Goal: Task Accomplishment & Management: Manage account settings

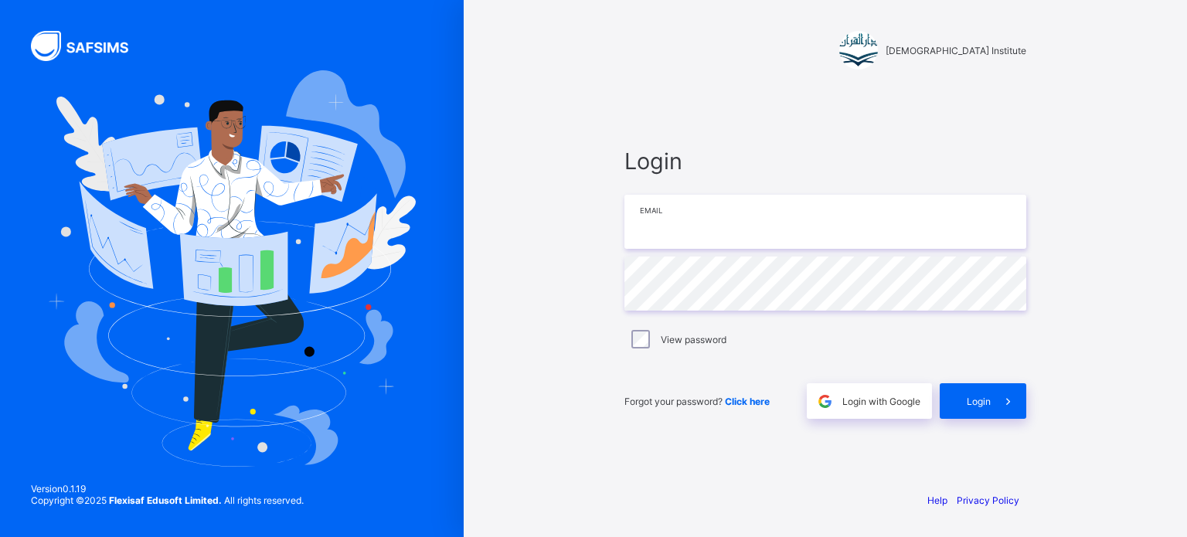
click at [751, 227] on input "email" at bounding box center [825, 222] width 402 height 54
type input "**********"
drag, startPoint x: 966, startPoint y: 407, endPoint x: 973, endPoint y: 399, distance: 11.0
click at [971, 401] on div "Login" at bounding box center [983, 401] width 87 height 36
click at [974, 398] on span "Login" at bounding box center [979, 402] width 24 height 12
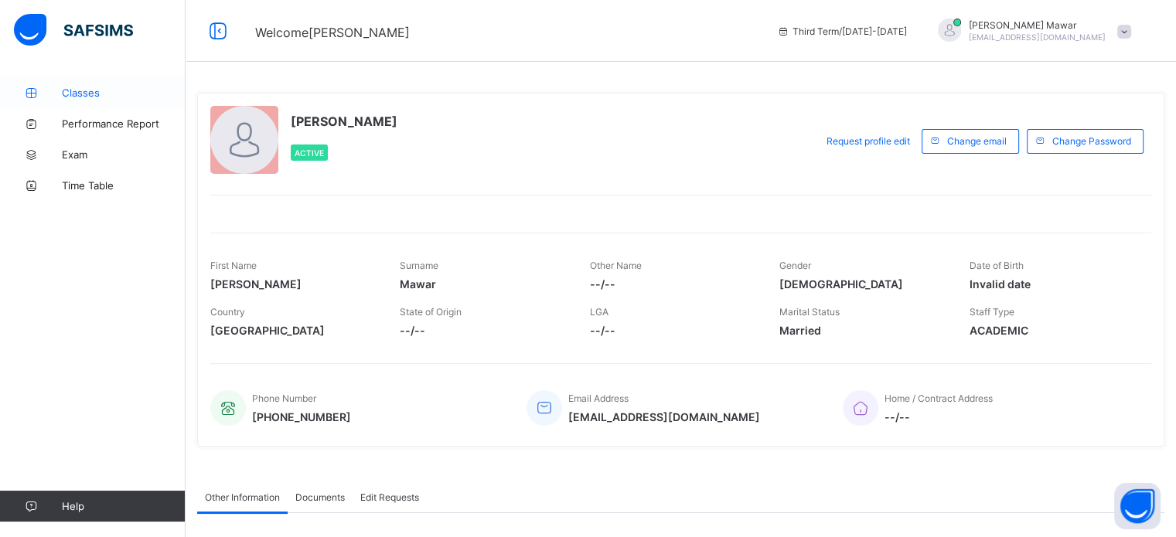
click at [98, 101] on link "Classes" at bounding box center [92, 92] width 185 height 31
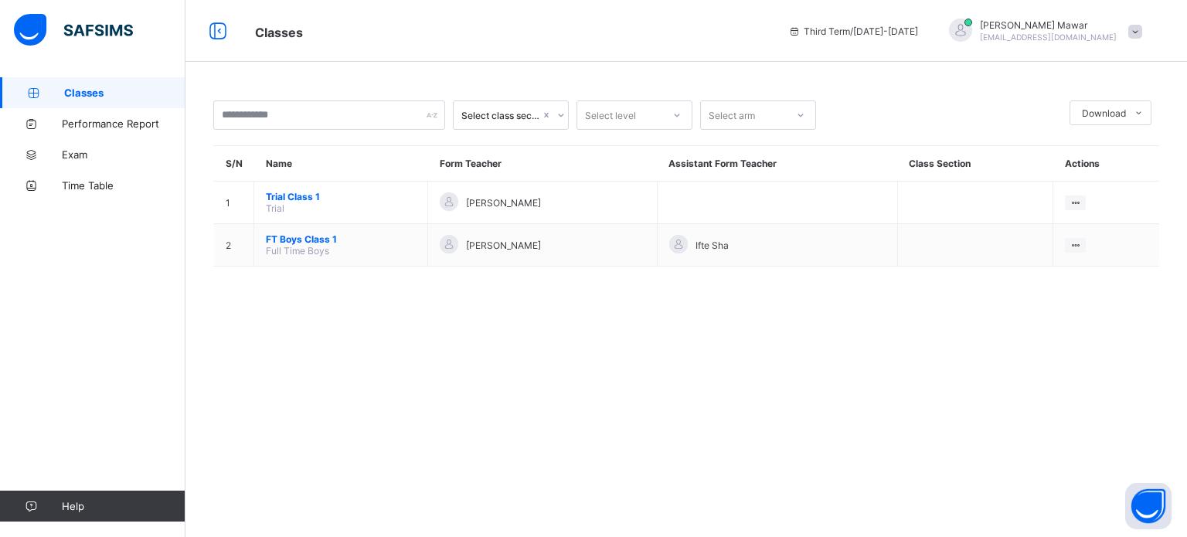
click at [96, 97] on span "Classes" at bounding box center [124, 93] width 121 height 12
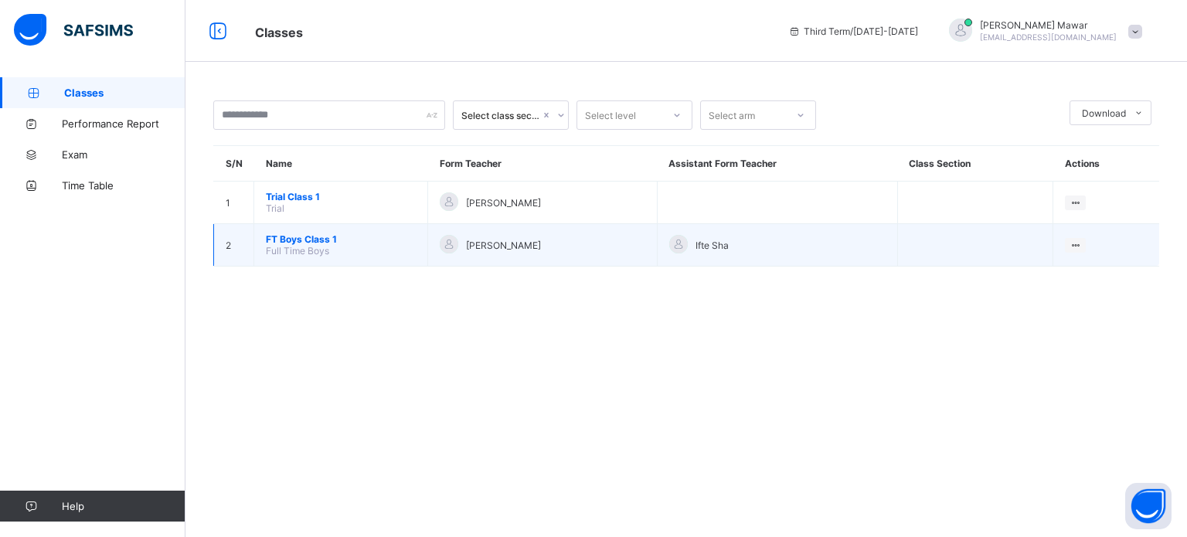
click at [271, 236] on span "FT Boys Class 1" at bounding box center [341, 239] width 150 height 12
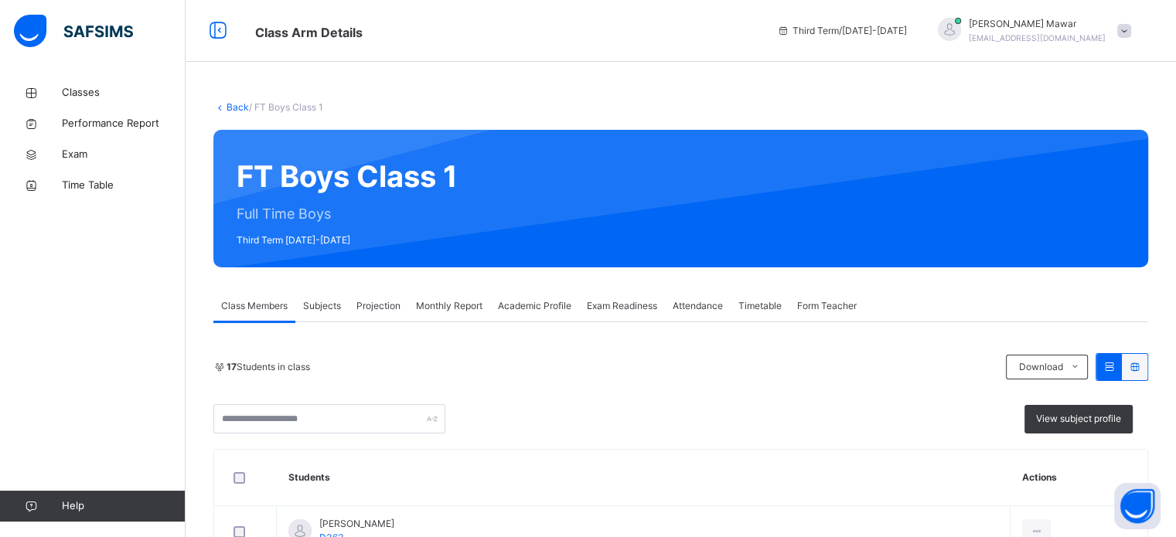
click at [372, 291] on div "Projection" at bounding box center [379, 306] width 60 height 31
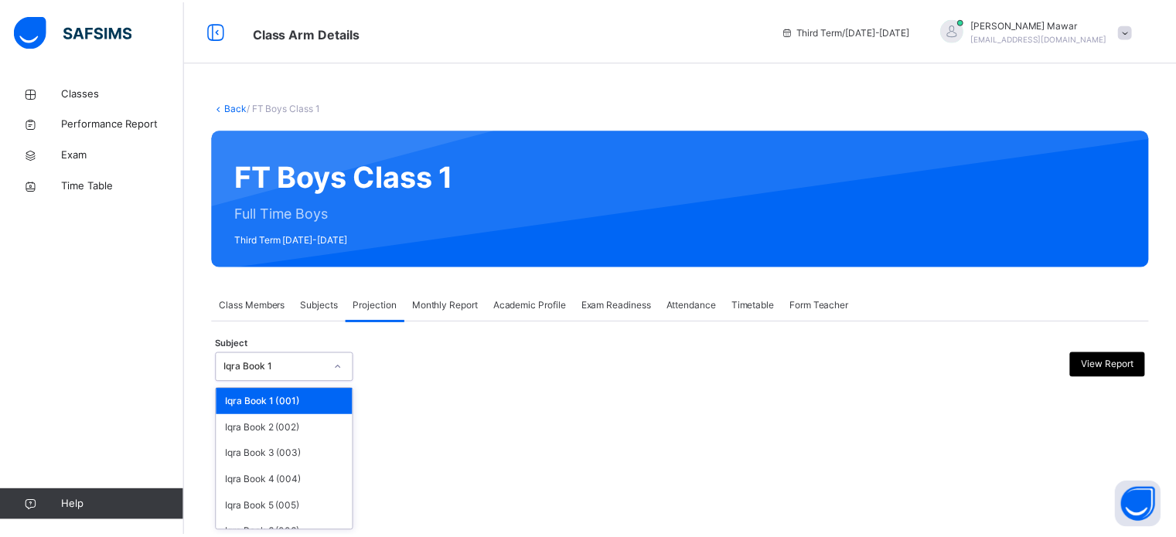
scroll to position [81, 0]
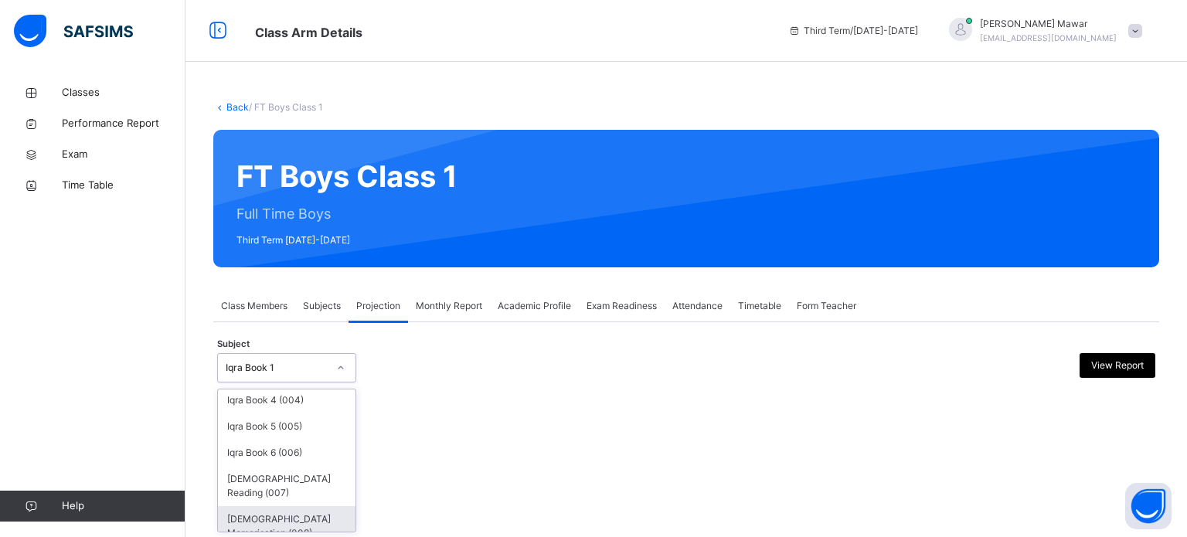
click at [322, 527] on div "[DEMOGRAPHIC_DATA] Memorisation (008)" at bounding box center [287, 526] width 138 height 40
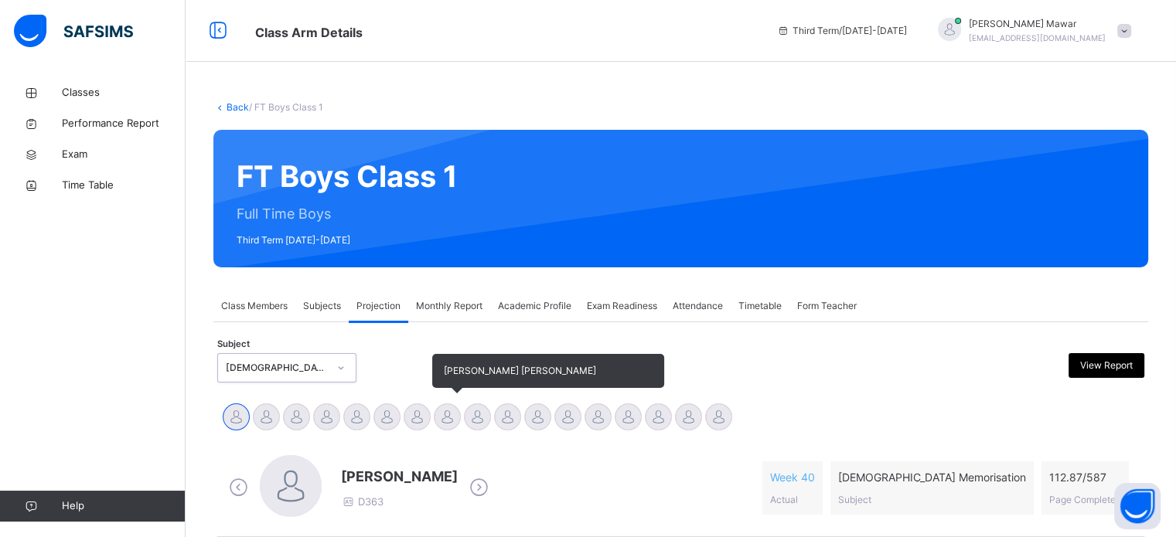
click at [456, 424] on div at bounding box center [447, 416] width 27 height 27
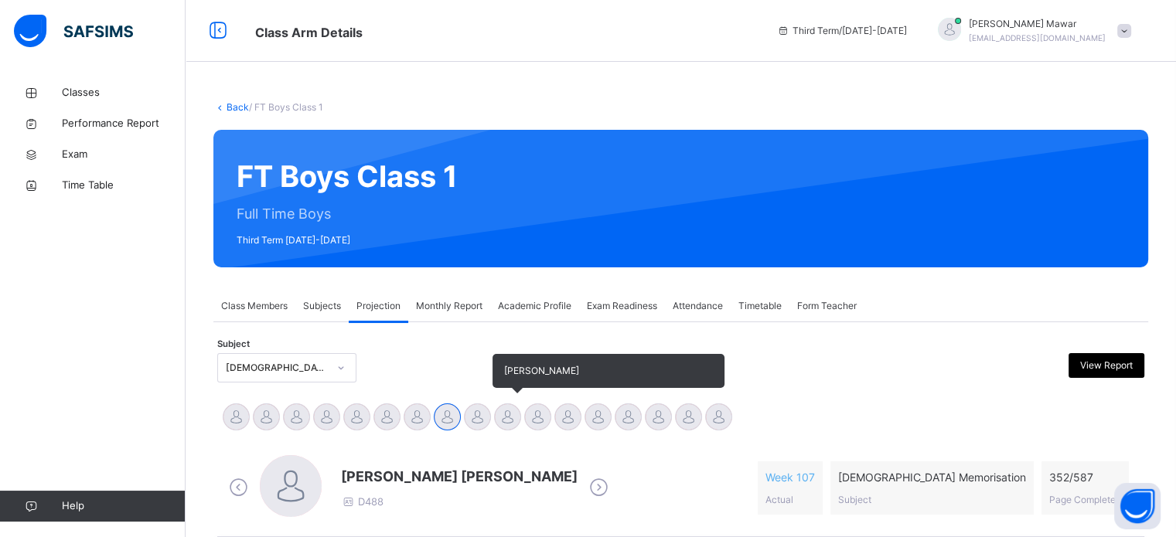
click at [516, 424] on div at bounding box center [507, 416] width 27 height 27
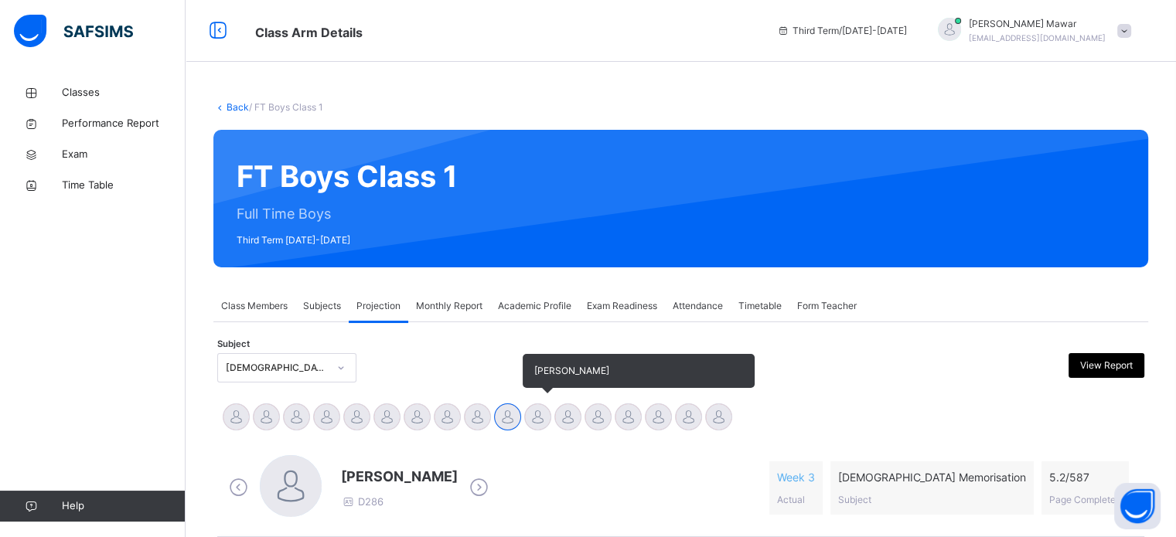
click at [543, 426] on div at bounding box center [537, 416] width 27 height 27
click at [563, 430] on div at bounding box center [567, 416] width 27 height 27
click at [529, 421] on div at bounding box center [537, 416] width 27 height 27
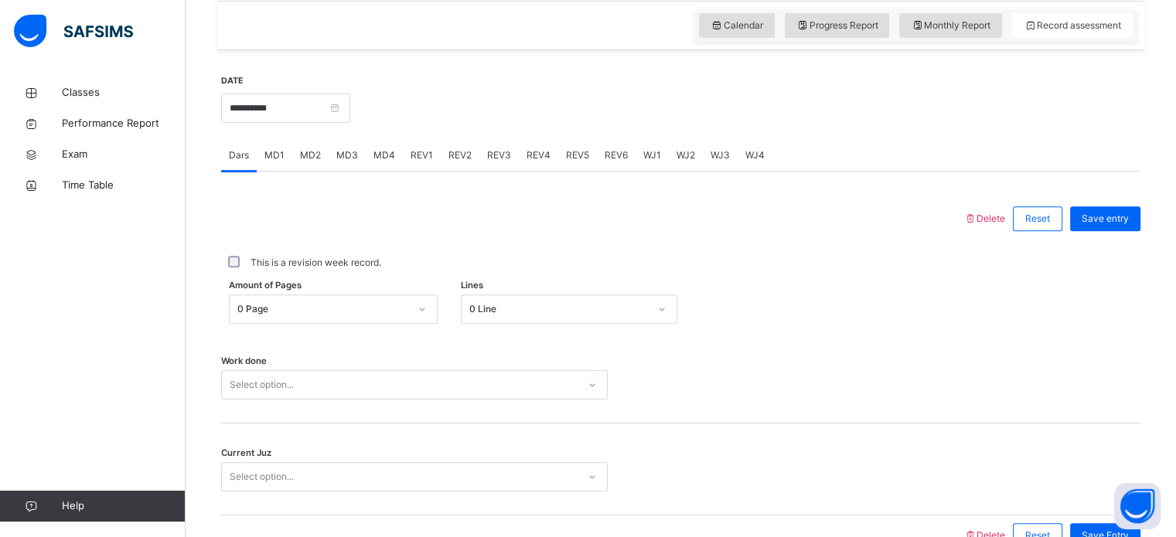
scroll to position [538, 0]
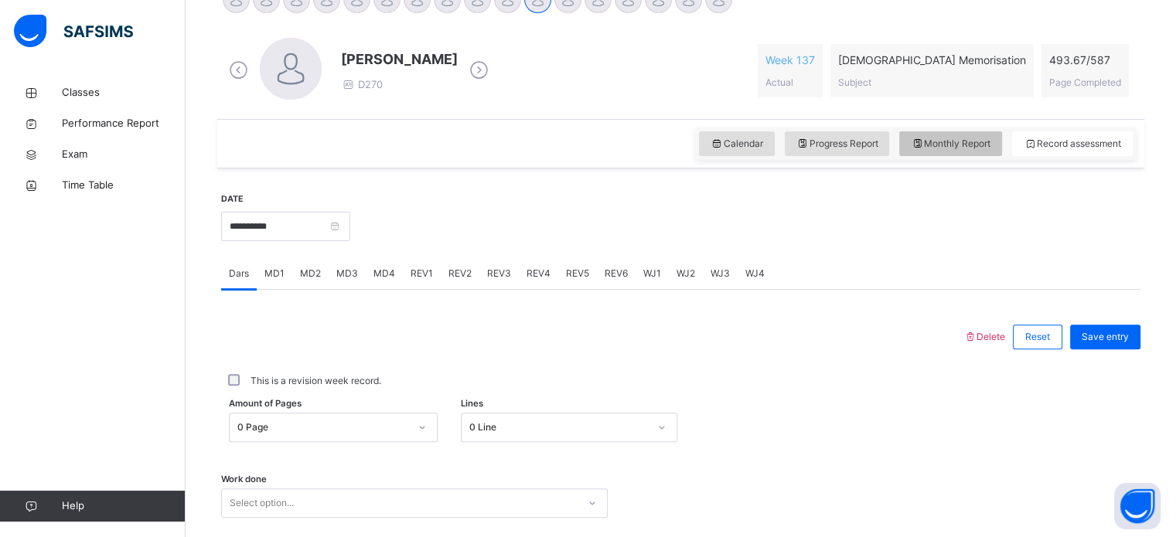
click at [946, 155] on div "Monthly Report" at bounding box center [950, 143] width 103 height 25
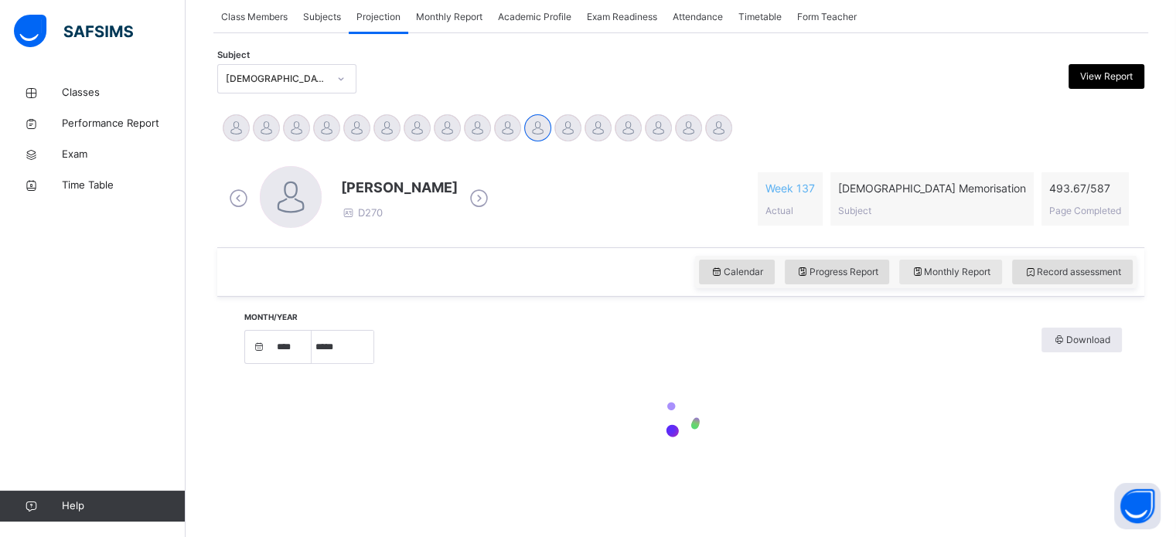
select select "****"
select select "*"
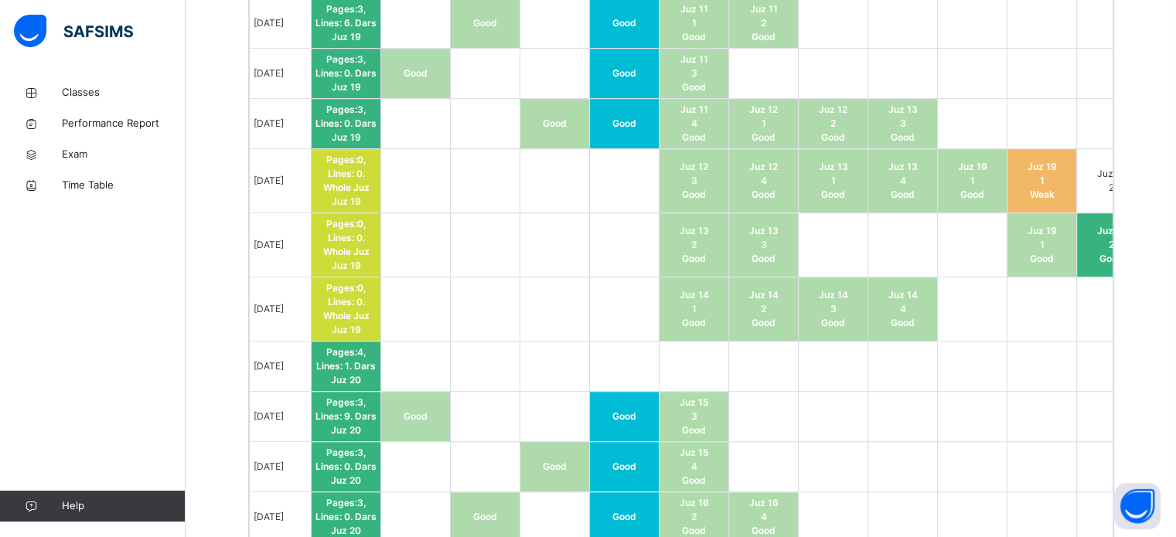
scroll to position [1212, 0]
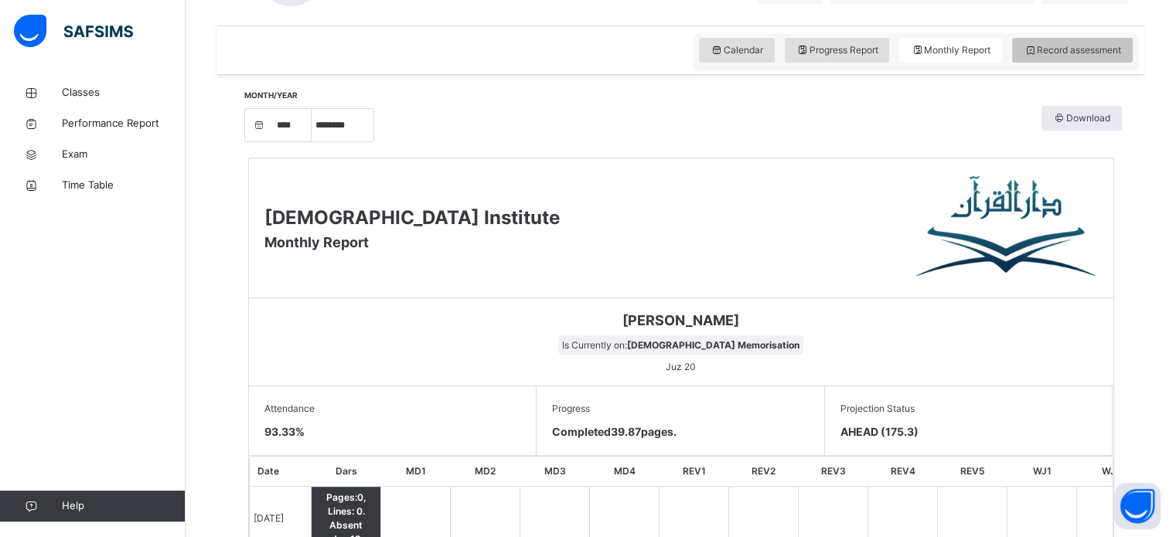
click at [1074, 51] on span "Record assessment" at bounding box center [1071, 50] width 97 height 14
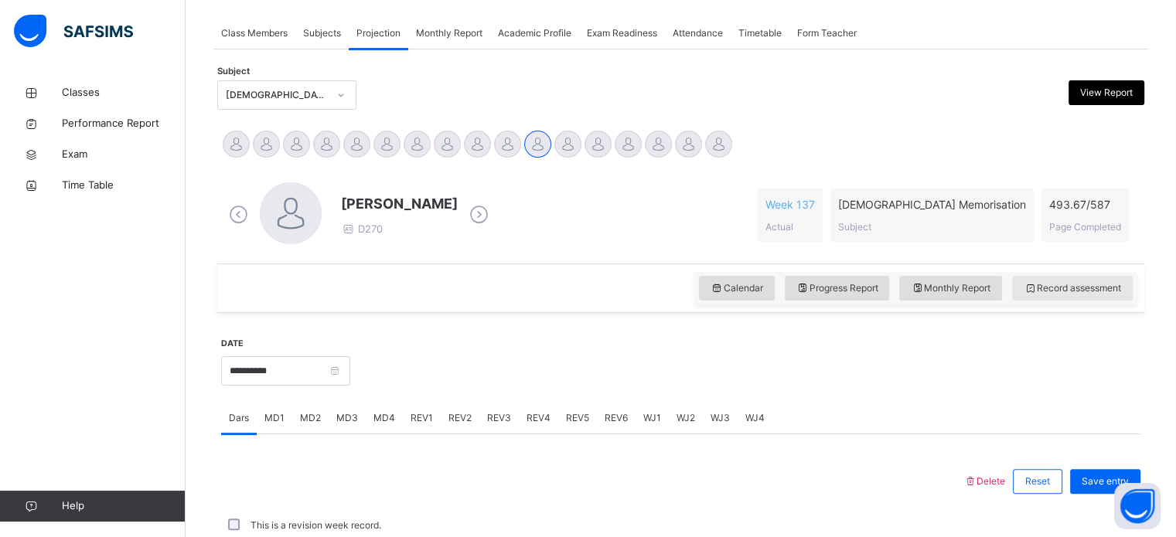
scroll to position [511, 0]
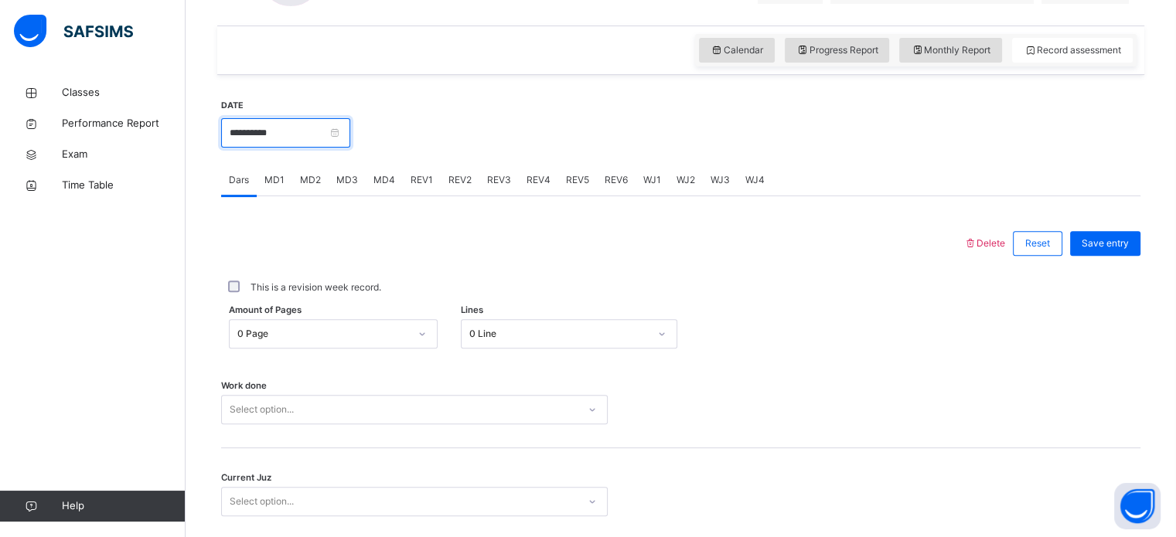
click at [285, 118] on input "**********" at bounding box center [285, 132] width 129 height 29
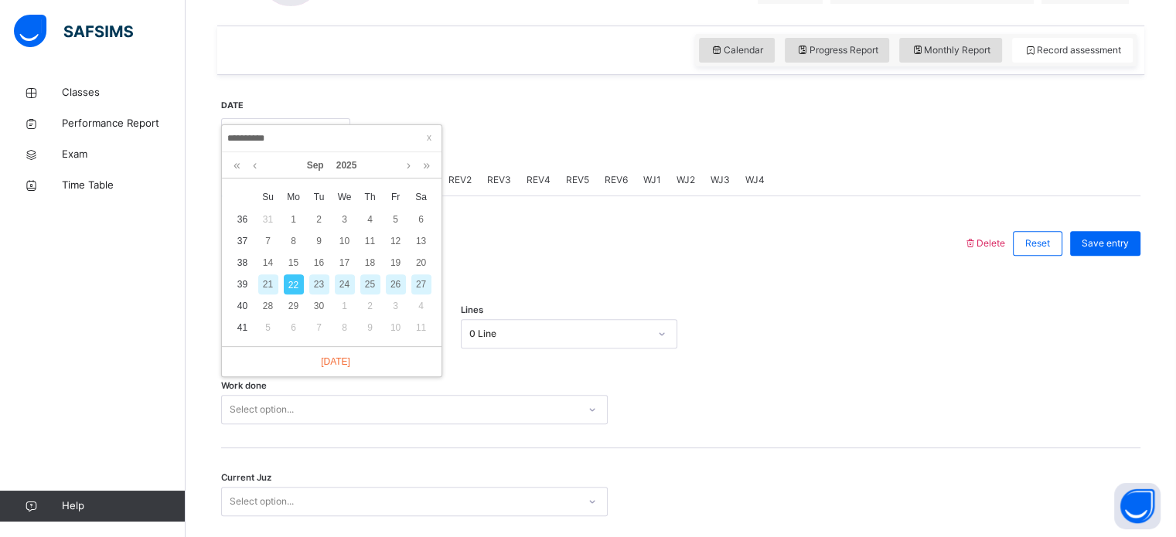
click at [567, 244] on div at bounding box center [592, 243] width 726 height 40
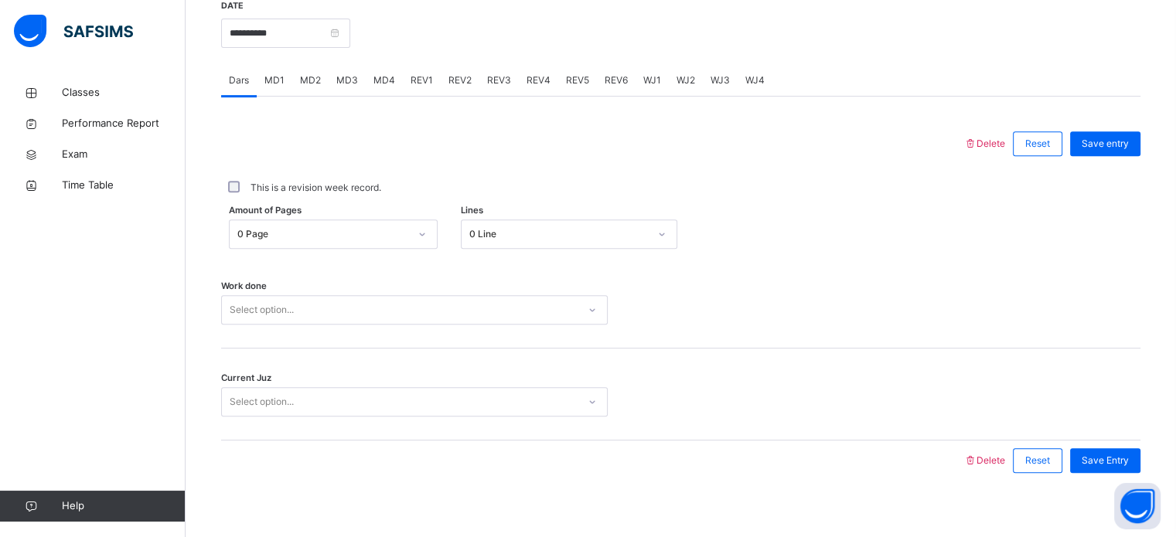
scroll to position [623, 0]
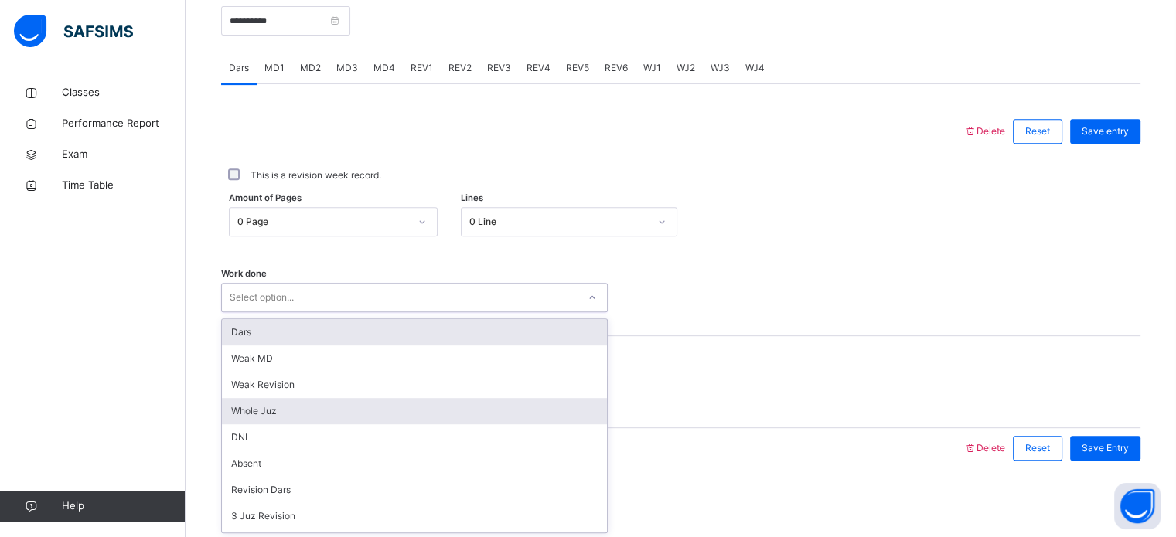
click at [283, 408] on div "Whole Juz" at bounding box center [414, 411] width 385 height 26
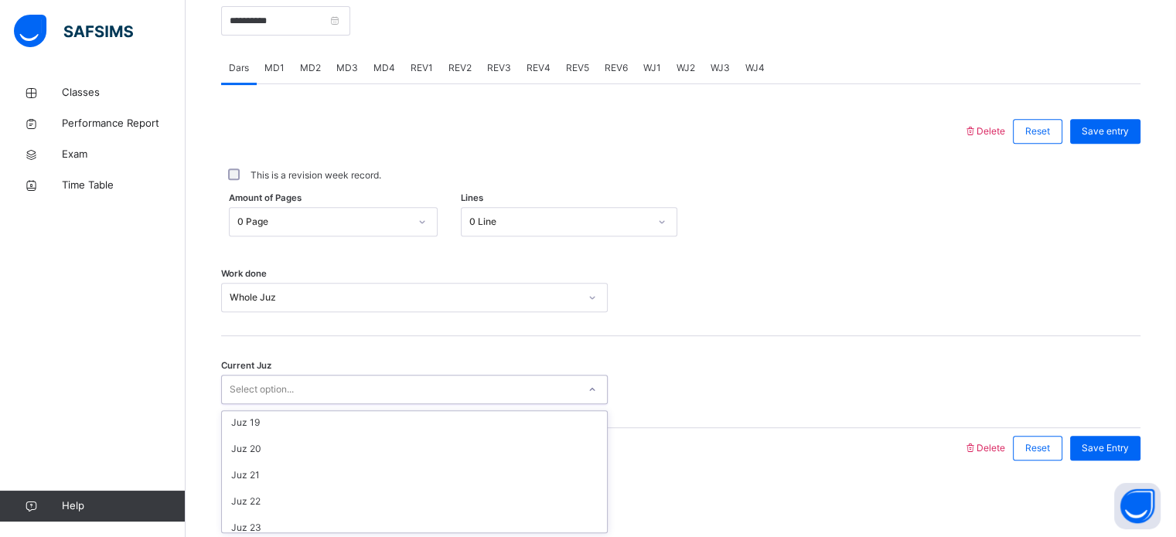
scroll to position [471, 0]
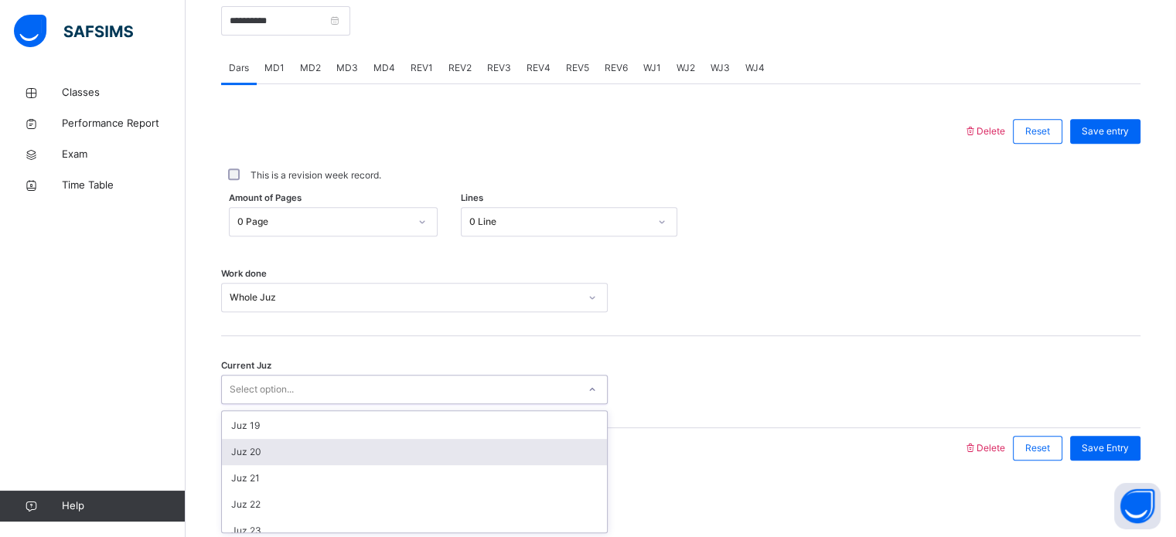
click at [260, 447] on div "Juz 20" at bounding box center [414, 452] width 385 height 26
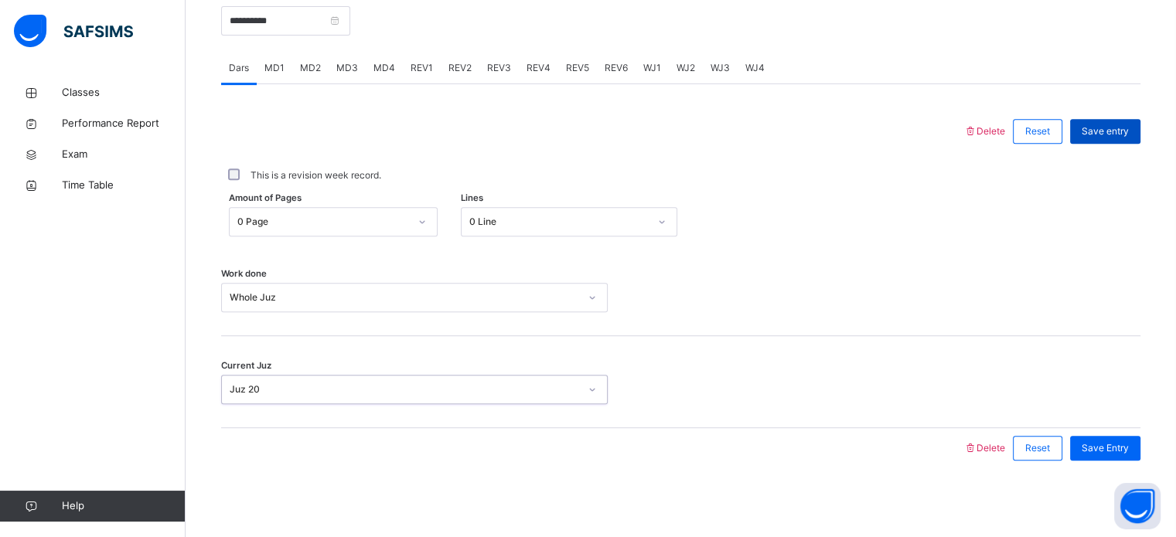
click at [1106, 139] on div "Save entry" at bounding box center [1105, 131] width 70 height 25
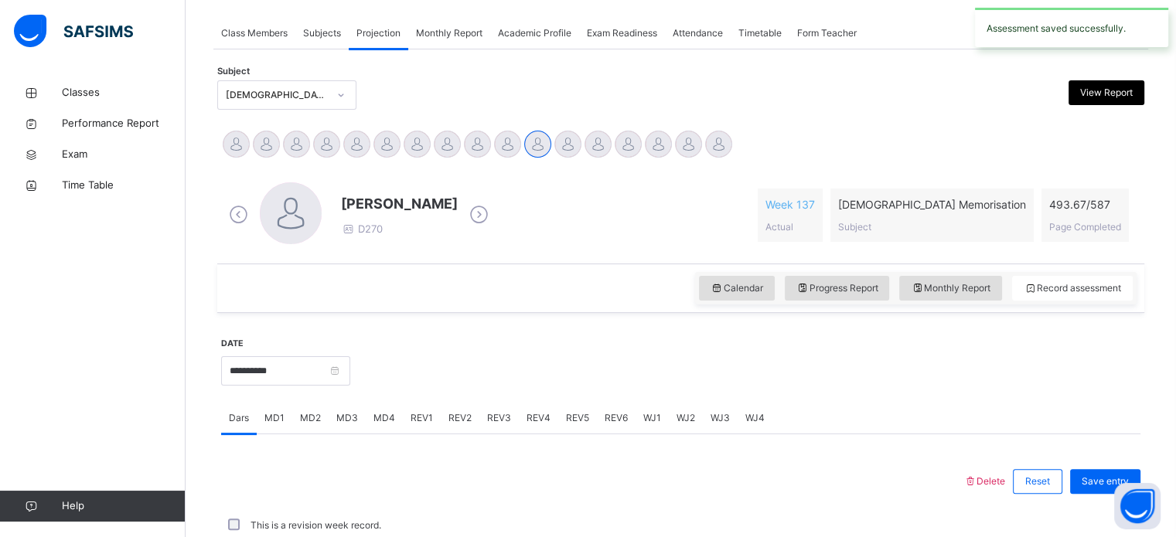
scroll to position [623, 0]
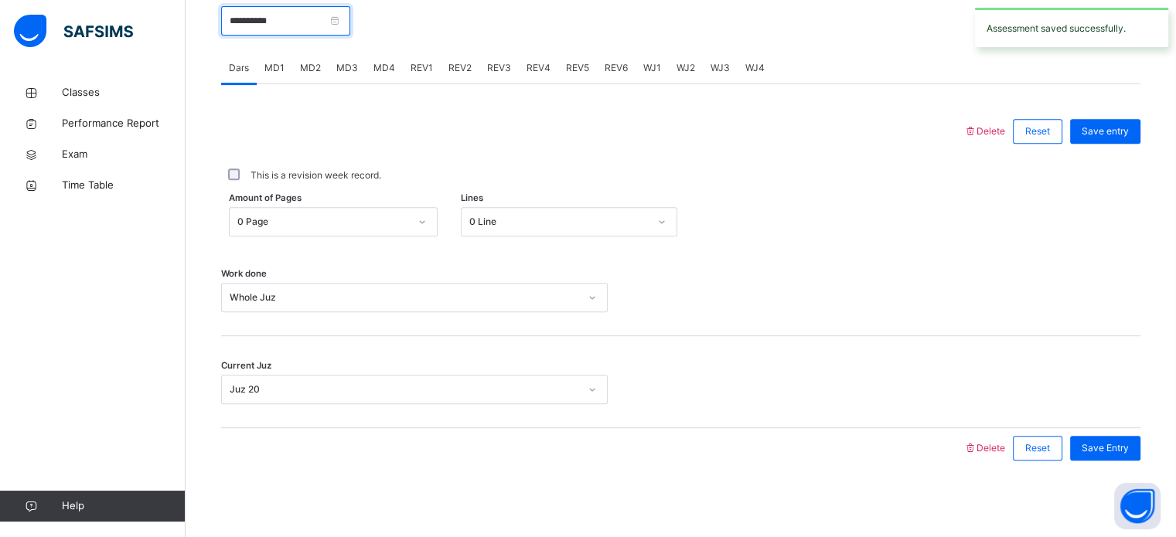
click at [260, 21] on input "**********" at bounding box center [285, 20] width 129 height 29
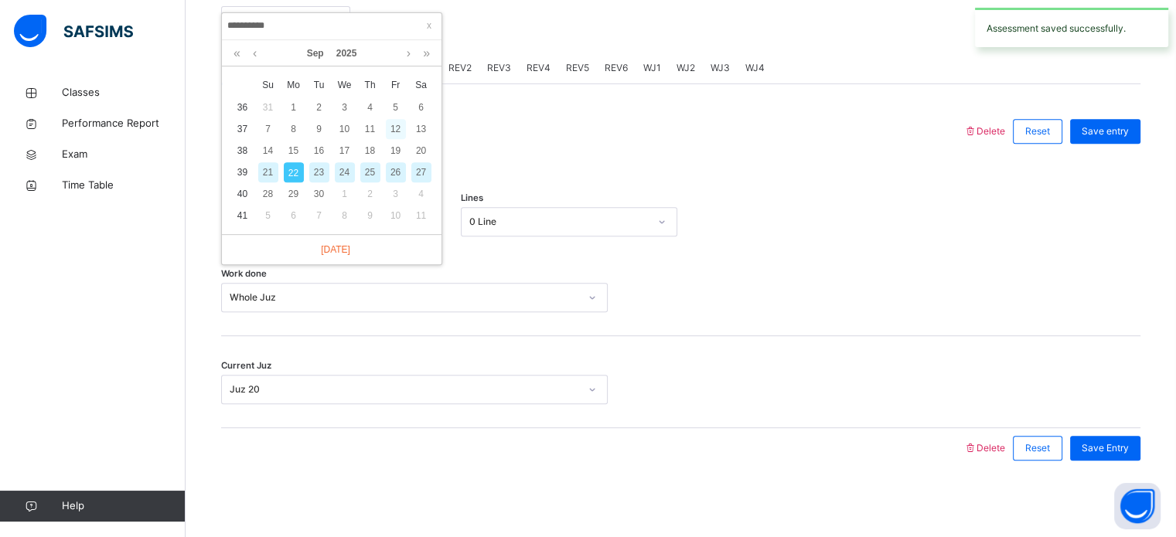
click at [395, 124] on div "12" at bounding box center [396, 129] width 20 height 20
type input "**********"
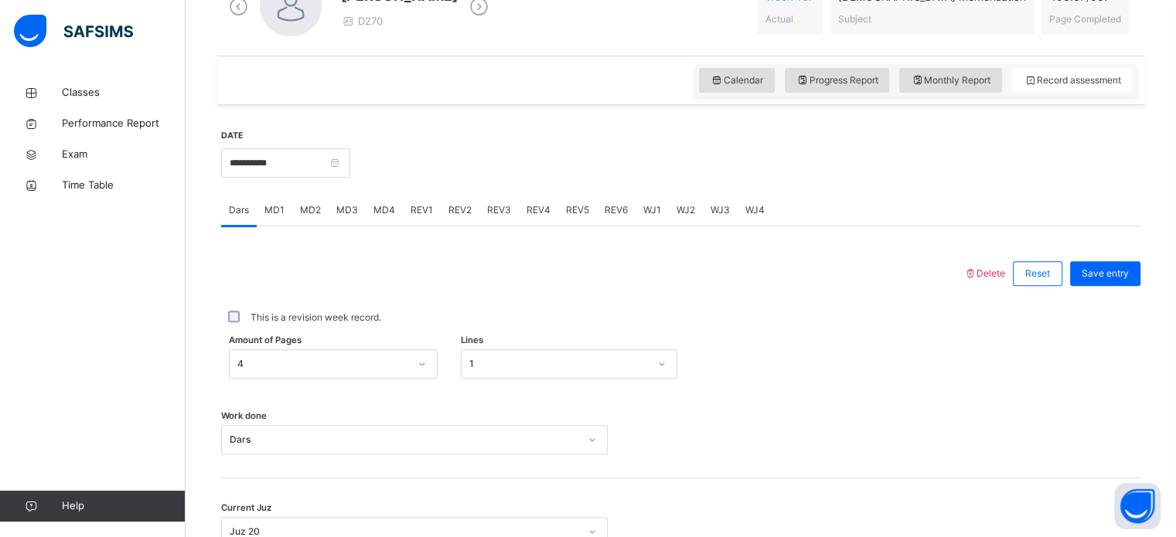
scroll to position [474, 0]
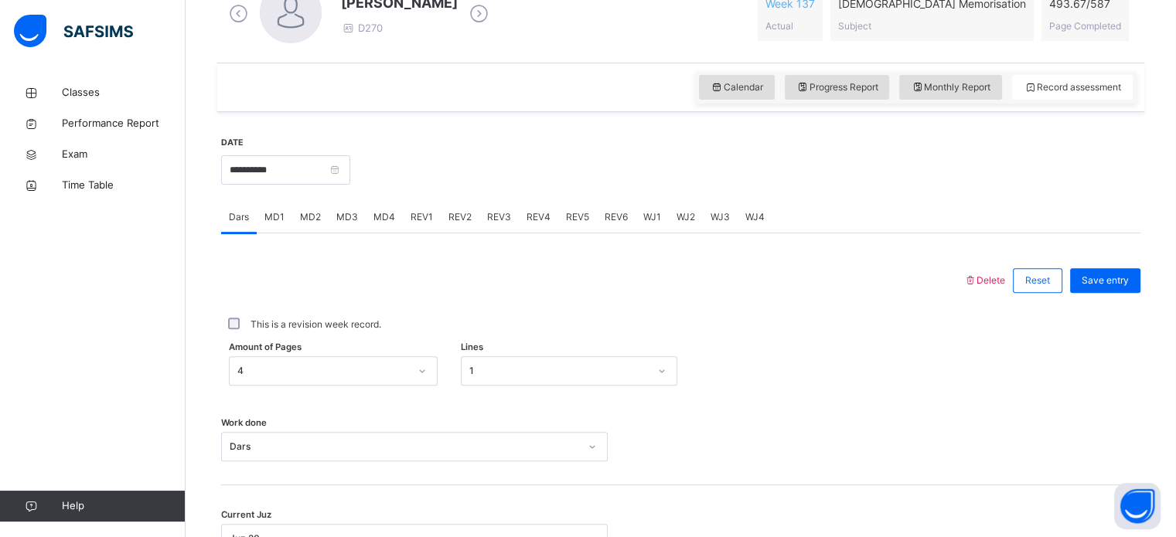
click at [301, 219] on span "MD2" at bounding box center [310, 217] width 21 height 14
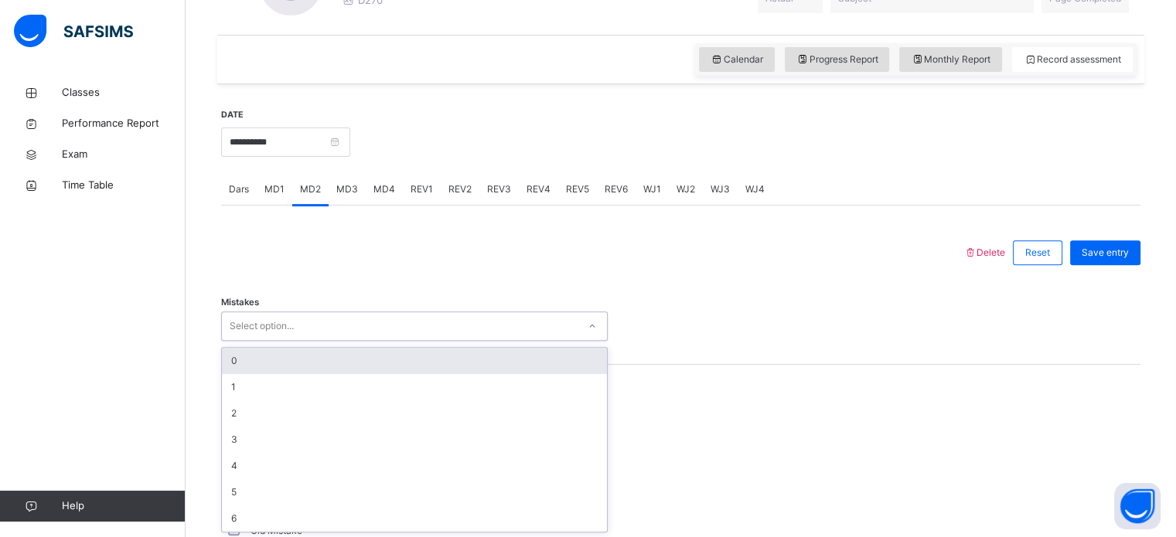
scroll to position [502, 0]
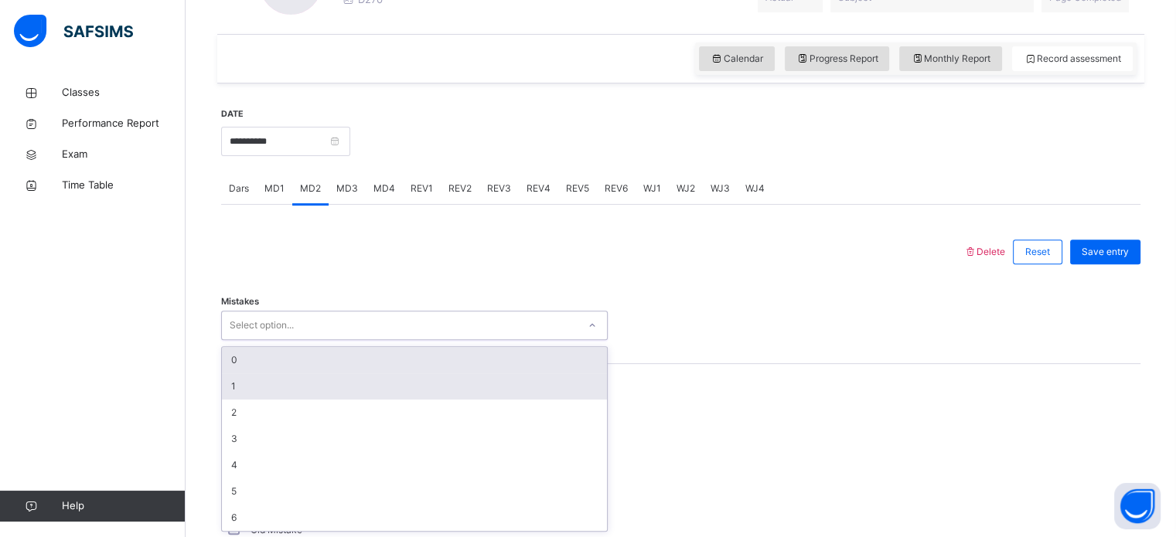
click at [335, 373] on div "1" at bounding box center [414, 386] width 385 height 26
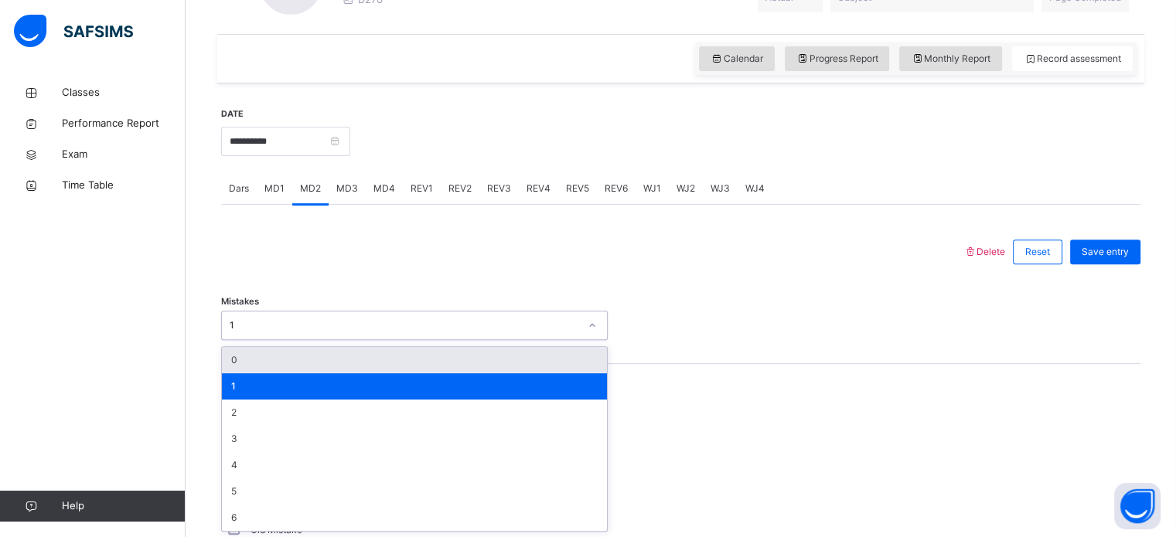
click at [329, 349] on div "0" at bounding box center [414, 360] width 385 height 26
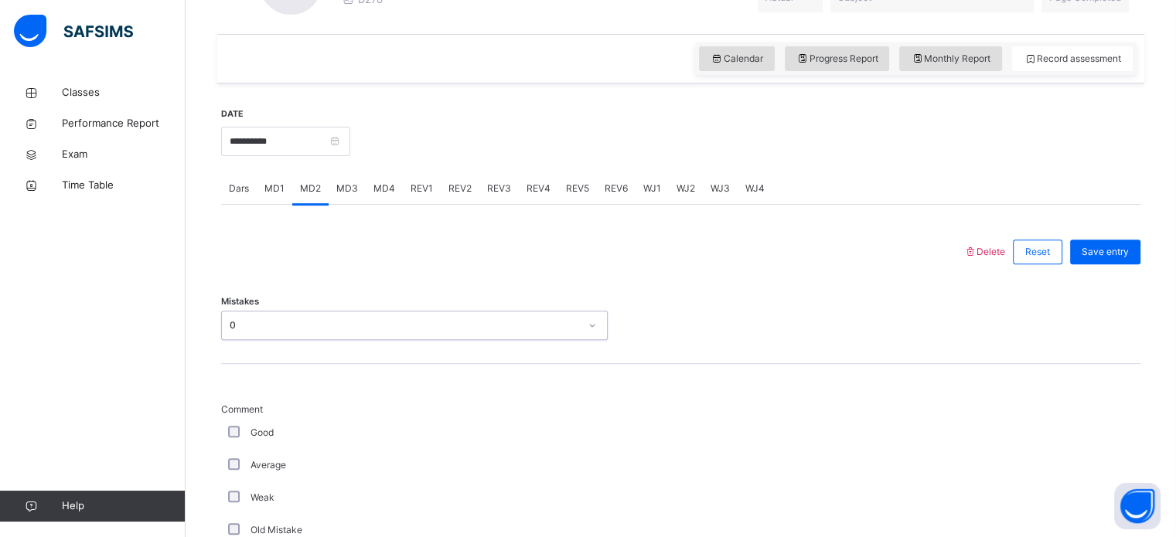
click at [311, 414] on span "Comment" at bounding box center [414, 410] width 386 height 14
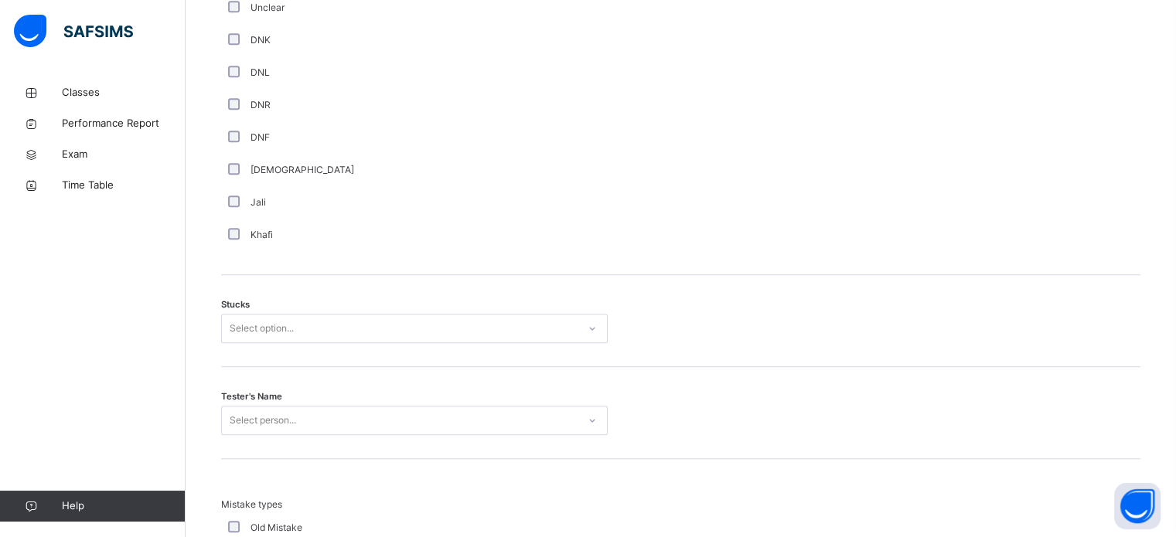
scroll to position [1091, 0]
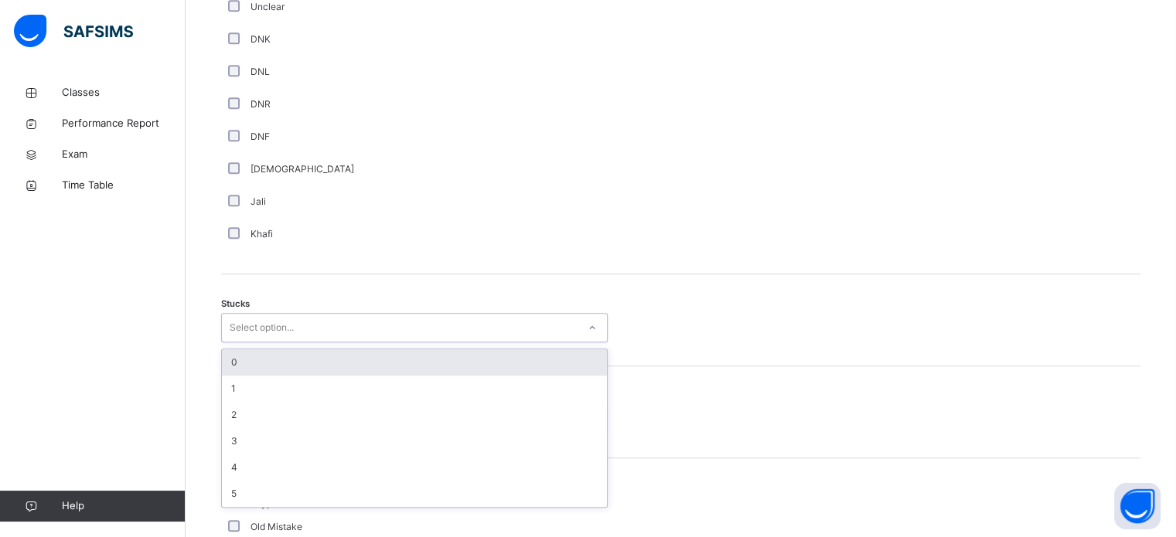
click at [303, 359] on div "0" at bounding box center [414, 362] width 385 height 26
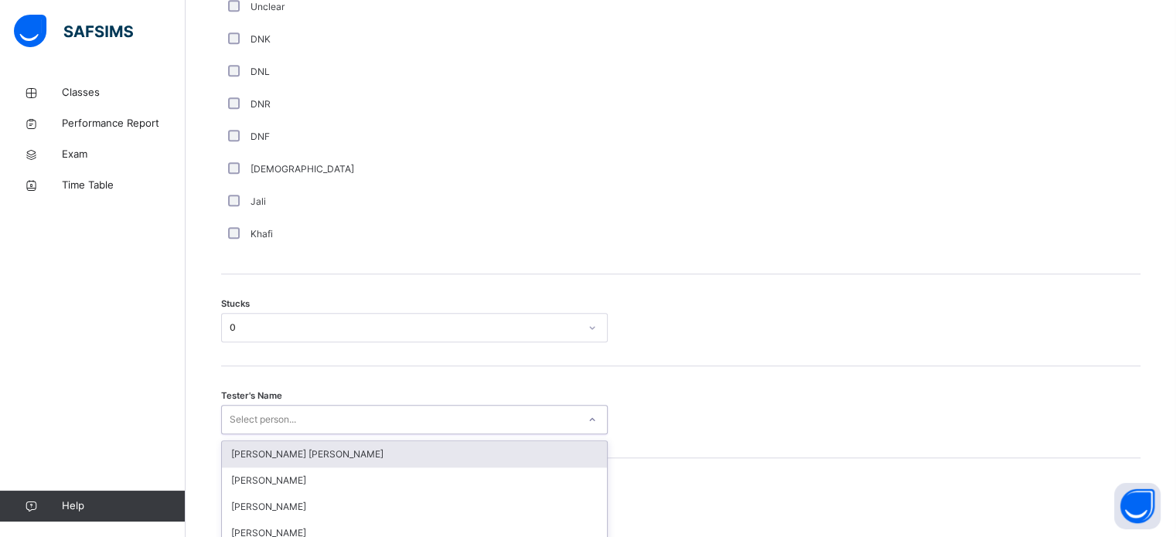
scroll to position [1232, 0]
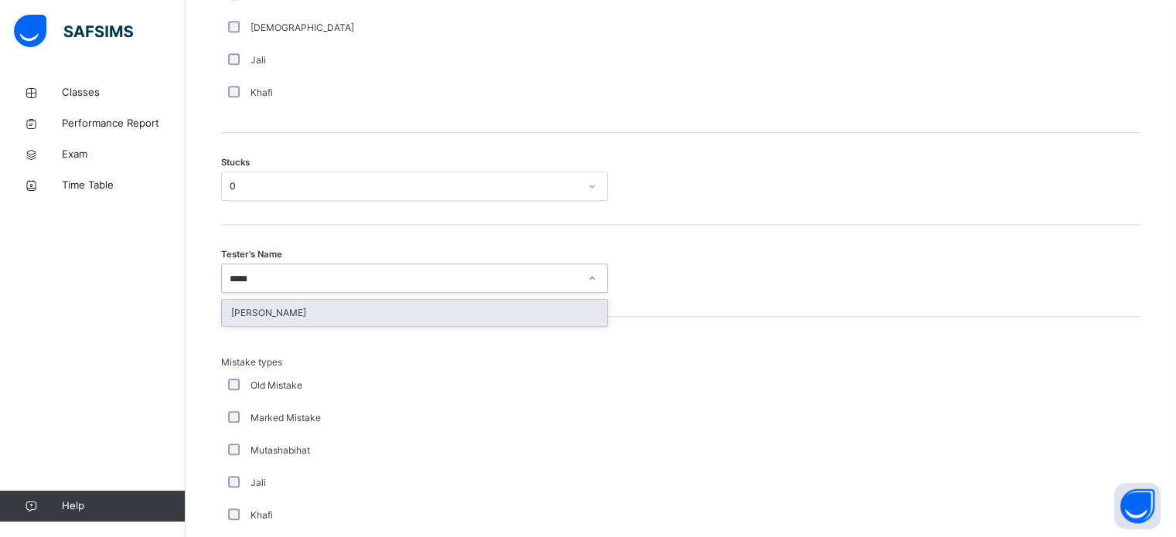
type input "******"
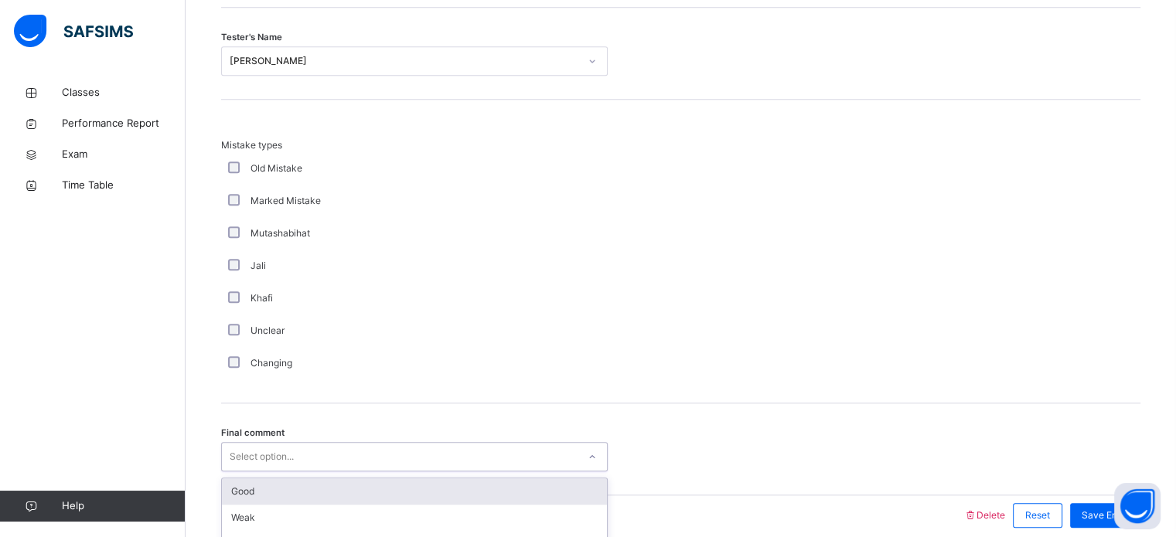
scroll to position [1516, 0]
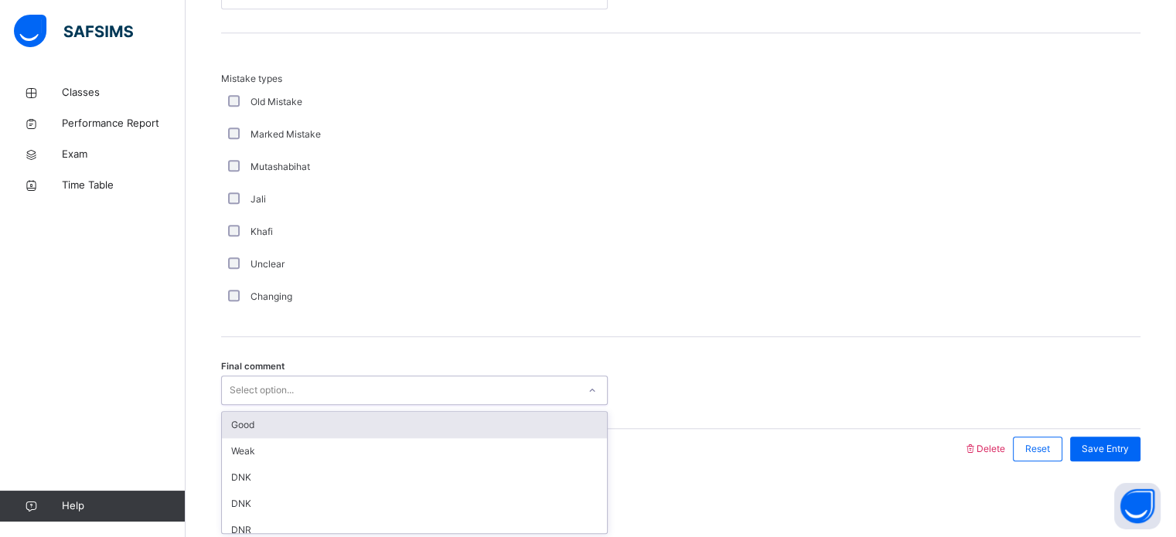
click at [302, 427] on div "Good" at bounding box center [414, 425] width 385 height 26
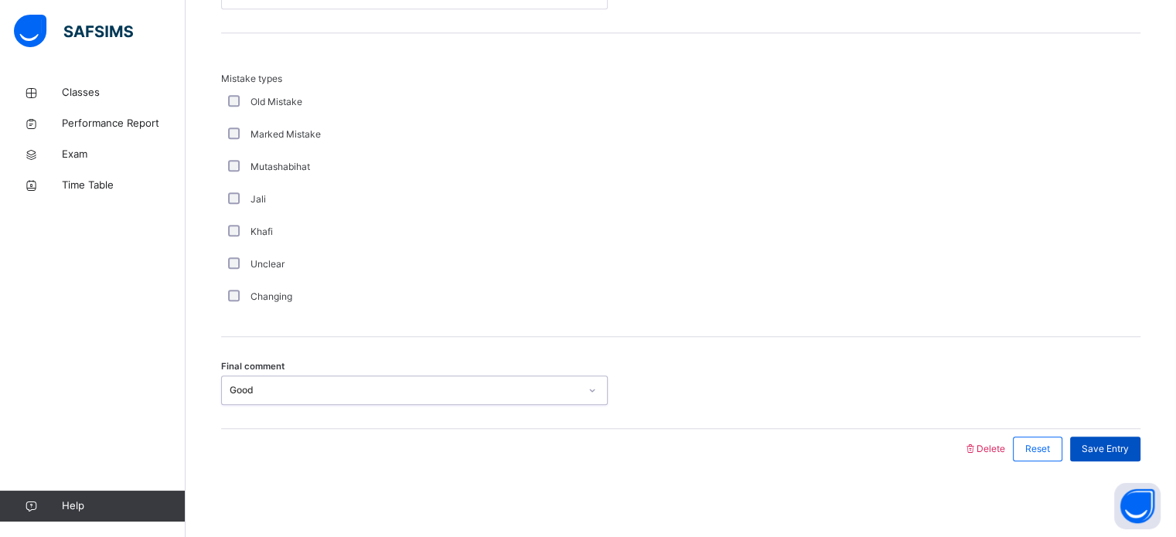
click at [1118, 457] on div "Save Entry" at bounding box center [1105, 449] width 70 height 25
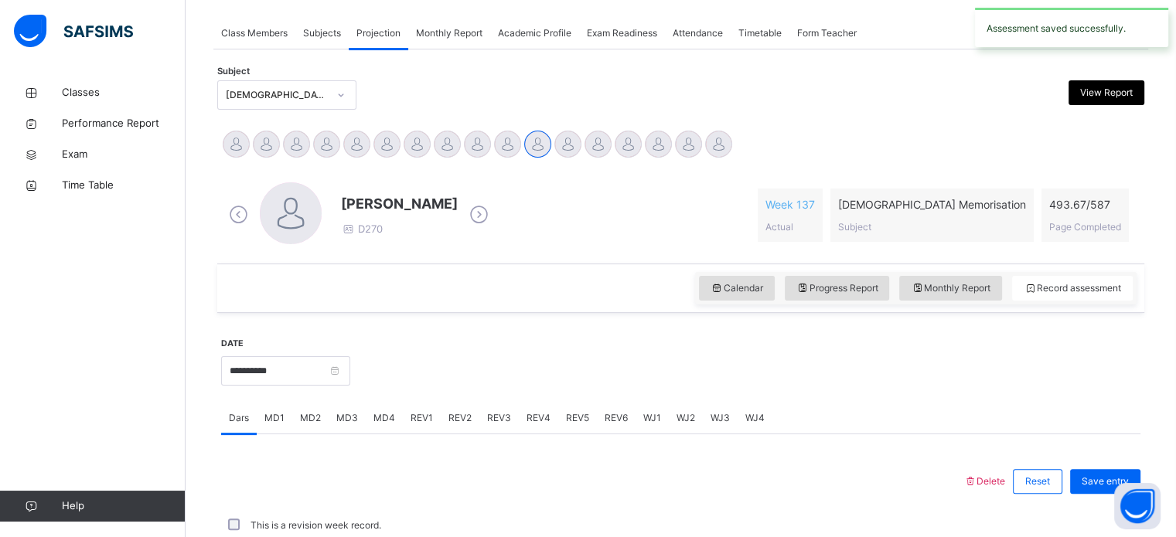
scroll to position [623, 0]
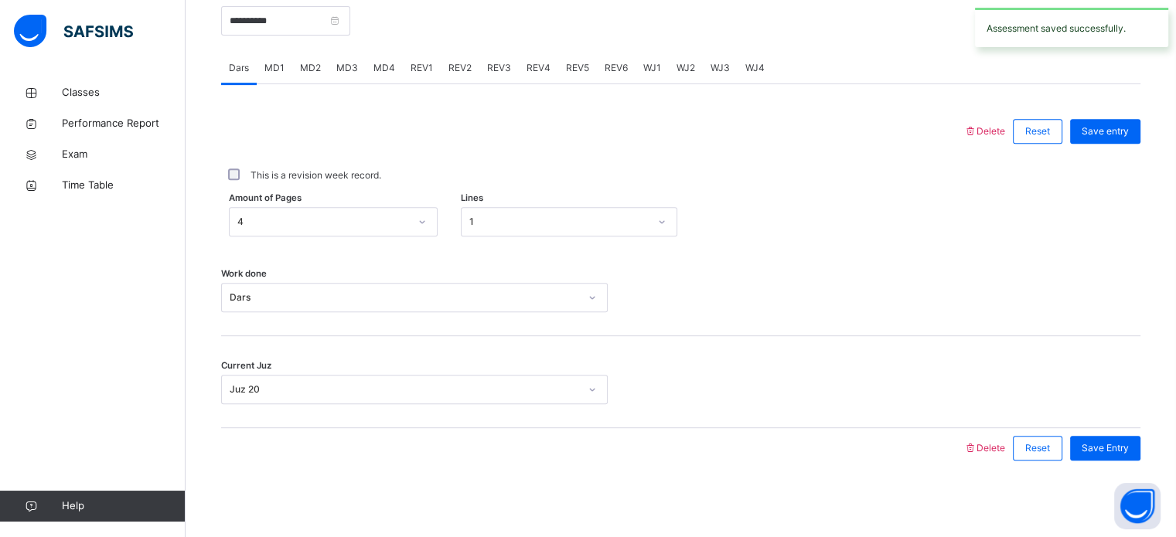
click at [386, 83] on div "MD4" at bounding box center [384, 68] width 37 height 31
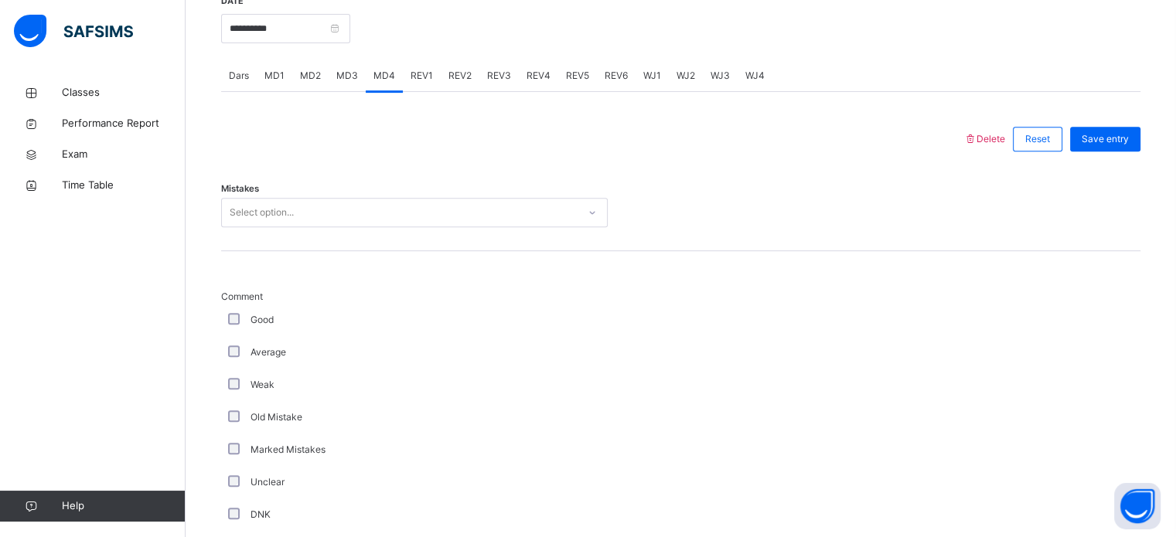
scroll to position [615, 0]
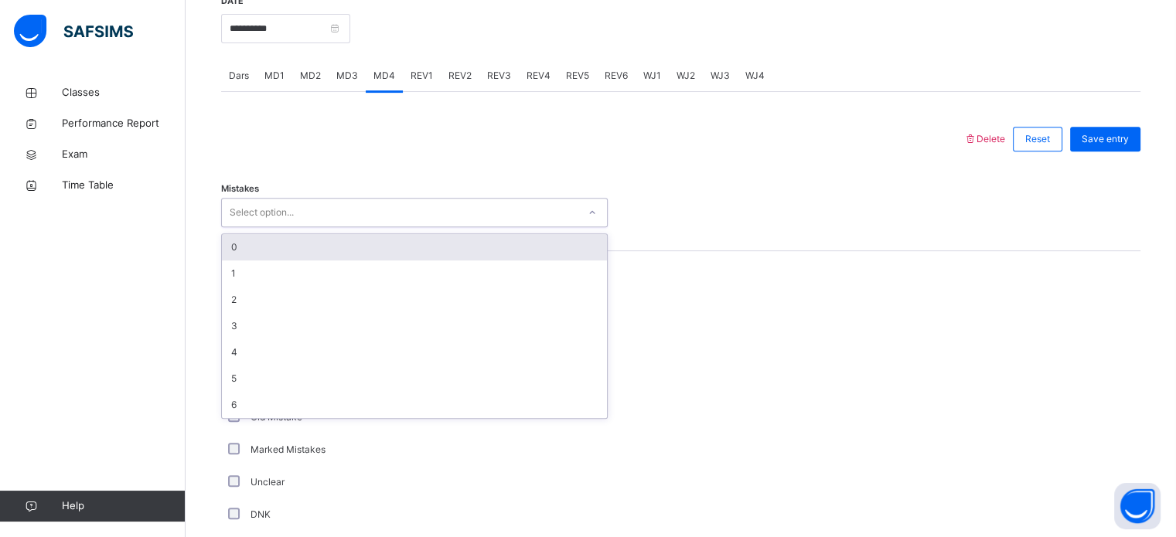
click at [288, 250] on div "0" at bounding box center [414, 247] width 385 height 26
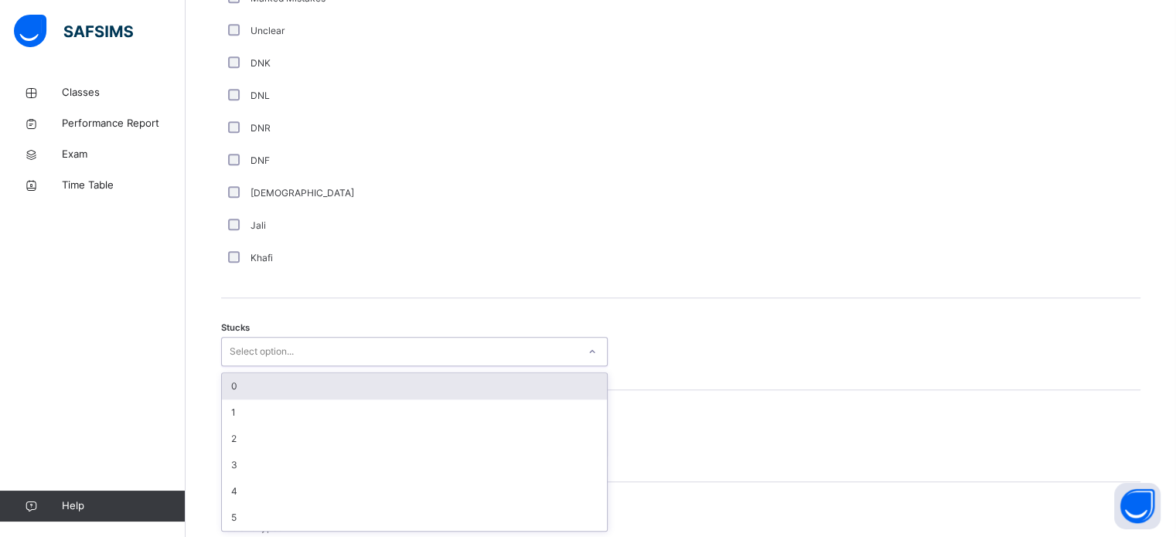
click at [281, 383] on div "0" at bounding box center [414, 386] width 385 height 26
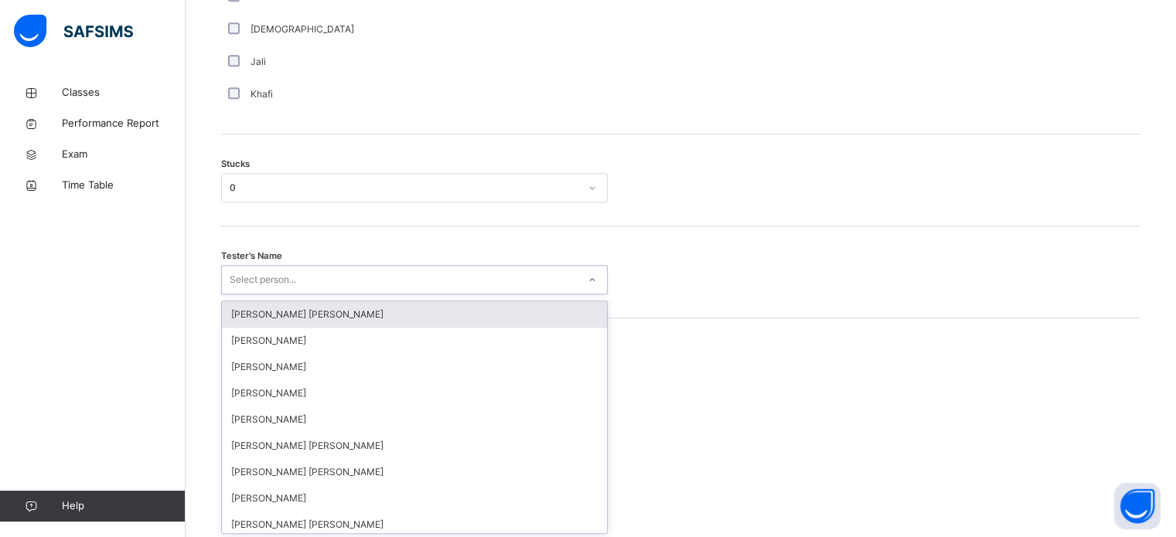
scroll to position [1232, 0]
type input "****"
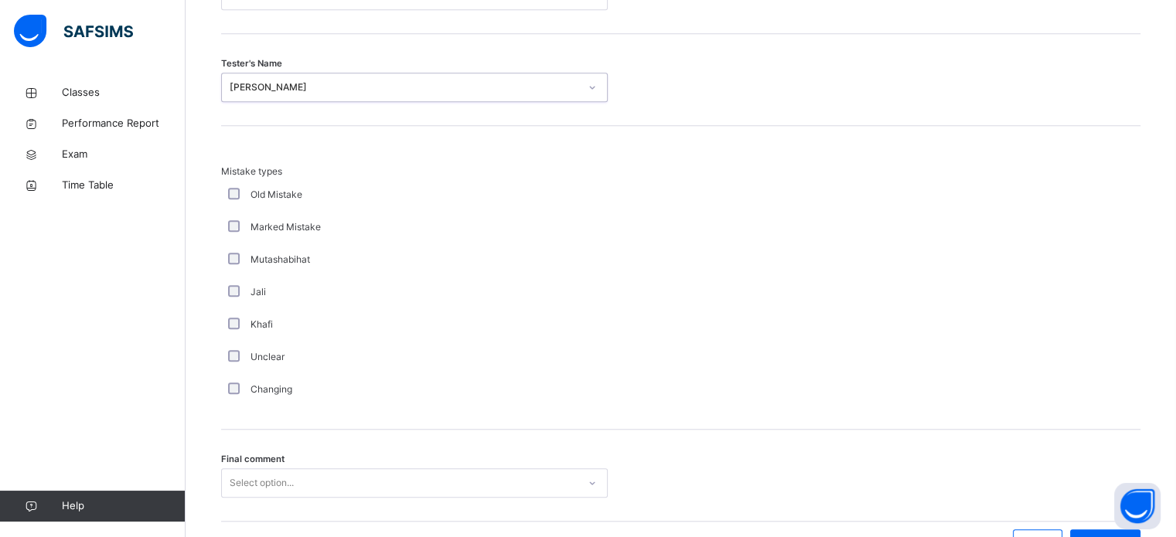
scroll to position [1516, 0]
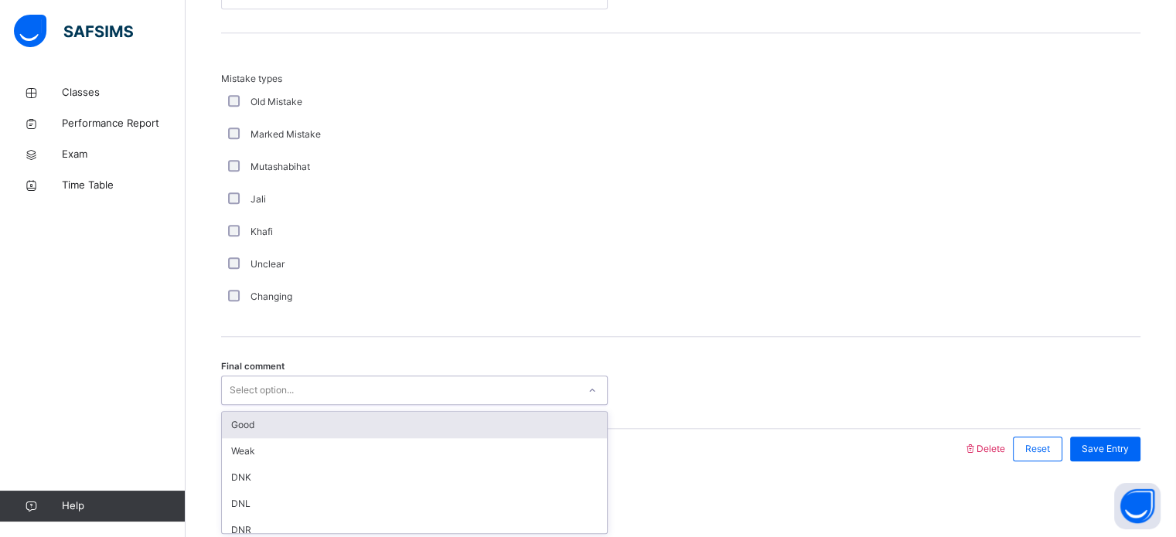
click at [337, 420] on div "Good" at bounding box center [414, 425] width 385 height 26
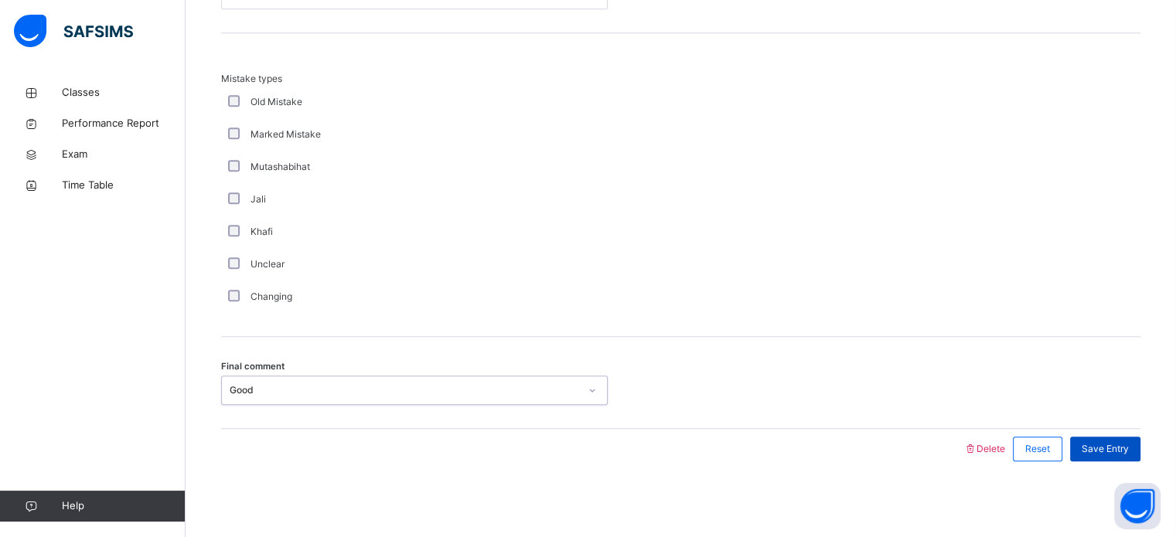
click at [1128, 451] on span "Save Entry" at bounding box center [1104, 449] width 47 height 14
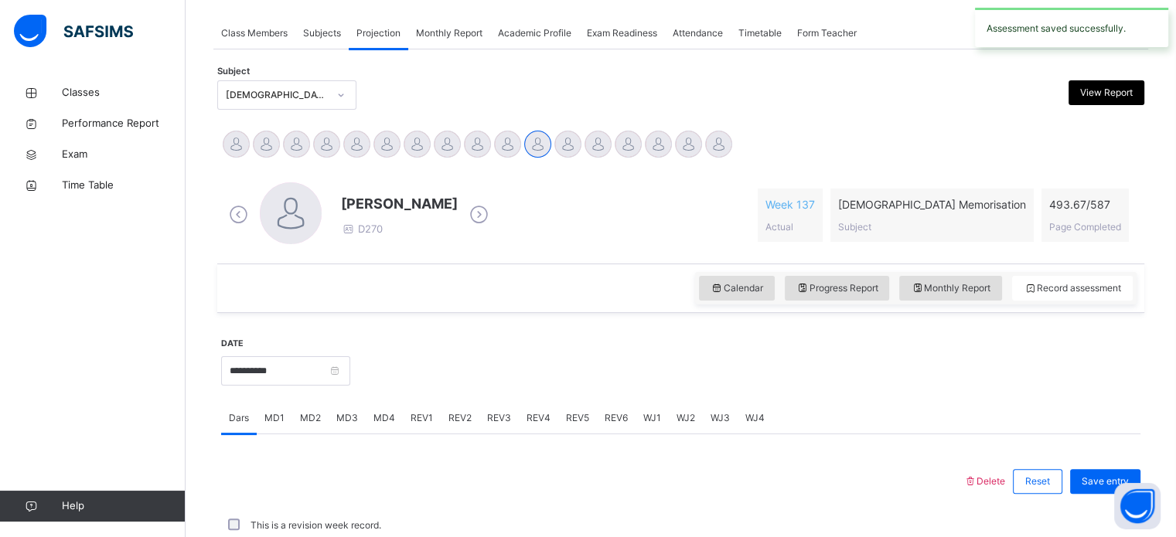
scroll to position [623, 0]
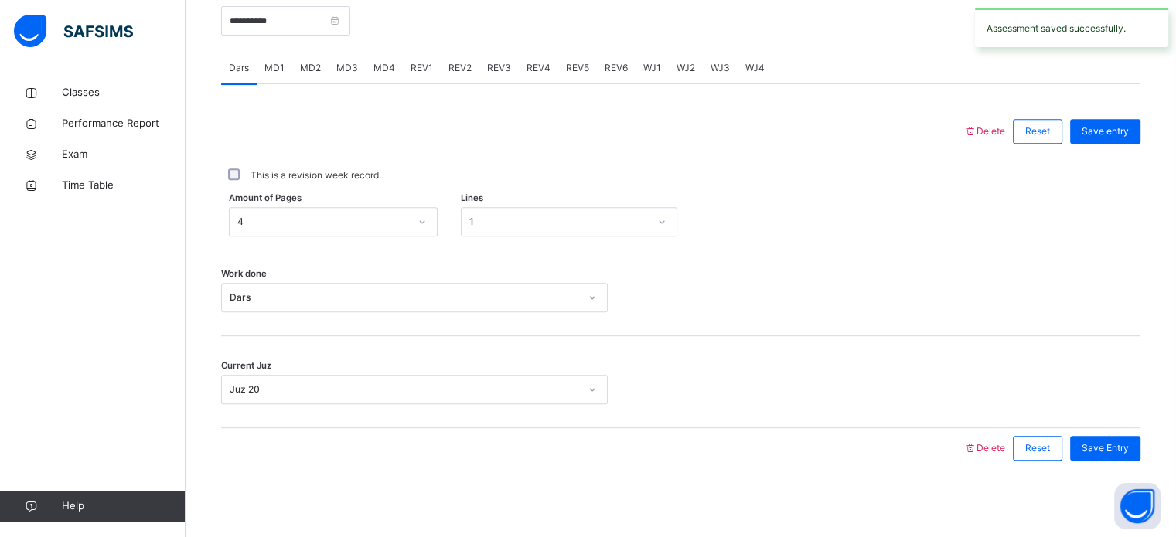
click at [427, 77] on div "REV1" at bounding box center [422, 68] width 38 height 31
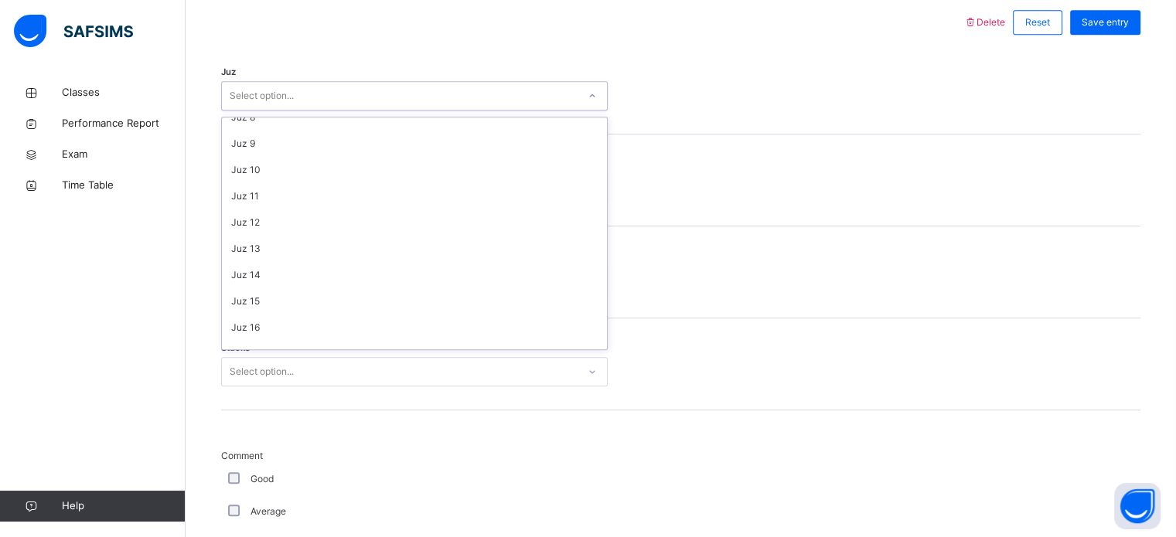
scroll to position [201, 0]
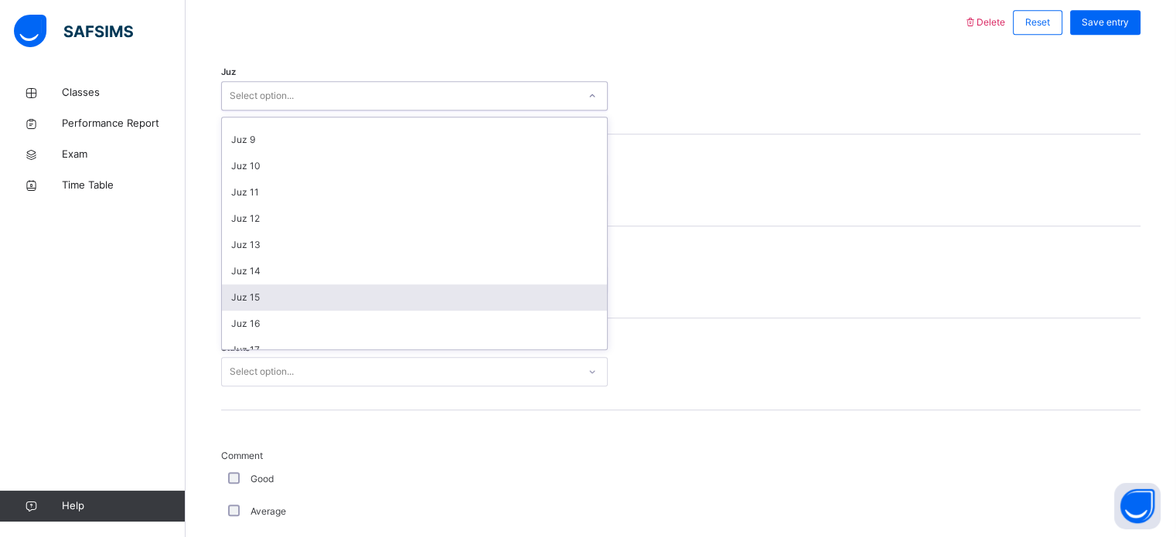
click at [271, 291] on div "Juz 15" at bounding box center [414, 297] width 385 height 26
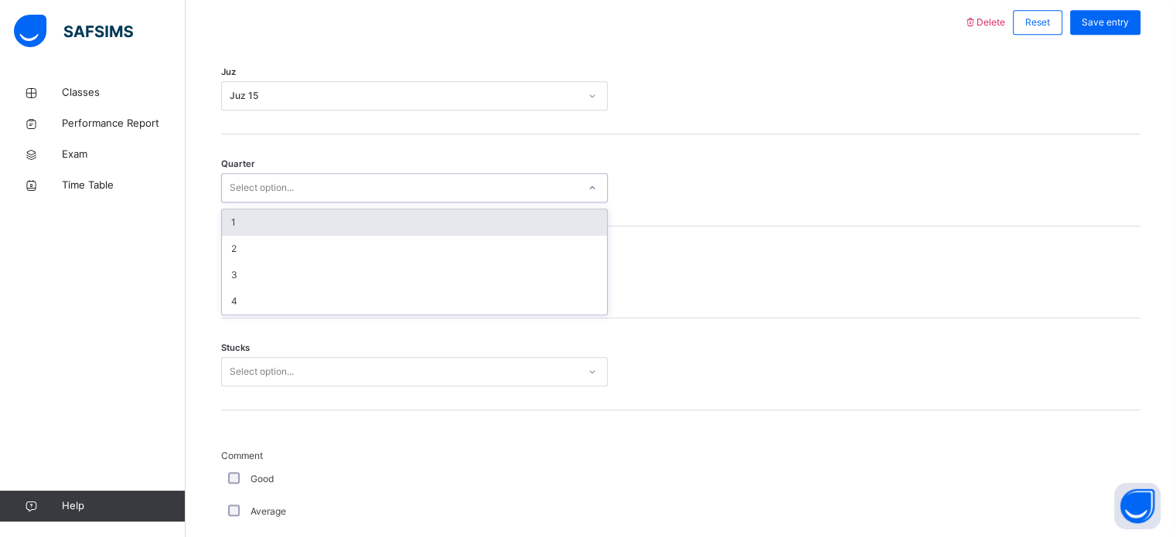
click at [269, 223] on div "1" at bounding box center [414, 222] width 385 height 26
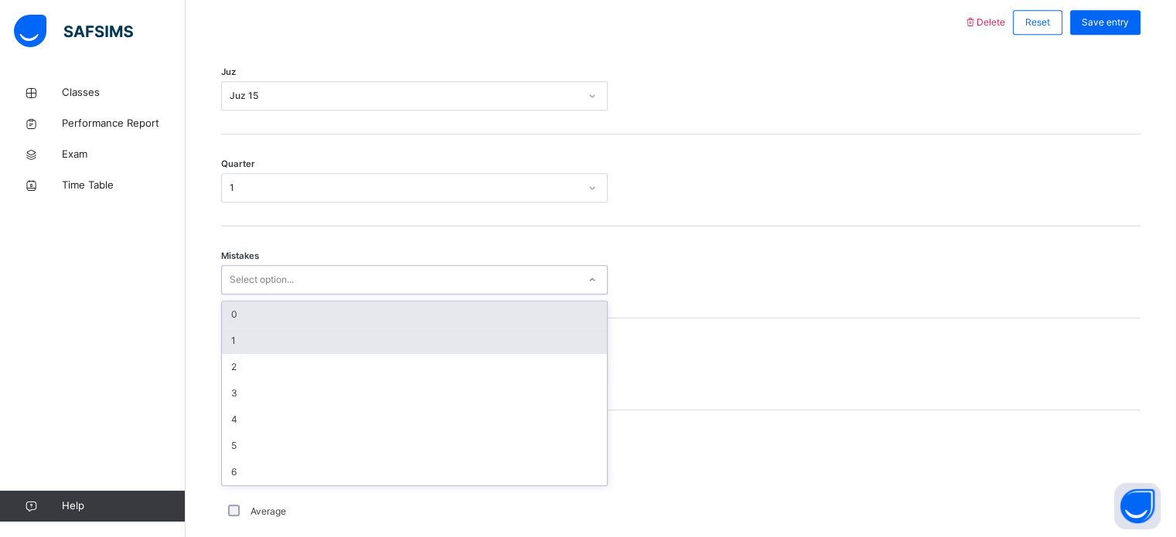
click at [241, 335] on div "1" at bounding box center [414, 341] width 385 height 26
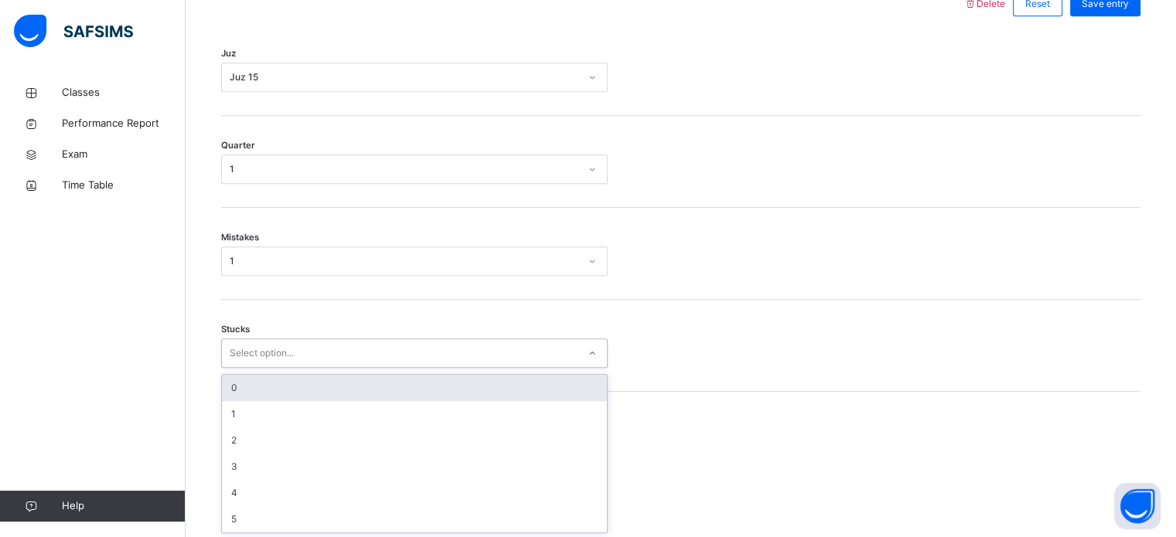
scroll to position [751, 0]
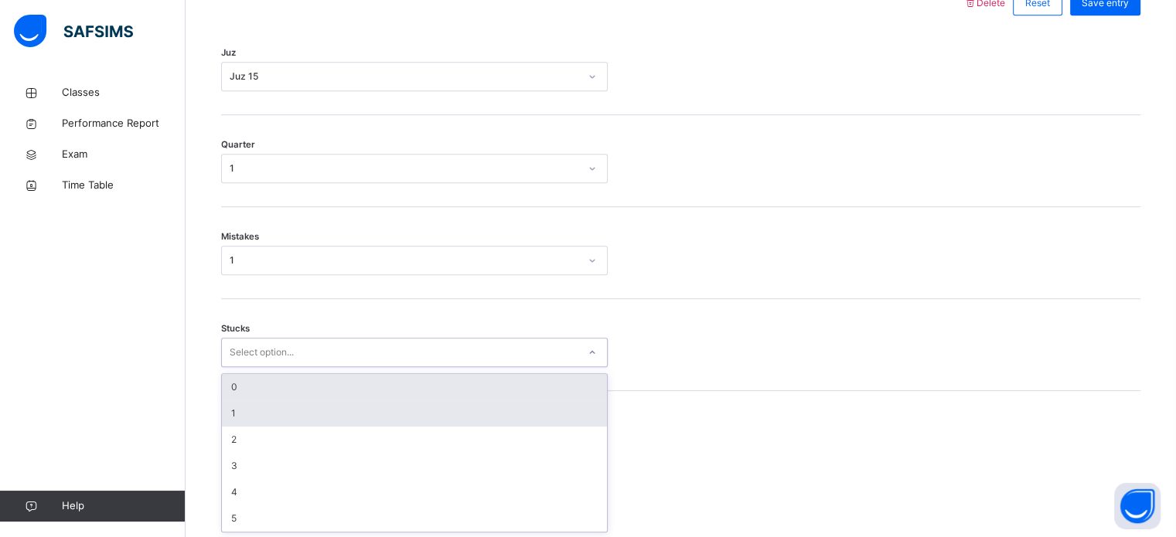
click at [253, 411] on div "1" at bounding box center [414, 413] width 385 height 26
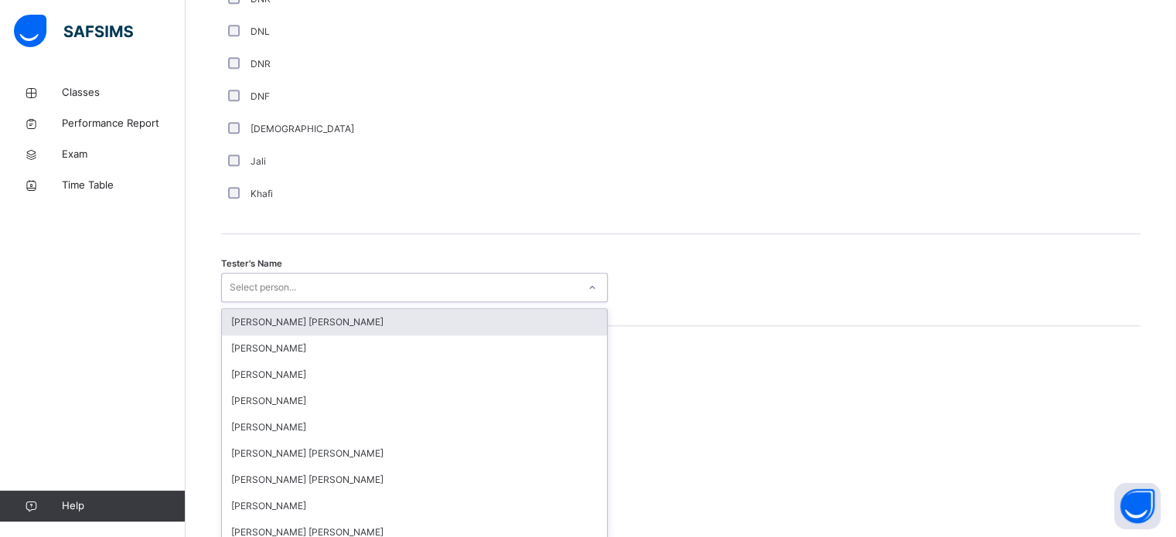
scroll to position [1416, 0]
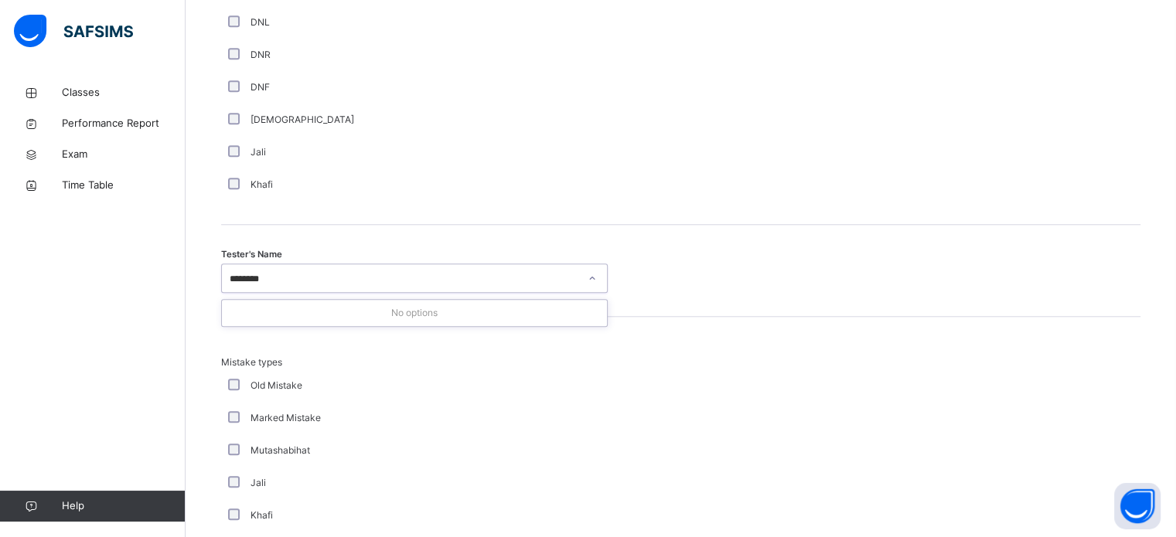
type input "*******"
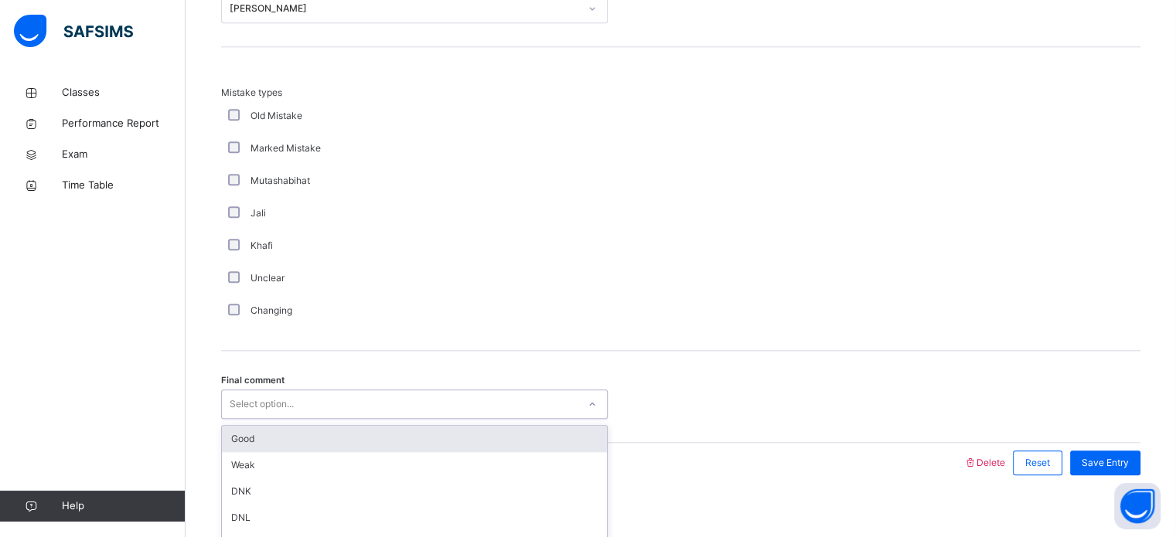
scroll to position [1700, 0]
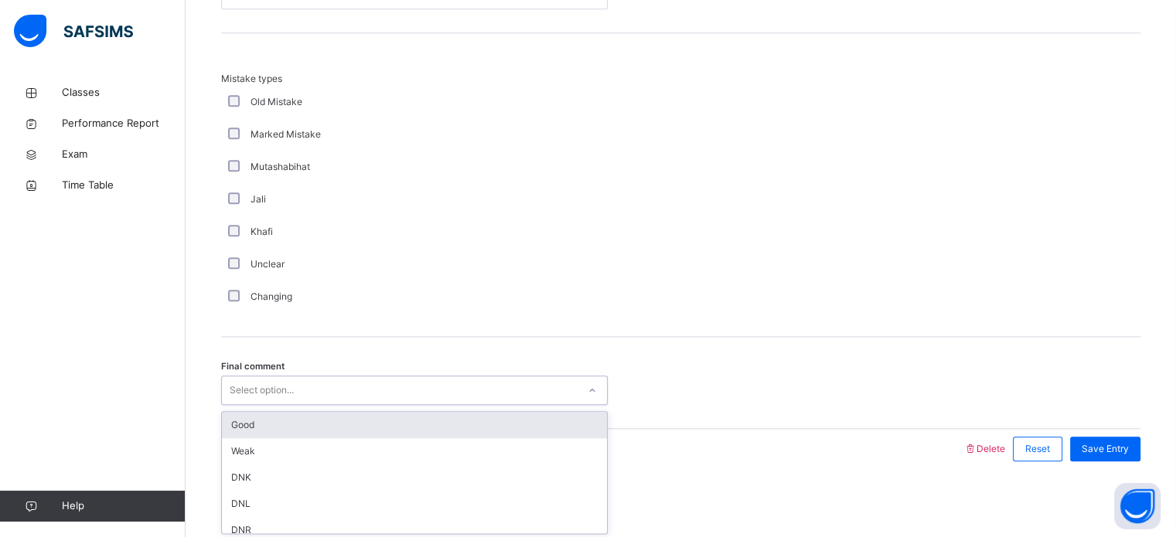
click at [318, 426] on div "Good" at bounding box center [414, 425] width 385 height 26
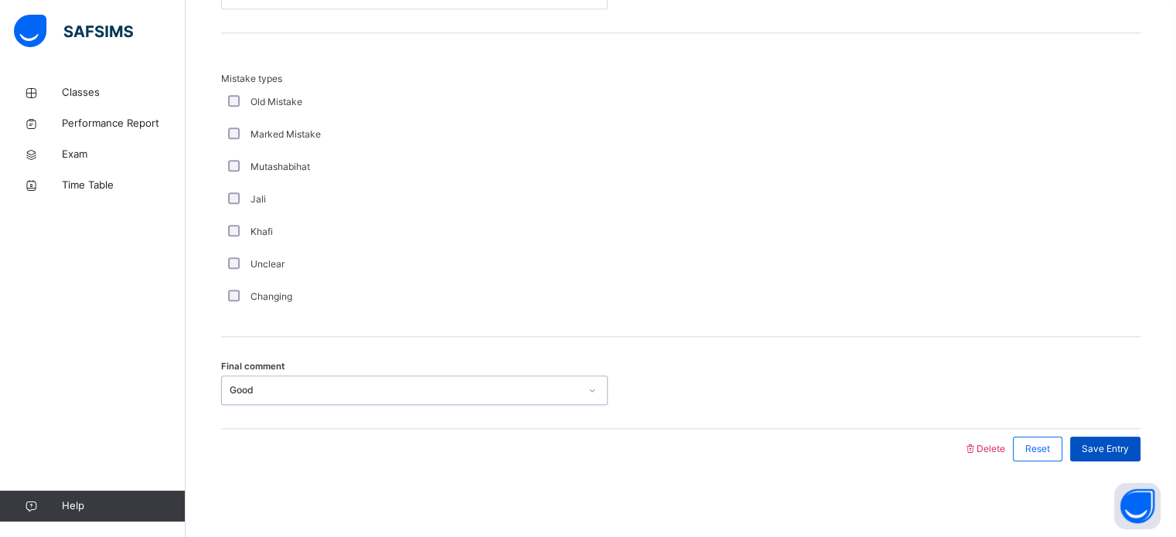
click at [1112, 451] on span "Save Entry" at bounding box center [1104, 449] width 47 height 14
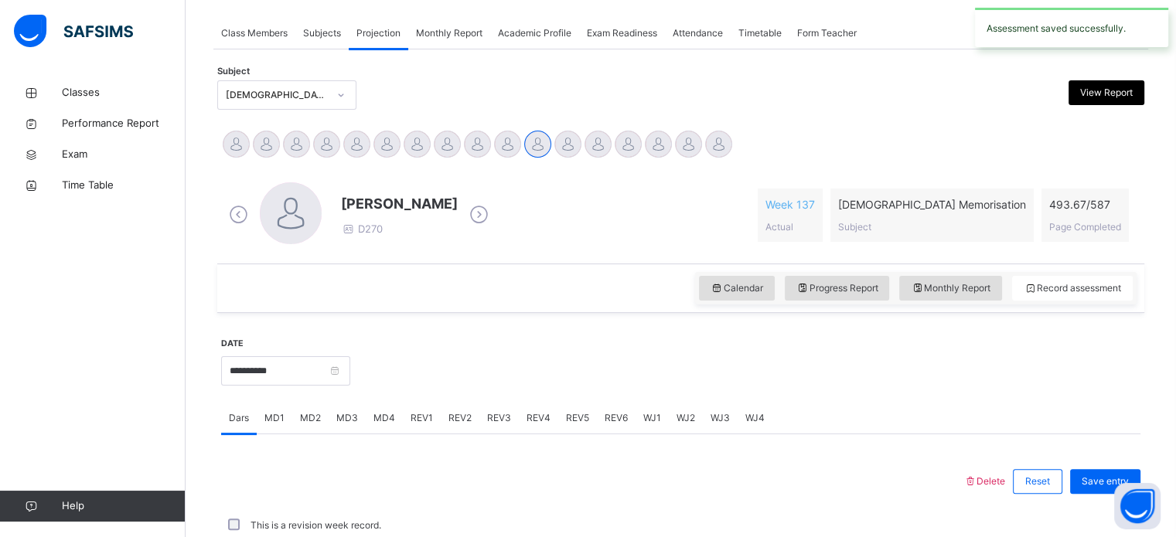
scroll to position [623, 0]
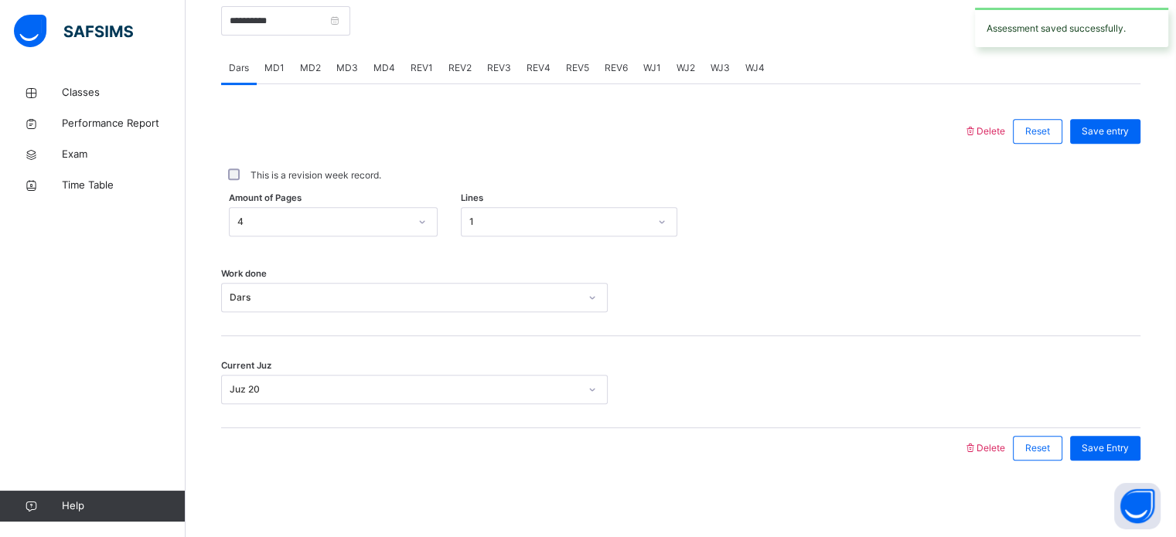
click at [461, 72] on span "REV2" at bounding box center [459, 68] width 23 height 14
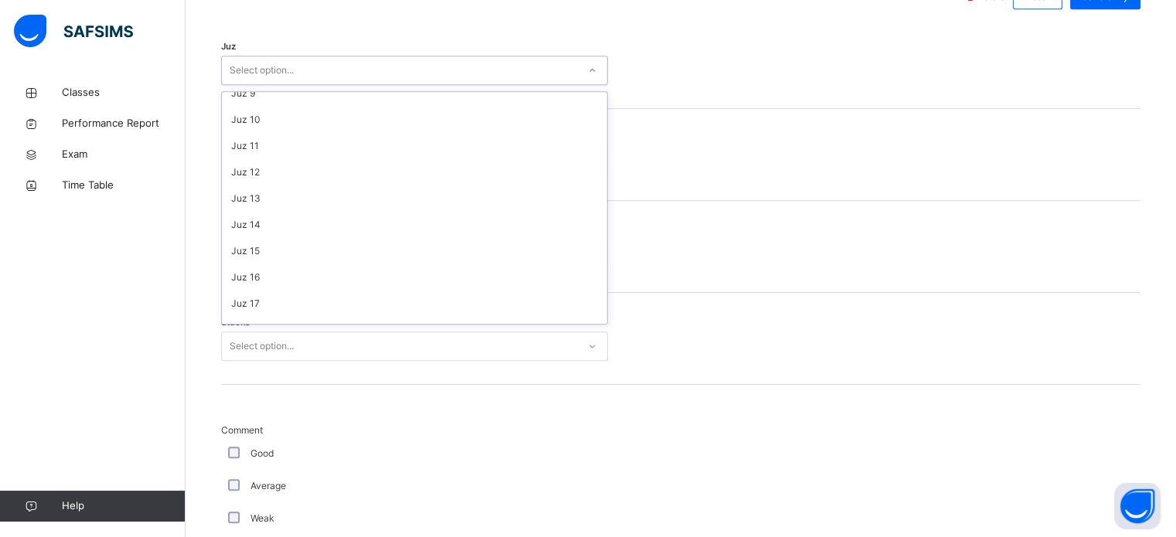
scroll to position [221, 0]
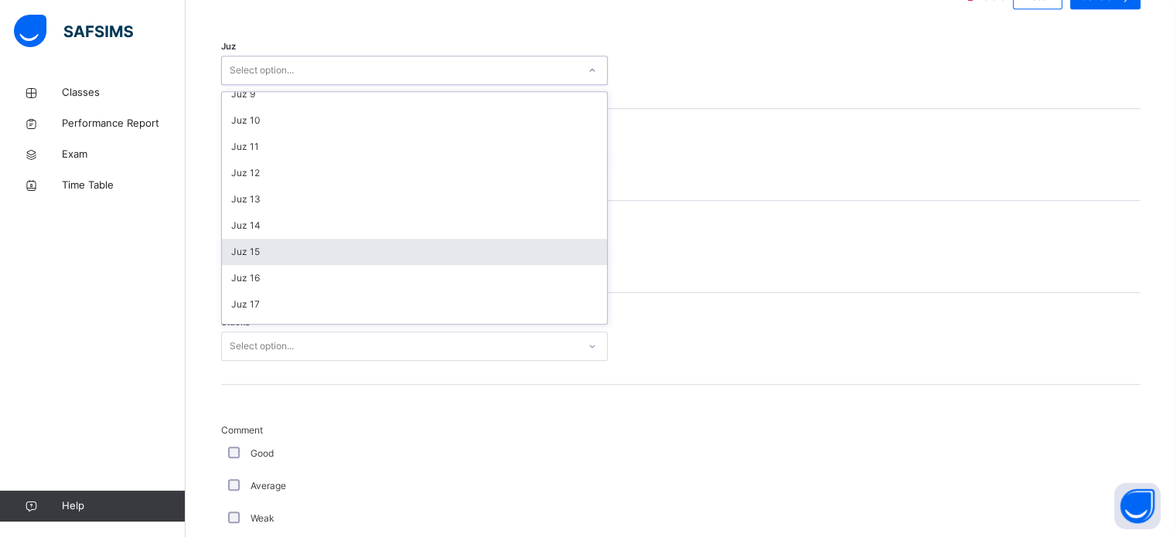
click at [271, 250] on div "Juz 15" at bounding box center [414, 252] width 385 height 26
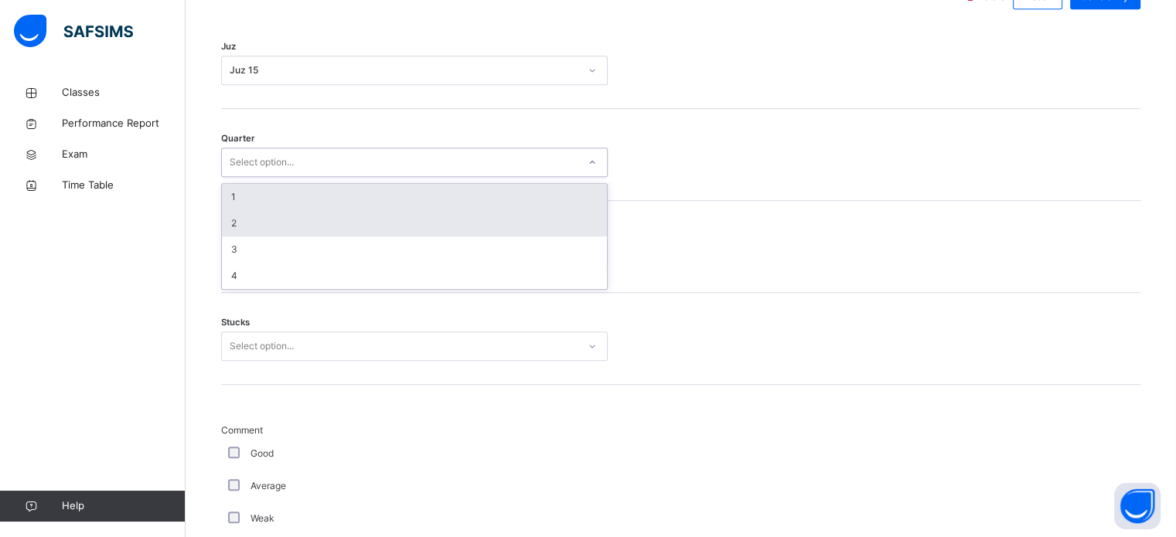
click at [246, 223] on div "2" at bounding box center [414, 223] width 385 height 26
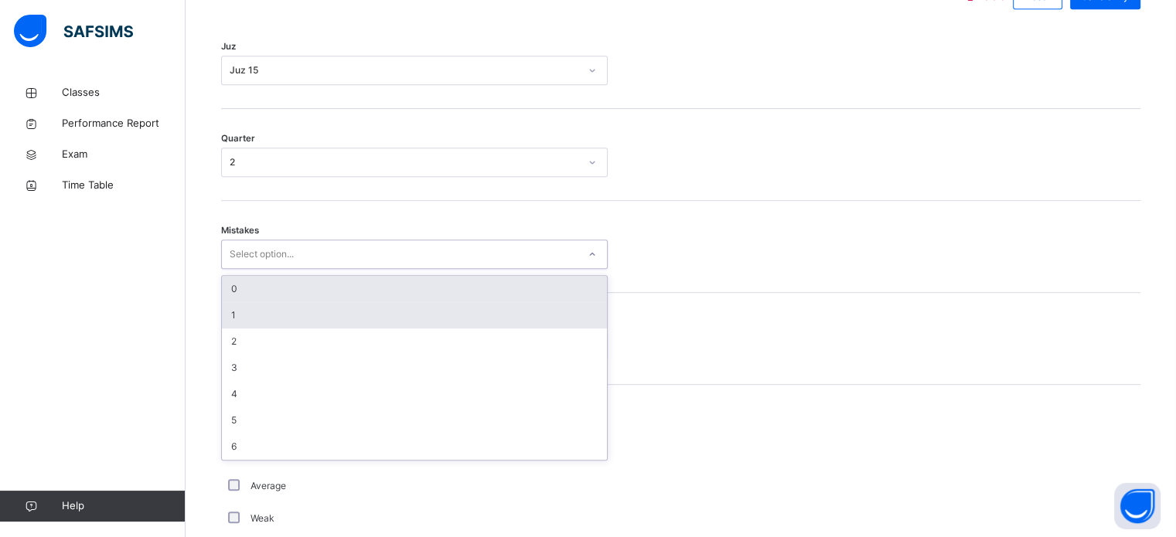
click at [233, 315] on div "1" at bounding box center [414, 315] width 385 height 26
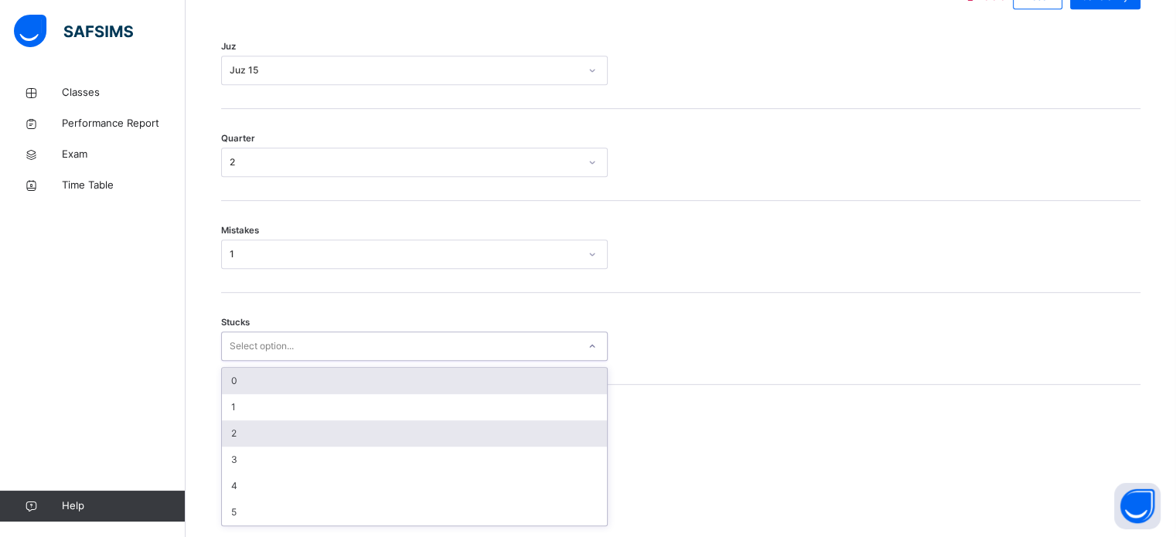
click at [234, 436] on div "2" at bounding box center [414, 433] width 385 height 26
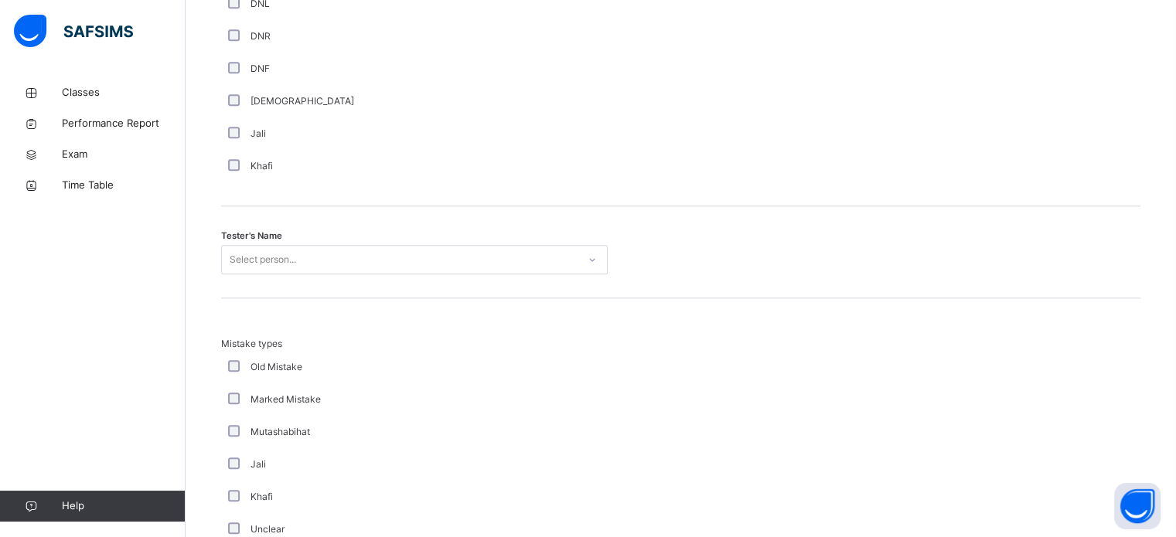
scroll to position [1436, 0]
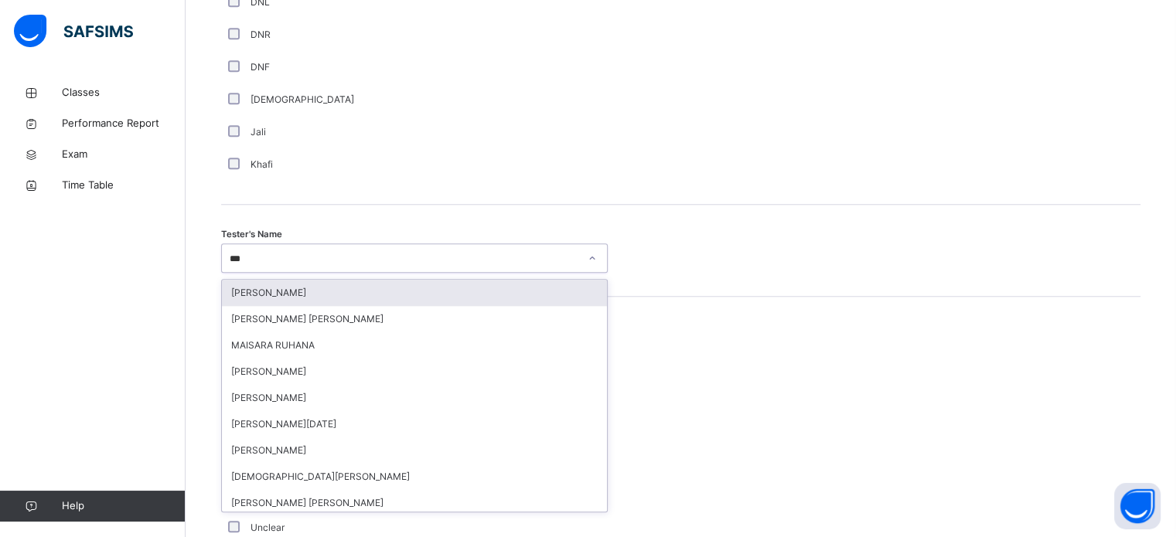
type input "****"
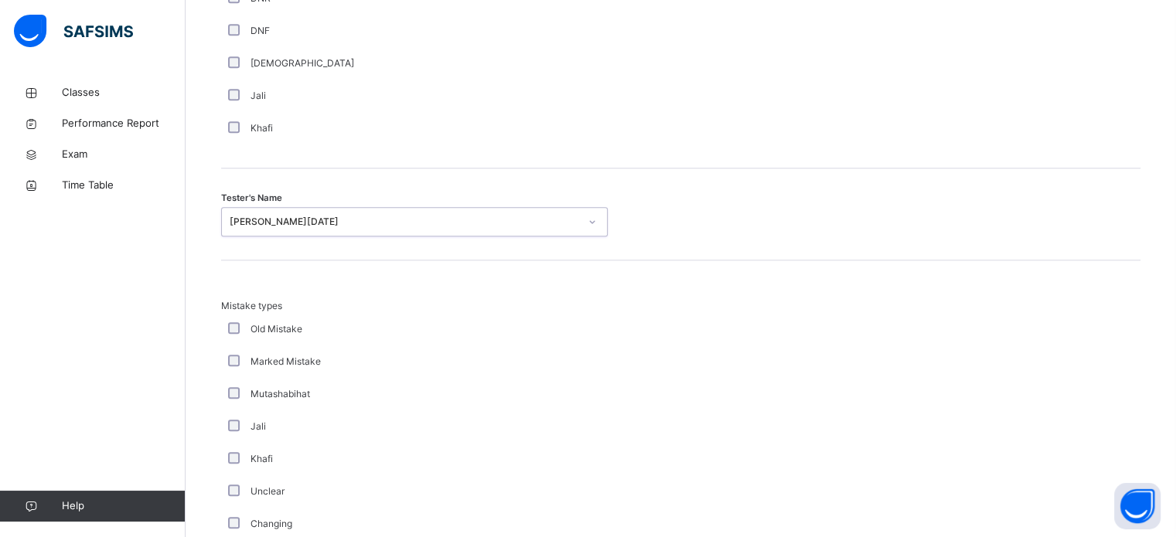
scroll to position [1700, 0]
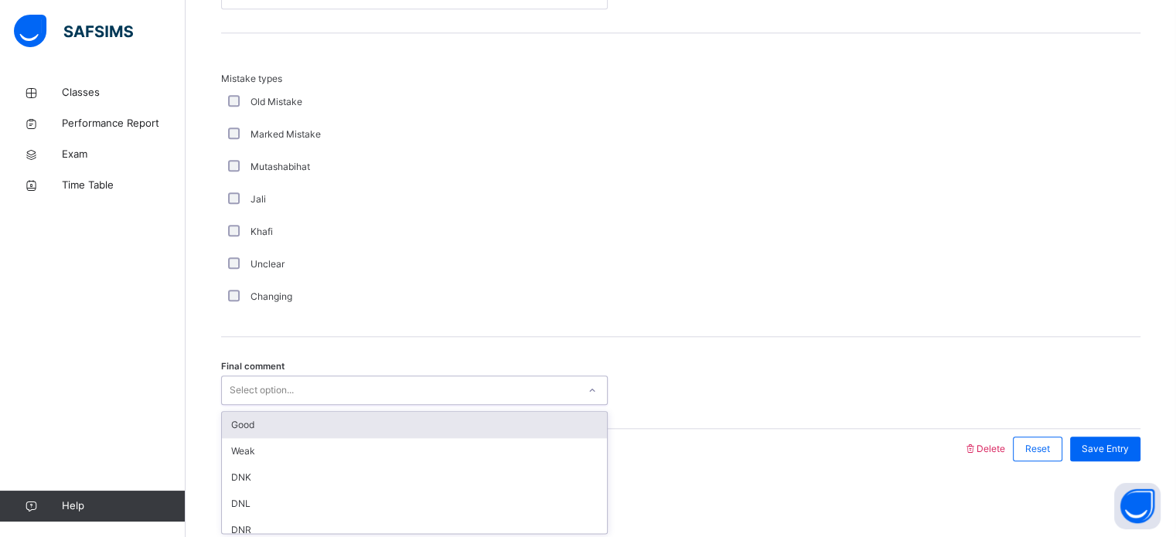
click at [238, 412] on div "Good" at bounding box center [414, 425] width 385 height 26
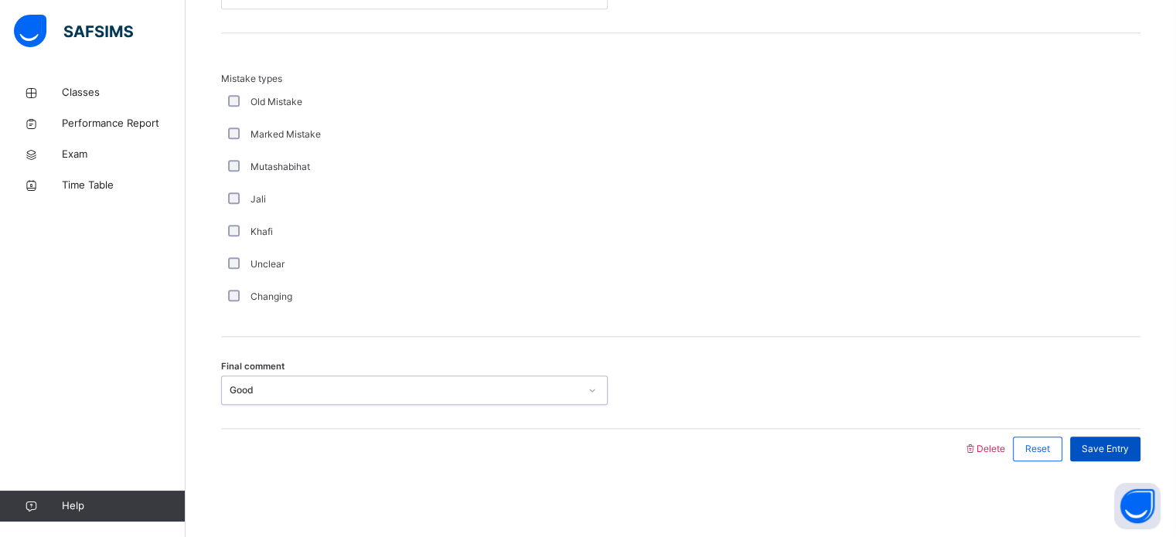
click at [1124, 442] on span "Save Entry" at bounding box center [1104, 449] width 47 height 14
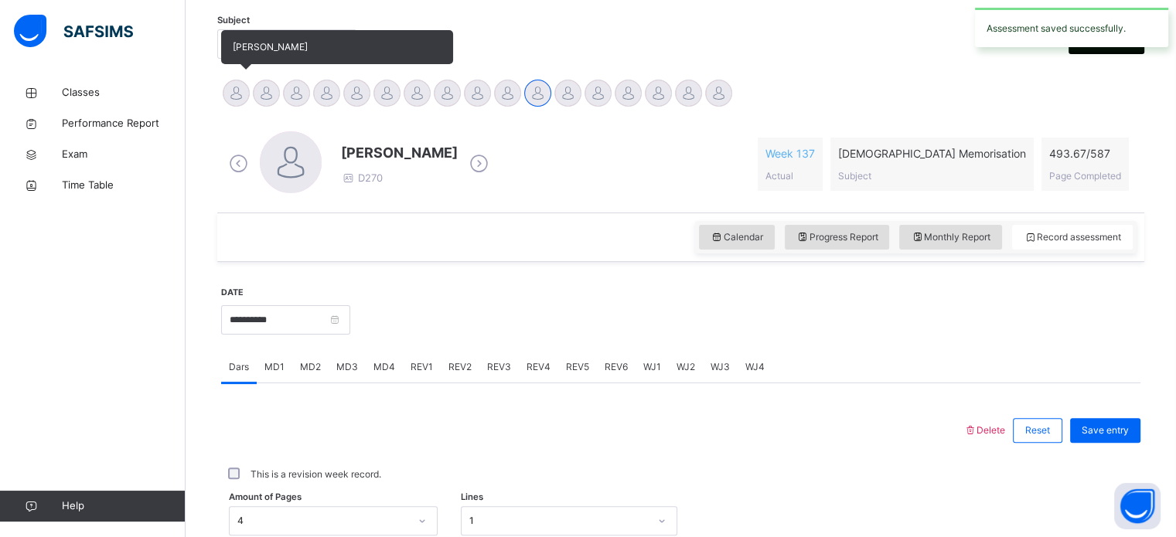
click at [230, 82] on div at bounding box center [236, 93] width 27 height 27
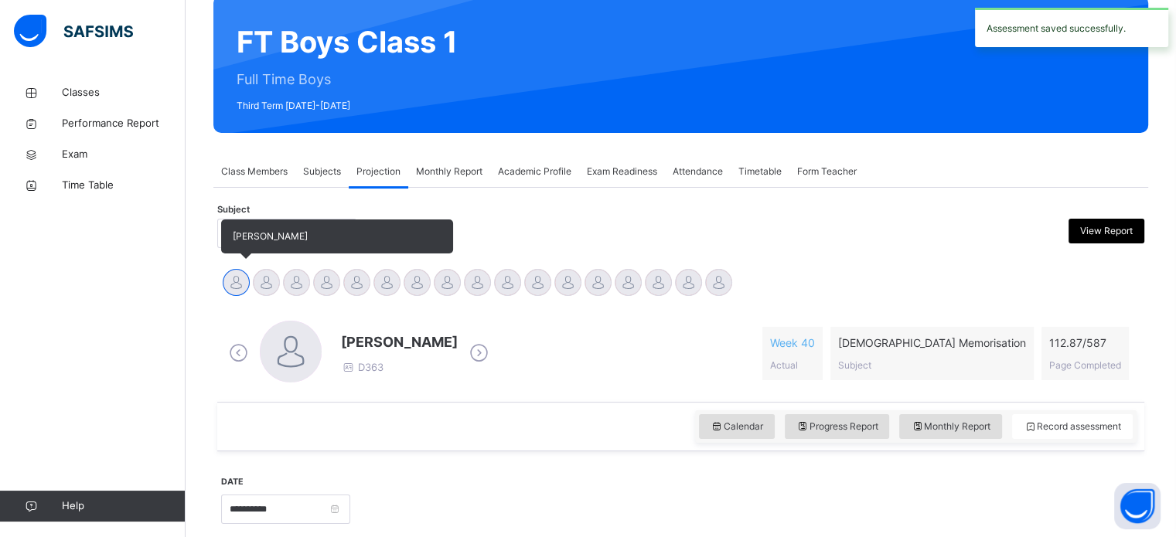
scroll to position [0, 0]
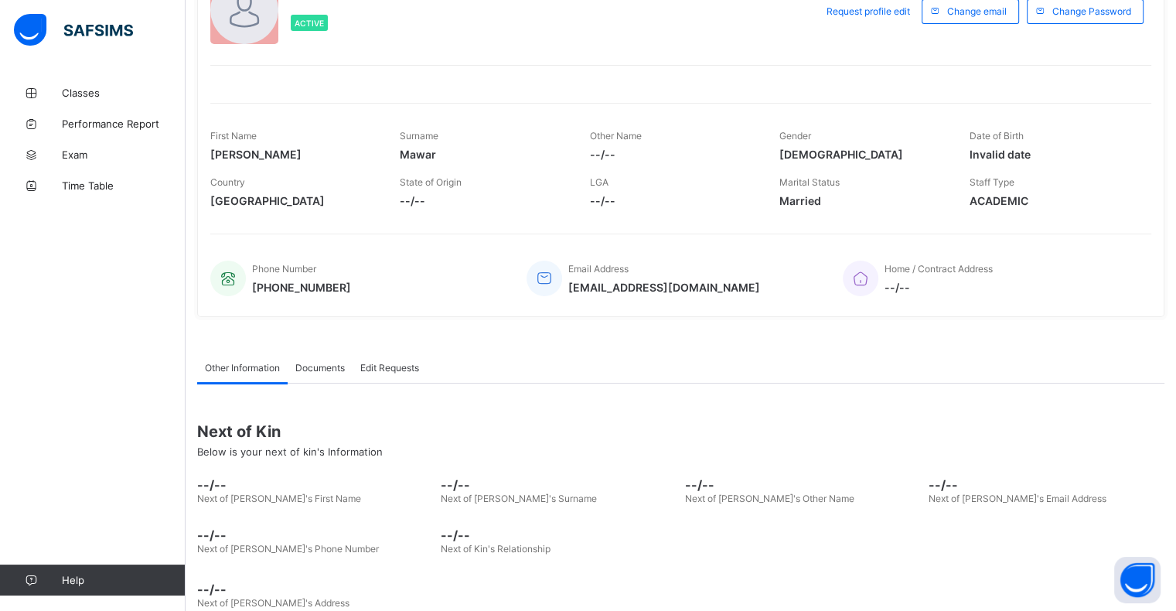
scroll to position [160, 0]
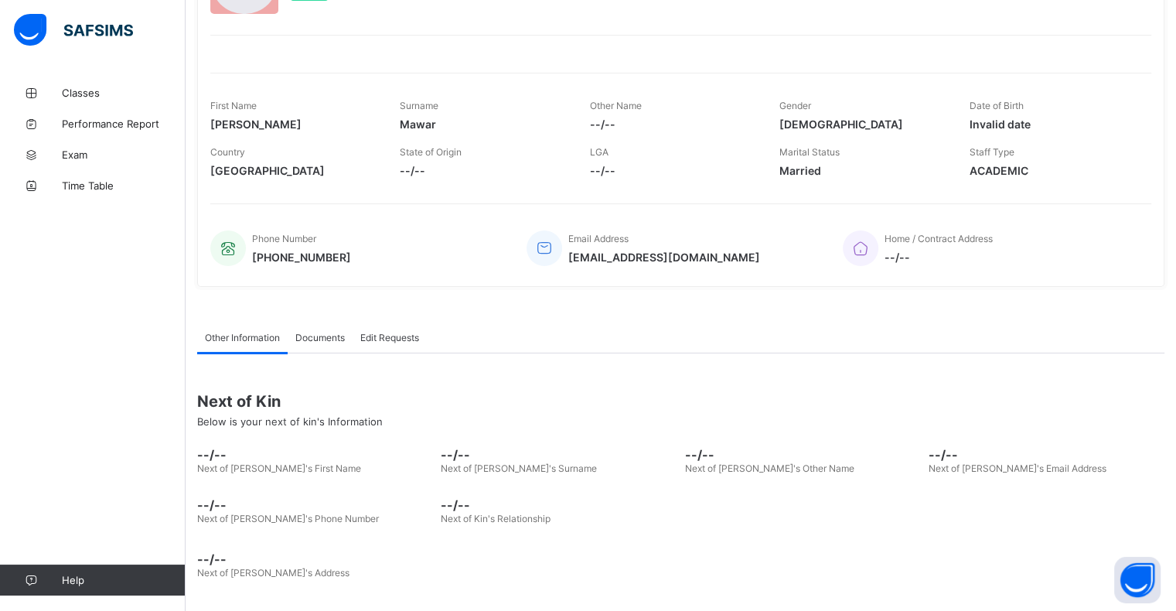
click at [900, 237] on span "Home / Contract Address" at bounding box center [938, 239] width 108 height 12
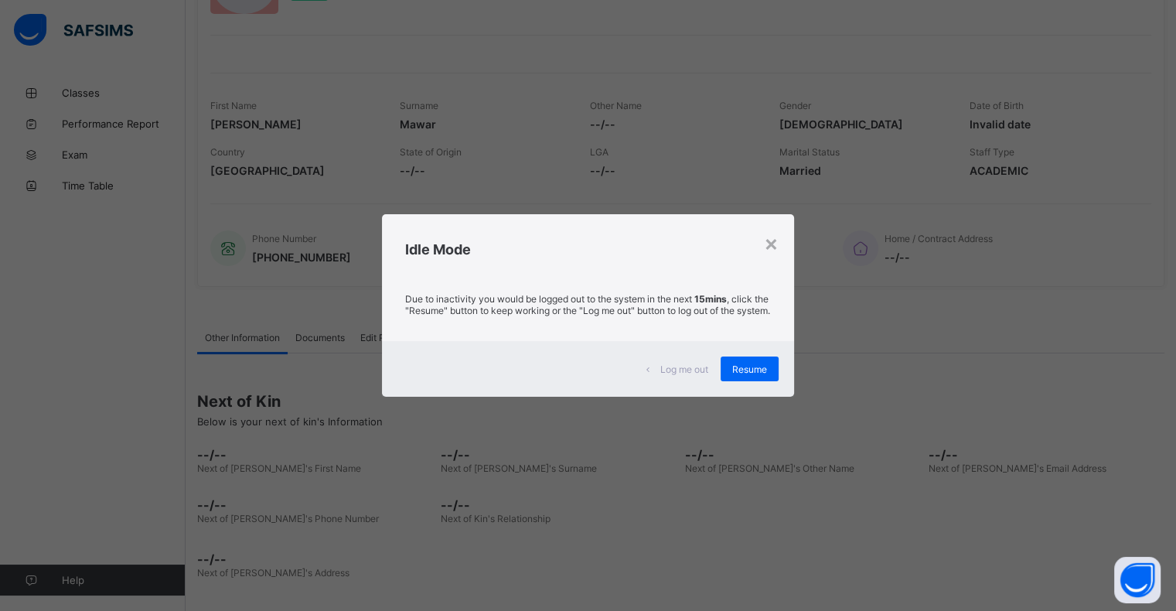
click at [677, 375] on span "Log me out" at bounding box center [684, 369] width 48 height 12
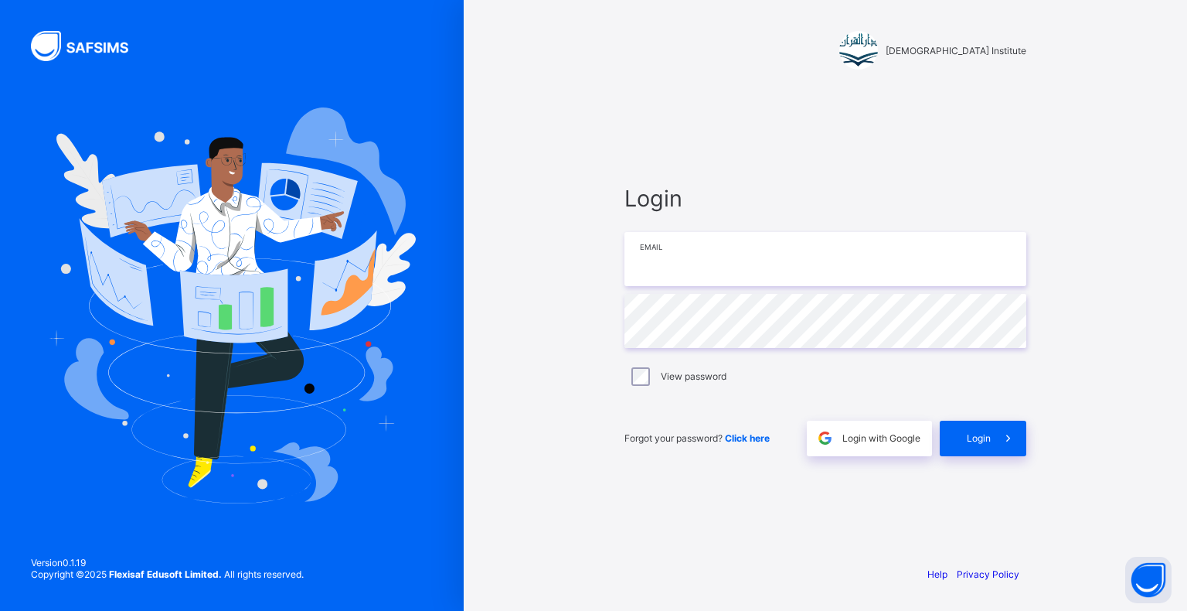
click at [914, 256] on input "email" at bounding box center [825, 259] width 402 height 54
type input "**********"
click at [1003, 438] on icon at bounding box center [1008, 437] width 16 height 15
click at [1009, 432] on icon at bounding box center [1008, 437] width 16 height 15
click at [1000, 430] on span at bounding box center [1009, 438] width 36 height 36
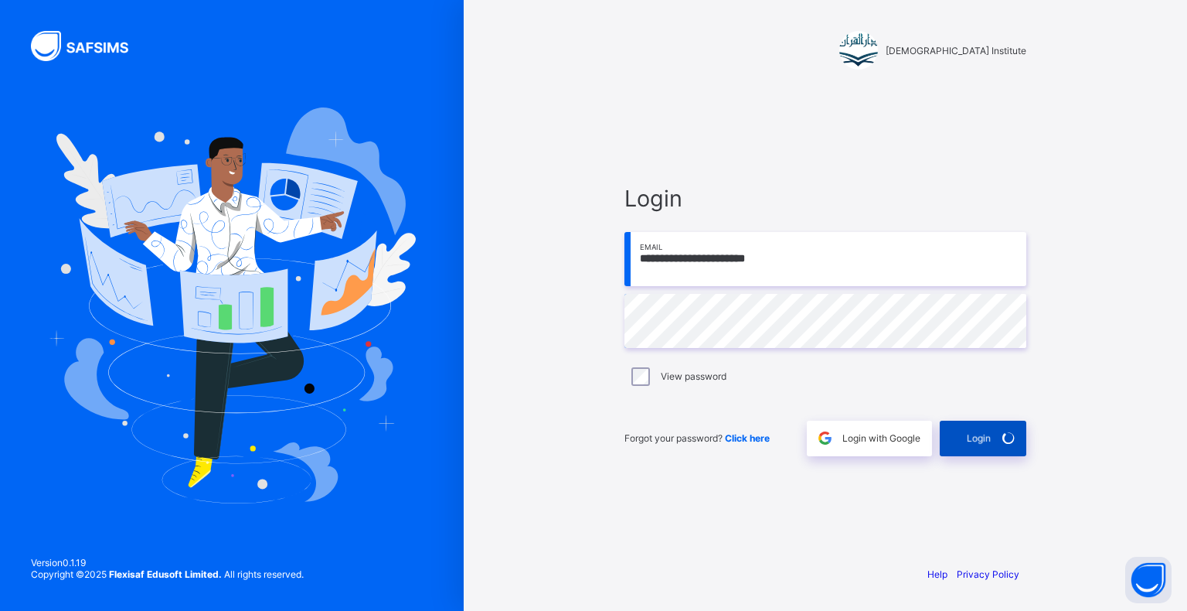
click at [988, 441] on span "Login" at bounding box center [979, 438] width 24 height 12
click at [995, 444] on span at bounding box center [1009, 438] width 36 height 36
click at [1005, 454] on span at bounding box center [1009, 438] width 36 height 36
click at [971, 453] on div "Login" at bounding box center [983, 438] width 87 height 36
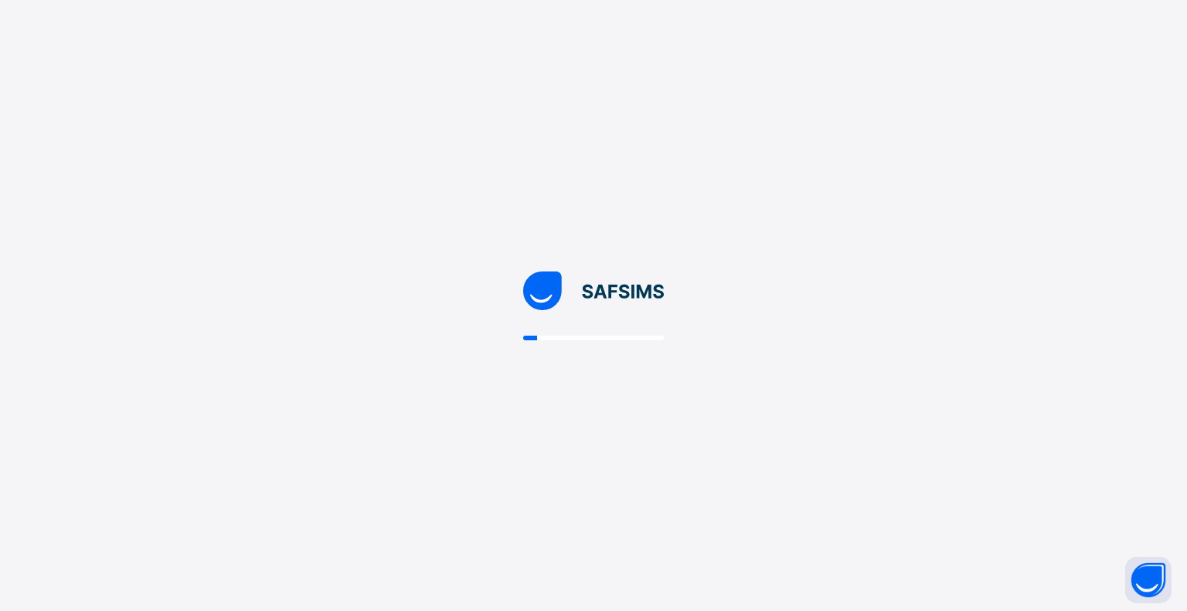
click at [1009, 448] on div at bounding box center [593, 305] width 1187 height 611
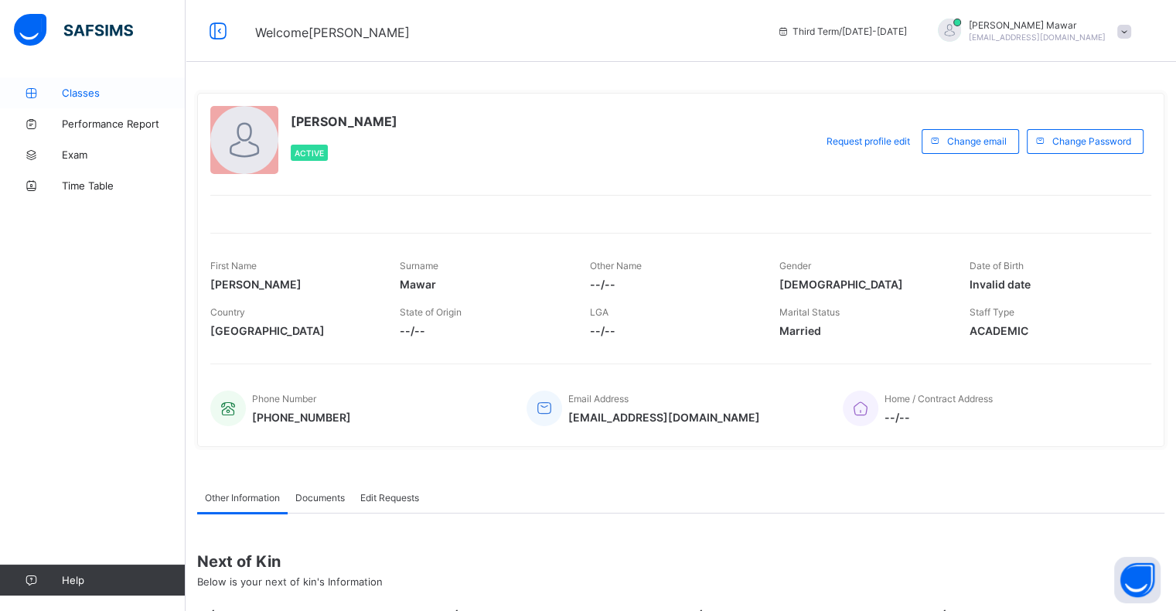
click at [99, 96] on span "Classes" at bounding box center [124, 93] width 124 height 12
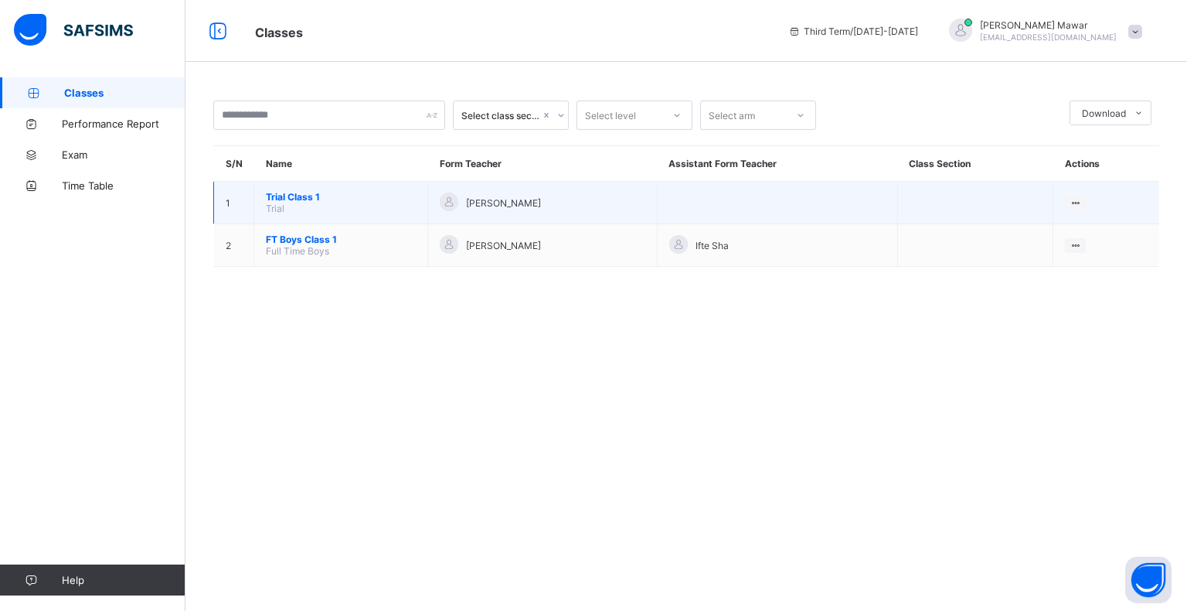
click at [302, 222] on td "Trial Class 1 Trial" at bounding box center [341, 203] width 174 height 43
click at [317, 216] on td "Trial Class 1 Trial" at bounding box center [341, 203] width 174 height 43
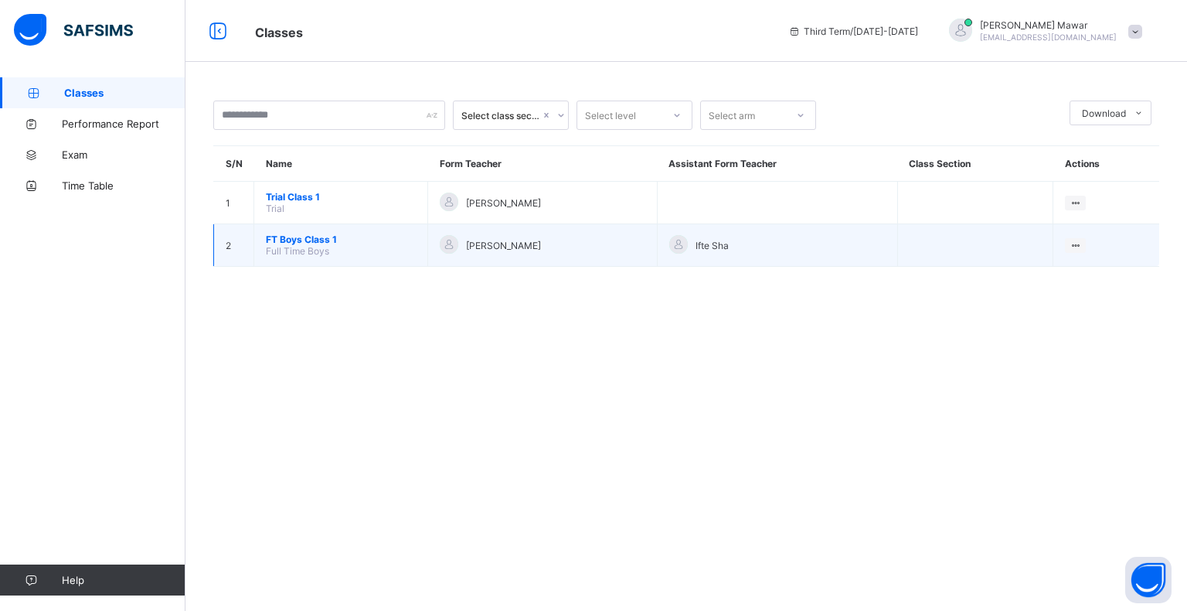
click at [316, 243] on span "FT Boys Class 1" at bounding box center [341, 239] width 150 height 12
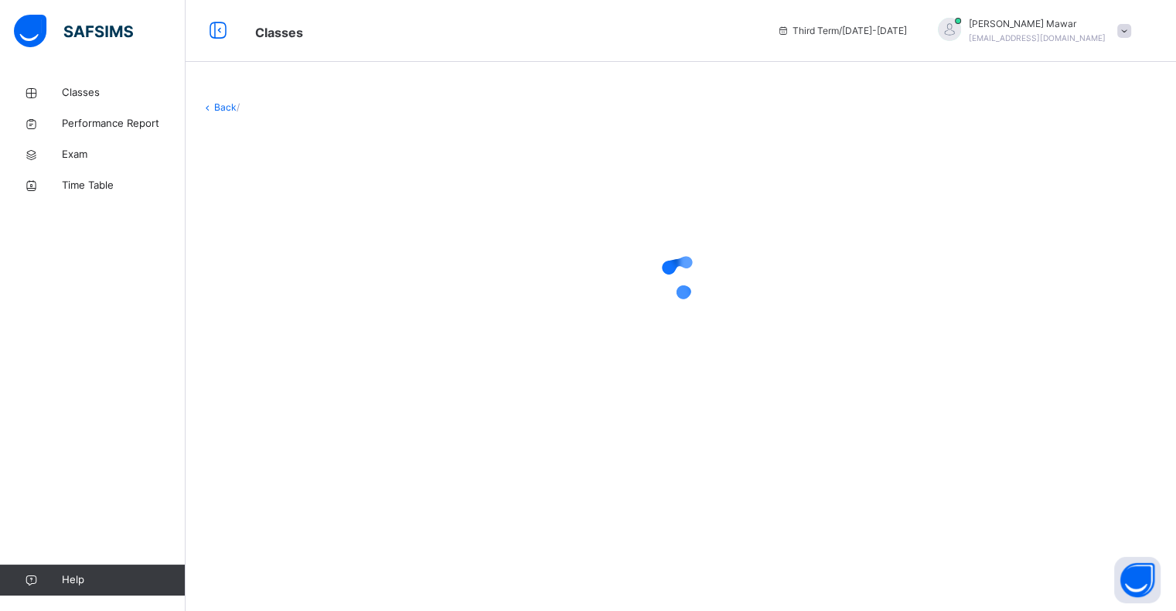
click at [336, 258] on div at bounding box center [680, 277] width 959 height 62
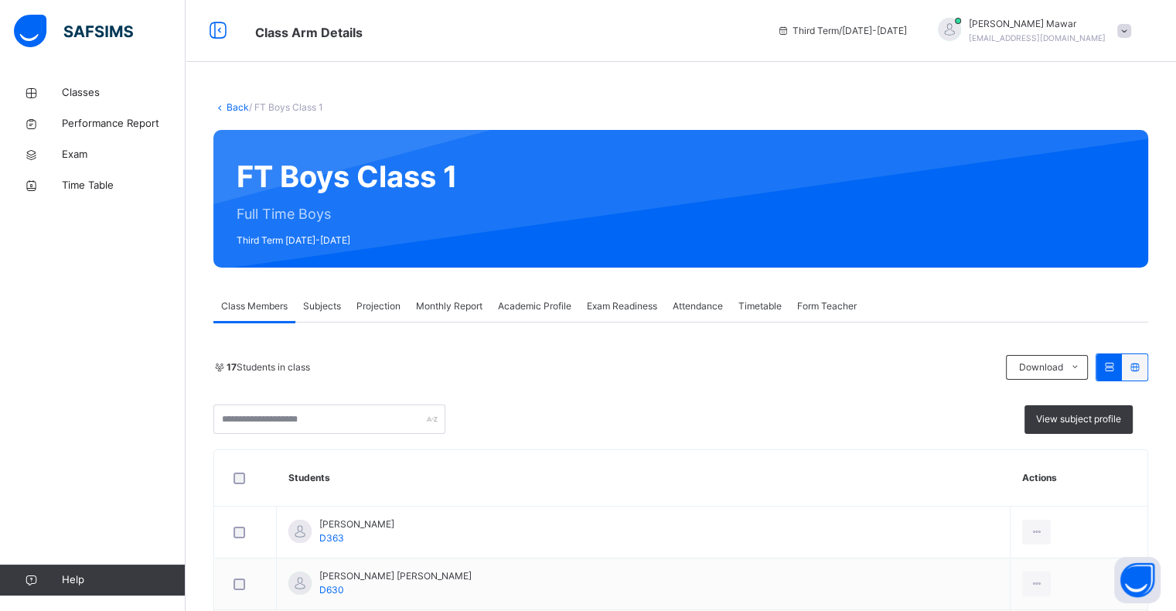
click at [377, 308] on span "Projection" at bounding box center [378, 306] width 44 height 14
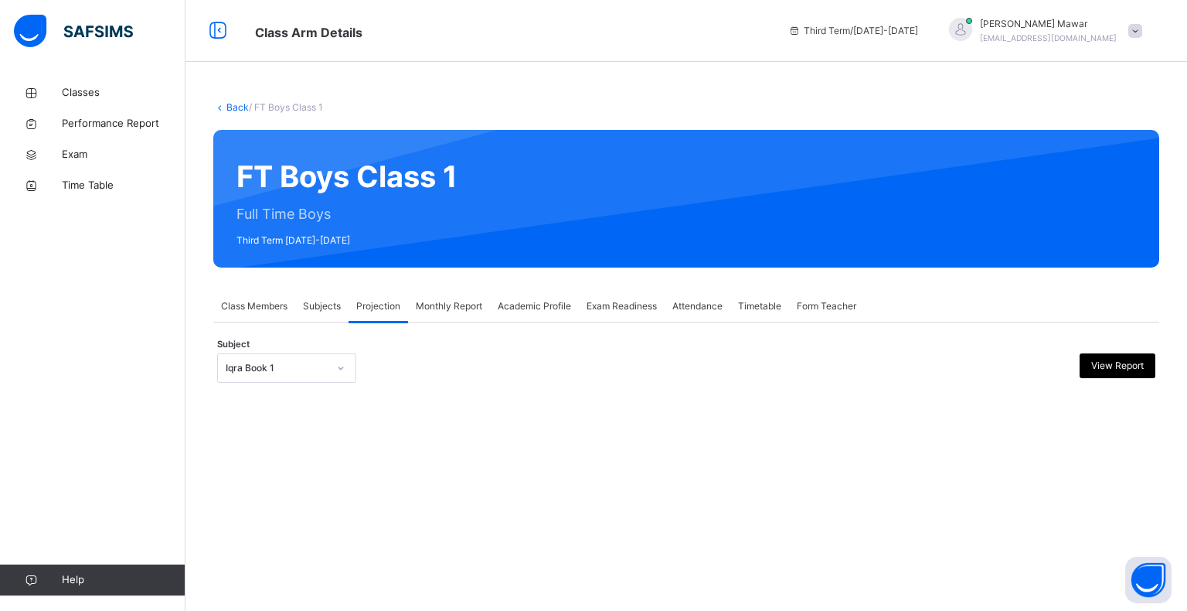
click at [330, 358] on div at bounding box center [341, 368] width 26 height 25
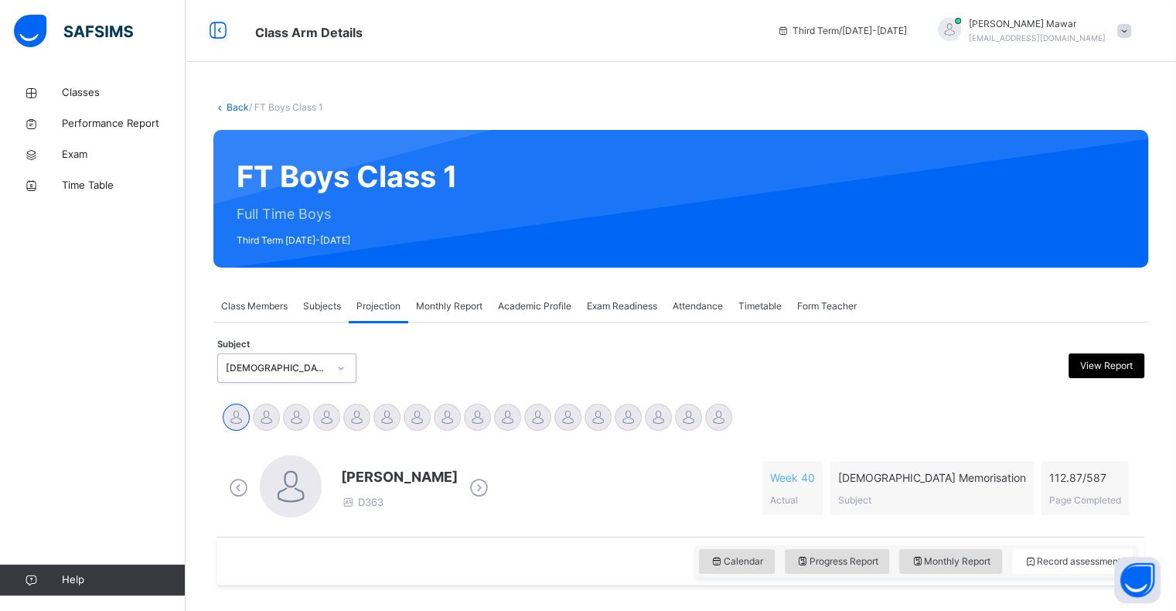
scroll to position [102, 0]
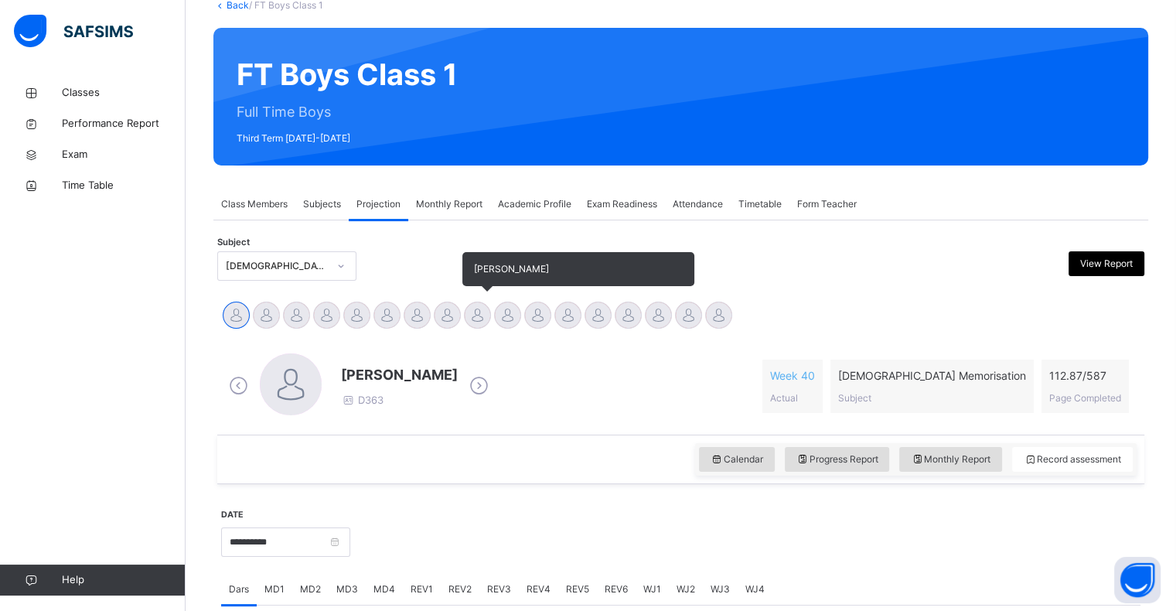
click at [474, 320] on div at bounding box center [477, 314] width 27 height 27
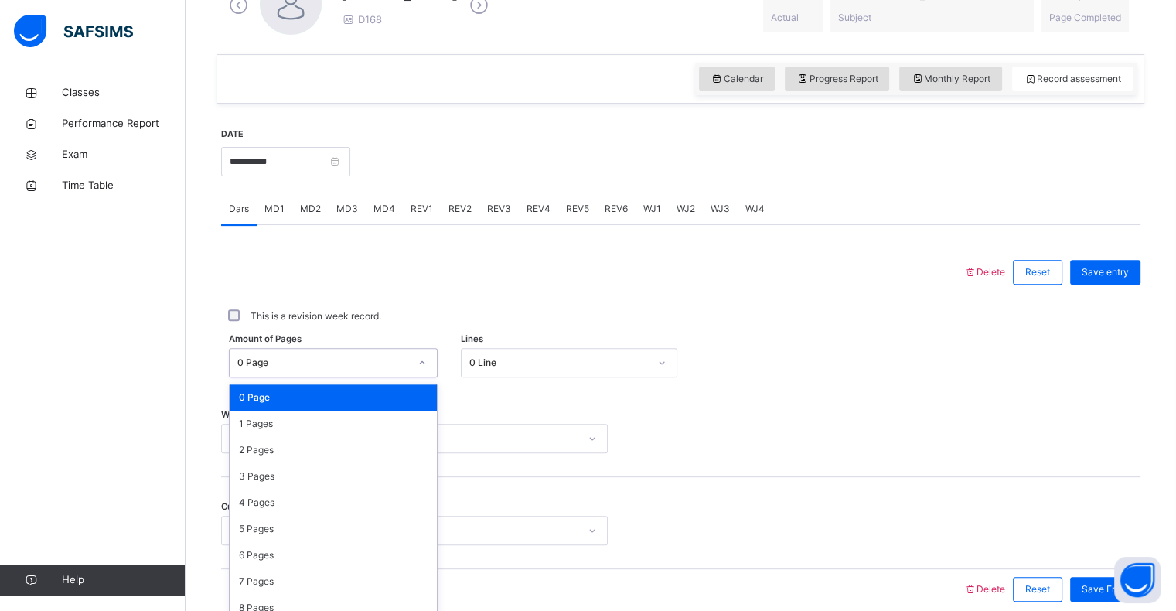
scroll to position [494, 0]
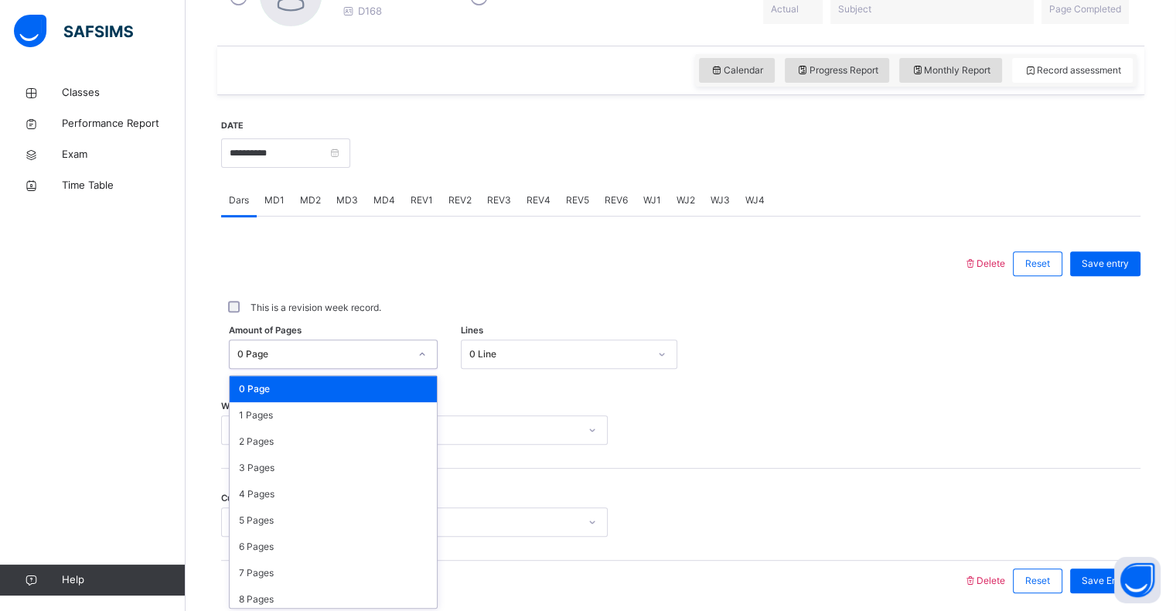
click at [325, 369] on div "option 0 Page focused, 1 of 588. 588 results available. Use Up and Down to choo…" at bounding box center [333, 353] width 209 height 29
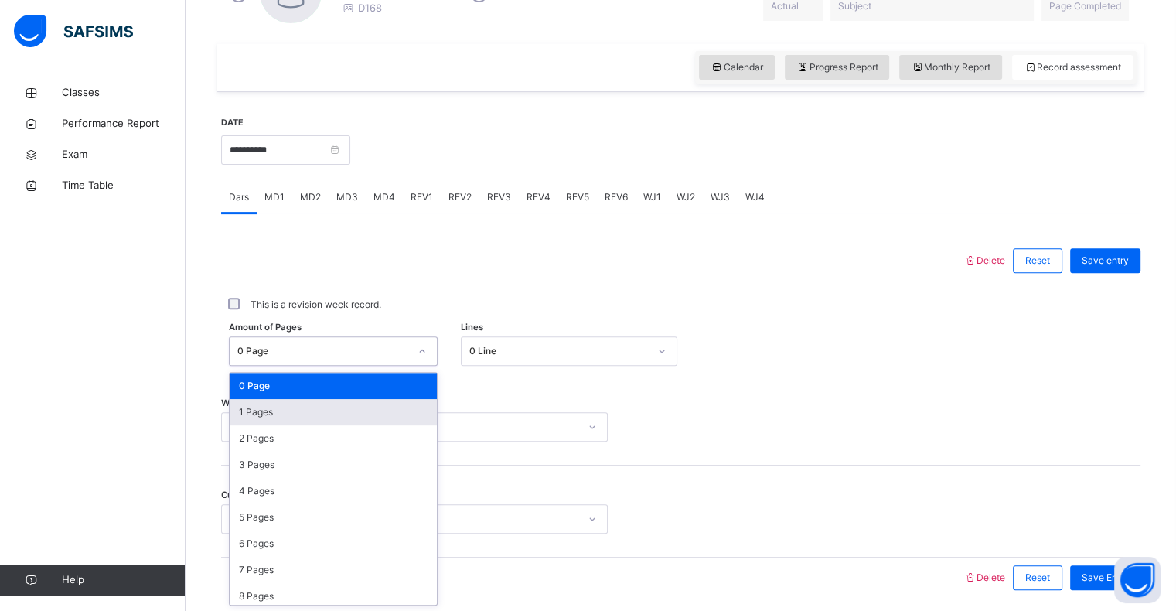
click at [344, 415] on div "1 Pages" at bounding box center [333, 412] width 207 height 26
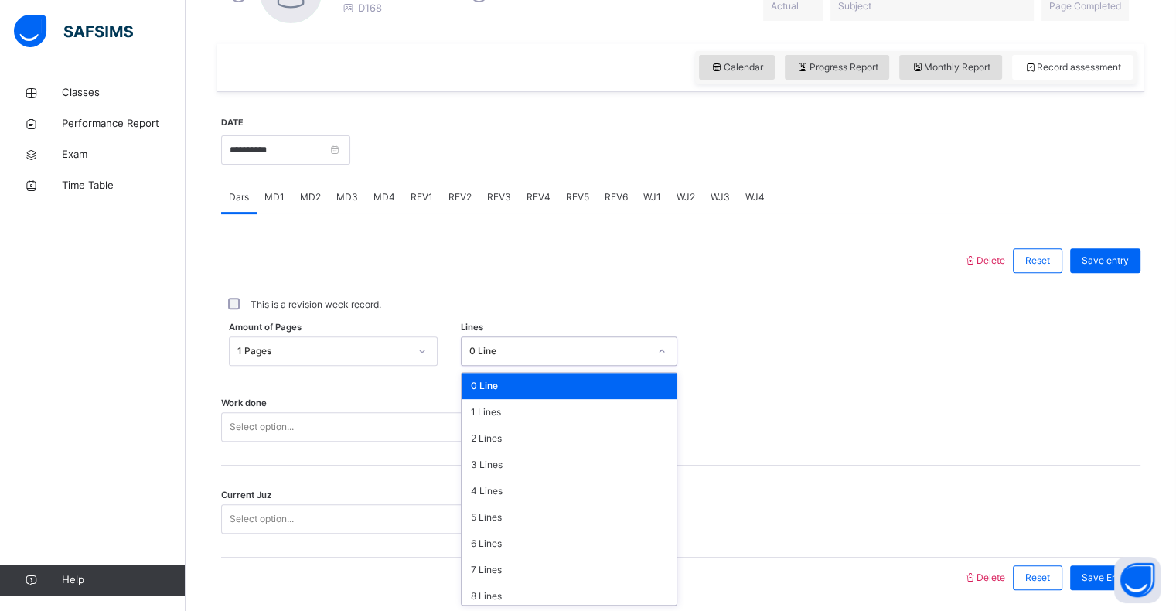
click at [496, 347] on div "0 Line" at bounding box center [558, 351] width 179 height 14
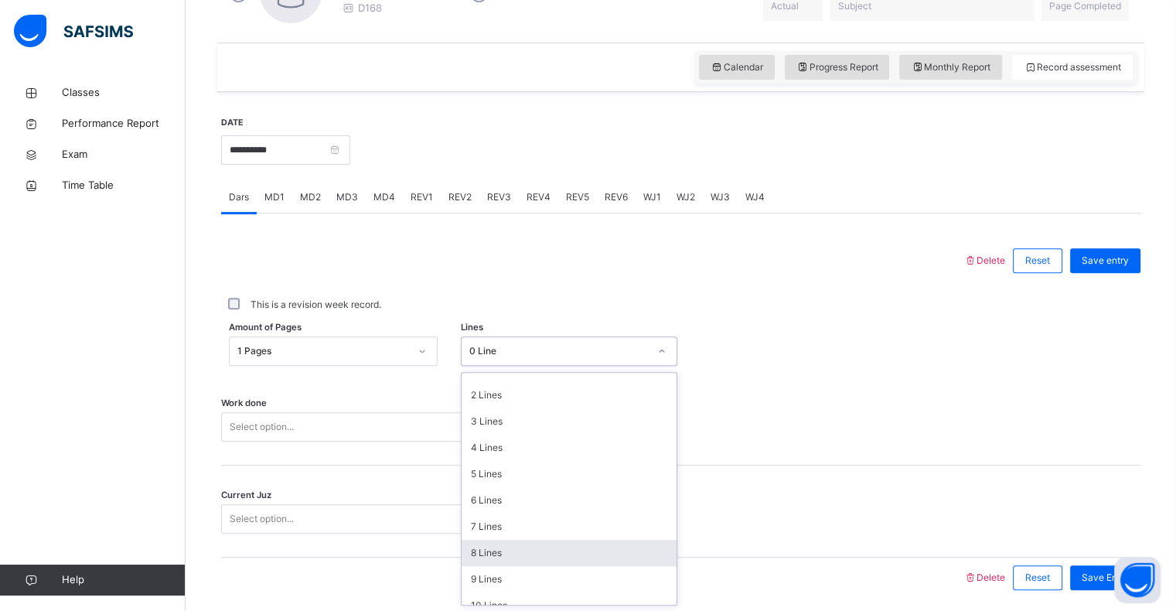
scroll to position [49, 0]
click at [512, 592] on div "10 Lines" at bounding box center [568, 599] width 215 height 26
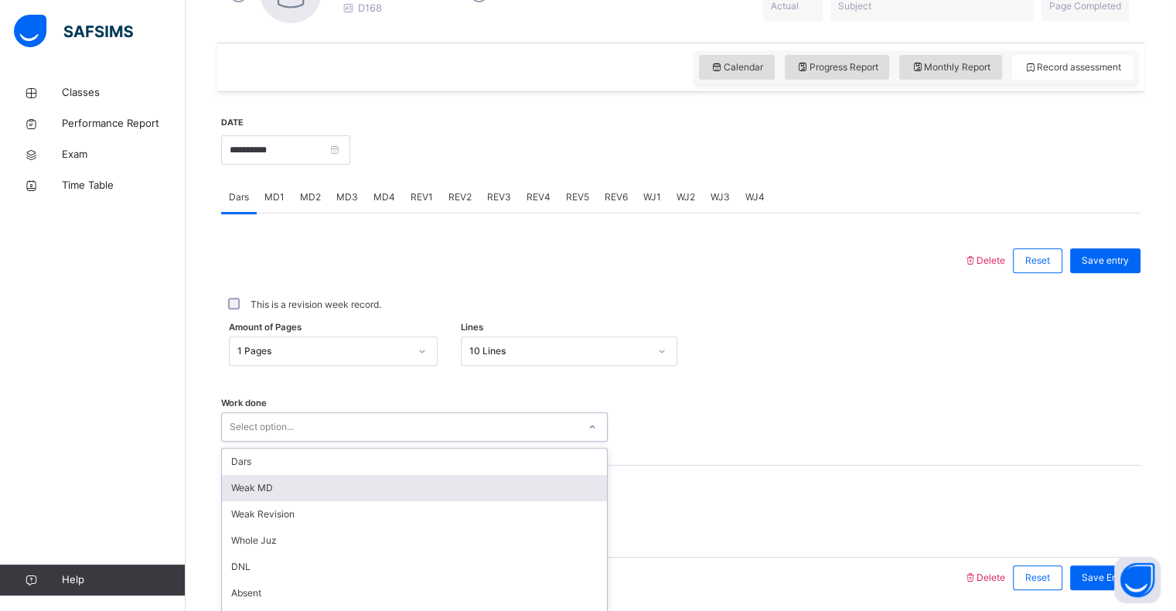
scroll to position [550, 0]
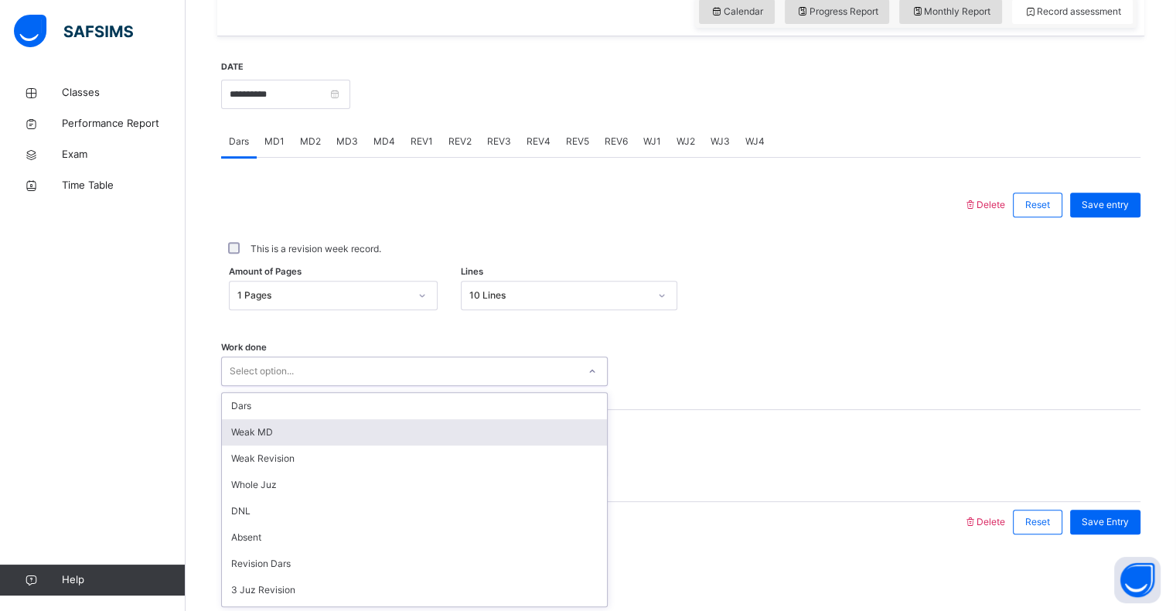
click at [471, 386] on div "option Weak MD focused, 2 of 16. 16 results available. Use Up and Down to choos…" at bounding box center [414, 370] width 386 height 29
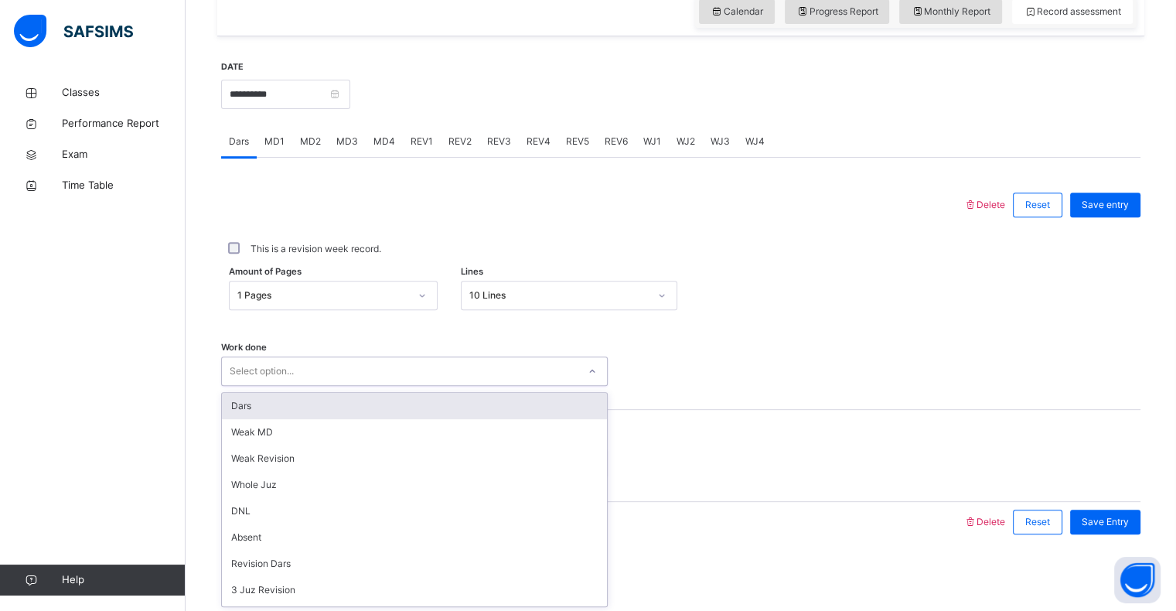
click at [452, 415] on div "Dars" at bounding box center [414, 406] width 385 height 26
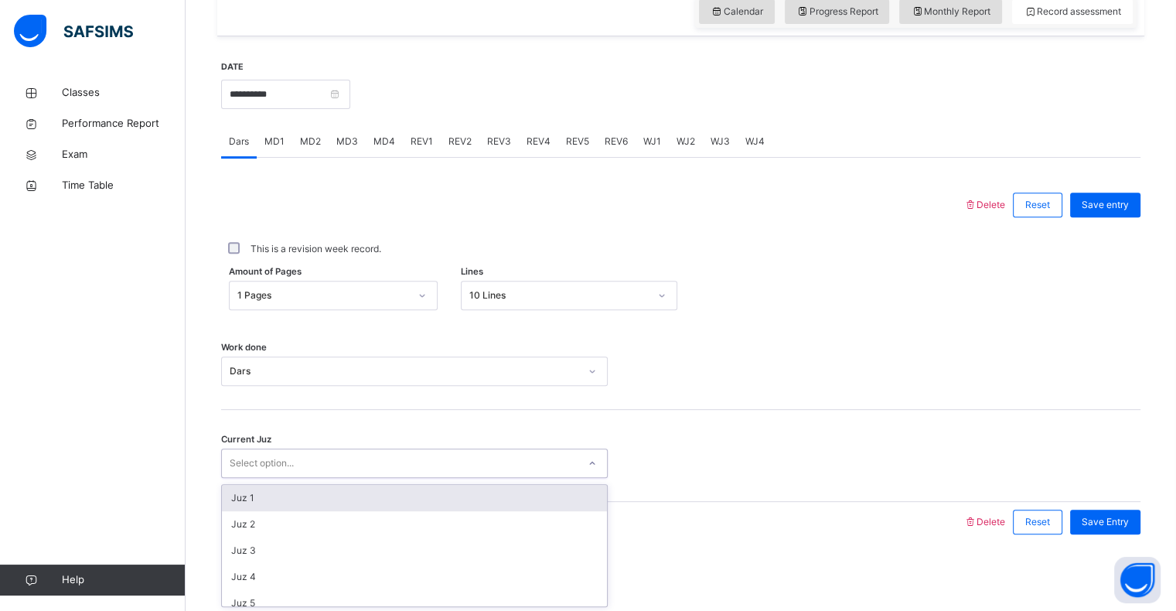
click at [454, 455] on div "Select option..." at bounding box center [400, 463] width 356 height 24
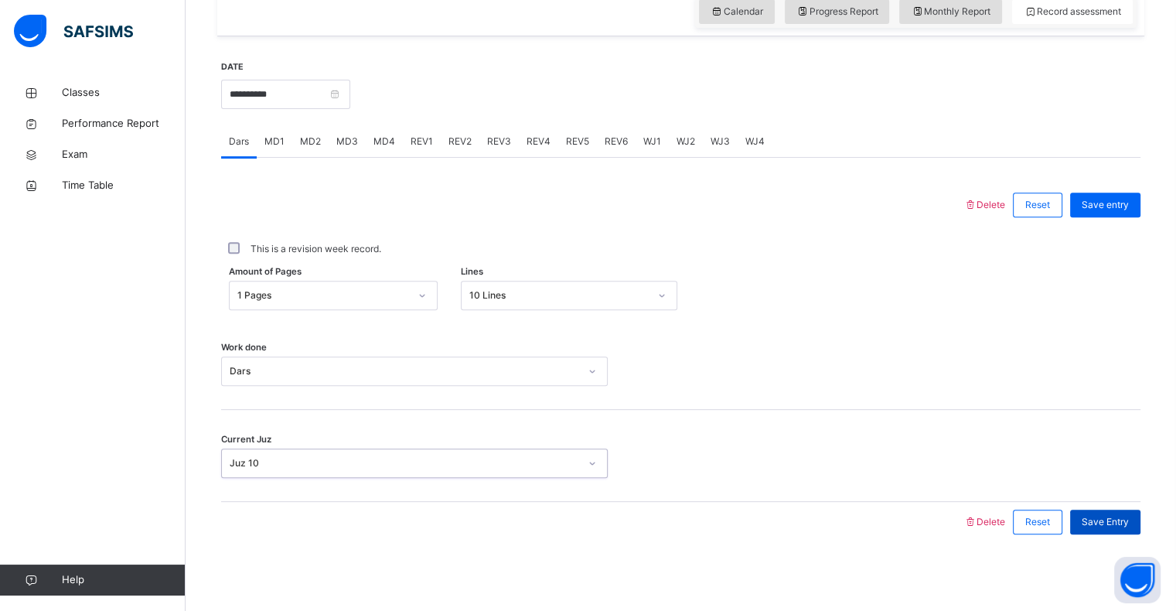
click at [1128, 530] on div "Save Entry" at bounding box center [1105, 521] width 70 height 25
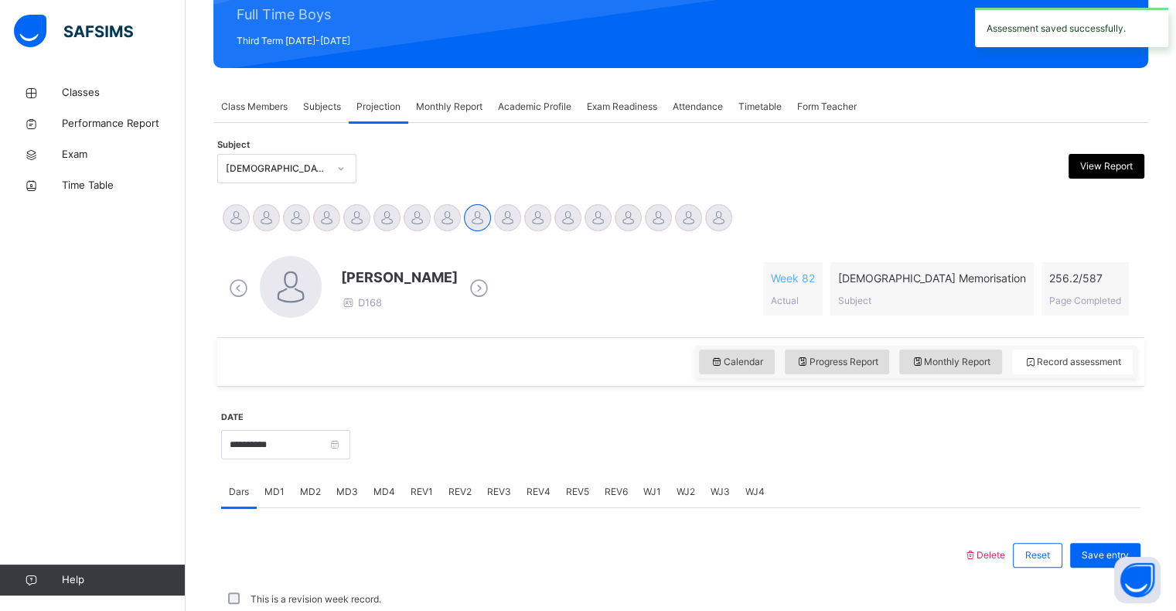
scroll to position [550, 0]
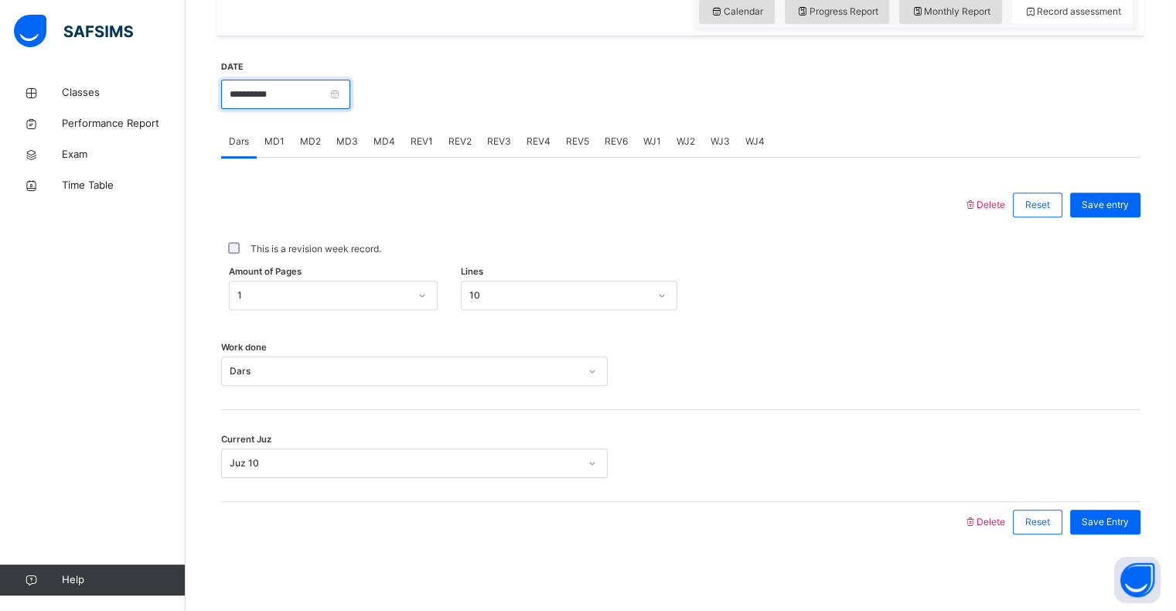
click at [277, 97] on input "**********" at bounding box center [285, 94] width 129 height 29
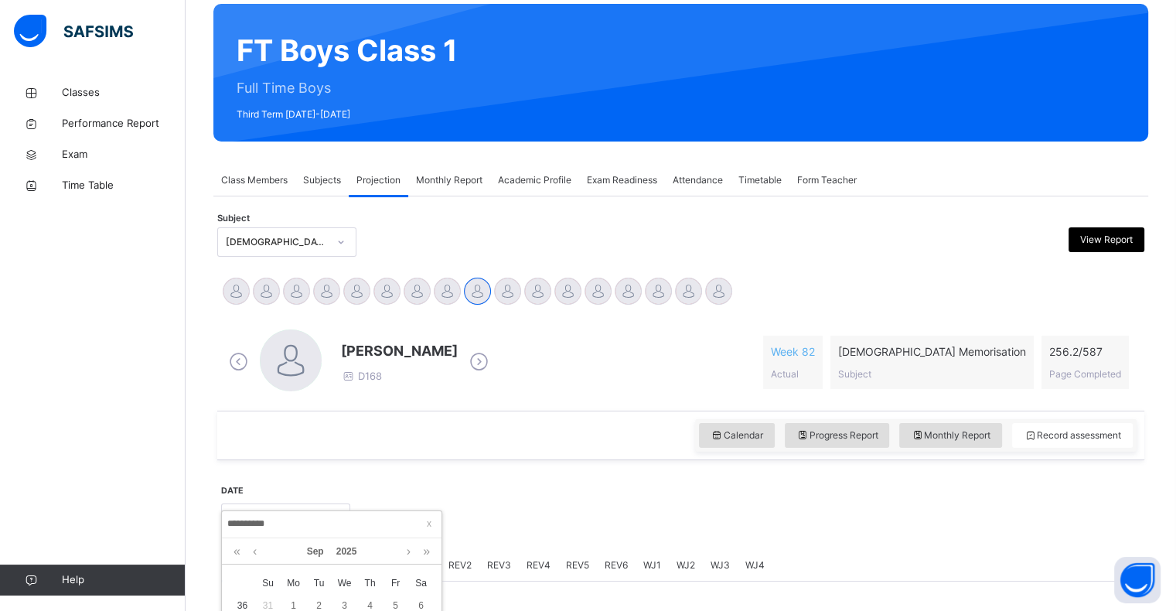
scroll to position [121, 0]
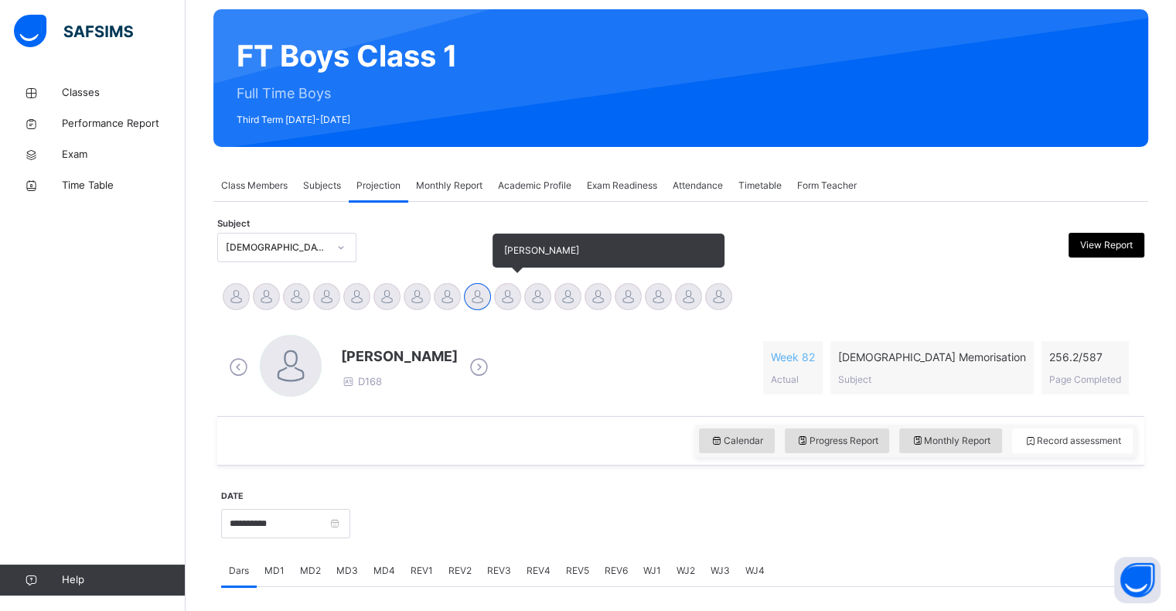
click at [508, 290] on div at bounding box center [507, 296] width 27 height 27
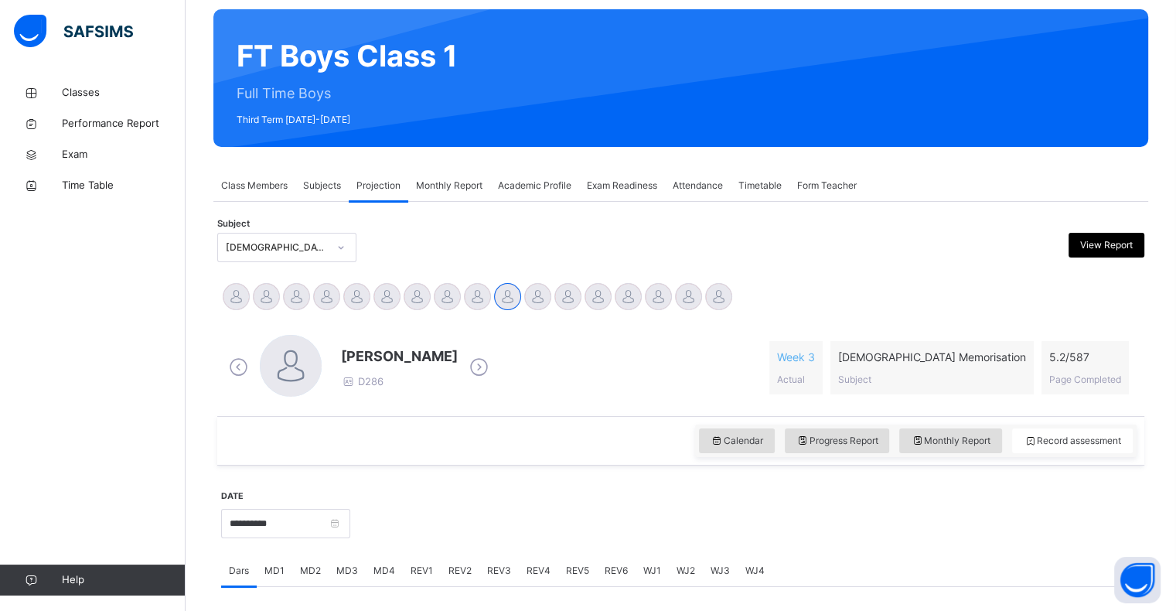
scroll to position [195, 0]
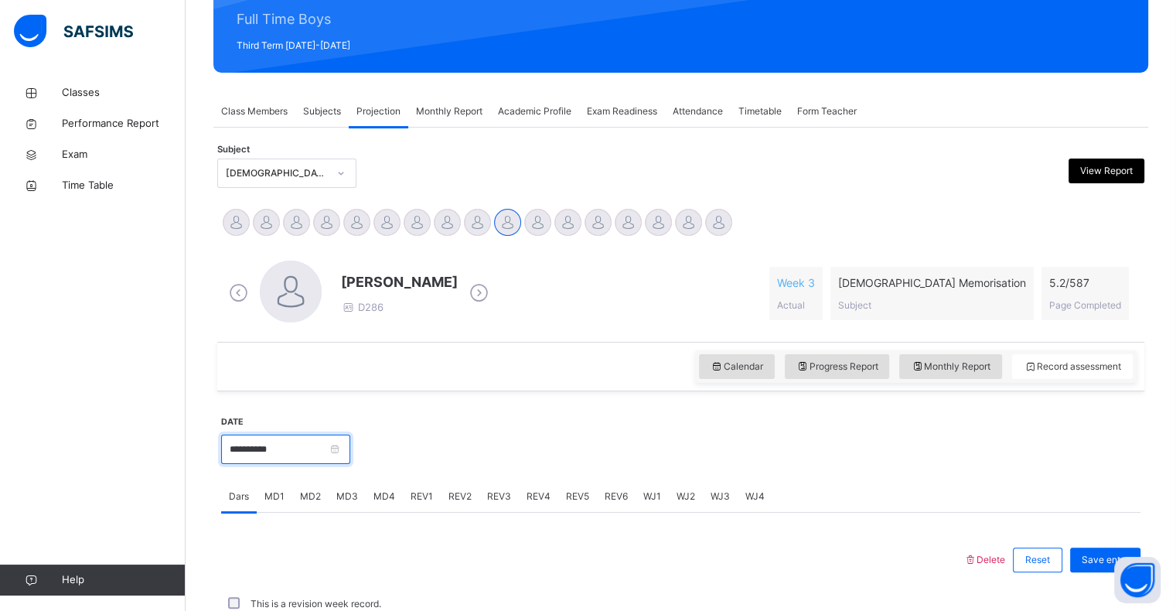
click at [272, 455] on input "**********" at bounding box center [285, 448] width 129 height 29
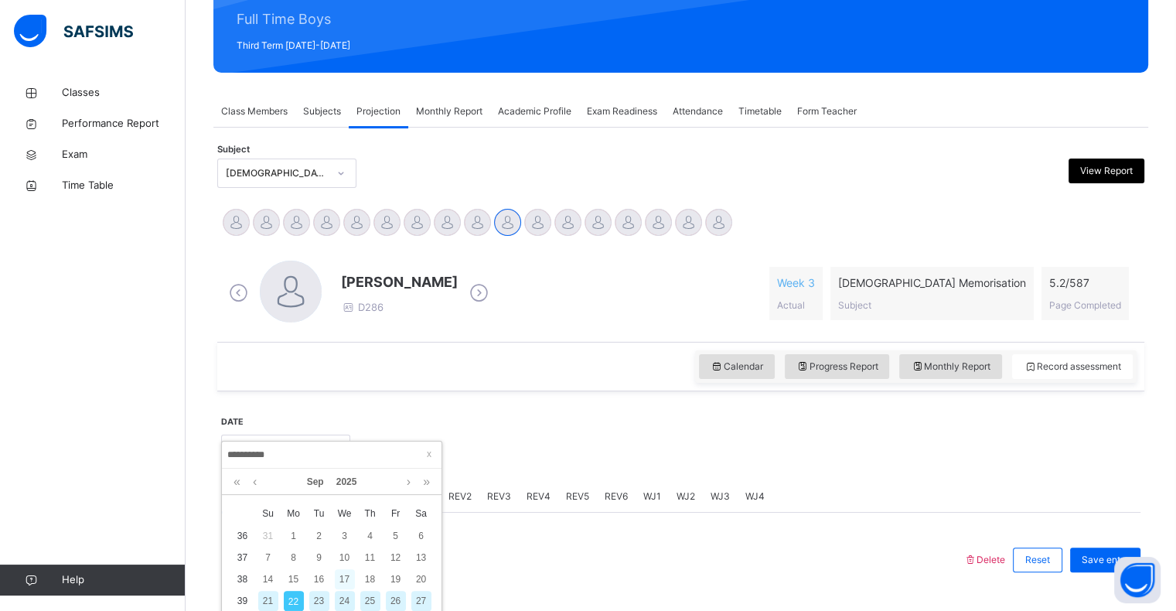
click at [346, 580] on div "17" at bounding box center [345, 579] width 20 height 20
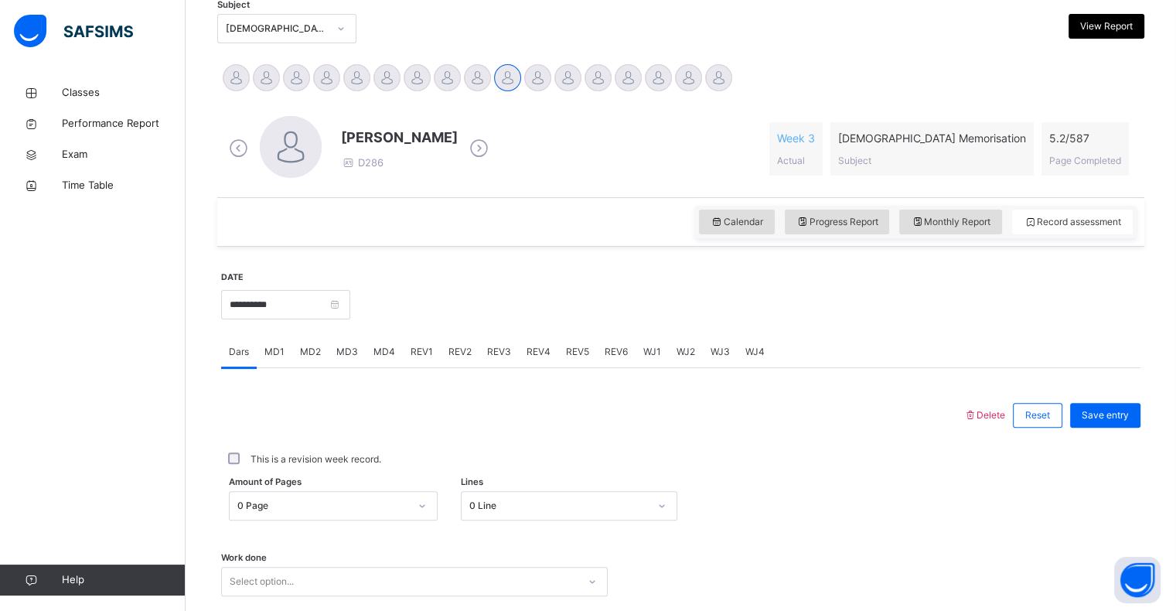
scroll to position [341, 0]
click at [311, 499] on div "0 Page" at bounding box center [333, 503] width 209 height 29
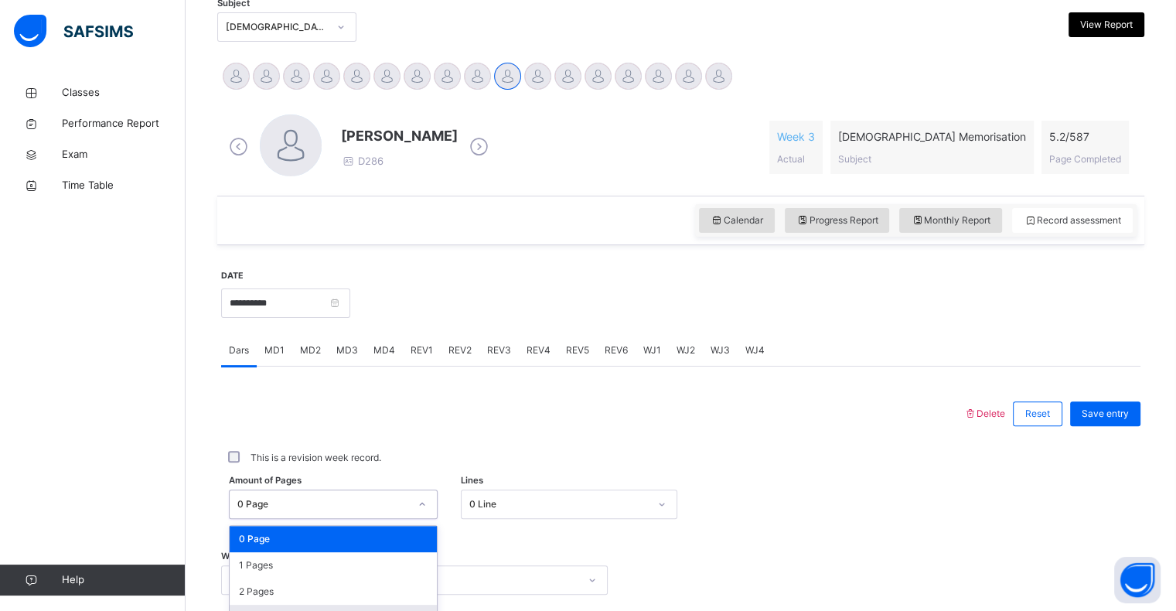
scroll to position [494, 0]
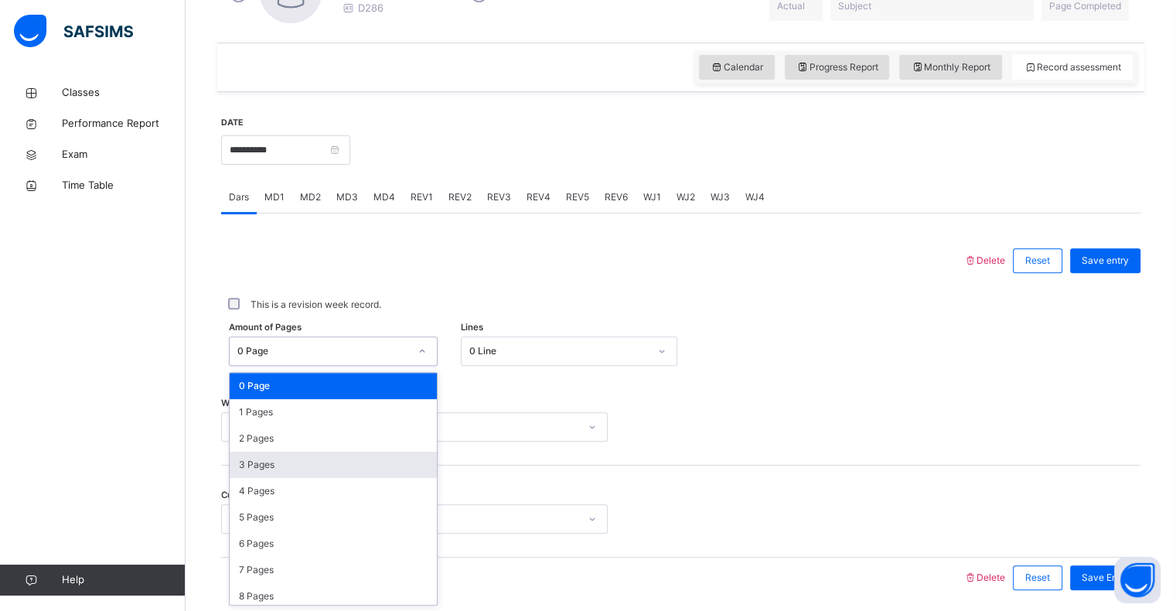
click at [298, 462] on div "3 Pages" at bounding box center [333, 464] width 207 height 26
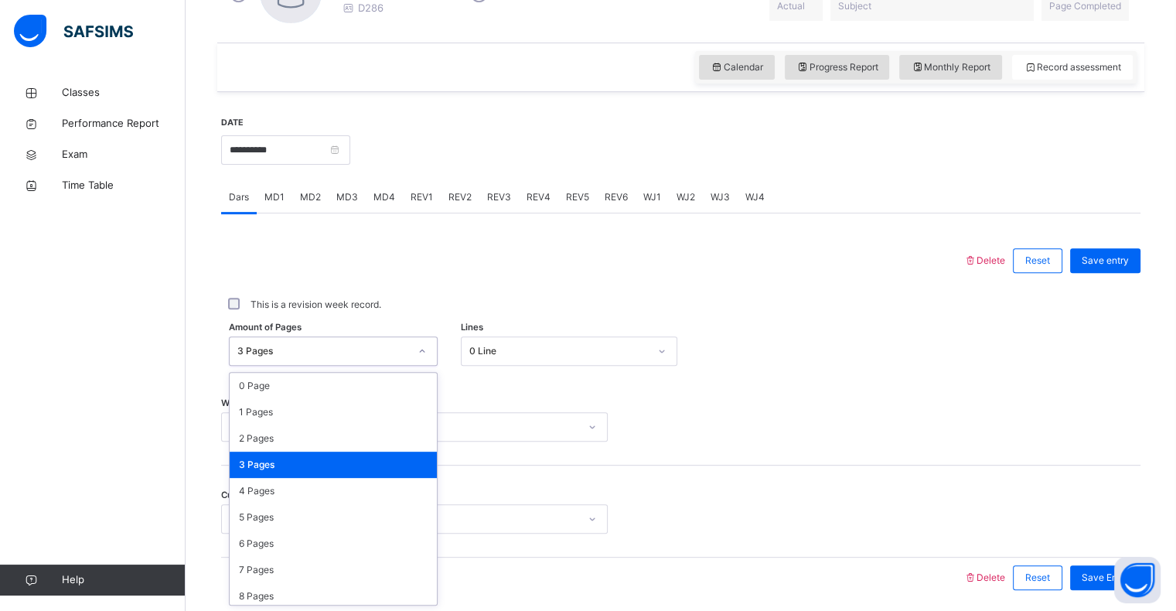
click at [339, 354] on div "3 Pages" at bounding box center [323, 351] width 172 height 14
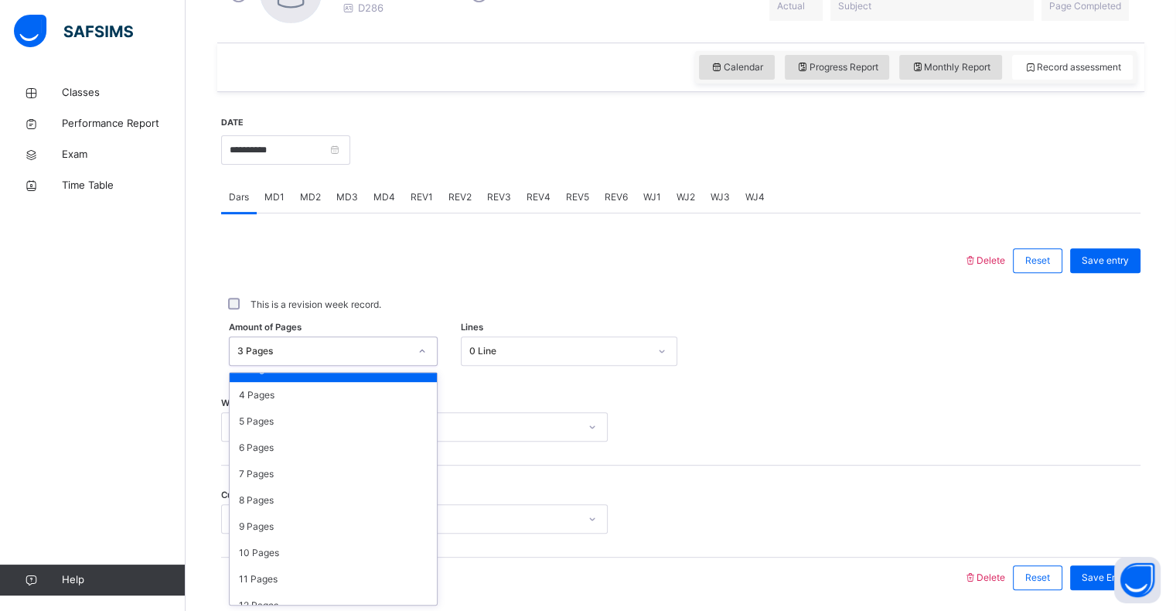
scroll to position [0, 0]
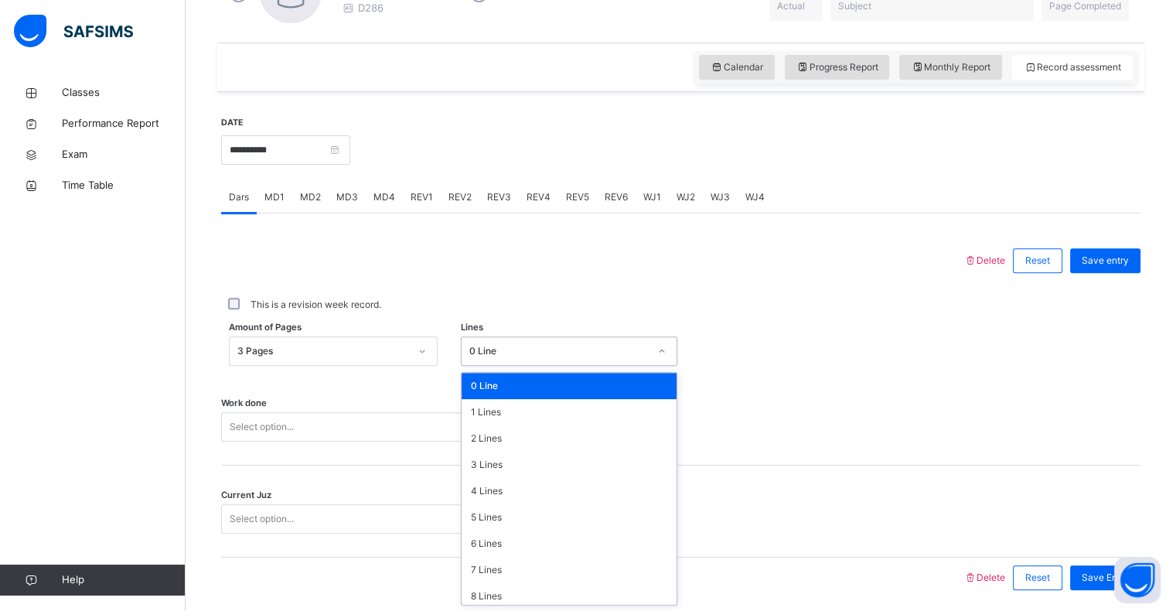
click at [553, 342] on div "0 Line" at bounding box center [553, 351] width 185 height 24
click at [496, 377] on div "0 Line" at bounding box center [568, 386] width 215 height 26
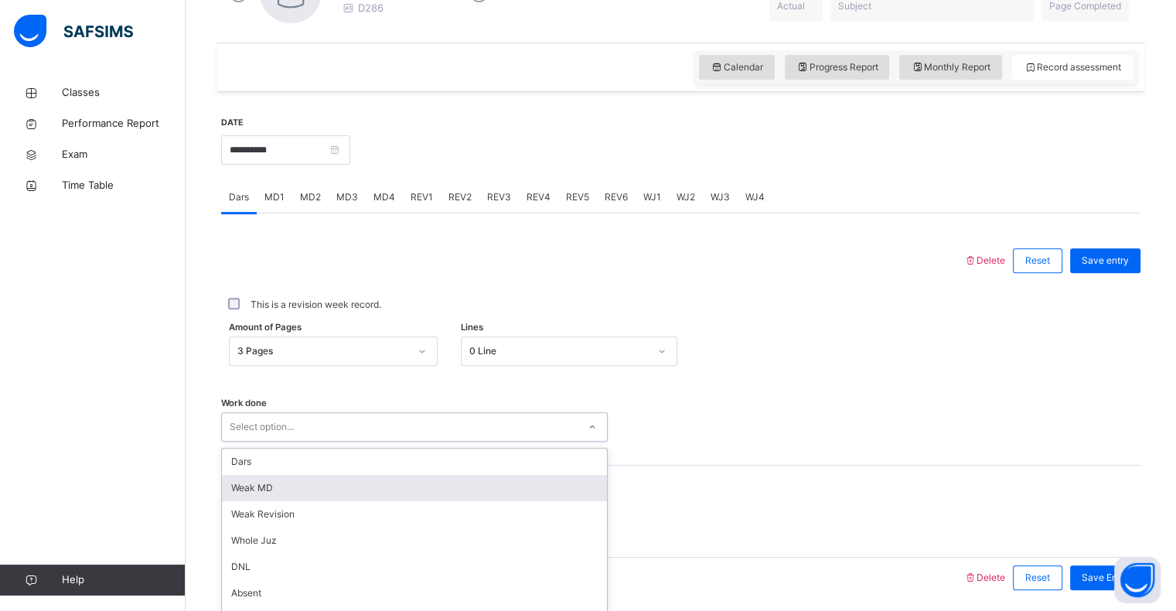
scroll to position [550, 0]
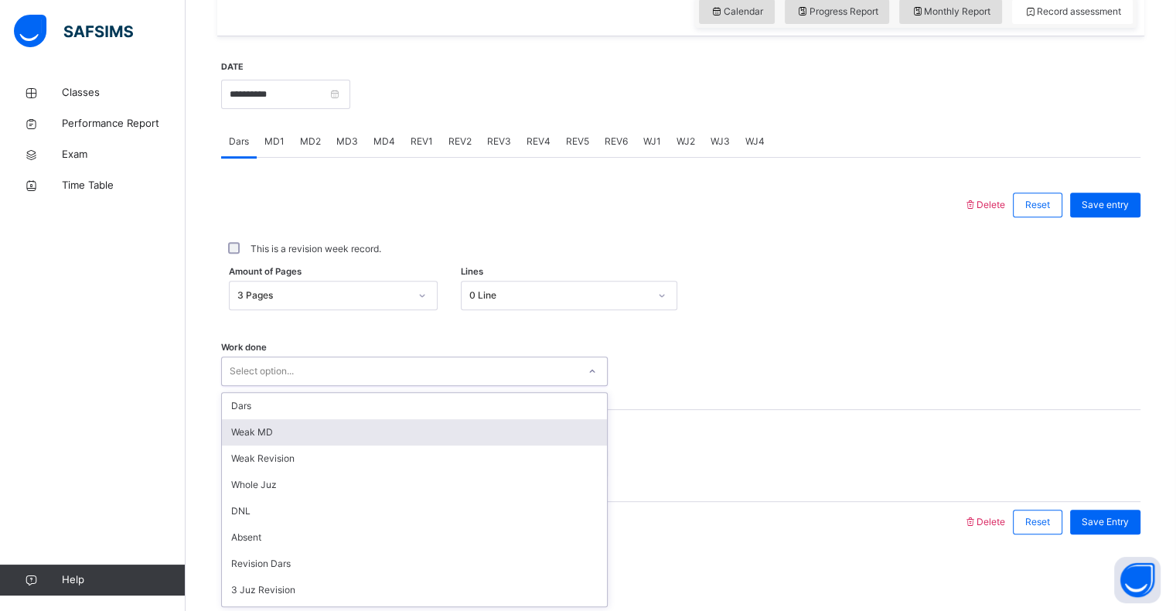
click at [334, 386] on div "option Weak MD focused, 2 of 16. 16 results available. Use Up and Down to choos…" at bounding box center [414, 370] width 386 height 29
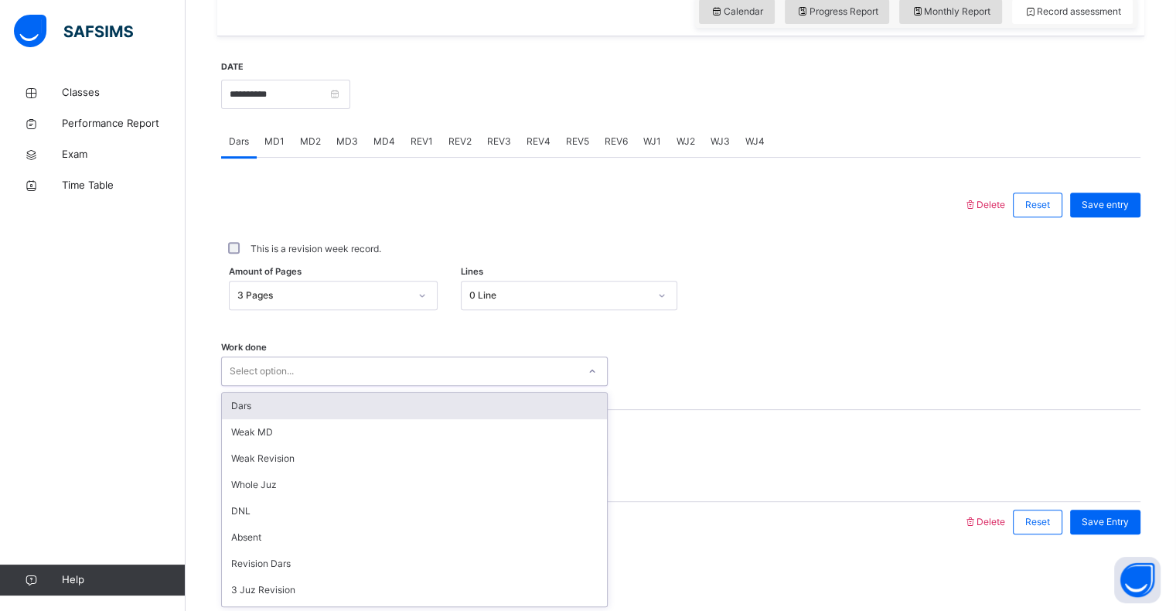
click at [306, 407] on div "Dars" at bounding box center [414, 406] width 385 height 26
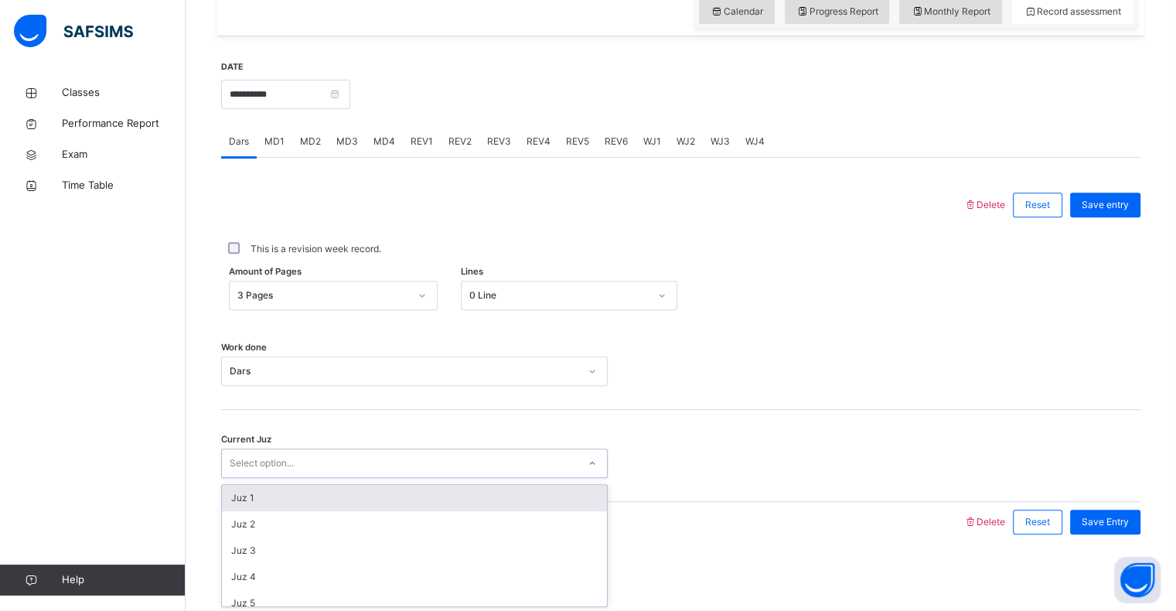
click at [244, 464] on div "Select option..." at bounding box center [262, 462] width 64 height 29
click at [275, 499] on div "Juz 1" at bounding box center [414, 498] width 385 height 26
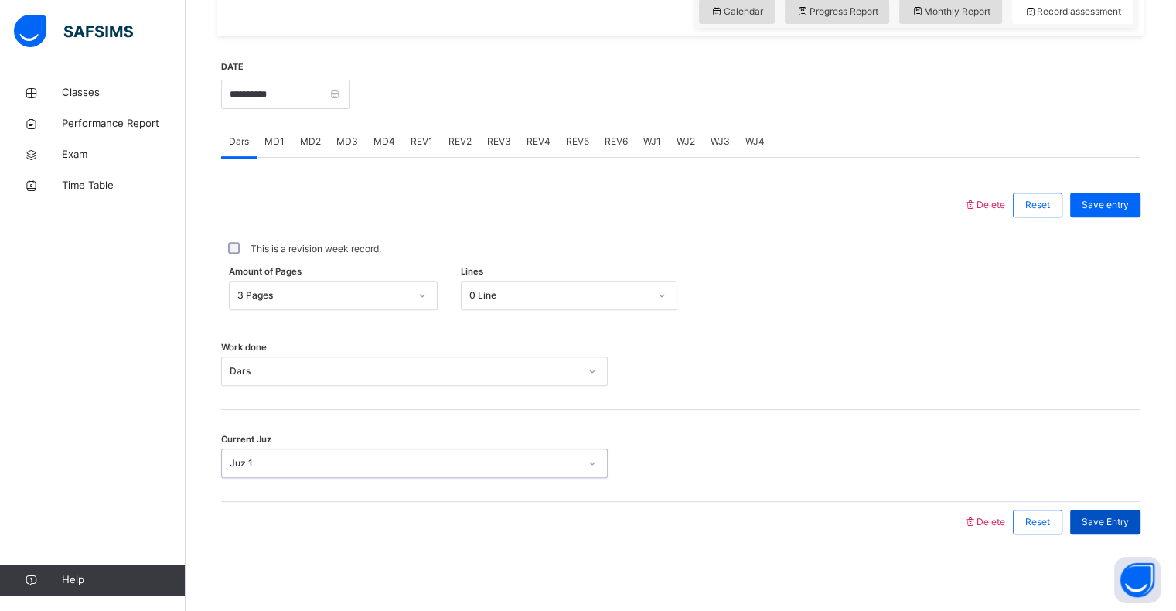
click at [1106, 519] on span "Save Entry" at bounding box center [1104, 522] width 47 height 14
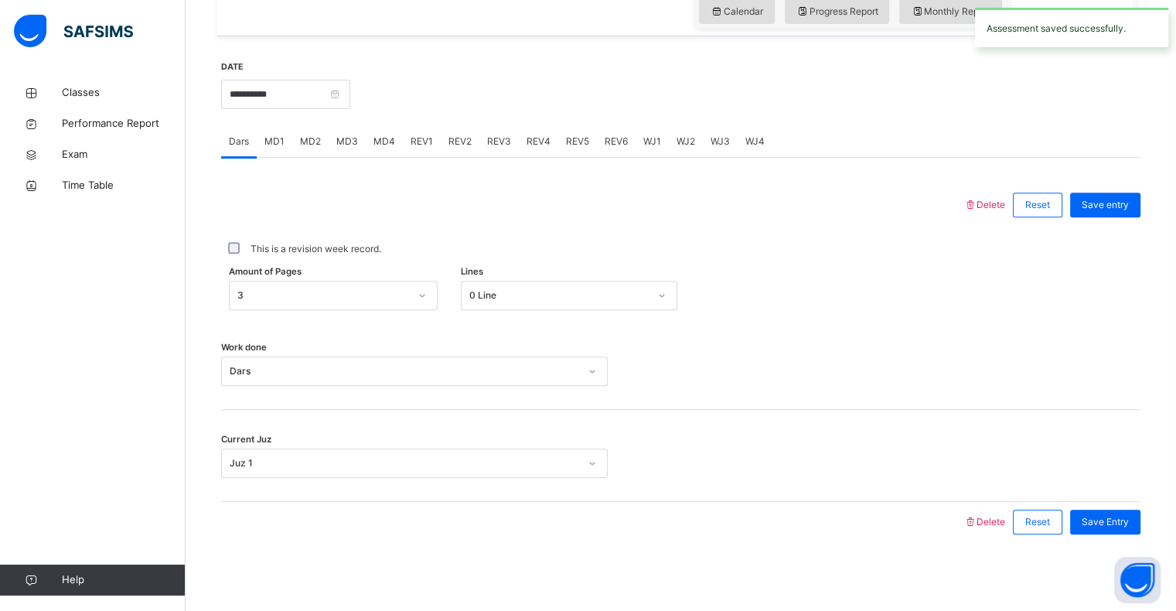
click at [411, 328] on div "Work done Dars" at bounding box center [680, 364] width 919 height 92
click at [271, 143] on span "MD1" at bounding box center [274, 141] width 20 height 14
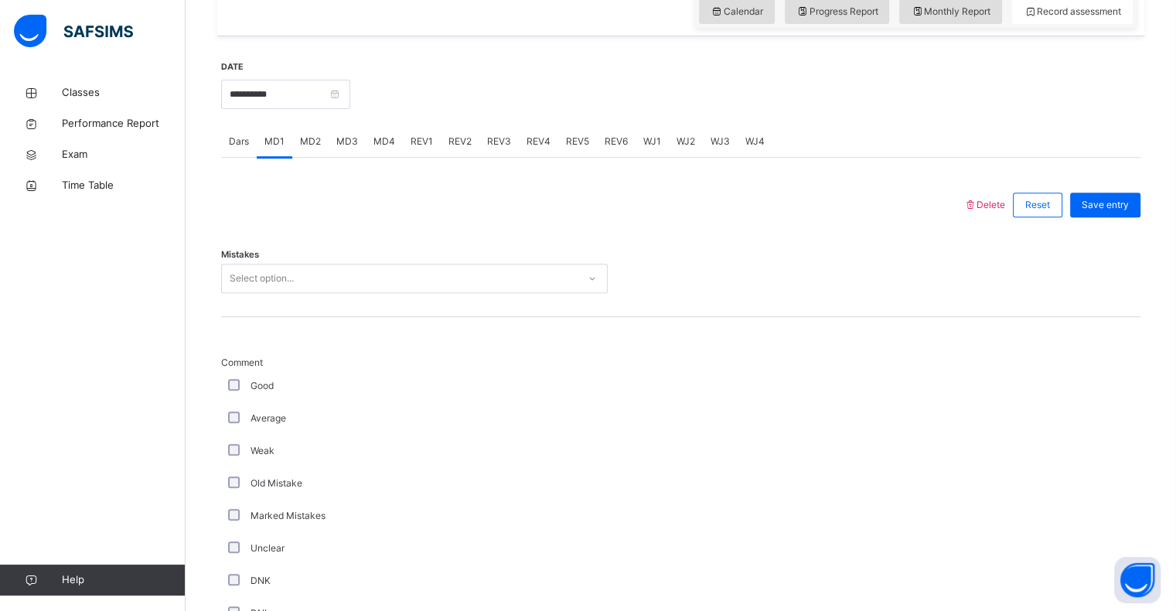
click at [378, 147] on span "MD4" at bounding box center [384, 141] width 22 height 14
click at [418, 139] on span "REV1" at bounding box center [421, 141] width 22 height 14
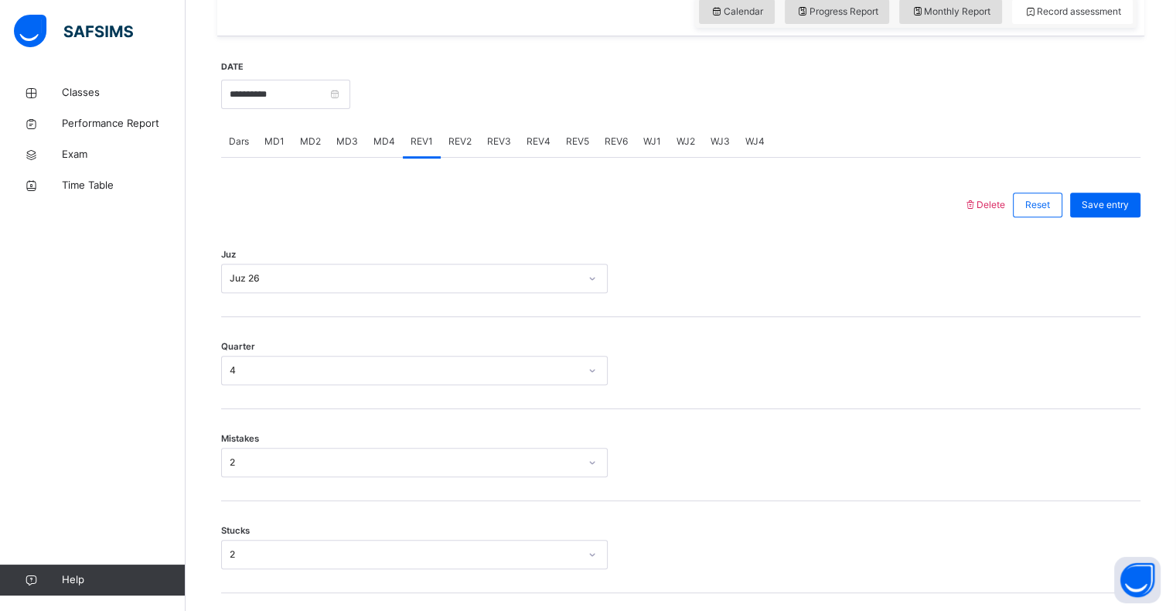
click at [451, 134] on span "REV2" at bounding box center [459, 141] width 23 height 14
click at [318, 91] on input "**********" at bounding box center [285, 94] width 129 height 29
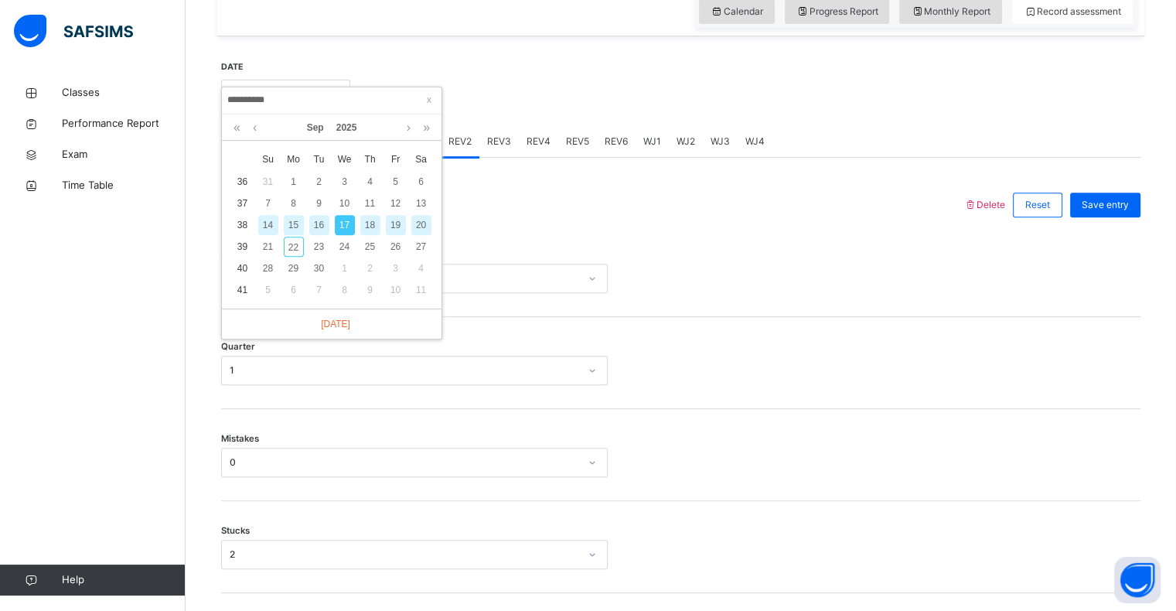
click at [365, 225] on div "18" at bounding box center [370, 225] width 20 height 20
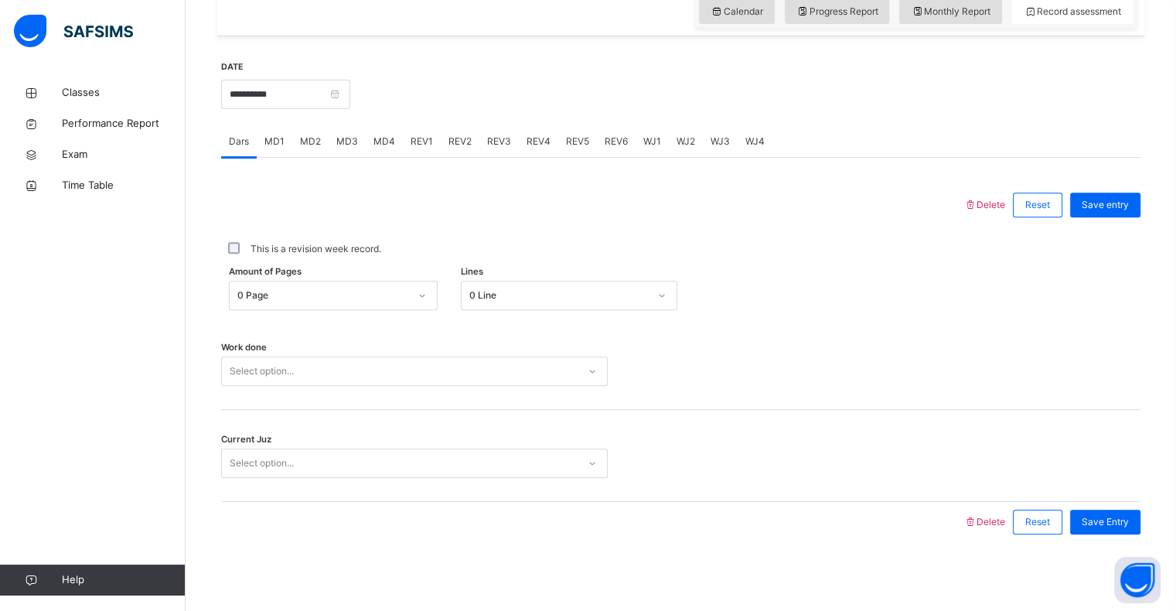
click at [247, 287] on div "0 Page" at bounding box center [319, 296] width 178 height 24
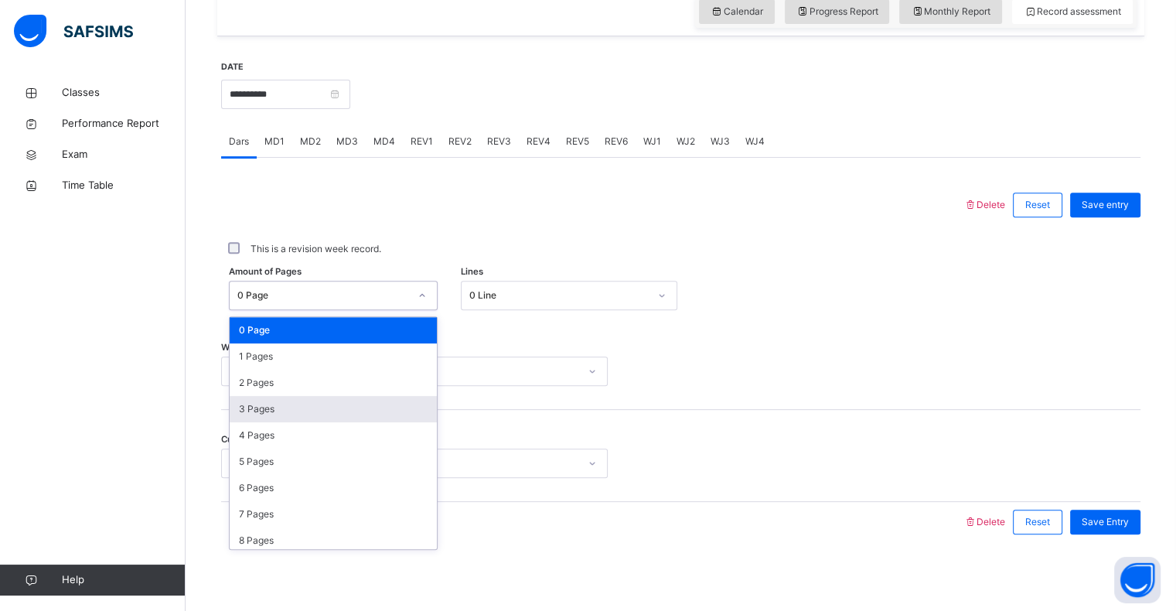
click at [257, 408] on div "3 Pages" at bounding box center [333, 409] width 207 height 26
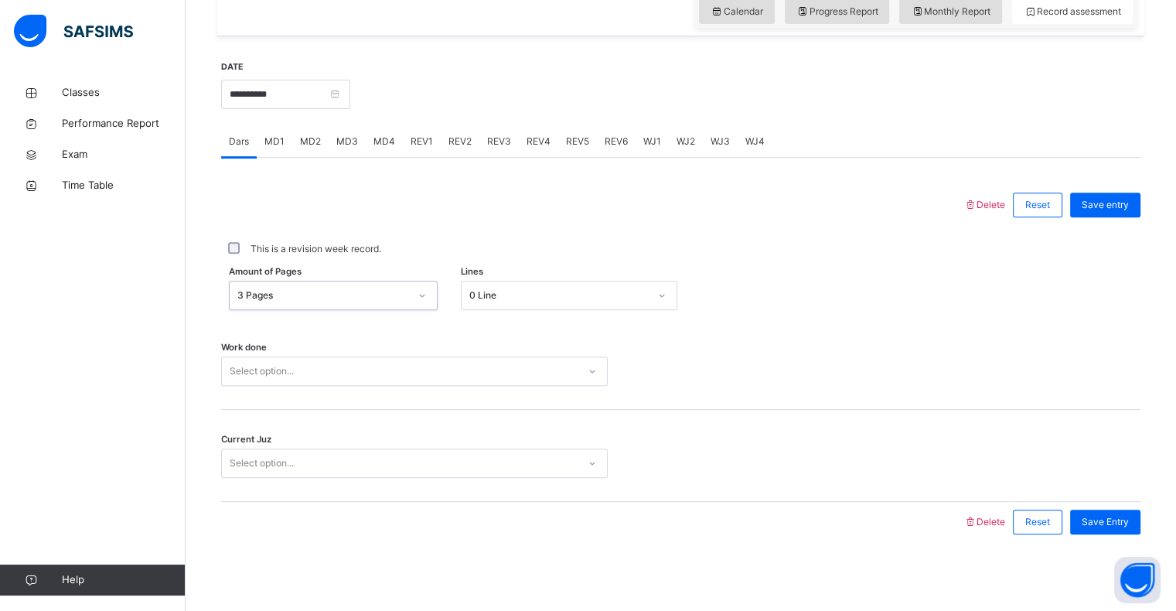
click at [535, 281] on div "0 Line" at bounding box center [569, 295] width 216 height 29
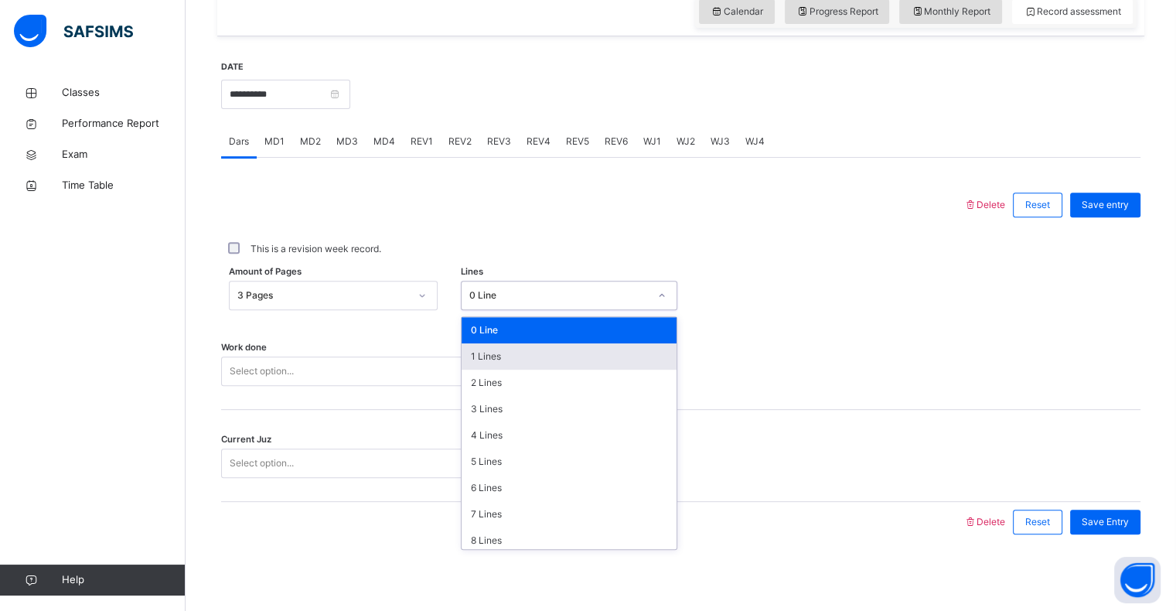
click at [325, 371] on div "Select option..." at bounding box center [400, 371] width 356 height 24
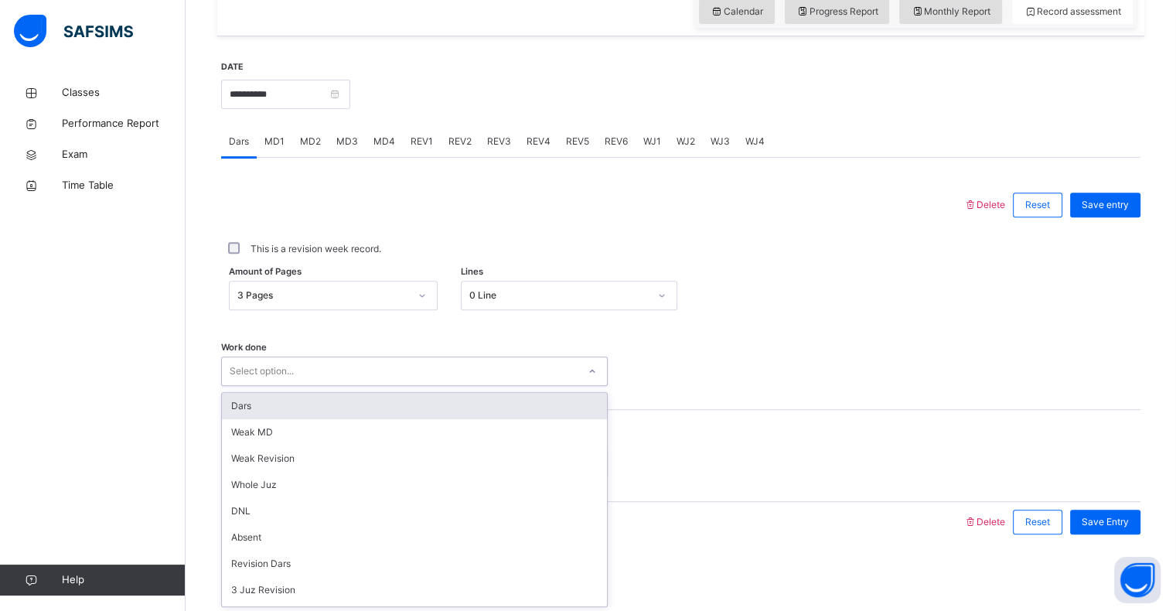
click at [290, 411] on div "Dars" at bounding box center [414, 406] width 385 height 26
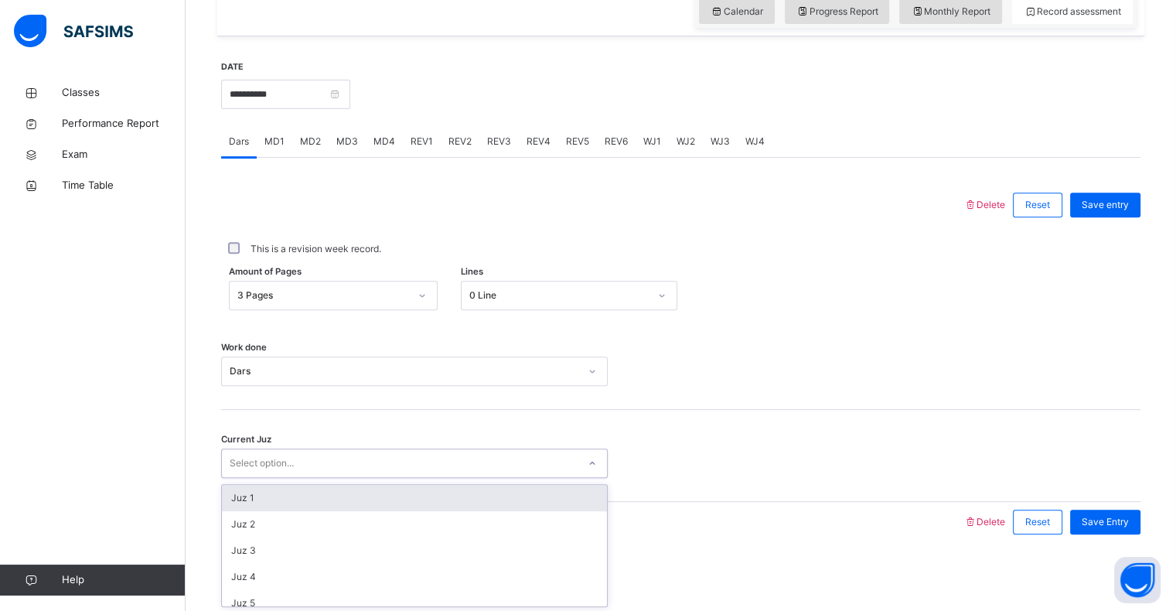
click at [276, 453] on div "Select option..." at bounding box center [262, 462] width 64 height 29
click at [269, 498] on div "Juz 1" at bounding box center [414, 498] width 385 height 26
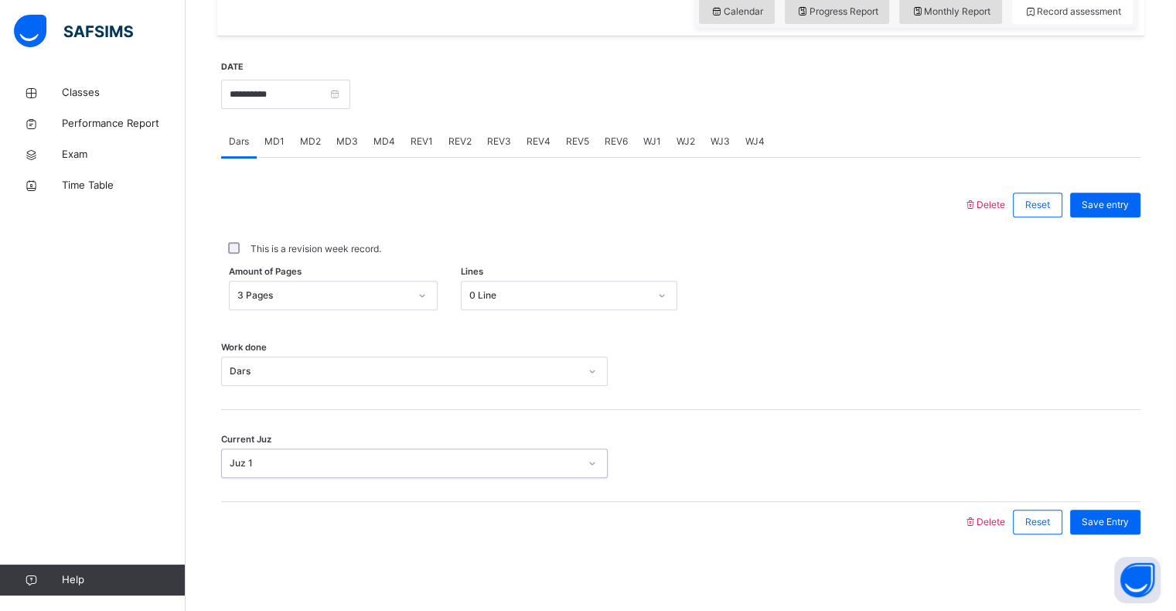
click at [1109, 526] on span "Save Entry" at bounding box center [1104, 522] width 47 height 14
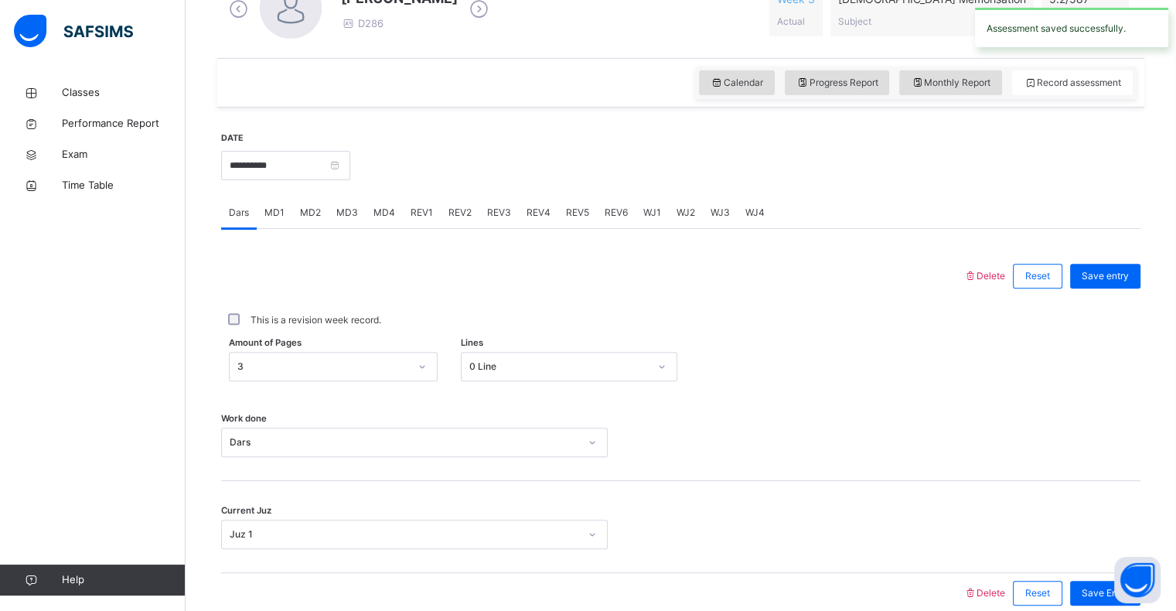
scroll to position [458, 0]
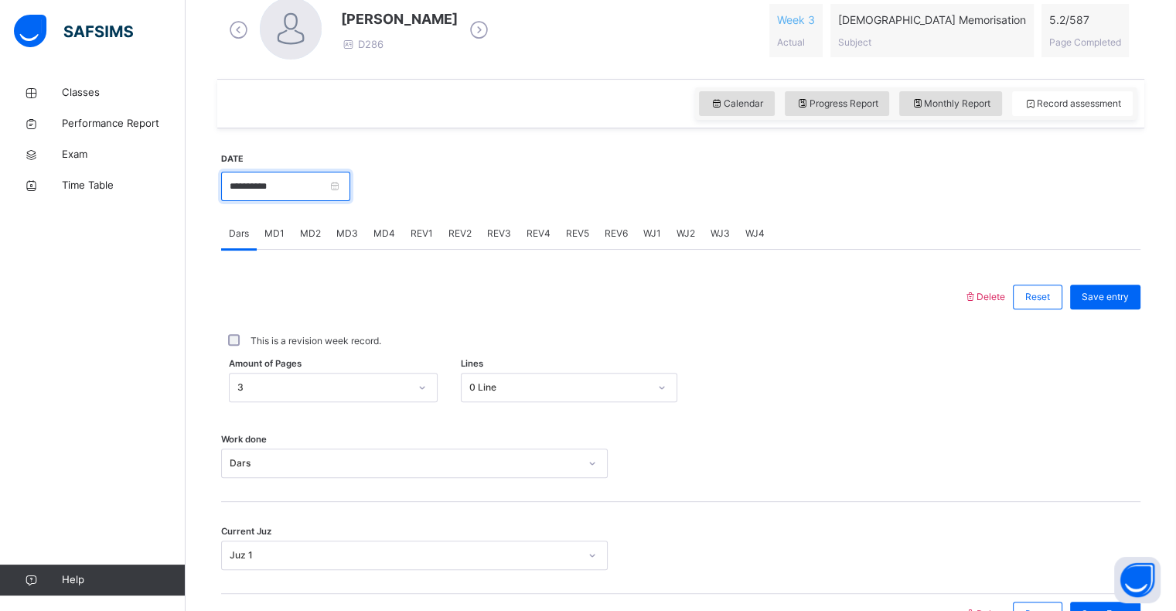
click at [269, 182] on input "**********" at bounding box center [285, 186] width 129 height 29
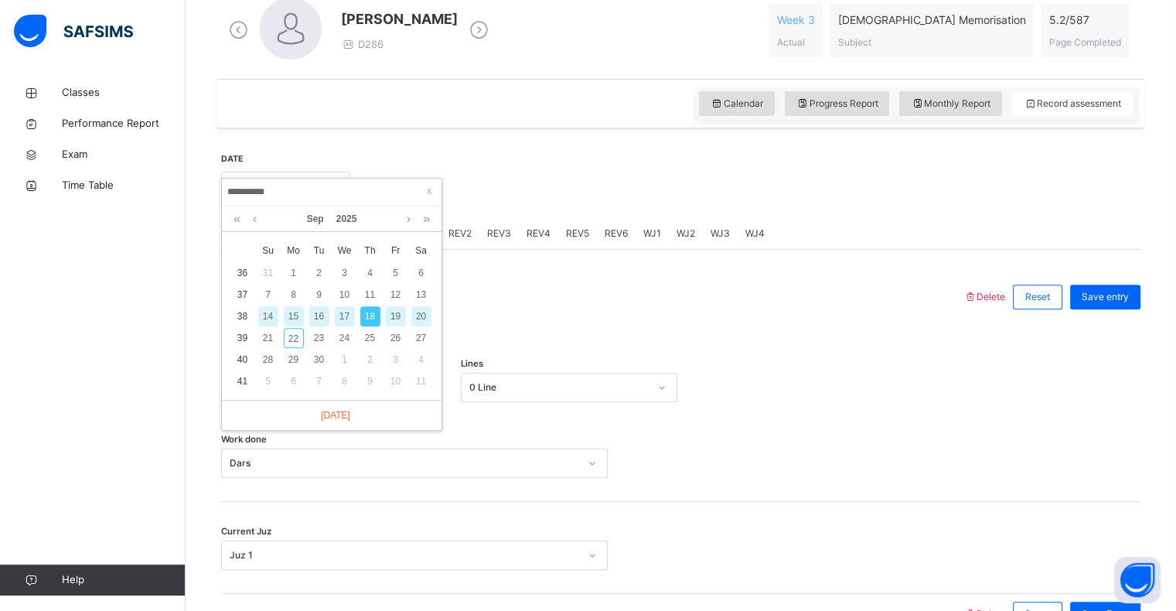
click at [394, 314] on div "19" at bounding box center [396, 316] width 20 height 20
type input "**********"
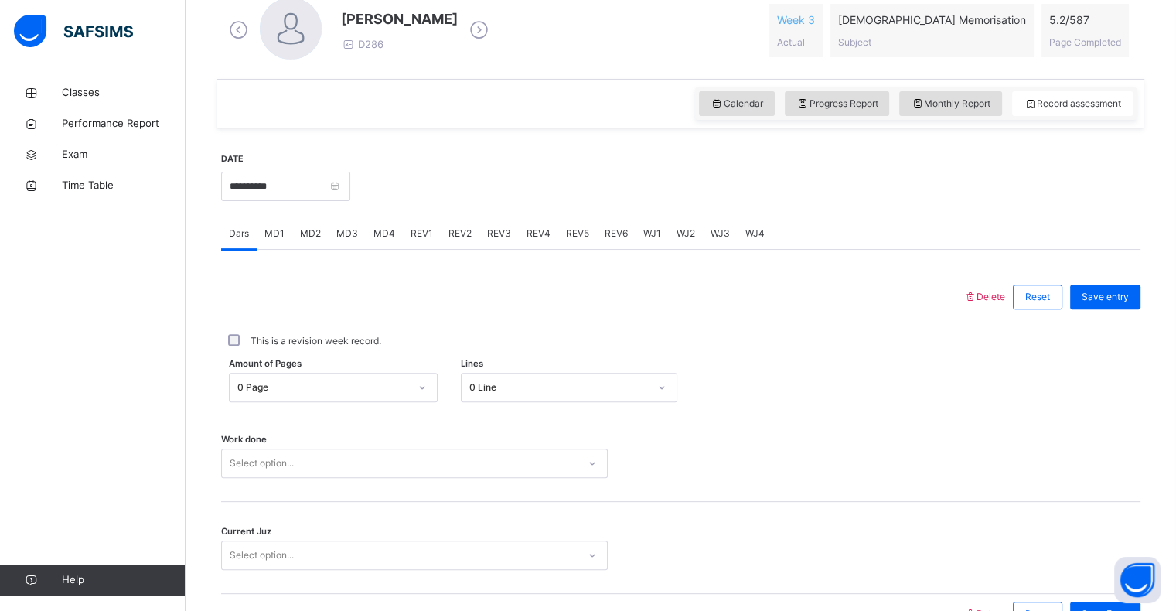
click at [339, 382] on div "Amount of Pages 0 Page Lines 0 Line" at bounding box center [680, 387] width 919 height 45
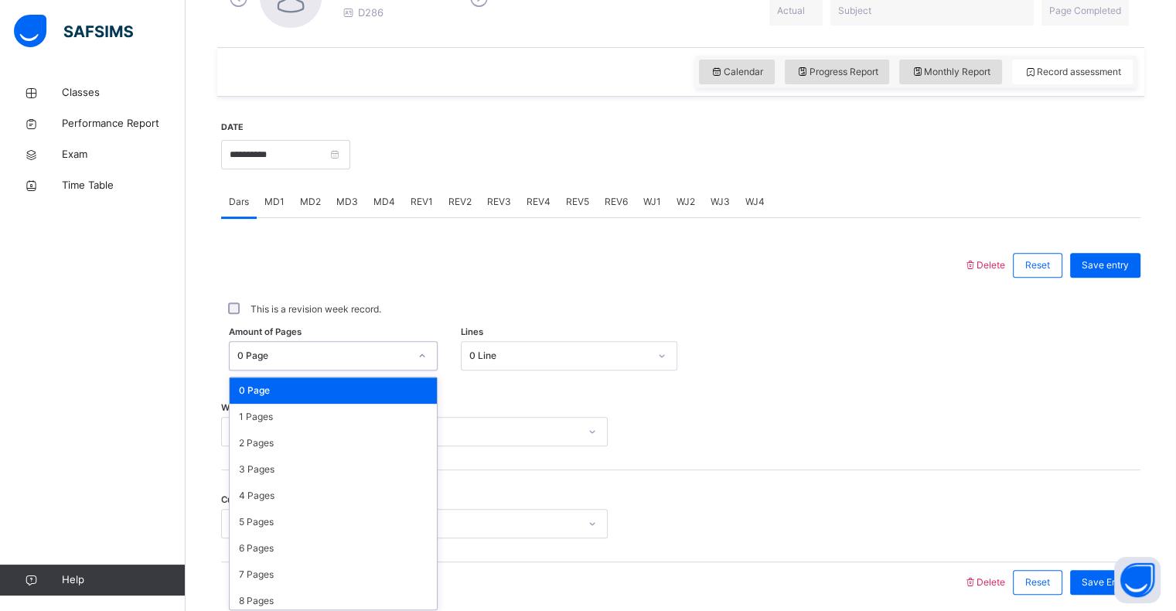
scroll to position [494, 0]
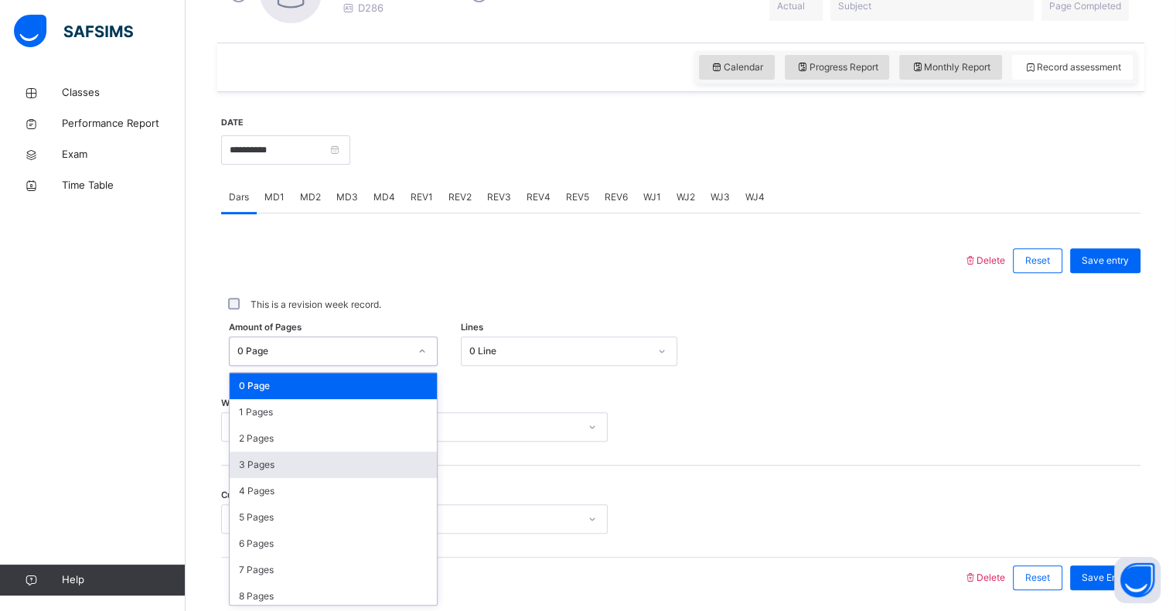
drag, startPoint x: 272, startPoint y: 465, endPoint x: 335, endPoint y: 430, distance: 72.0
click at [272, 464] on div "3 Pages" at bounding box center [333, 464] width 207 height 26
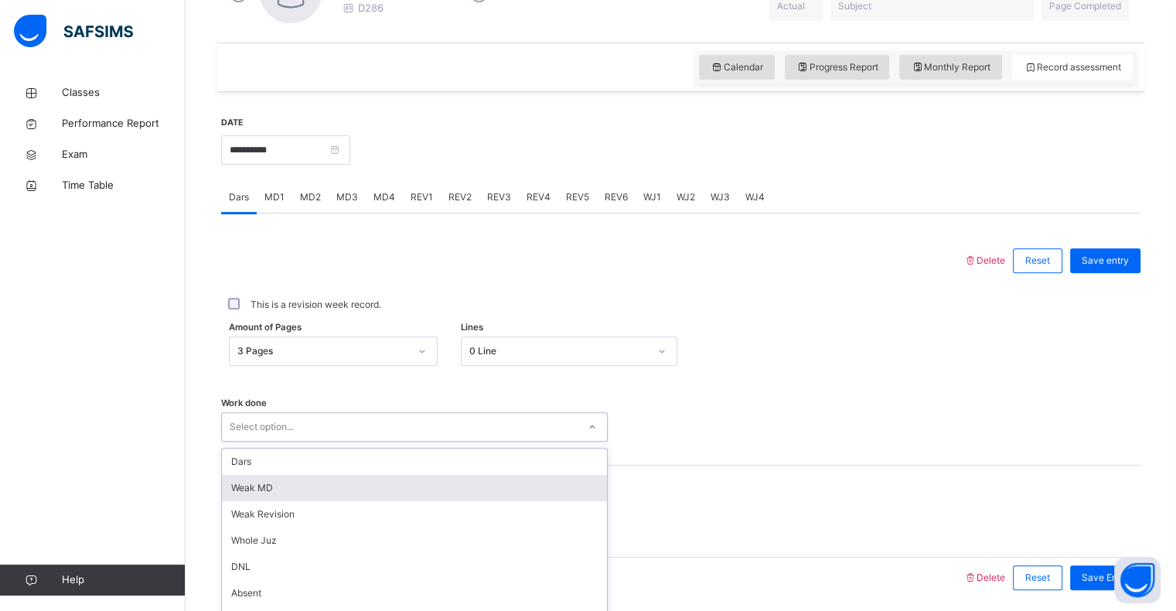
click at [356, 430] on div "option Weak MD focused, 2 of 16. 16 results available. Use Up and Down to choos…" at bounding box center [414, 426] width 386 height 29
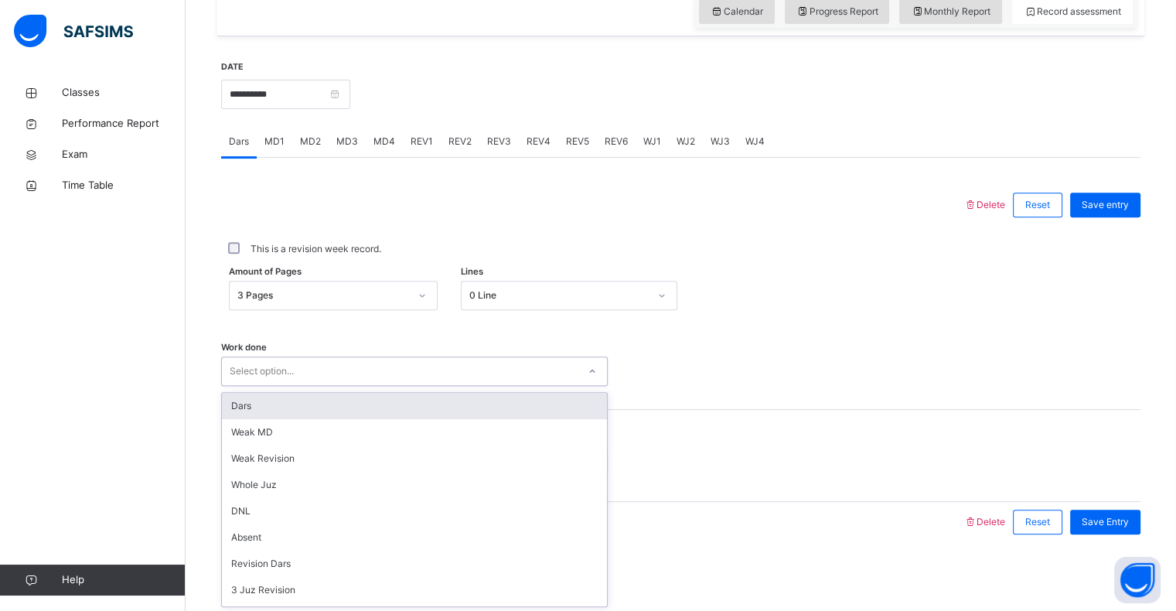
click at [313, 407] on div "Dars" at bounding box center [414, 406] width 385 height 26
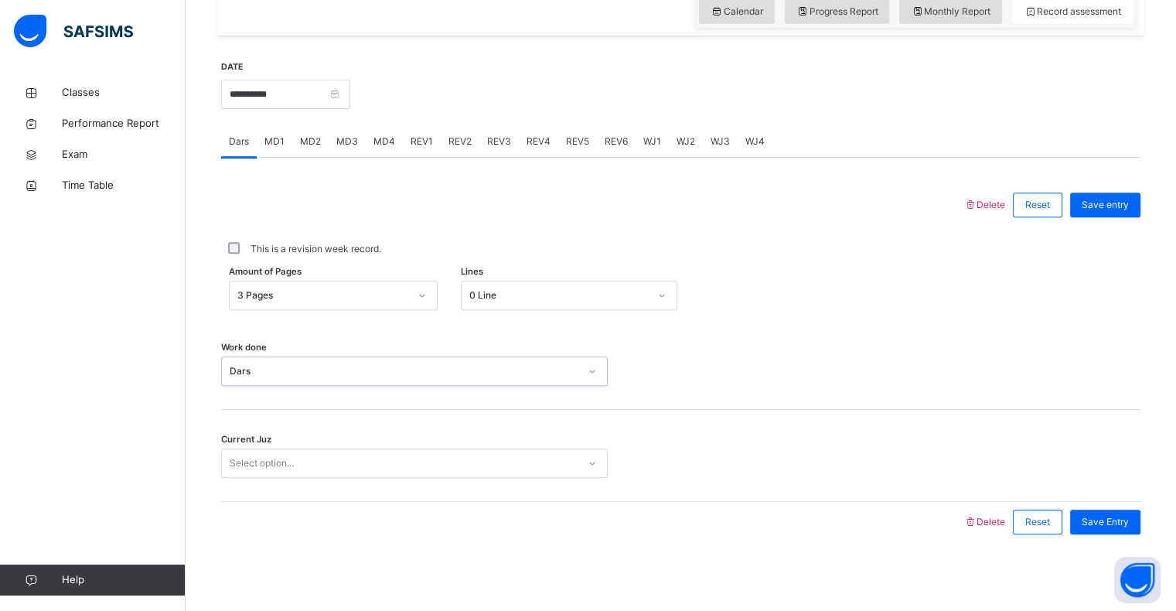
click at [296, 469] on div "Select option..." at bounding box center [400, 463] width 356 height 24
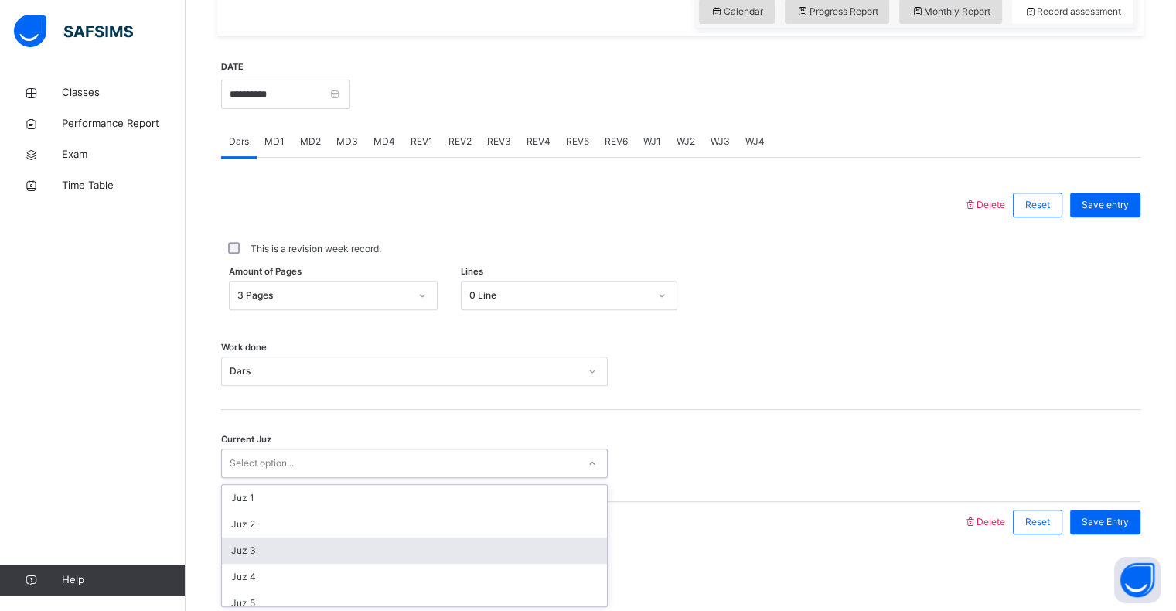
click at [256, 549] on div "Juz 3" at bounding box center [414, 550] width 385 height 26
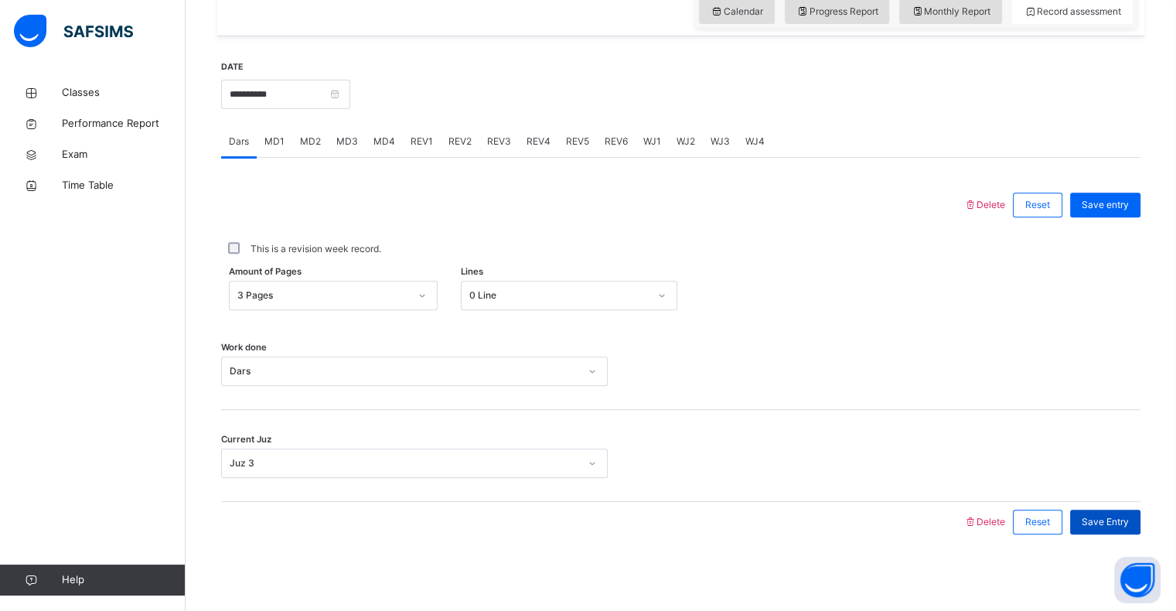
click at [1128, 516] on span "Save Entry" at bounding box center [1104, 522] width 47 height 14
click at [380, 141] on span "MD4" at bounding box center [384, 141] width 22 height 14
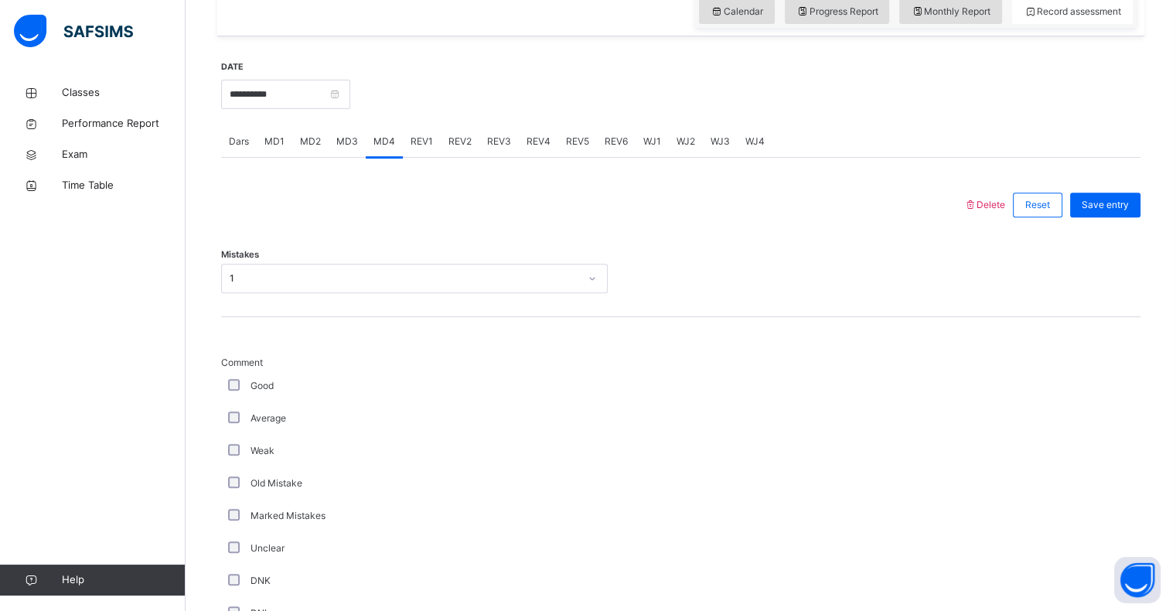
click at [343, 136] on span "MD3" at bounding box center [347, 141] width 22 height 14
click at [292, 274] on div "Select option..." at bounding box center [262, 278] width 64 height 29
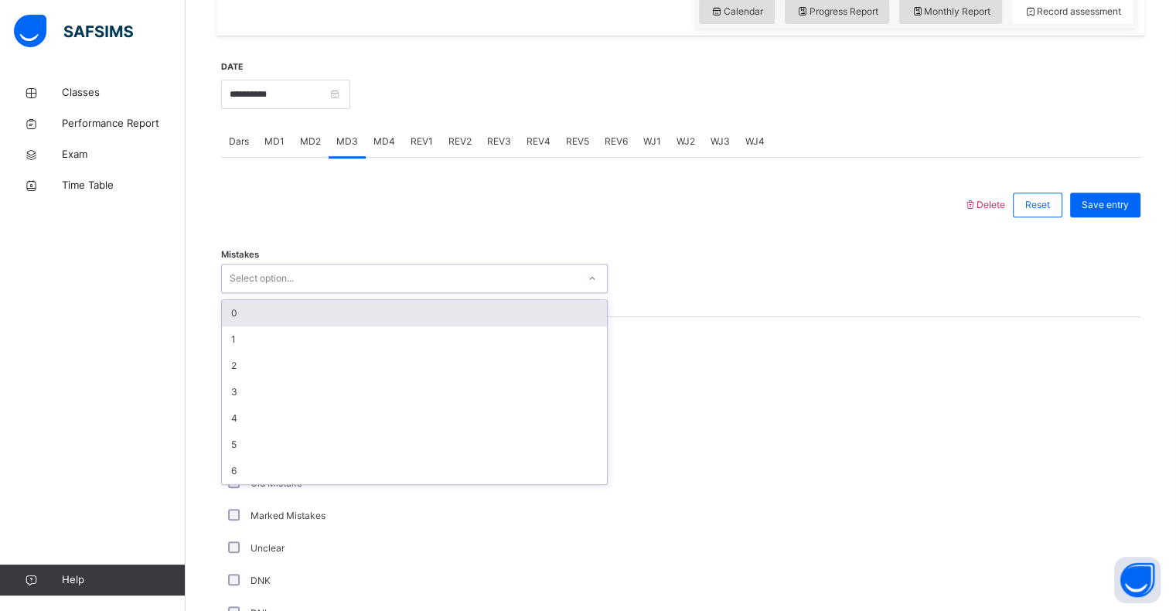
click at [264, 314] on div "0" at bounding box center [414, 313] width 385 height 26
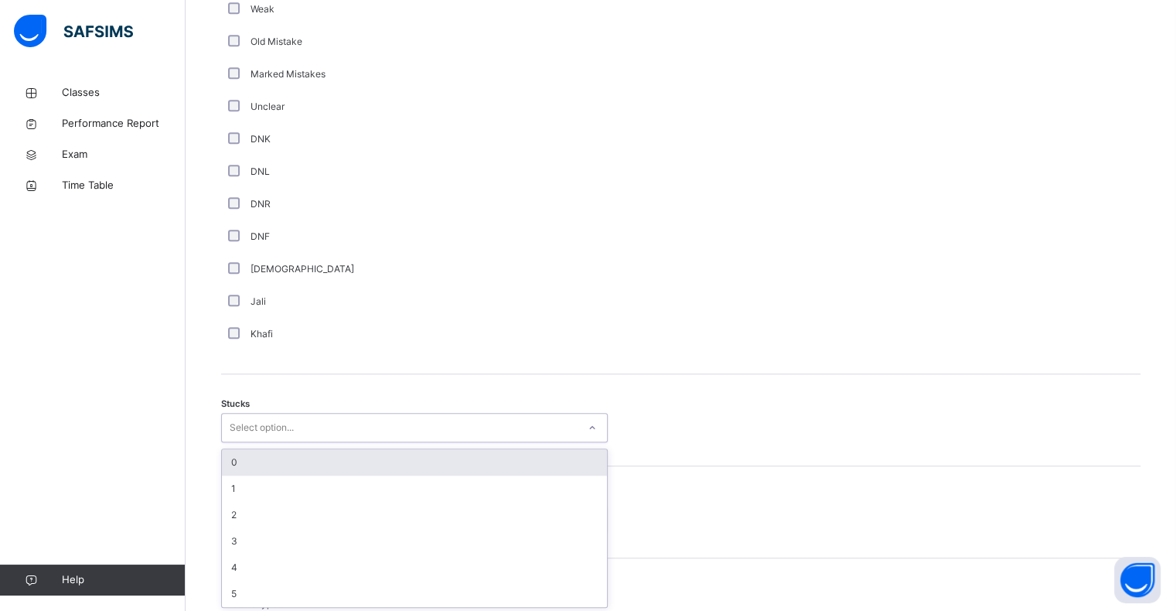
click at [299, 436] on div "Select option..." at bounding box center [400, 428] width 356 height 24
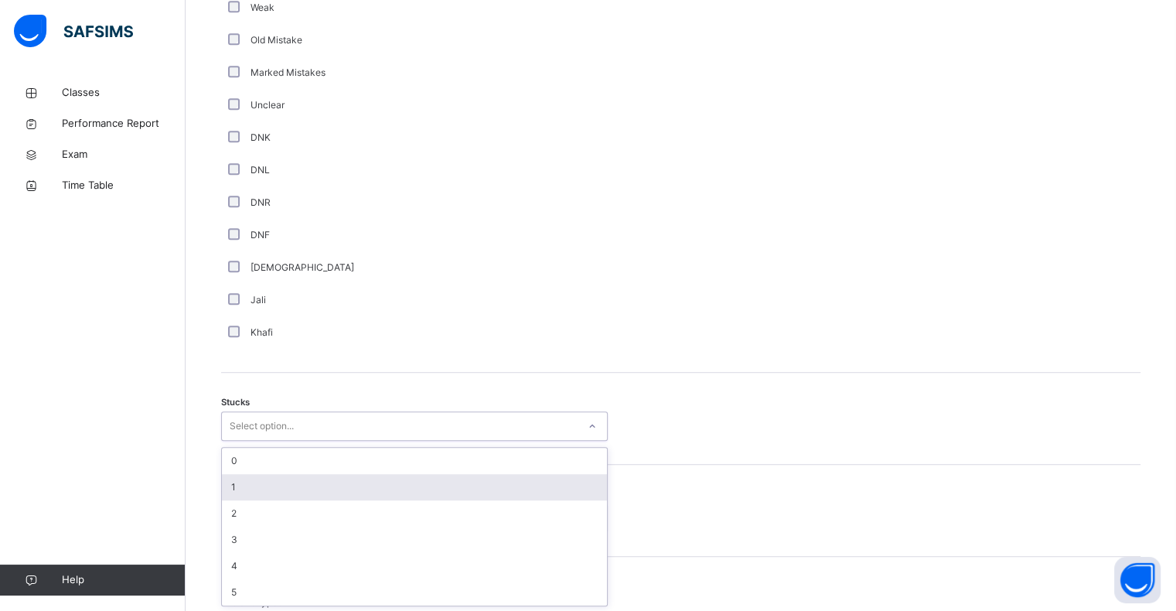
click at [242, 492] on div "1" at bounding box center [414, 487] width 385 height 26
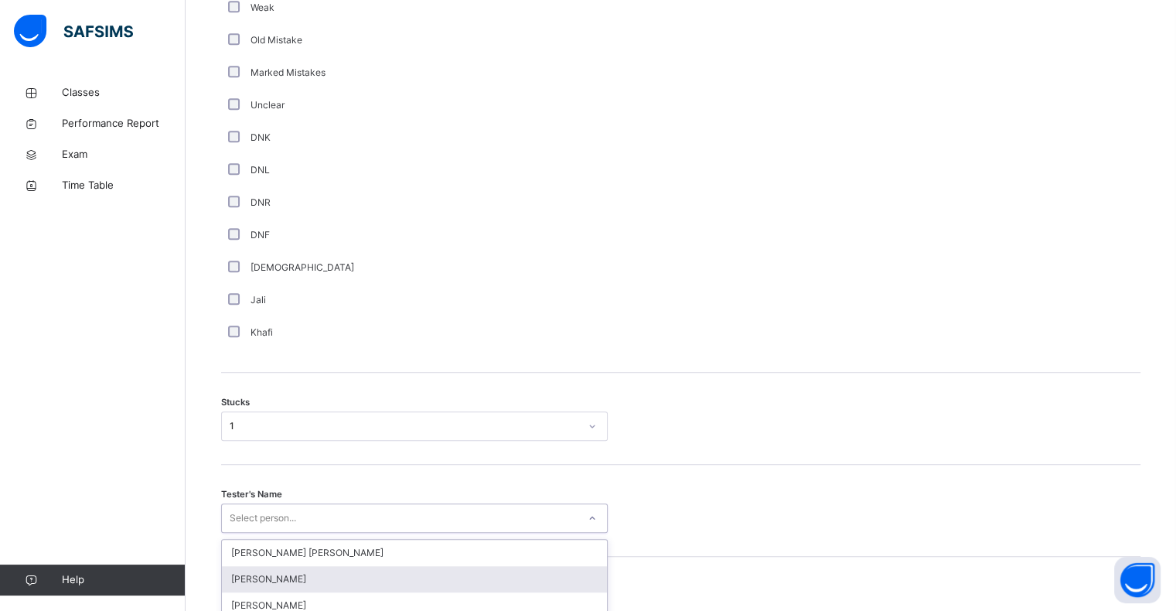
click at [237, 511] on div "option Qais Rahimi focused, 2 of 90. 90 results available. Use Up and Down to c…" at bounding box center [414, 517] width 386 height 29
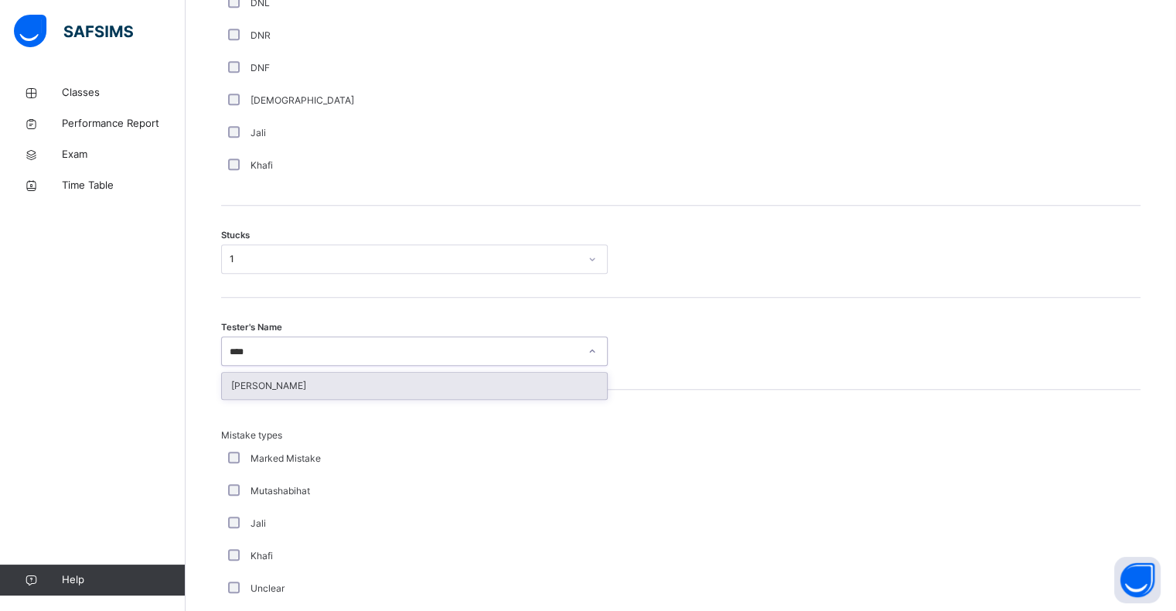
type input "*****"
click at [270, 390] on div "[PERSON_NAME]" at bounding box center [414, 386] width 385 height 26
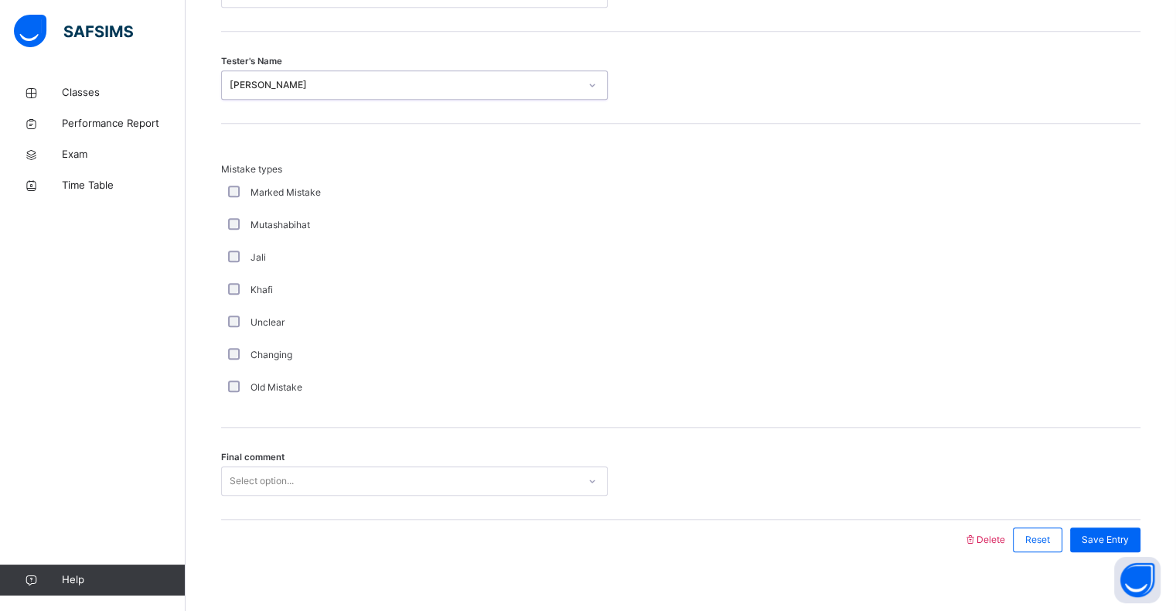
scroll to position [1442, 0]
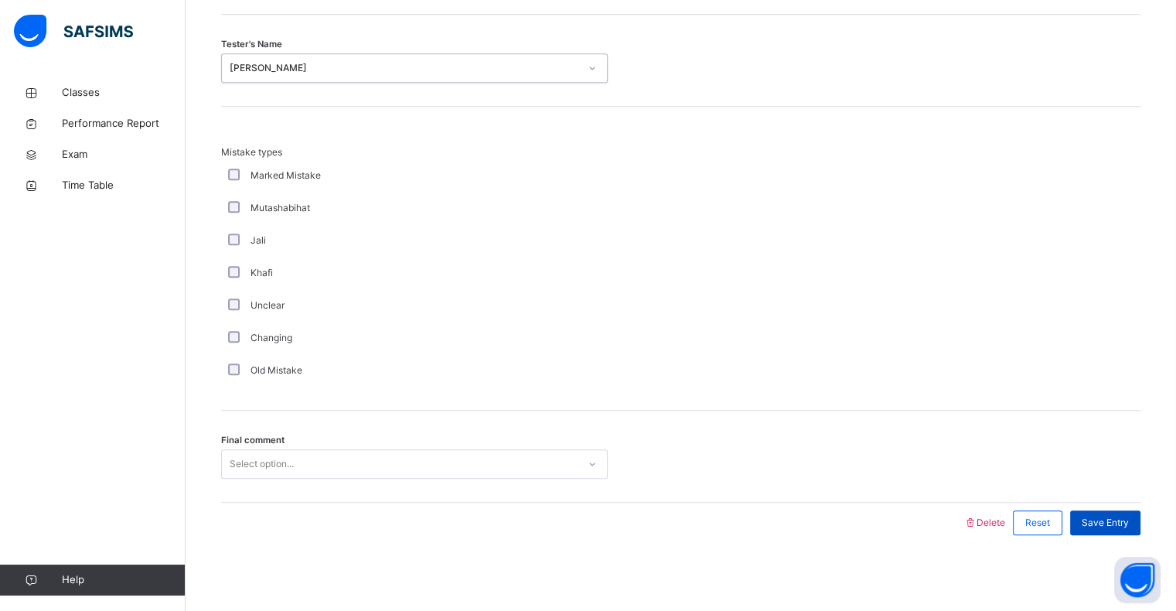
click at [1128, 517] on span "Save Entry" at bounding box center [1104, 523] width 47 height 14
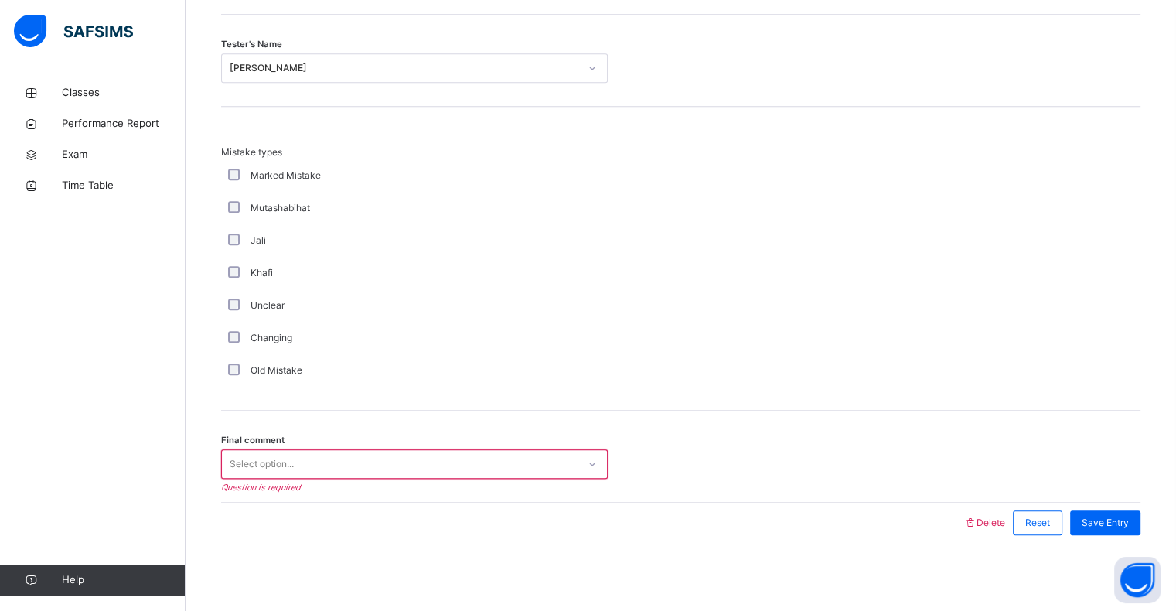
click at [537, 464] on div "Select option..." at bounding box center [400, 464] width 356 height 24
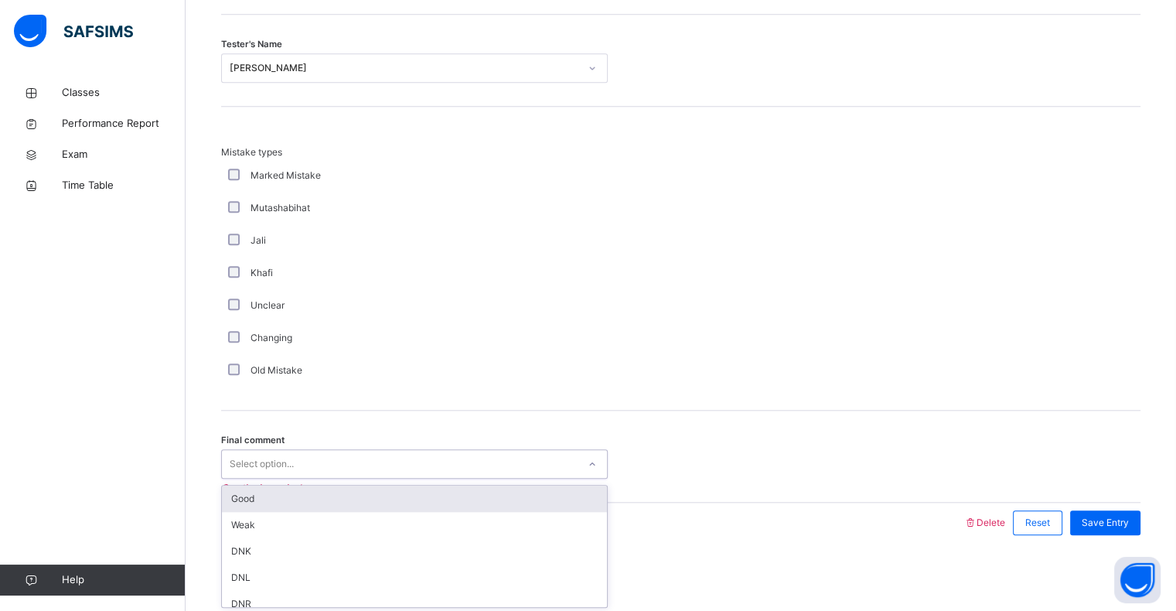
click at [498, 502] on div "Good" at bounding box center [414, 498] width 385 height 26
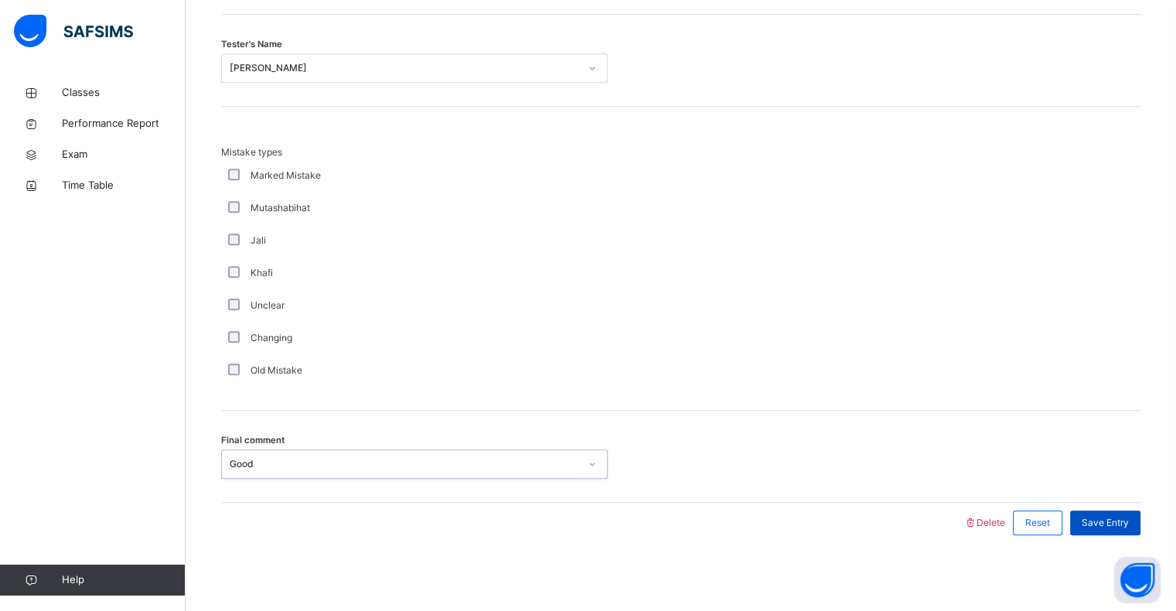
click at [1101, 525] on span "Save Entry" at bounding box center [1104, 523] width 47 height 14
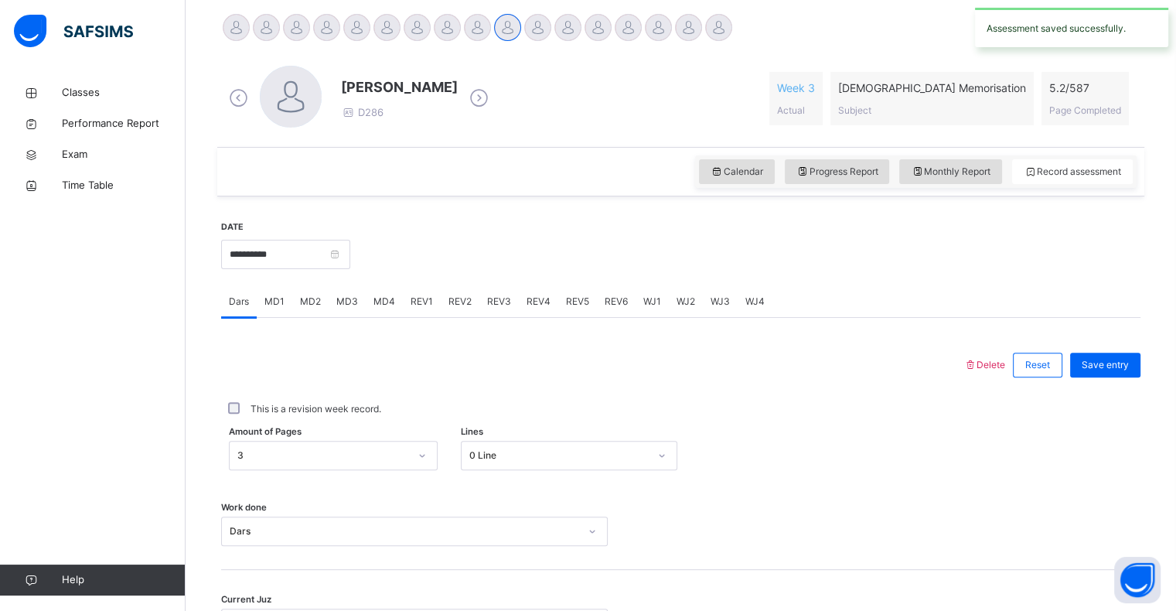
scroll to position [386, 0]
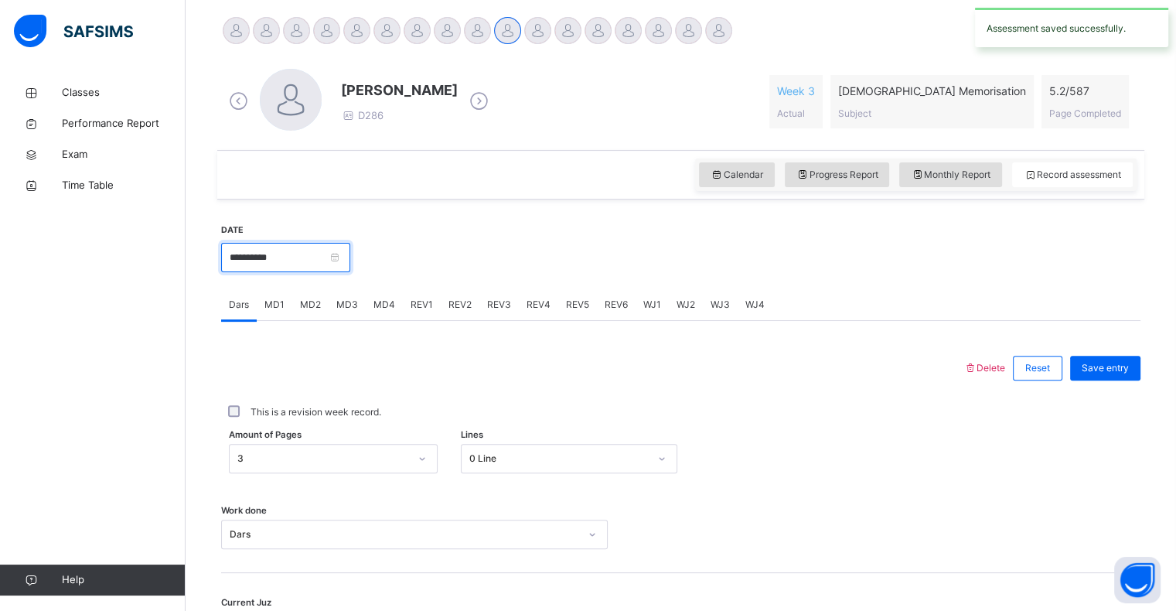
click at [260, 264] on input "**********" at bounding box center [285, 257] width 129 height 29
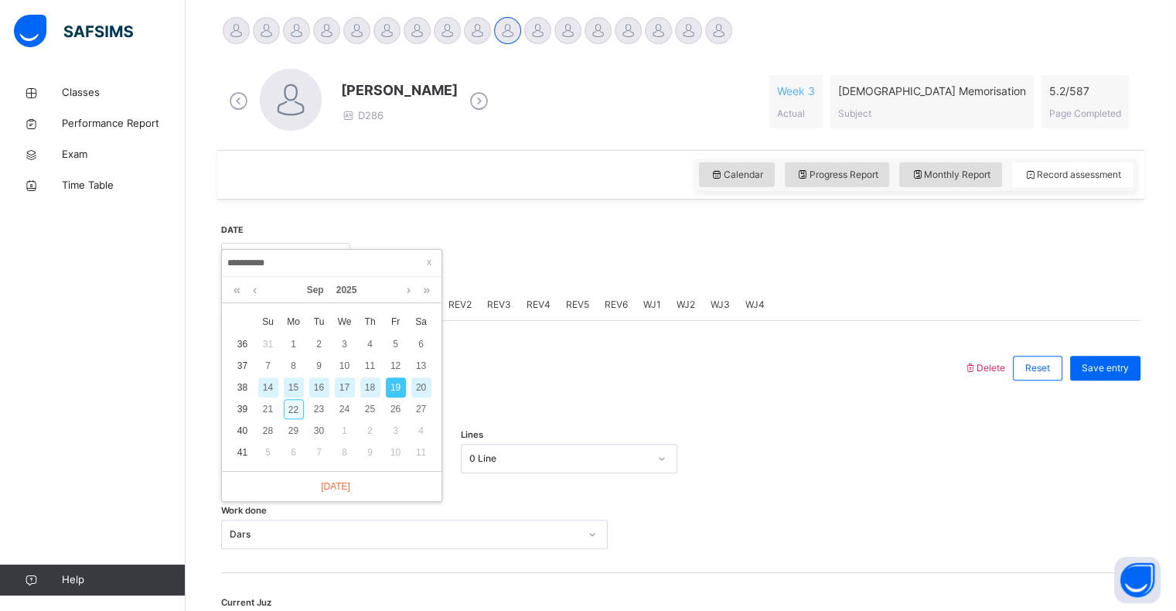
click at [289, 407] on div "22" at bounding box center [294, 409] width 20 height 20
type input "**********"
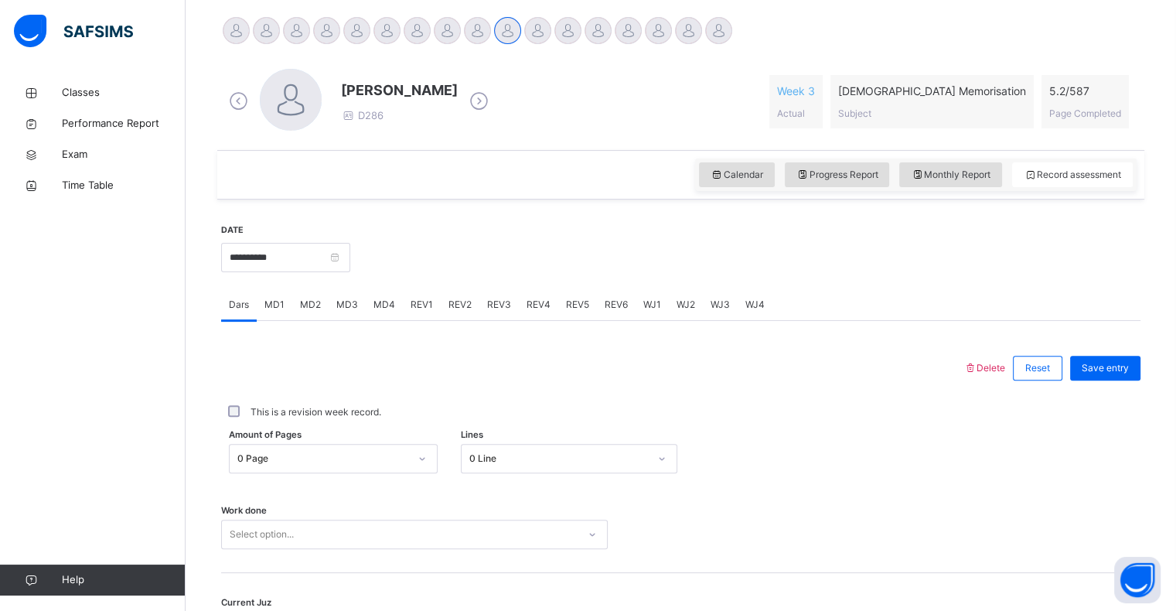
click at [284, 458] on div "Amount of Pages 0 Page Lines 0 Line" at bounding box center [680, 458] width 919 height 45
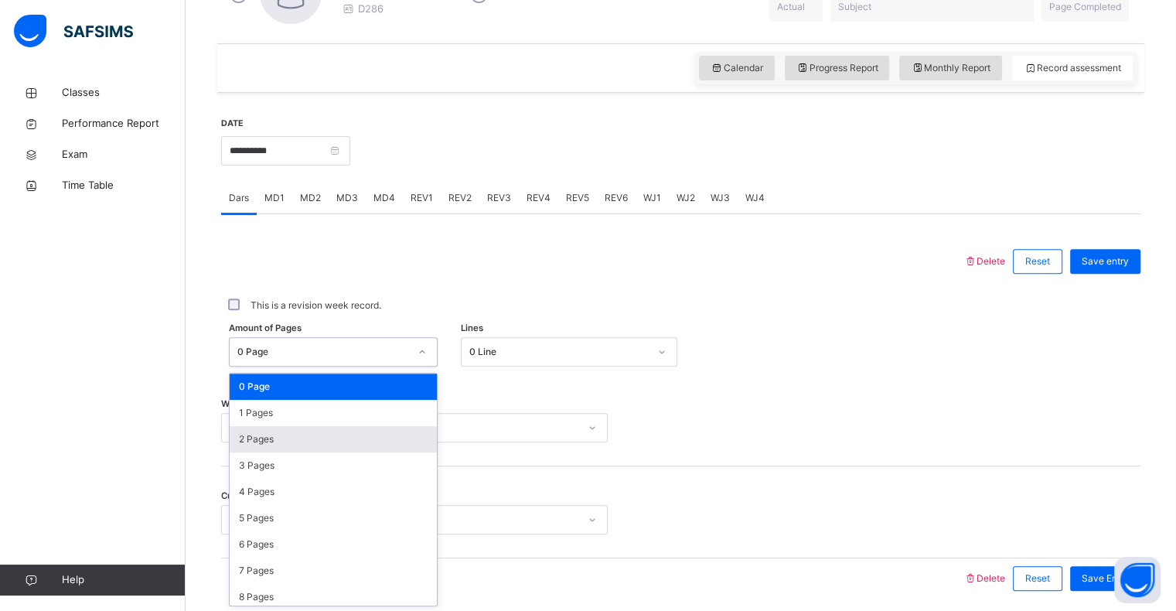
scroll to position [494, 0]
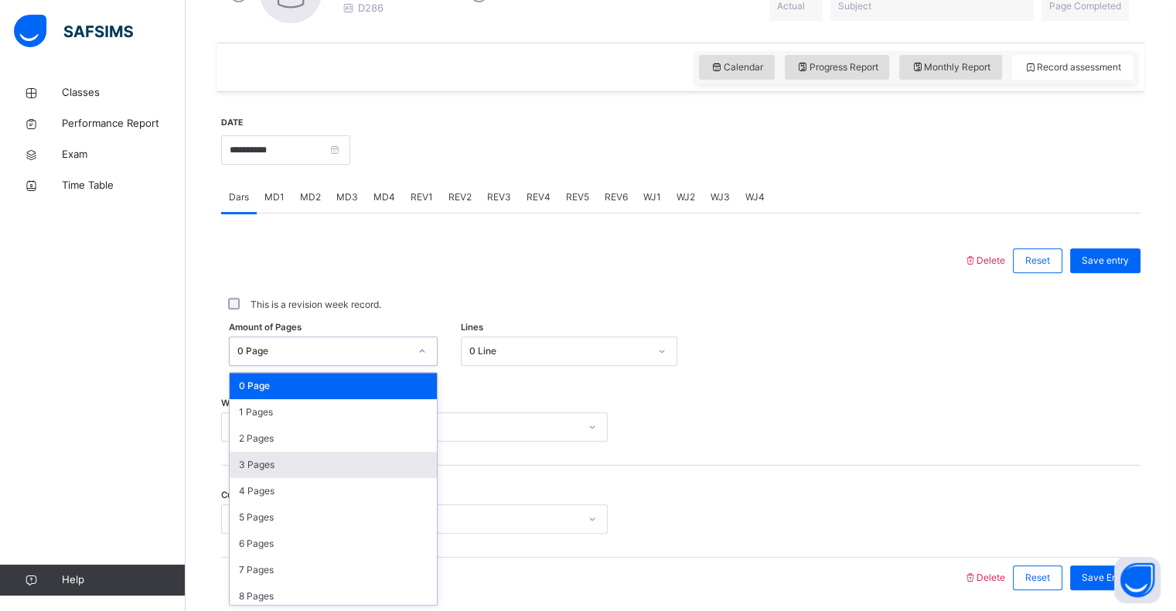
drag, startPoint x: 281, startPoint y: 459, endPoint x: 298, endPoint y: 459, distance: 16.2
click at [281, 460] on div "3 Pages" at bounding box center [333, 464] width 207 height 26
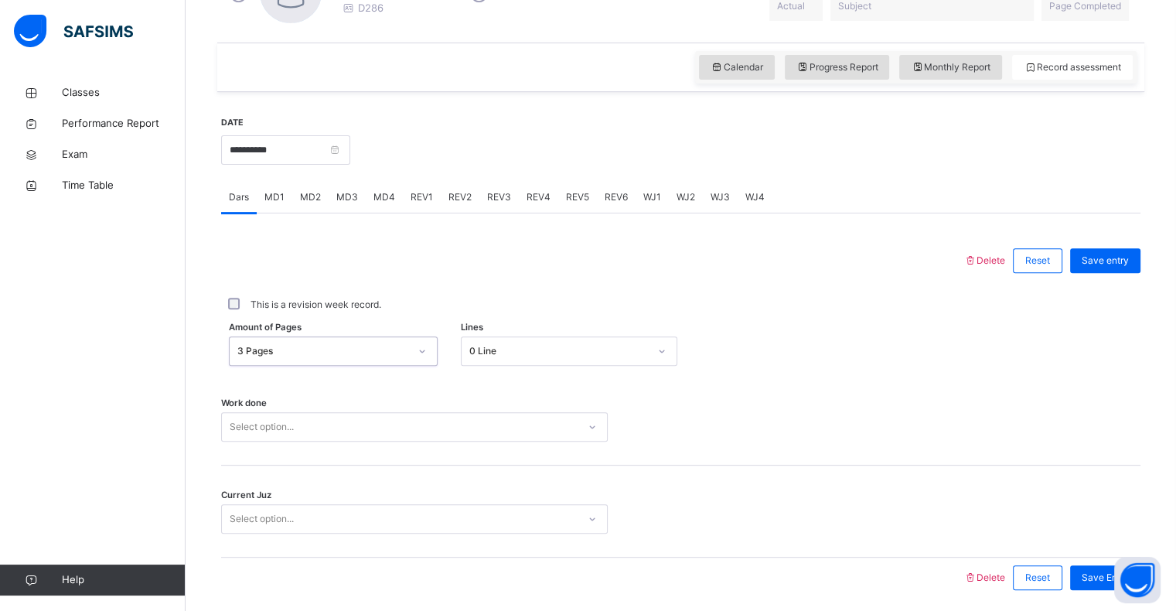
click at [386, 431] on div "Select option..." at bounding box center [414, 426] width 386 height 29
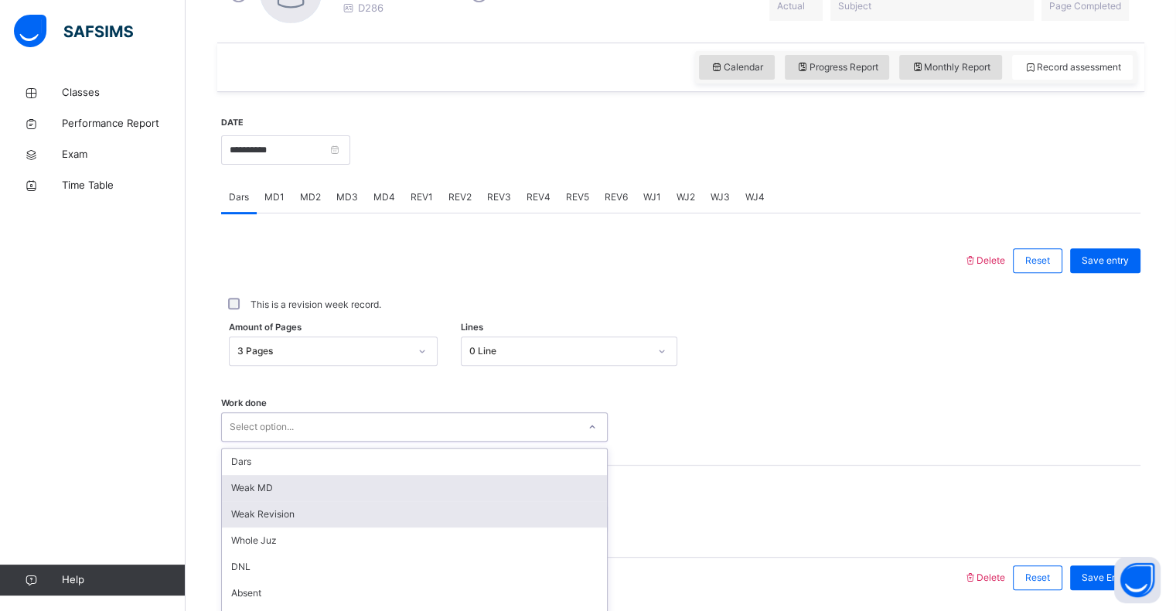
scroll to position [550, 0]
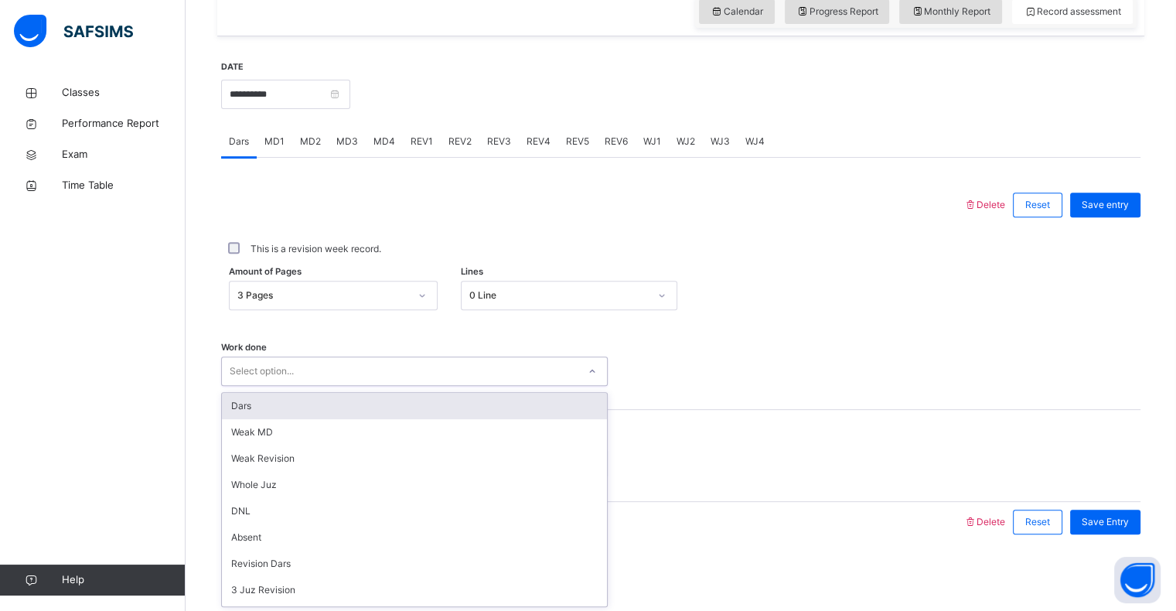
click at [279, 410] on div "Dars" at bounding box center [414, 406] width 385 height 26
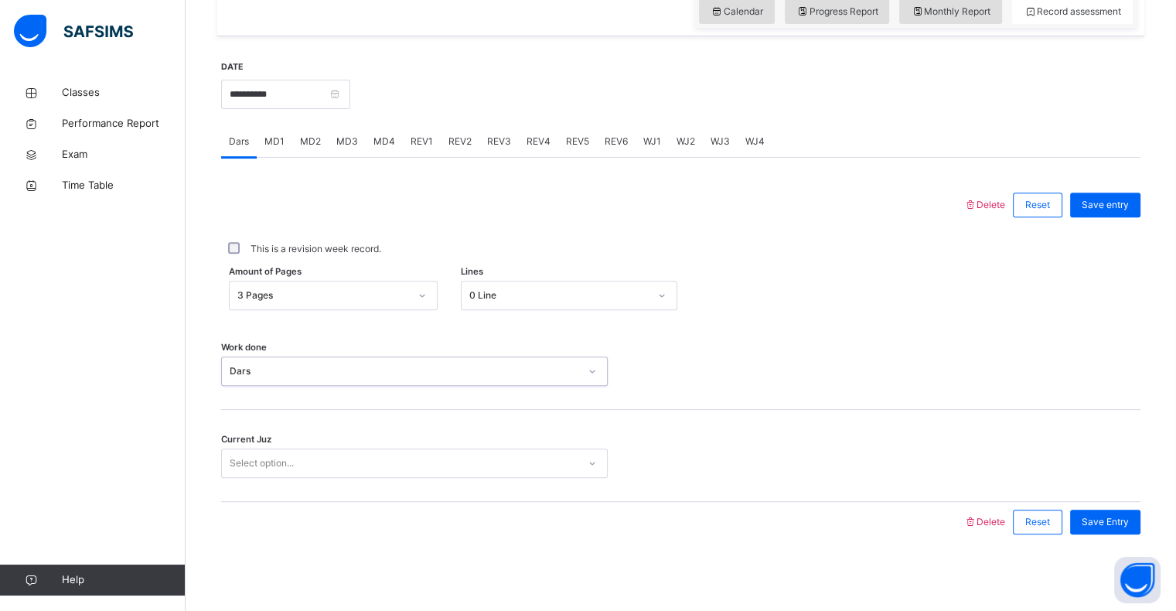
click at [288, 468] on div "Select option..." at bounding box center [262, 462] width 64 height 29
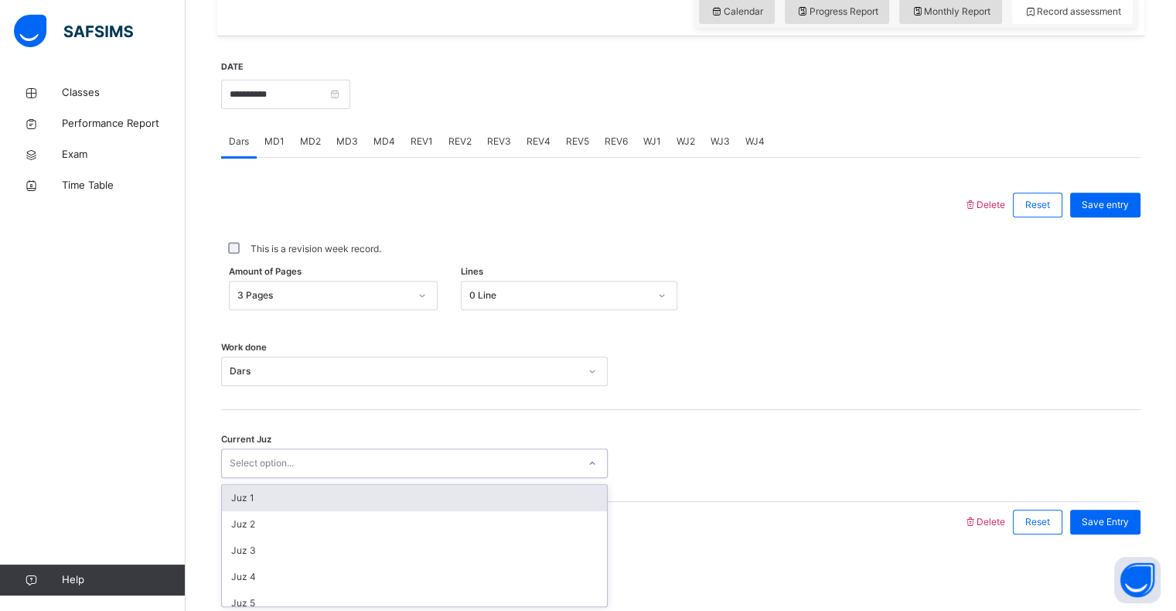
click at [282, 502] on div "Juz 1" at bounding box center [414, 498] width 385 height 26
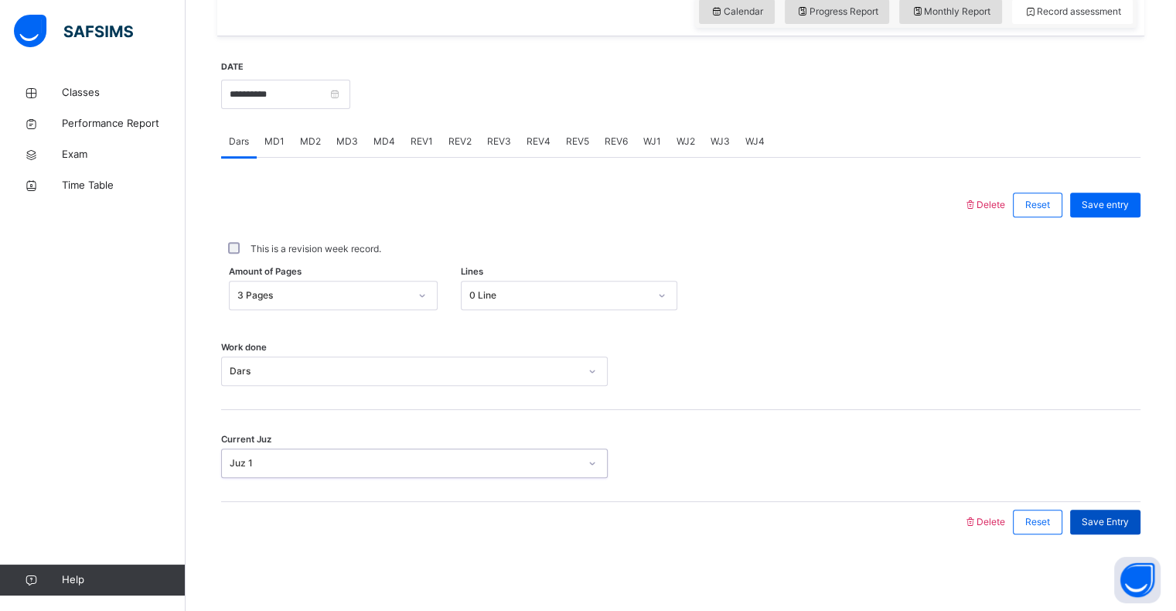
click at [1096, 521] on span "Save Entry" at bounding box center [1104, 522] width 47 height 14
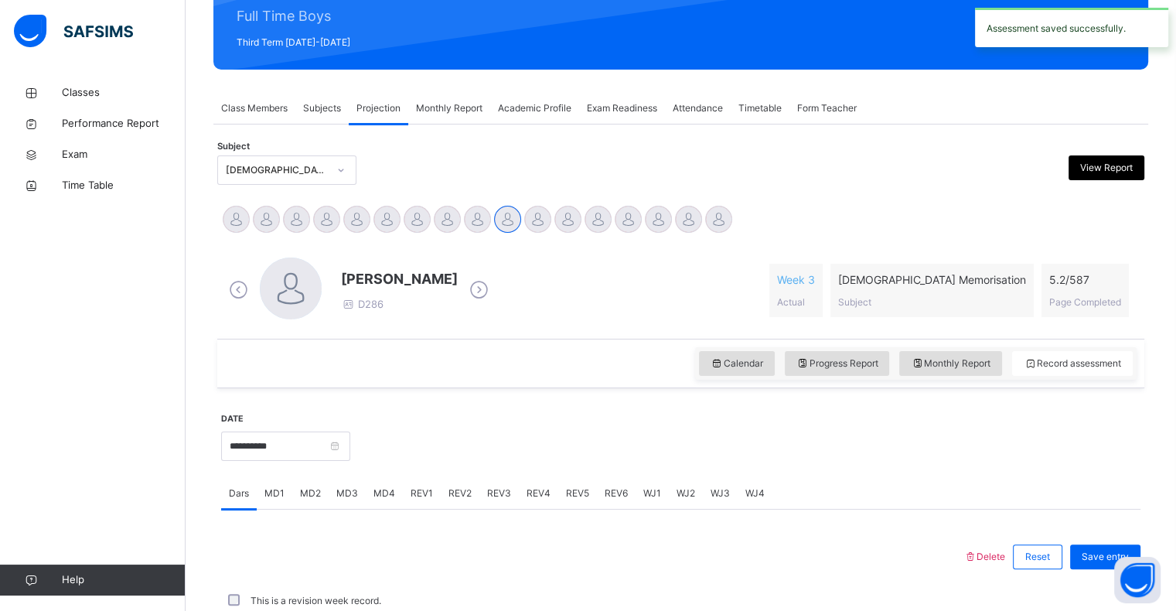
scroll to position [170, 0]
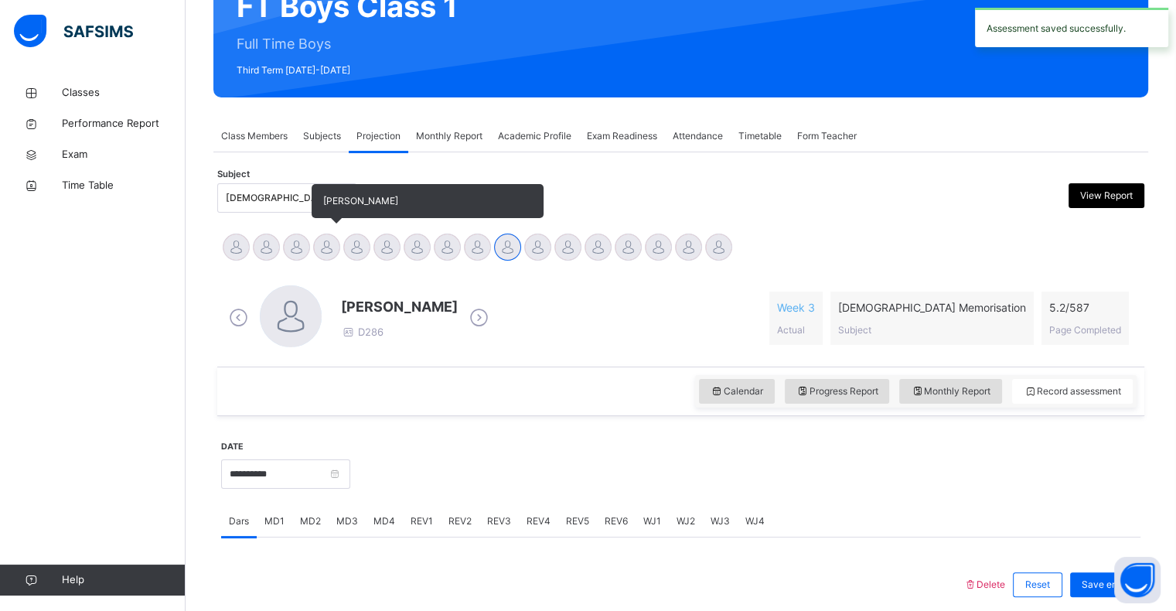
click at [313, 246] on div "Abdurrahman Ahmad" at bounding box center [326, 249] width 30 height 34
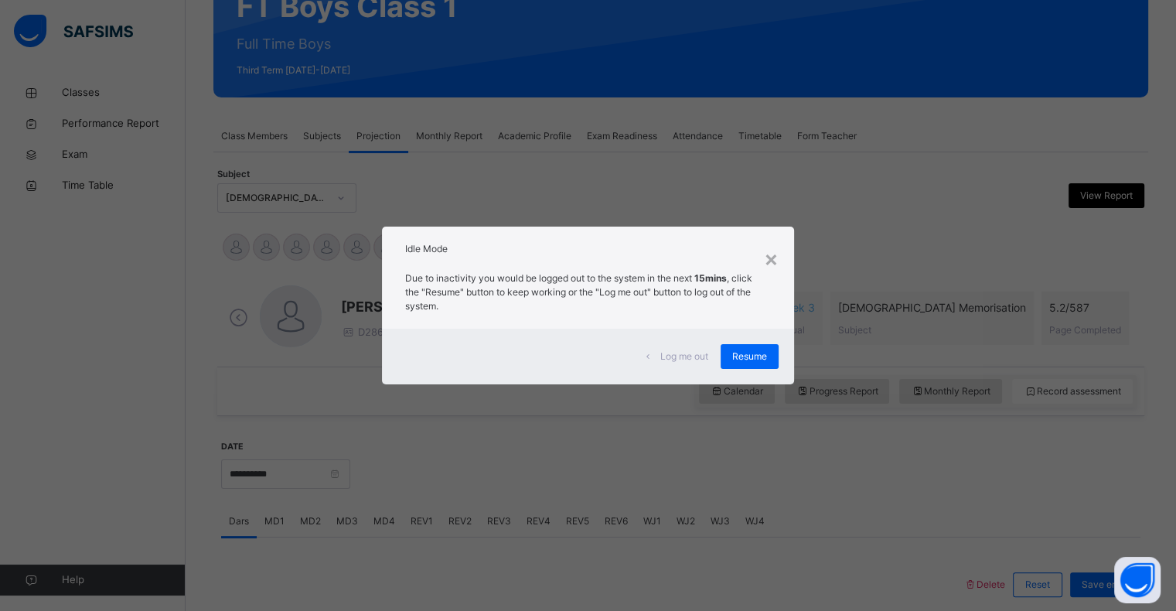
drag, startPoint x: 315, startPoint y: 247, endPoint x: 325, endPoint y: 260, distance: 16.7
click at [325, 260] on div "× Idle Mode Due to inactivity you would be logged out to the system in the next…" at bounding box center [588, 305] width 1176 height 611
click at [399, 255] on div "Idle Mode" at bounding box center [587, 244] width 411 height 37
click at [774, 255] on div "×" at bounding box center [771, 258] width 15 height 32
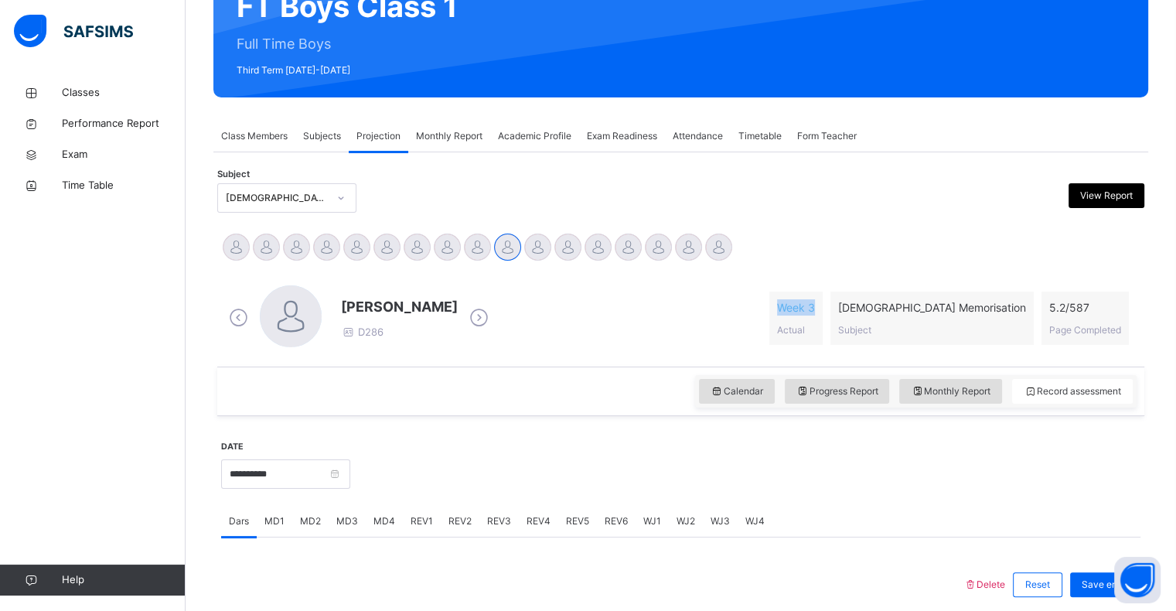
drag, startPoint x: 912, startPoint y: 308, endPoint x: 863, endPoint y: 315, distance: 49.9
click at [822, 315] on div "Week 3 Actual" at bounding box center [795, 317] width 53 height 53
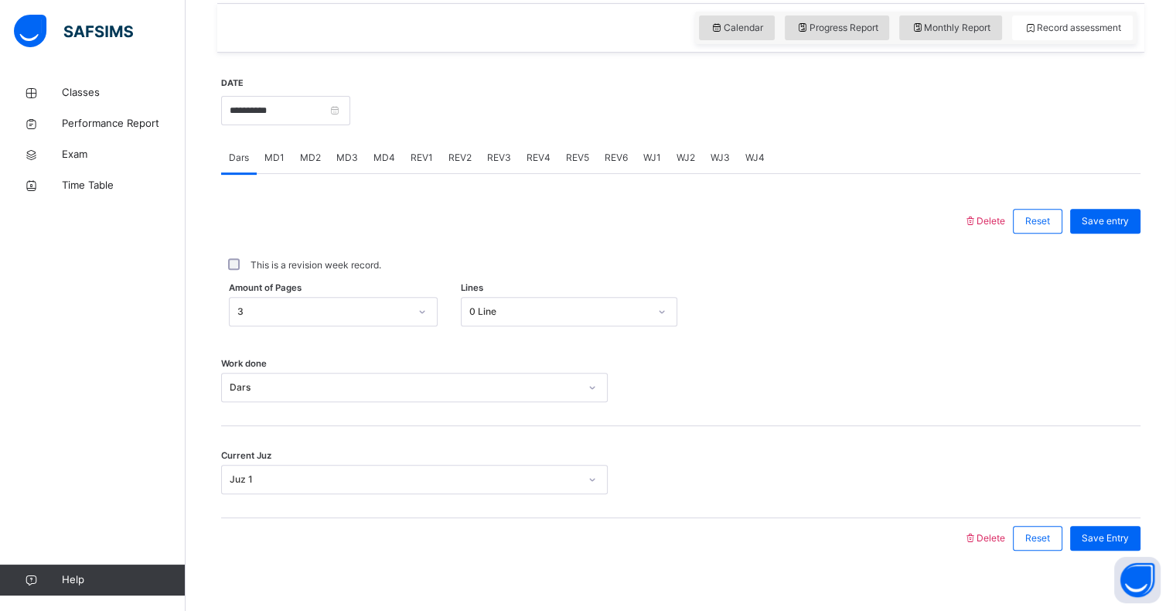
scroll to position [550, 0]
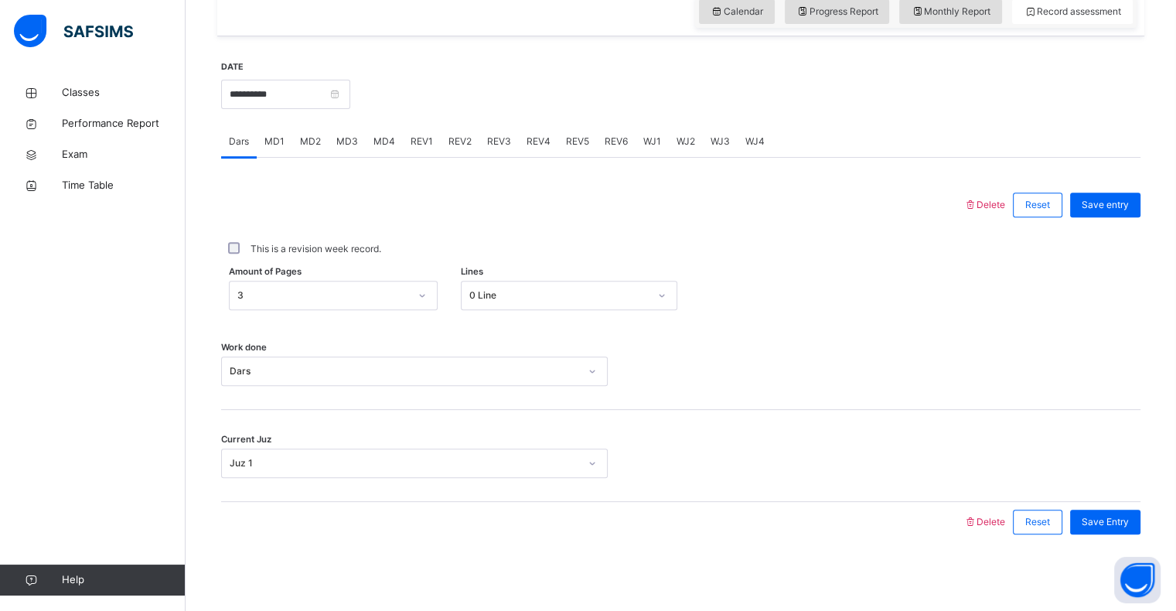
click at [903, 289] on div "Amount of Pages 3 Lines 0 Line" at bounding box center [680, 295] width 919 height 29
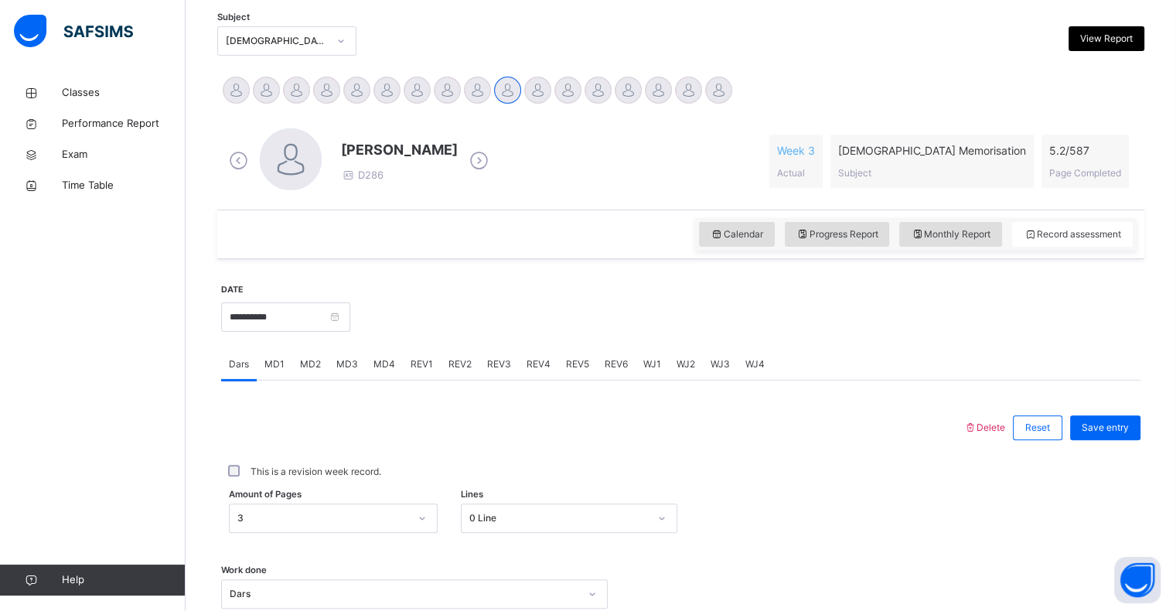
scroll to position [315, 0]
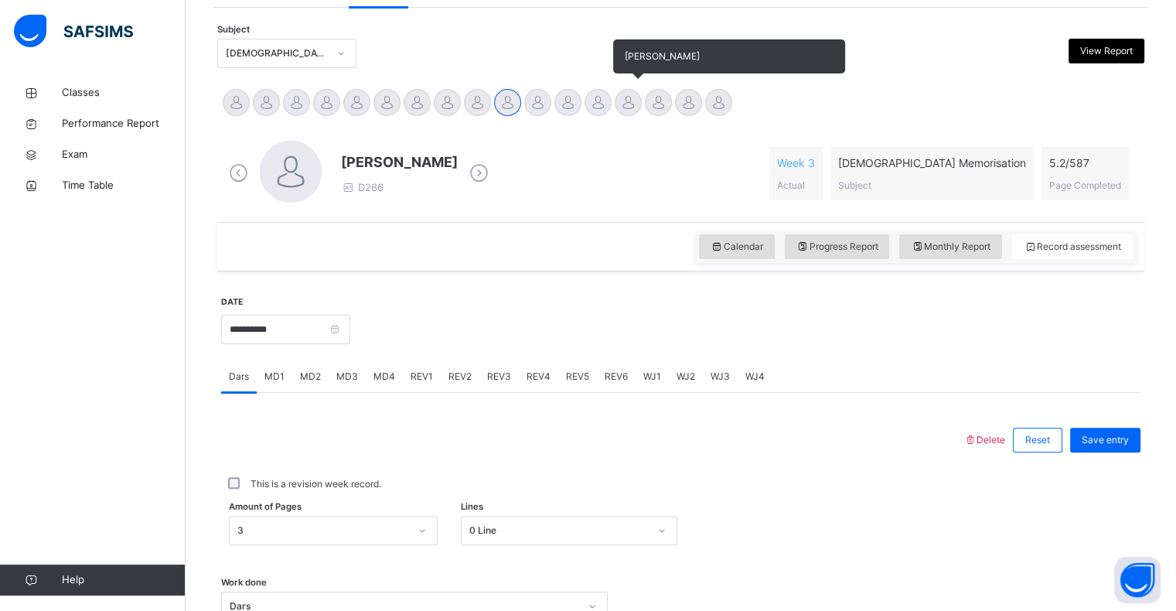
click at [630, 90] on div at bounding box center [627, 102] width 27 height 27
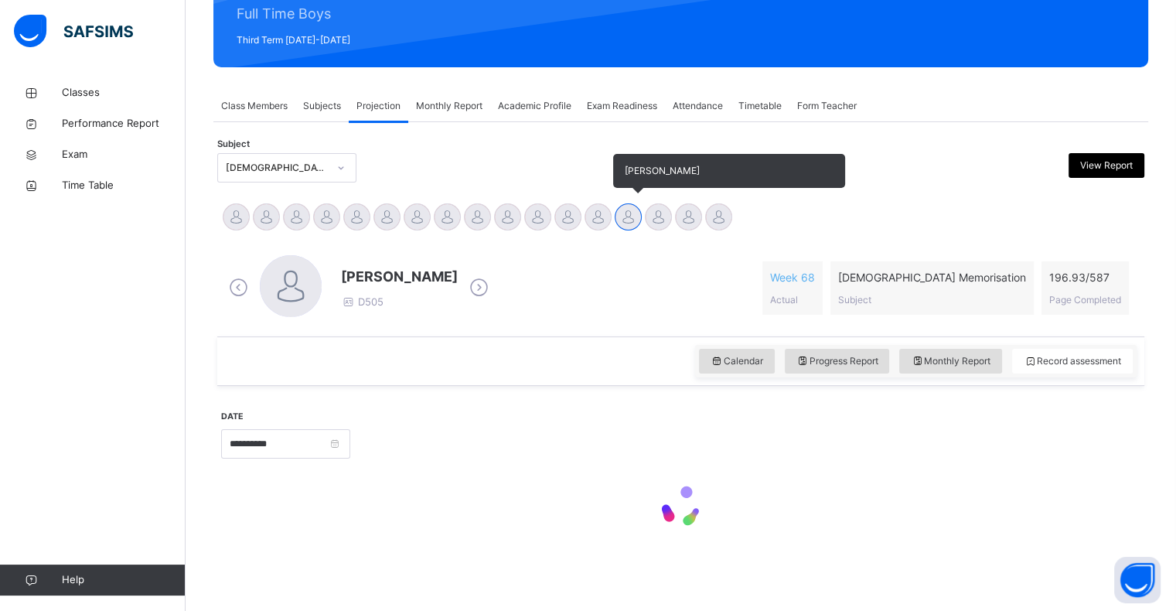
scroll to position [199, 0]
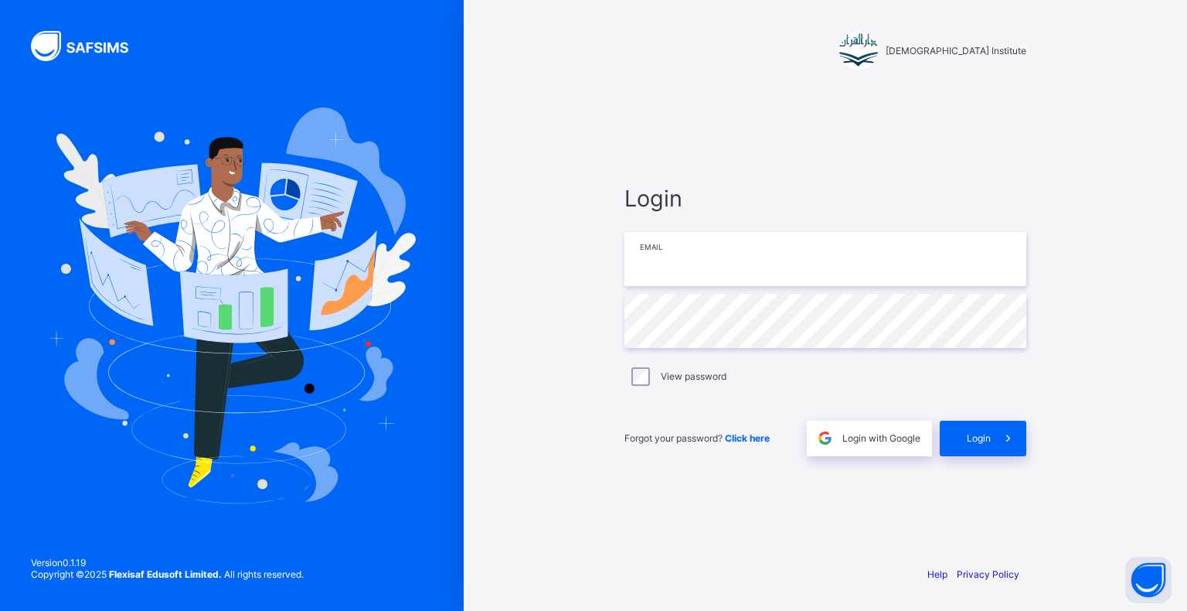
type input "**********"
click at [979, 430] on div "Login" at bounding box center [983, 438] width 87 height 36
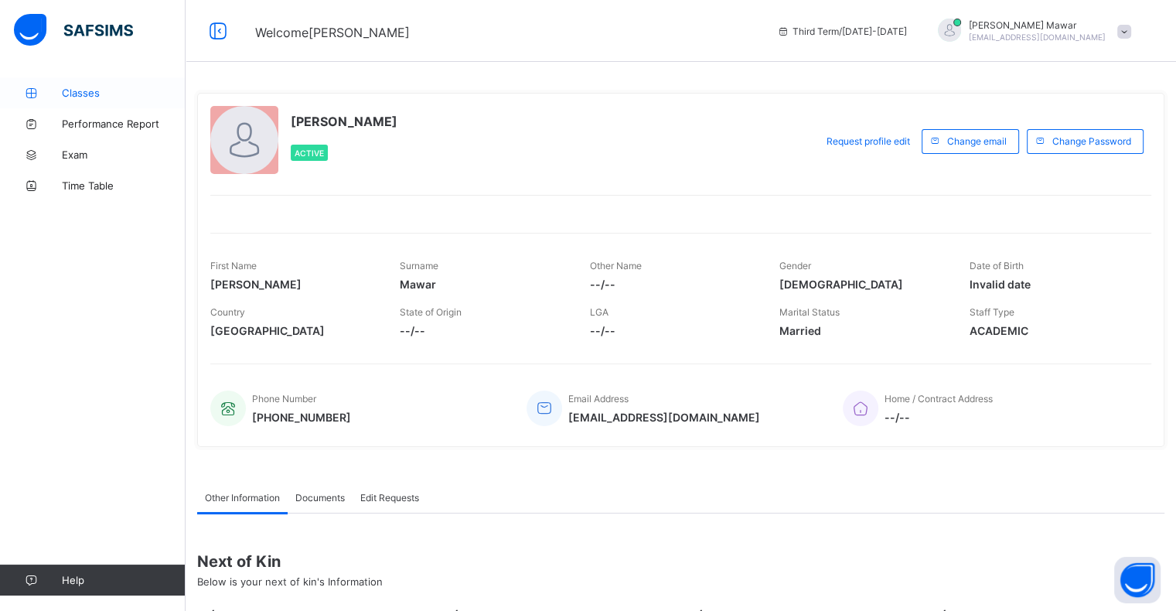
click at [99, 95] on span "Classes" at bounding box center [124, 93] width 124 height 12
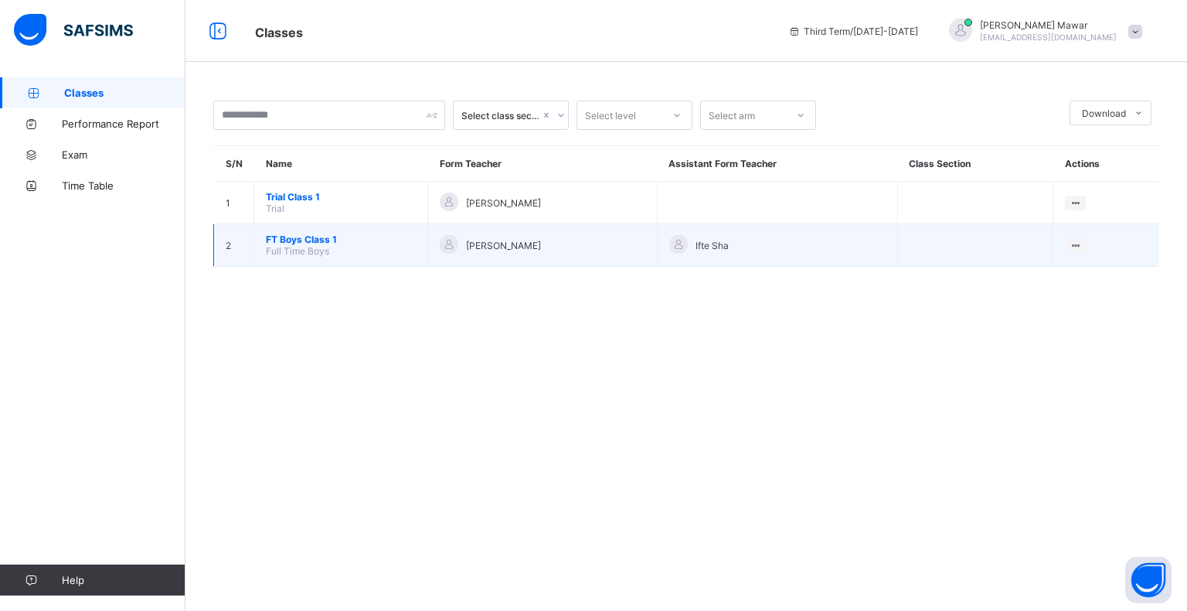
click at [300, 237] on span "FT Boys Class 1" at bounding box center [341, 239] width 150 height 12
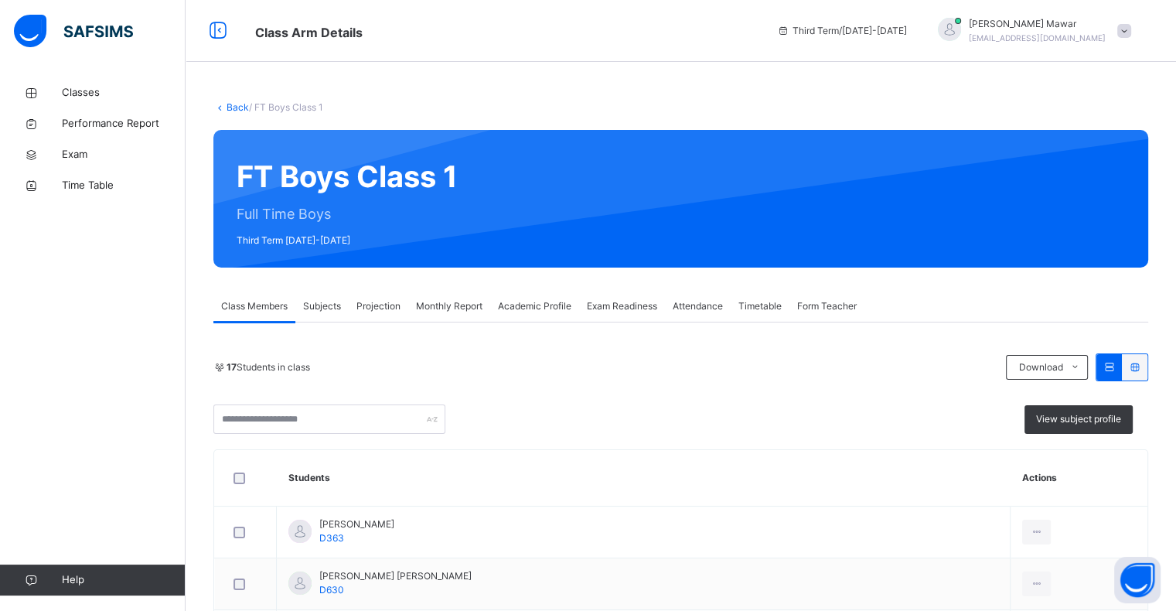
click at [374, 299] on span "Projection" at bounding box center [378, 306] width 44 height 14
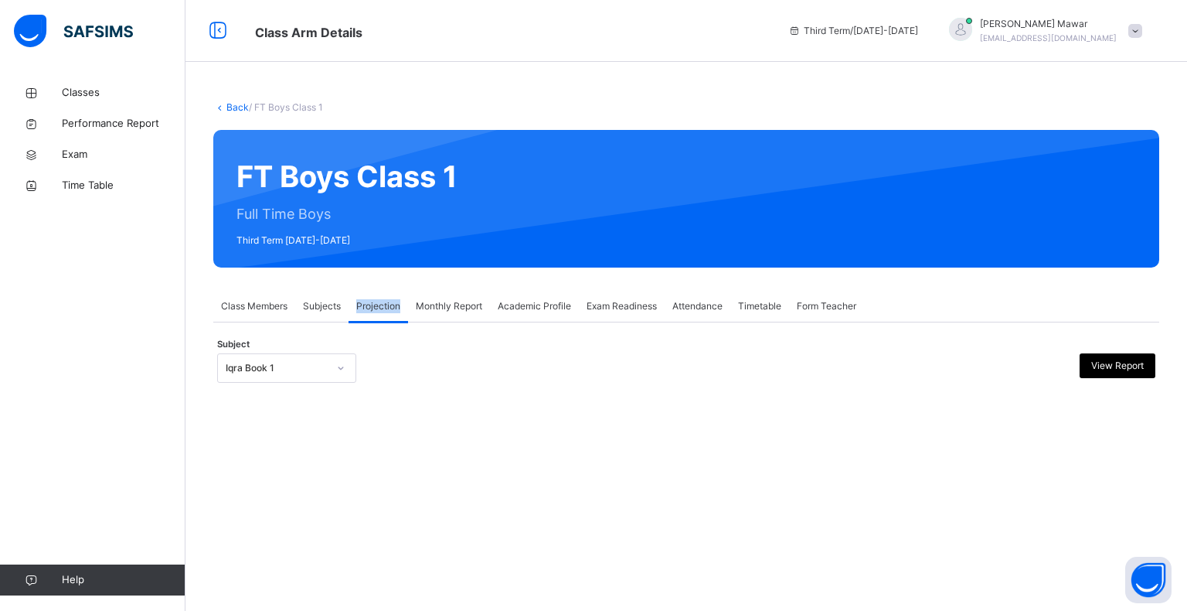
click at [374, 299] on span "Projection" at bounding box center [378, 306] width 44 height 14
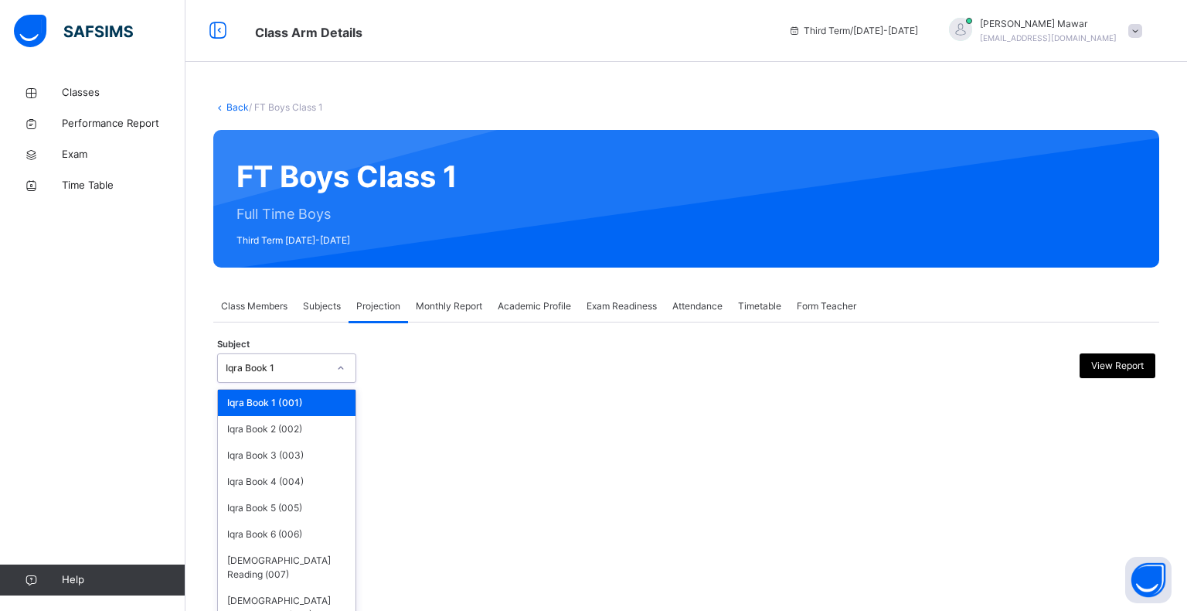
click at [328, 367] on div at bounding box center [341, 368] width 26 height 25
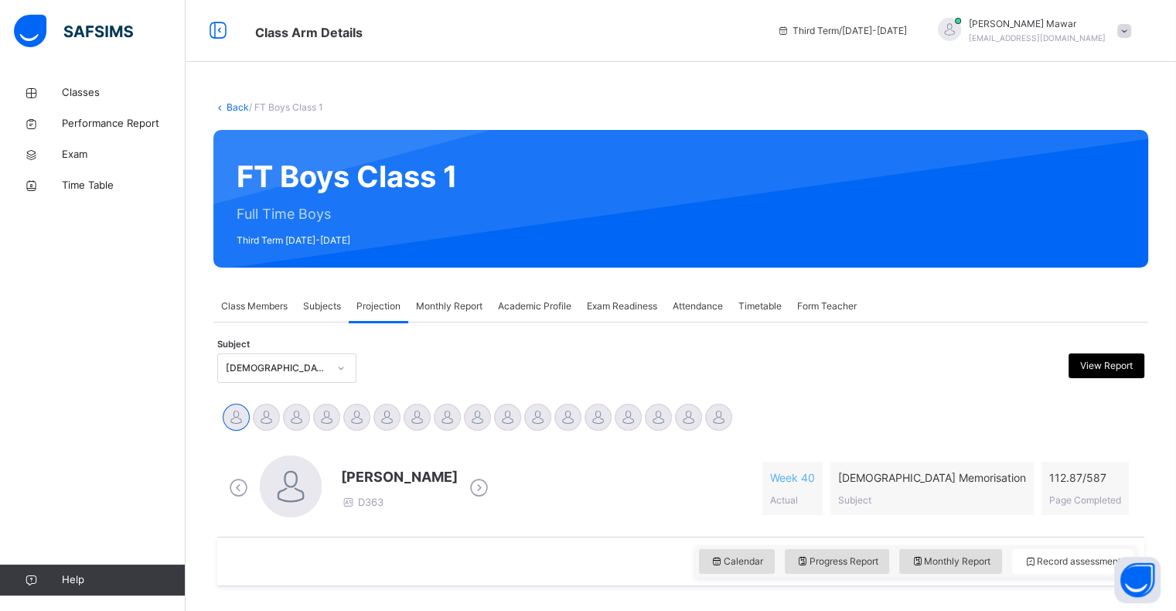
click at [173, 432] on div "Classes Performance Report Exam Time Table Help" at bounding box center [92, 336] width 185 height 549
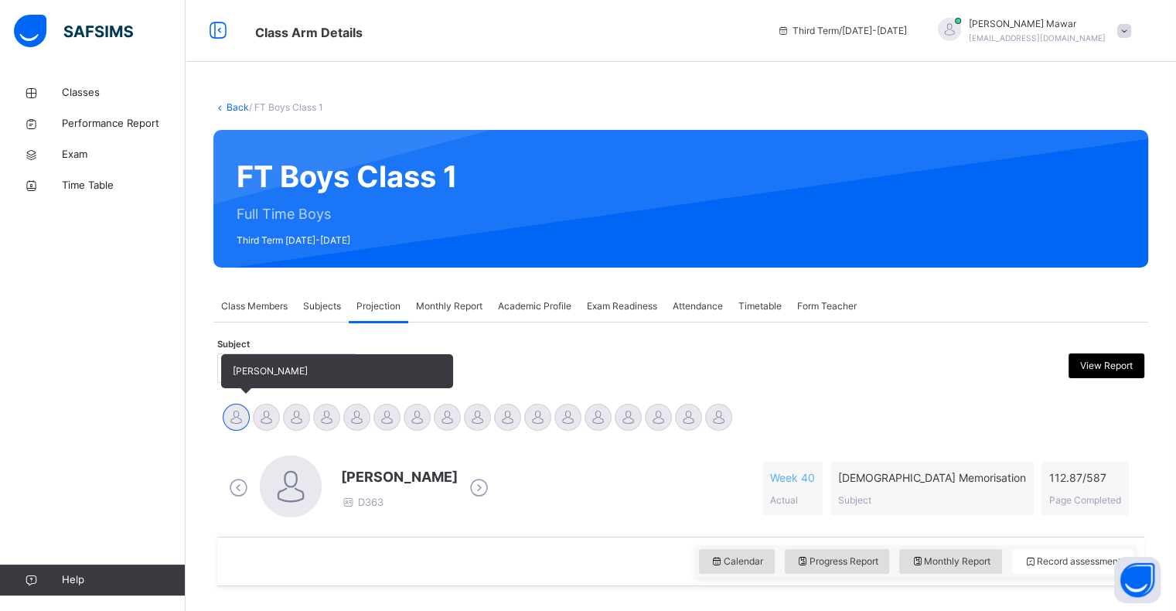
click at [235, 415] on div at bounding box center [236, 416] width 27 height 27
click at [270, 420] on div at bounding box center [266, 416] width 27 height 27
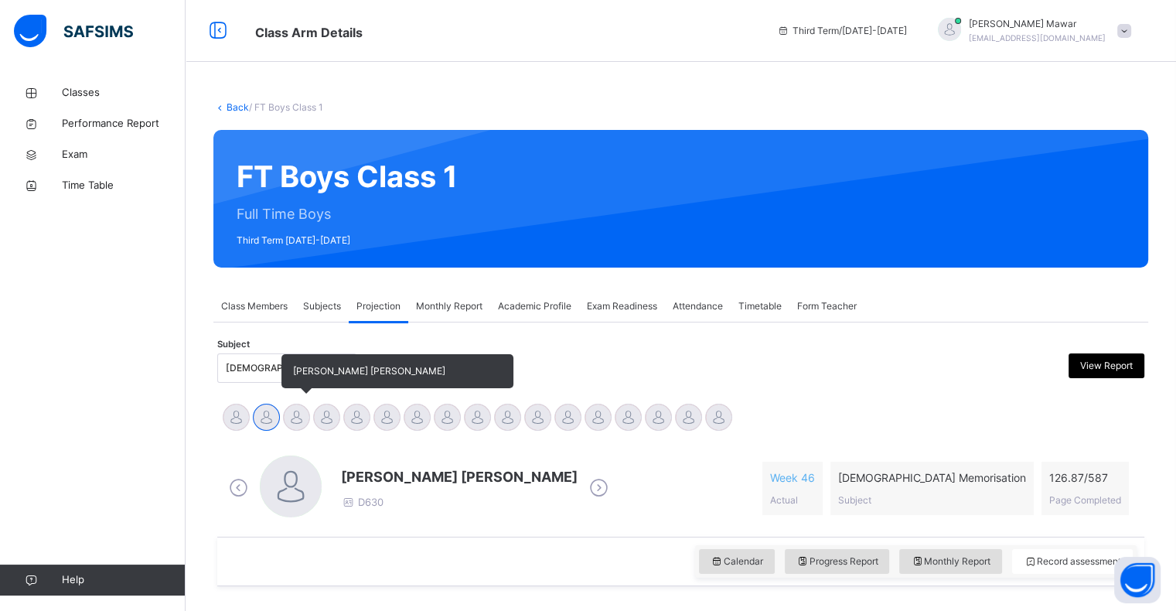
click at [298, 427] on div at bounding box center [296, 416] width 27 height 27
click at [332, 425] on div at bounding box center [326, 416] width 27 height 27
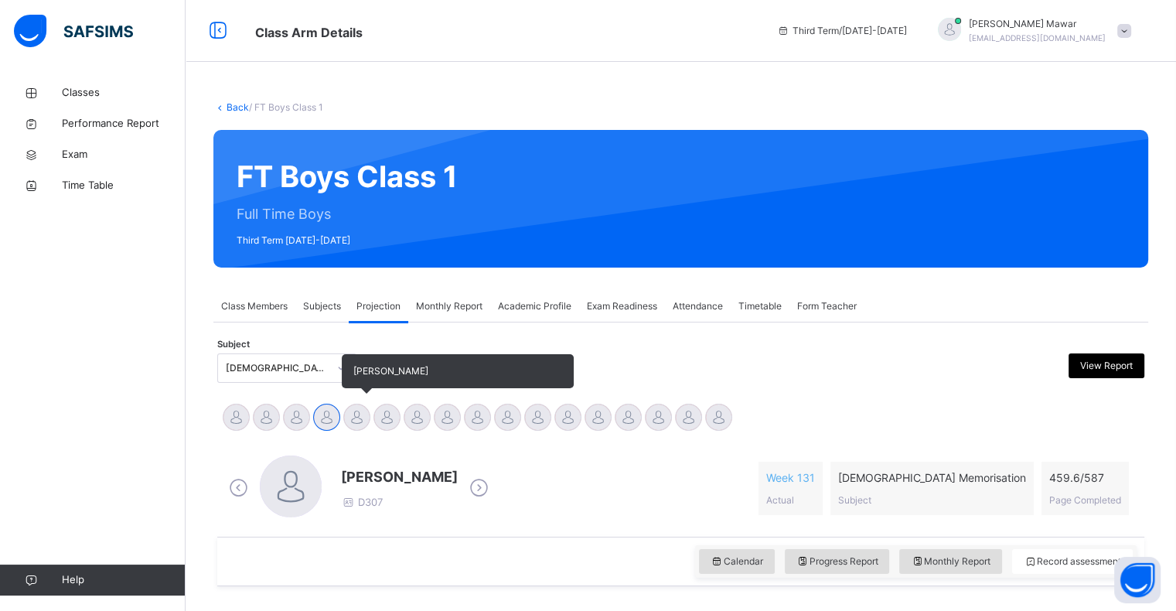
click at [355, 424] on div at bounding box center [356, 416] width 27 height 27
click at [385, 425] on div at bounding box center [386, 416] width 27 height 27
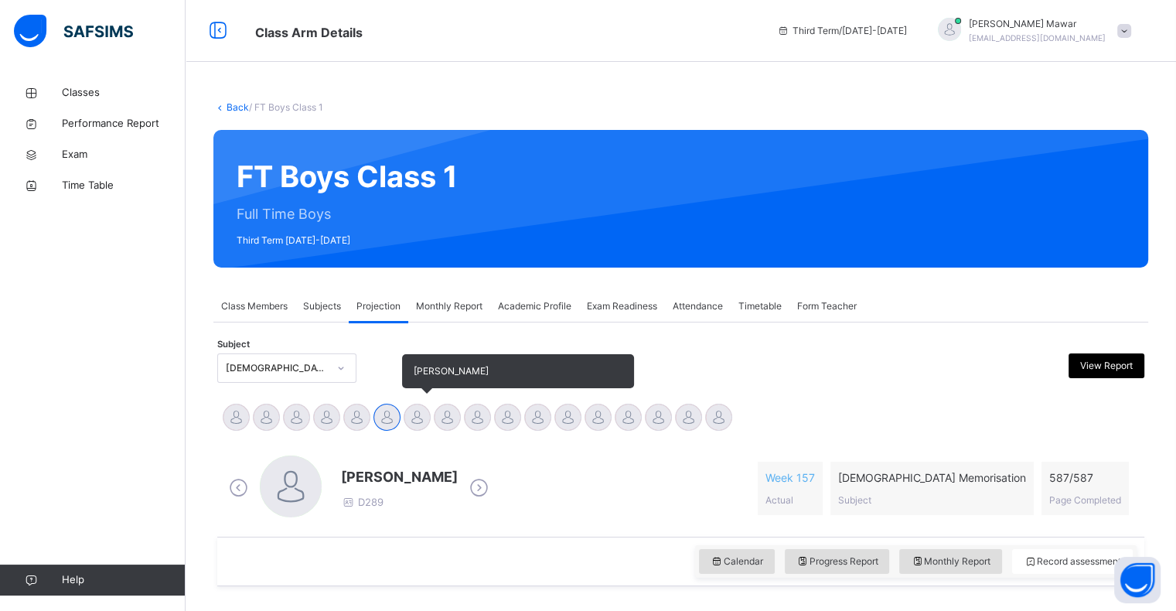
click at [417, 425] on div at bounding box center [416, 416] width 27 height 27
click at [445, 426] on div at bounding box center [447, 416] width 27 height 27
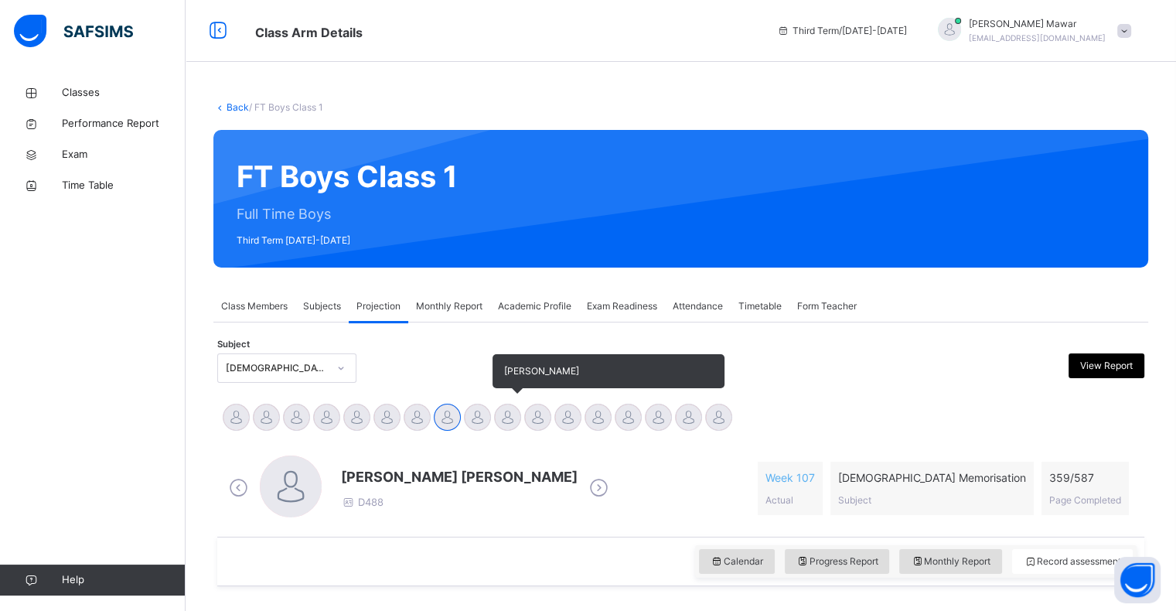
click at [504, 430] on div at bounding box center [507, 416] width 27 height 27
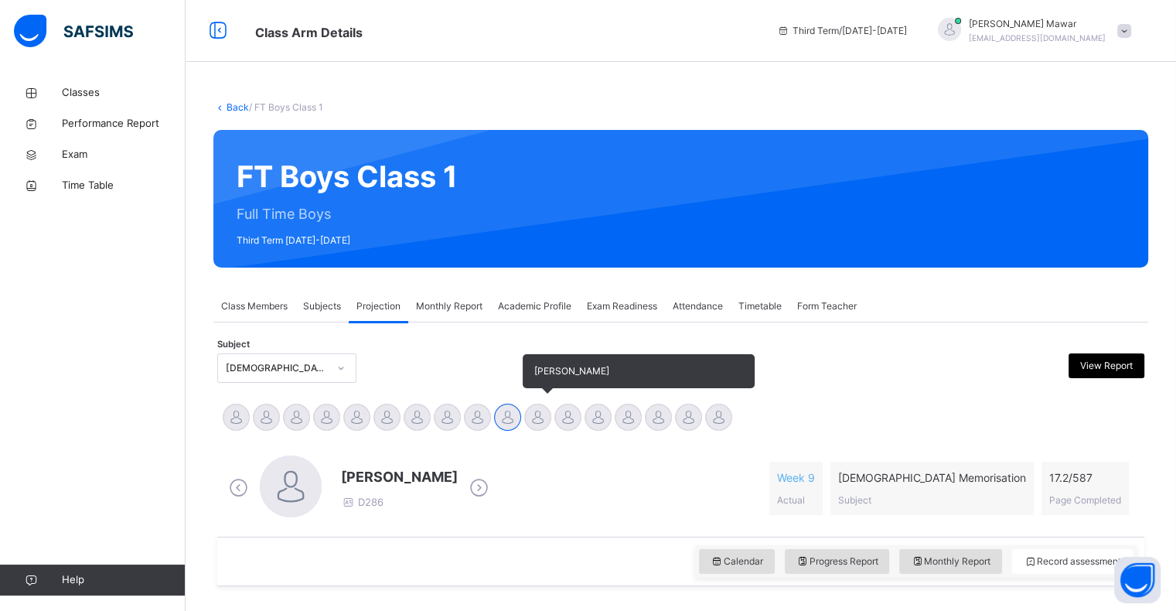
click at [544, 416] on div at bounding box center [537, 416] width 27 height 27
click at [572, 426] on div at bounding box center [567, 416] width 27 height 27
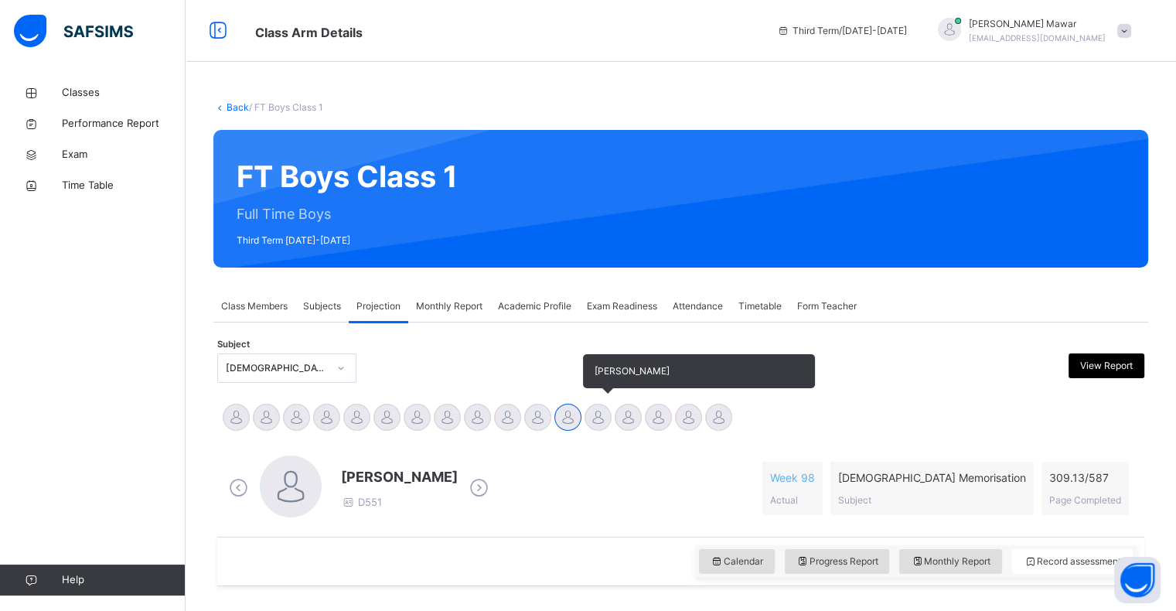
click at [603, 427] on div at bounding box center [597, 416] width 27 height 27
click at [628, 427] on div at bounding box center [627, 416] width 27 height 27
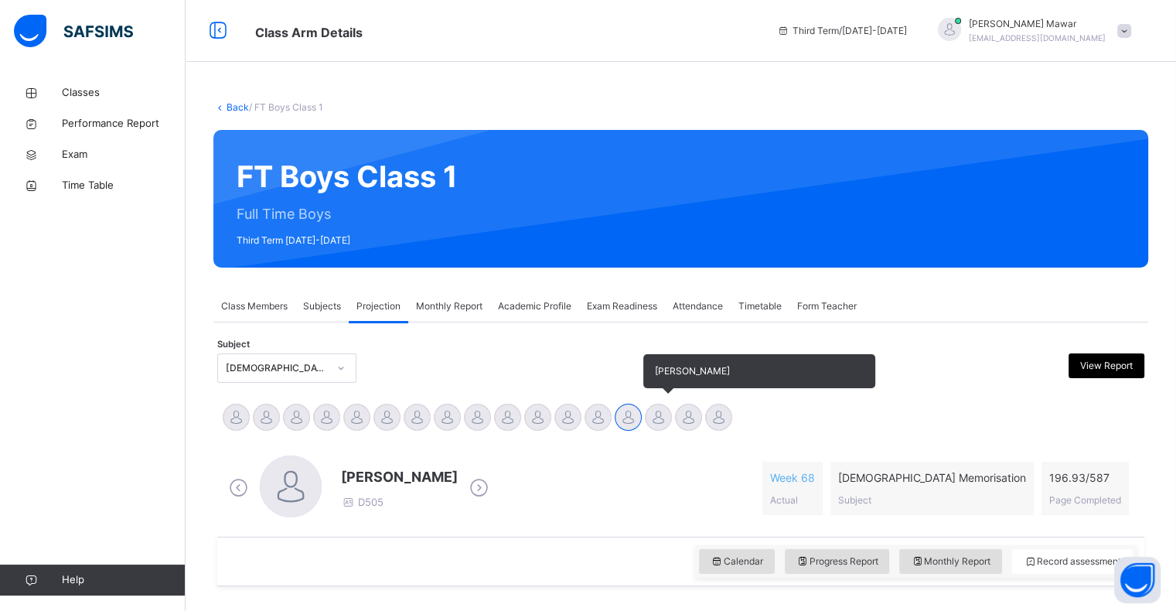
click at [661, 425] on div at bounding box center [658, 416] width 27 height 27
click at [692, 429] on div at bounding box center [688, 416] width 27 height 27
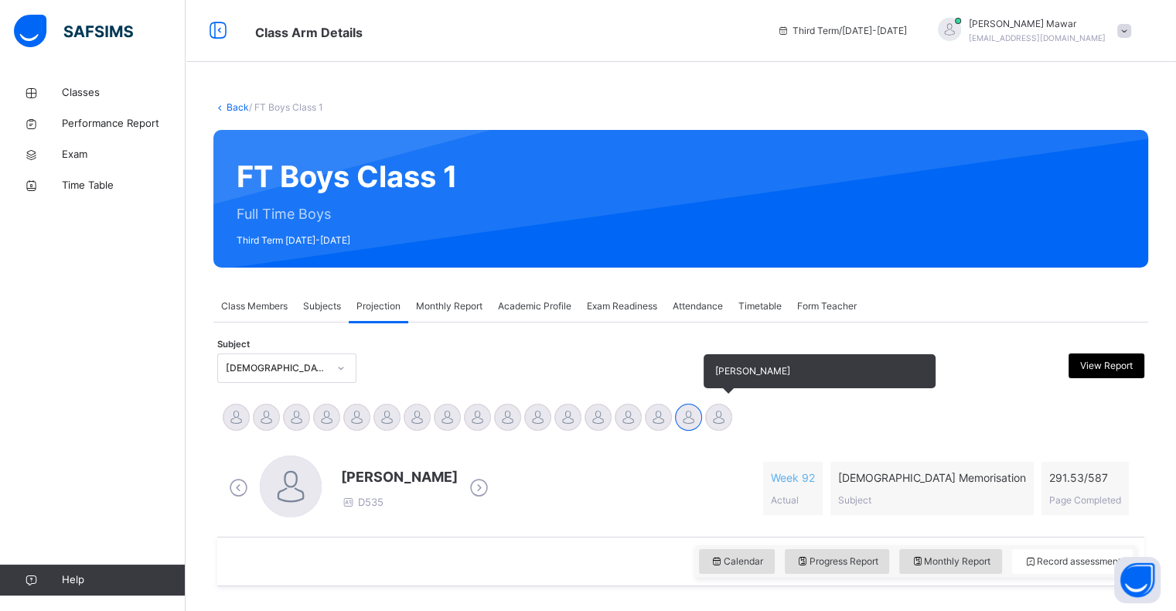
click at [730, 425] on div "[PERSON_NAME]" at bounding box center [718, 419] width 30 height 34
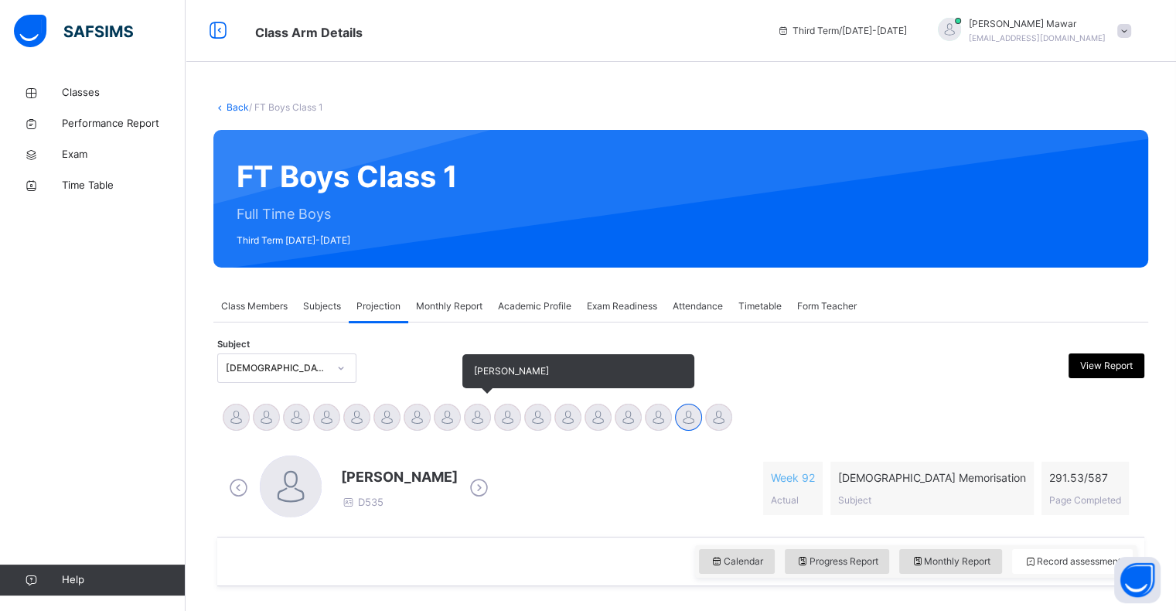
click at [475, 414] on div at bounding box center [477, 416] width 27 height 27
click at [477, 418] on div at bounding box center [477, 416] width 27 height 27
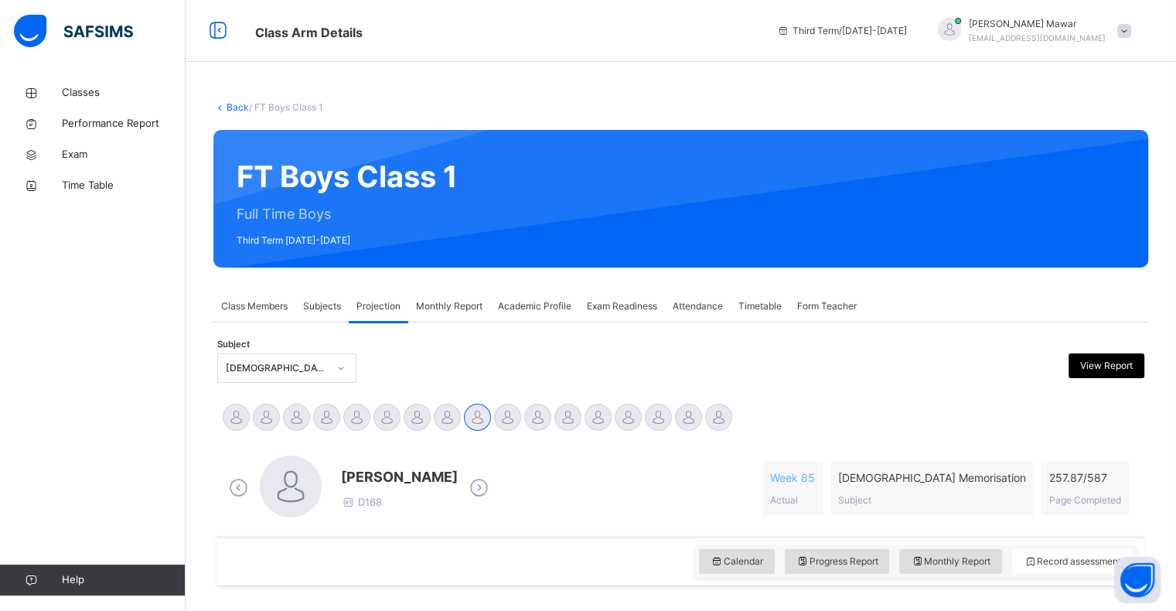
drag, startPoint x: 477, startPoint y: 418, endPoint x: 475, endPoint y: 396, distance: 22.5
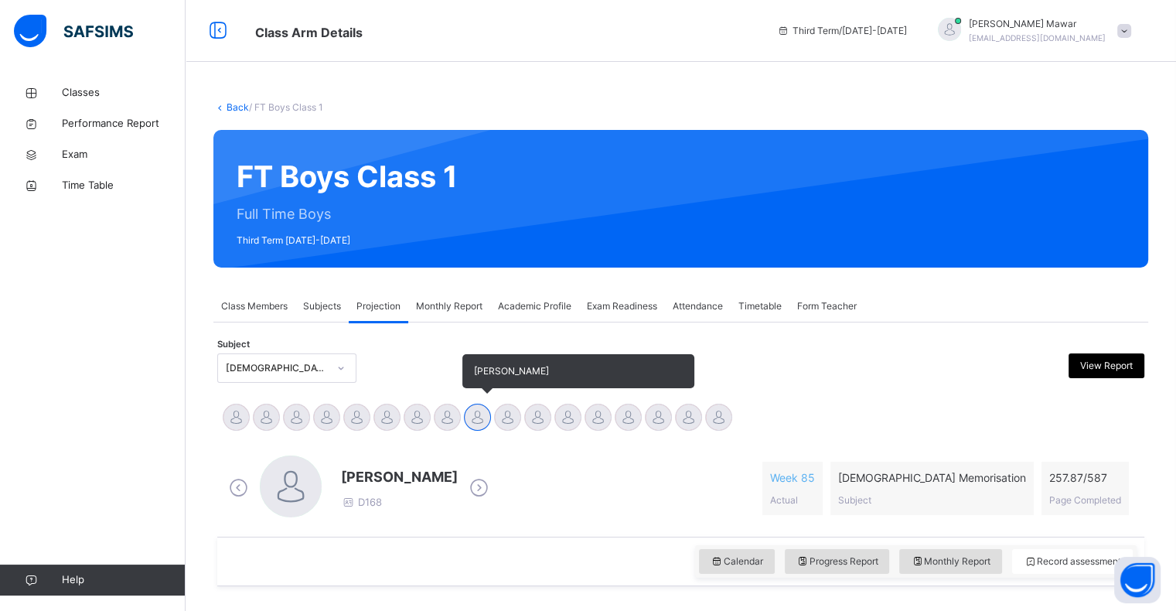
drag, startPoint x: 475, startPoint y: 396, endPoint x: 466, endPoint y: 422, distance: 27.9
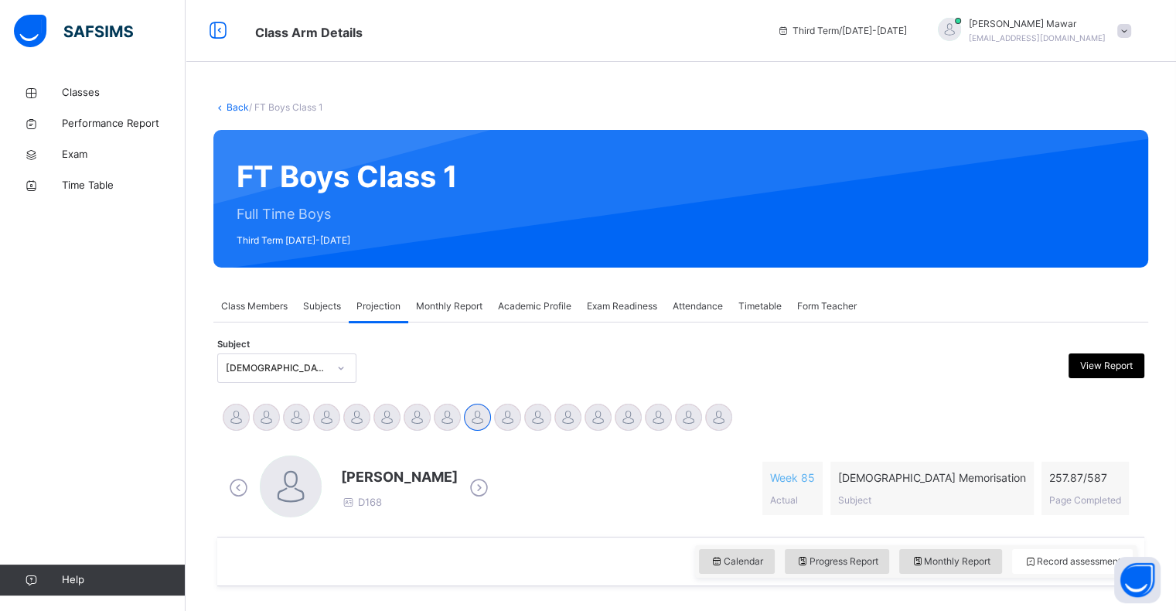
click at [1131, 32] on span at bounding box center [1124, 31] width 14 height 14
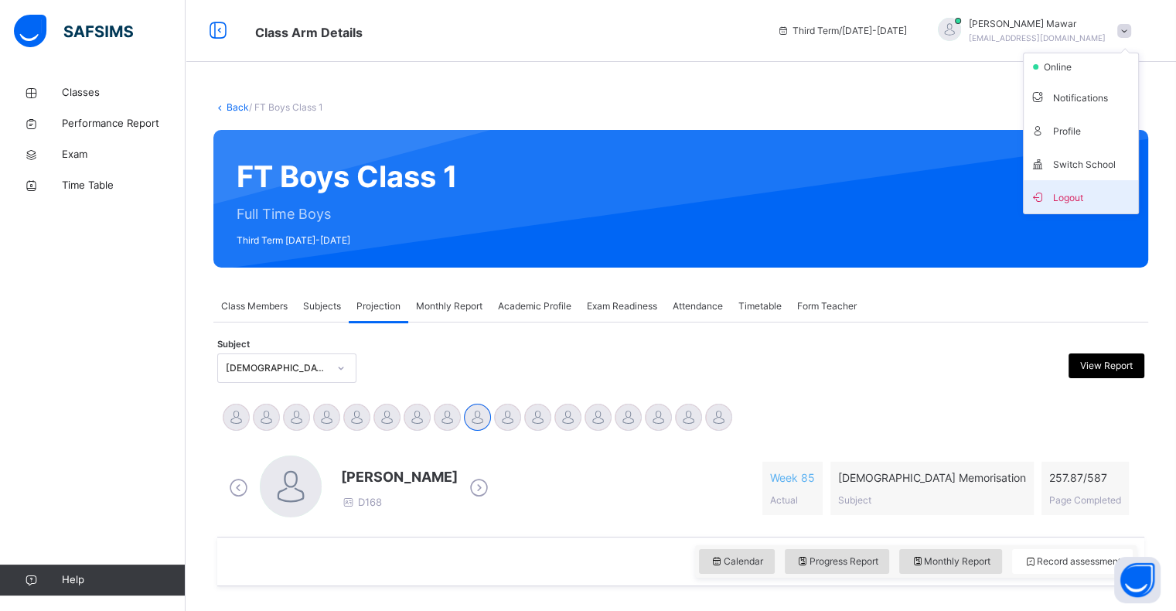
click at [1082, 200] on span "Logout" at bounding box center [1080, 196] width 102 height 21
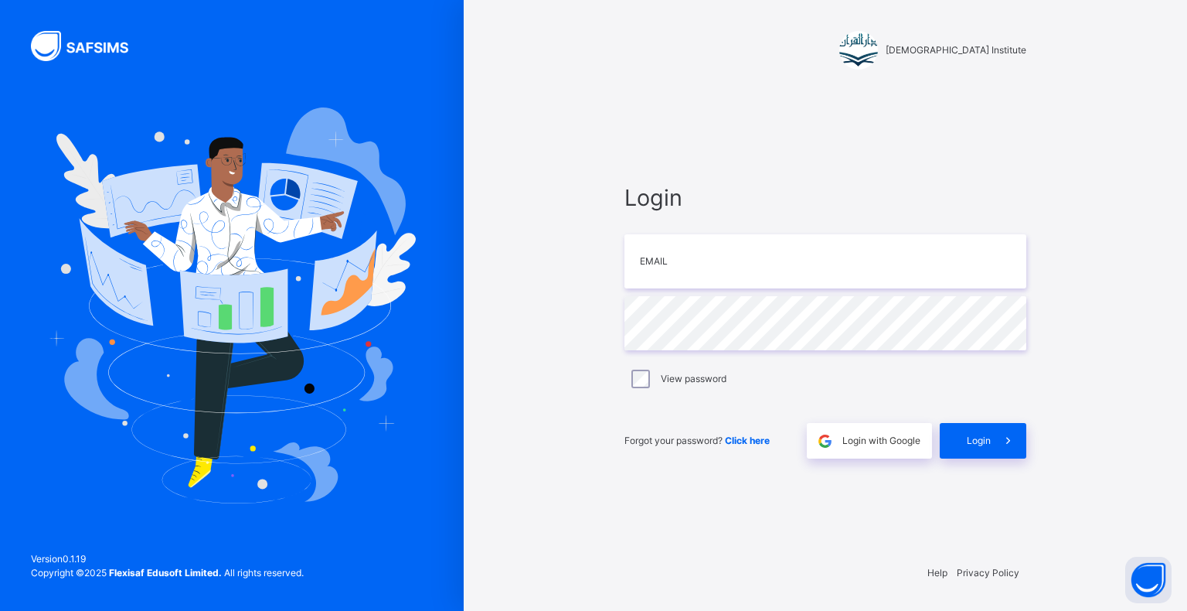
click at [1082, 200] on div "Darul Quran Institute Login Email Password View password Forgot your password? …" at bounding box center [825, 305] width 723 height 611
click at [931, 238] on input "email" at bounding box center [825, 261] width 402 height 54
click at [835, 260] on input "**********" at bounding box center [825, 261] width 402 height 54
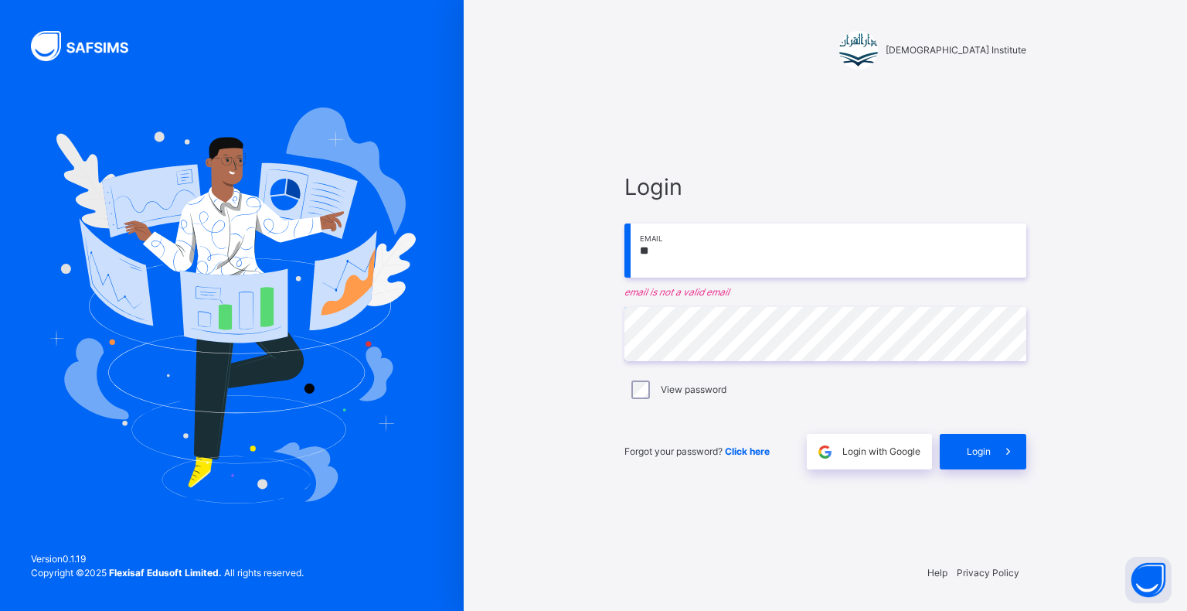
type input "*"
type input "**********"
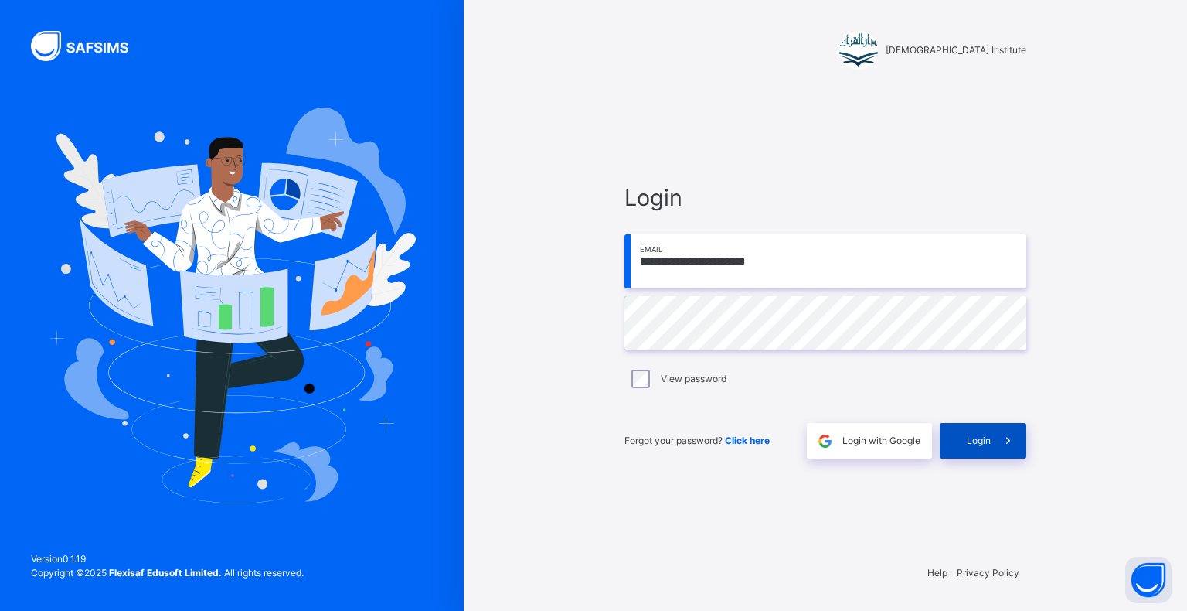
click at [988, 451] on div "Login" at bounding box center [983, 441] width 87 height 36
click at [1001, 451] on span at bounding box center [1009, 441] width 36 height 36
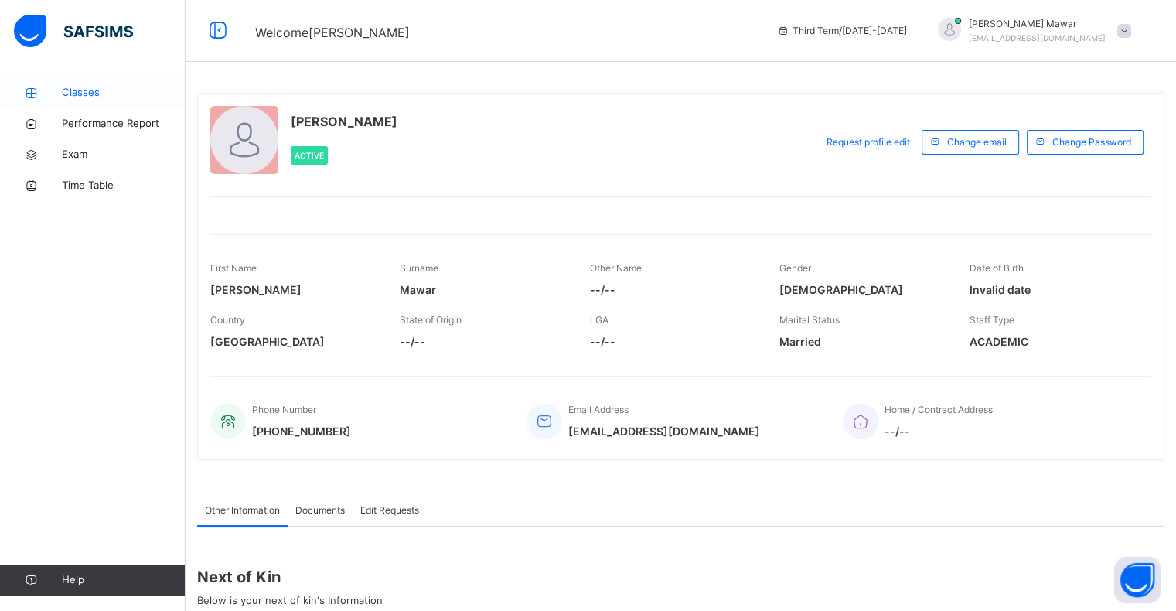
click at [90, 96] on span "Classes" at bounding box center [124, 92] width 124 height 15
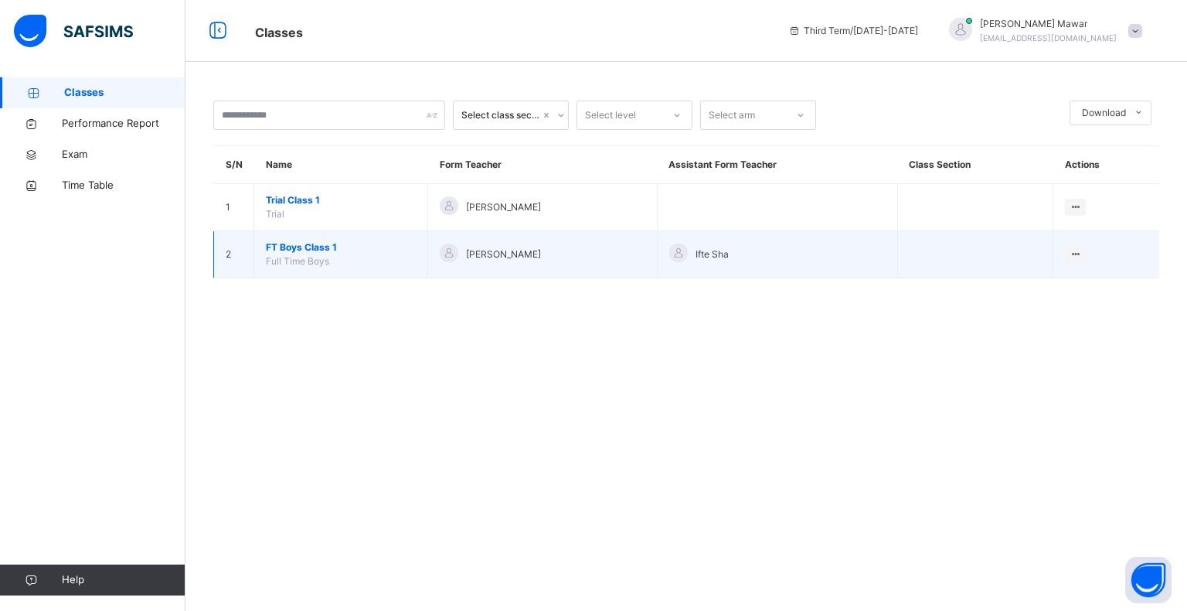
click at [284, 253] on td "FT Boys Class 1 Full Time Boys" at bounding box center [341, 254] width 174 height 47
click at [278, 255] on span "Full Time Boys" at bounding box center [297, 261] width 63 height 12
click at [296, 249] on span "FT Boys Class 1" at bounding box center [341, 247] width 150 height 14
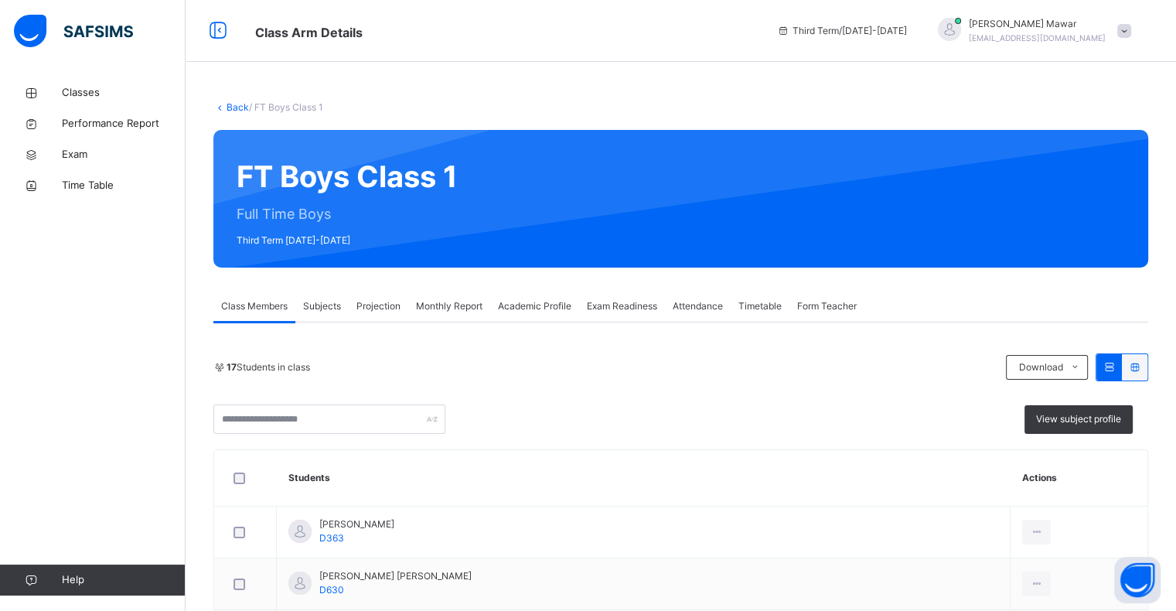
click at [380, 300] on span "Projection" at bounding box center [378, 306] width 44 height 14
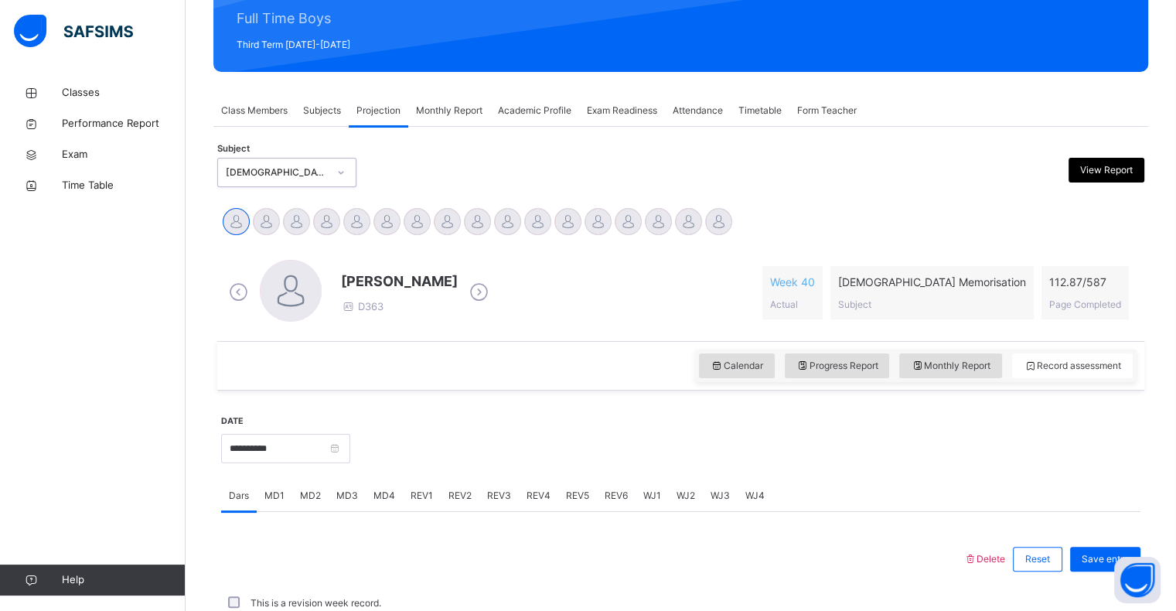
scroll to position [196, 0]
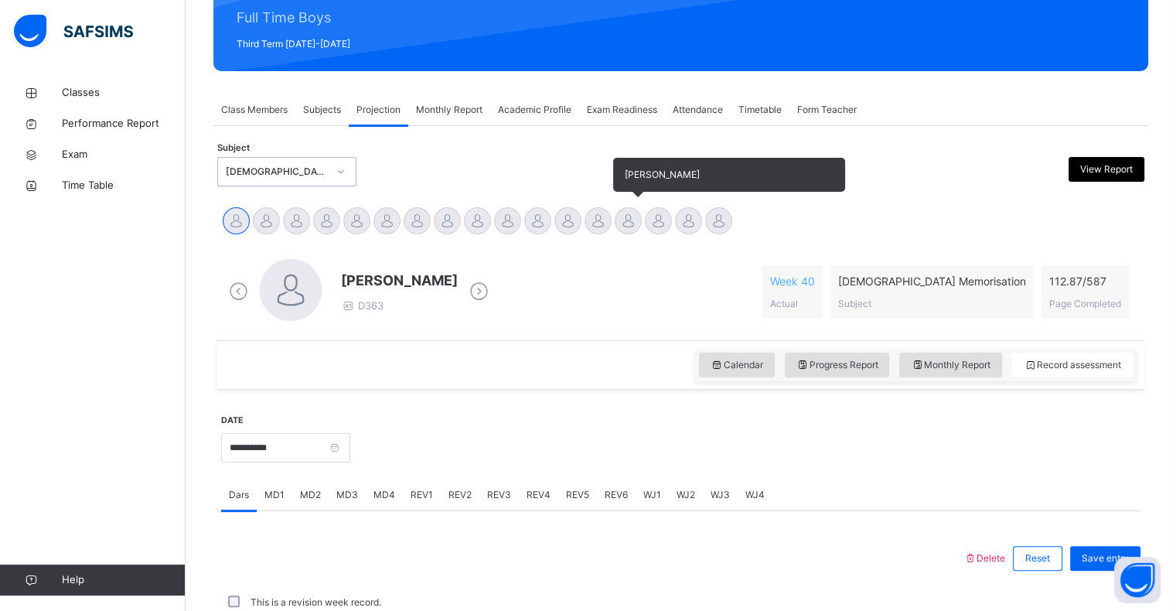
click at [634, 214] on div at bounding box center [627, 220] width 27 height 27
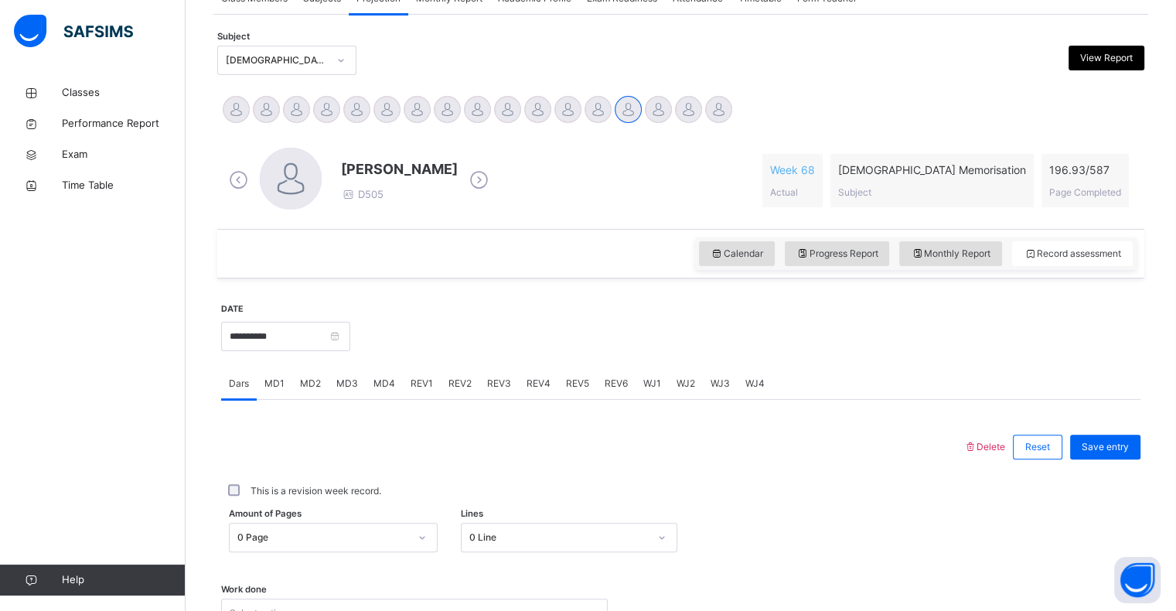
scroll to position [309, 0]
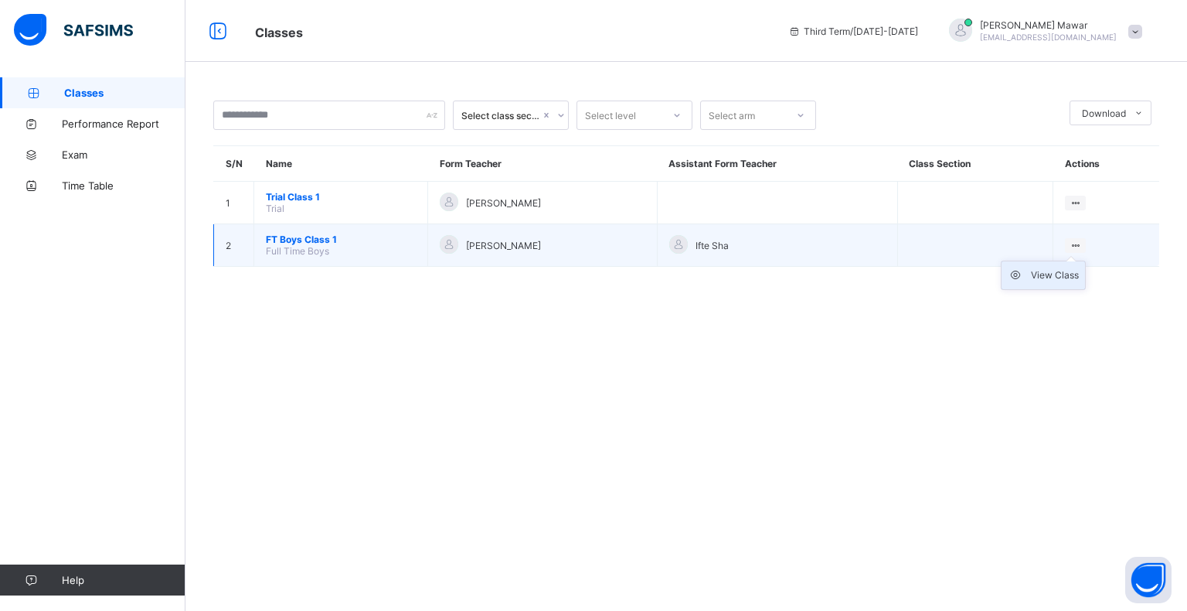
click at [1059, 280] on div "View Class" at bounding box center [1055, 274] width 48 height 15
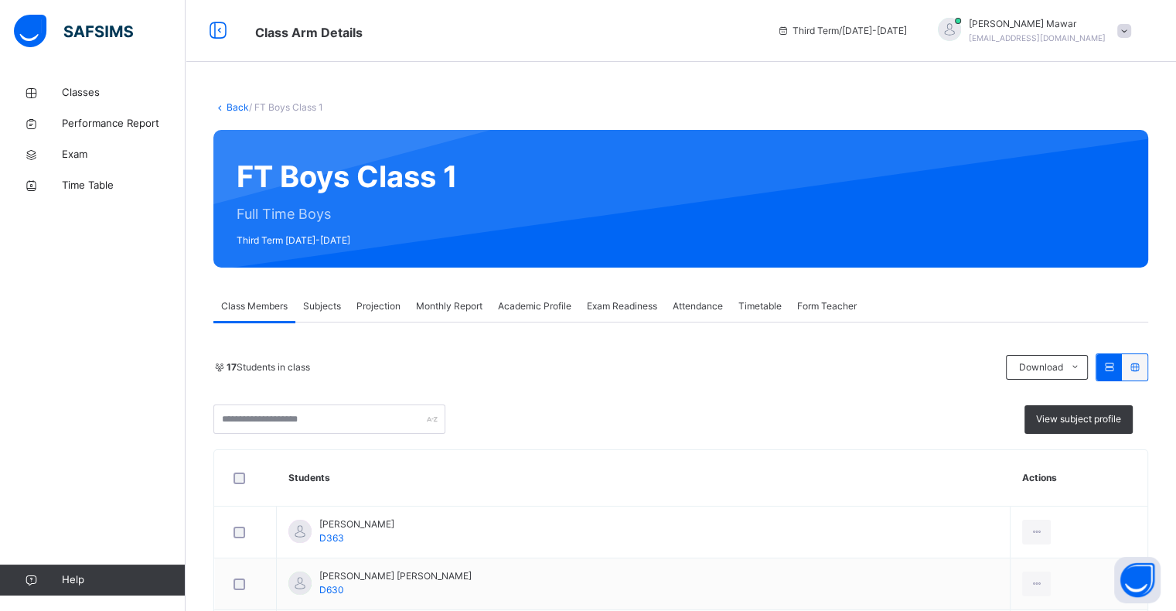
click at [382, 291] on div "Projection" at bounding box center [379, 306] width 60 height 31
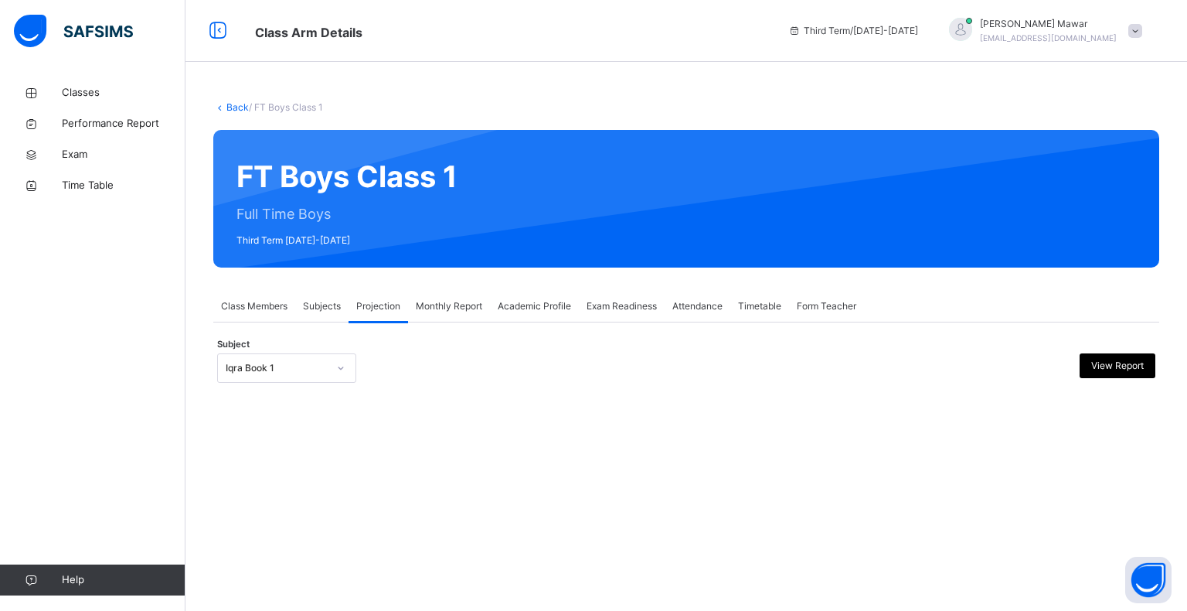
click at [355, 354] on div at bounding box center [340, 368] width 29 height 28
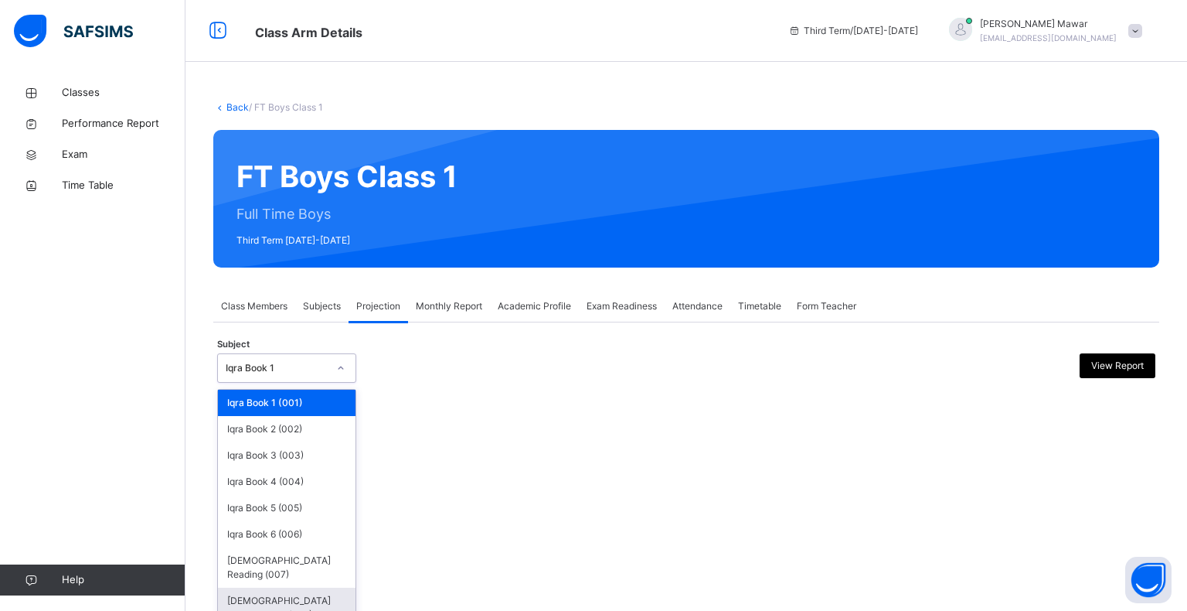
click at [283, 587] on div "[DEMOGRAPHIC_DATA] Memorisation (008)" at bounding box center [287, 607] width 138 height 40
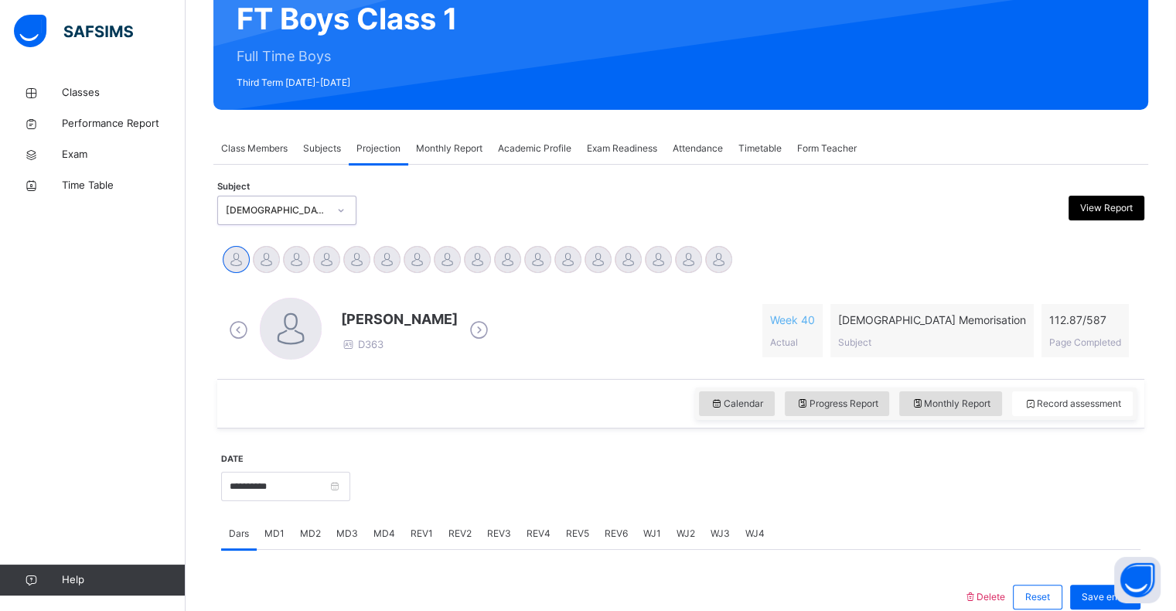
scroll to position [170, 0]
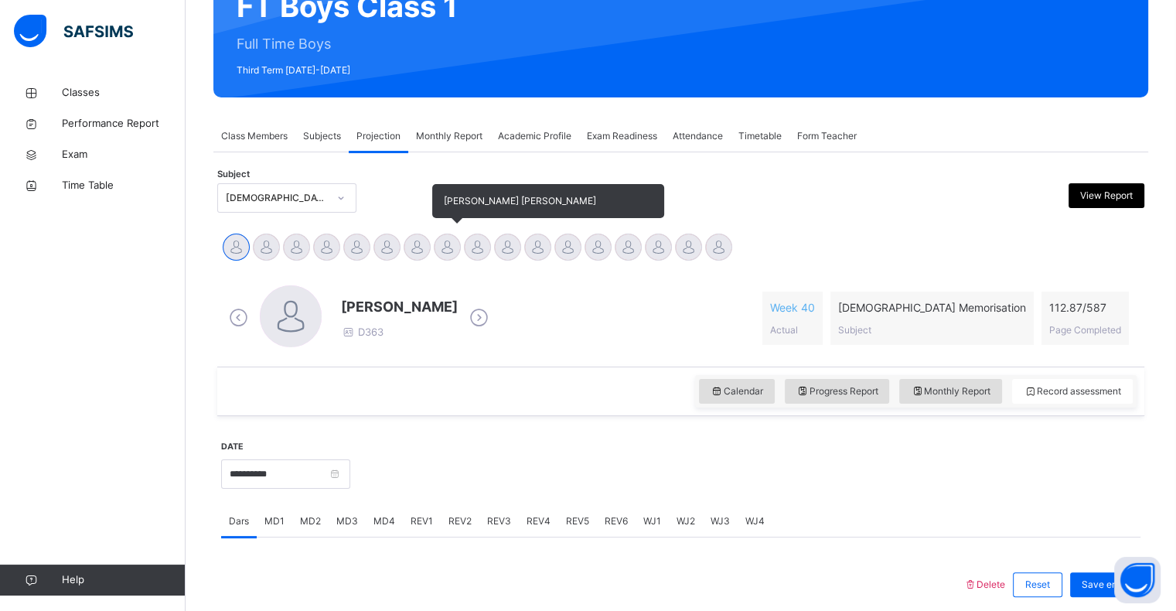
click at [441, 247] on div at bounding box center [447, 246] width 27 height 27
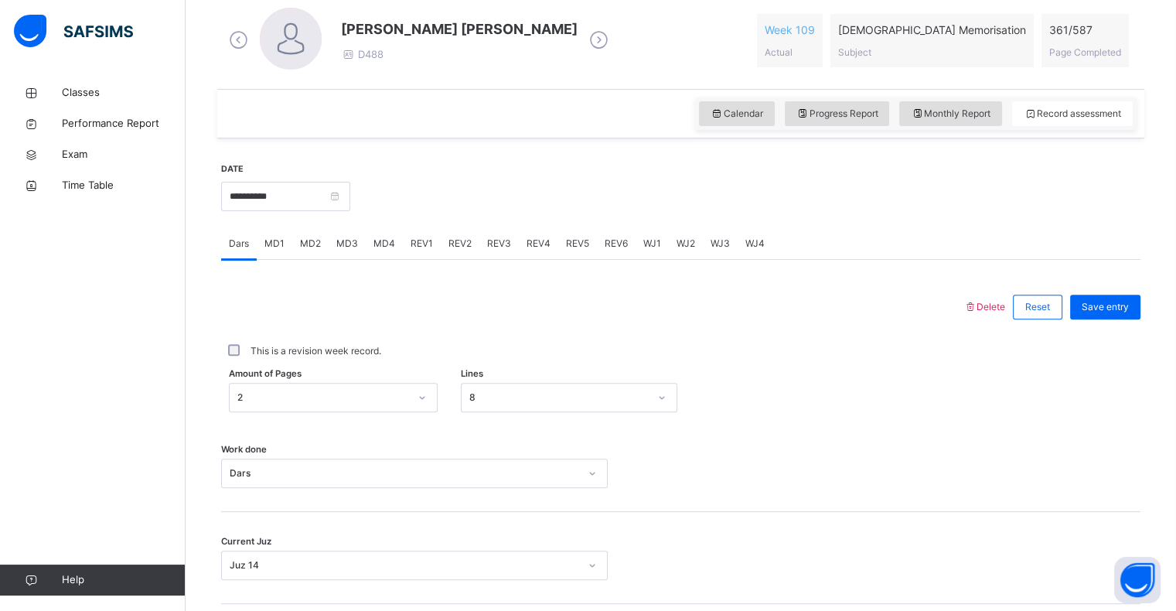
scroll to position [448, 0]
click at [319, 196] on input "**********" at bounding box center [285, 195] width 129 height 29
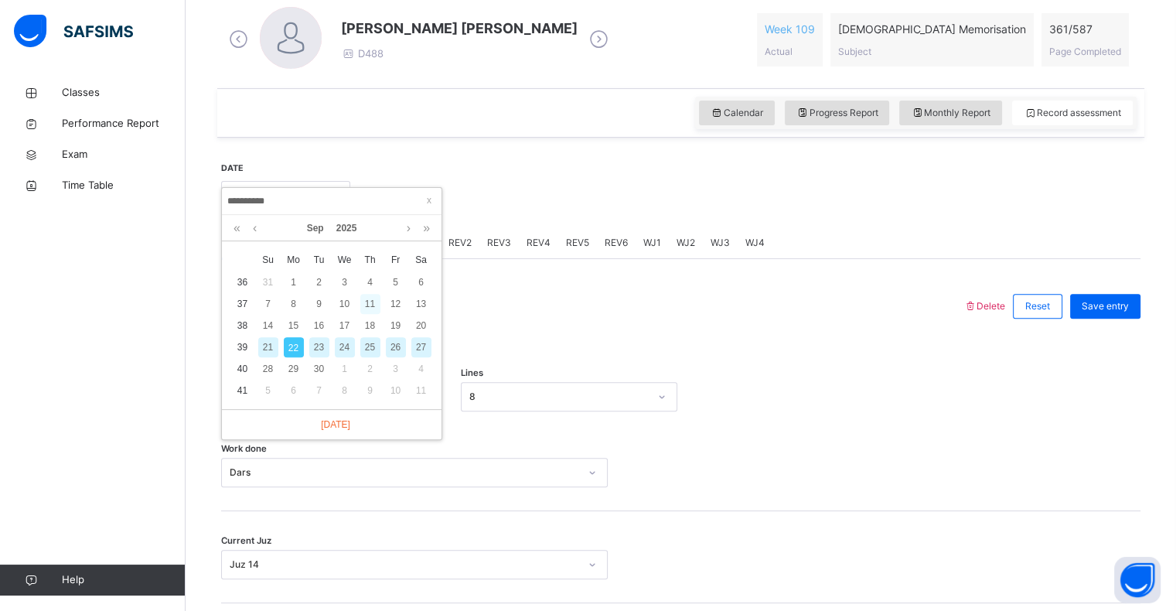
click at [367, 305] on div "11" at bounding box center [370, 304] width 20 height 20
type input "**********"
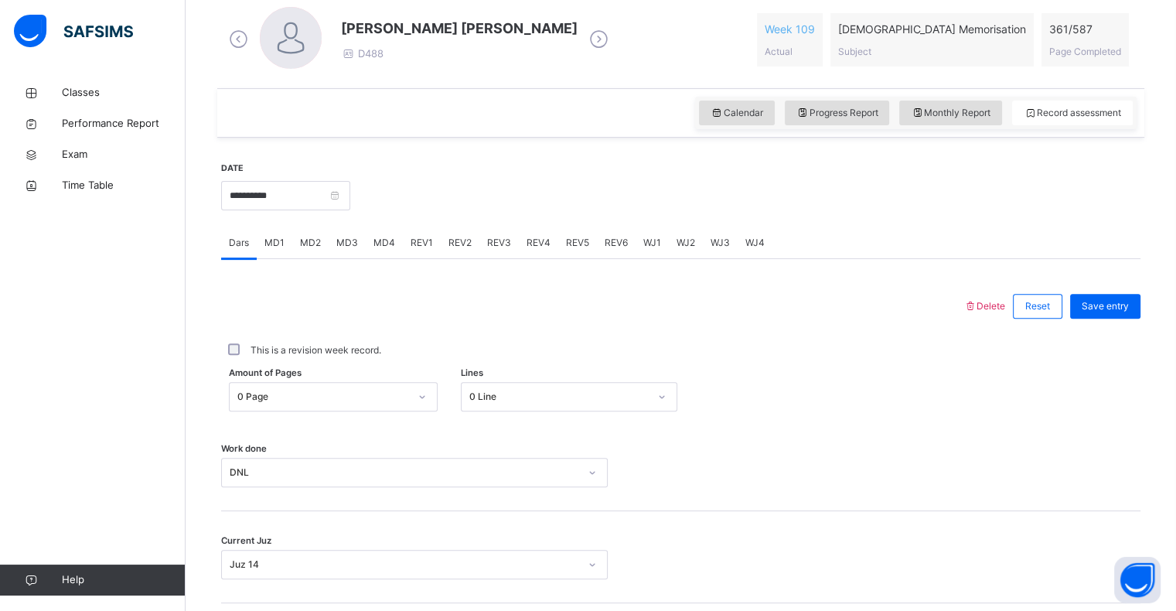
click at [434, 248] on div "REV1" at bounding box center [422, 242] width 38 height 31
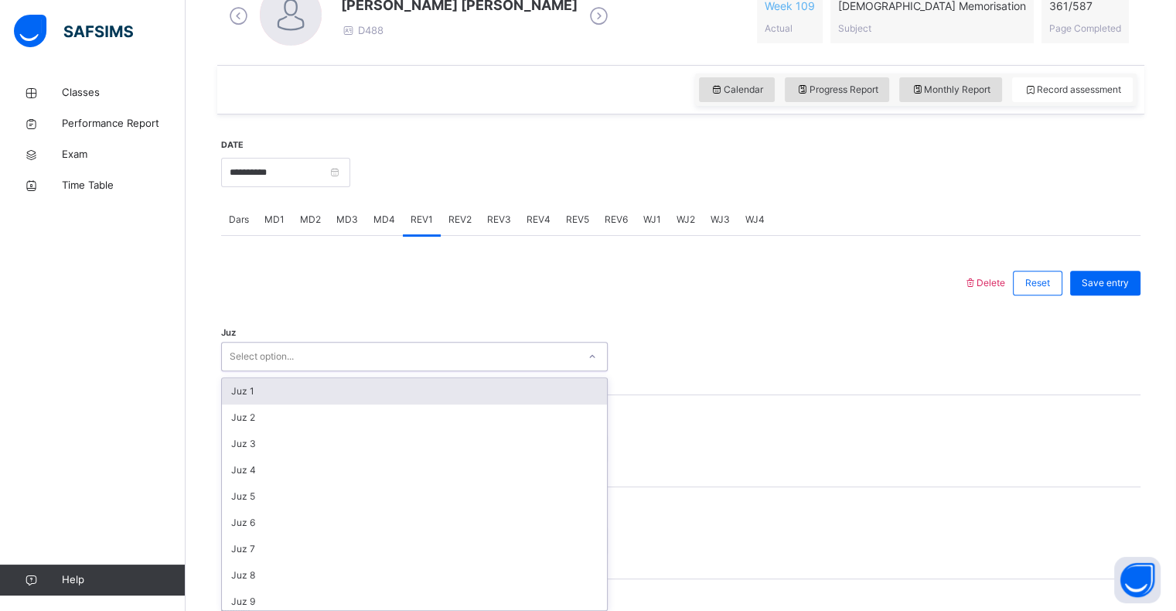
click at [332, 371] on div "option Juz 1 focused, 1 of 30. 30 results available. Use Up and Down to choose …" at bounding box center [414, 356] width 386 height 29
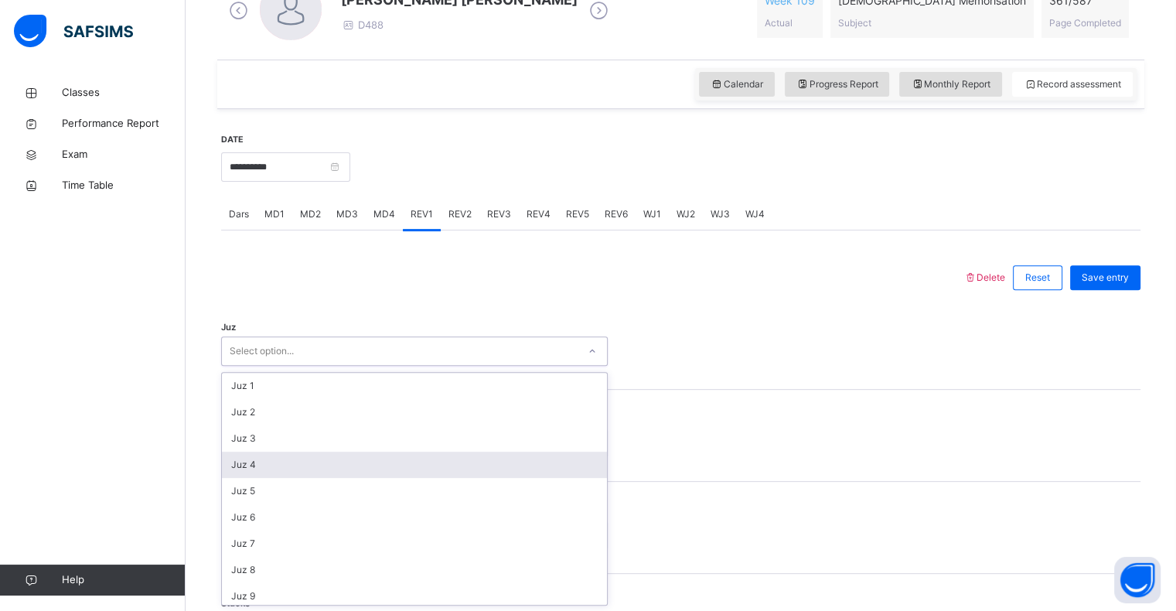
scroll to position [556, 0]
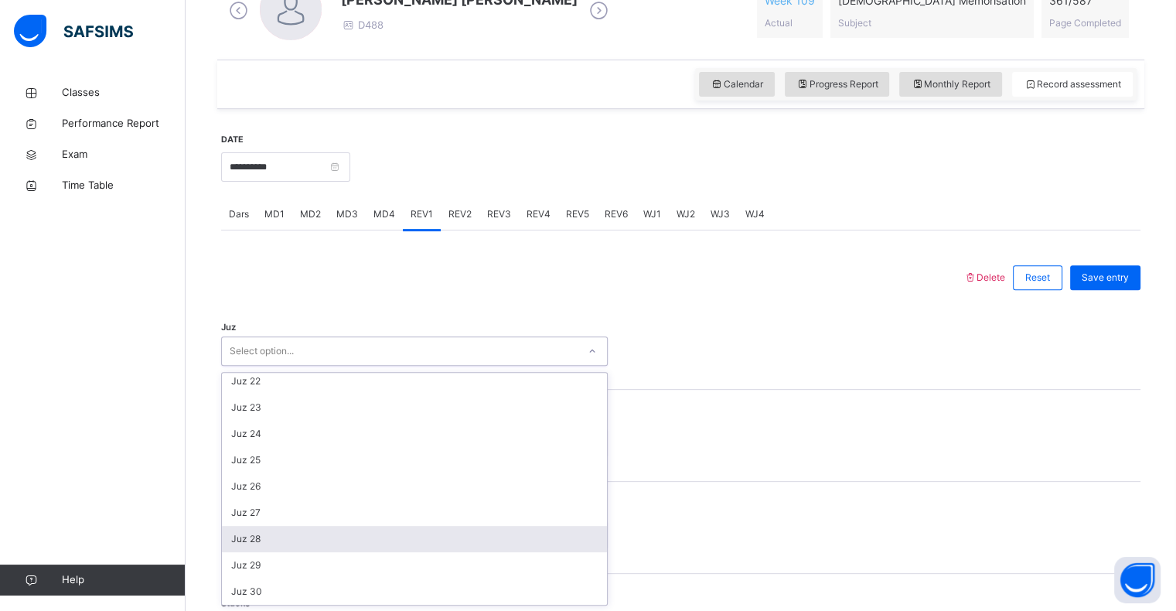
click at [296, 541] on div "Juz 28" at bounding box center [414, 539] width 385 height 26
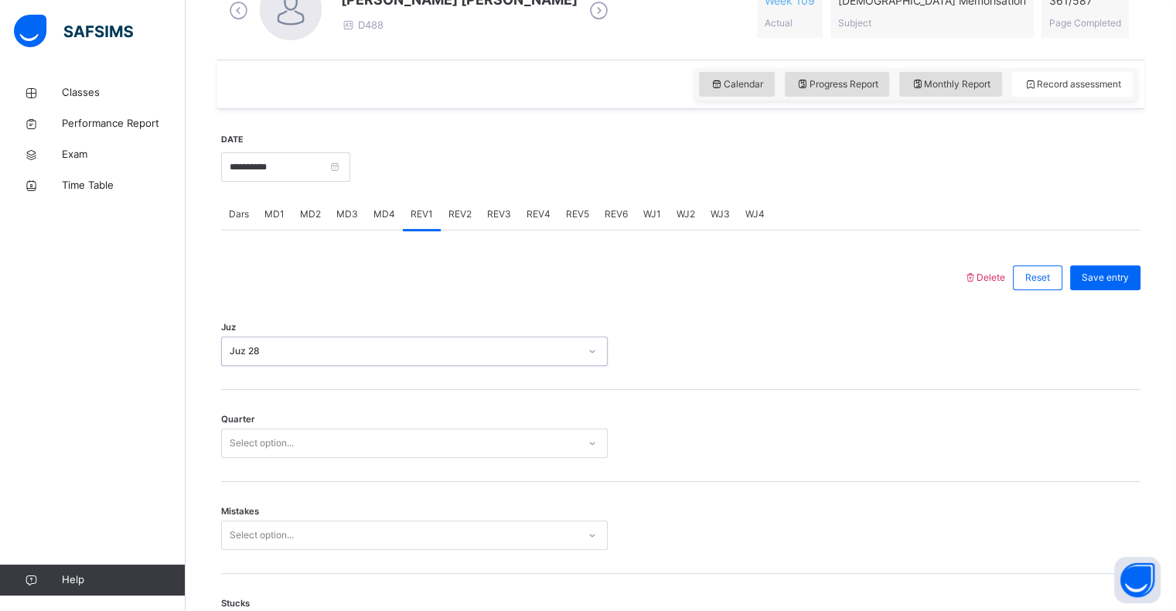
drag, startPoint x: 290, startPoint y: 460, endPoint x: 283, endPoint y: 443, distance: 18.4
click at [284, 444] on div "Quarter Select option..." at bounding box center [680, 436] width 919 height 92
click at [283, 443] on div "Select option..." at bounding box center [262, 442] width 64 height 29
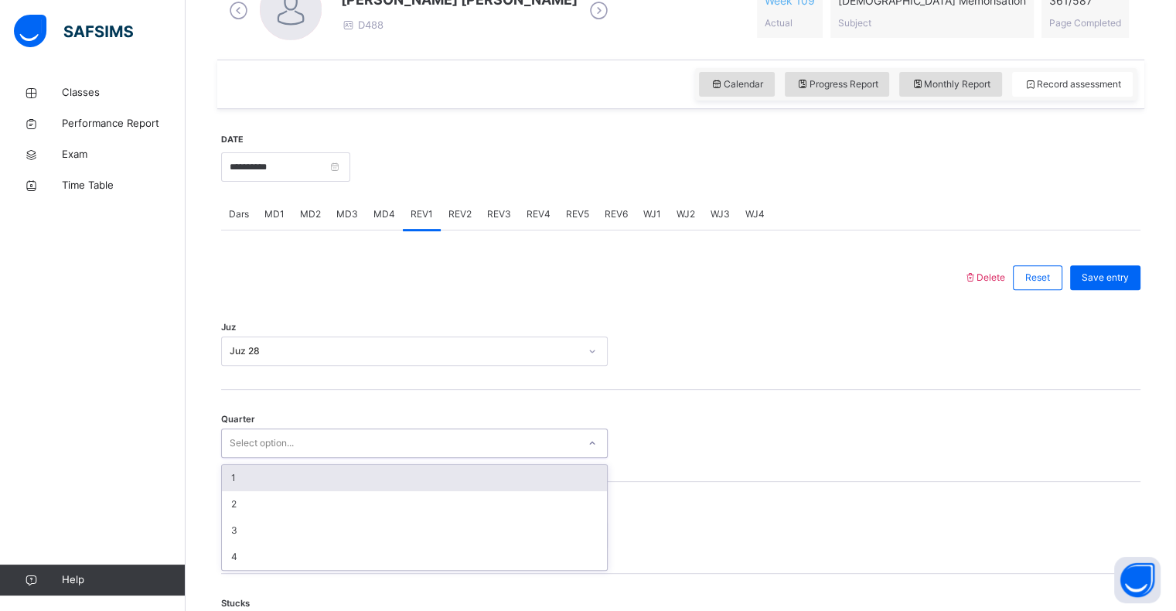
click at [253, 475] on div "1" at bounding box center [414, 477] width 385 height 26
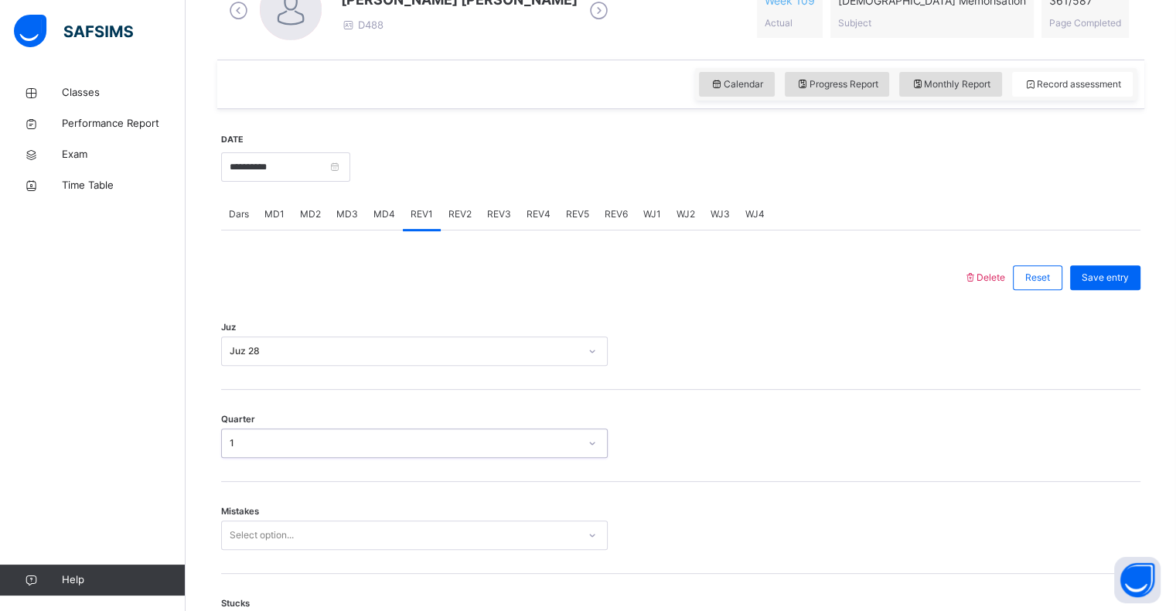
click at [245, 516] on span "Mistakes" at bounding box center [240, 511] width 38 height 13
click at [245, 526] on div "Select option..." at bounding box center [414, 534] width 386 height 29
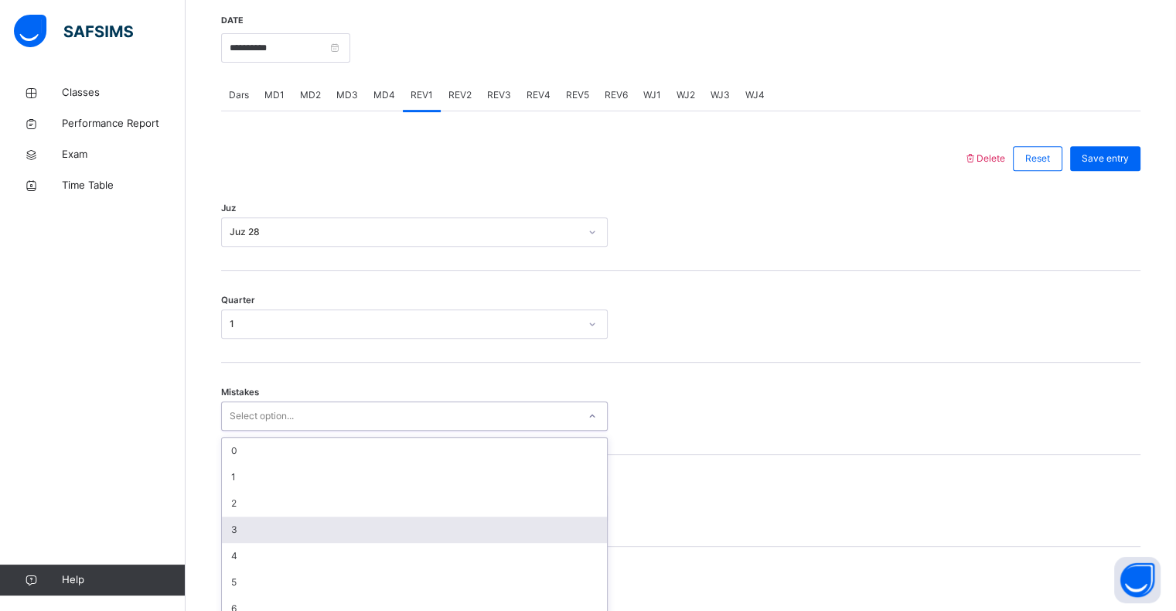
scroll to position [612, 0]
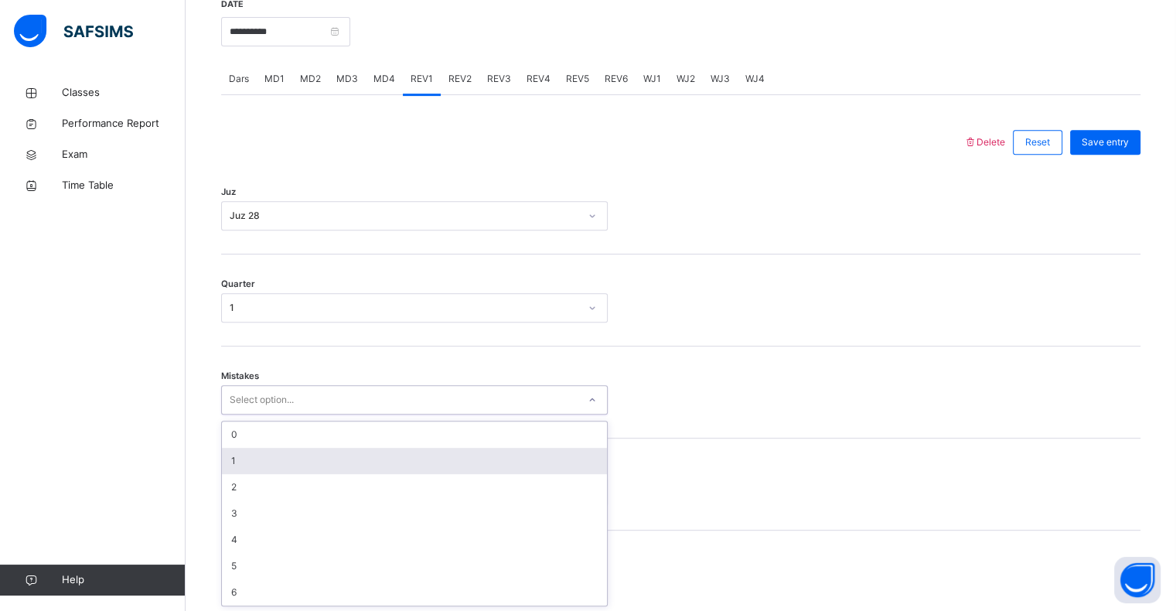
click at [236, 459] on div "1" at bounding box center [414, 460] width 385 height 26
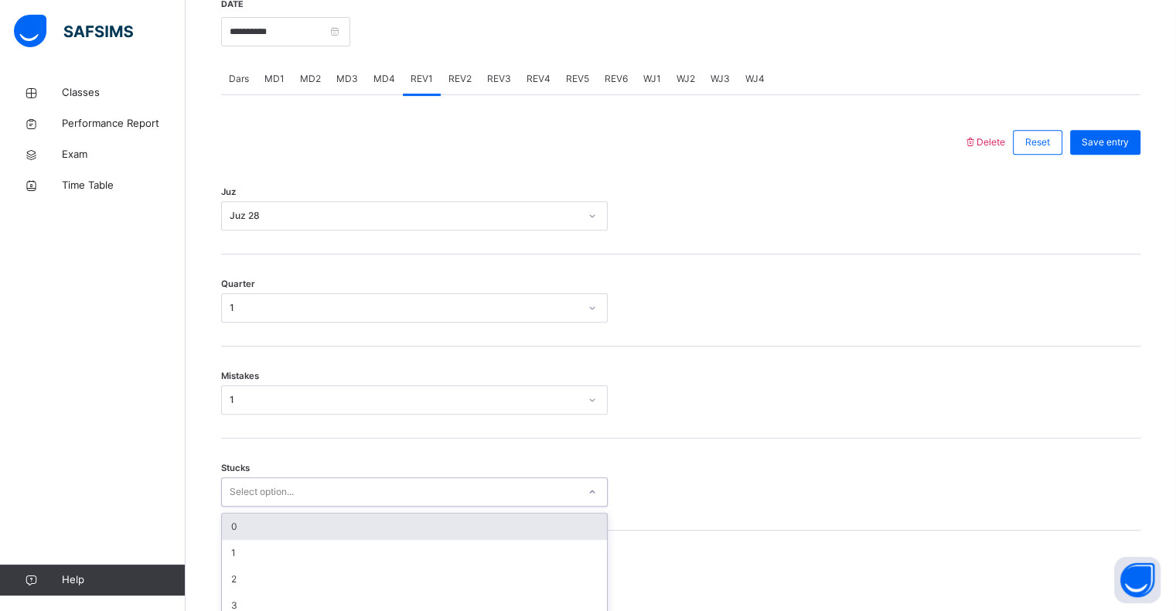
click at [243, 485] on div "option 0 focused, 1 of 6. 6 results available. Use Up and Down to choose option…" at bounding box center [414, 491] width 386 height 29
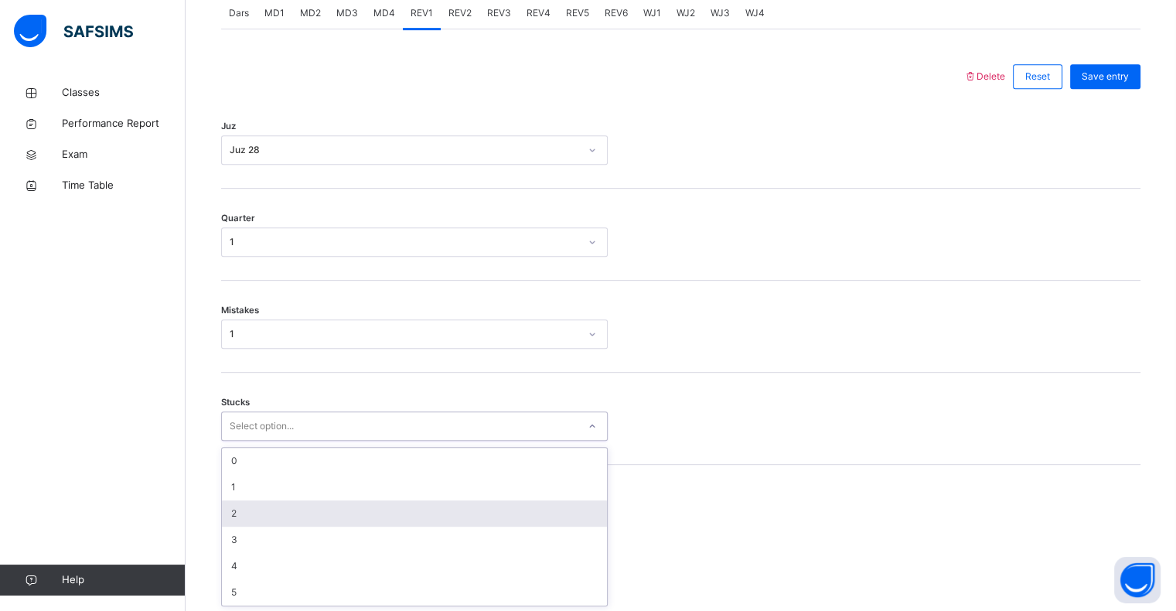
click at [247, 507] on div "2" at bounding box center [414, 513] width 385 height 26
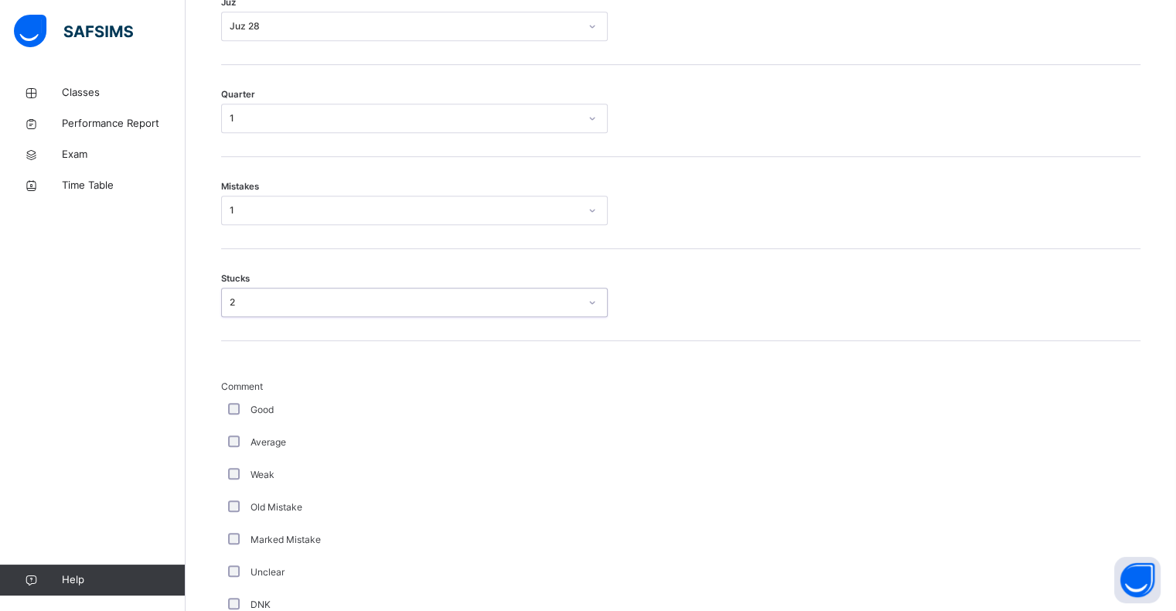
scroll to position [804, 0]
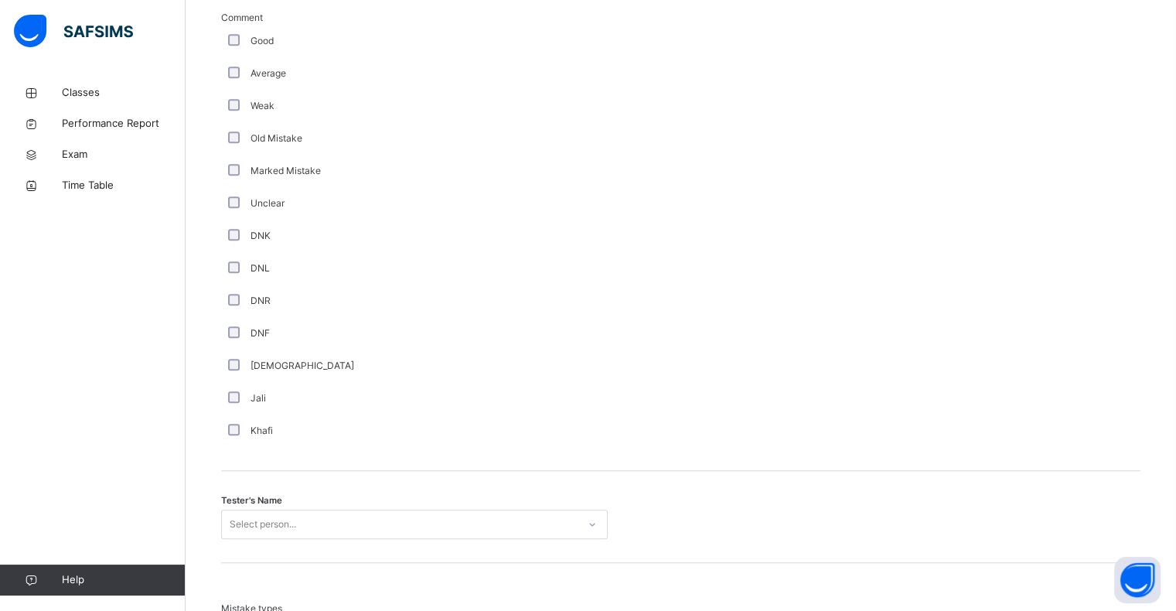
click at [263, 524] on div "Select person..." at bounding box center [414, 523] width 386 height 29
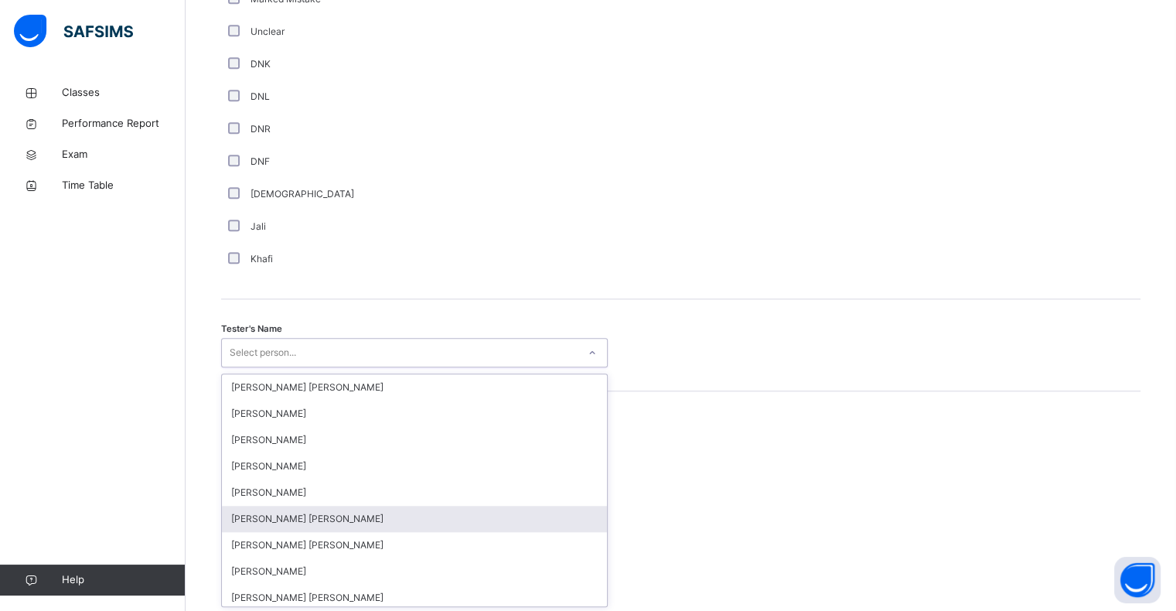
scroll to position [1342, 0]
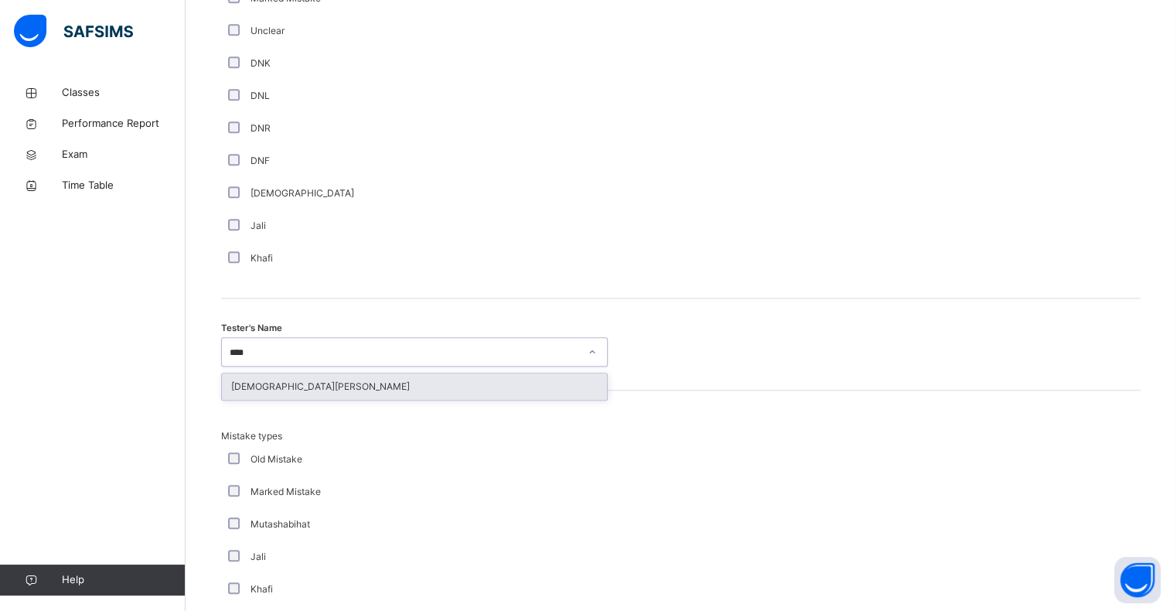
type input "*****"
click at [303, 395] on div "[DEMOGRAPHIC_DATA][PERSON_NAME]" at bounding box center [414, 386] width 385 height 26
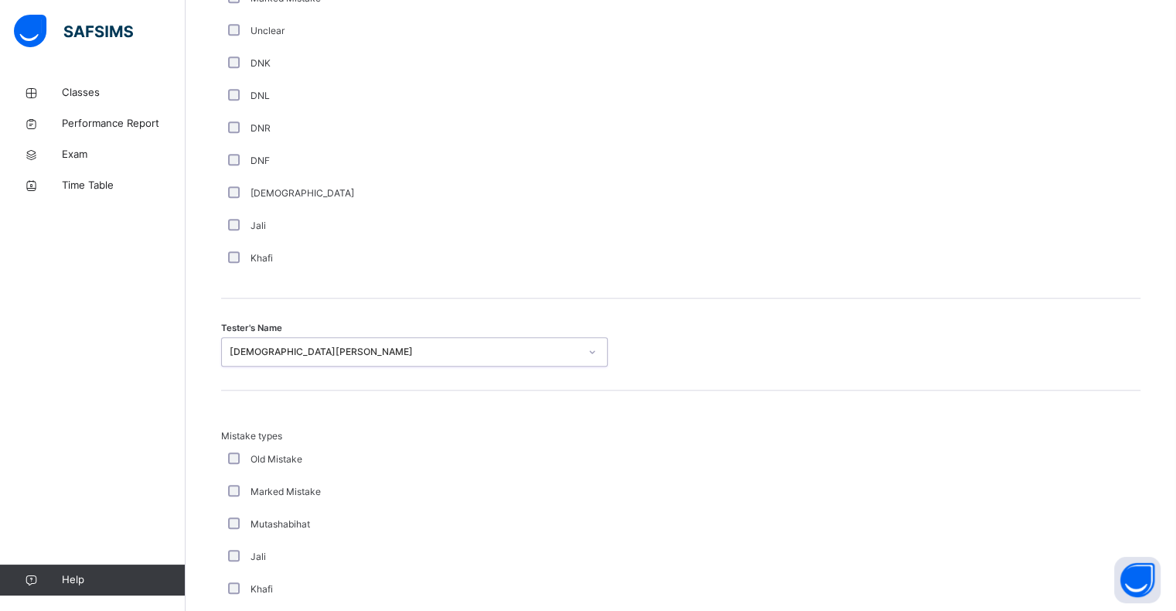
scroll to position [1626, 0]
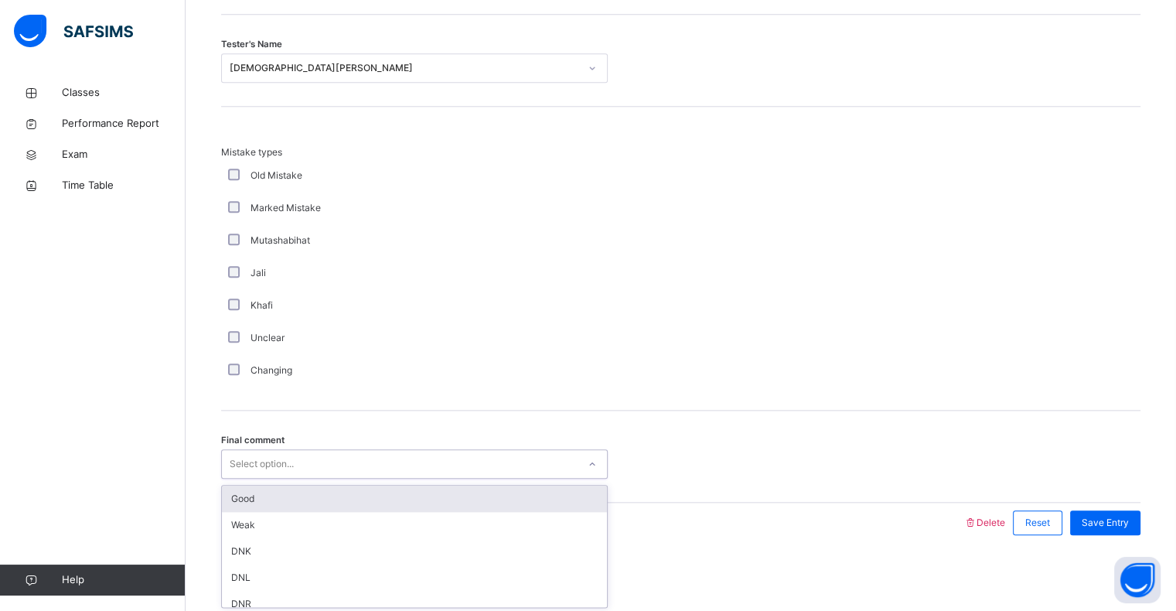
click at [269, 462] on div "Select option..." at bounding box center [262, 463] width 64 height 29
click at [284, 488] on div "Good" at bounding box center [414, 498] width 385 height 26
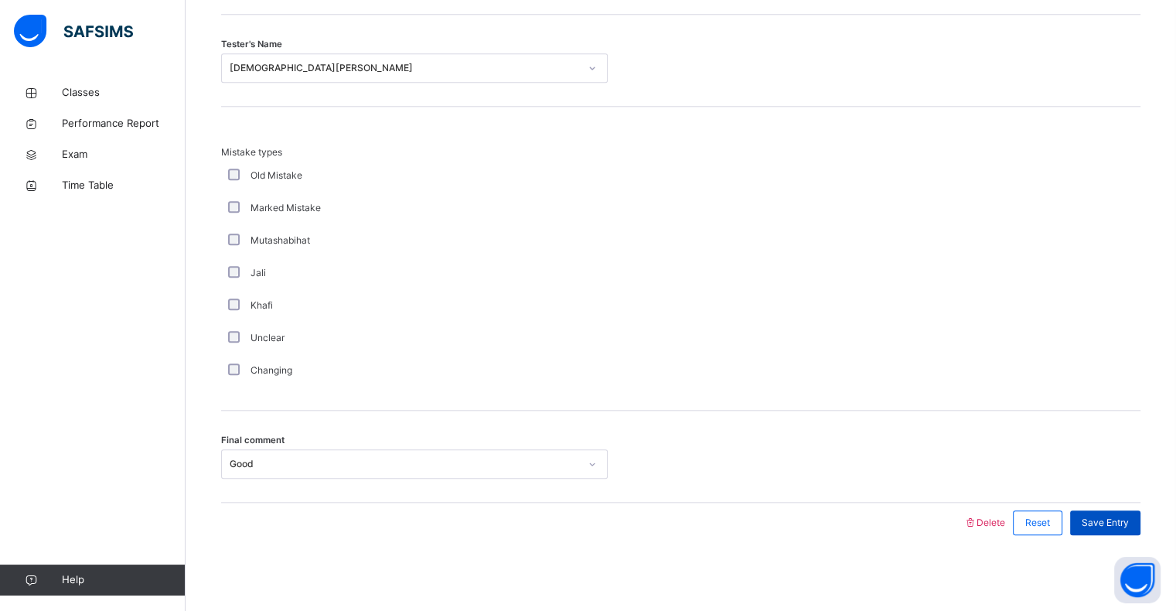
click at [1128, 516] on span "Save Entry" at bounding box center [1104, 523] width 47 height 14
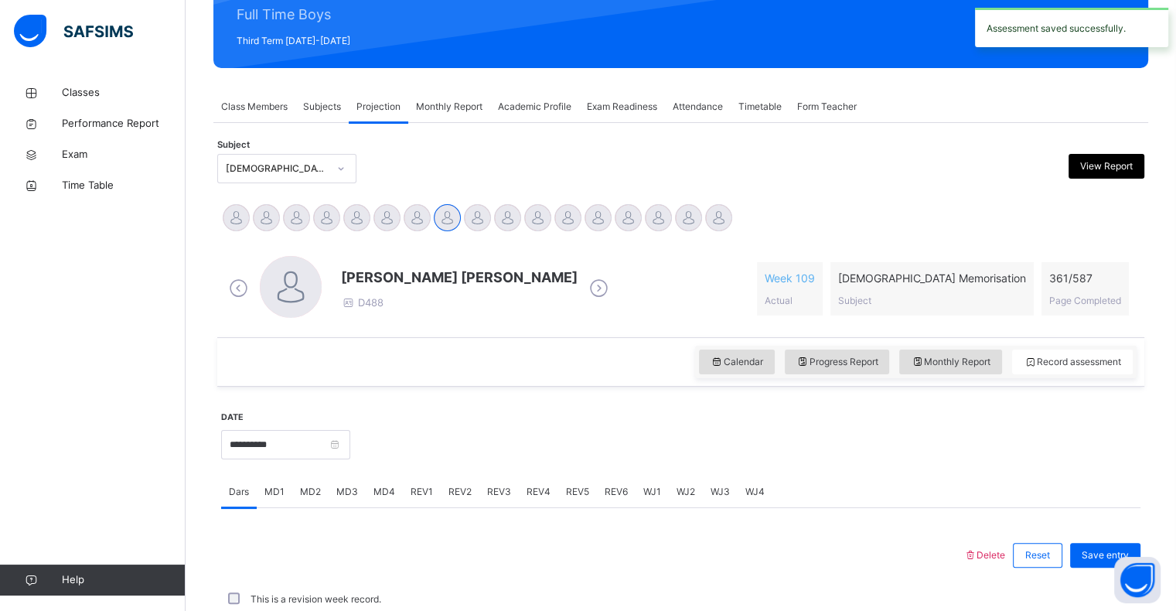
scroll to position [550, 0]
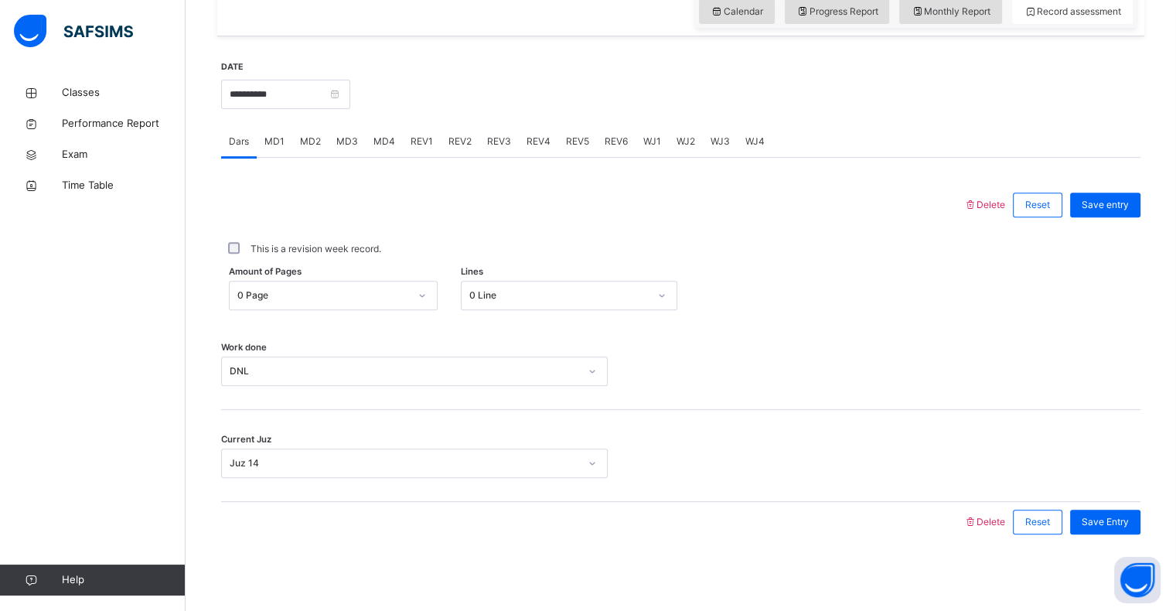
click at [469, 128] on div "REV2" at bounding box center [460, 141] width 39 height 31
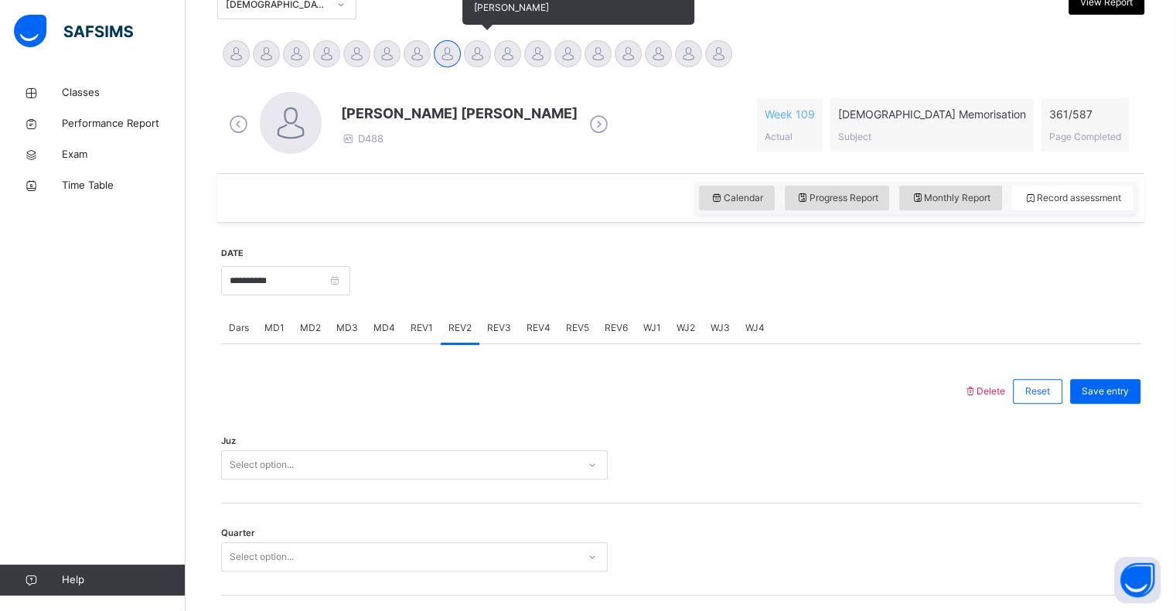
scroll to position [365, 0]
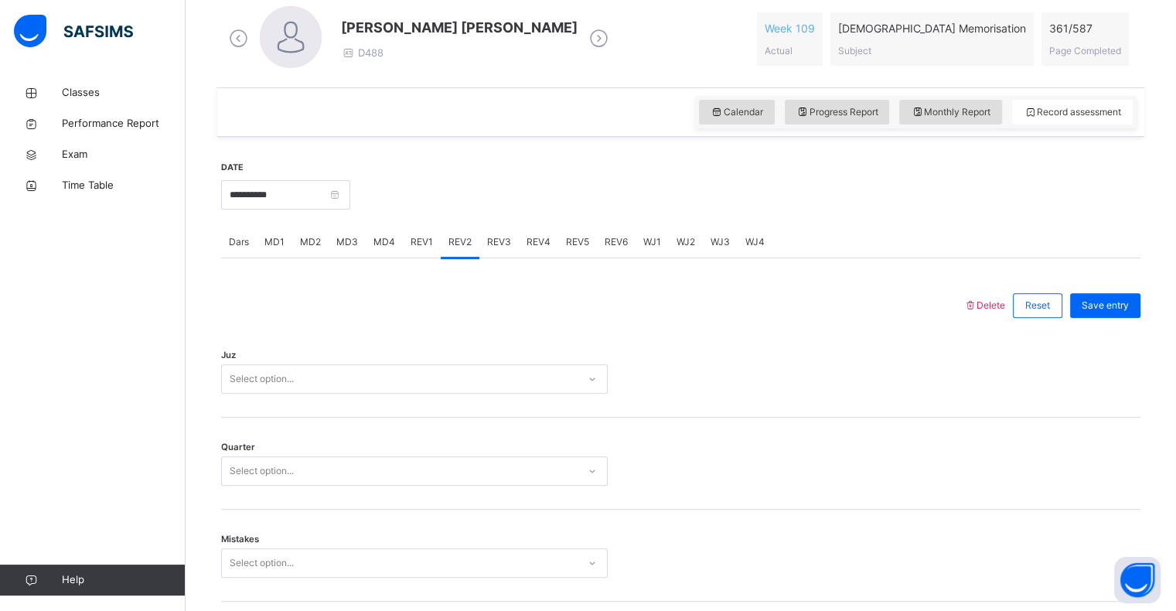
click at [338, 393] on div "Select option..." at bounding box center [414, 378] width 386 height 29
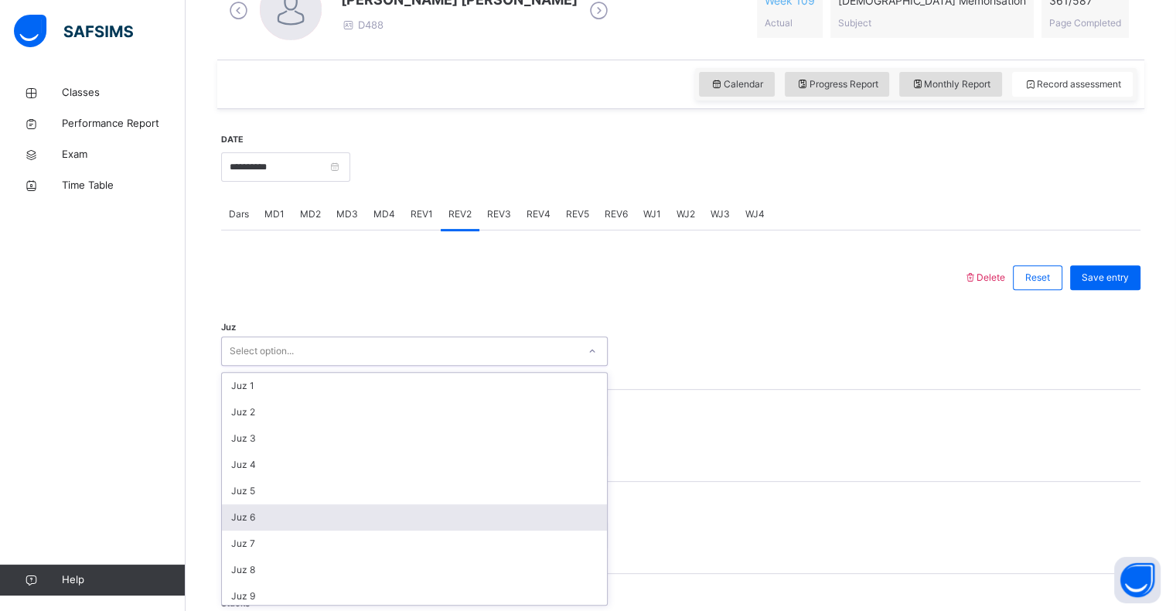
scroll to position [556, 0]
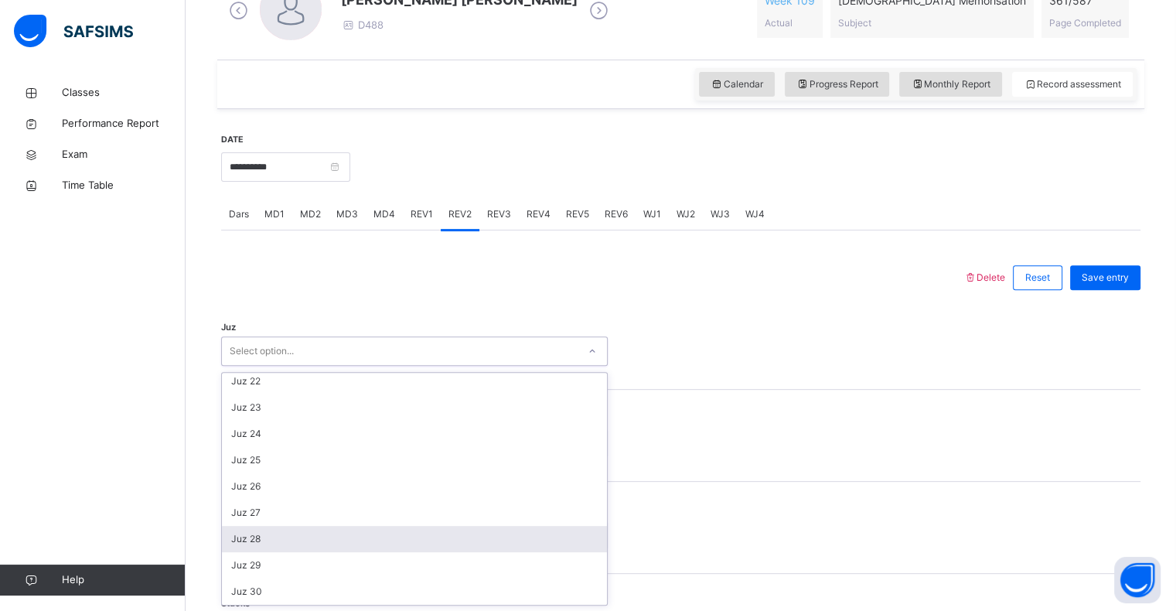
click at [250, 543] on div "Juz 28" at bounding box center [414, 539] width 385 height 26
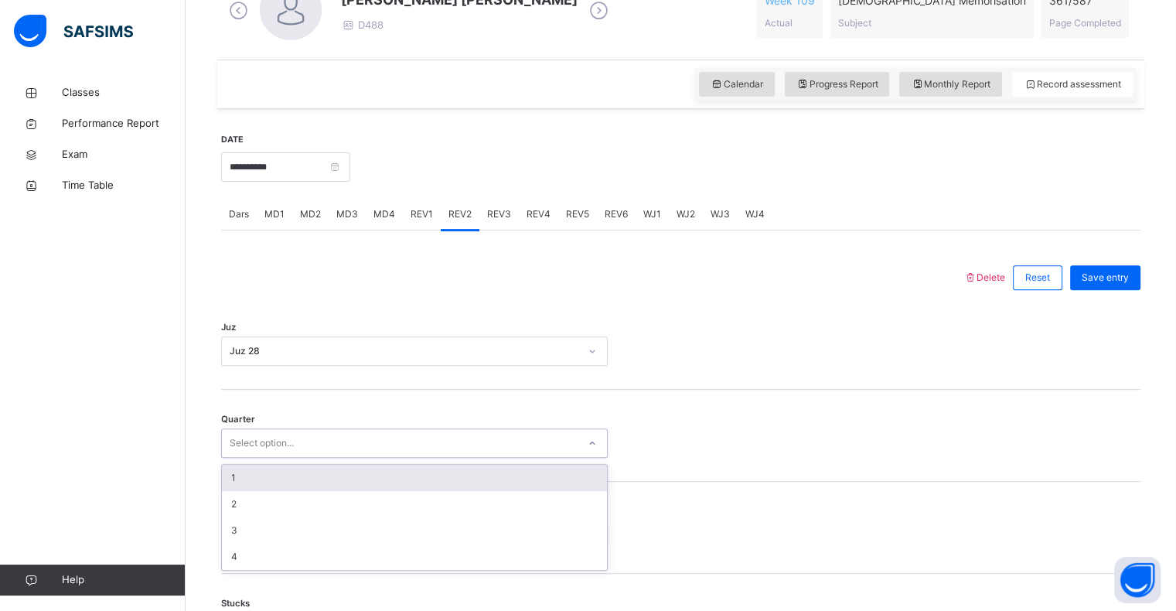
click at [289, 445] on div "Select option..." at bounding box center [262, 442] width 64 height 29
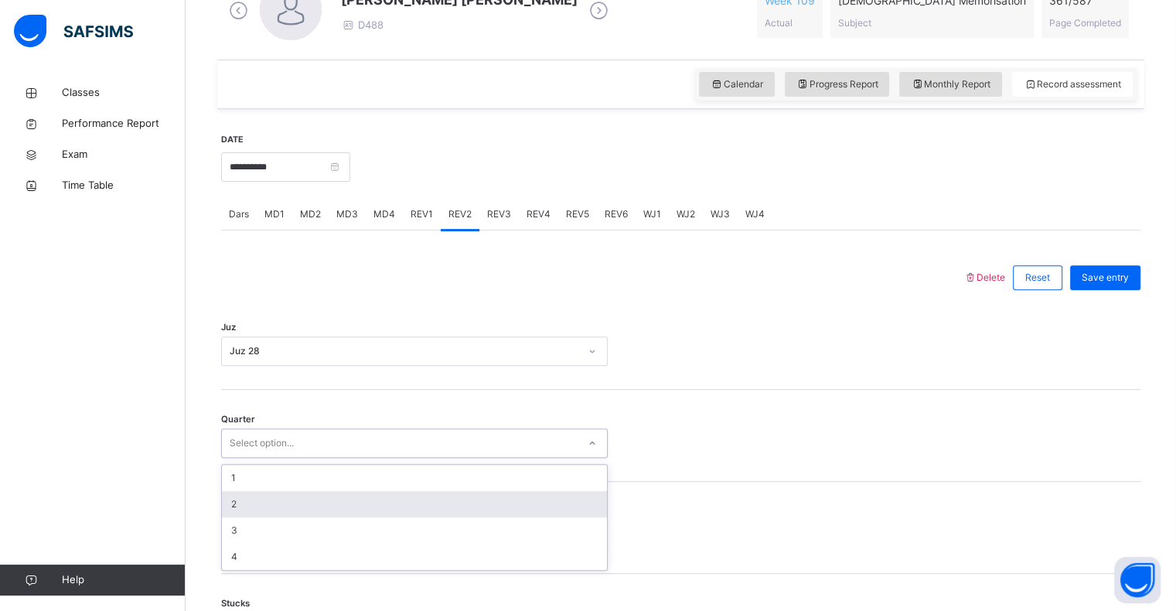
click at [277, 508] on div "2" at bounding box center [414, 504] width 385 height 26
click at [263, 527] on div "Select option..." at bounding box center [414, 534] width 386 height 29
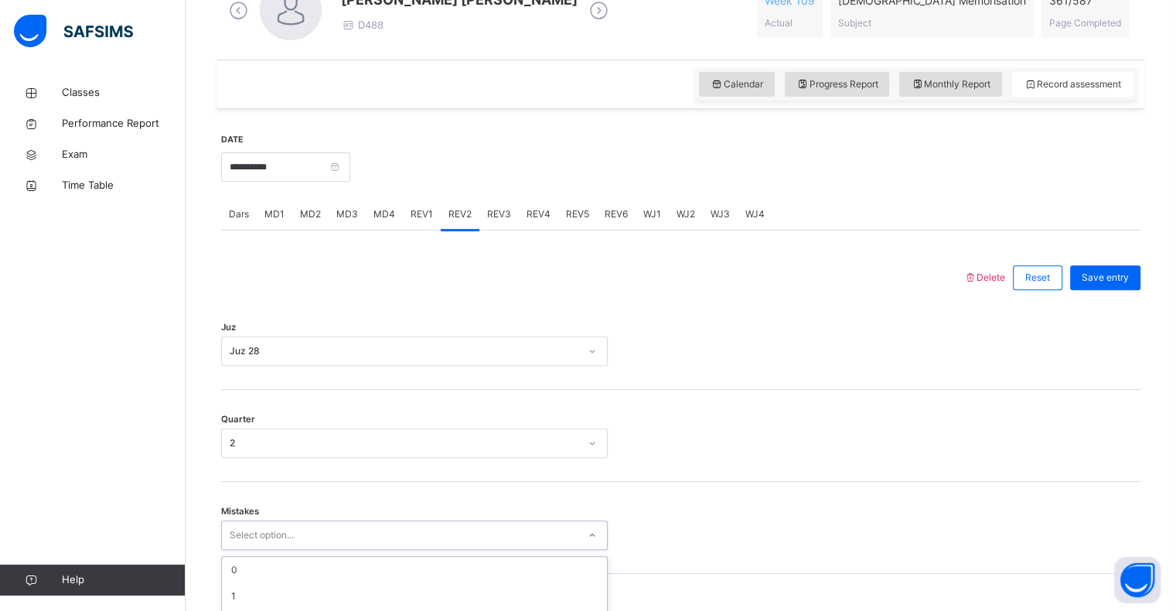
scroll to position [612, 0]
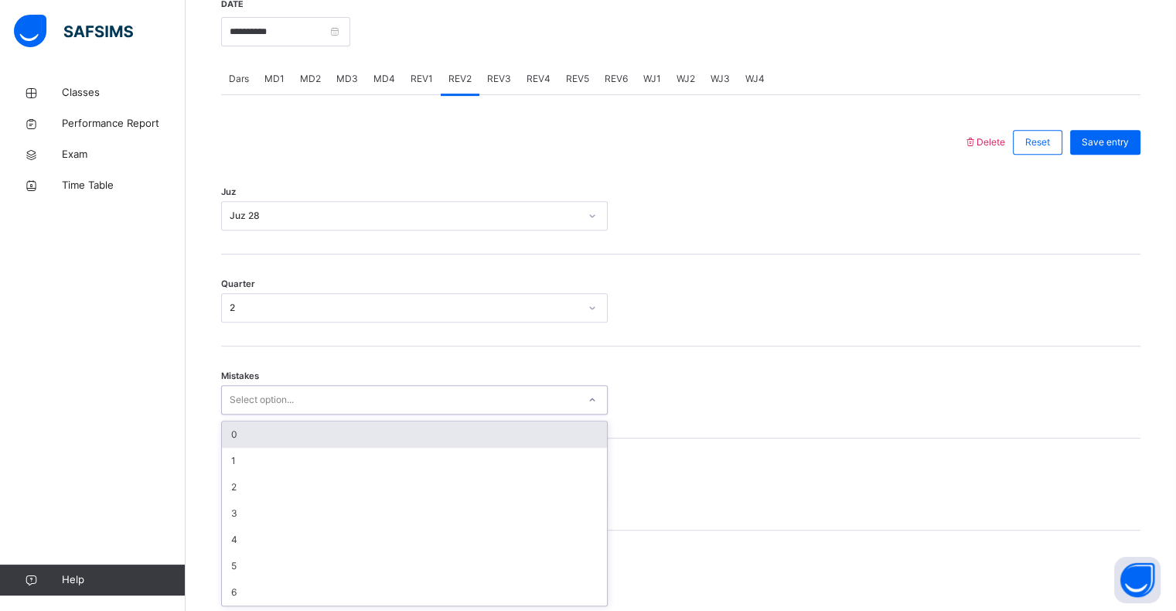
click at [249, 441] on div "0" at bounding box center [414, 434] width 385 height 26
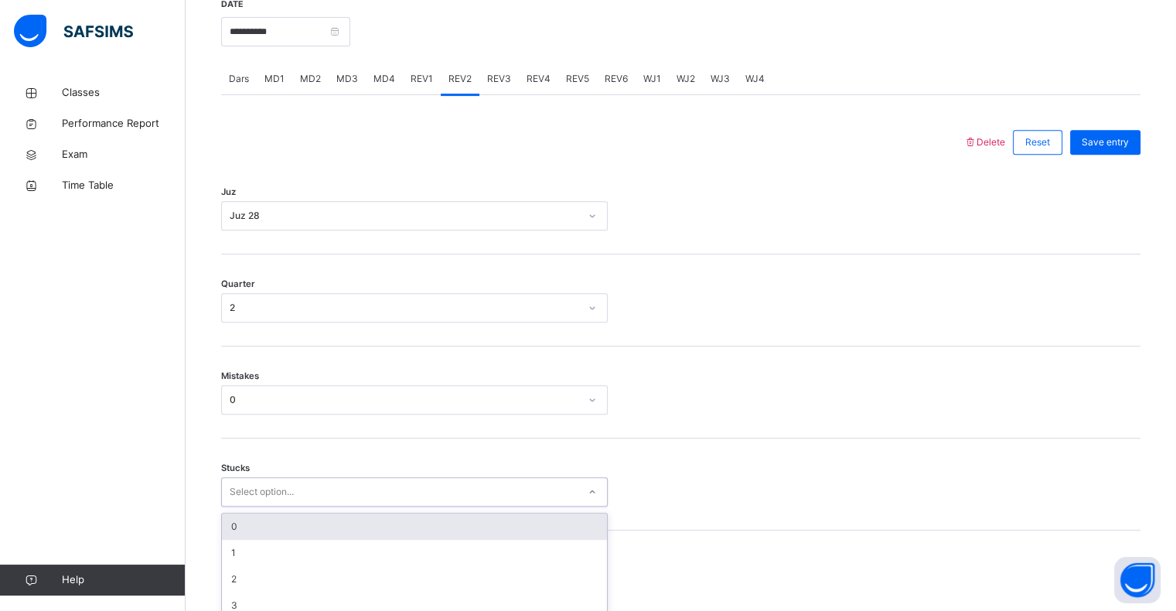
click at [247, 488] on div "option 0 focused, 1 of 6. 6 results available. Use Up and Down to choose option…" at bounding box center [414, 491] width 386 height 29
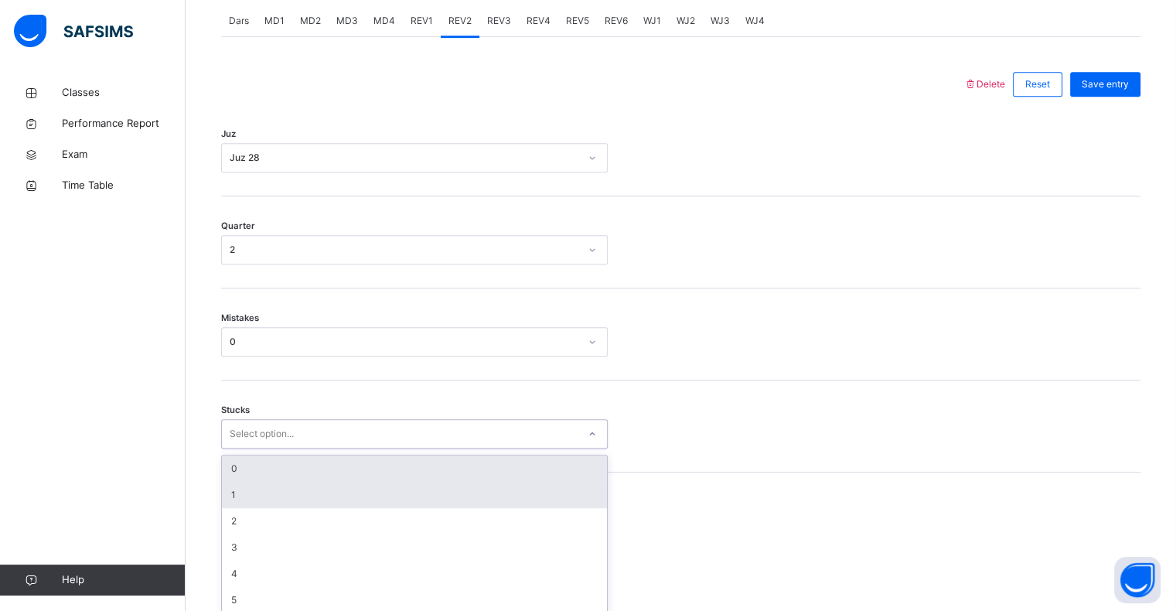
scroll to position [678, 0]
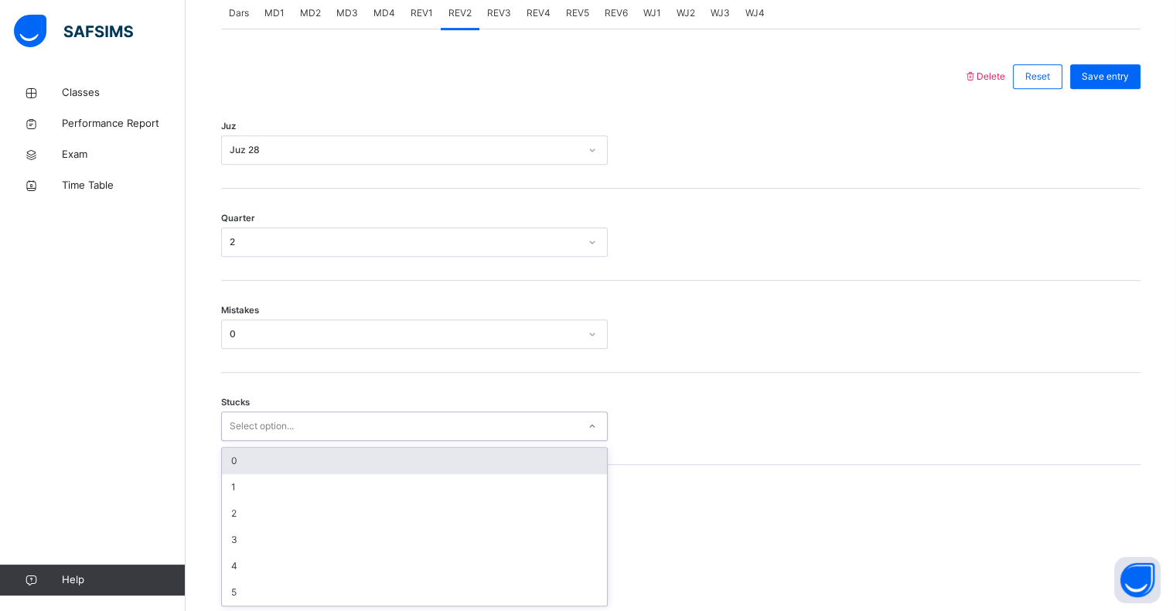
click at [253, 466] on div "0" at bounding box center [414, 460] width 385 height 26
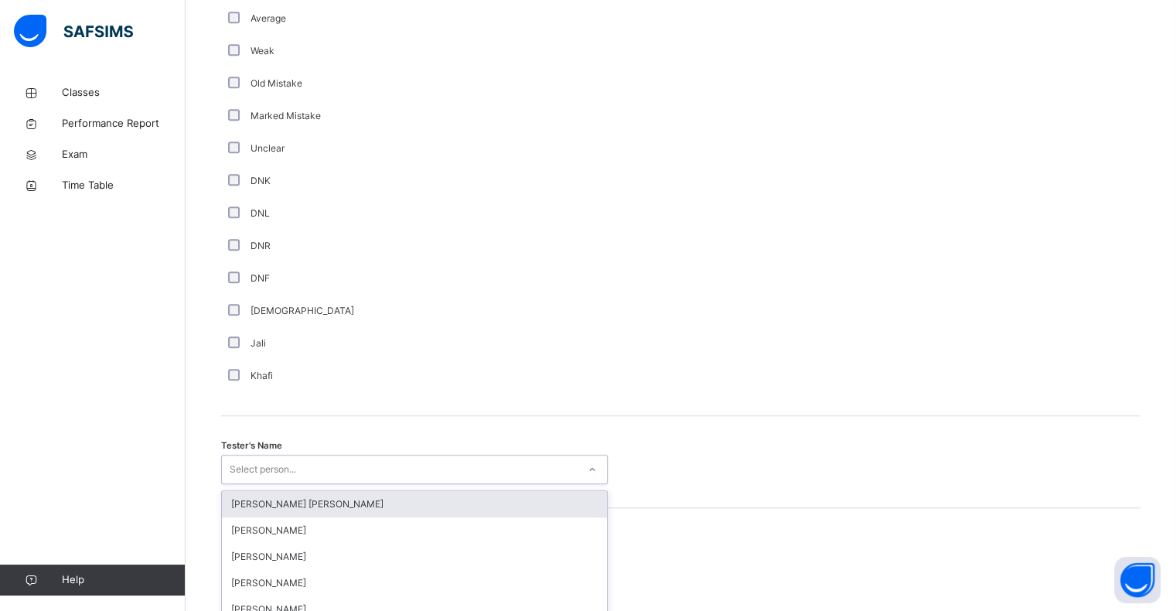
click at [293, 460] on div "option Ryan Punit Purshotam focused, 1 of 90. 90 results available. Use Up and …" at bounding box center [414, 468] width 386 height 29
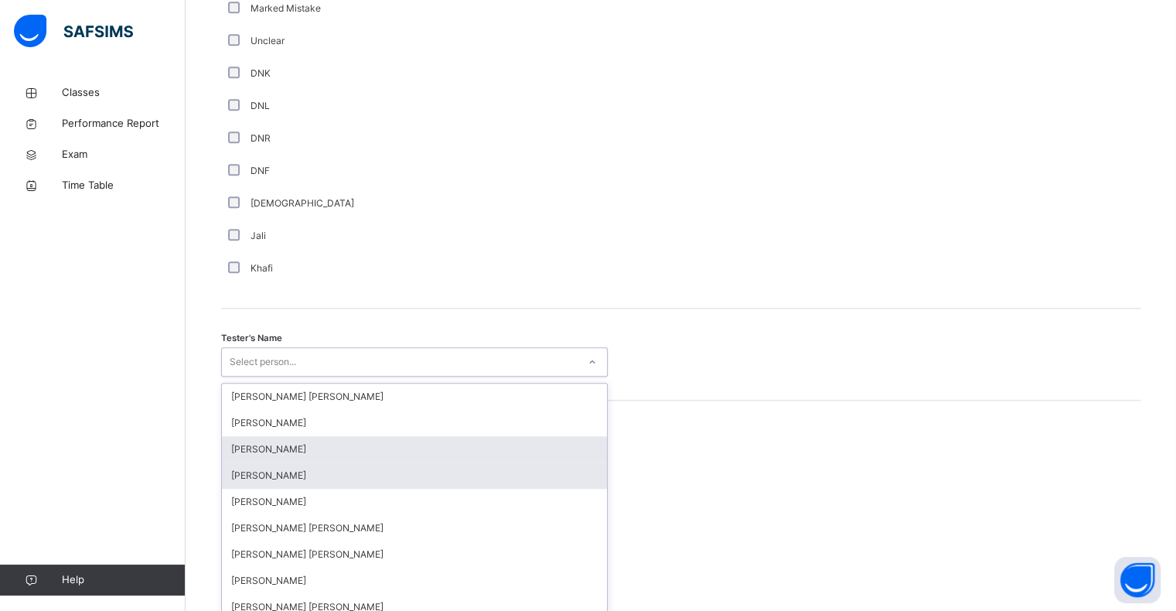
scroll to position [1342, 0]
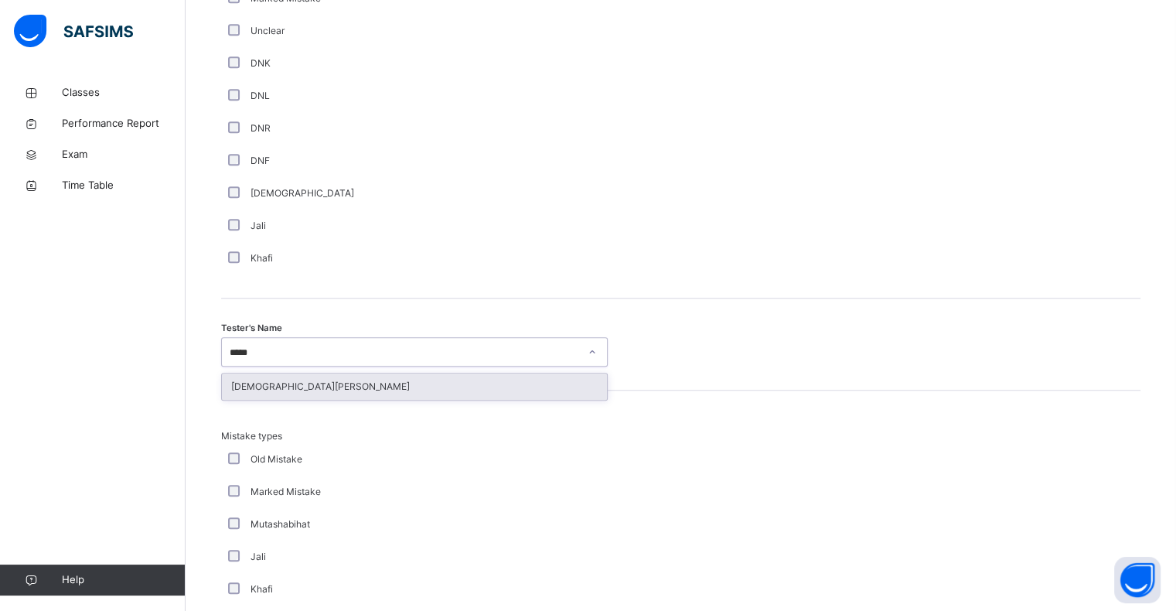
type input "******"
click at [288, 395] on div "Muhammed Raqeeb" at bounding box center [414, 386] width 385 height 26
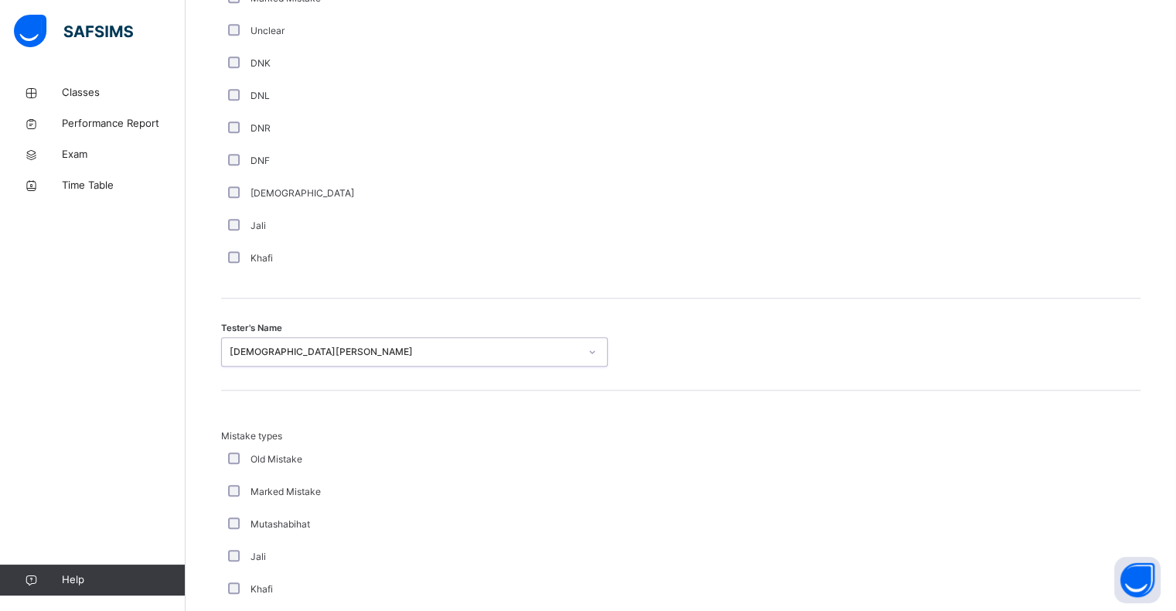
scroll to position [1626, 0]
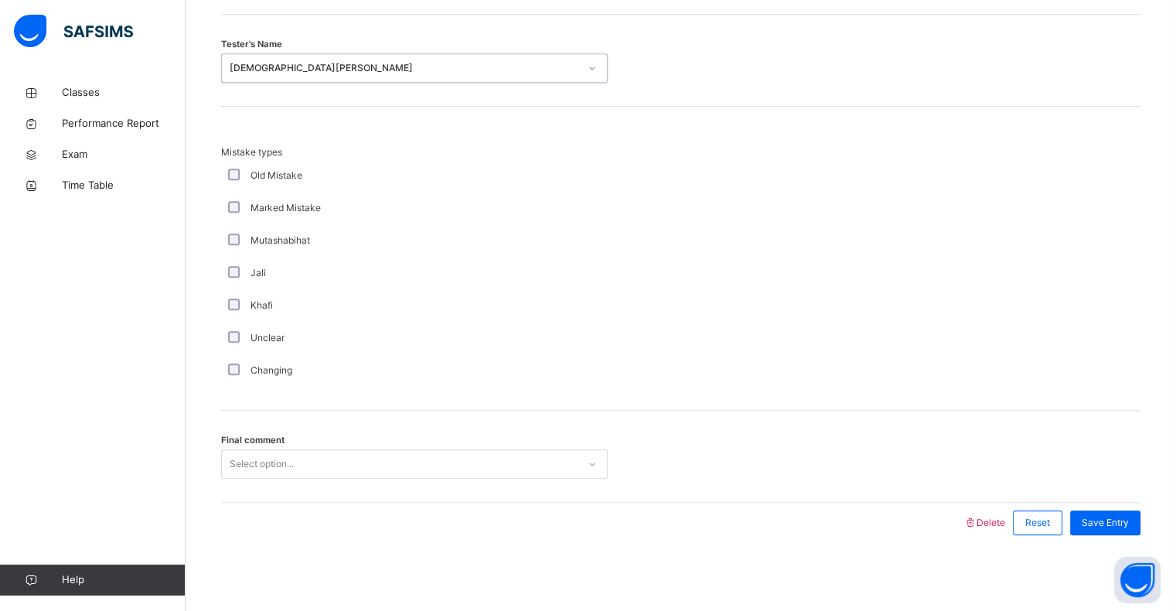
click at [253, 474] on div "Select option..." at bounding box center [414, 463] width 386 height 29
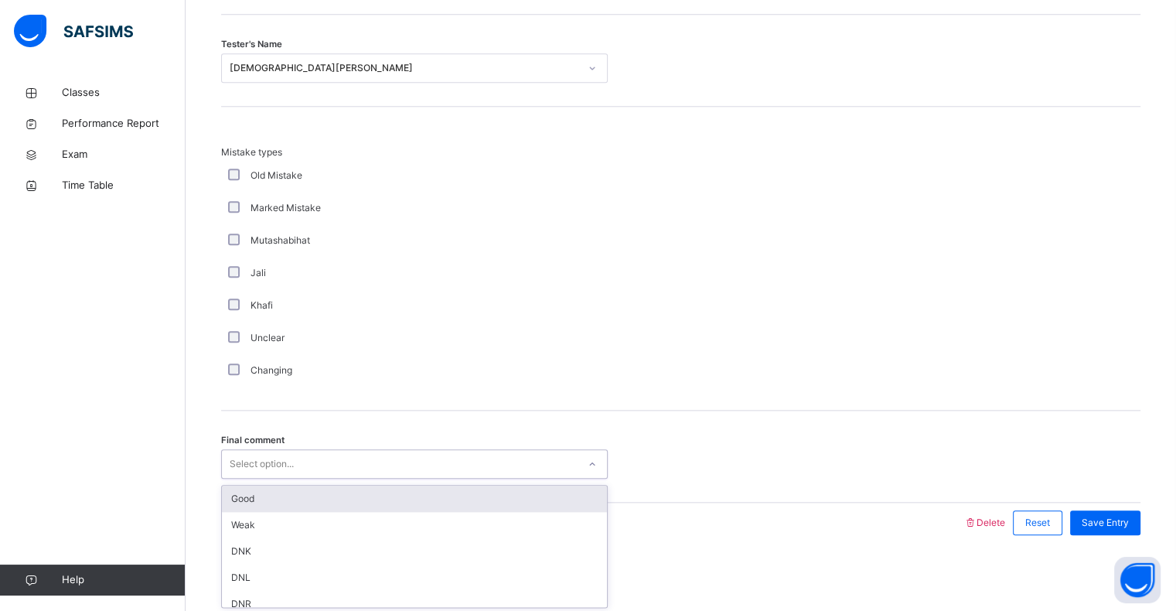
drag, startPoint x: 268, startPoint y: 502, endPoint x: 354, endPoint y: 475, distance: 89.7
click at [269, 502] on div "Good" at bounding box center [414, 498] width 385 height 26
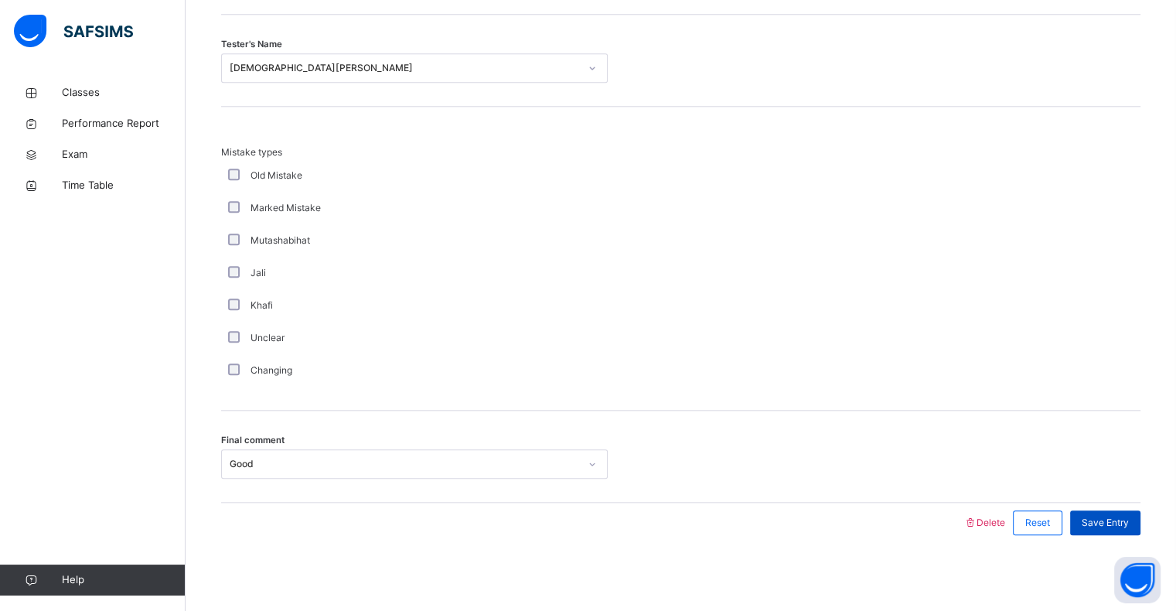
click at [1140, 516] on div "Save Entry" at bounding box center [1105, 522] width 70 height 25
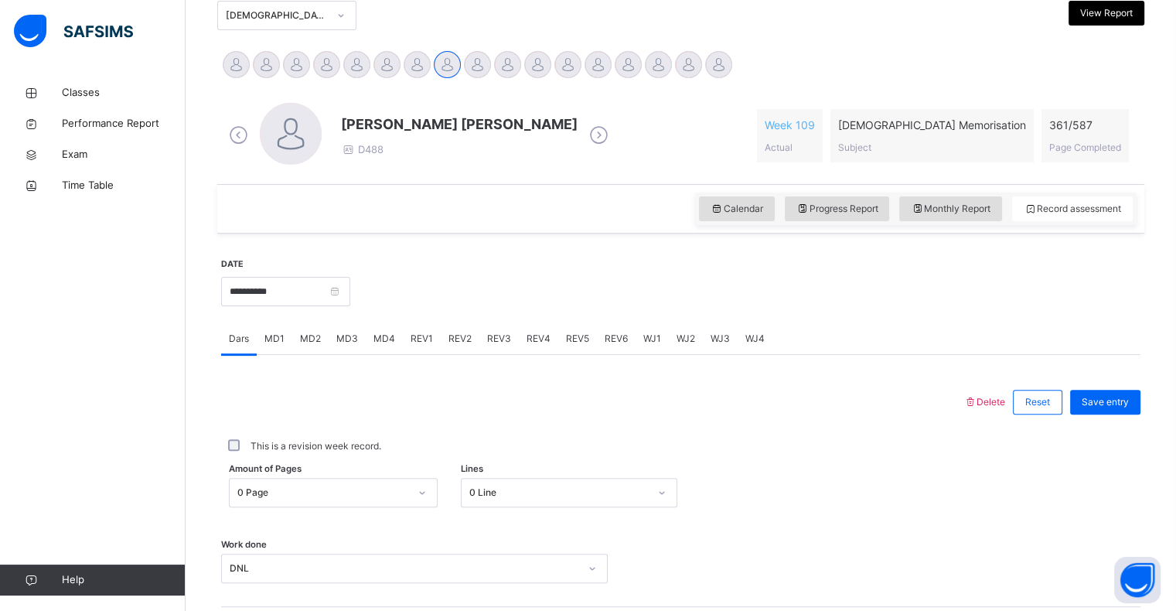
scroll to position [324, 0]
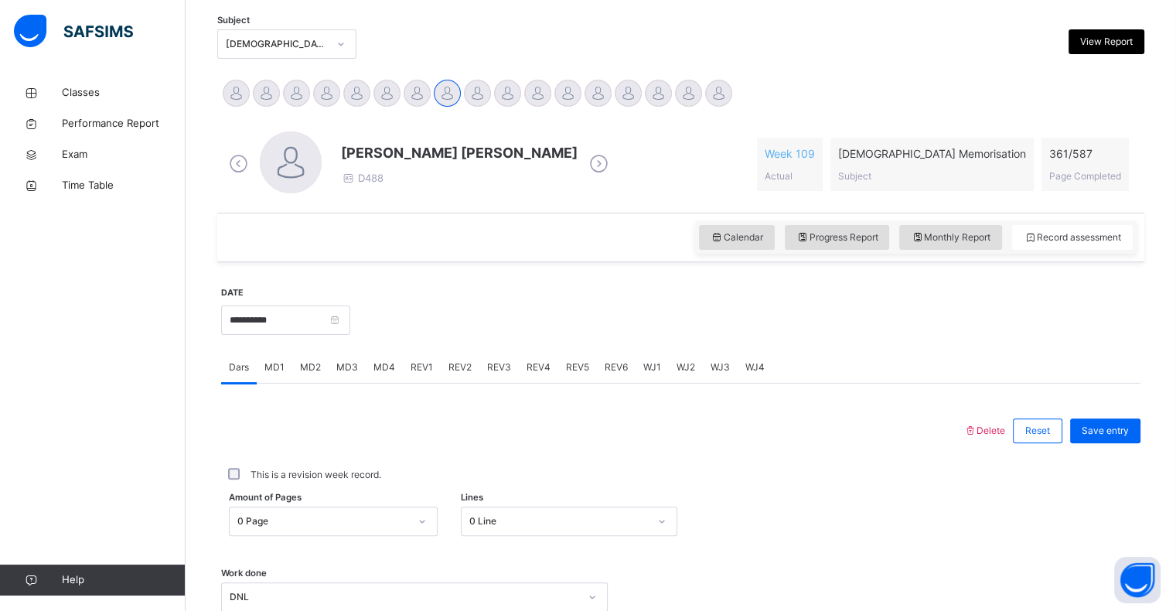
click at [497, 369] on span "REV3" at bounding box center [499, 367] width 24 height 14
click at [473, 366] on div "REV2" at bounding box center [460, 367] width 39 height 31
click at [500, 370] on span "REV3" at bounding box center [499, 367] width 24 height 14
click at [366, 495] on div "Select option..." at bounding box center [414, 503] width 386 height 29
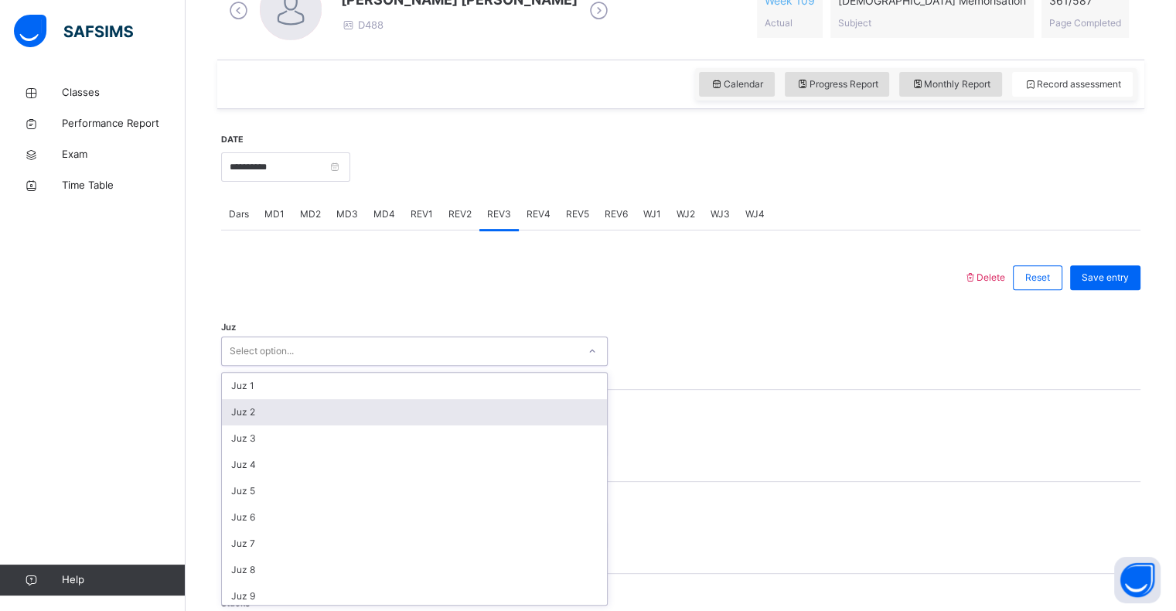
scroll to position [556, 0]
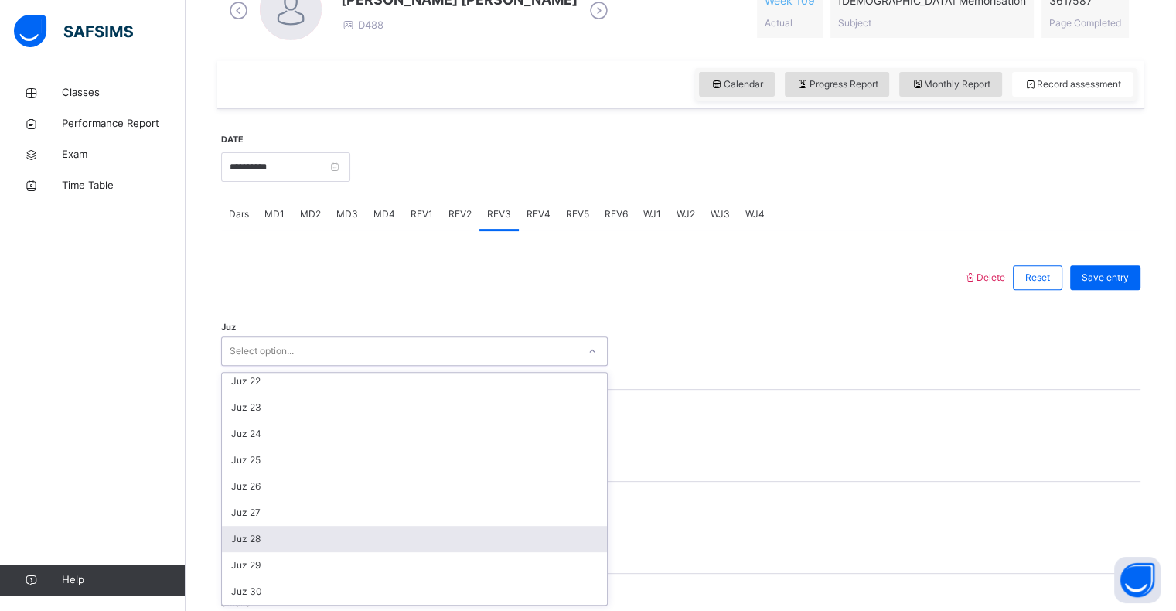
click at [287, 535] on div "Juz 28" at bounding box center [414, 539] width 385 height 26
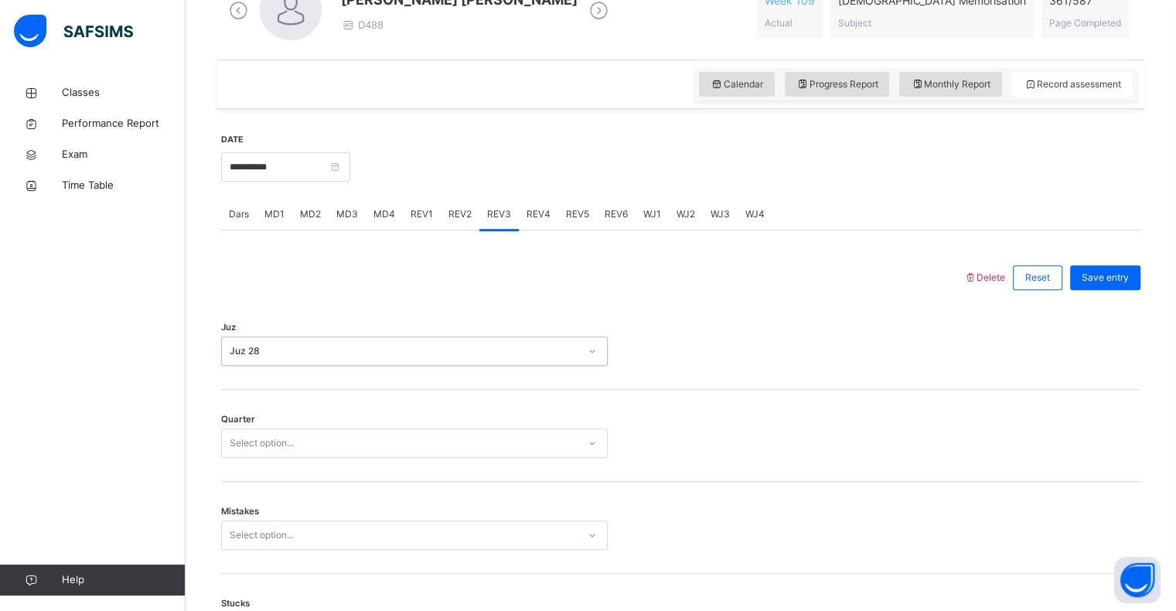
click at [266, 440] on div "Select option..." at bounding box center [262, 442] width 64 height 29
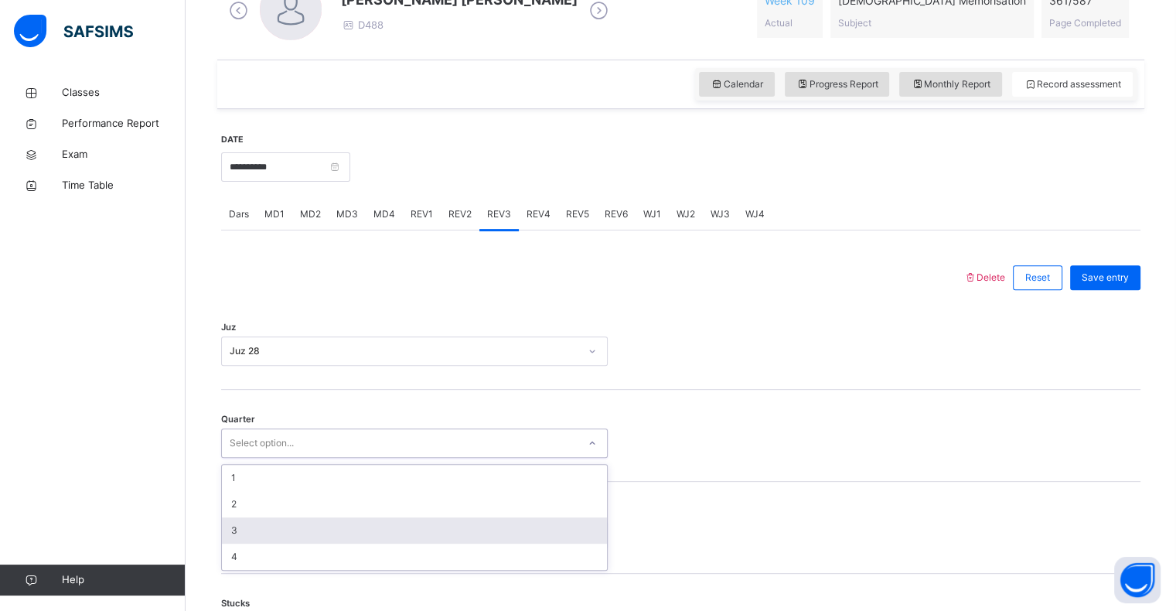
click at [261, 525] on div "3" at bounding box center [414, 530] width 385 height 26
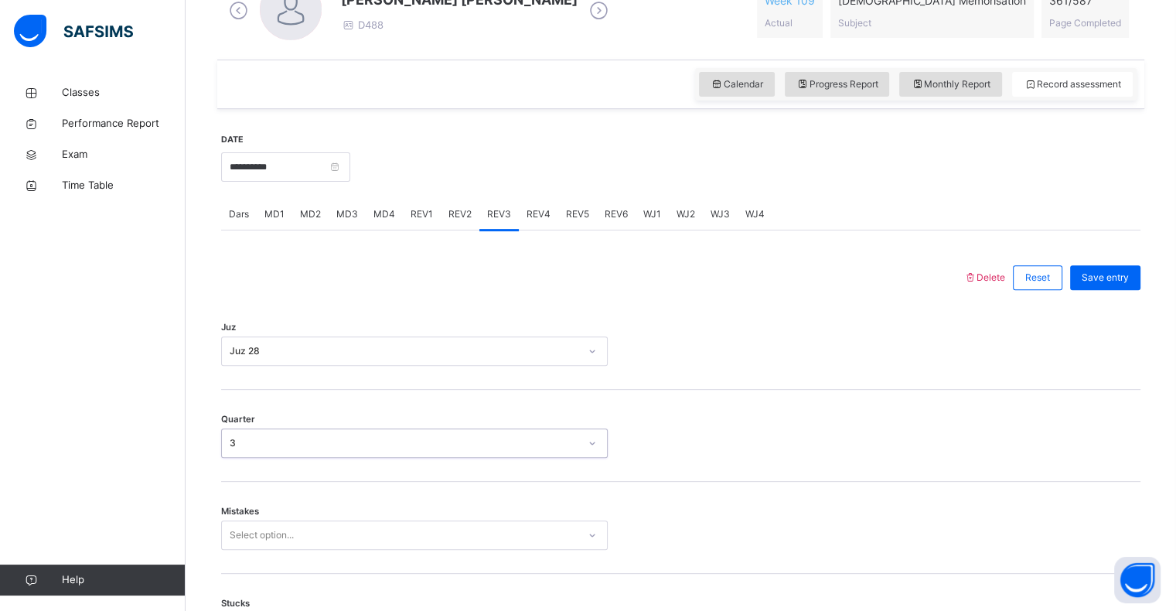
click at [261, 524] on div "Select option..." at bounding box center [414, 534] width 386 height 29
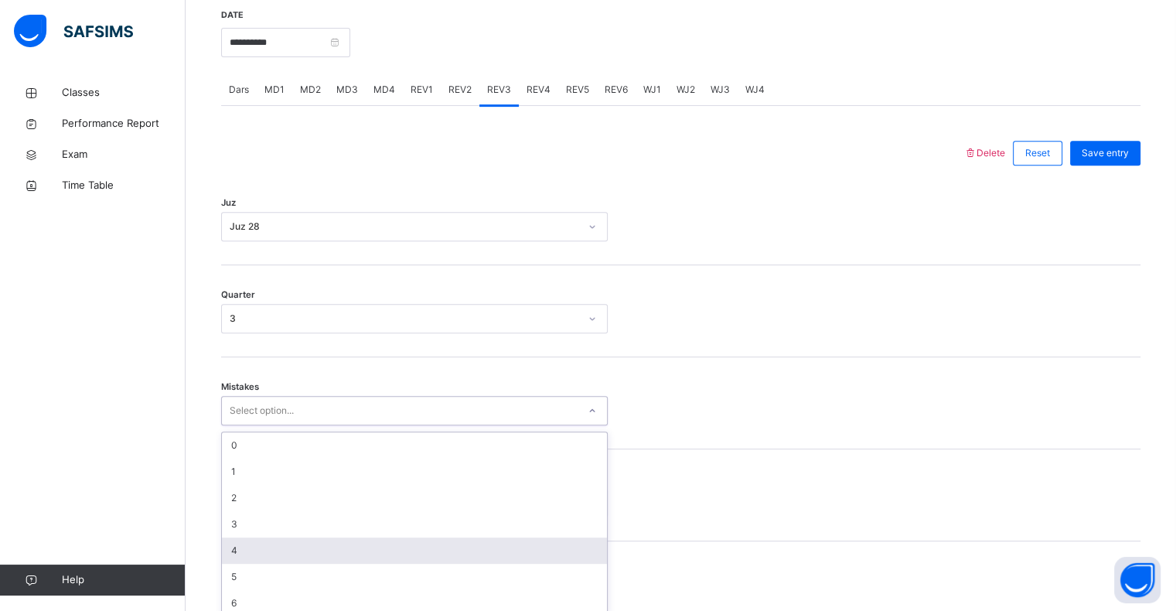
scroll to position [612, 0]
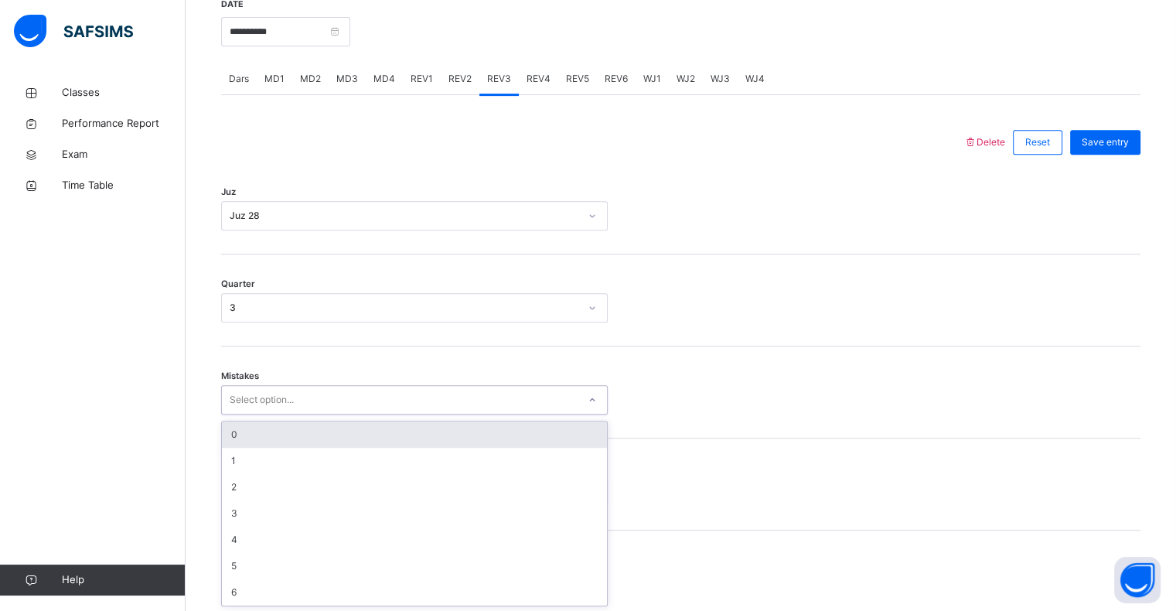
click at [240, 441] on div "0" at bounding box center [414, 434] width 385 height 26
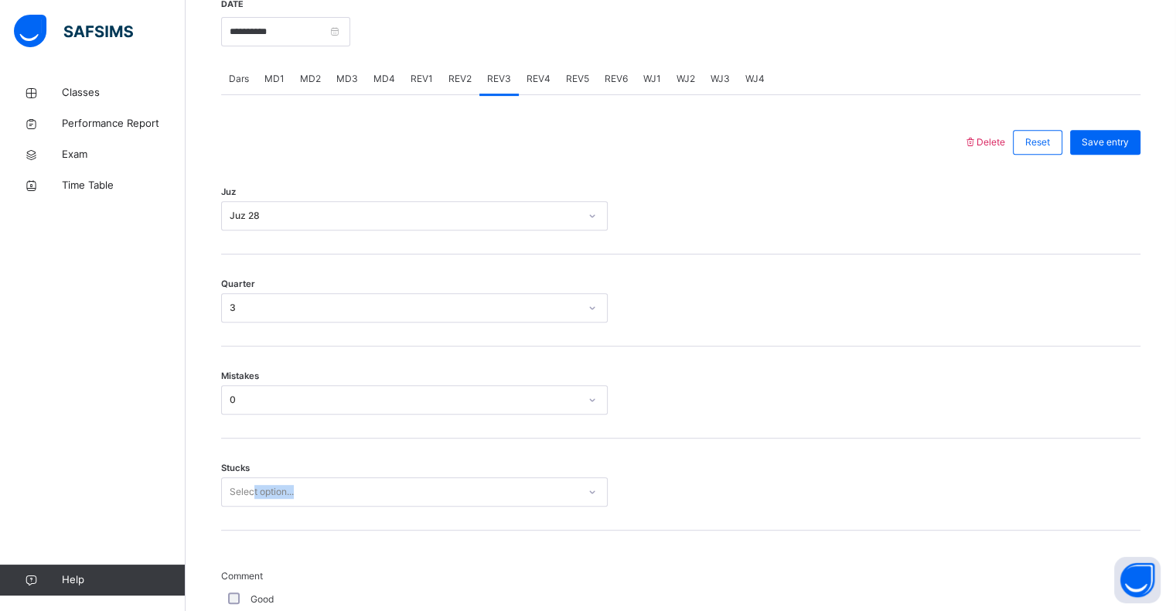
click at [253, 498] on div "Stucks Select option..." at bounding box center [680, 484] width 919 height 92
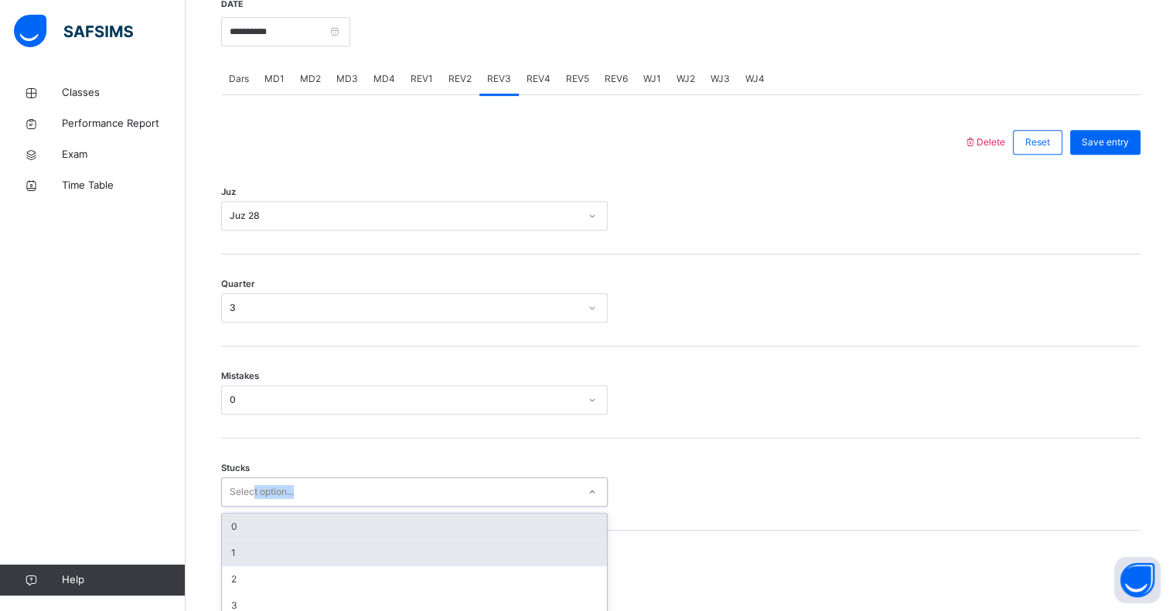
drag, startPoint x: 253, startPoint y: 498, endPoint x: 256, endPoint y: 490, distance: 8.1
click at [255, 490] on div "option 0 focused, 1 of 6. 6 results available. Use Up and Down to choose option…" at bounding box center [414, 491] width 386 height 29
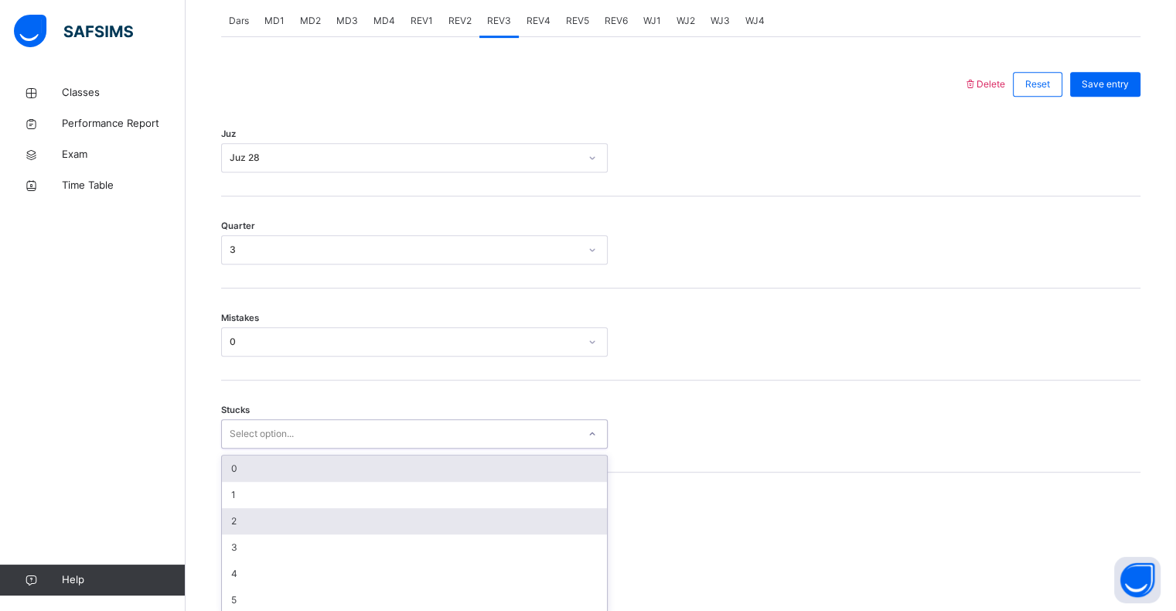
scroll to position [678, 0]
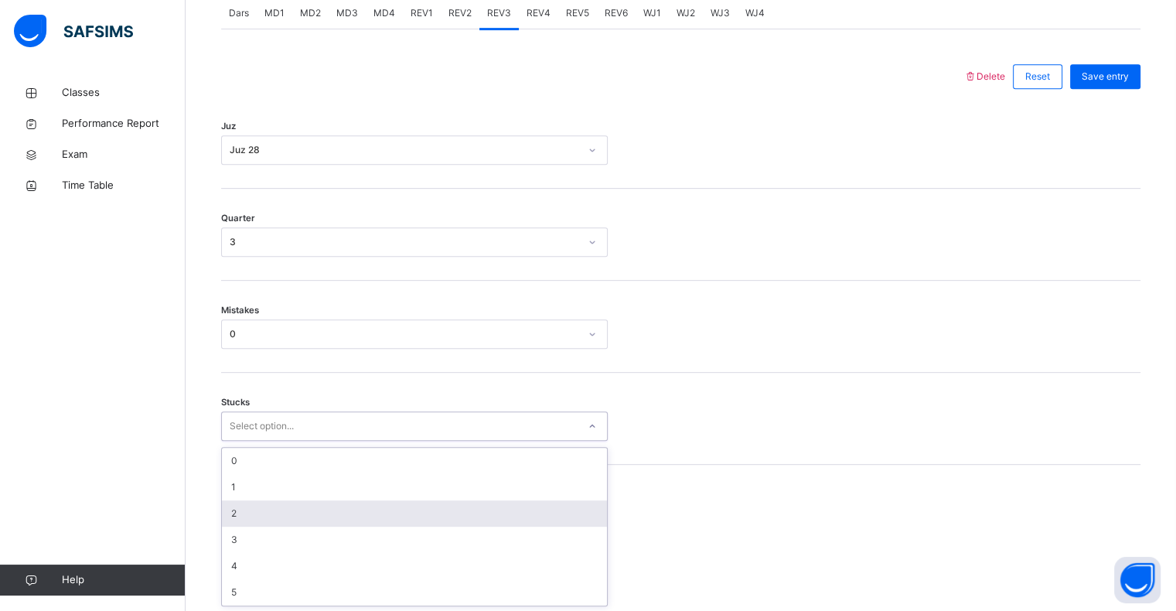
click at [261, 513] on div "2" at bounding box center [414, 513] width 385 height 26
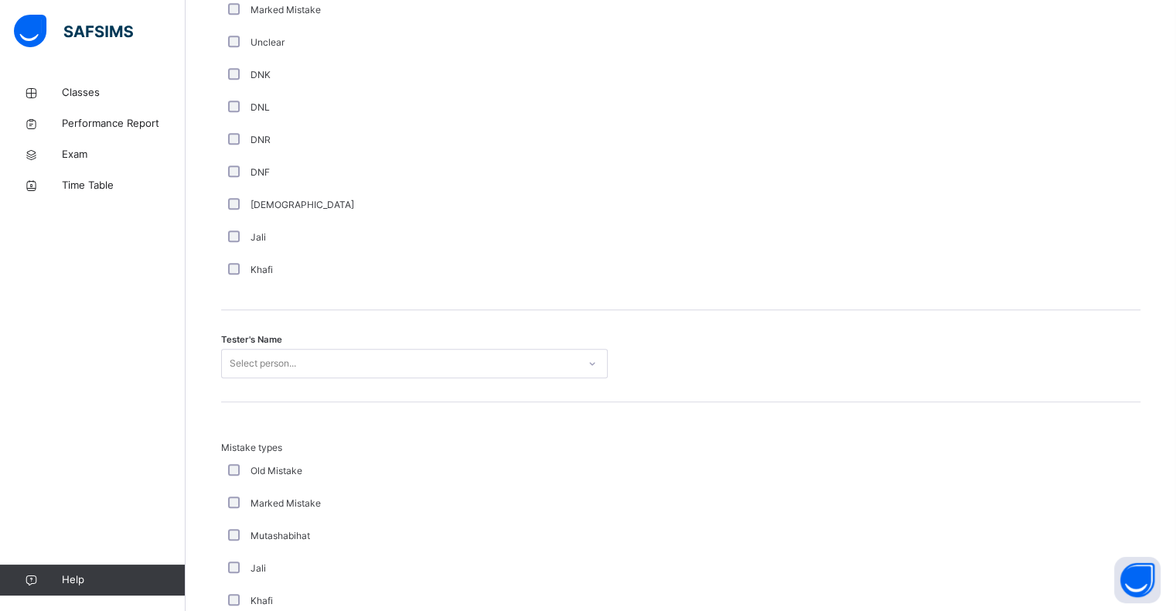
scroll to position [1336, 0]
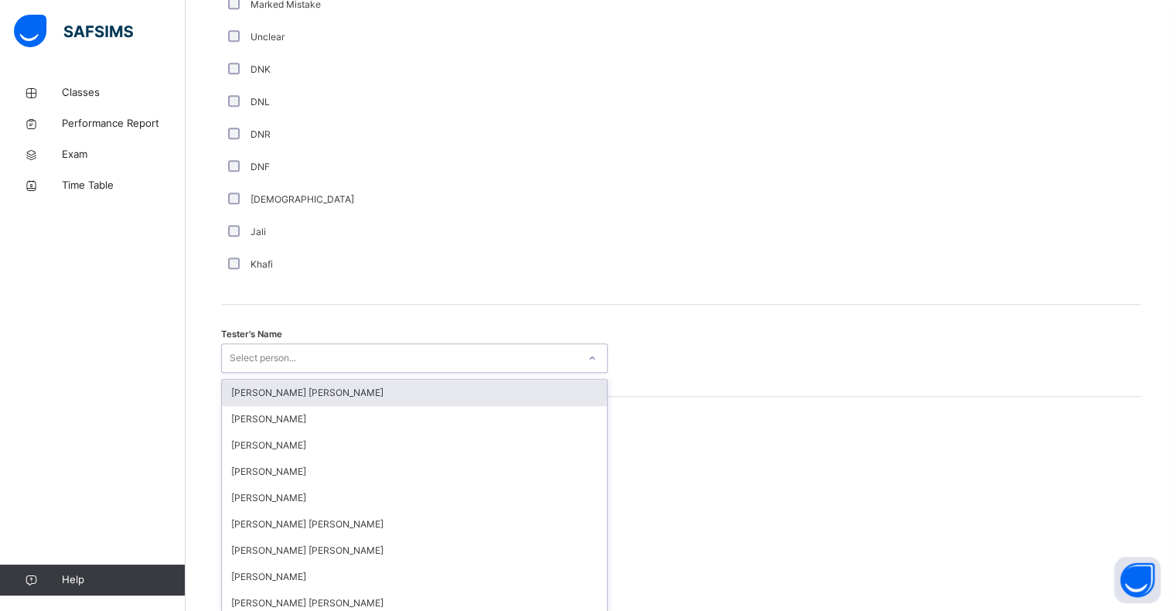
click at [296, 359] on div "Select person..." at bounding box center [263, 357] width 66 height 29
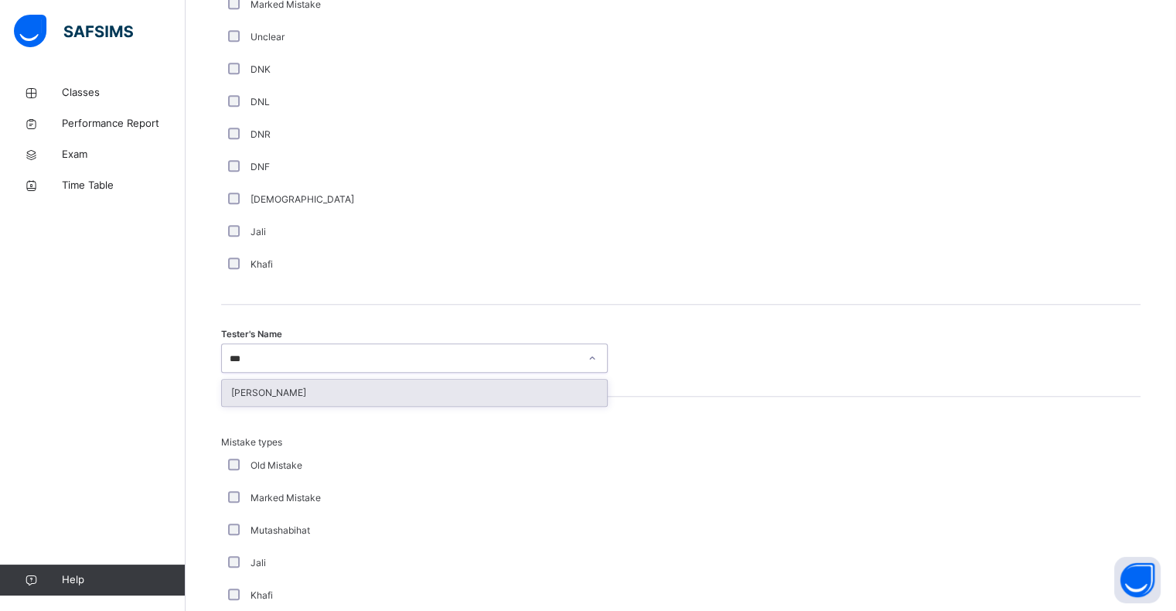
type input "****"
click at [283, 385] on div "[PERSON_NAME]" at bounding box center [414, 392] width 385 height 26
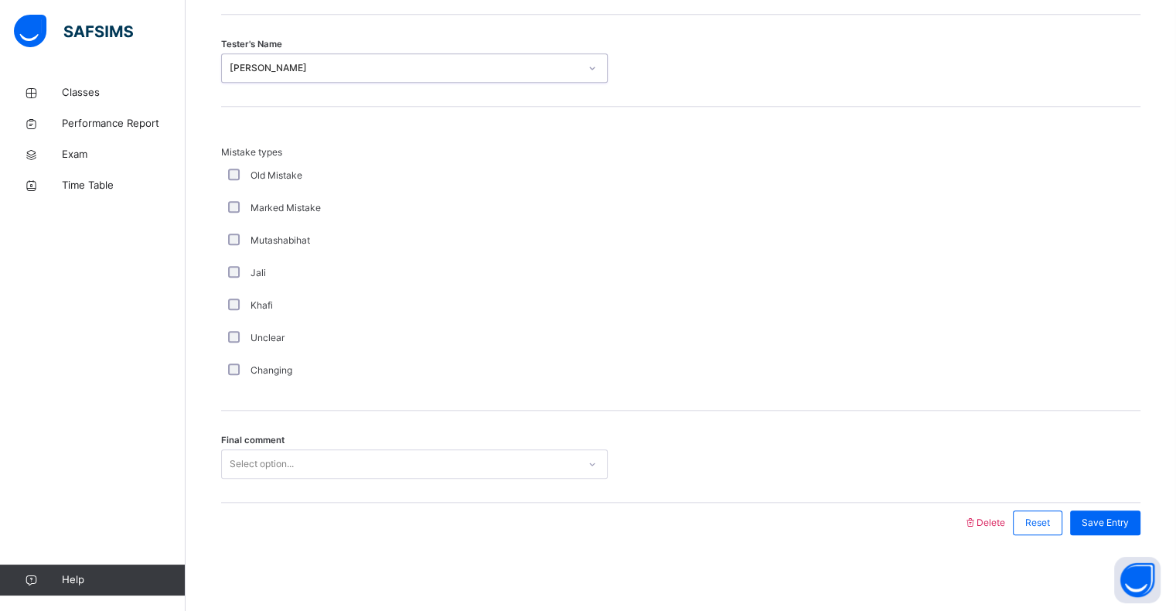
click at [277, 446] on div "Final comment Select option..." at bounding box center [680, 456] width 919 height 92
click at [277, 465] on div "Select option..." at bounding box center [262, 463] width 64 height 29
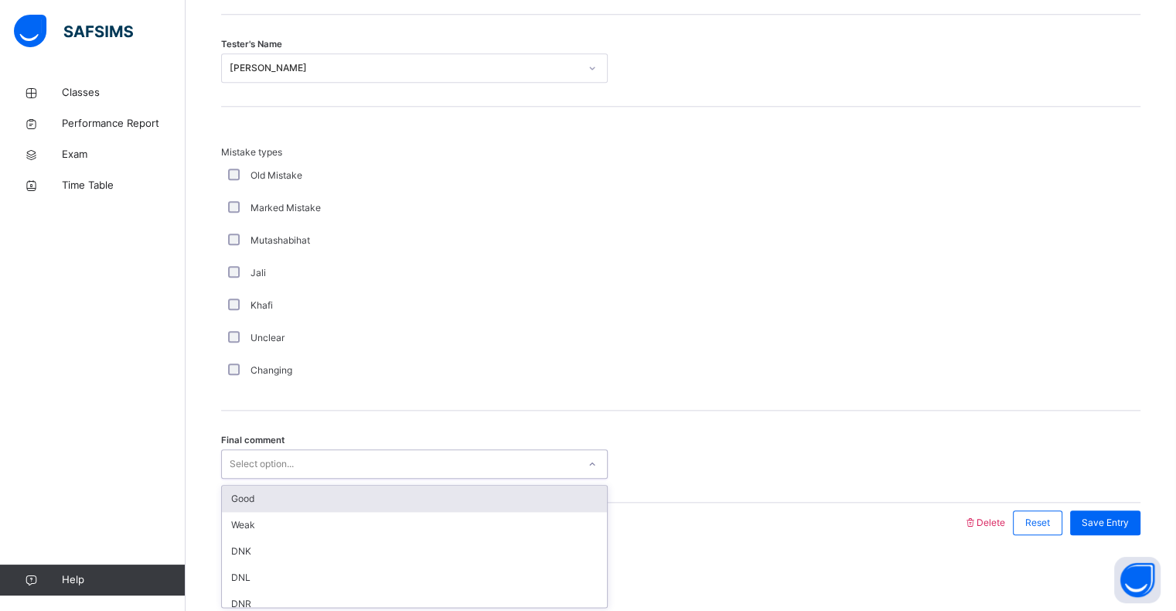
click at [274, 509] on div "Good" at bounding box center [414, 498] width 385 height 26
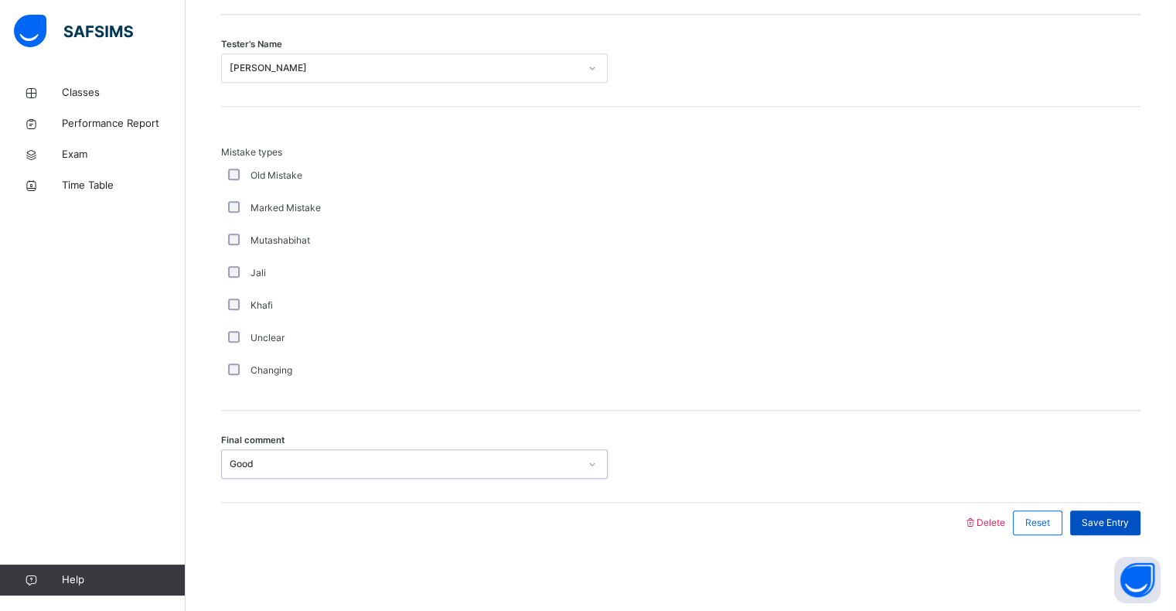
click at [1128, 522] on span "Save Entry" at bounding box center [1104, 523] width 47 height 14
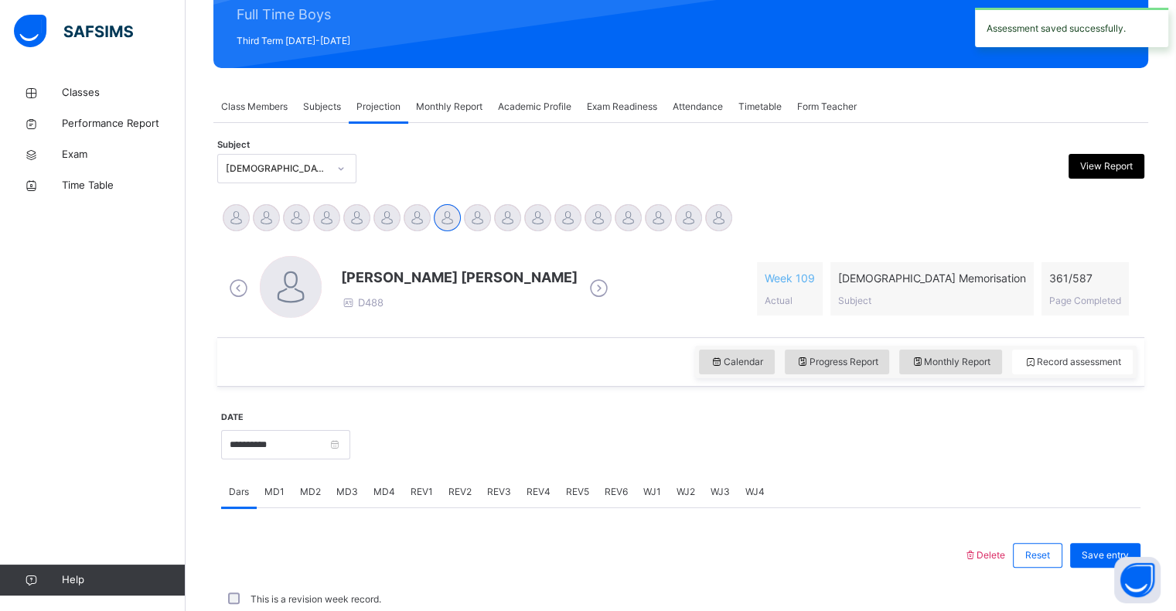
scroll to position [550, 0]
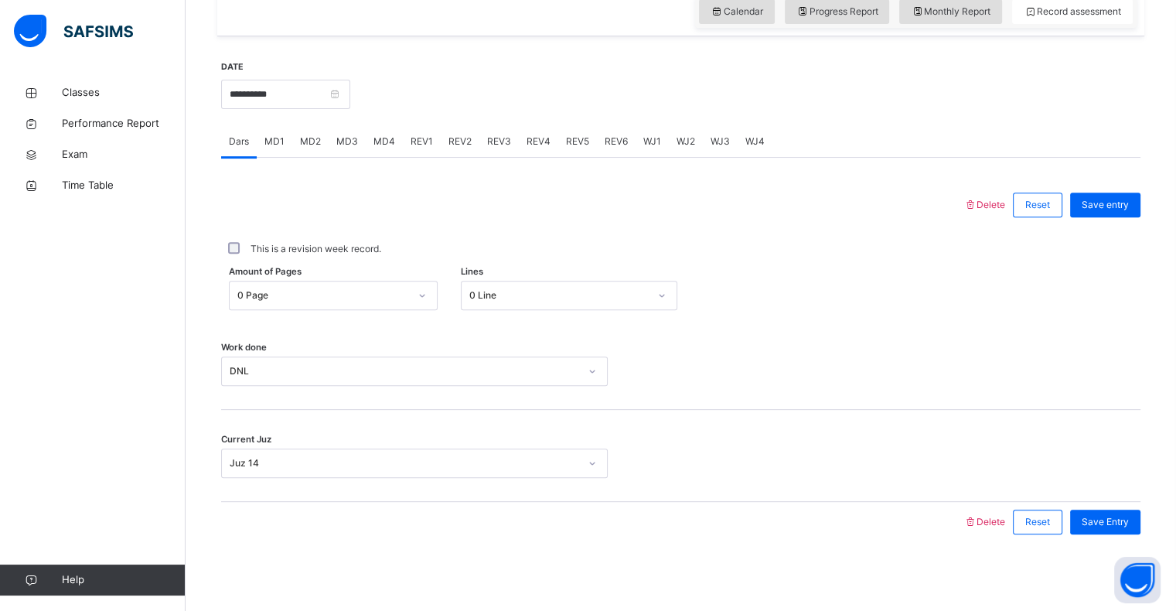
click at [526, 138] on span "REV4" at bounding box center [538, 141] width 24 height 14
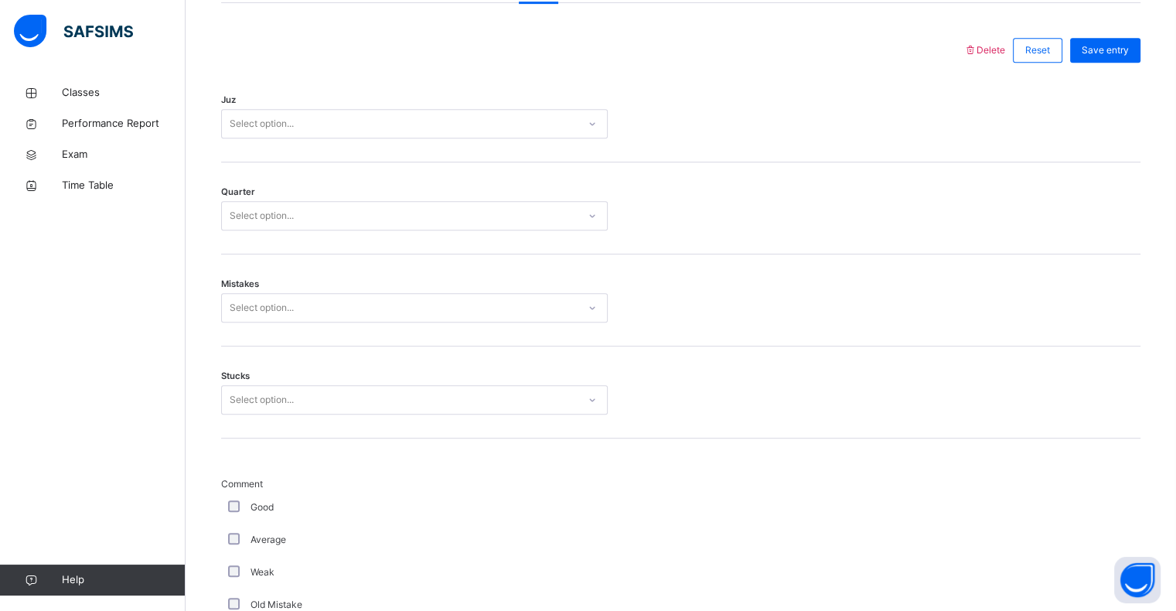
scroll to position [696, 0]
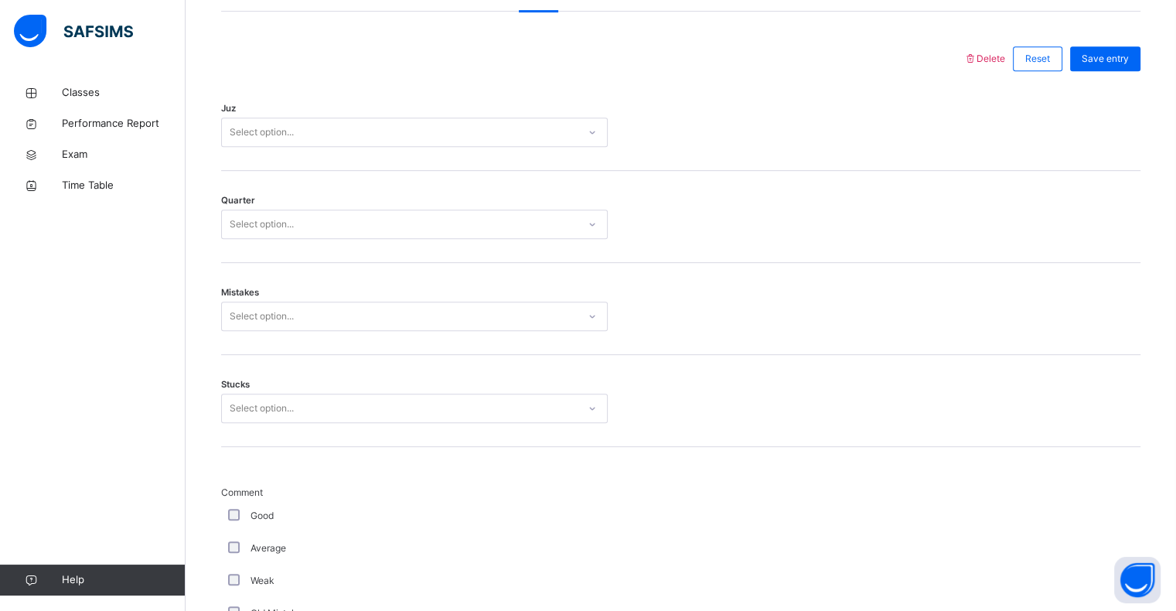
click at [356, 132] on div "Select option..." at bounding box center [400, 133] width 356 height 24
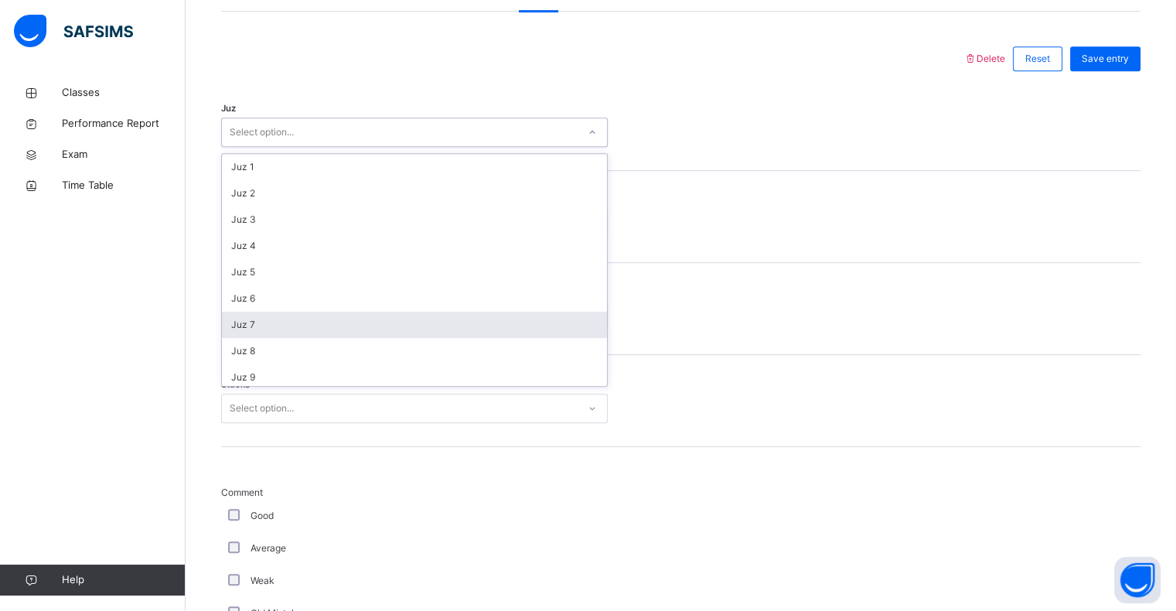
scroll to position [556, 0]
click at [312, 319] on div "Juz 28" at bounding box center [414, 320] width 385 height 26
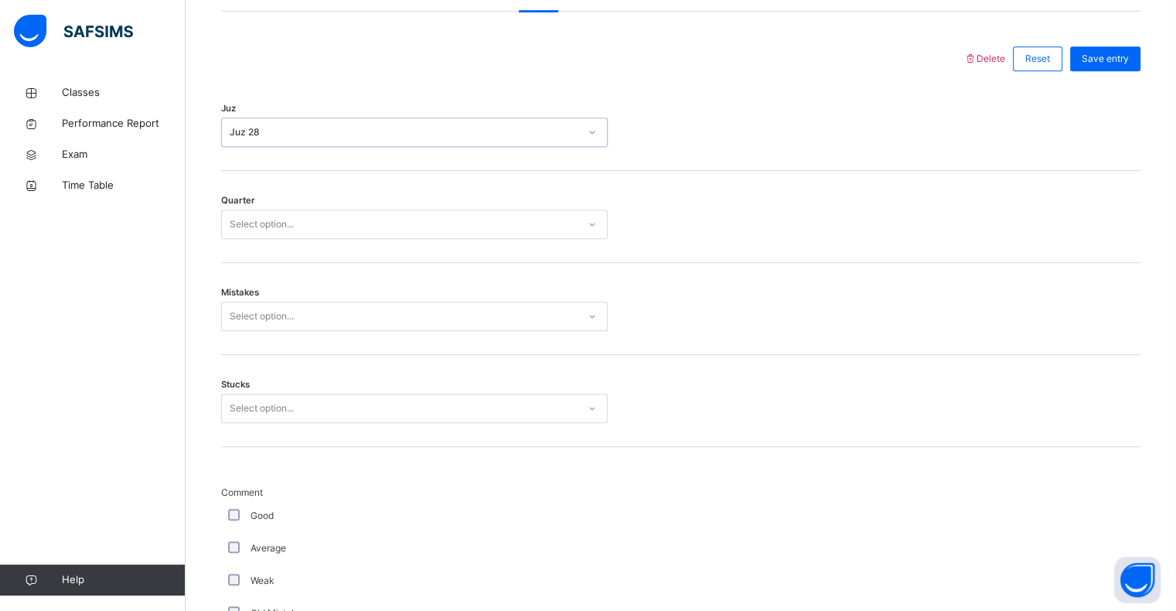
click at [297, 227] on div "Select option..." at bounding box center [400, 225] width 356 height 24
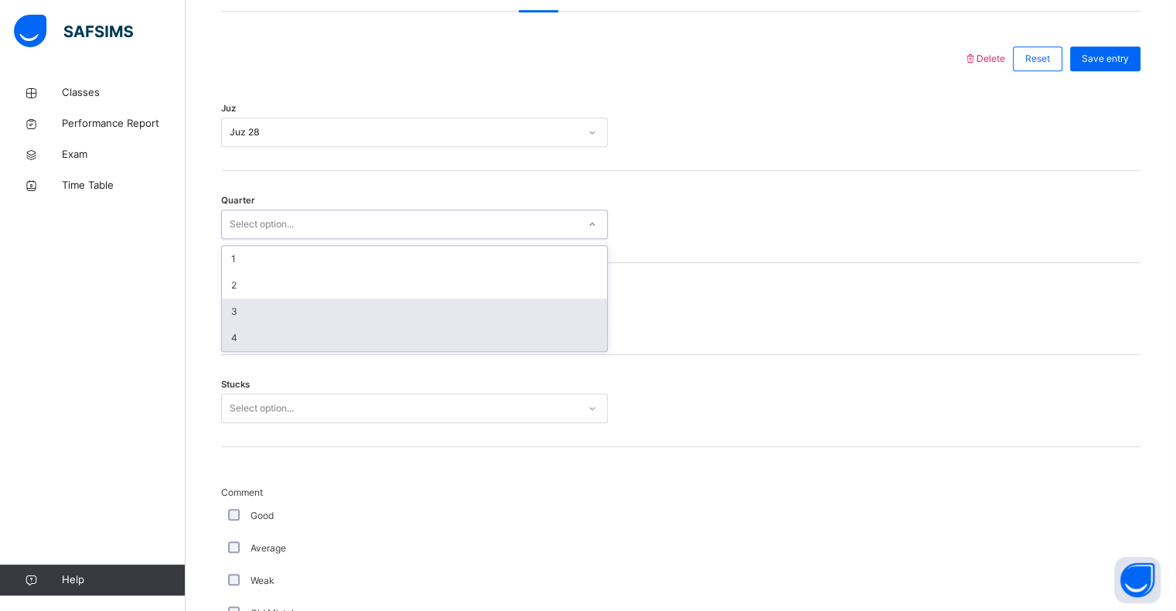
click at [263, 326] on div "4" at bounding box center [414, 338] width 385 height 26
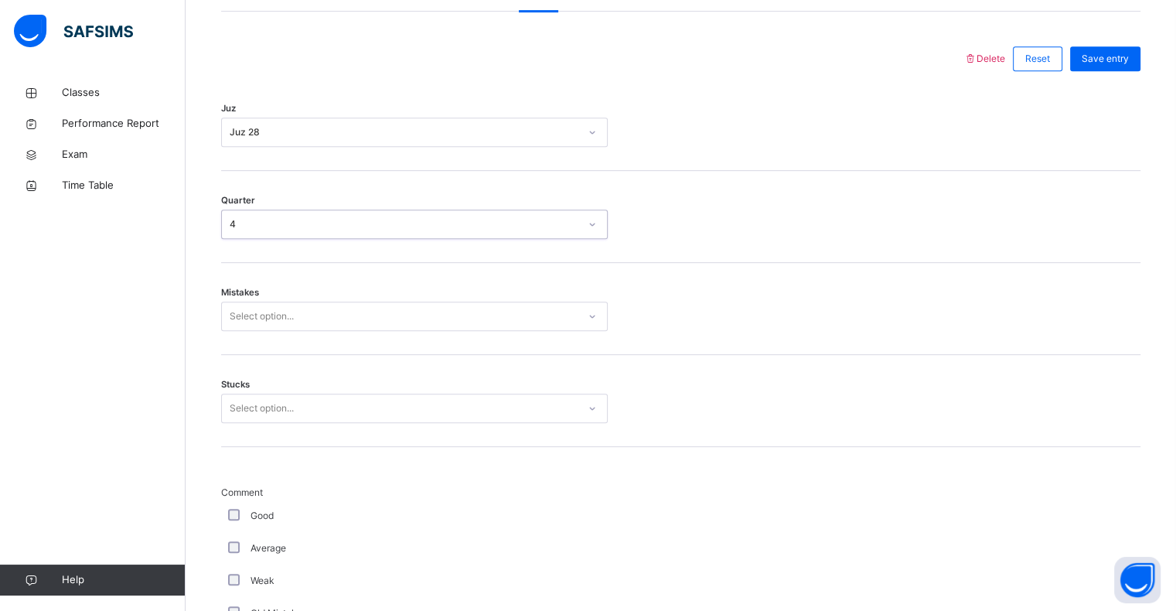
click at [265, 309] on div "Select option..." at bounding box center [262, 315] width 64 height 29
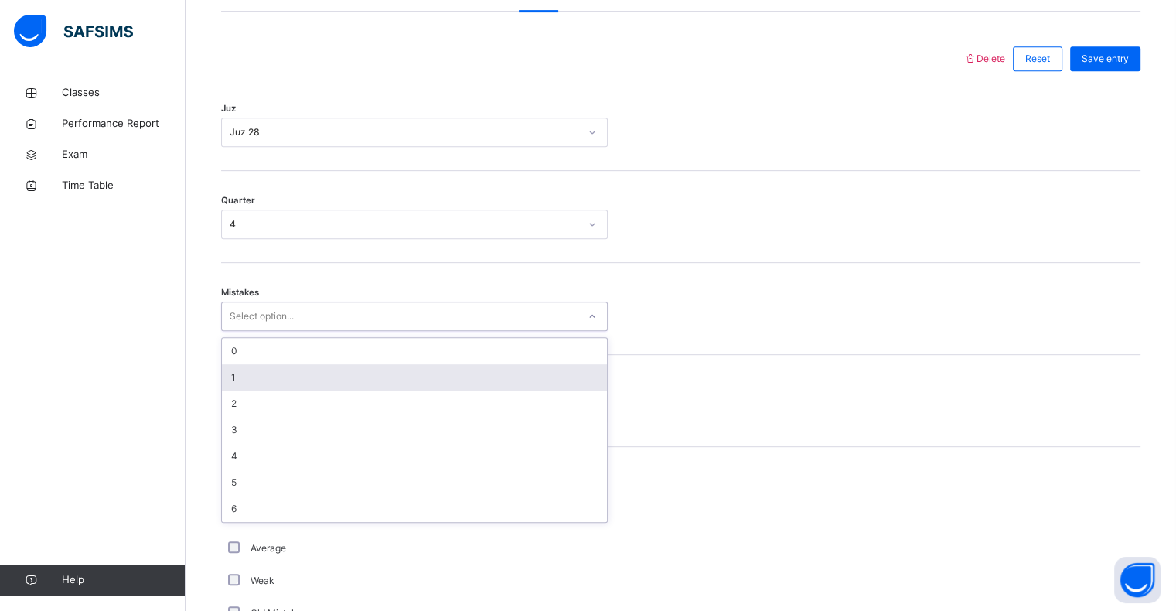
click at [257, 369] on div "1" at bounding box center [414, 377] width 385 height 26
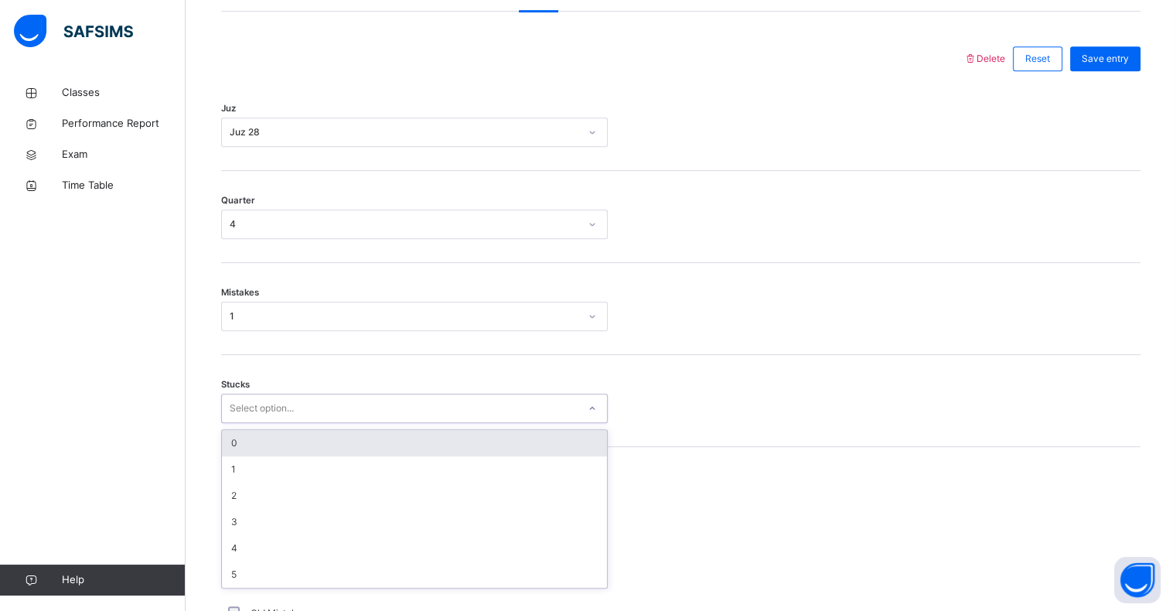
click at [274, 397] on div "Select option..." at bounding box center [262, 407] width 64 height 29
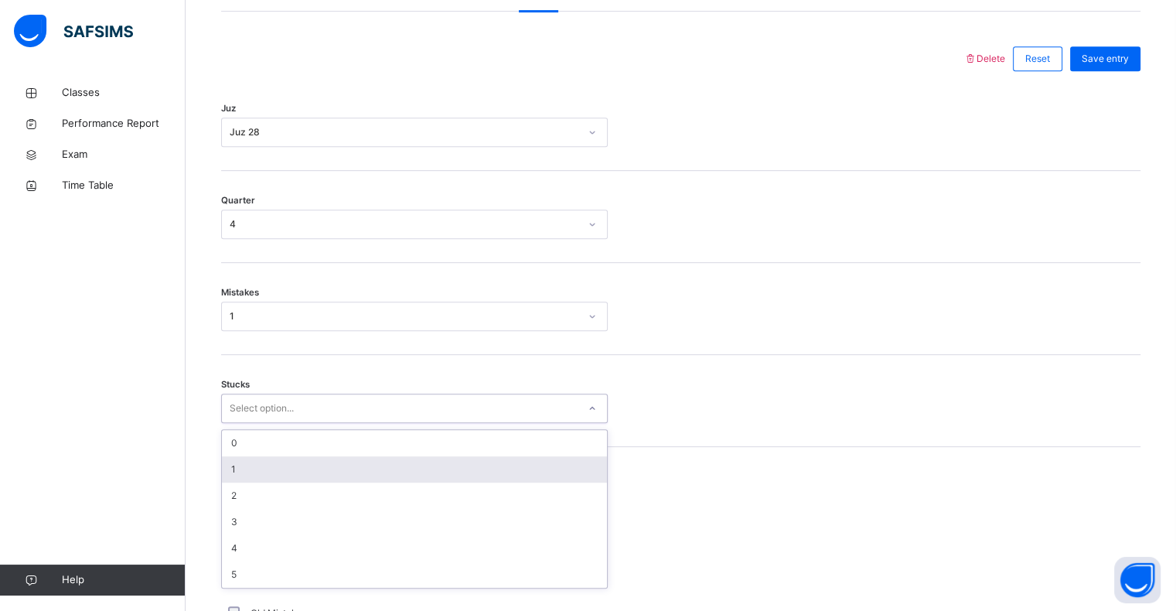
click at [273, 471] on div "1" at bounding box center [414, 469] width 385 height 26
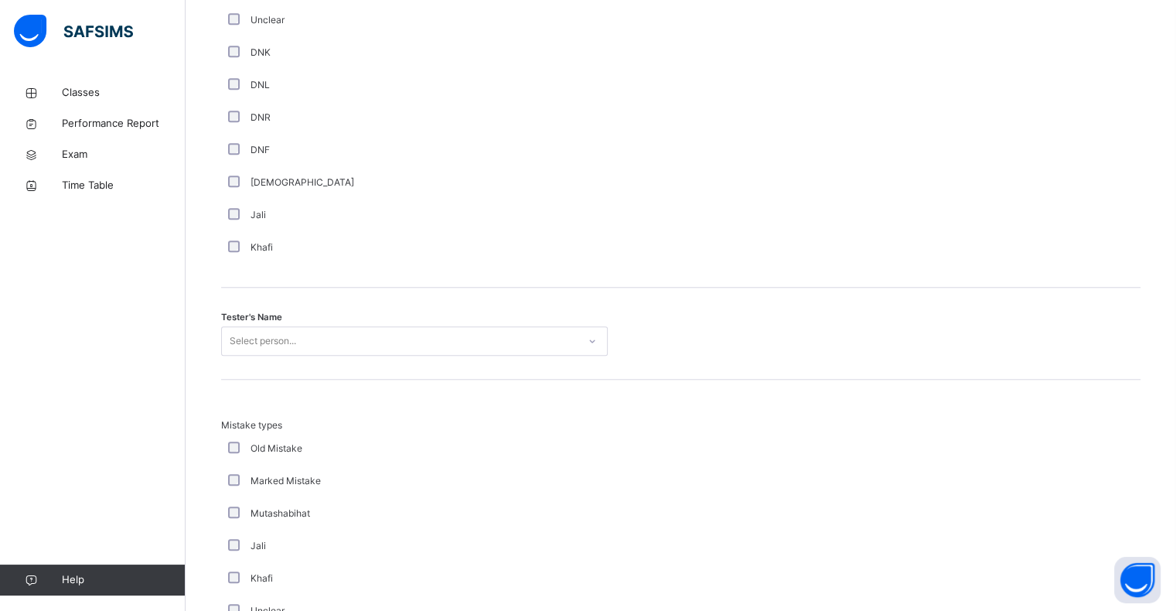
scroll to position [1359, 0]
click at [281, 339] on div "Select person..." at bounding box center [263, 335] width 66 height 29
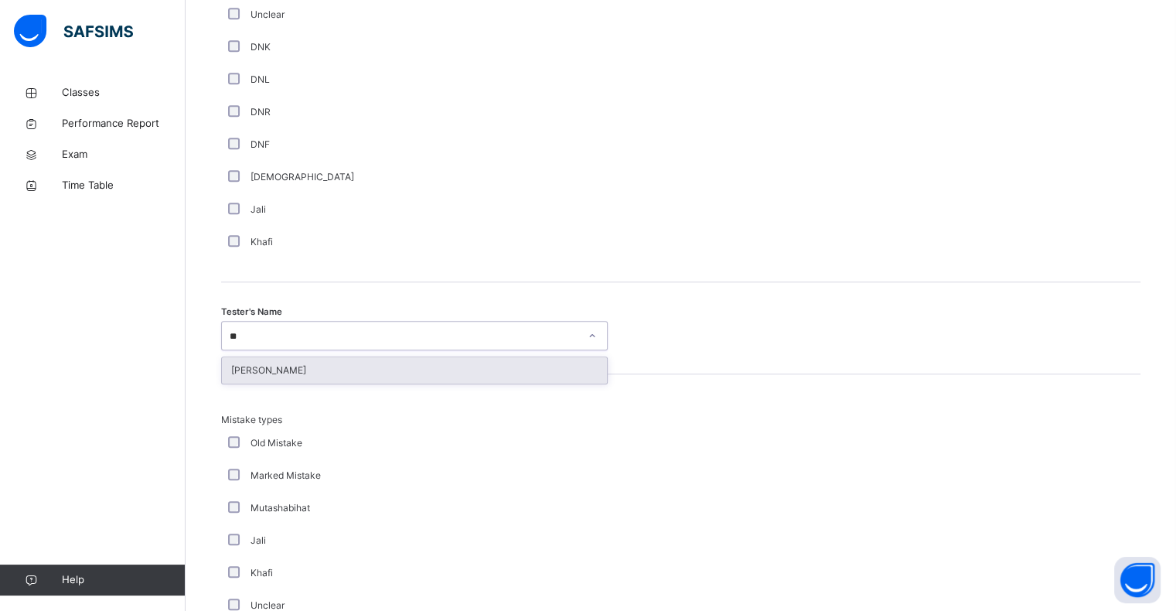
type input "***"
click at [290, 371] on div "[PERSON_NAME]" at bounding box center [414, 370] width 385 height 26
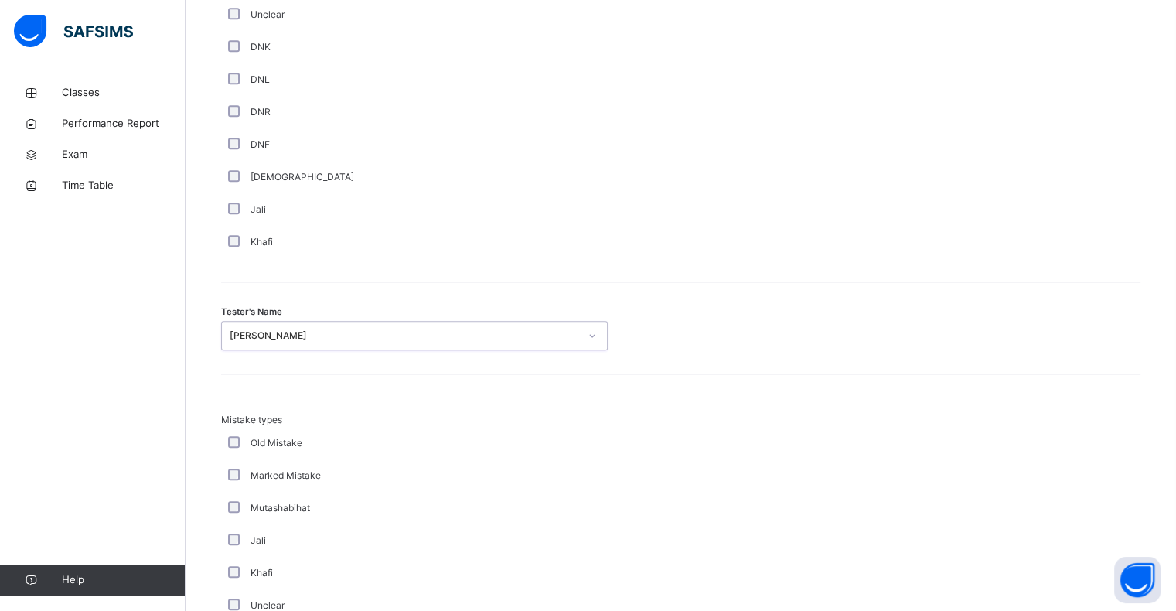
scroll to position [1626, 0]
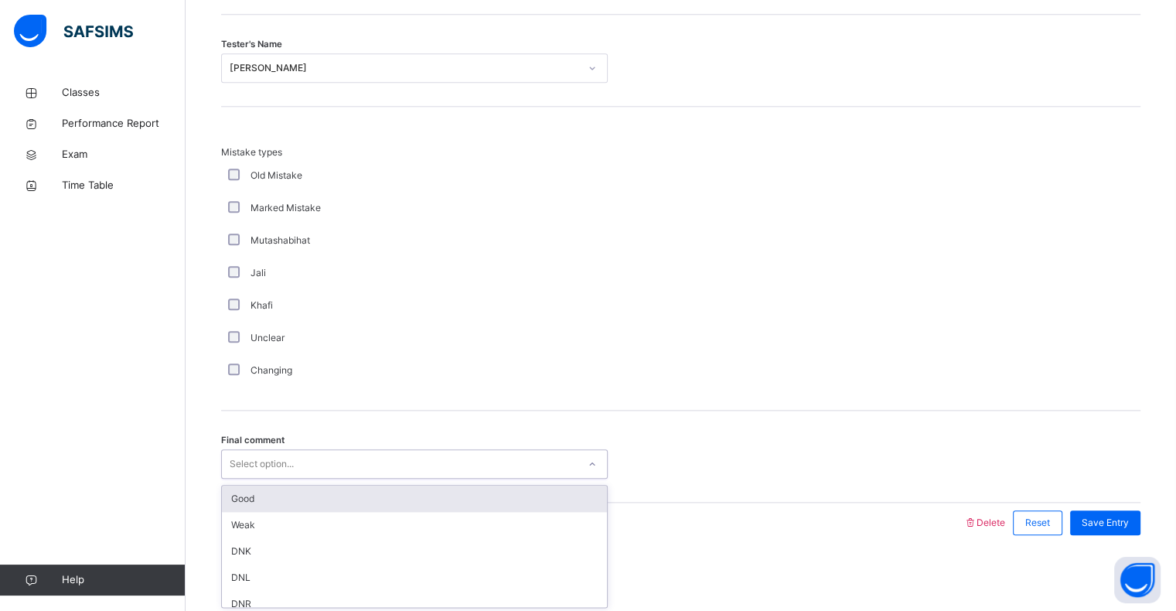
click at [279, 456] on div "Select option..." at bounding box center [262, 463] width 64 height 29
drag, startPoint x: 256, startPoint y: 490, endPoint x: 466, endPoint y: 478, distance: 210.5
click at [255, 490] on div "Good" at bounding box center [414, 498] width 385 height 26
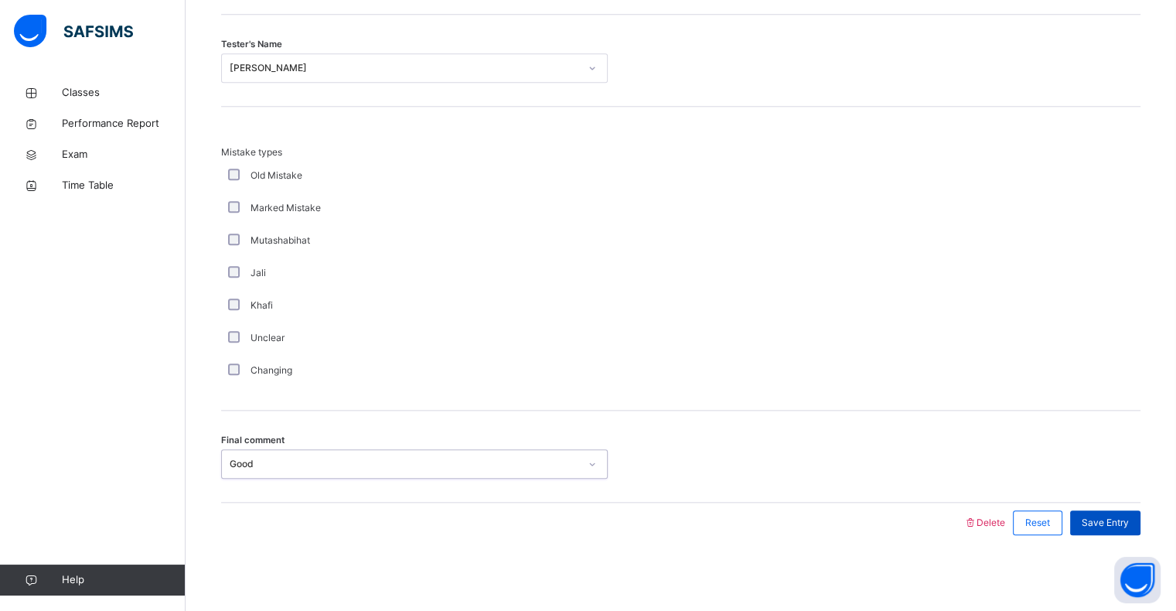
click at [1111, 516] on span "Save Entry" at bounding box center [1104, 523] width 47 height 14
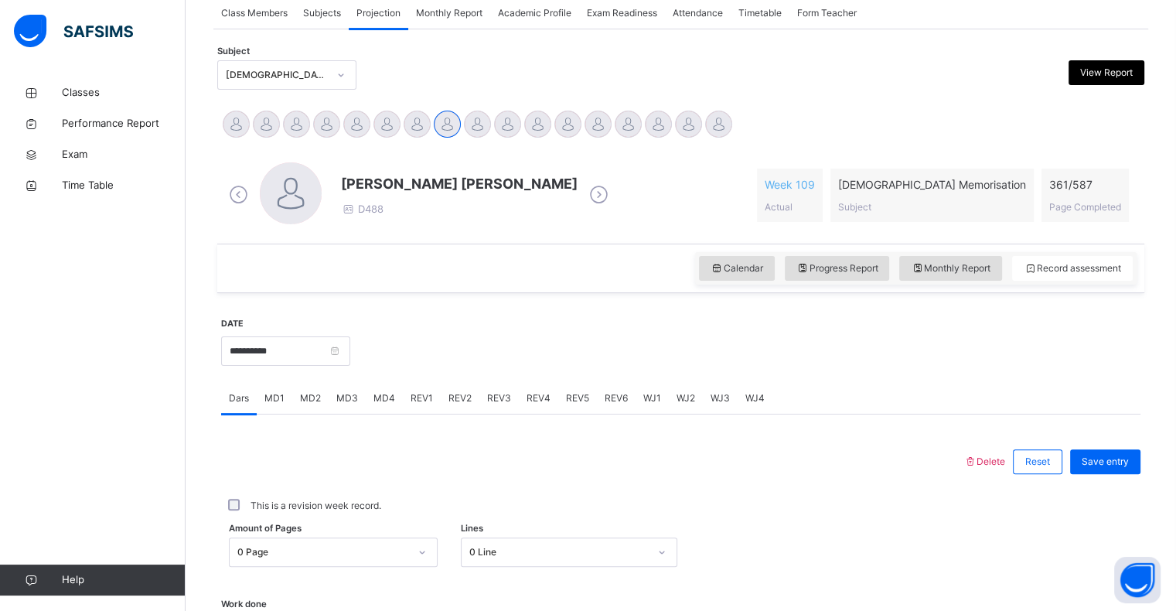
scroll to position [291, 0]
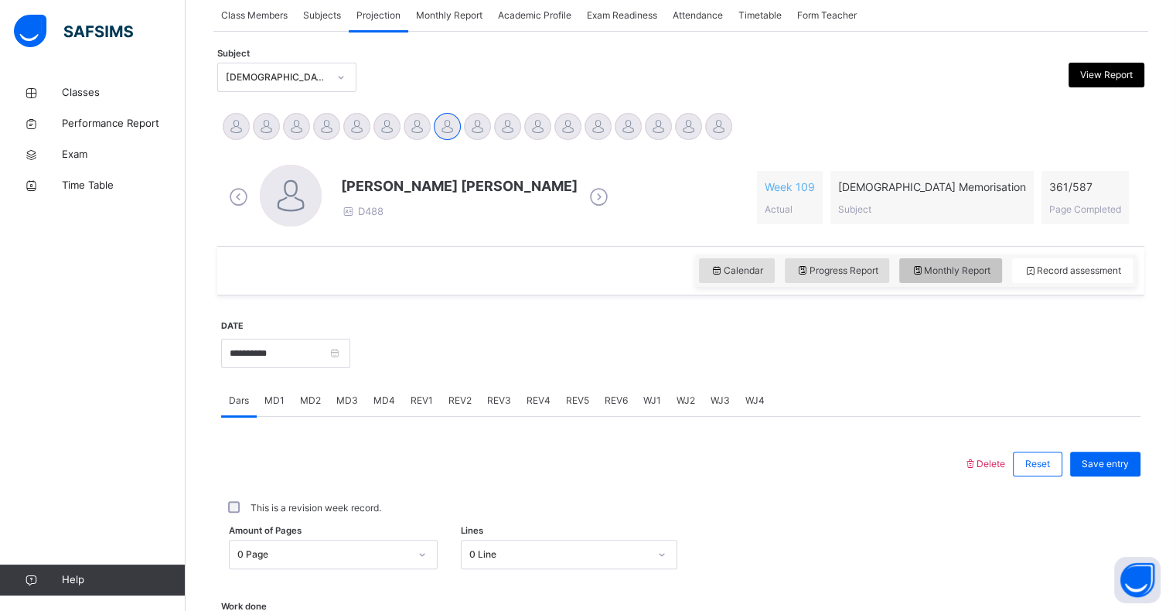
click at [992, 279] on div "Monthly Report" at bounding box center [950, 270] width 103 height 25
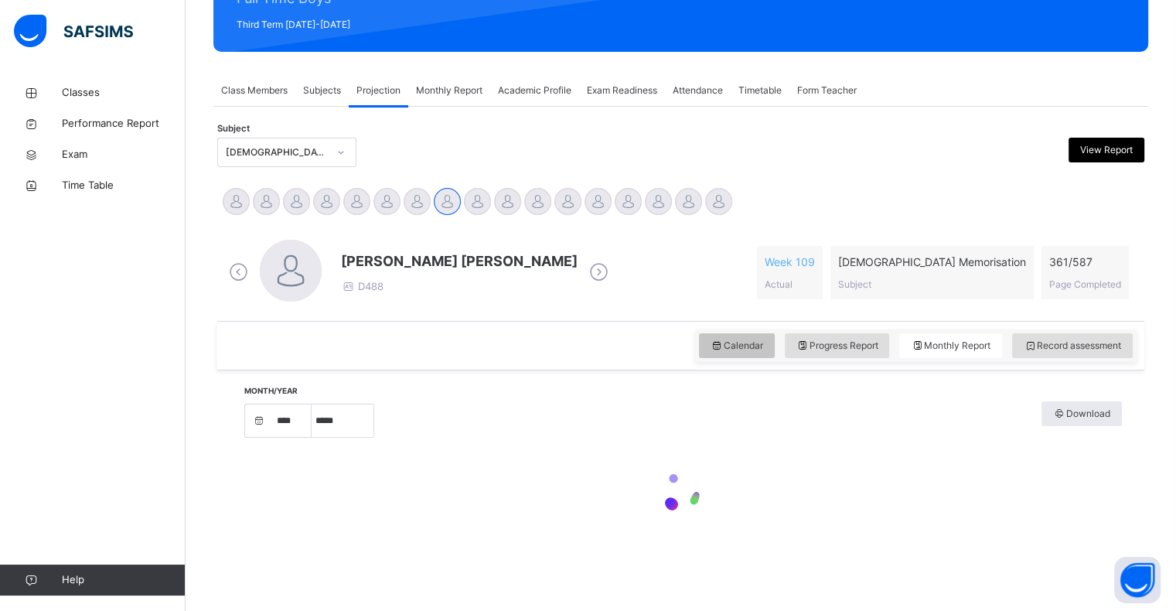
select select "****"
select select "*"
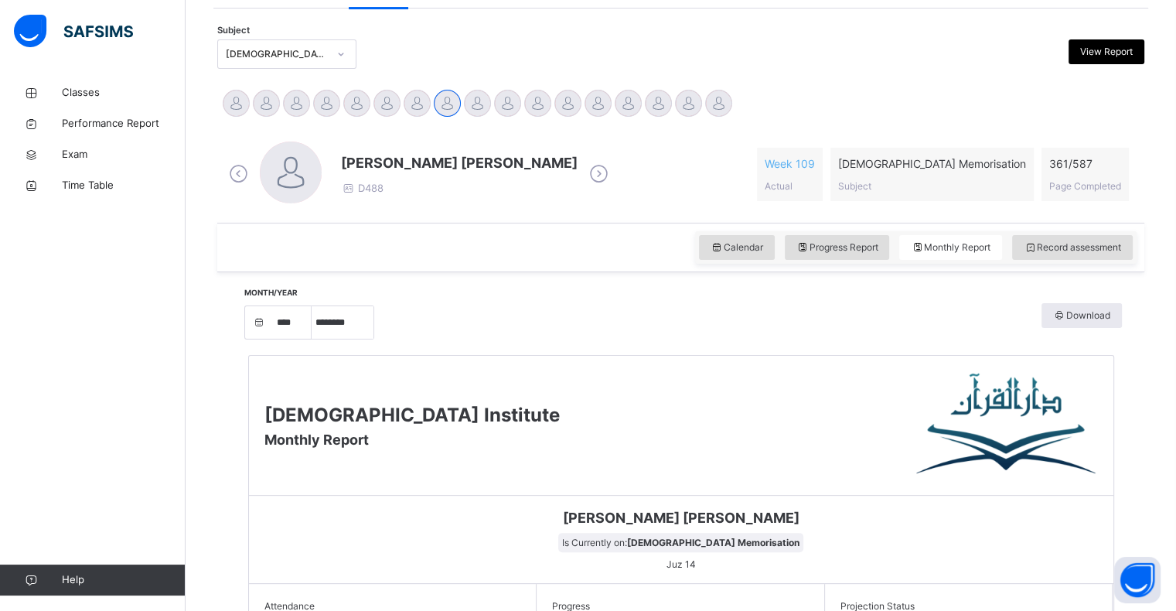
scroll to position [309, 0]
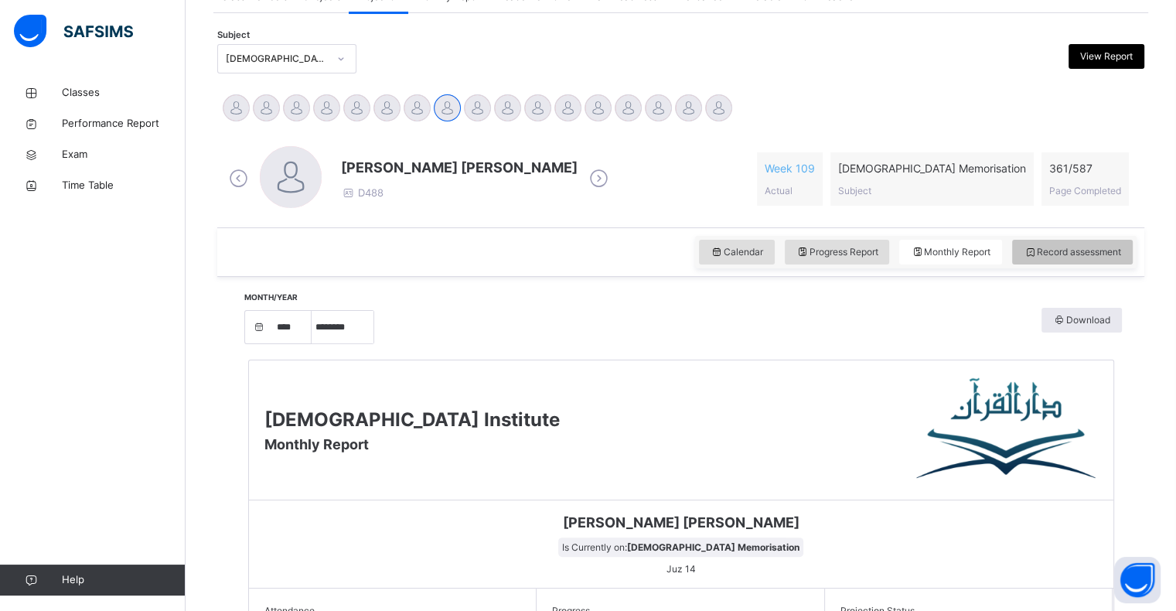
click at [1082, 243] on div "Record assessment" at bounding box center [1072, 252] width 121 height 25
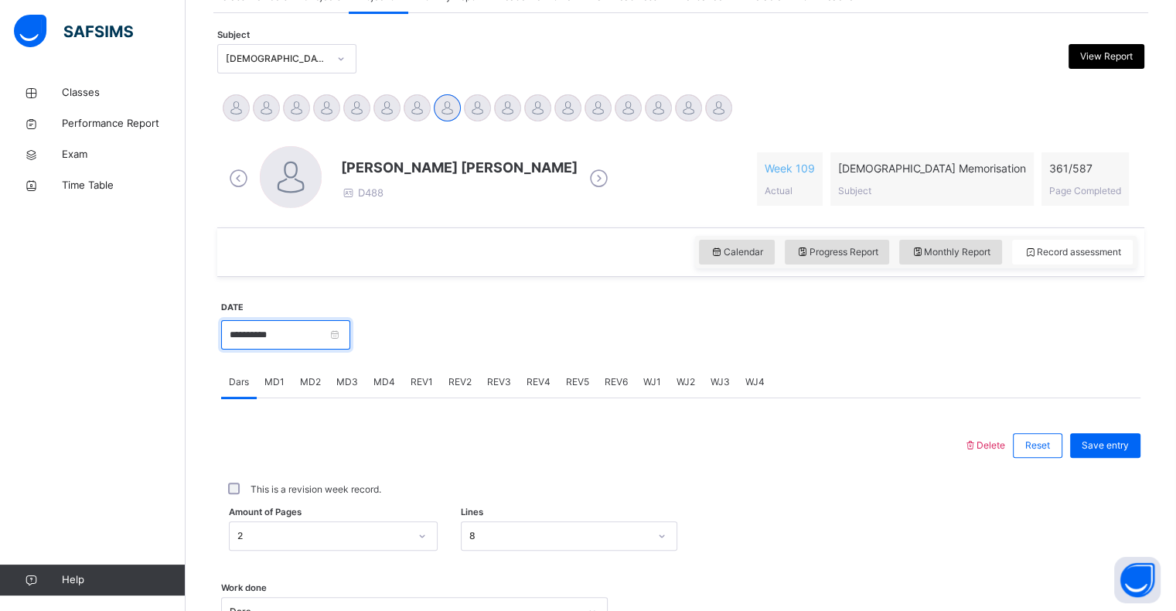
click at [350, 326] on input "**********" at bounding box center [285, 334] width 129 height 29
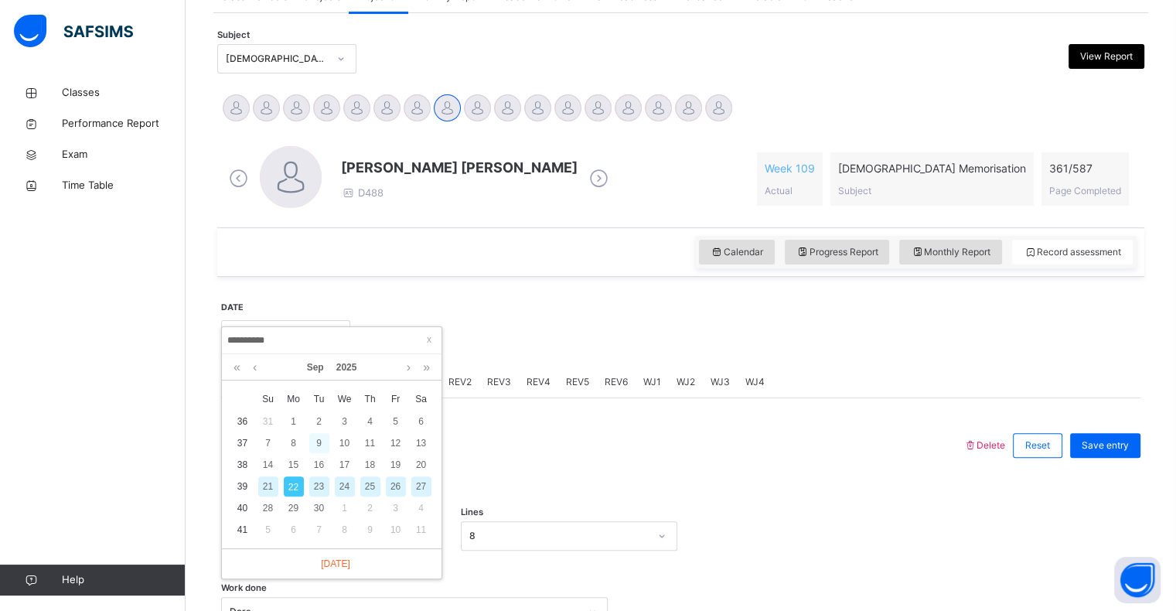
click at [323, 439] on div "9" at bounding box center [319, 443] width 20 height 20
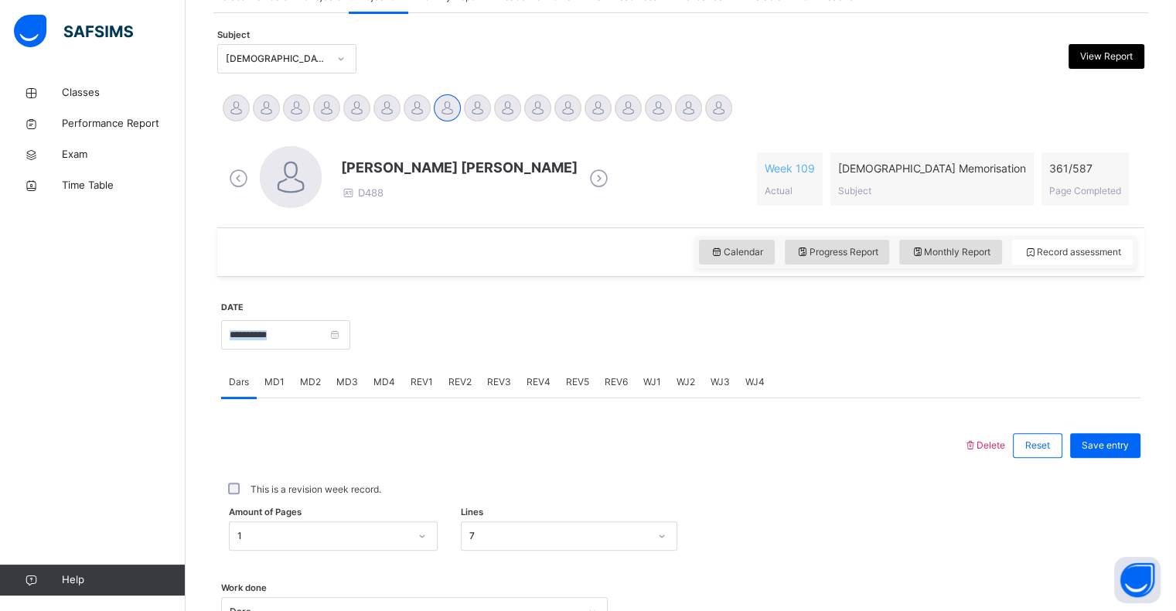
click at [343, 348] on div "**********" at bounding box center [285, 333] width 129 height 66
click at [350, 332] on input "**********" at bounding box center [285, 334] width 129 height 29
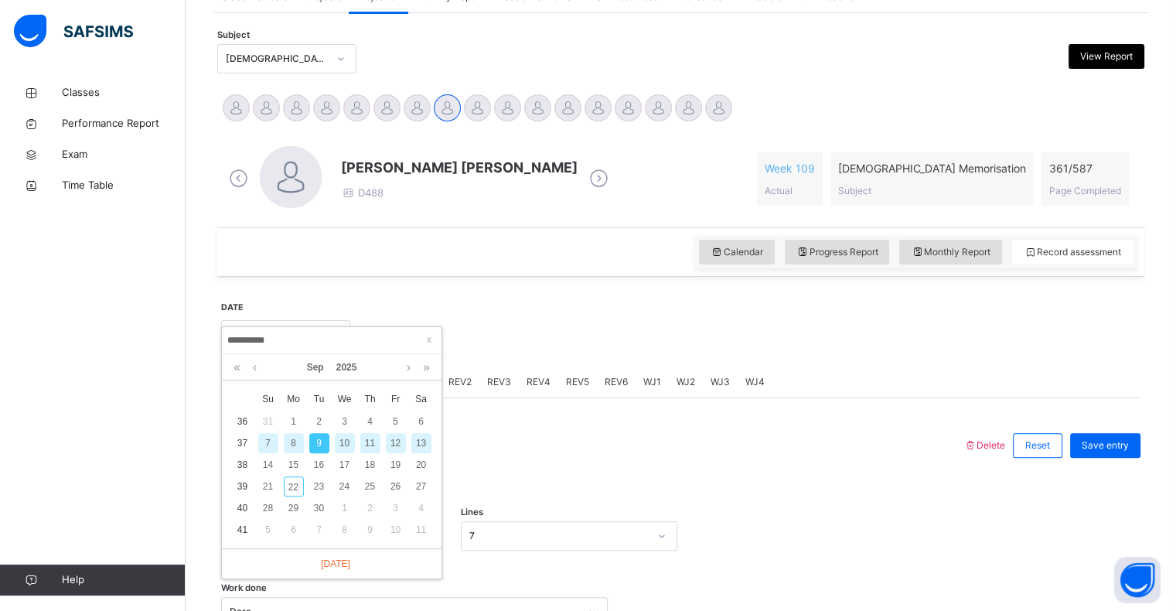
click at [343, 435] on div "10" at bounding box center [345, 443] width 20 height 20
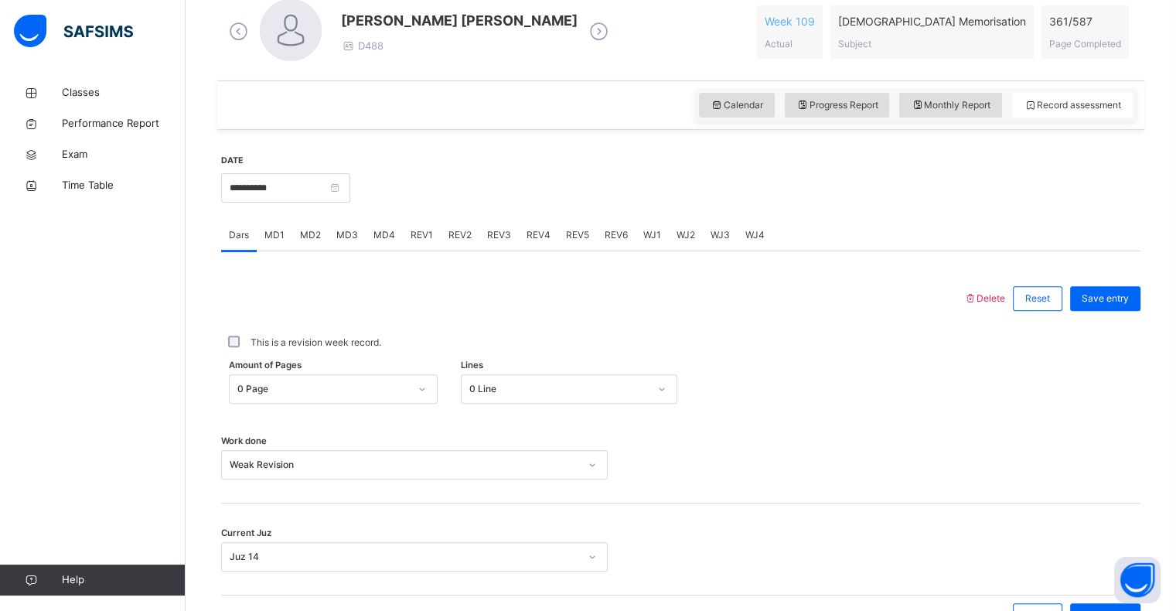
scroll to position [459, 0]
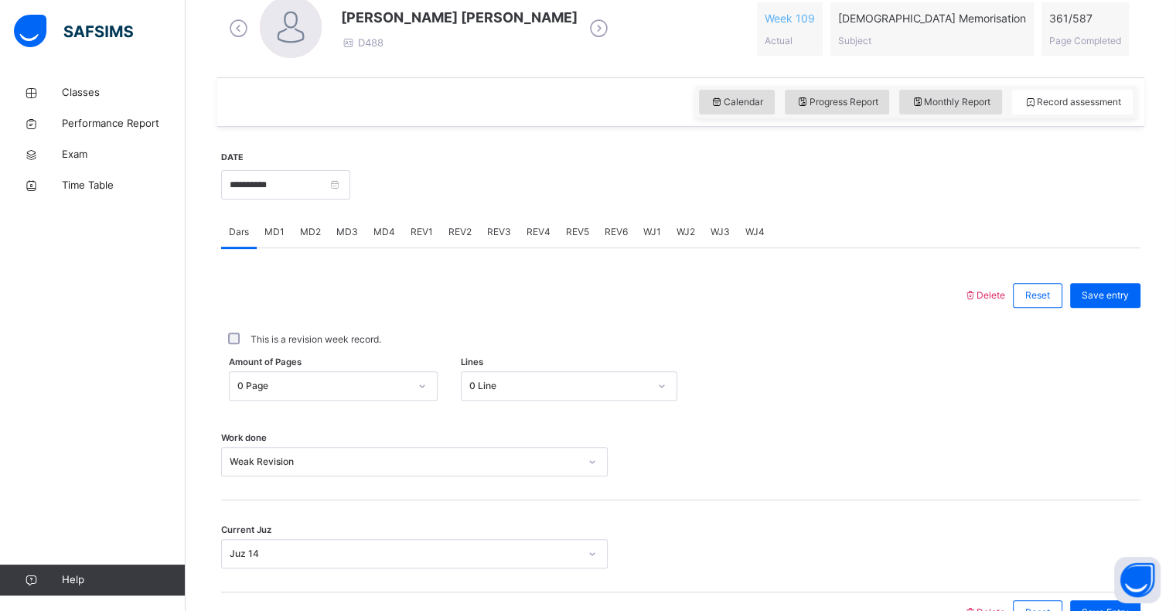
click at [455, 241] on div "REV2" at bounding box center [460, 231] width 39 height 31
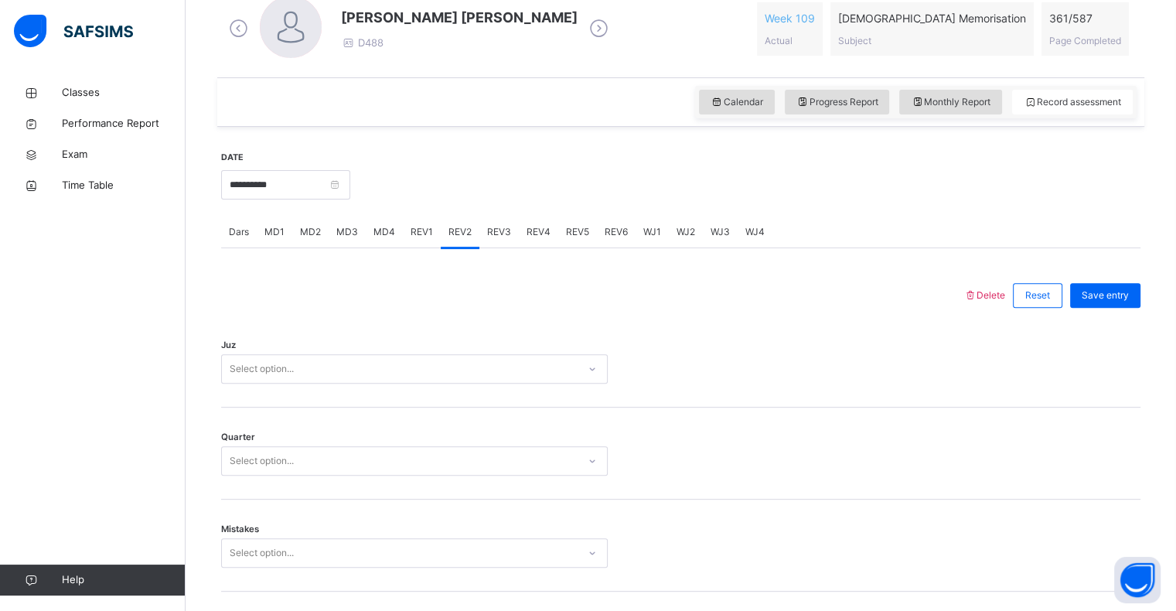
click at [441, 233] on div "REV2" at bounding box center [460, 231] width 39 height 31
click at [430, 233] on div "REV1" at bounding box center [422, 231] width 38 height 31
click at [344, 172] on input "**********" at bounding box center [285, 184] width 129 height 29
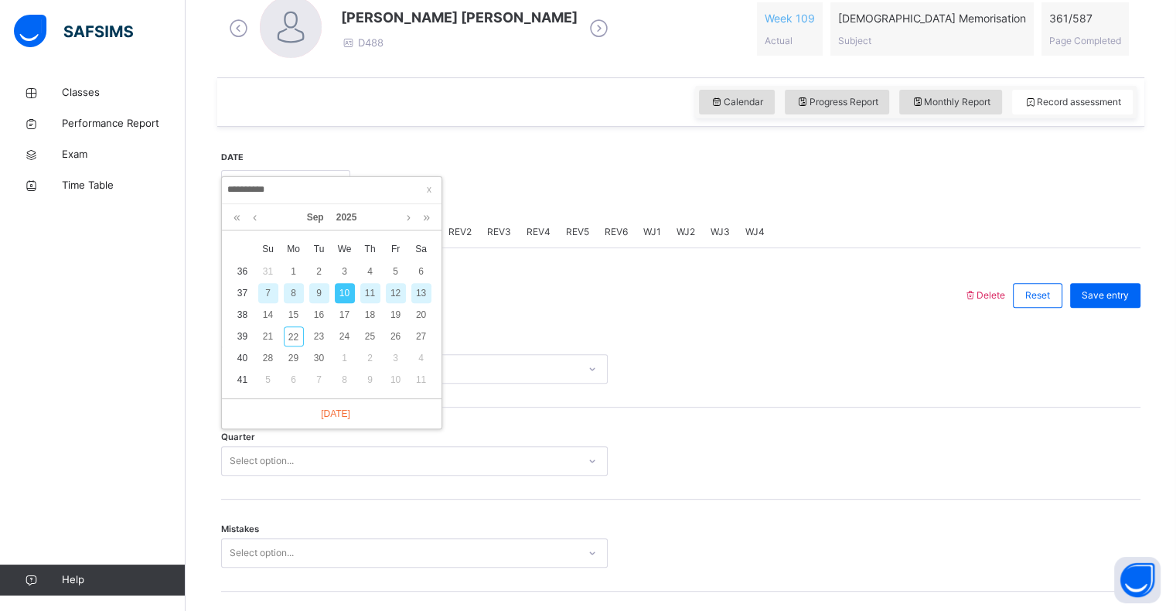
click at [380, 292] on div "11" at bounding box center [370, 293] width 26 height 20
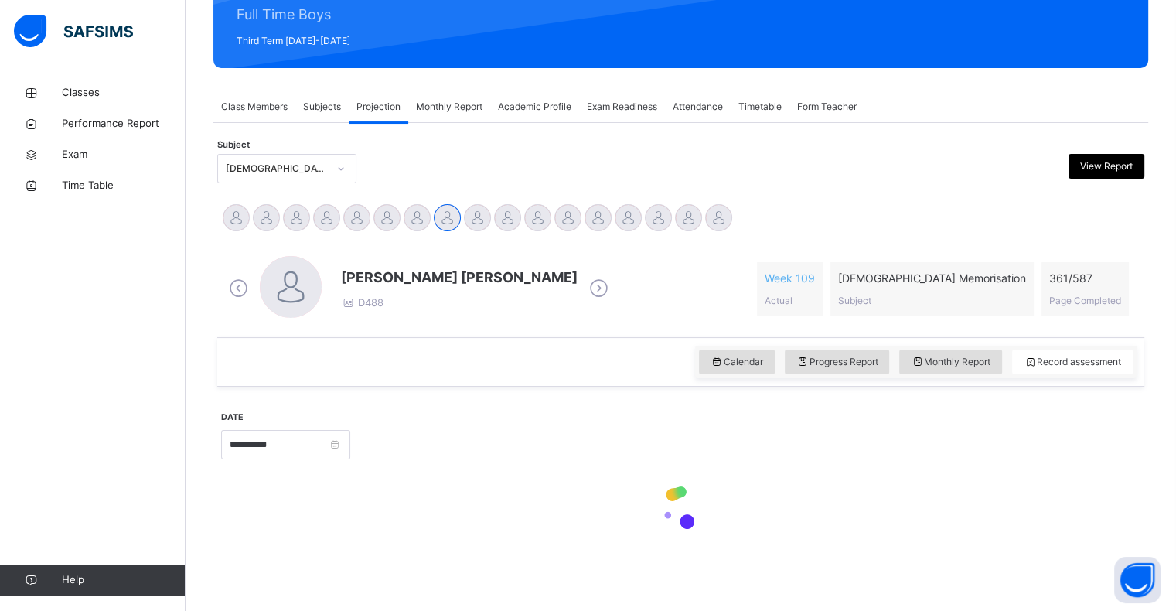
click at [374, 292] on span at bounding box center [459, 292] width 236 height 8
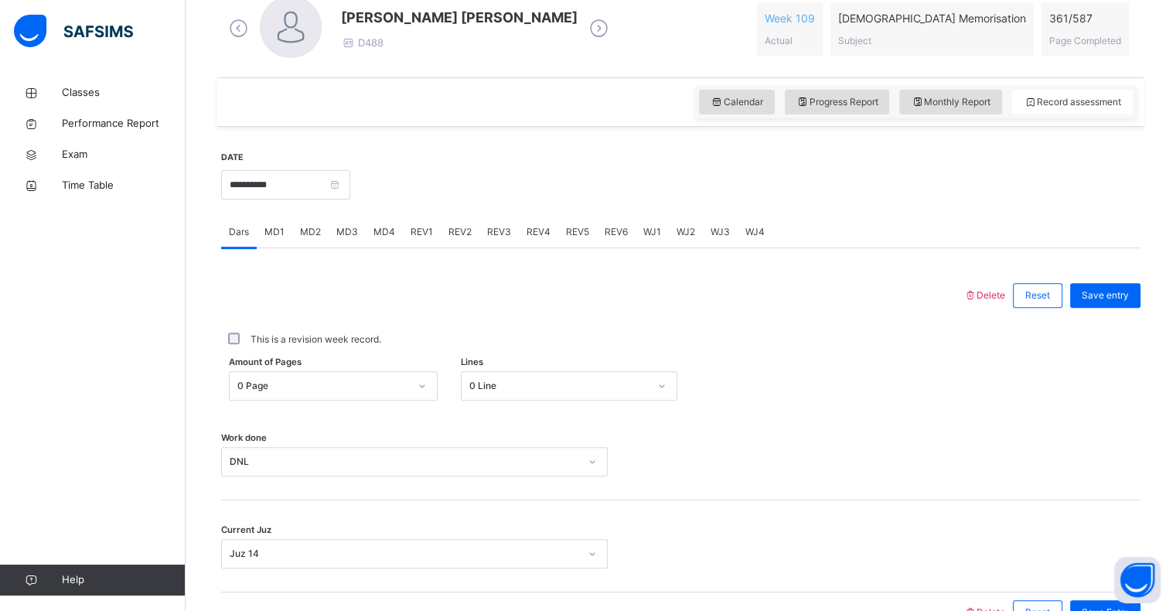
click at [448, 231] on span "REV2" at bounding box center [459, 232] width 23 height 14
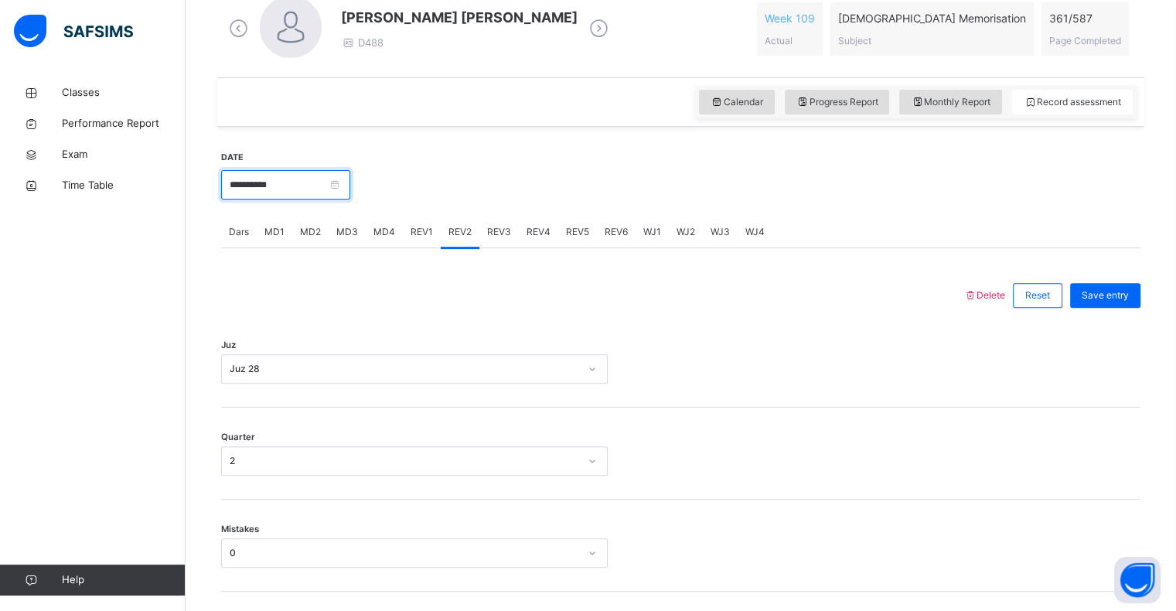
click at [340, 187] on input "**********" at bounding box center [285, 184] width 129 height 29
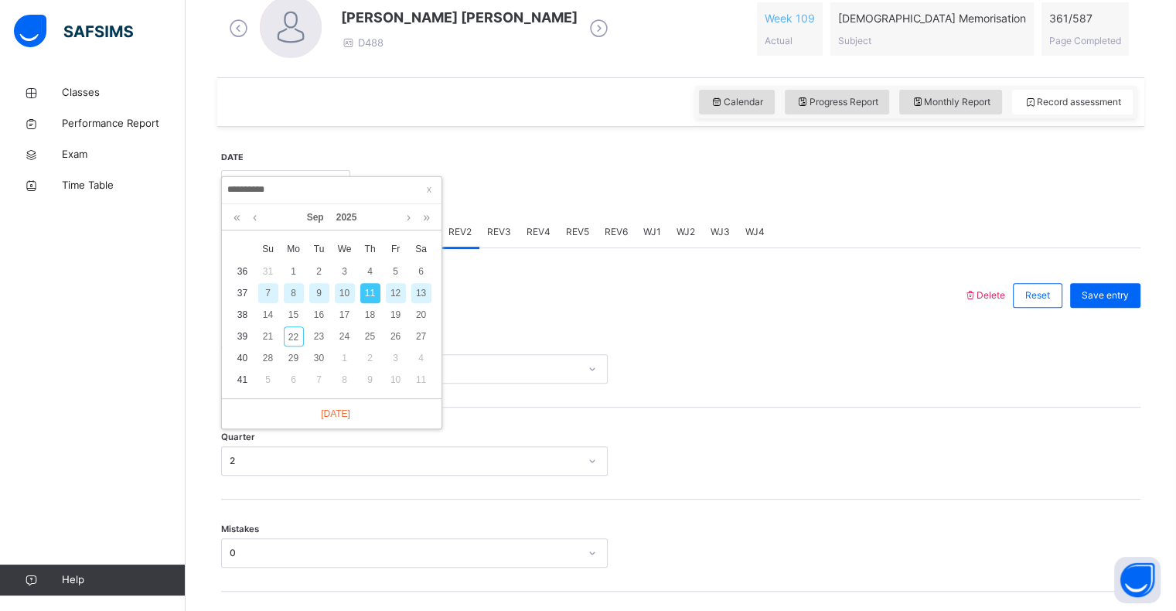
click at [349, 288] on div "10" at bounding box center [345, 293] width 20 height 20
type input "**********"
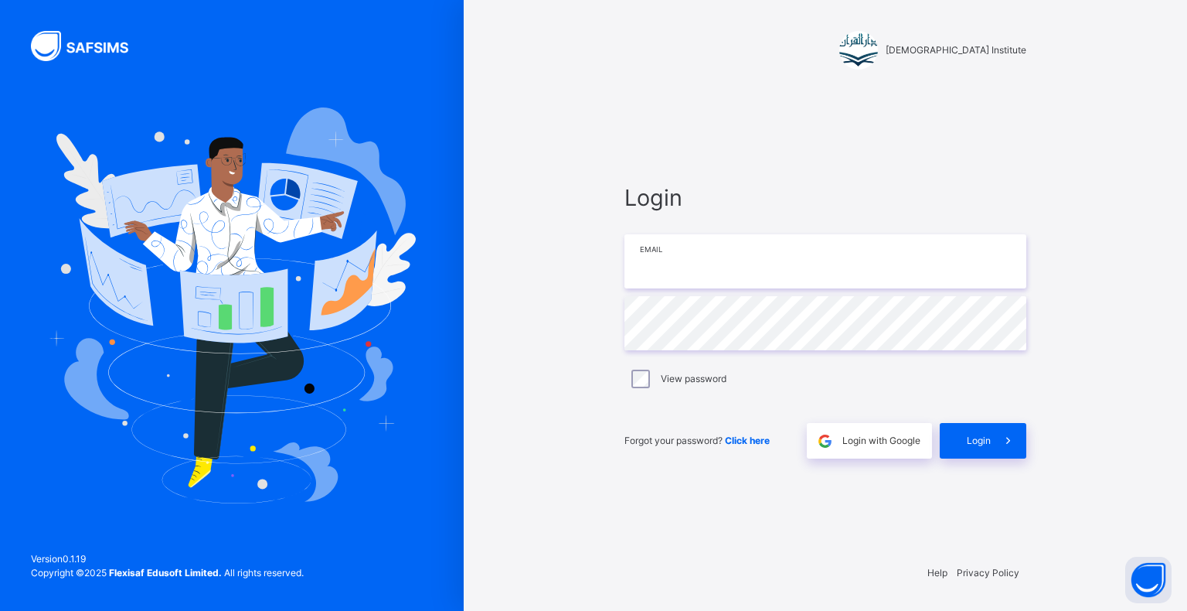
click at [754, 258] on input "email" at bounding box center [825, 261] width 402 height 54
click at [800, 257] on input "email" at bounding box center [825, 261] width 402 height 54
type input "**********"
click at [1005, 424] on span at bounding box center [1009, 441] width 36 height 36
click at [1009, 424] on span at bounding box center [1009, 441] width 36 height 36
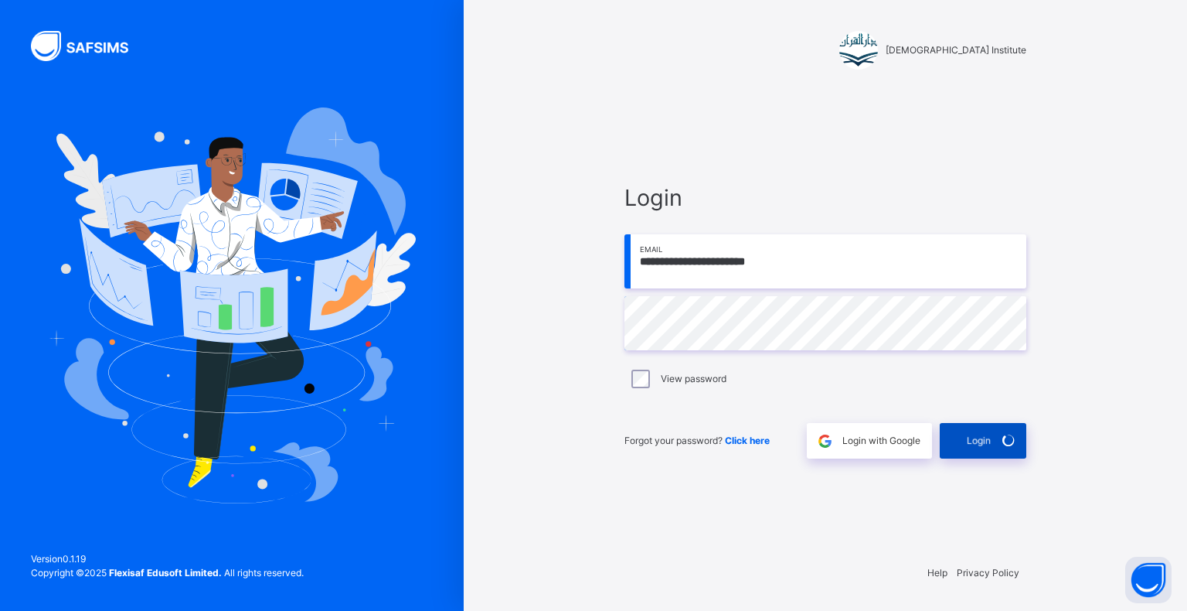
click at [1022, 442] on span at bounding box center [1009, 441] width 36 height 36
click at [1019, 448] on span at bounding box center [1009, 441] width 36 height 36
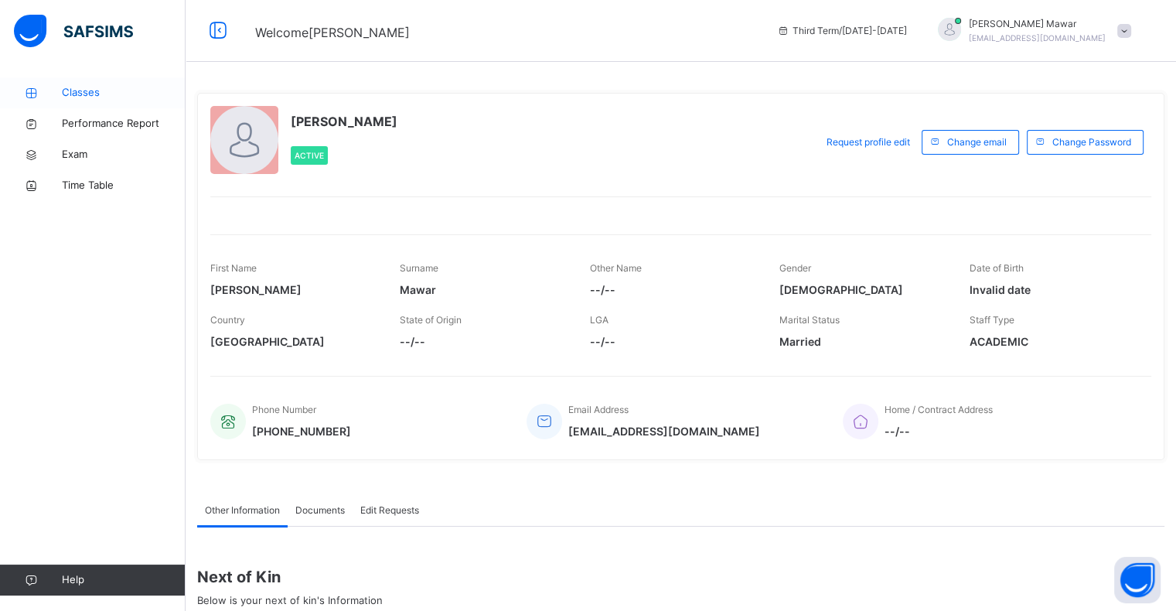
click at [68, 94] on span "Classes" at bounding box center [124, 92] width 124 height 15
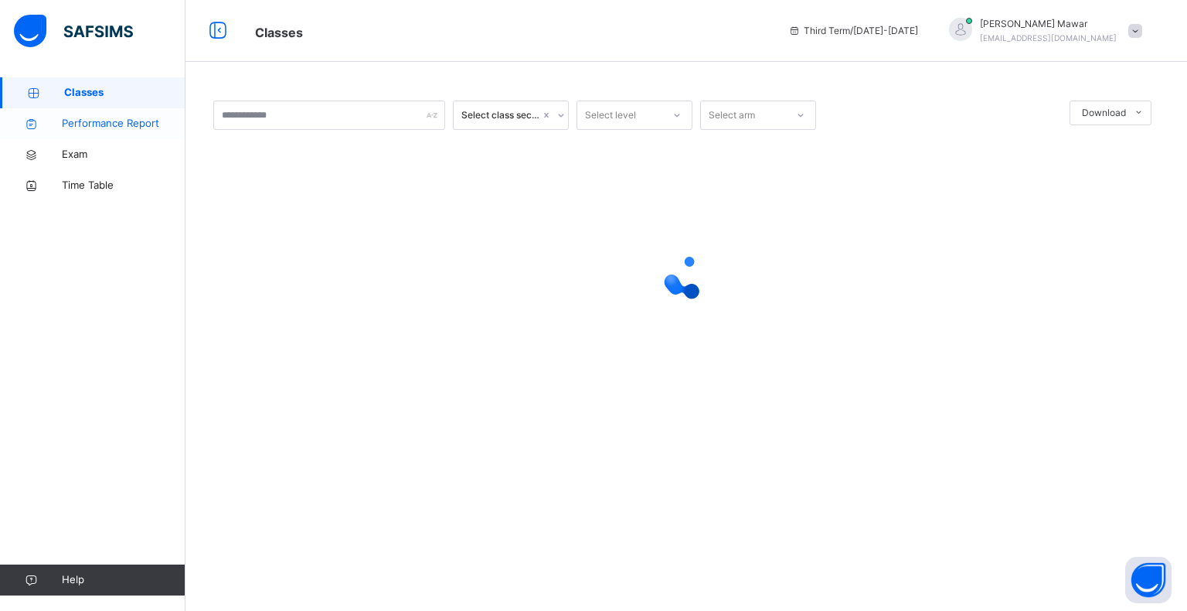
click at [80, 134] on link "Performance Report" at bounding box center [92, 123] width 185 height 31
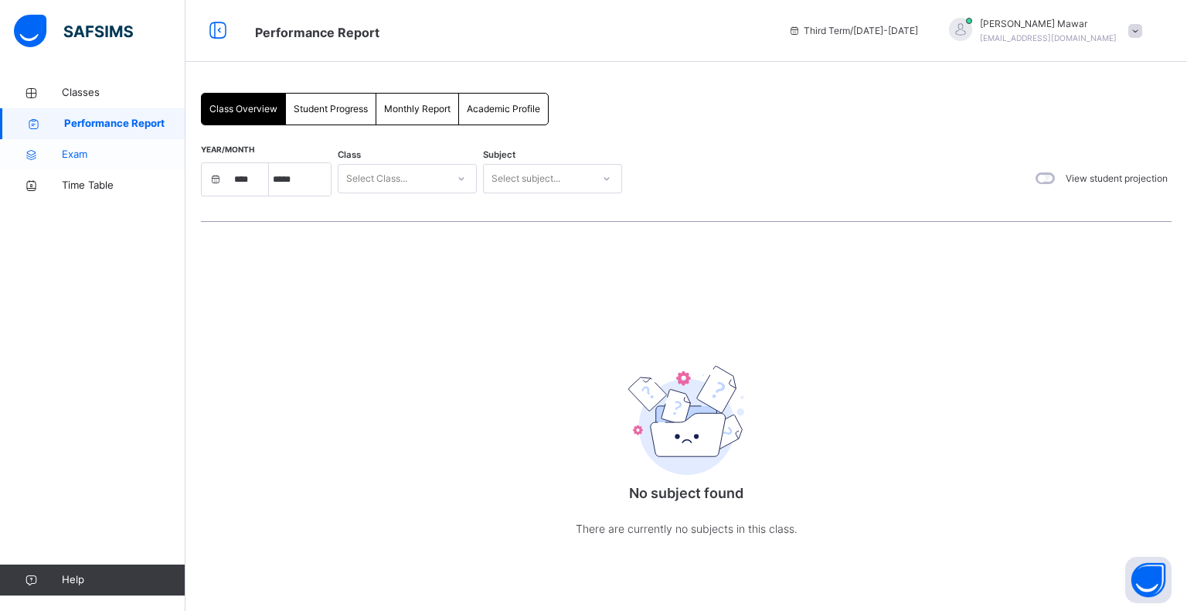
click at [77, 167] on link "Exam" at bounding box center [92, 154] width 185 height 31
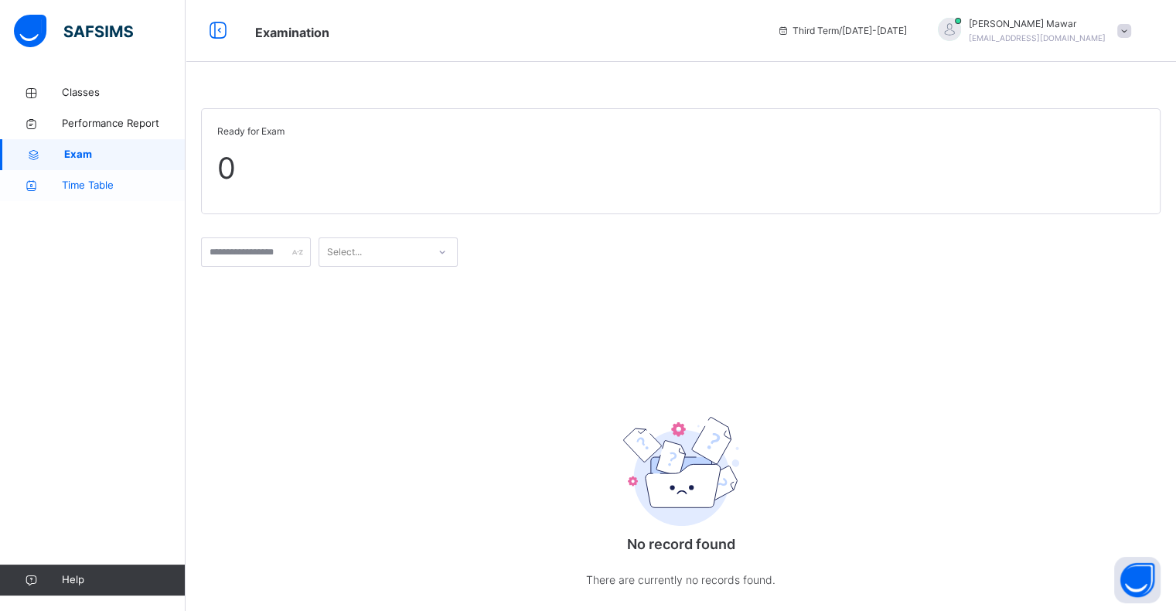
click at [97, 197] on link "Time Table" at bounding box center [92, 185] width 185 height 31
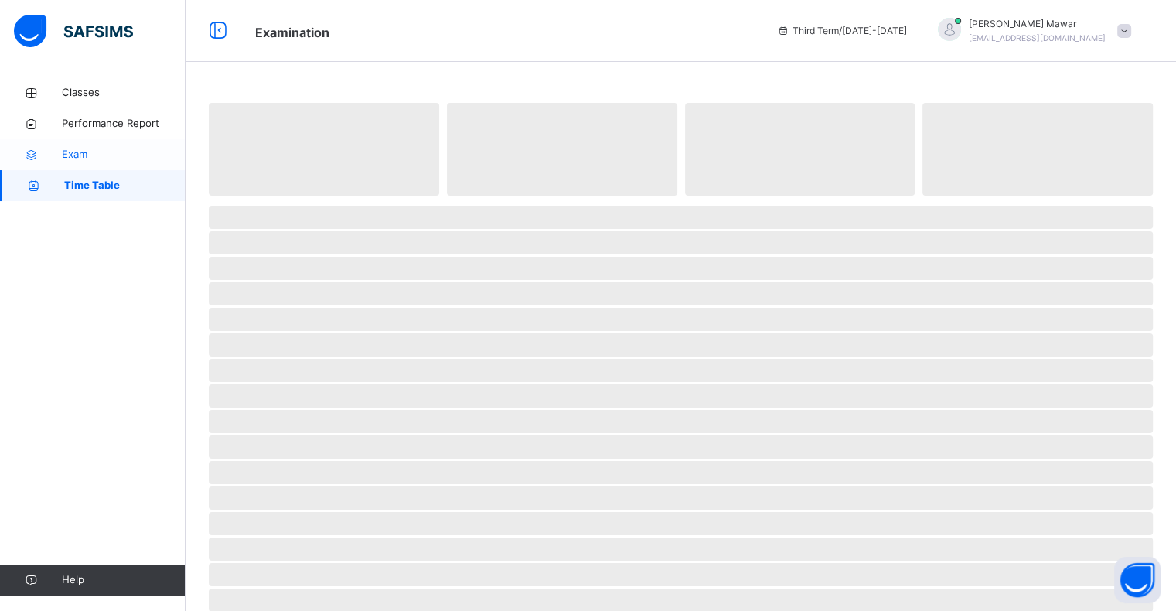
click at [80, 158] on span "Exam" at bounding box center [124, 154] width 124 height 15
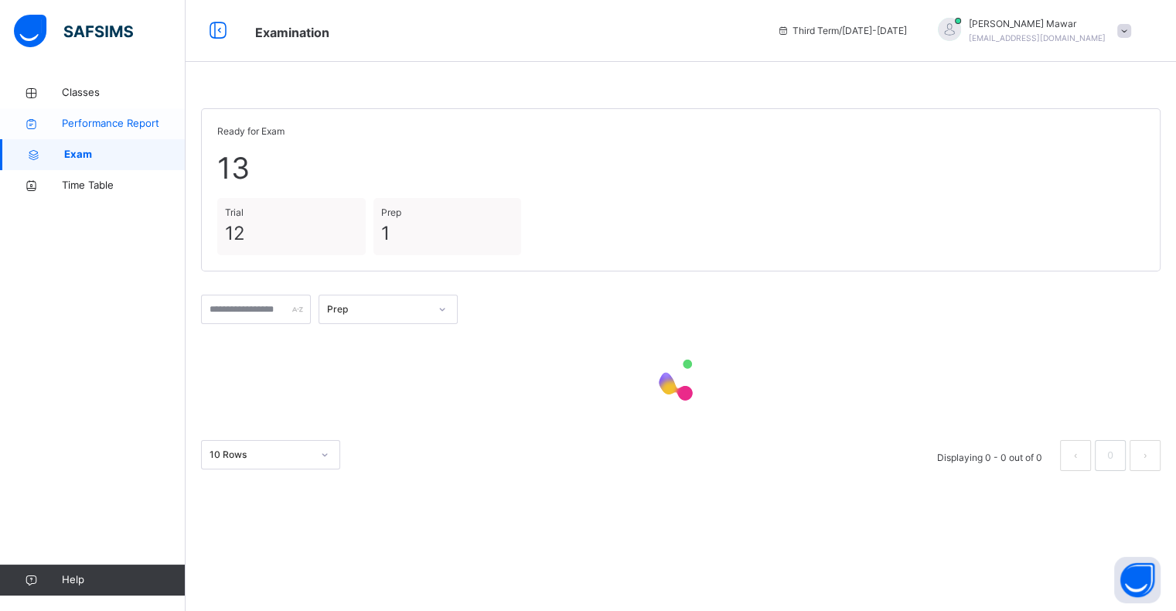
click at [93, 135] on link "Performance Report" at bounding box center [92, 123] width 185 height 31
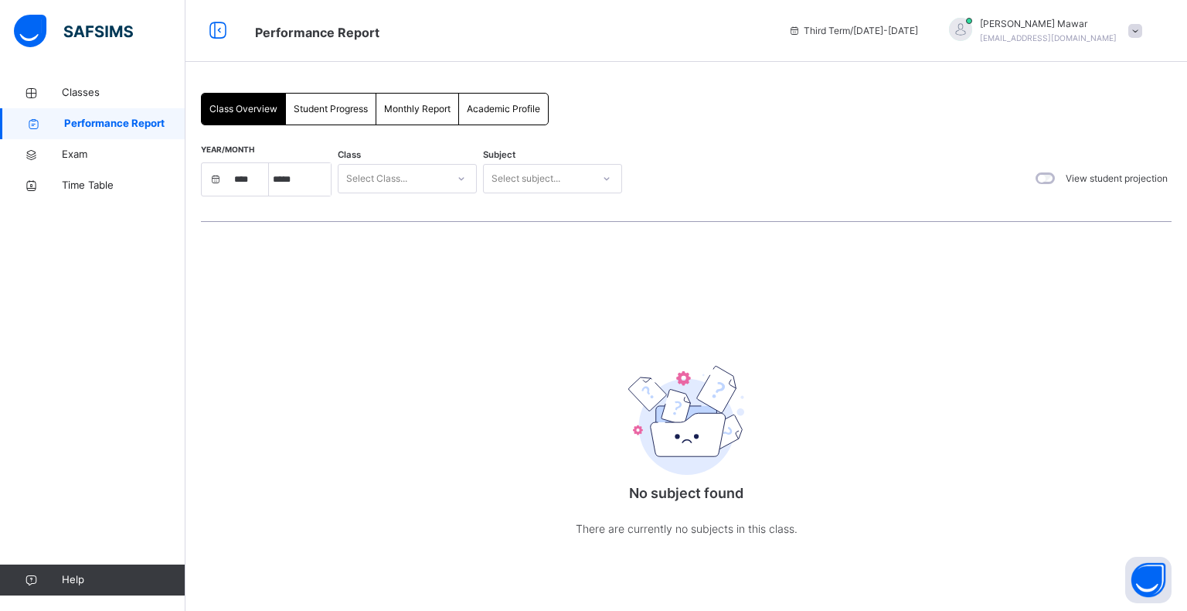
click at [106, 122] on span "Performance Report" at bounding box center [124, 123] width 121 height 15
click at [90, 145] on link "Exam" at bounding box center [92, 154] width 185 height 31
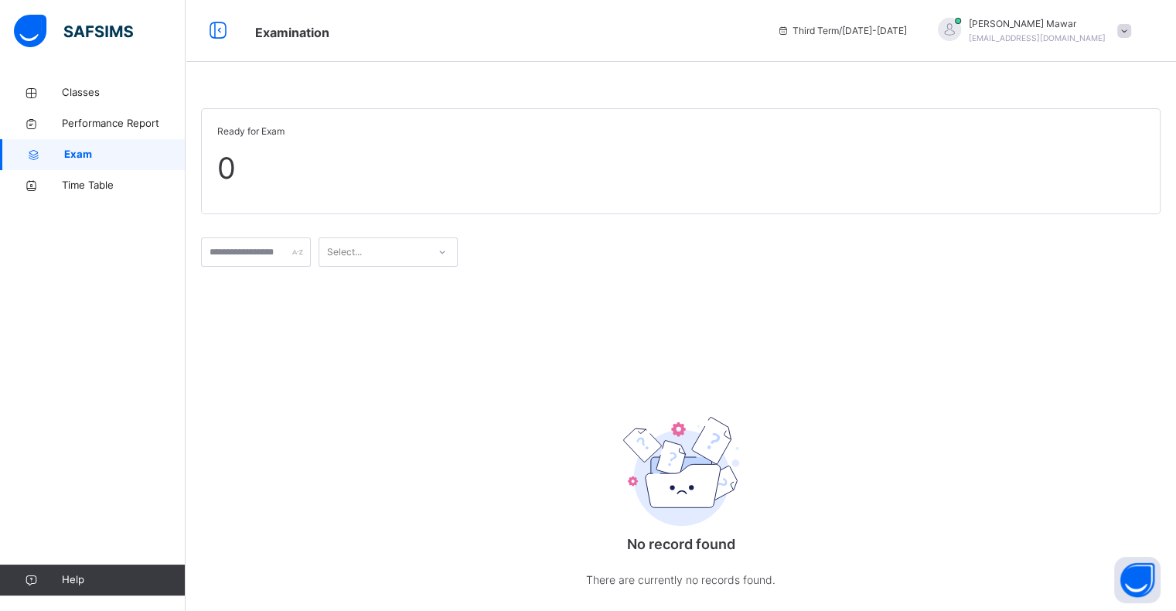
click at [100, 155] on span "Exam" at bounding box center [124, 154] width 121 height 15
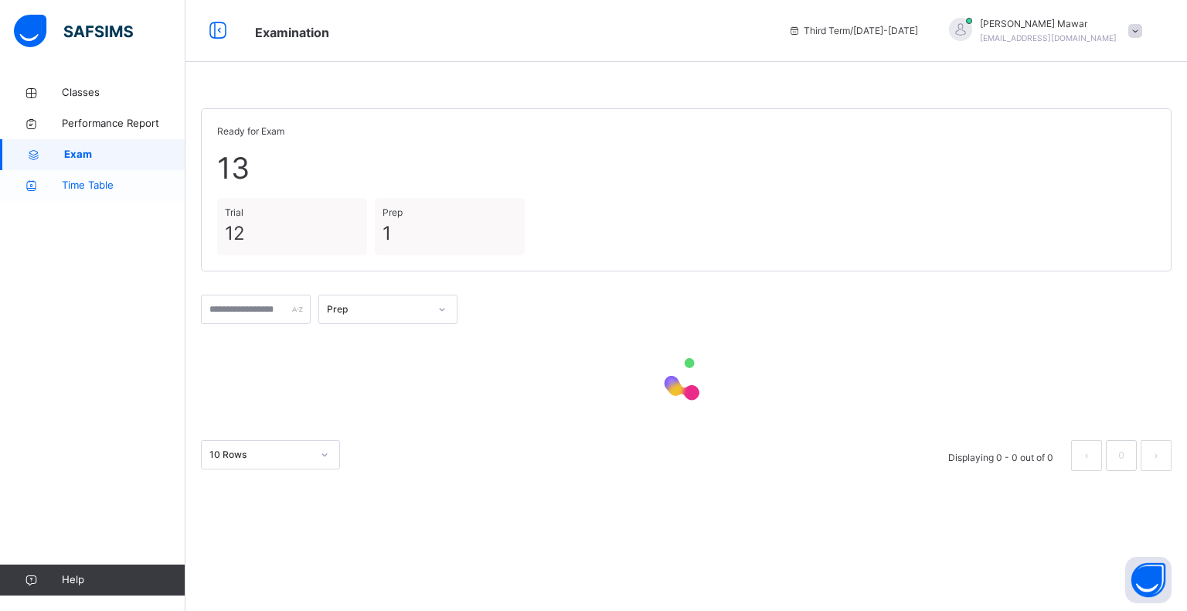
click at [83, 170] on link "Time Table" at bounding box center [92, 185] width 185 height 31
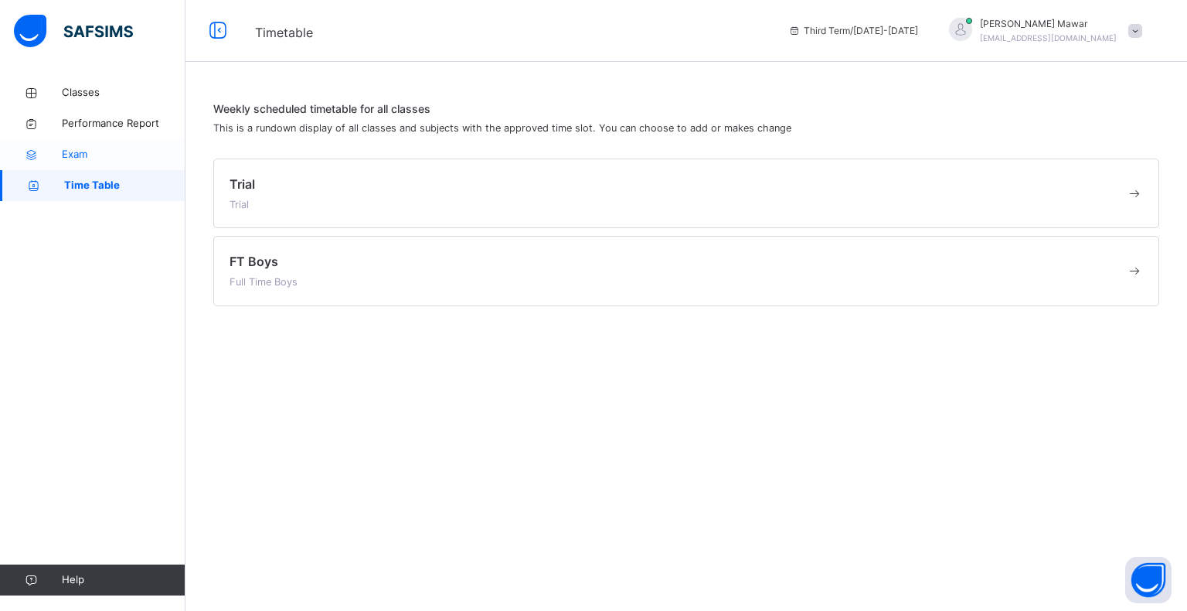
click at [92, 158] on span "Exam" at bounding box center [124, 154] width 124 height 15
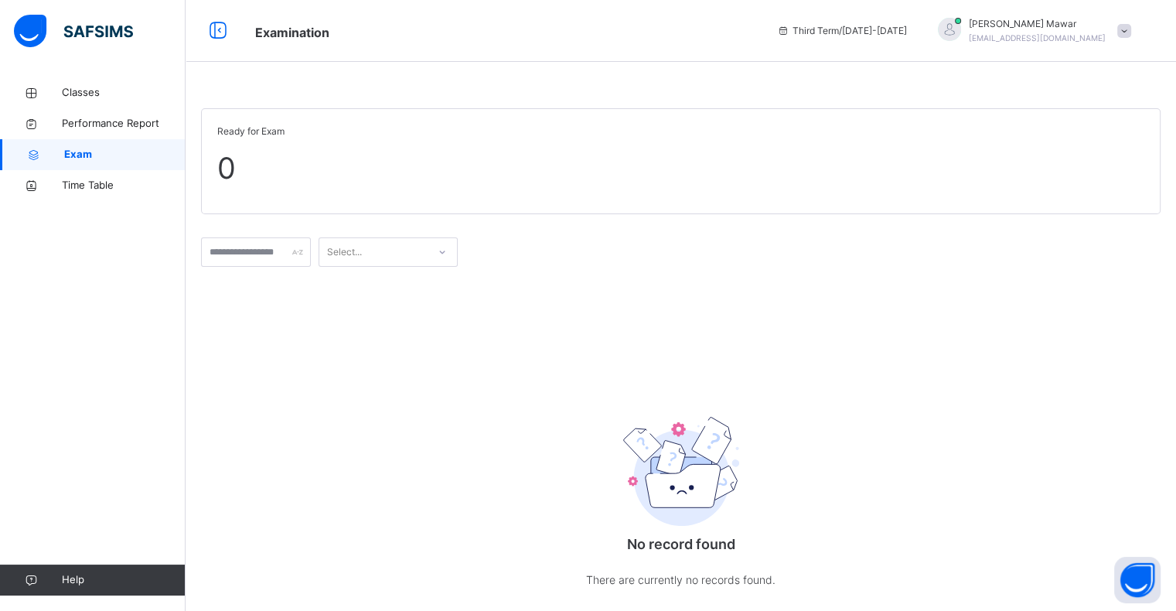
click at [94, 151] on span "Exam" at bounding box center [124, 154] width 121 height 15
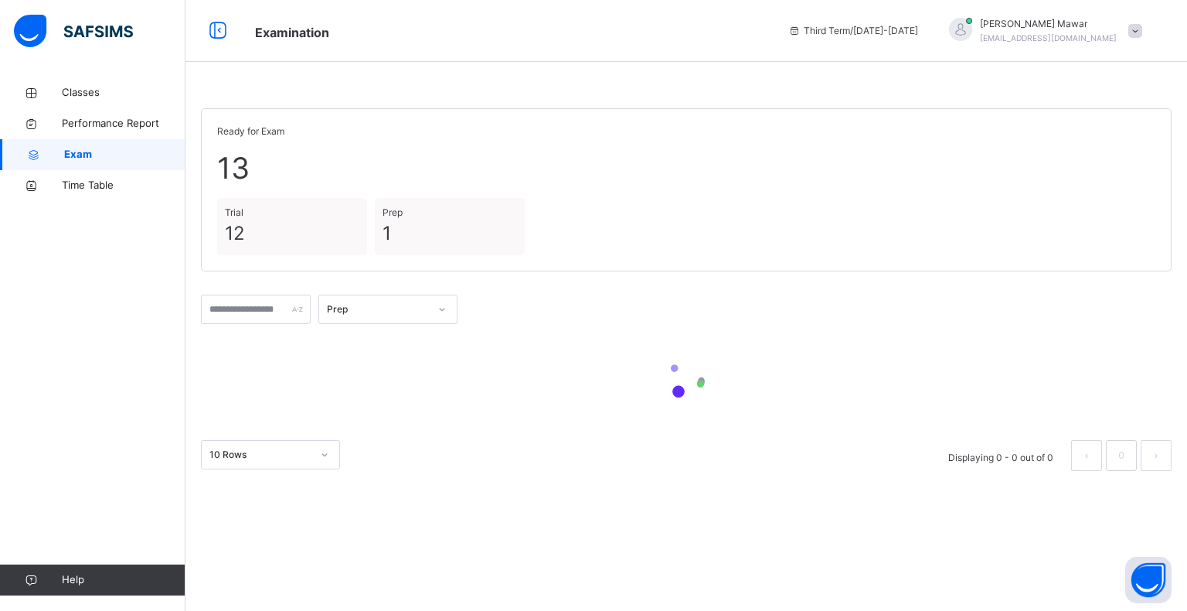
click at [94, 155] on span "Exam" at bounding box center [124, 154] width 121 height 15
click at [97, 161] on span "Exam" at bounding box center [124, 154] width 121 height 15
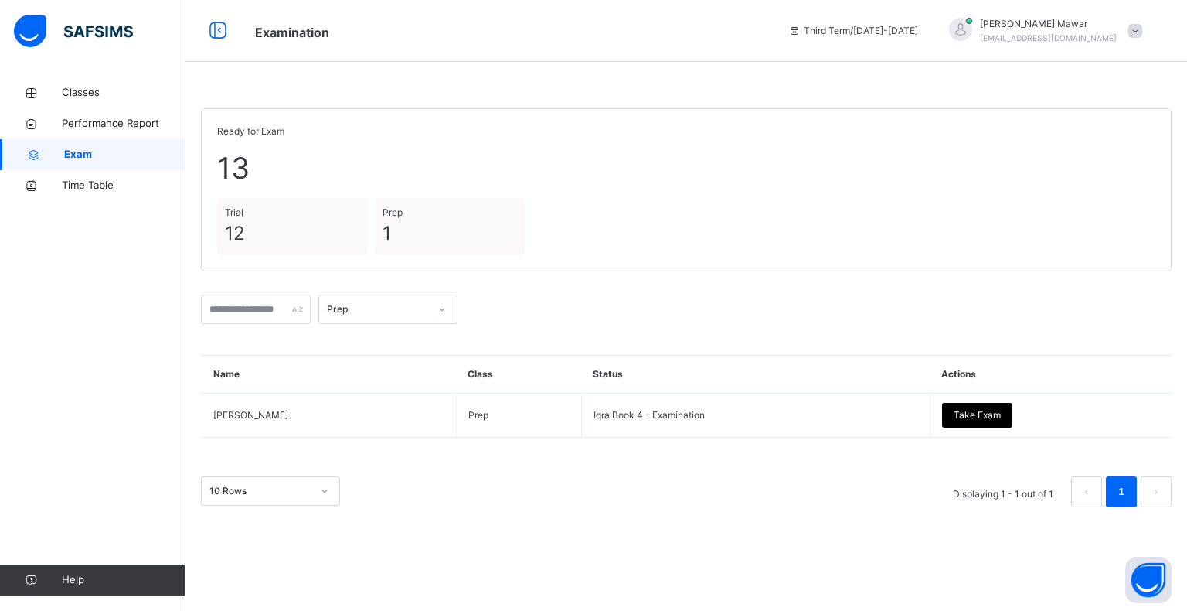
click at [89, 151] on span "Exam" at bounding box center [124, 154] width 121 height 15
click at [97, 155] on span "Exam" at bounding box center [124, 154] width 121 height 15
click at [89, 148] on span "Exam" at bounding box center [124, 154] width 121 height 15
click at [75, 130] on span "Performance Report" at bounding box center [124, 123] width 124 height 15
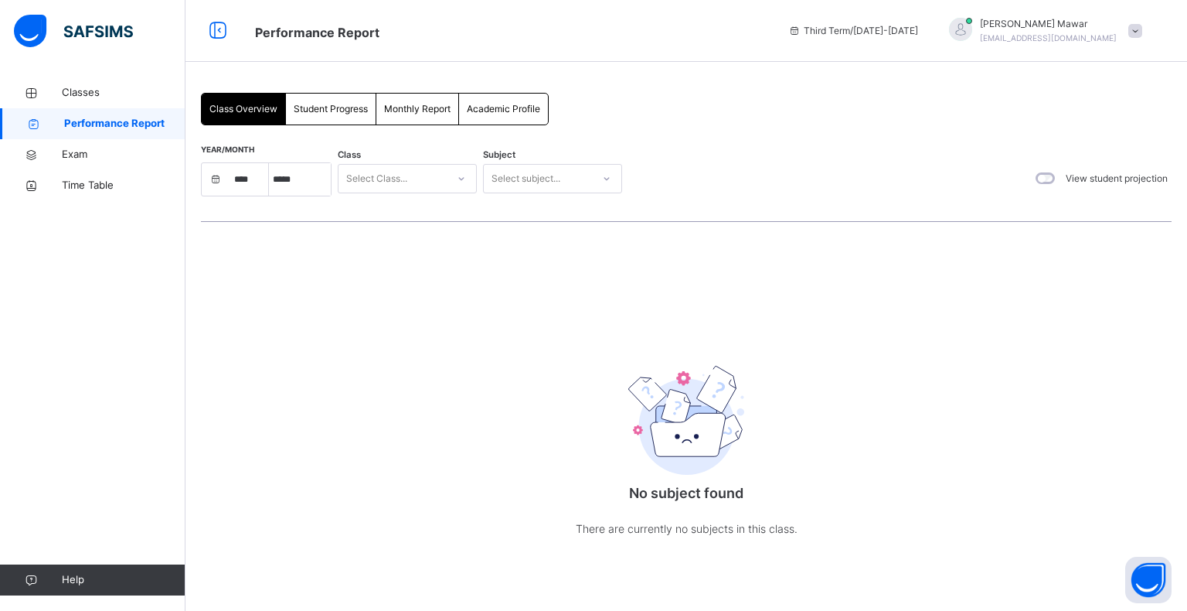
select select "****"
select select "*"
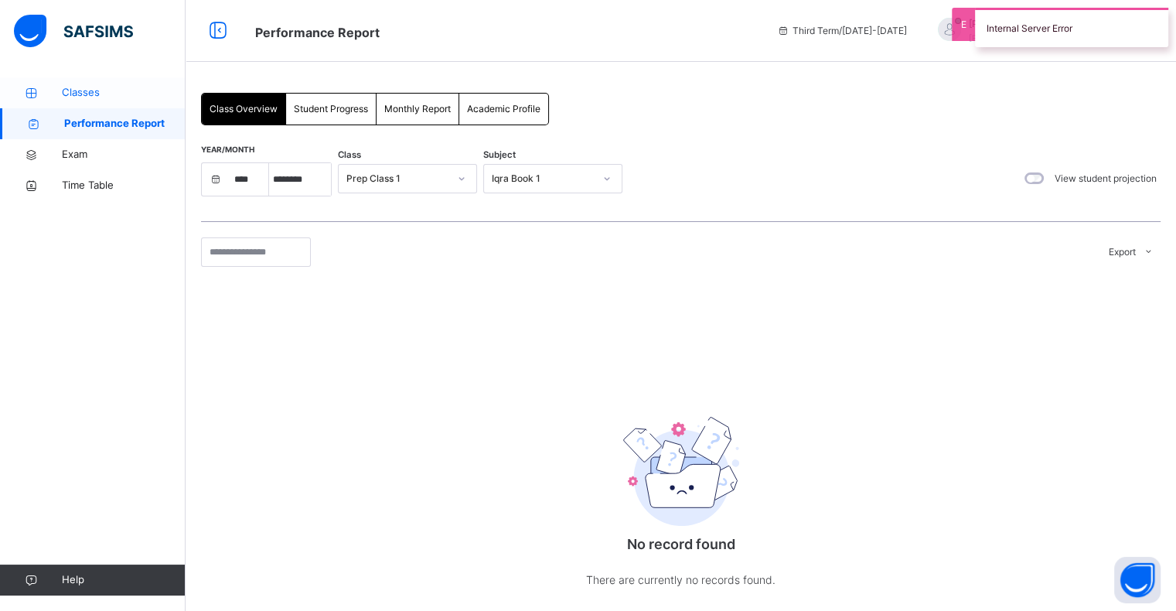
click at [66, 93] on span "Classes" at bounding box center [124, 92] width 124 height 15
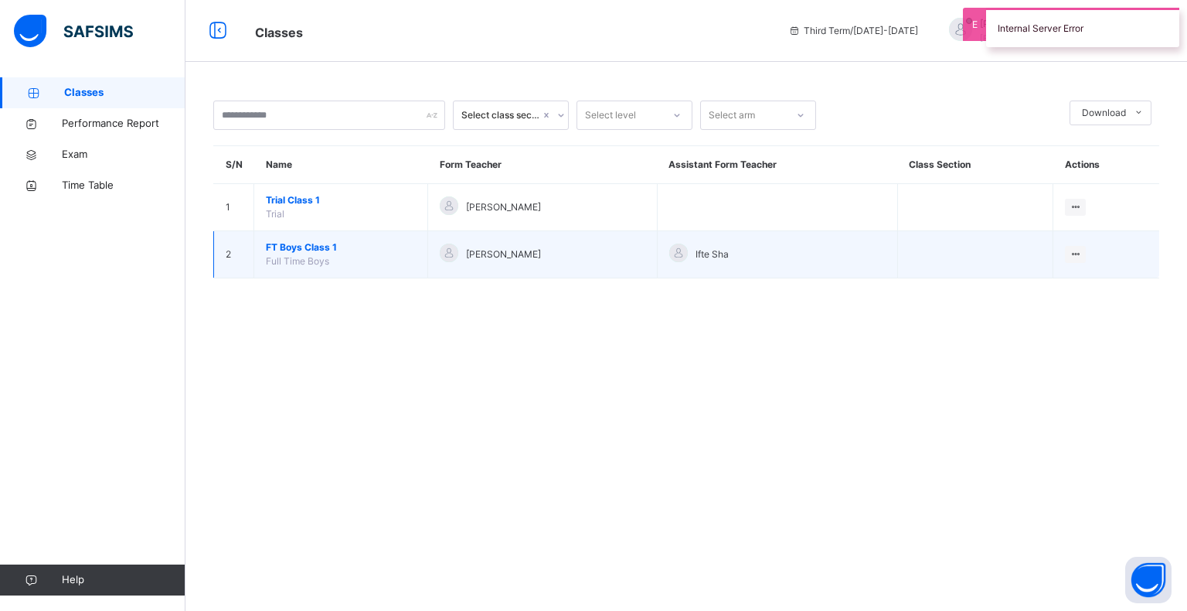
click at [297, 244] on span "FT Boys Class 1" at bounding box center [341, 247] width 150 height 14
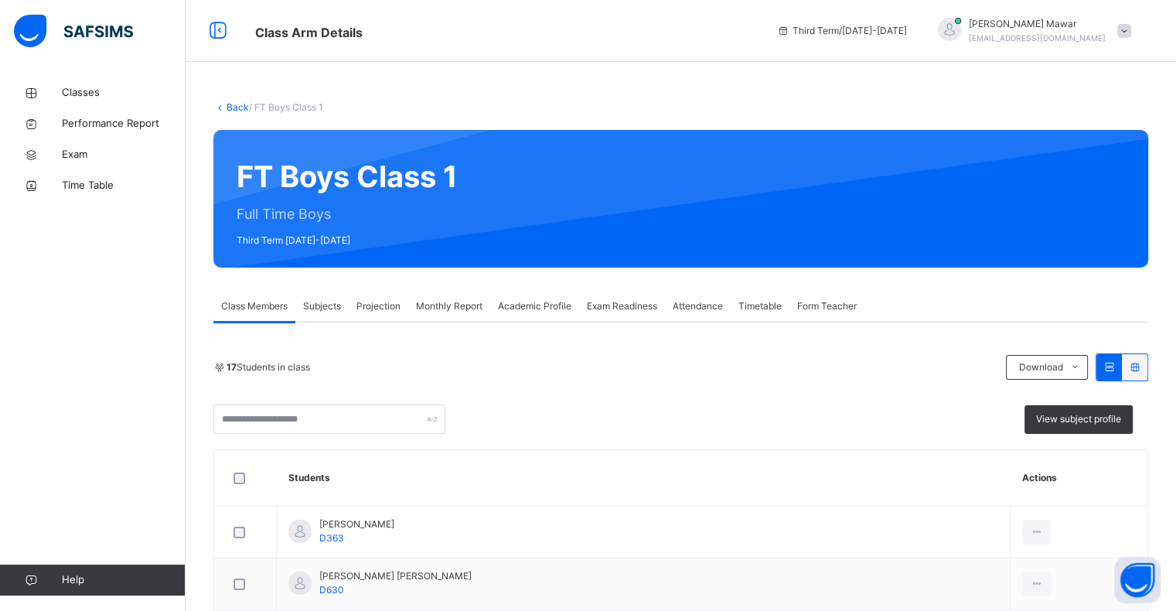
click at [375, 311] on span "Projection" at bounding box center [378, 306] width 44 height 14
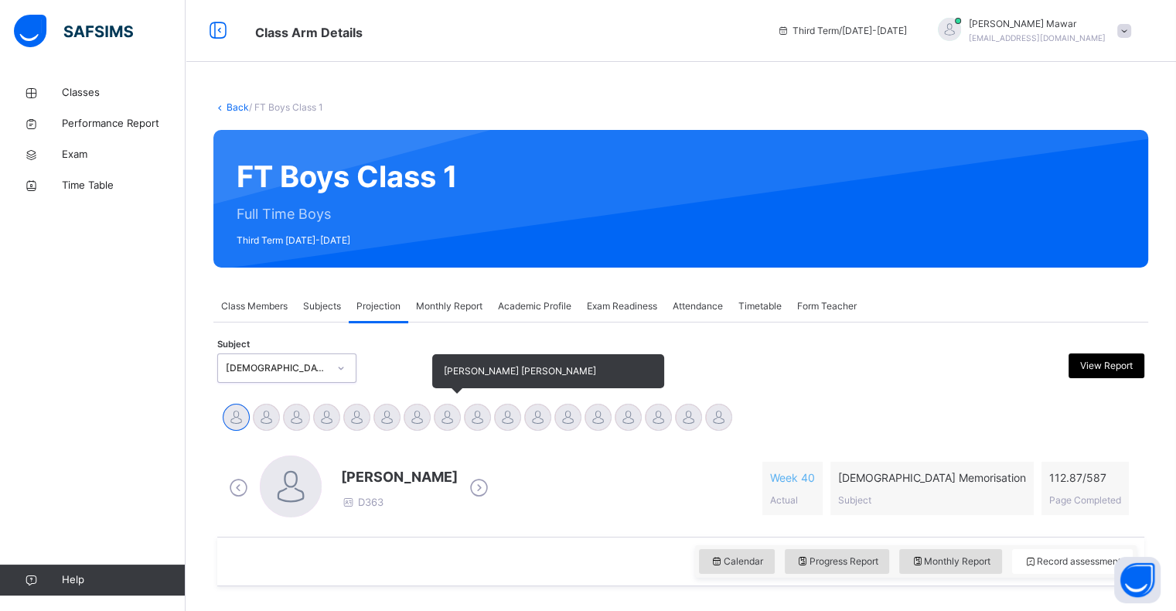
click at [454, 405] on div at bounding box center [447, 416] width 27 height 27
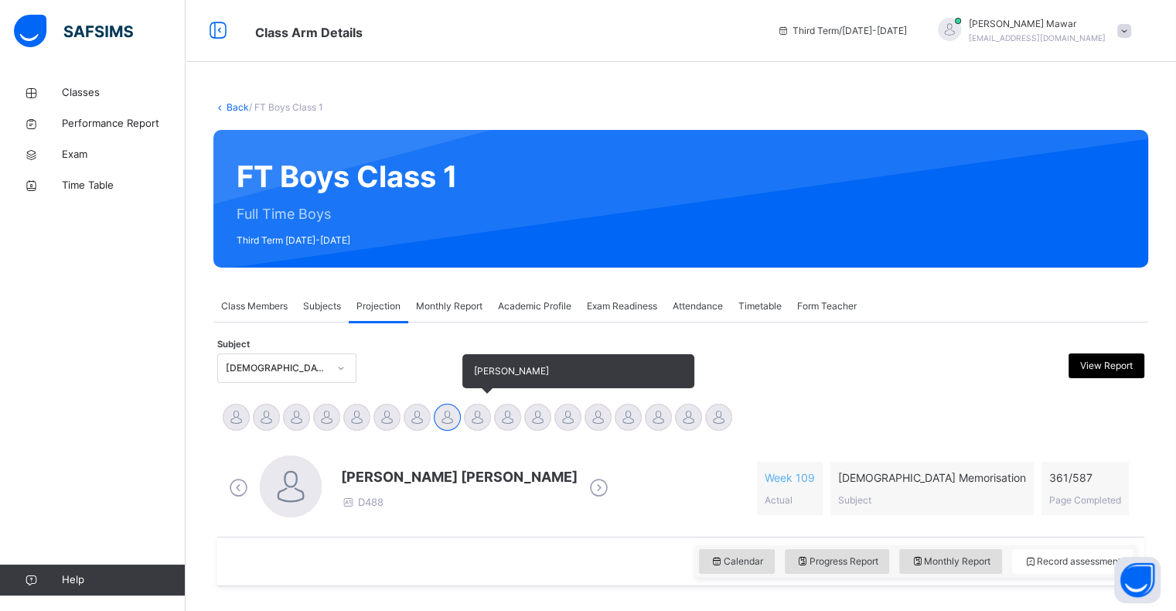
click at [486, 426] on div at bounding box center [477, 416] width 27 height 27
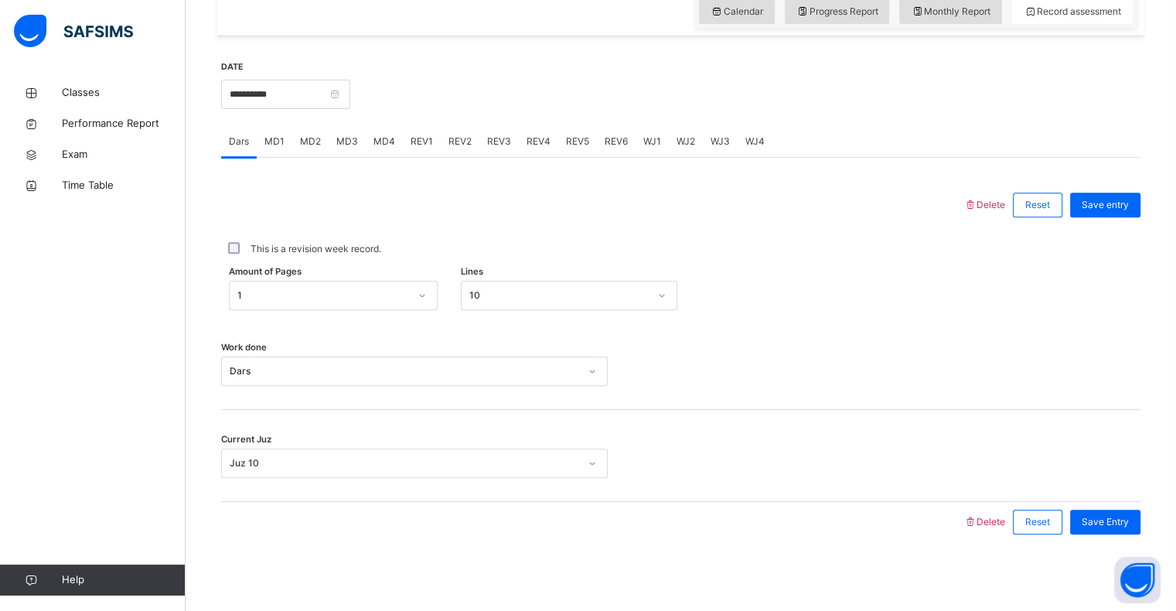
scroll to position [539, 0]
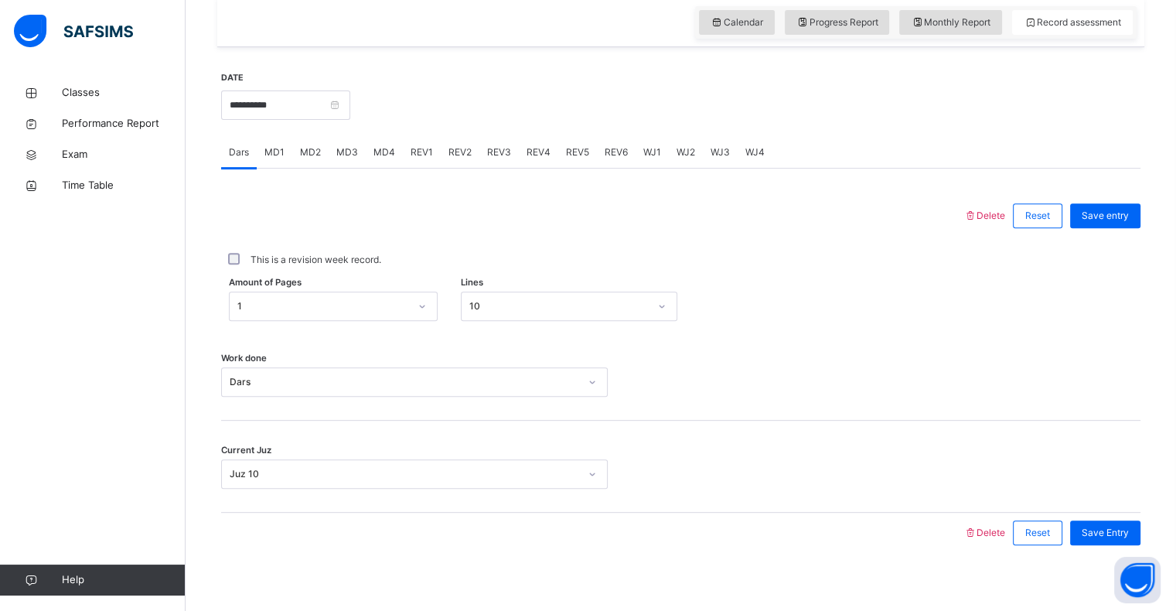
click at [305, 147] on span "MD2" at bounding box center [310, 152] width 21 height 14
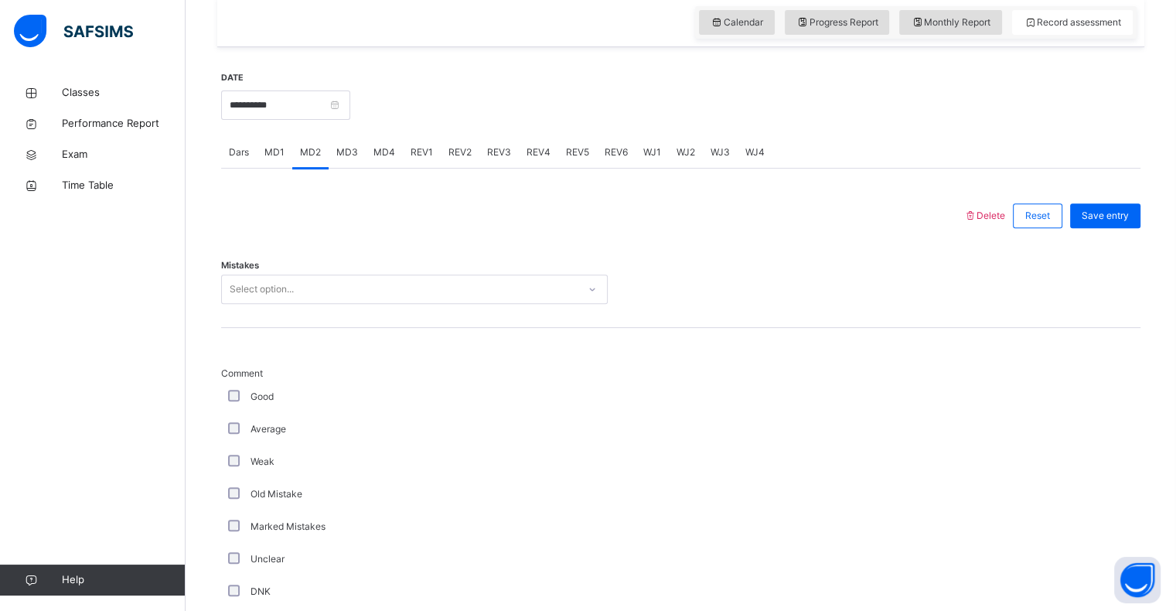
click at [707, 467] on div at bounding box center [680, 584] width 131 height 436
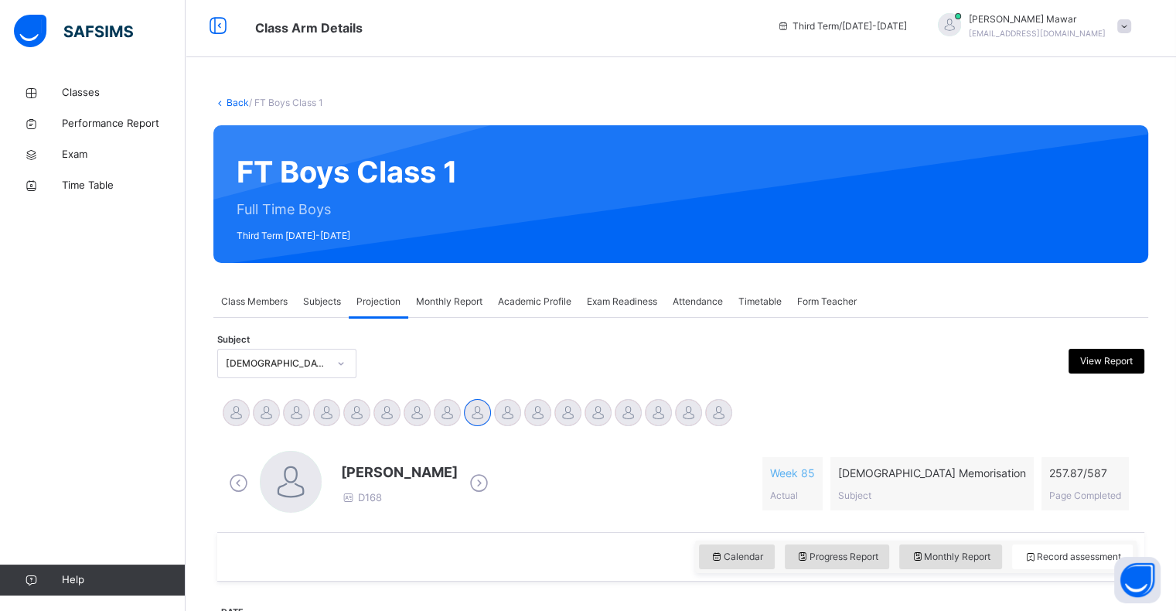
click at [1162, 24] on div "Third Term / 2024-2025 Hafiz Abdullah Mawar pearl.88.2016@gmail.com" at bounding box center [972, 26] width 407 height 62
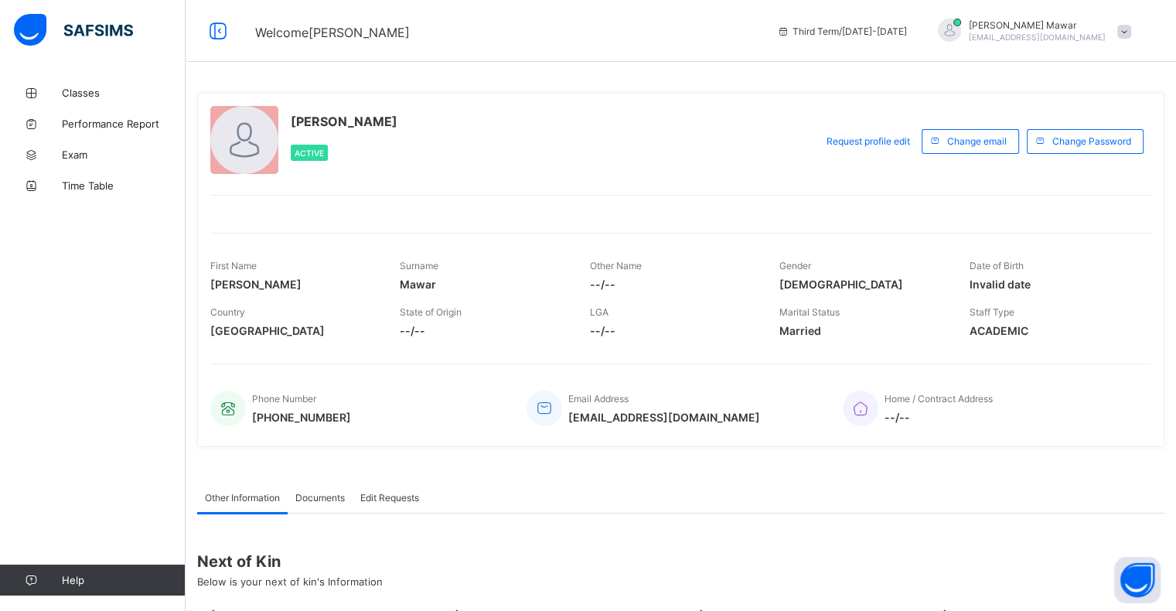
click at [74, 293] on div "Classes Performance Report Exam Time Table Help" at bounding box center [92, 336] width 185 height 549
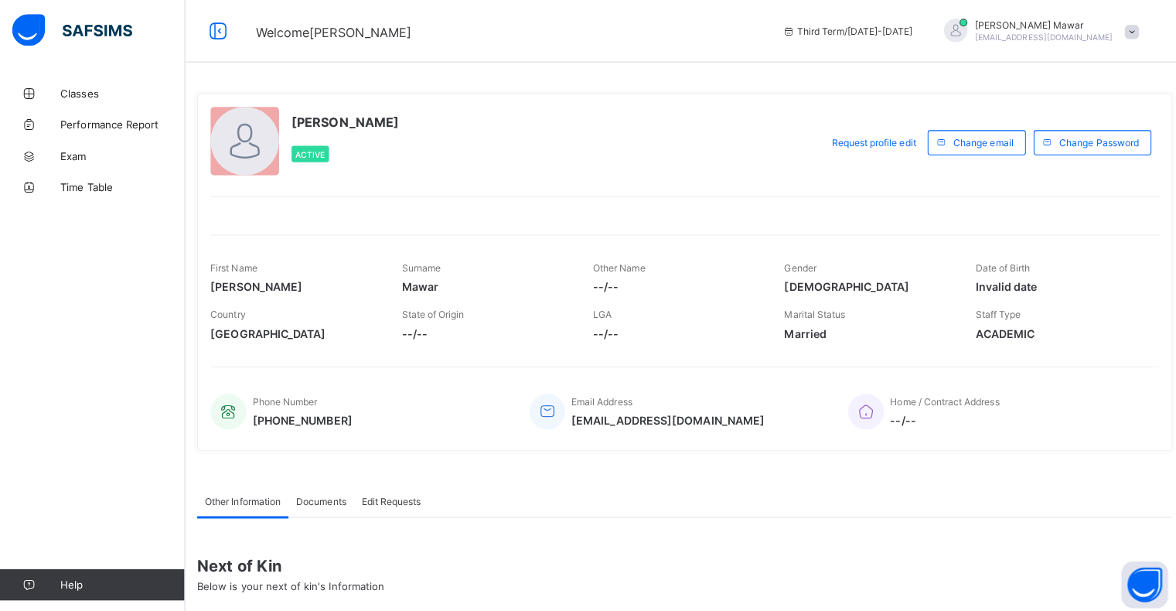
click at [132, 427] on div "Classes Performance Report Exam Time Table Help" at bounding box center [92, 336] width 185 height 549
click at [1126, 427] on div "Home / Contract Address --/--" at bounding box center [988, 408] width 293 height 51
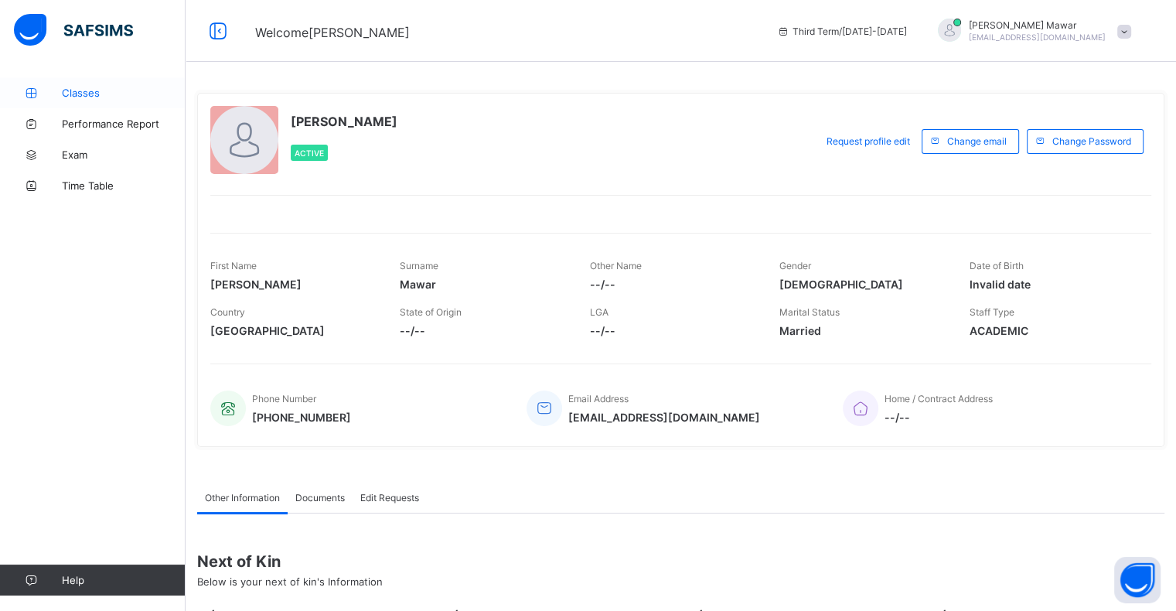
click at [80, 87] on span "Classes" at bounding box center [124, 93] width 124 height 12
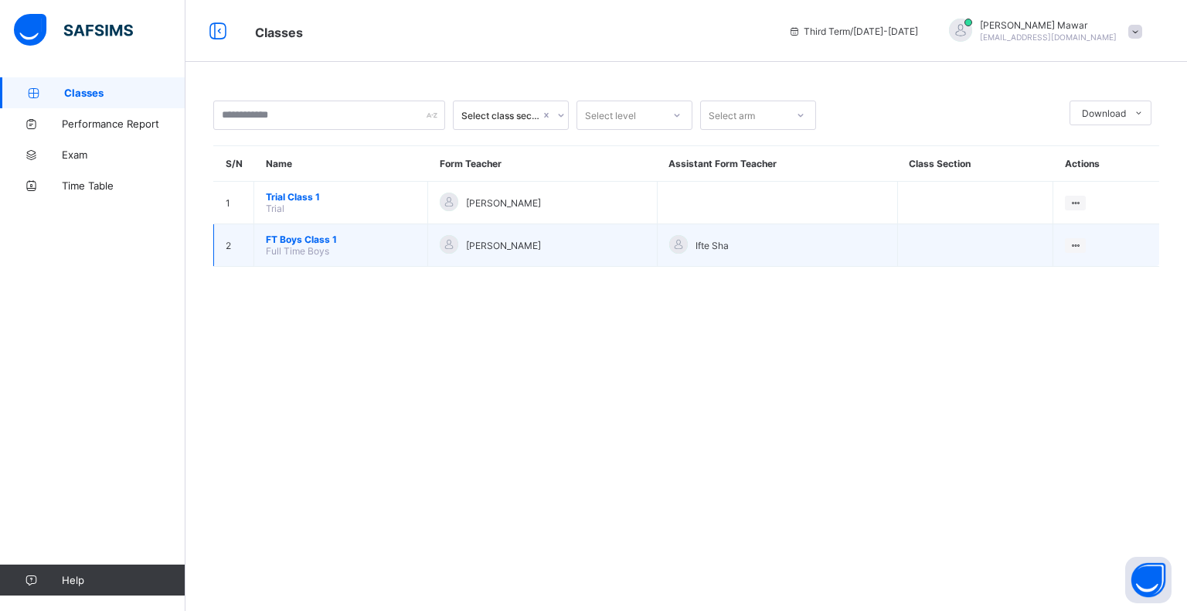
click at [284, 240] on span "FT Boys Class 1" at bounding box center [341, 239] width 150 height 12
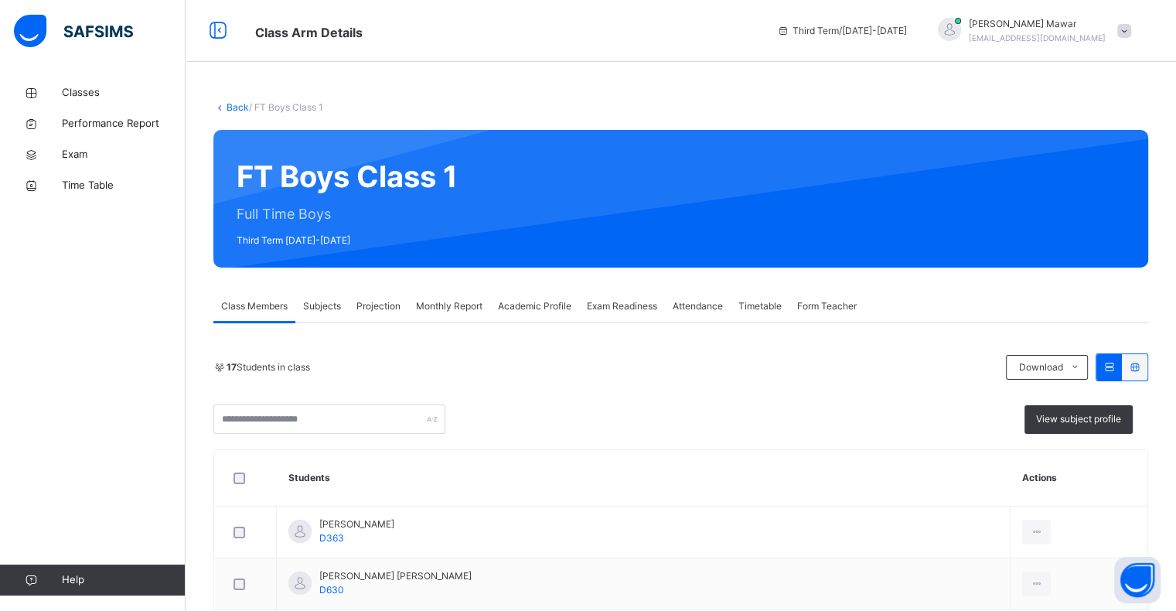
click at [327, 303] on span "Subjects" at bounding box center [322, 306] width 38 height 14
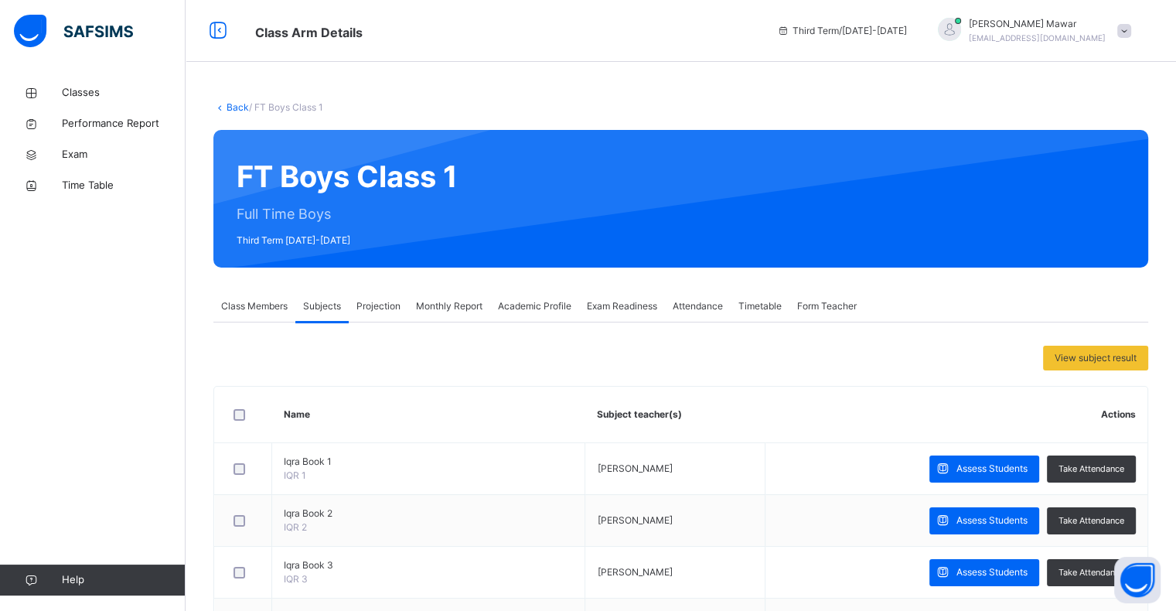
click at [260, 315] on div "Class Members" at bounding box center [254, 306] width 82 height 31
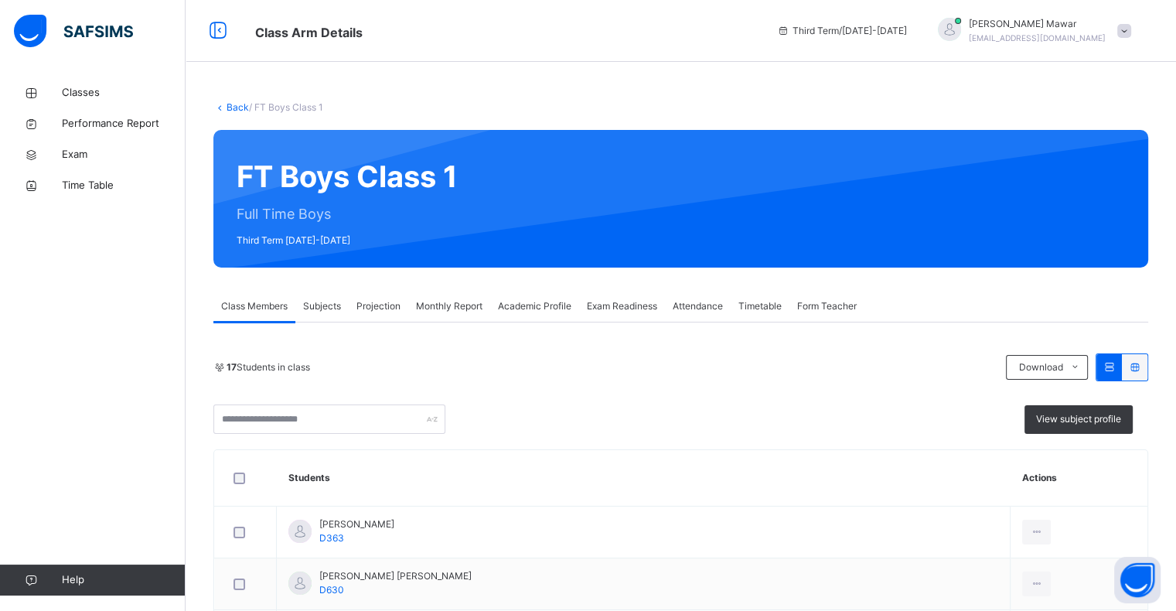
click at [321, 304] on span "Subjects" at bounding box center [322, 306] width 38 height 14
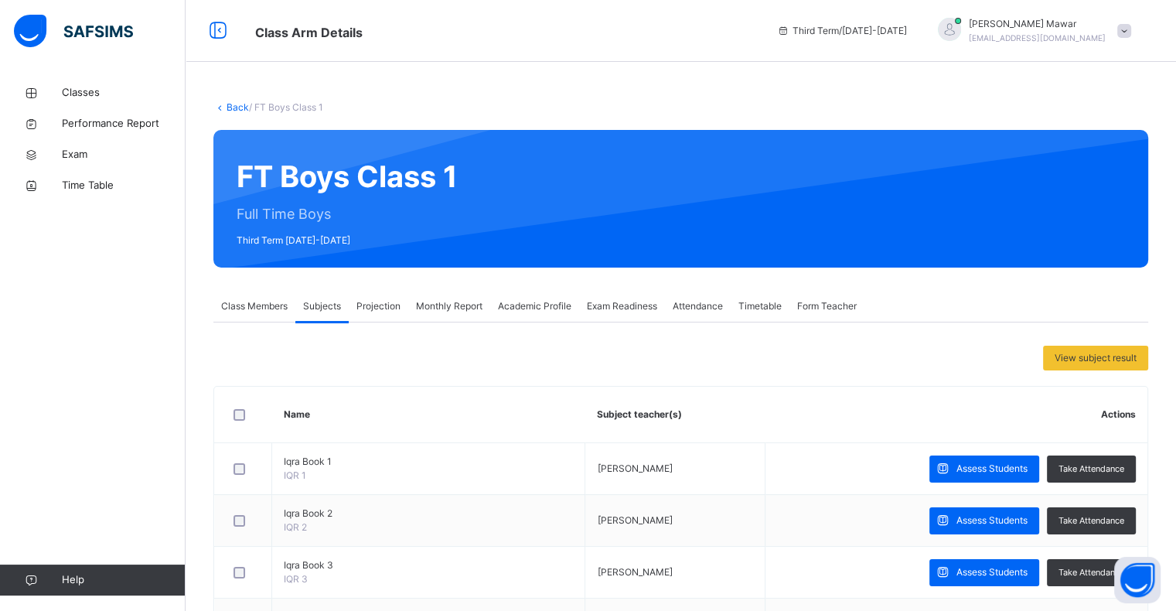
click at [362, 309] on span "Projection" at bounding box center [378, 306] width 44 height 14
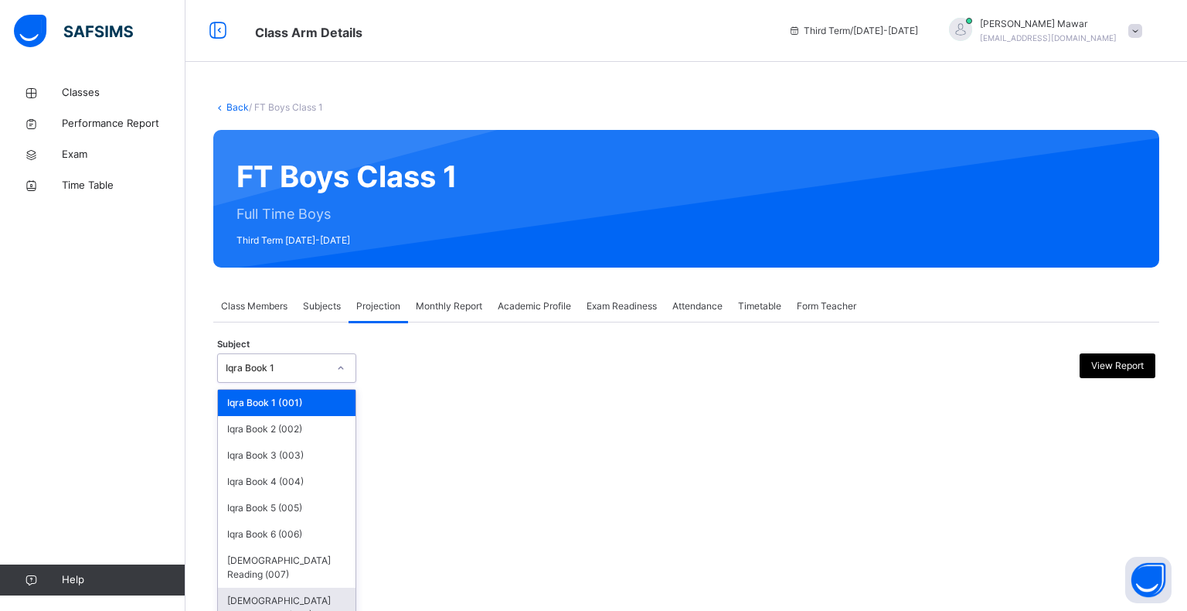
click at [0, 492] on div "Classes Performance Report Exam Time Table Help" at bounding box center [92, 336] width 185 height 549
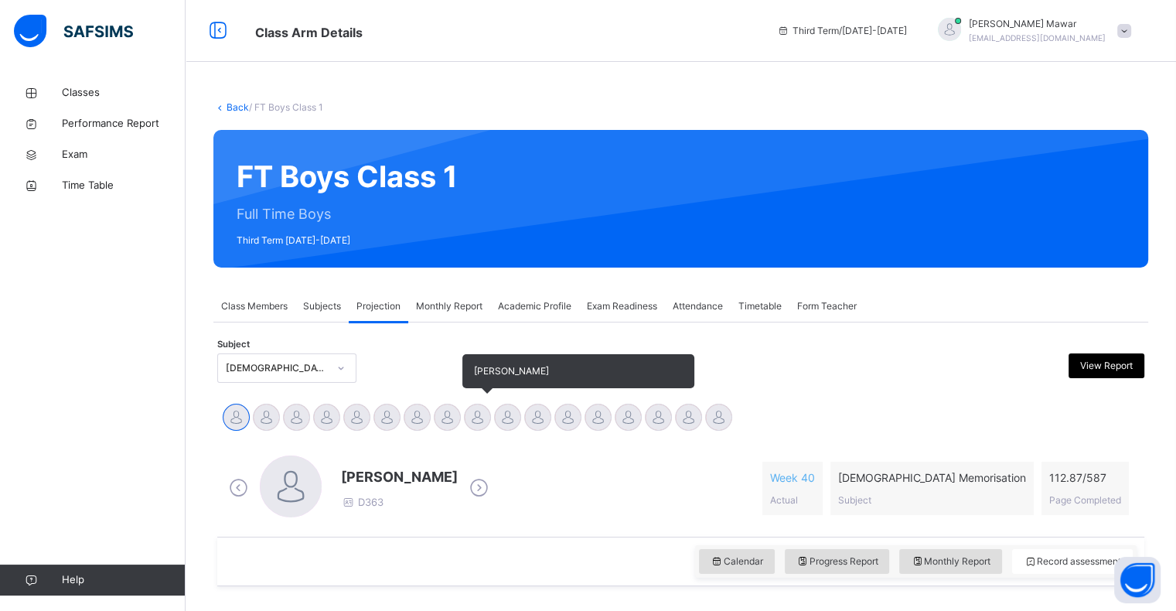
click at [471, 404] on div at bounding box center [477, 416] width 27 height 27
click at [473, 424] on div at bounding box center [477, 416] width 27 height 27
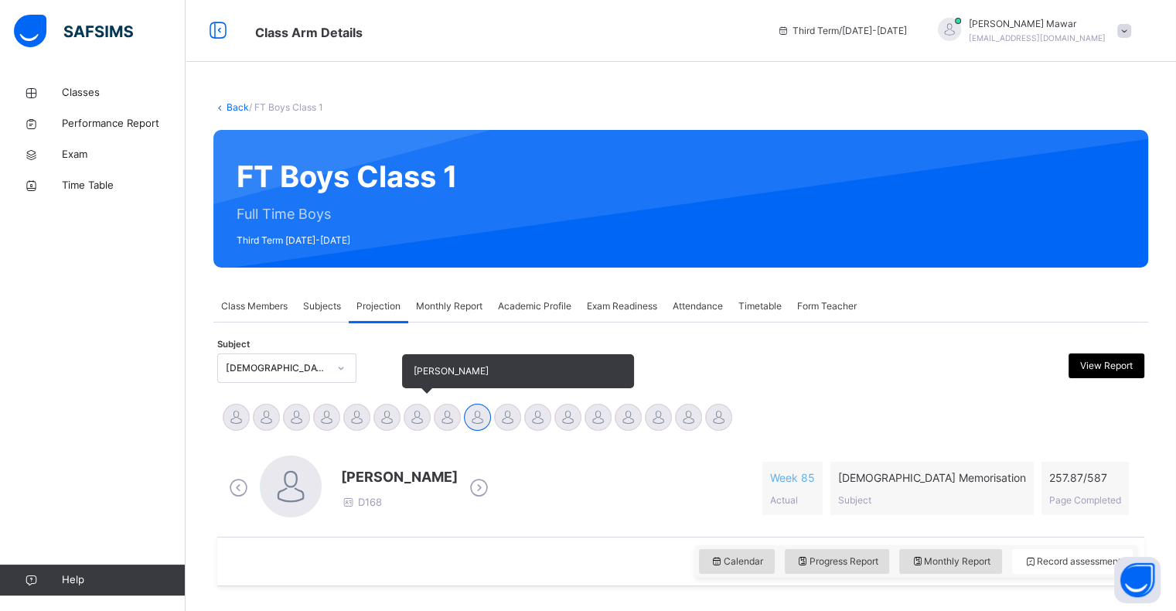
click at [420, 429] on div at bounding box center [416, 416] width 27 height 27
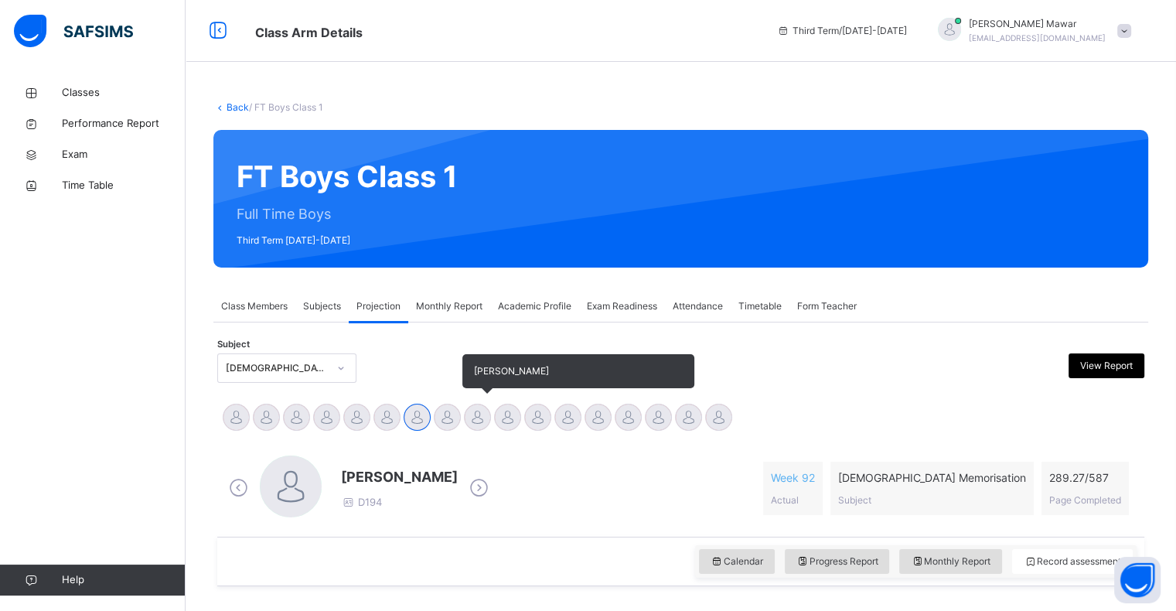
click at [478, 433] on div "[PERSON_NAME]" at bounding box center [477, 419] width 30 height 34
click at [465, 409] on div at bounding box center [477, 416] width 27 height 27
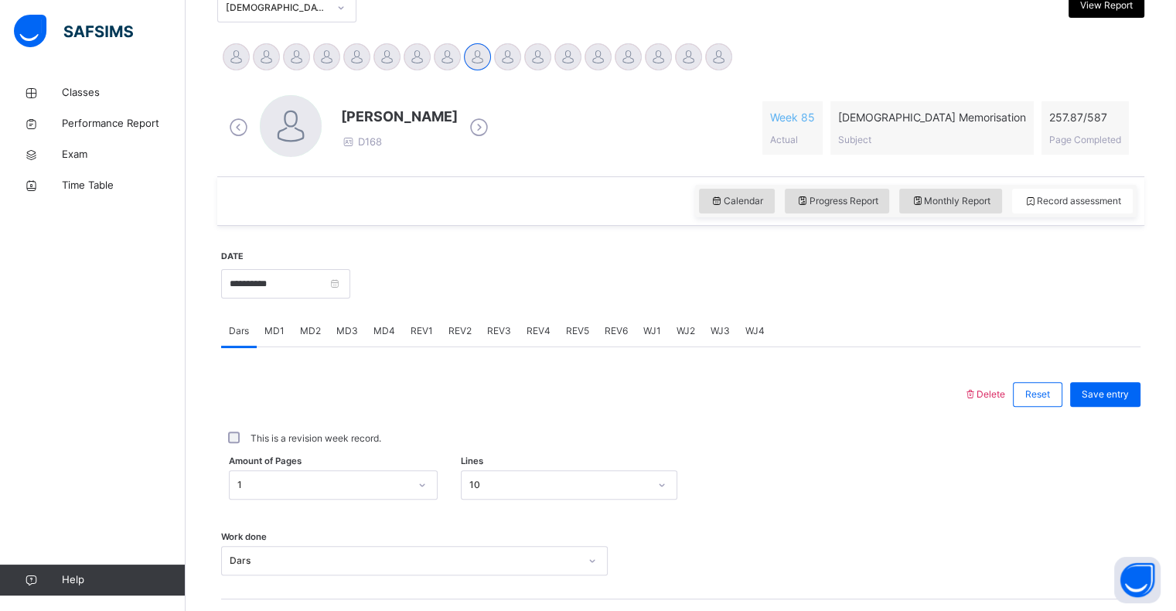
click at [265, 334] on span "MD1" at bounding box center [274, 331] width 20 height 14
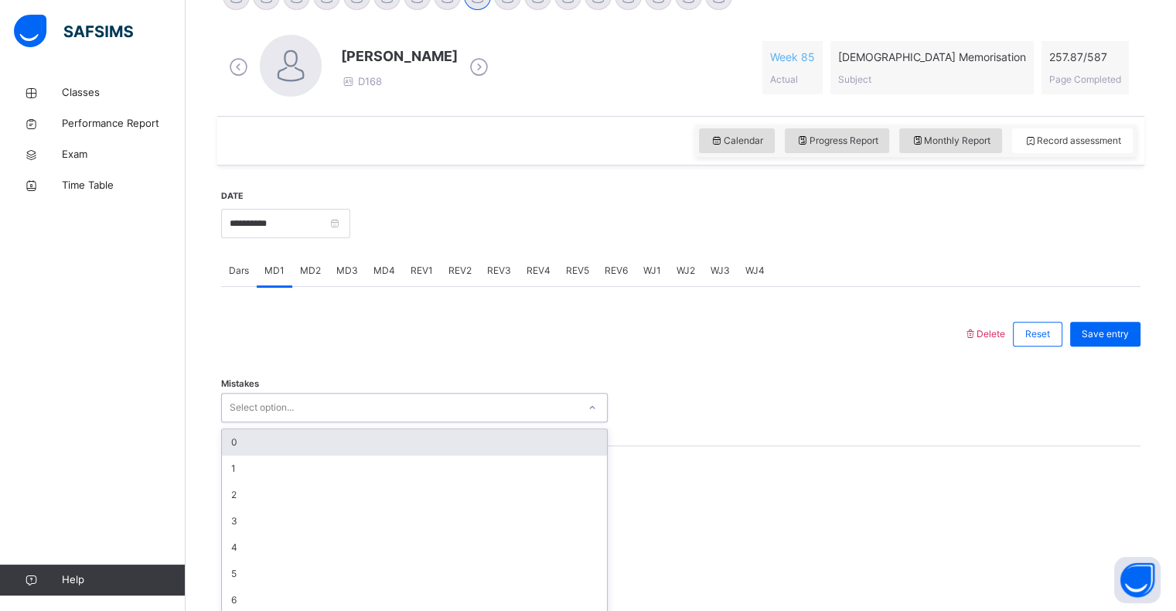
scroll to position [429, 0]
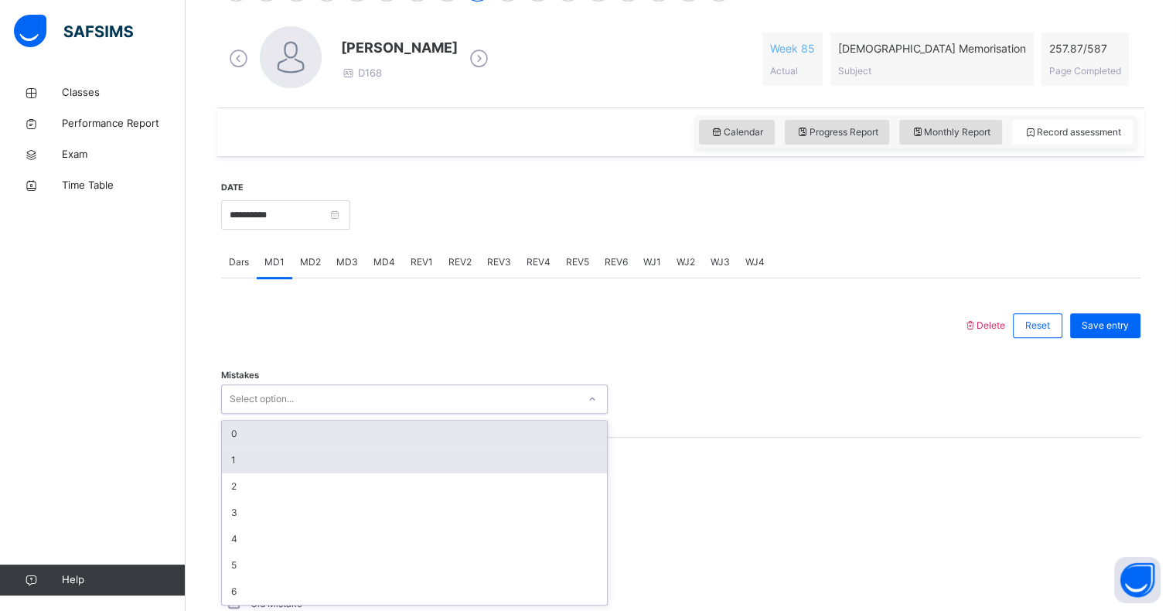
click at [224, 461] on div "1" at bounding box center [414, 460] width 385 height 26
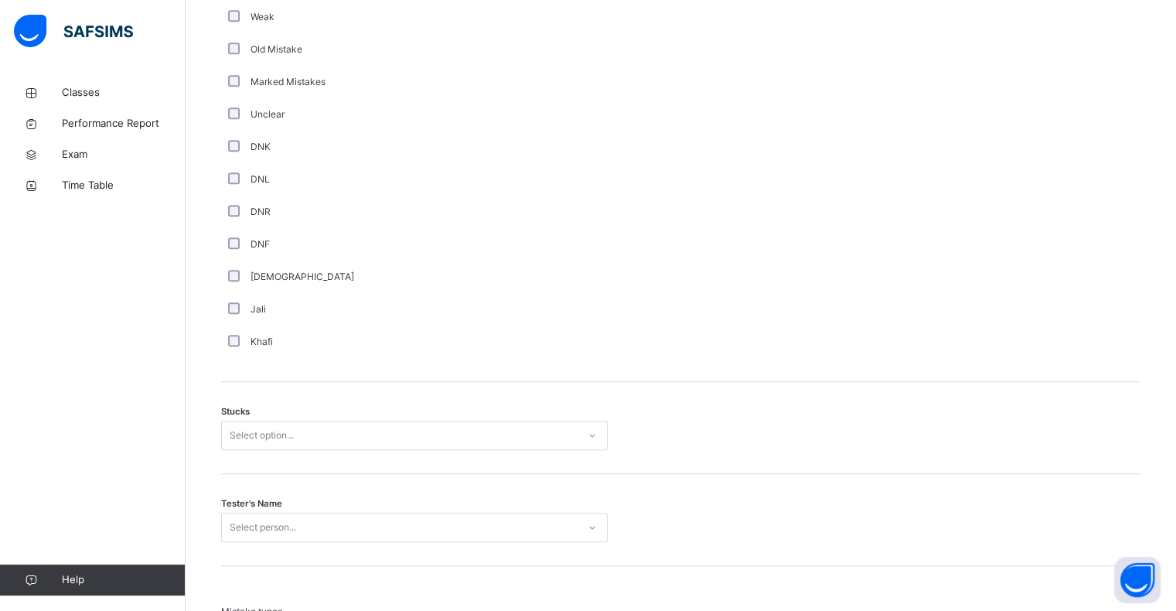
scroll to position [999, 0]
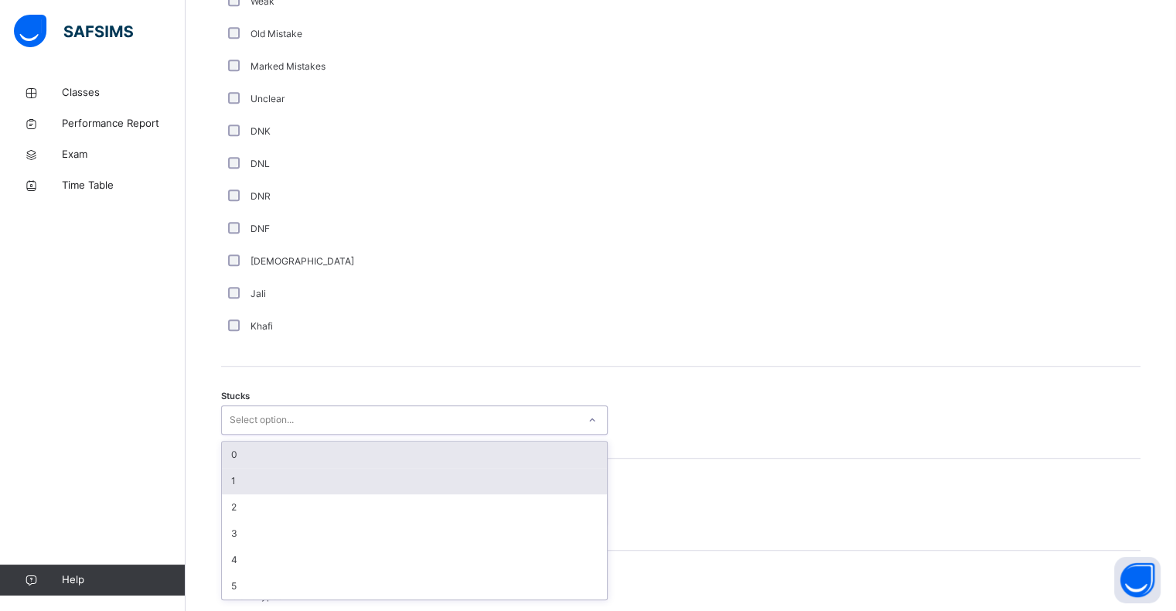
click at [230, 481] on div "1" at bounding box center [414, 481] width 385 height 26
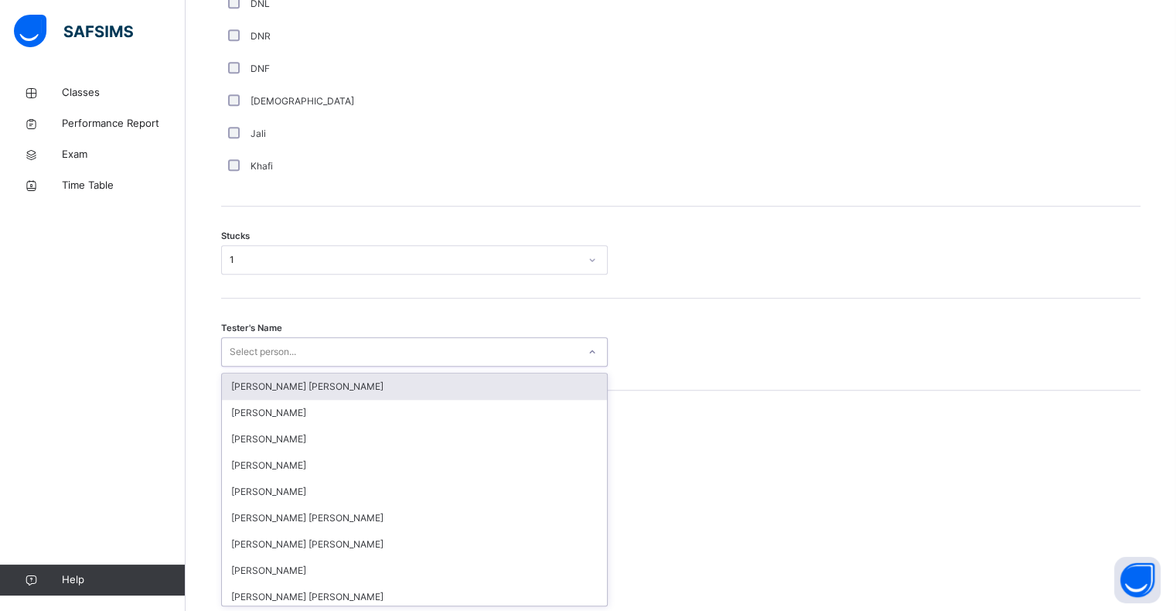
scroll to position [1159, 0]
type input "***"
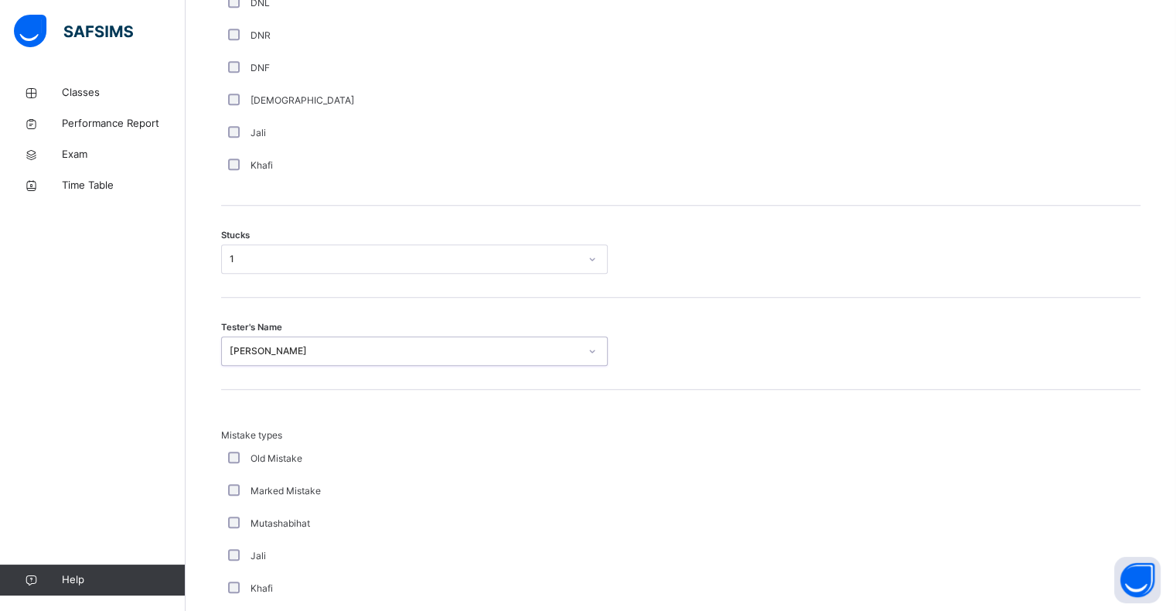
scroll to position [1442, 0]
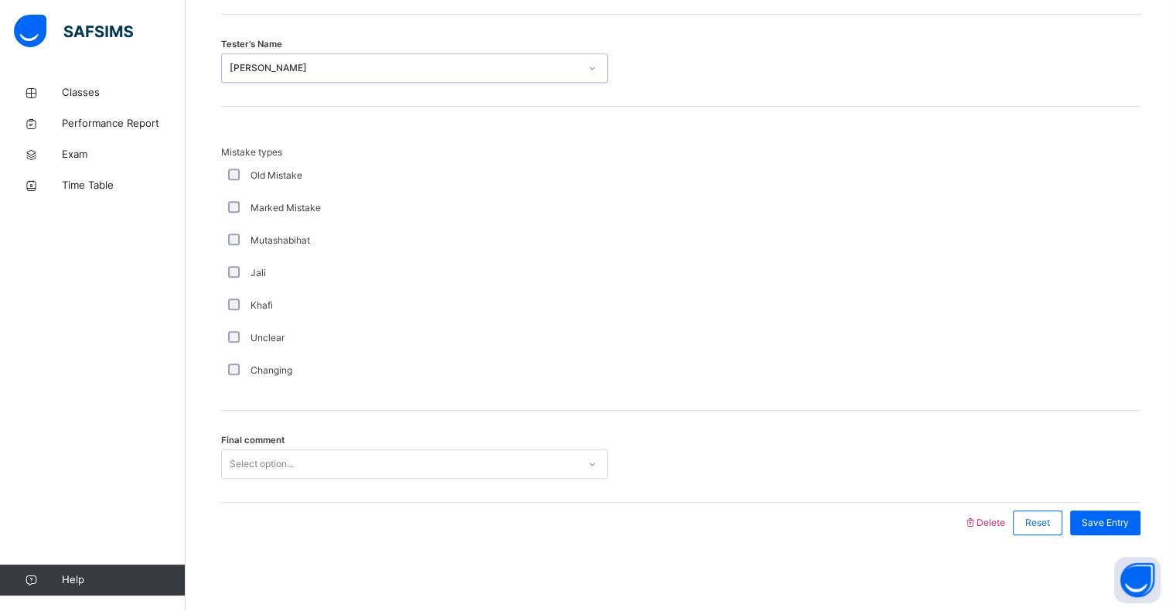
click at [274, 487] on div "Final comment Select option..." at bounding box center [680, 456] width 919 height 92
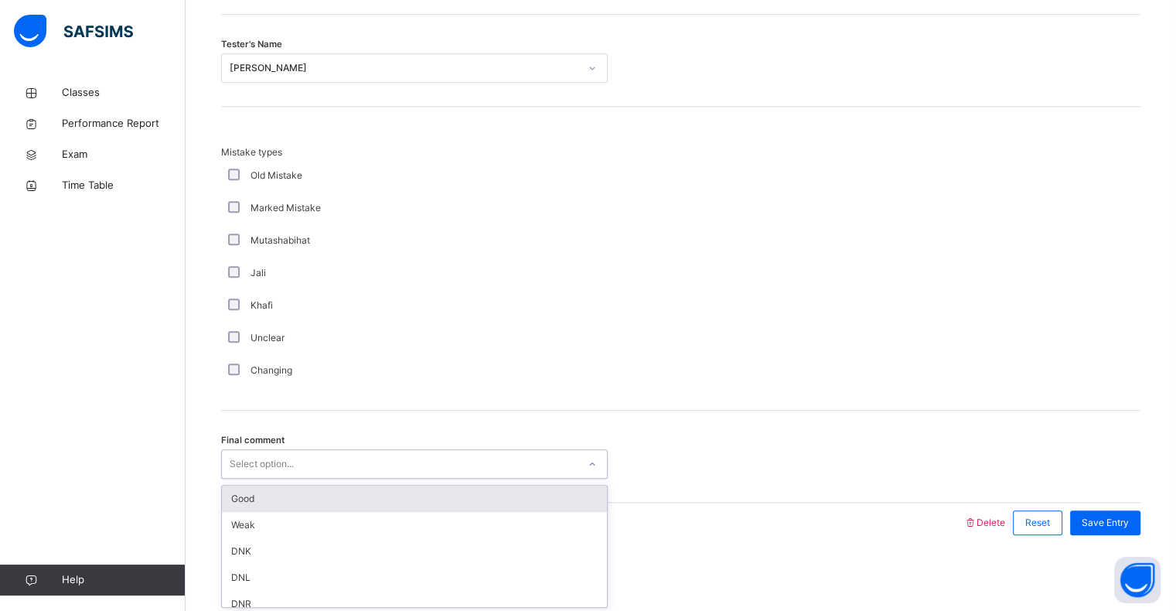
click at [243, 488] on div "Good" at bounding box center [414, 498] width 385 height 26
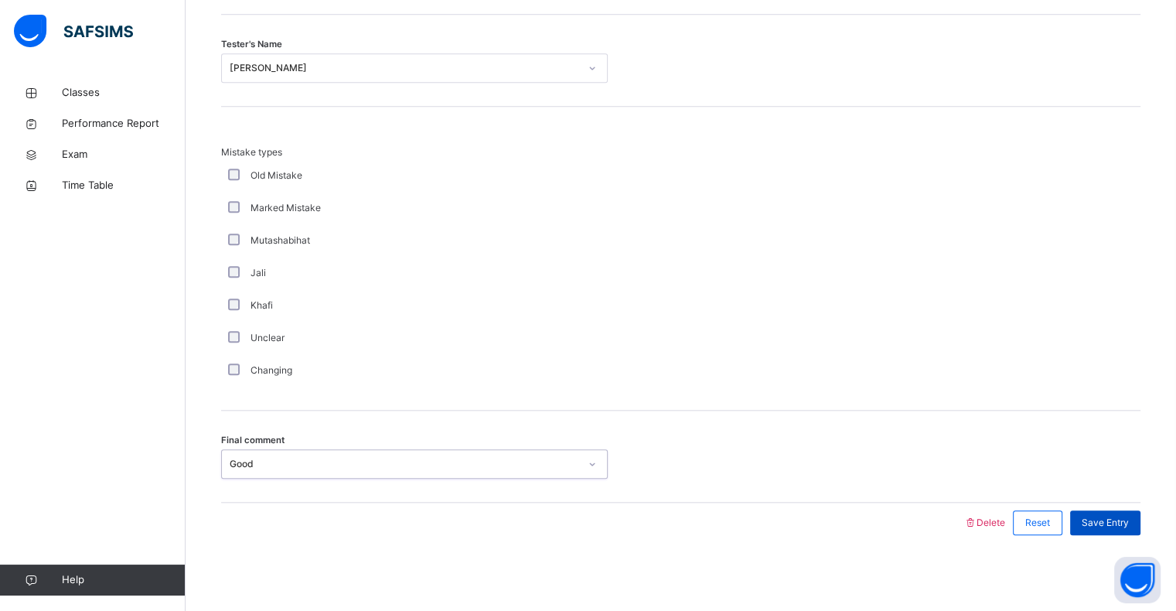
click at [1128, 519] on span "Save Entry" at bounding box center [1104, 523] width 47 height 14
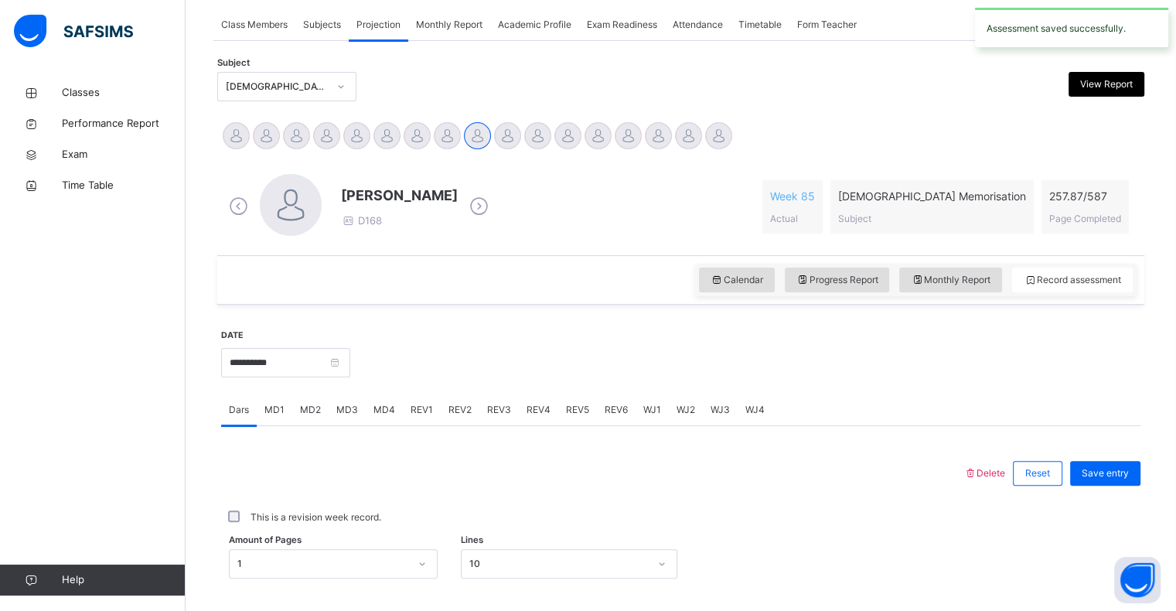
scroll to position [314, 0]
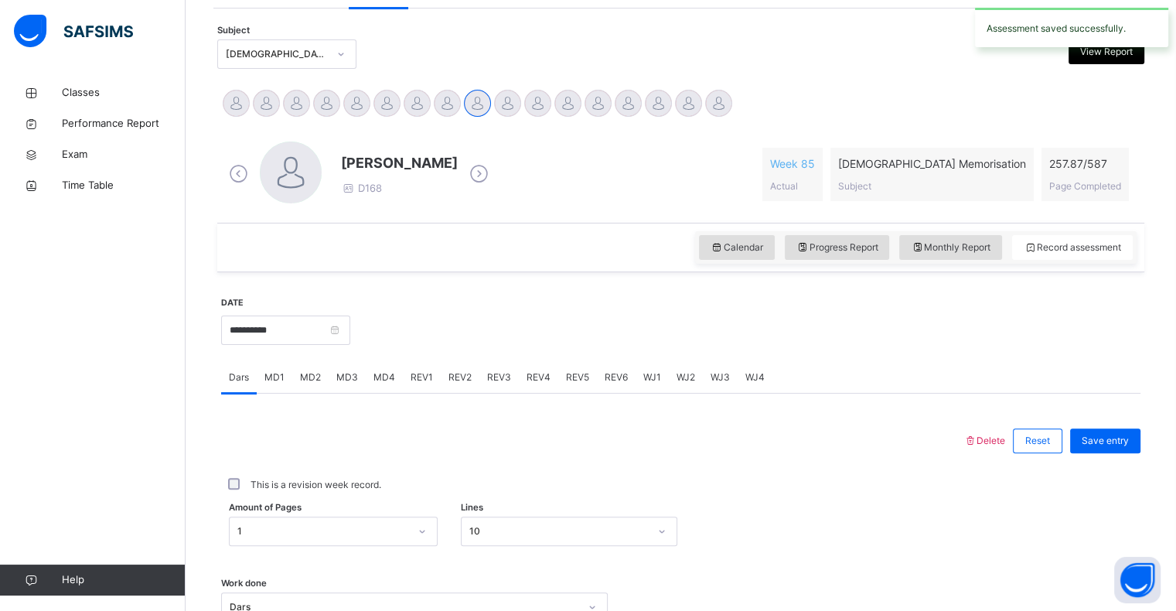
click at [457, 362] on div "REV2" at bounding box center [460, 377] width 39 height 31
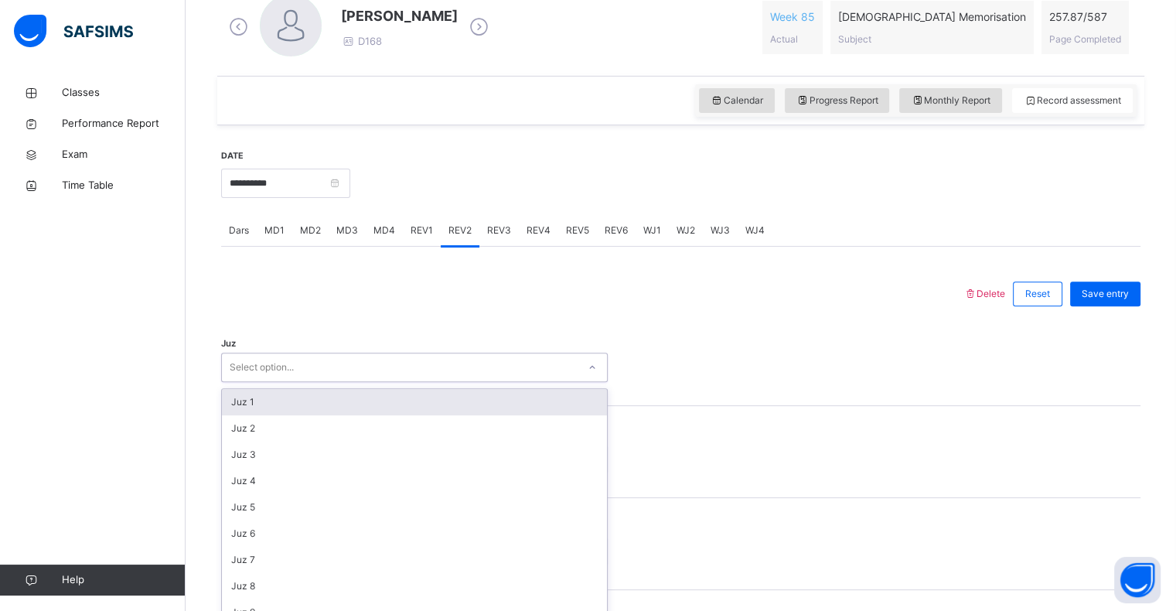
scroll to position [477, 0]
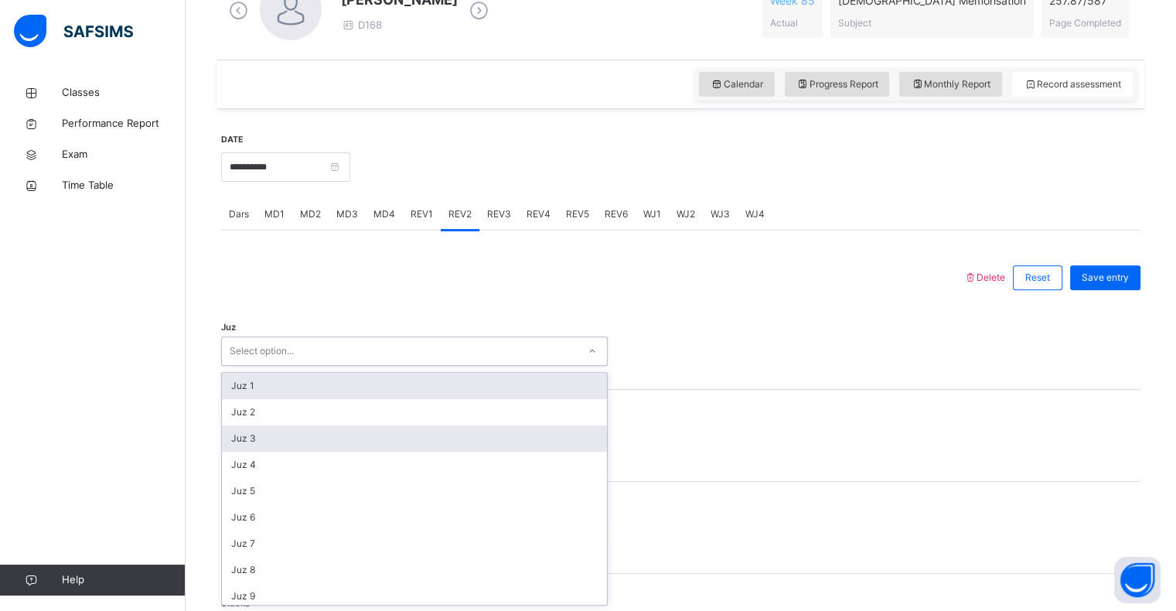
click at [240, 441] on div "Juz 3" at bounding box center [414, 438] width 385 height 26
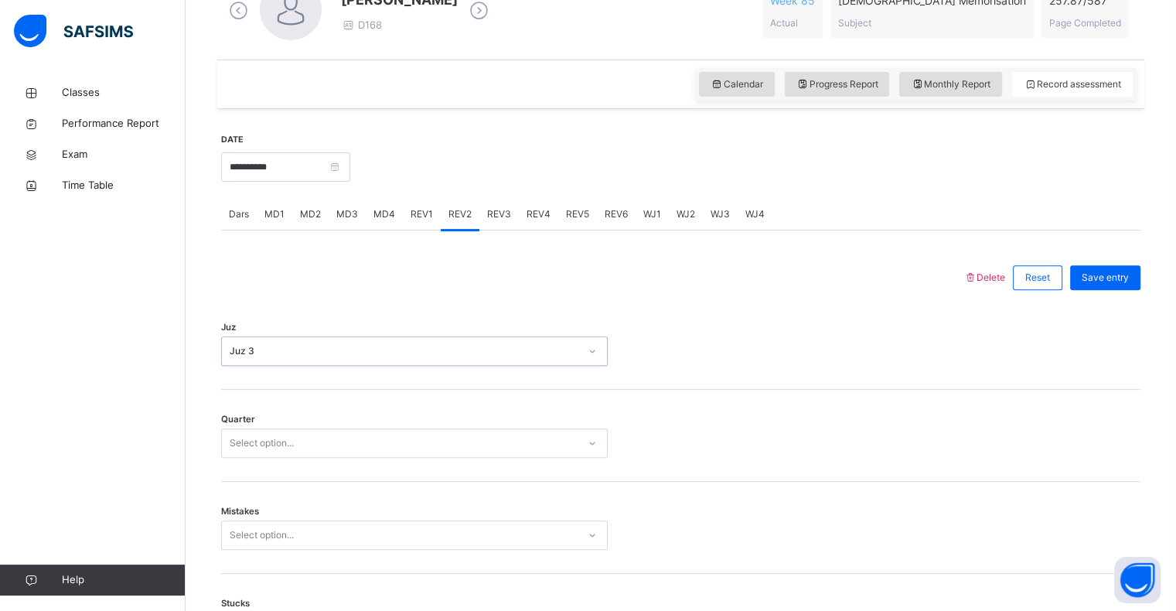
click at [248, 467] on div "Quarter Select option..." at bounding box center [680, 436] width 919 height 92
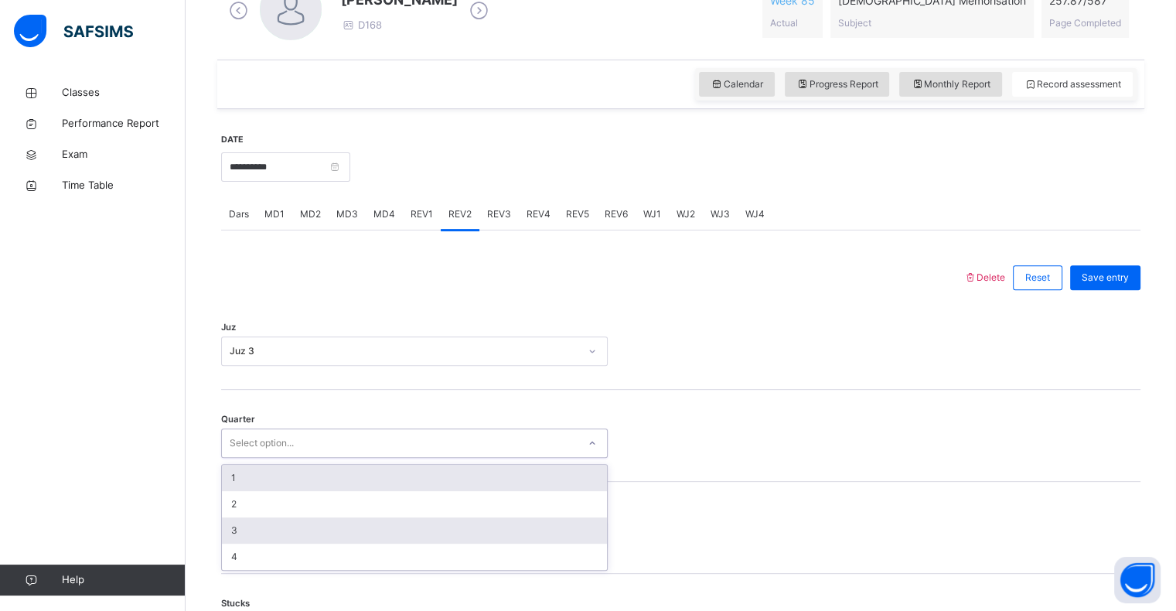
click at [228, 530] on div "3" at bounding box center [414, 530] width 385 height 26
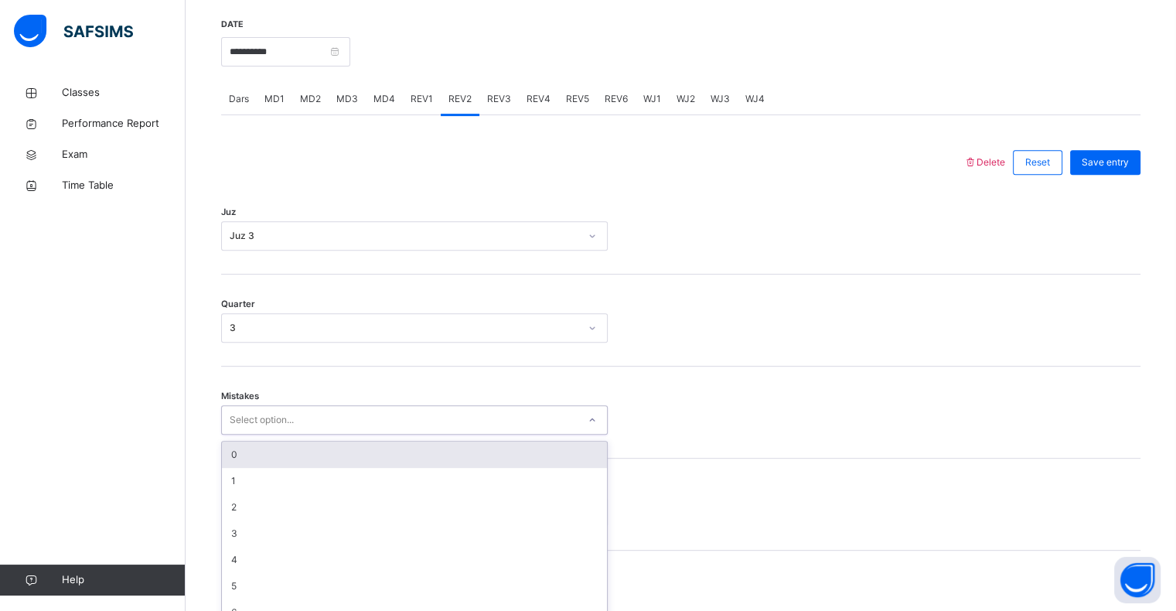
scroll to position [612, 0]
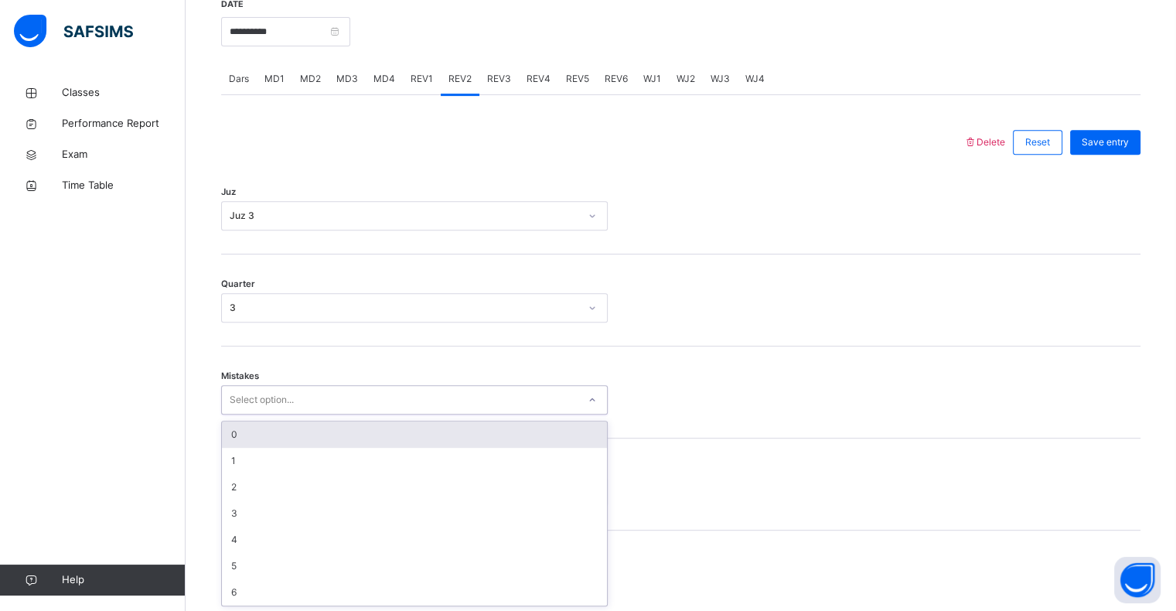
click at [233, 428] on div "0" at bounding box center [414, 434] width 385 height 26
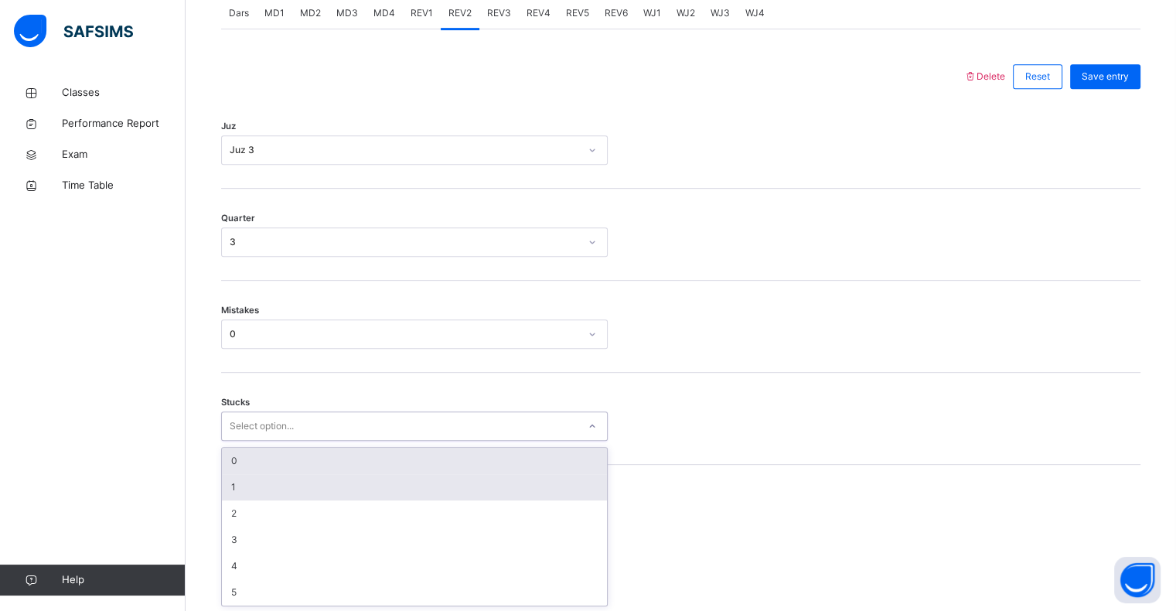
click at [233, 488] on div "1" at bounding box center [414, 487] width 385 height 26
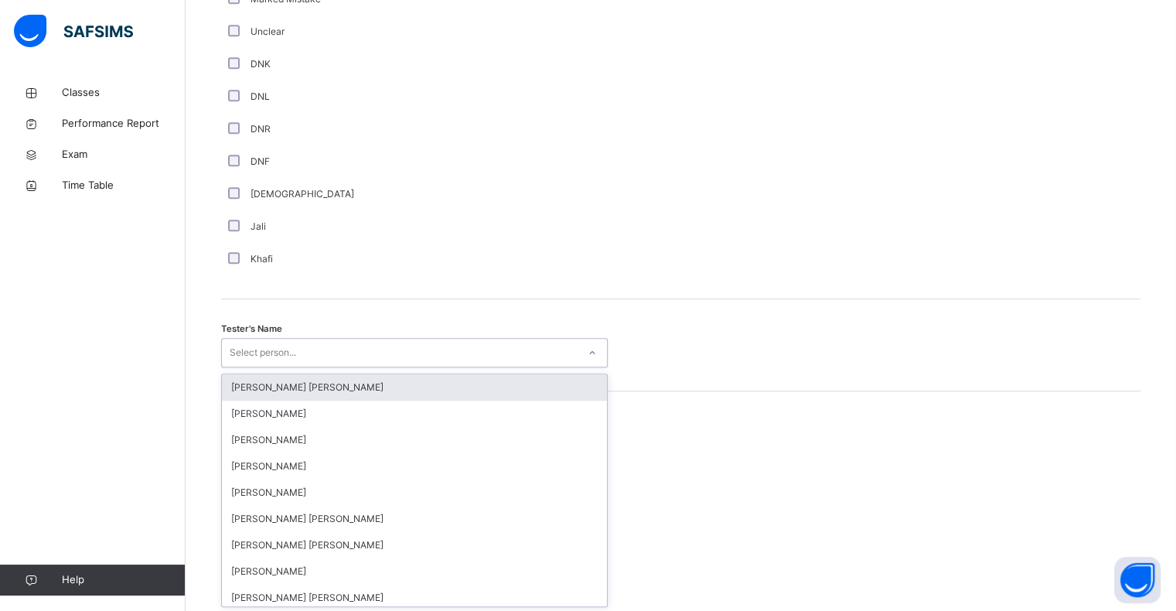
scroll to position [1342, 0]
type input "**"
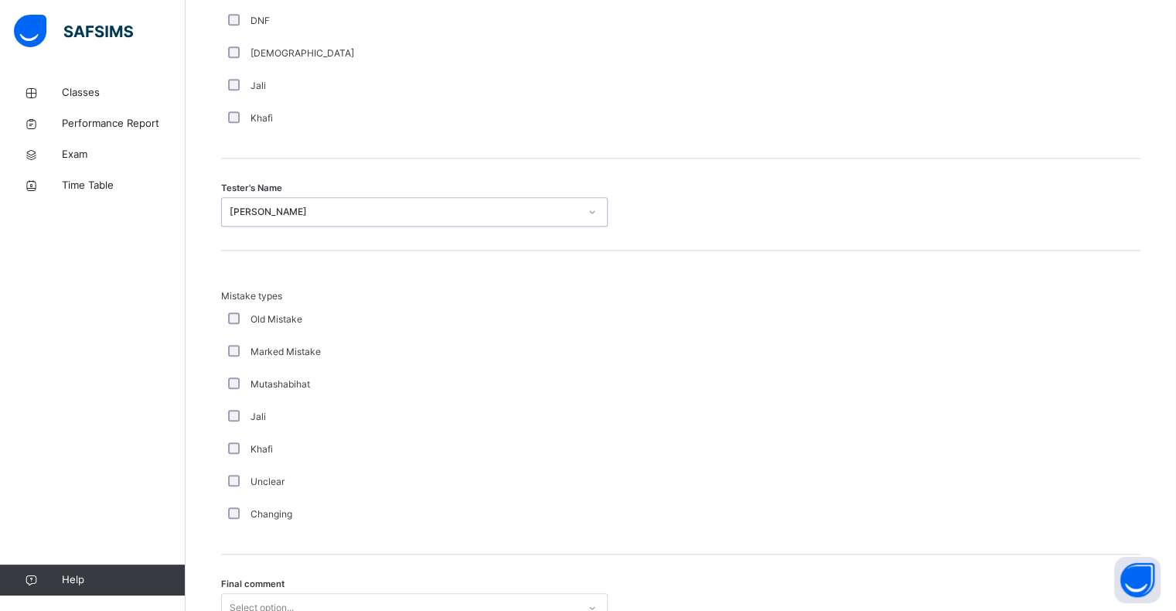
scroll to position [1626, 0]
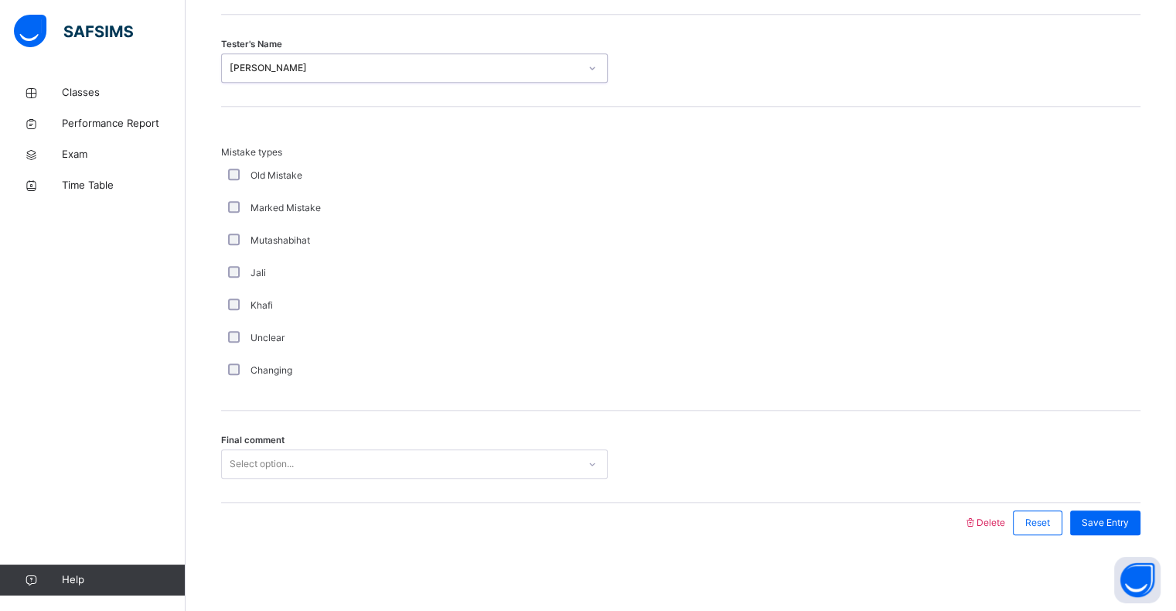
click at [1028, 460] on div "Final comment Select option..." at bounding box center [680, 463] width 919 height 29
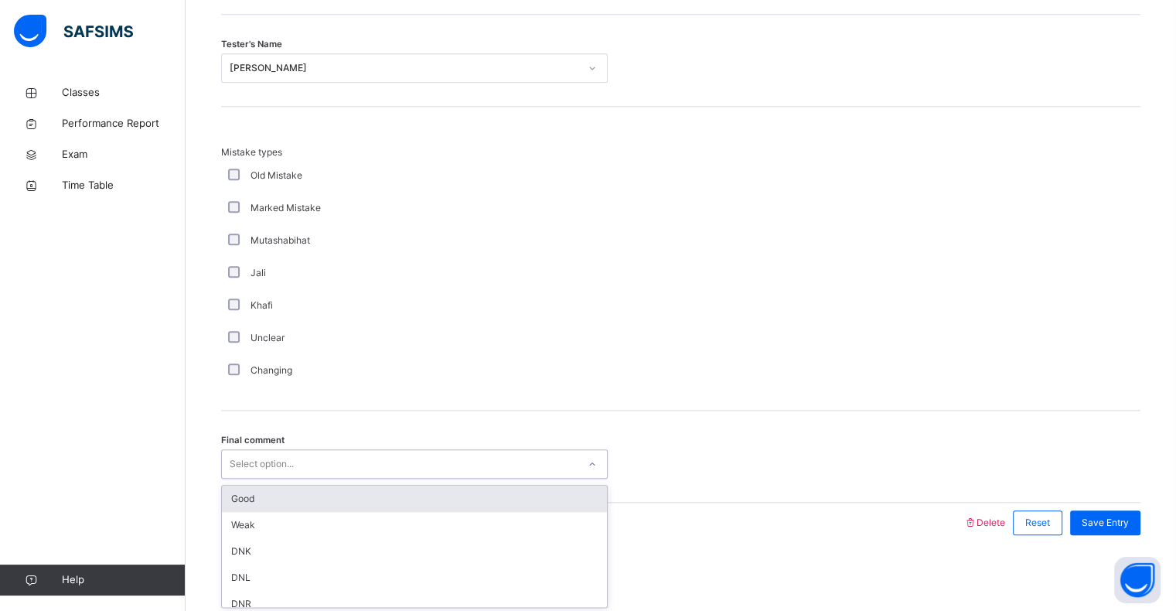
click at [232, 495] on div "Good" at bounding box center [414, 498] width 385 height 26
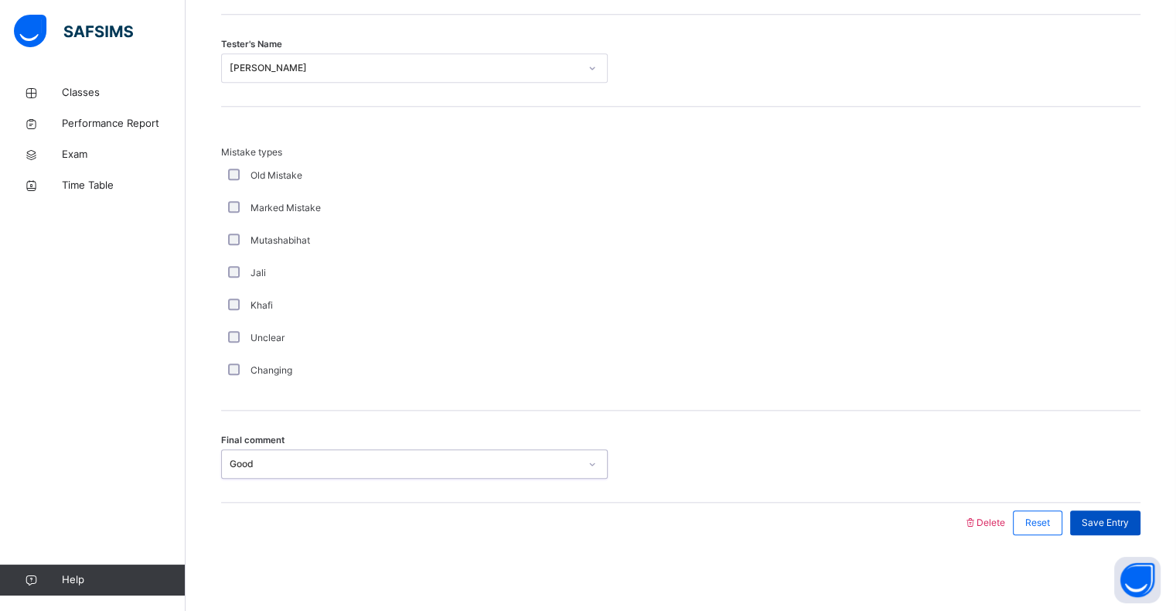
click at [1135, 532] on div "Save Entry" at bounding box center [1105, 522] width 70 height 25
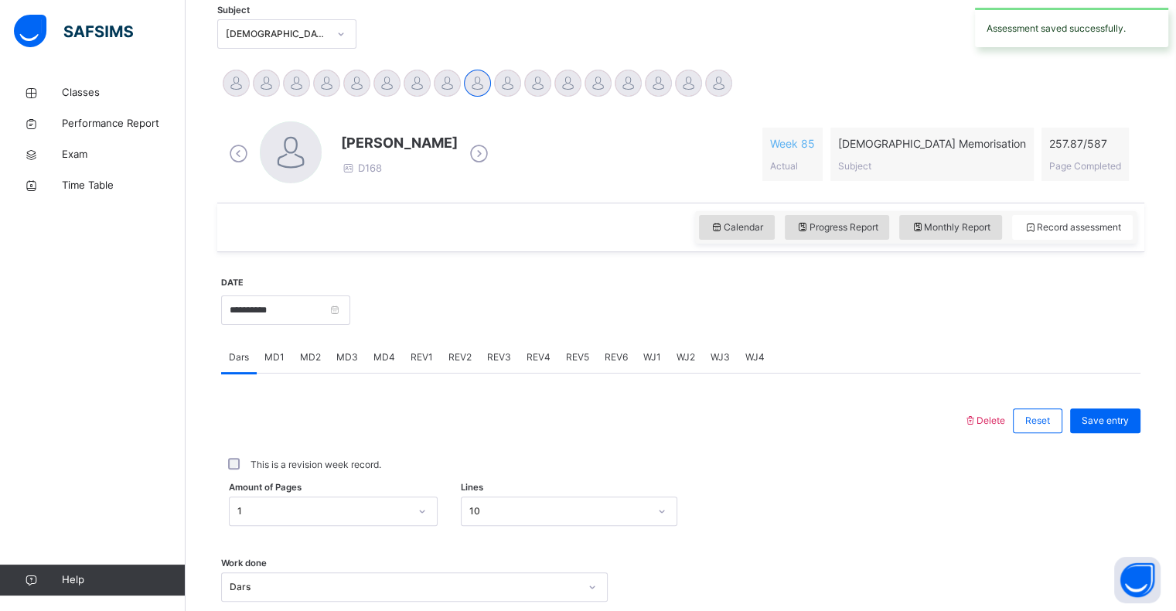
scroll to position [331, 0]
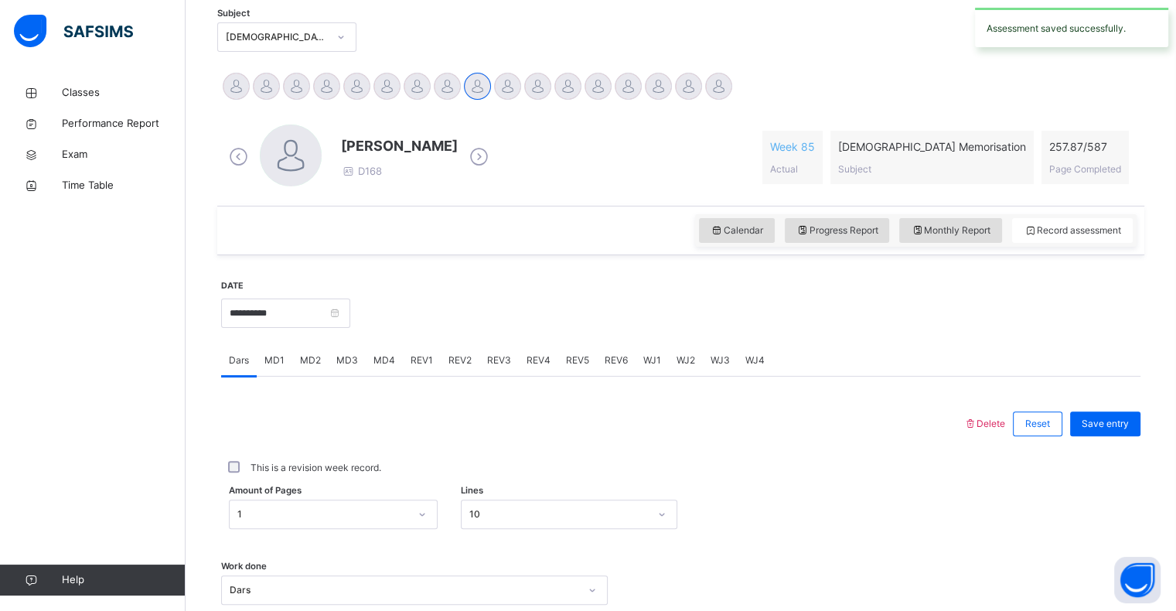
click at [420, 349] on div "REV1" at bounding box center [422, 360] width 38 height 31
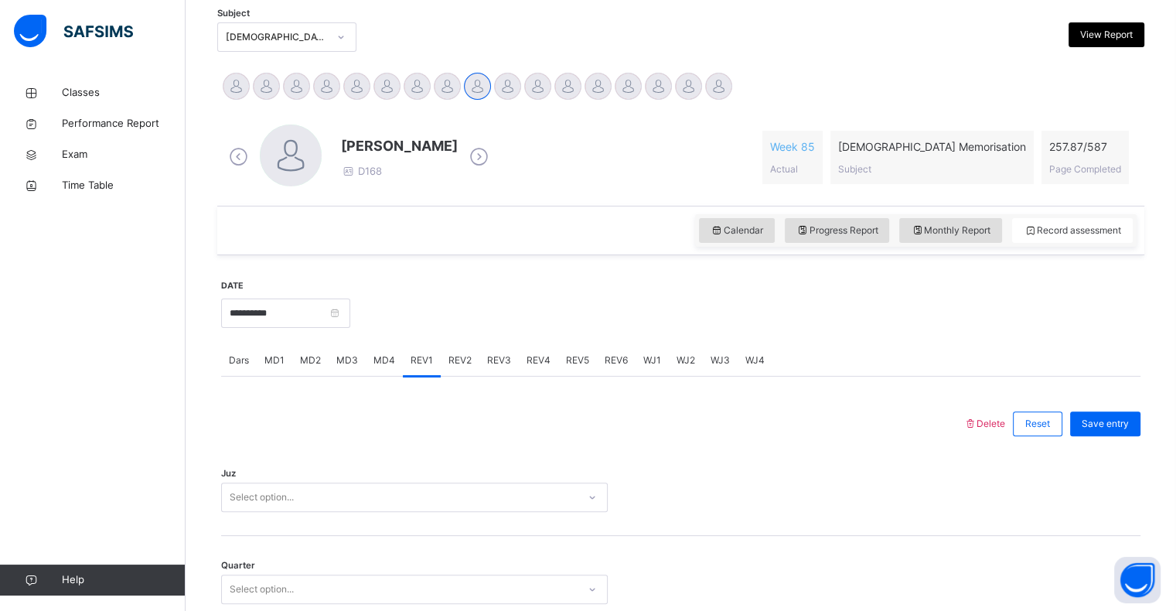
click at [433, 375] on div "REV1" at bounding box center [422, 360] width 38 height 31
click at [374, 353] on span "MD4" at bounding box center [384, 360] width 22 height 14
click at [479, 362] on div "REV3" at bounding box center [498, 360] width 39 height 31
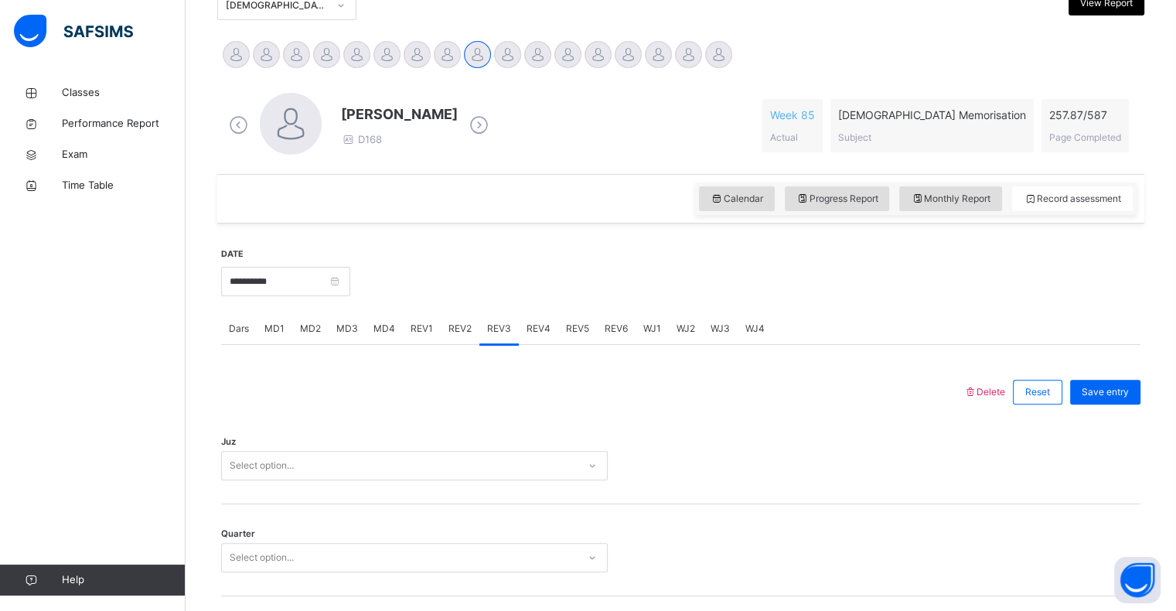
scroll to position [364, 0]
click at [449, 314] on div "REV2" at bounding box center [460, 326] width 39 height 31
click at [488, 314] on div "REV3" at bounding box center [498, 326] width 39 height 31
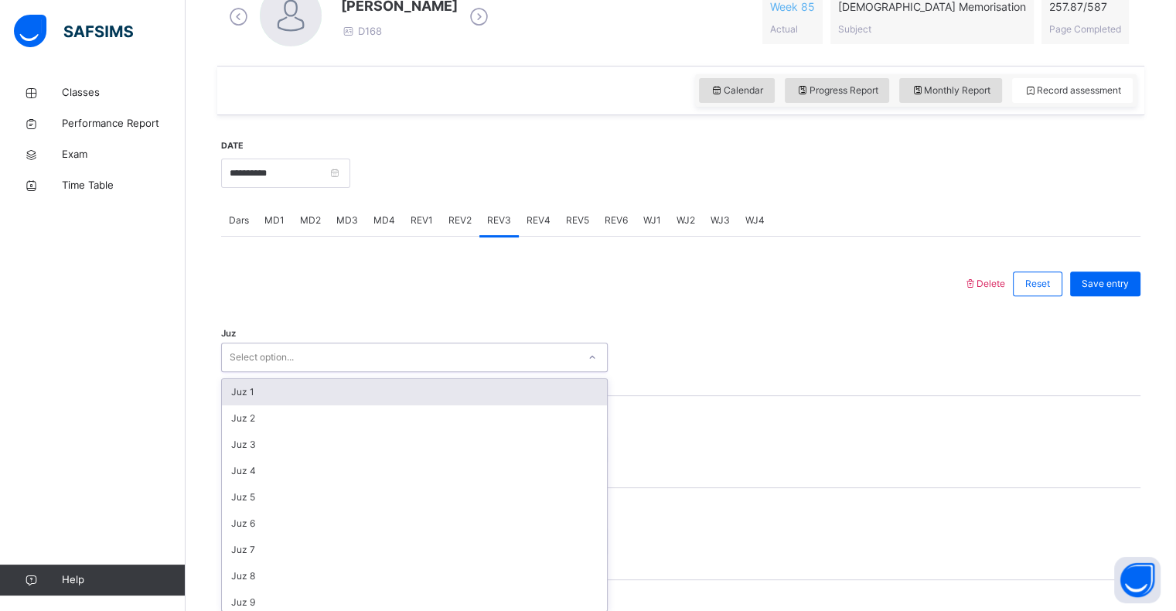
scroll to position [477, 0]
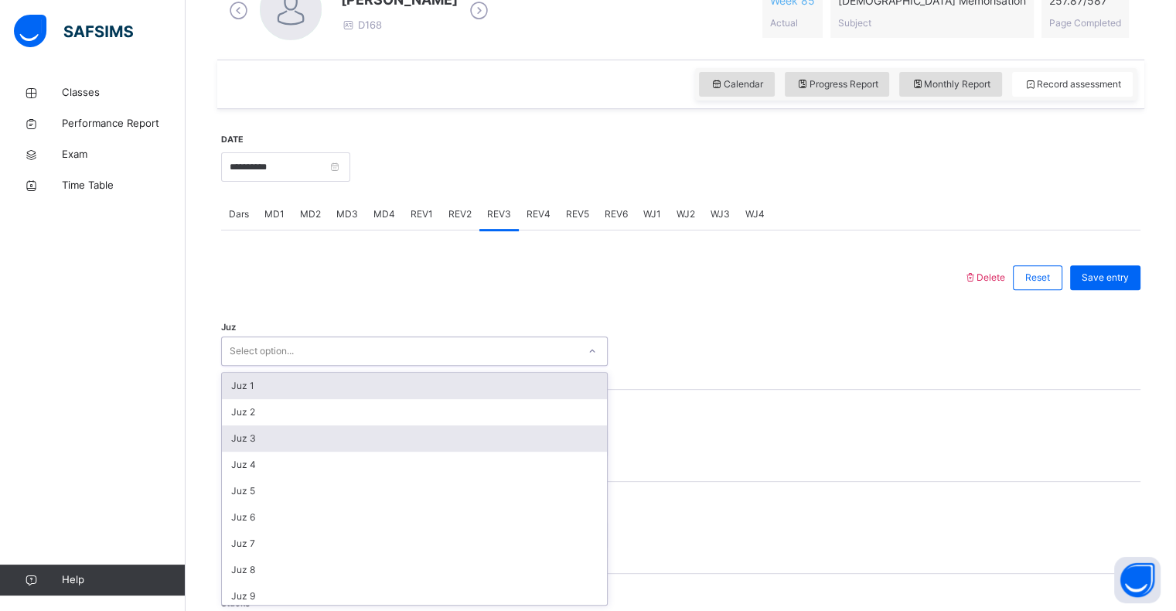
click at [235, 433] on div "Juz 3" at bounding box center [414, 438] width 385 height 26
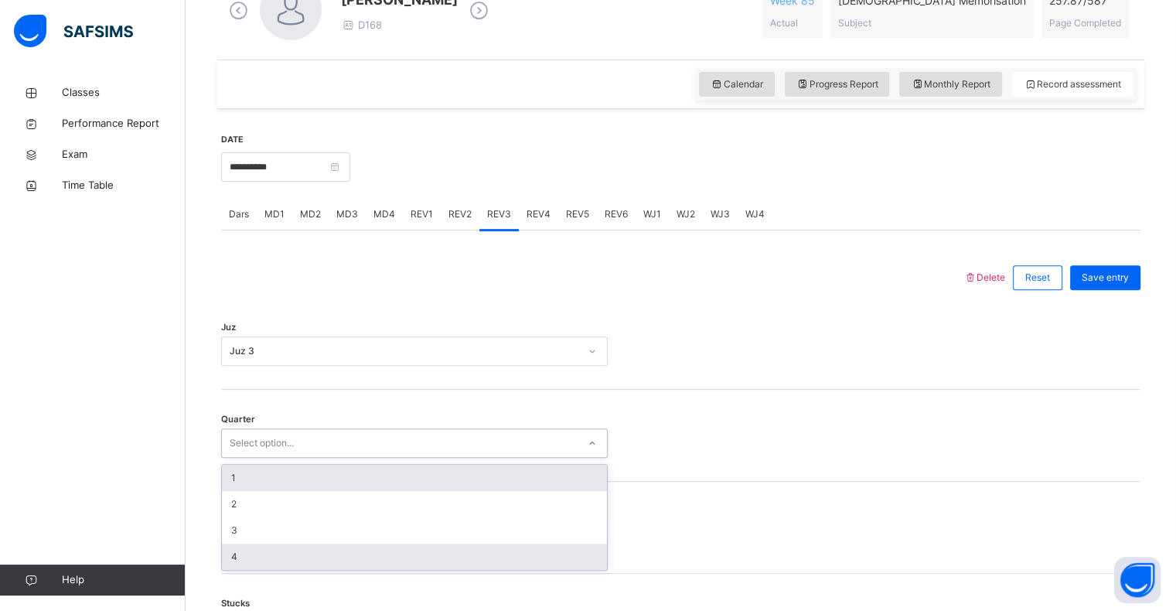
click at [230, 566] on div "4" at bounding box center [414, 556] width 385 height 26
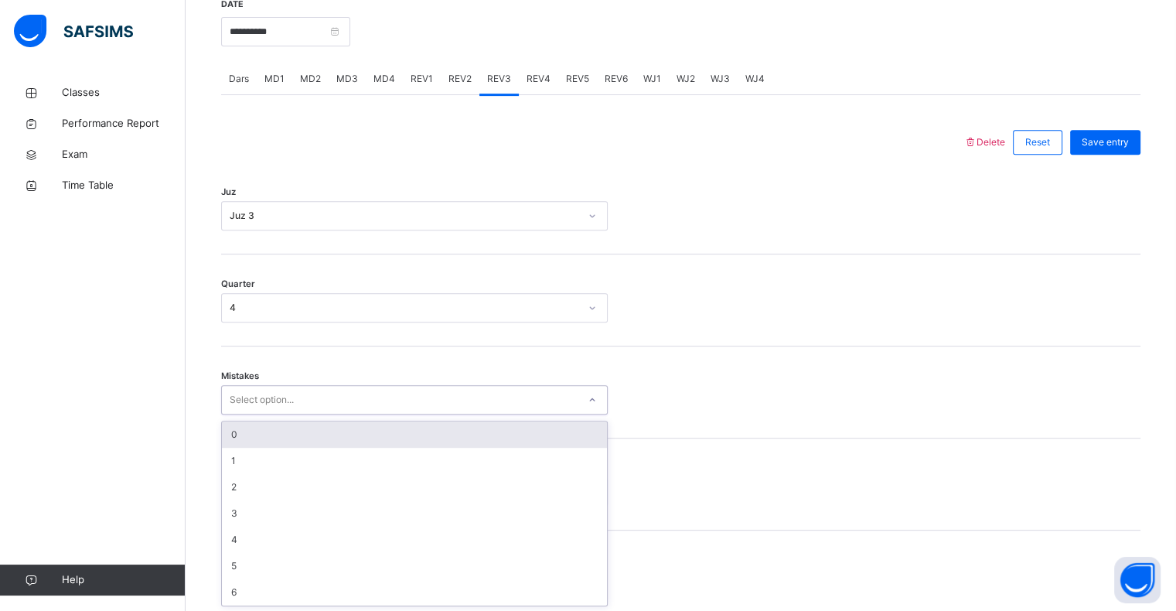
scroll to position [612, 0]
click at [235, 430] on div "0" at bounding box center [414, 434] width 385 height 26
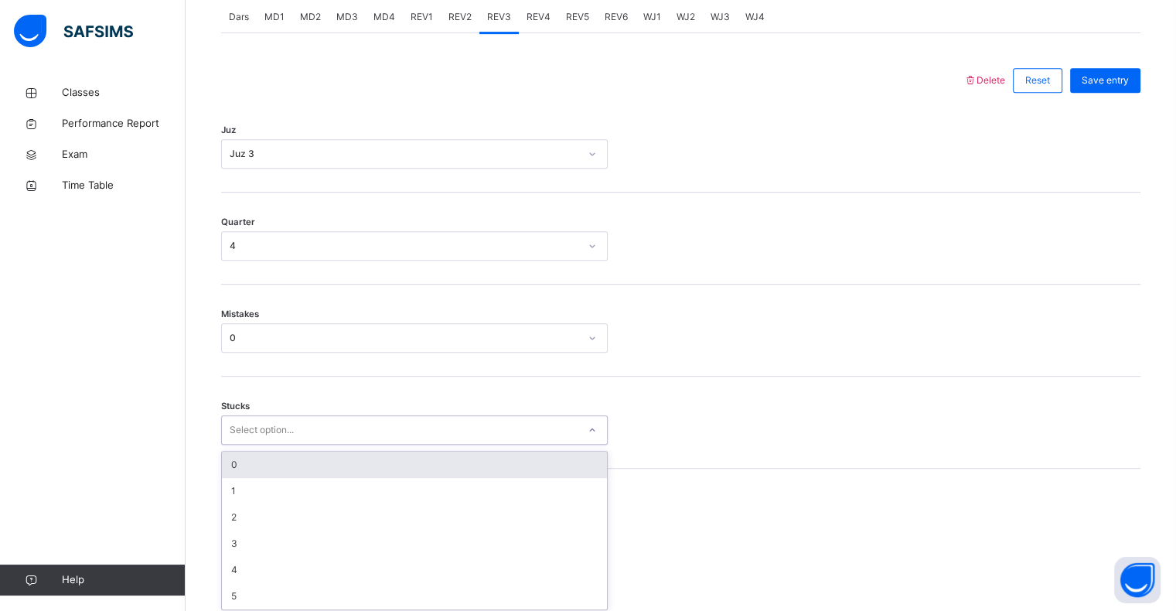
scroll to position [678, 0]
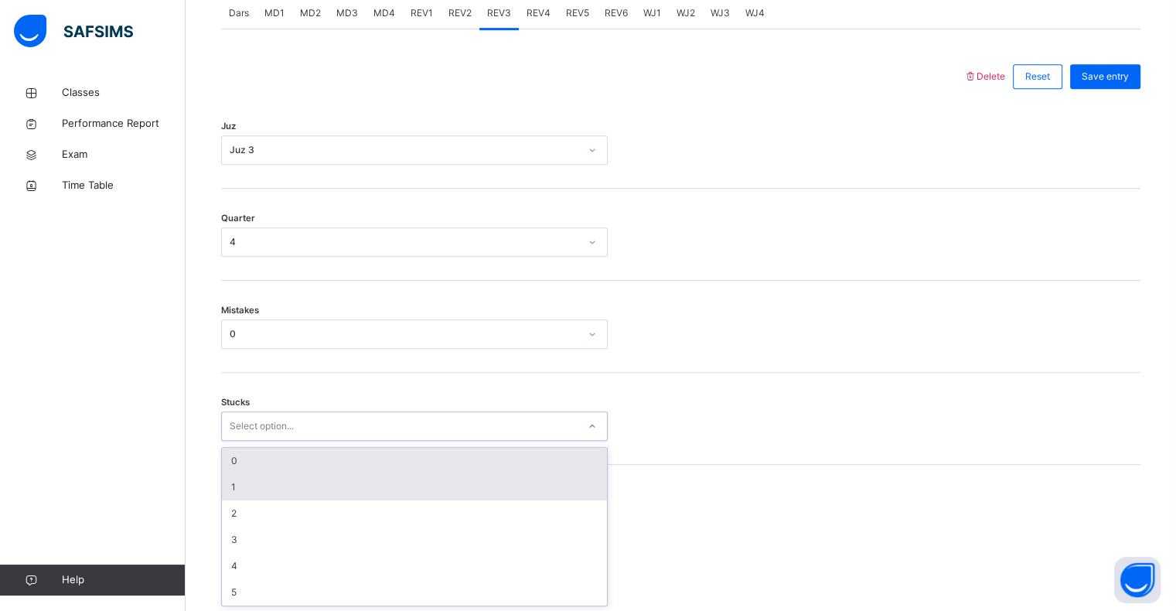
click at [232, 485] on div "1" at bounding box center [414, 487] width 385 height 26
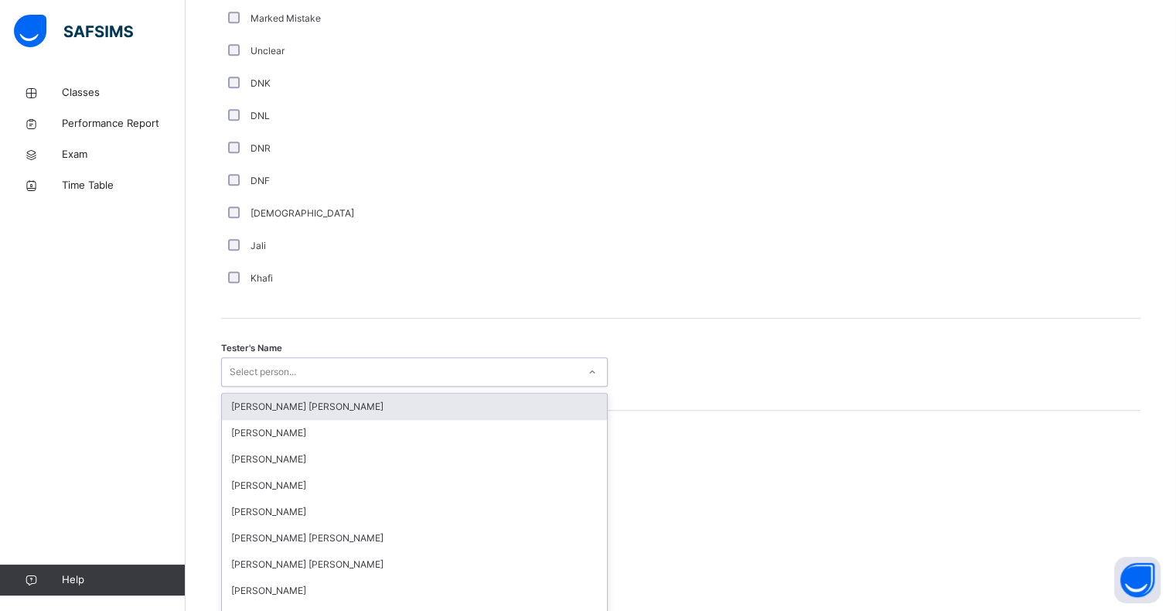
scroll to position [1342, 0]
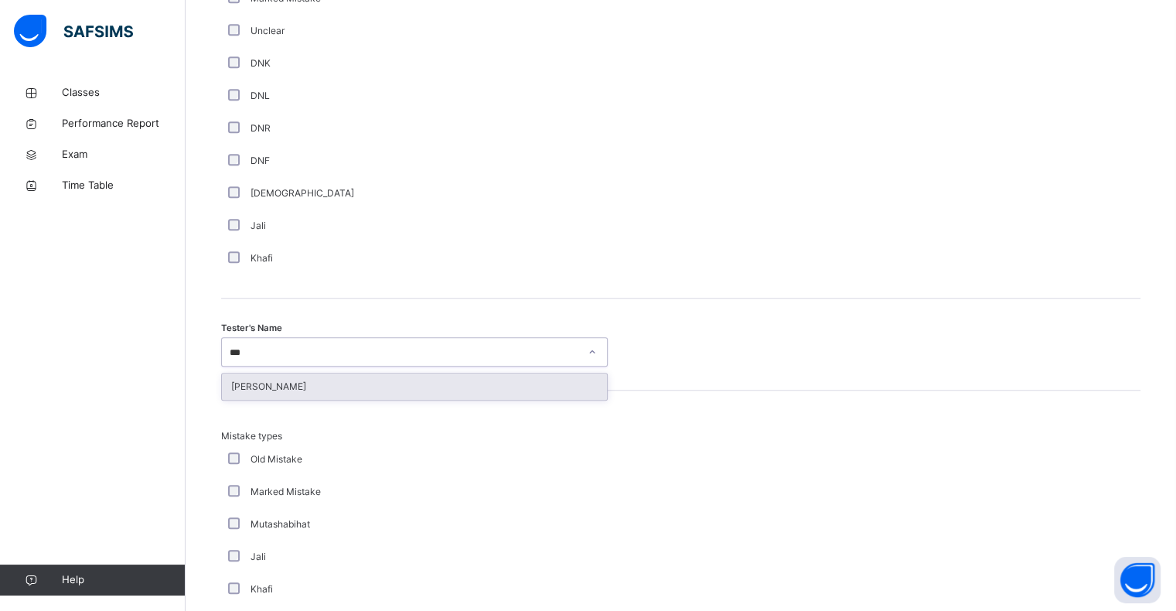
type input "****"
click at [257, 396] on div "Wajid Sadath" at bounding box center [414, 386] width 385 height 26
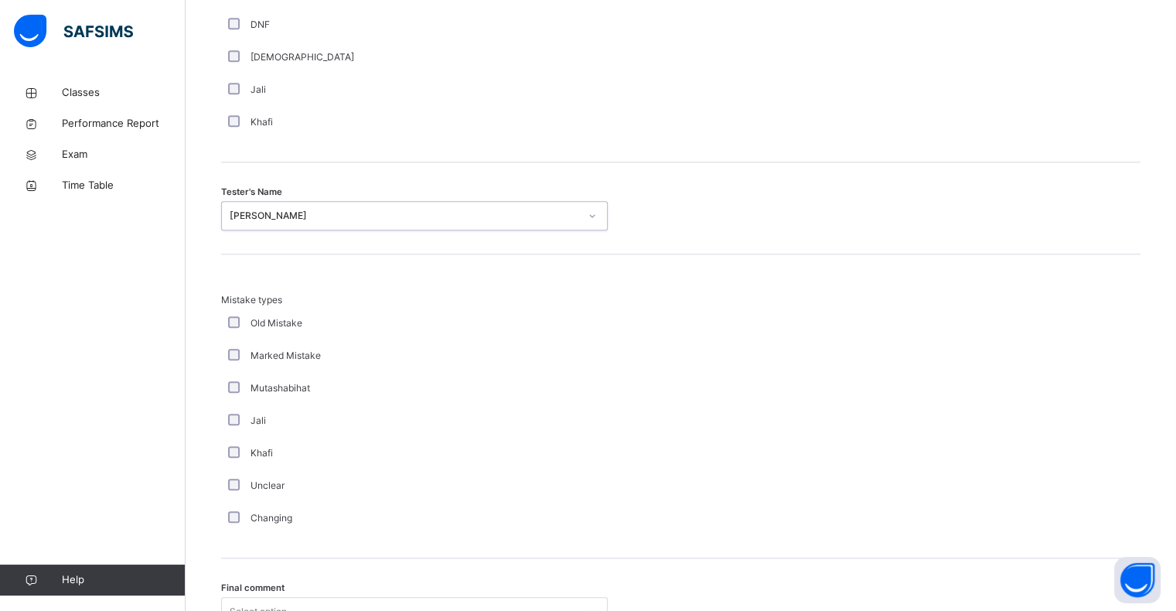
scroll to position [1626, 0]
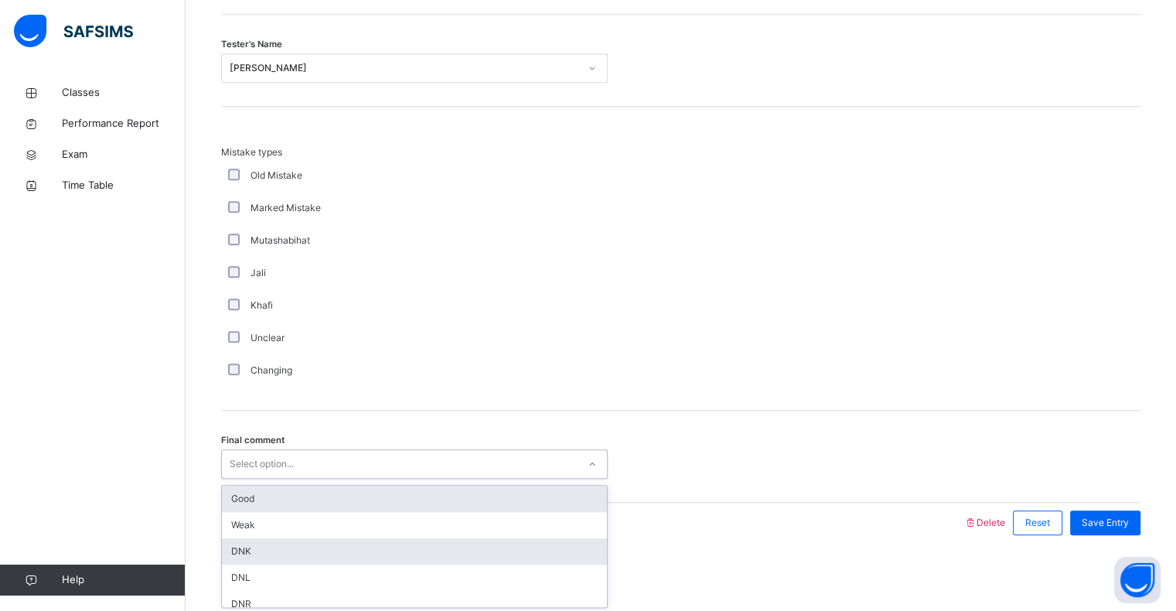
click at [233, 556] on div "DNK" at bounding box center [414, 551] width 385 height 26
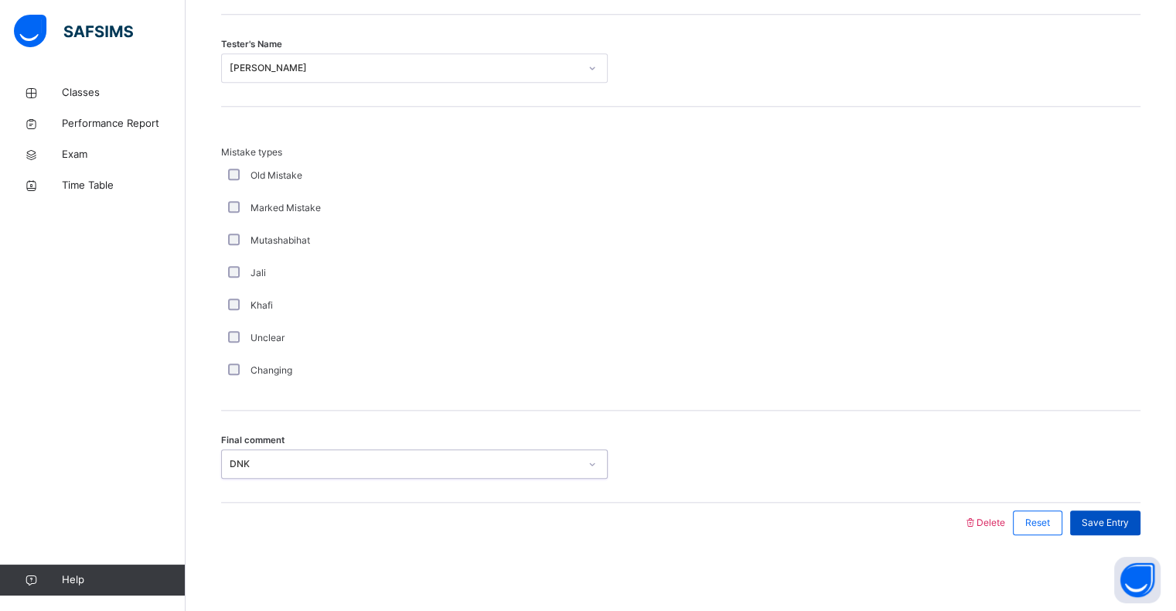
click at [1125, 529] on div "Save Entry" at bounding box center [1105, 522] width 70 height 25
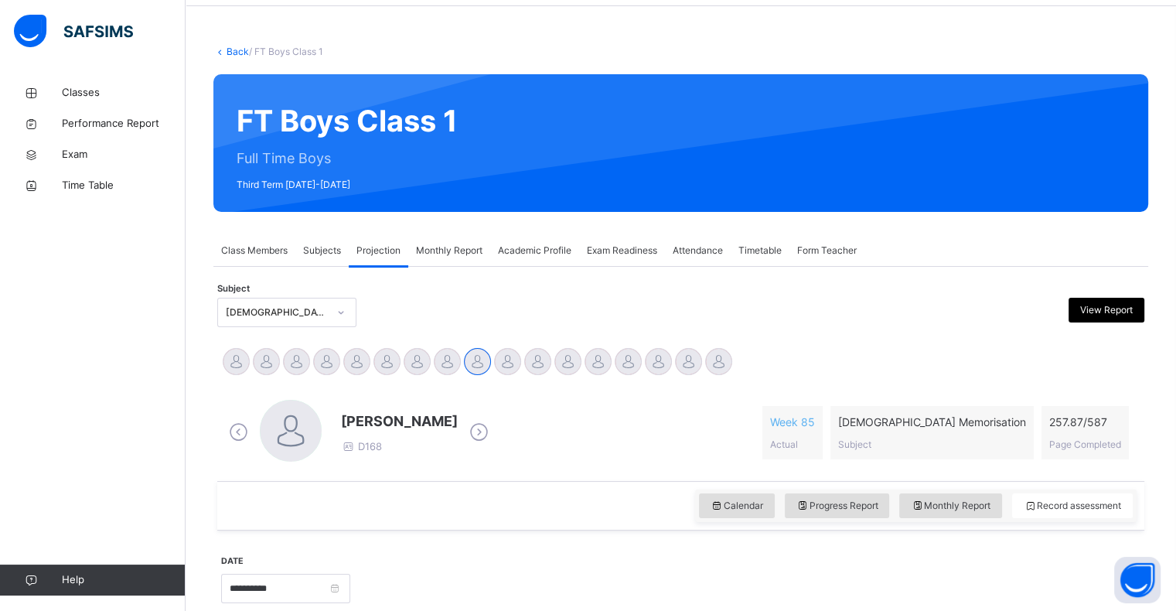
scroll to position [0, 0]
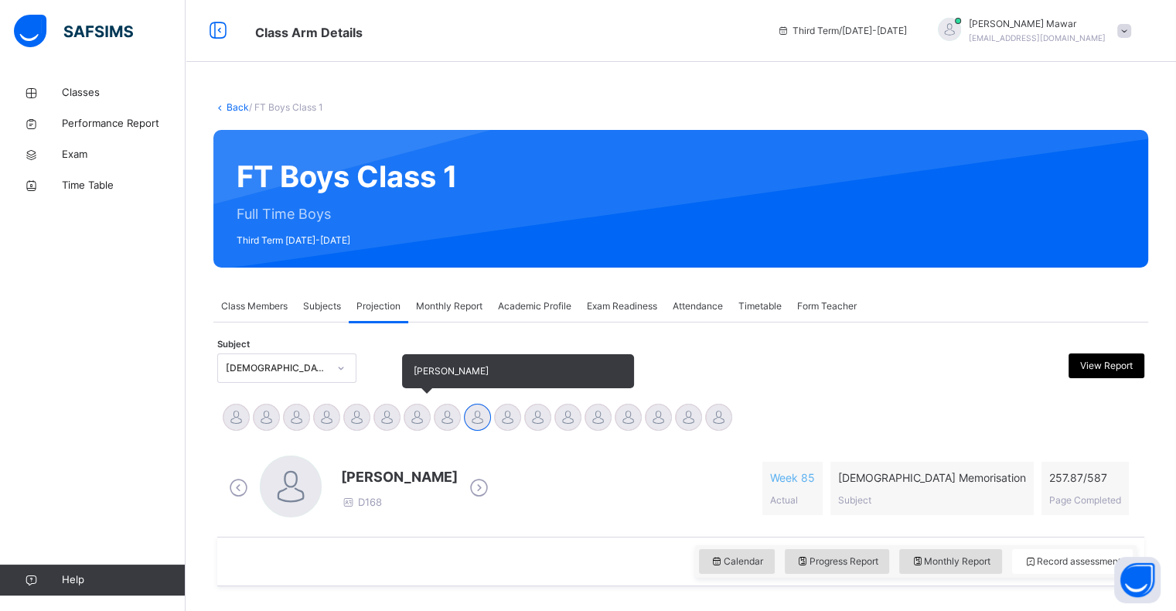
click at [417, 426] on div at bounding box center [416, 416] width 27 height 27
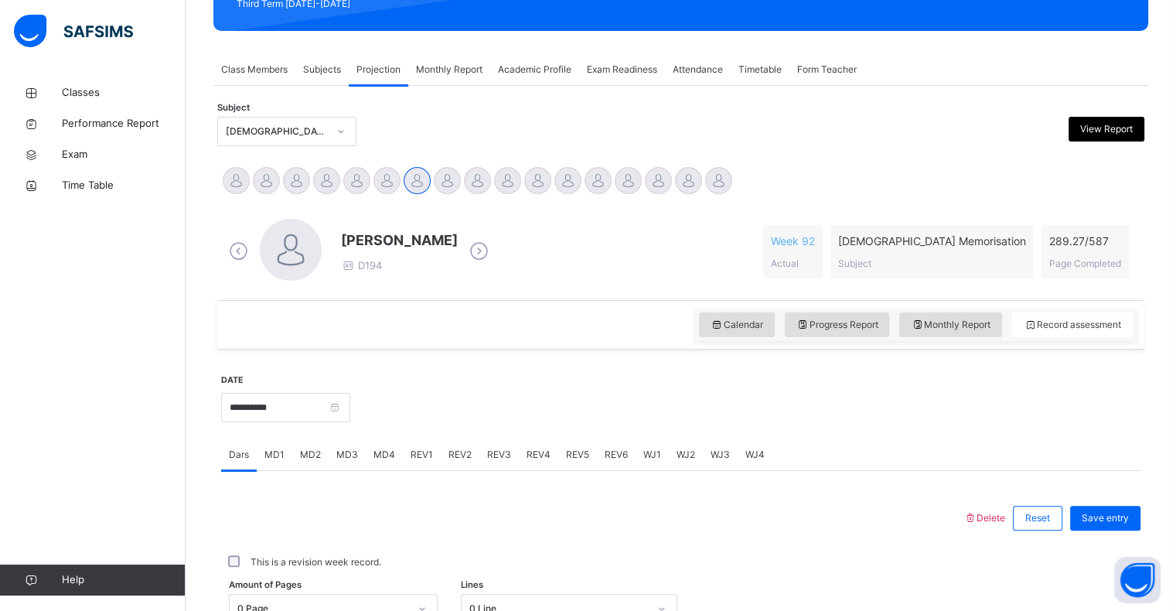
scroll to position [238, 0]
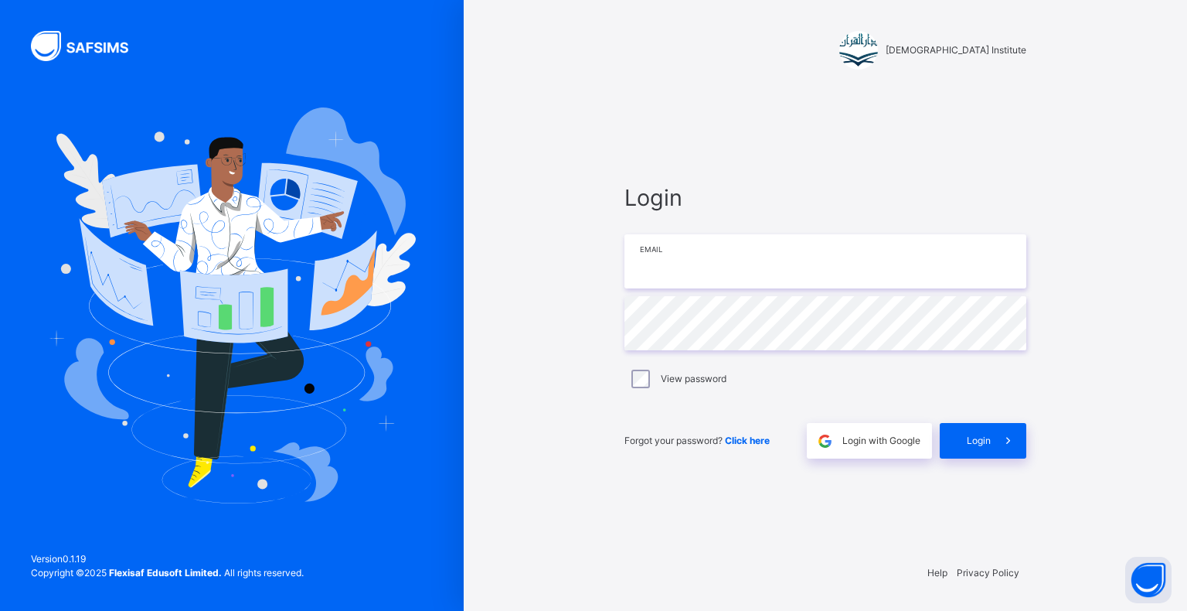
click at [760, 237] on input "email" at bounding box center [825, 261] width 402 height 54
type input "**********"
click at [944, 434] on div "Login" at bounding box center [983, 441] width 87 height 36
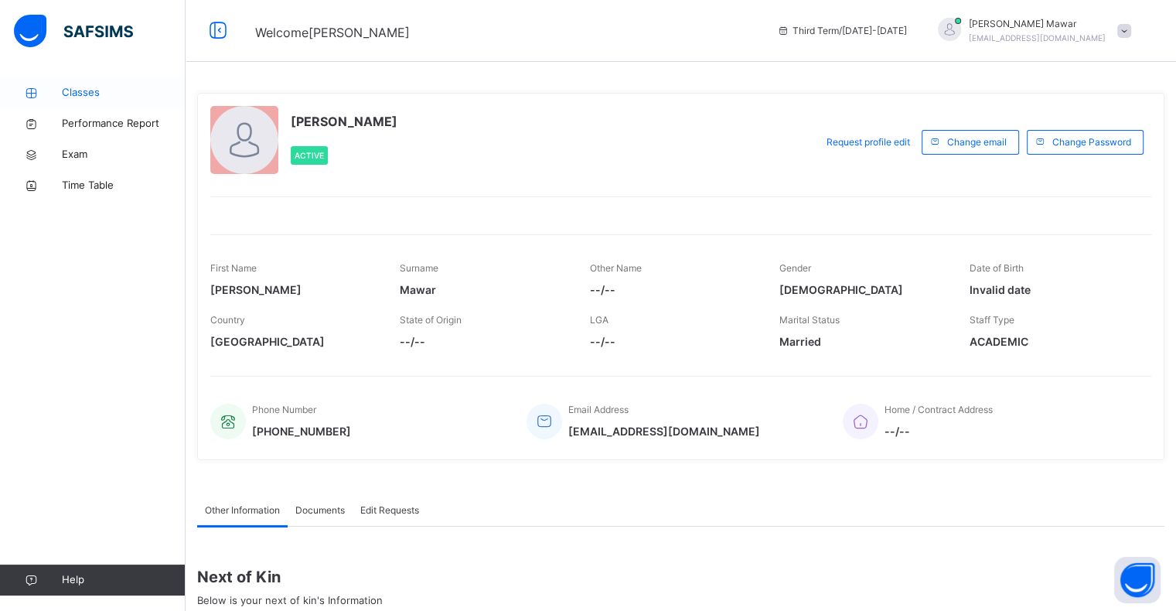
click at [77, 96] on span "Classes" at bounding box center [124, 92] width 124 height 15
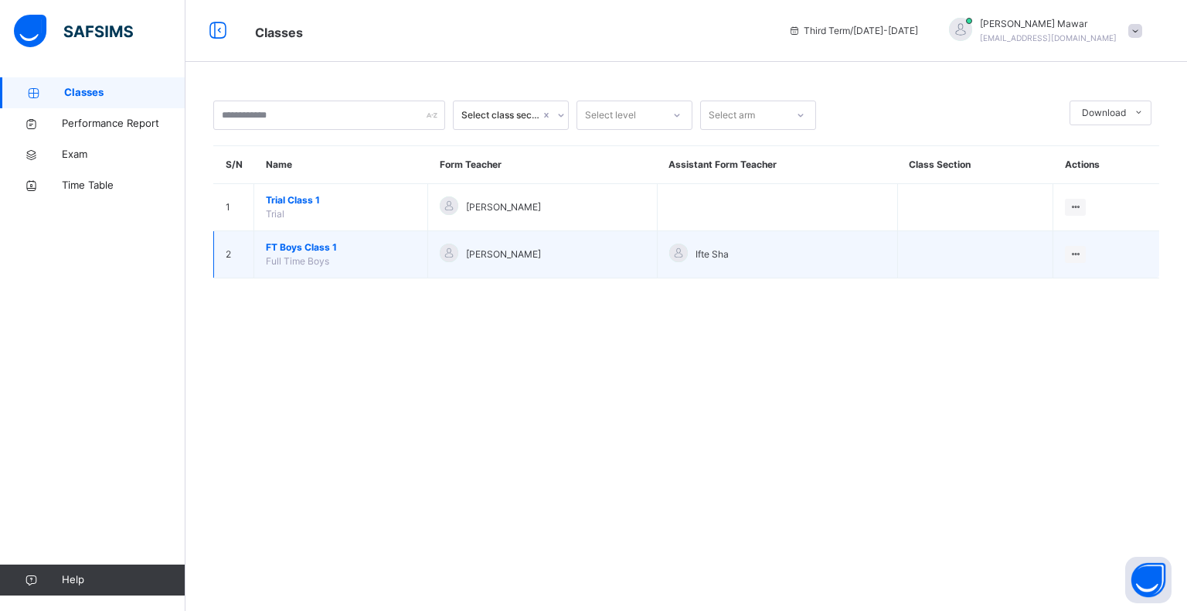
click at [345, 254] on td "FT Boys Class 1 Full Time Boys" at bounding box center [341, 254] width 174 height 47
click at [337, 267] on td "FT Boys Class 1 Full Time Boys" at bounding box center [341, 254] width 174 height 47
click at [358, 255] on td "FT Boys Class 1 Full Time Boys" at bounding box center [341, 254] width 174 height 47
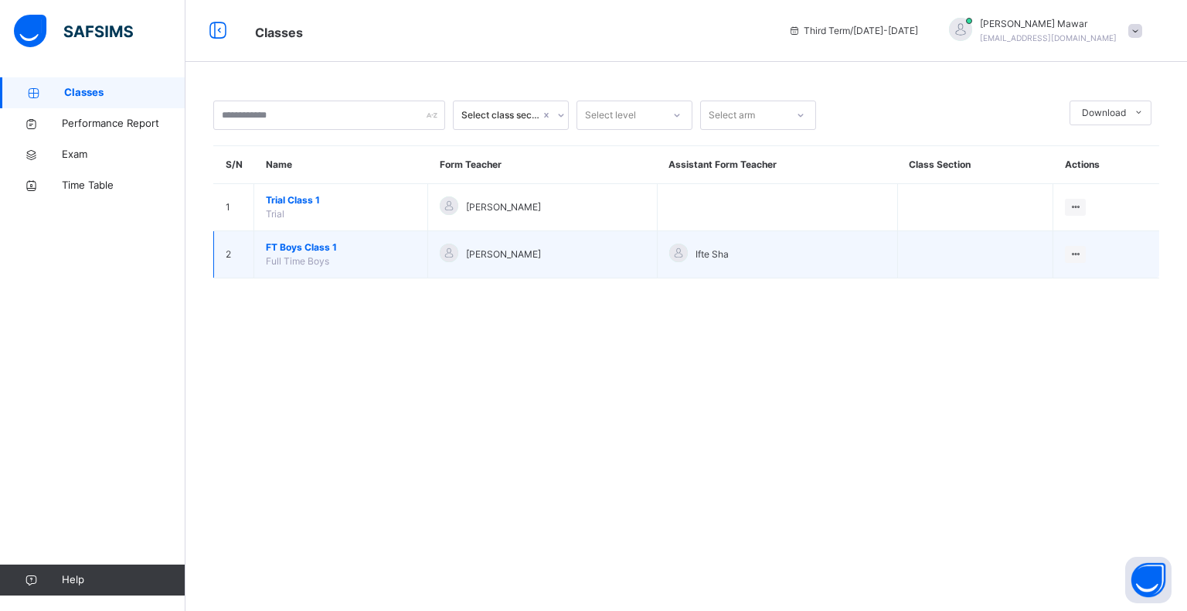
click at [358, 255] on td "FT Boys Class 1 Full Time Boys" at bounding box center [341, 254] width 174 height 47
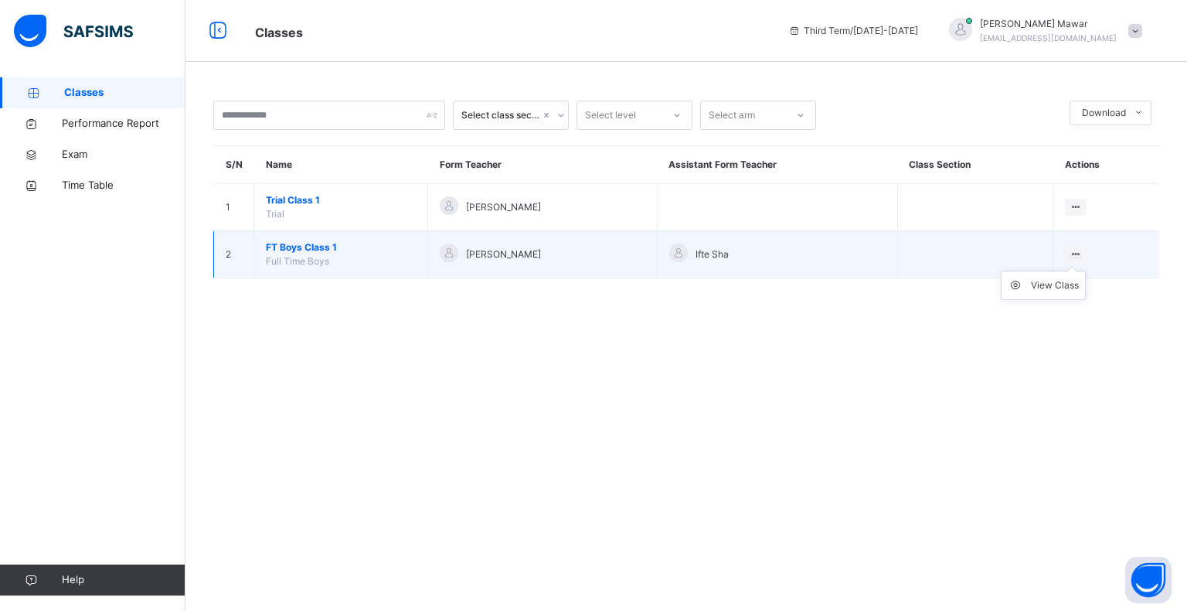
click at [1072, 271] on ul "View Class" at bounding box center [1043, 285] width 85 height 29
click at [1067, 283] on div "View Class" at bounding box center [1055, 284] width 48 height 15
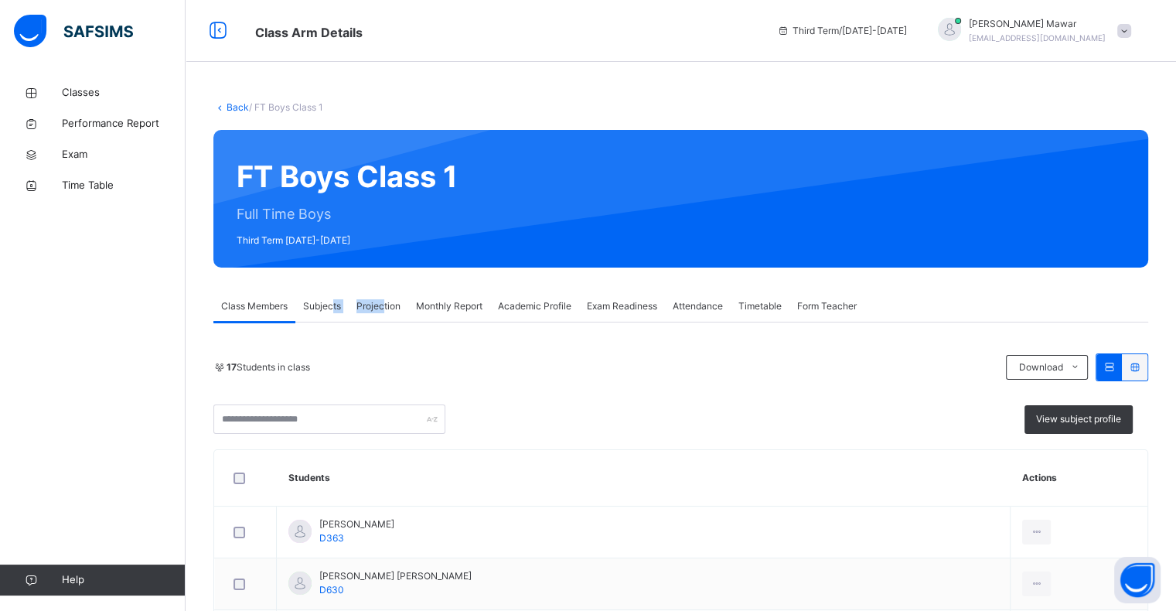
drag, startPoint x: 334, startPoint y: 308, endPoint x: 386, endPoint y: 299, distance: 52.5
click at [386, 299] on div "Class Members Subjects Projection Monthly Report Academic Profile Exam Readines…" at bounding box center [680, 307] width 934 height 32
click at [386, 299] on span "Projection" at bounding box center [378, 306] width 44 height 14
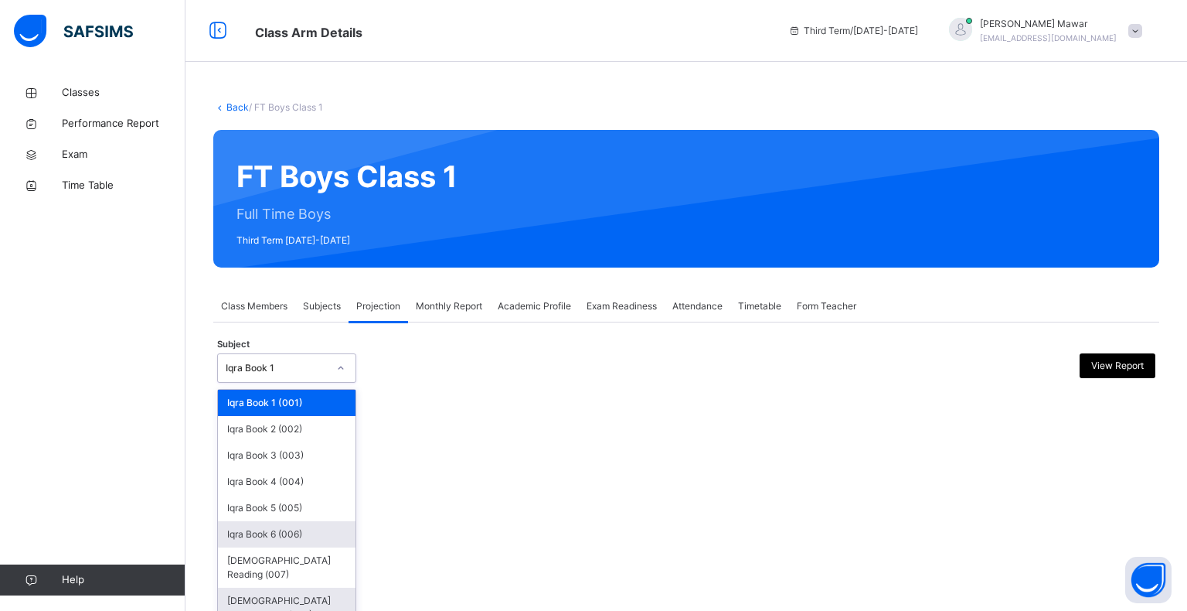
drag, startPoint x: 331, startPoint y: 371, endPoint x: 315, endPoint y: 585, distance: 214.6
click at [315, 383] on div "option Iqra Book 6 (006) focused, 6 of 8. 8 results available. Use Up and Down …" at bounding box center [286, 367] width 139 height 29
click at [315, 587] on div "Quran Memorisation (008)" at bounding box center [287, 607] width 138 height 40
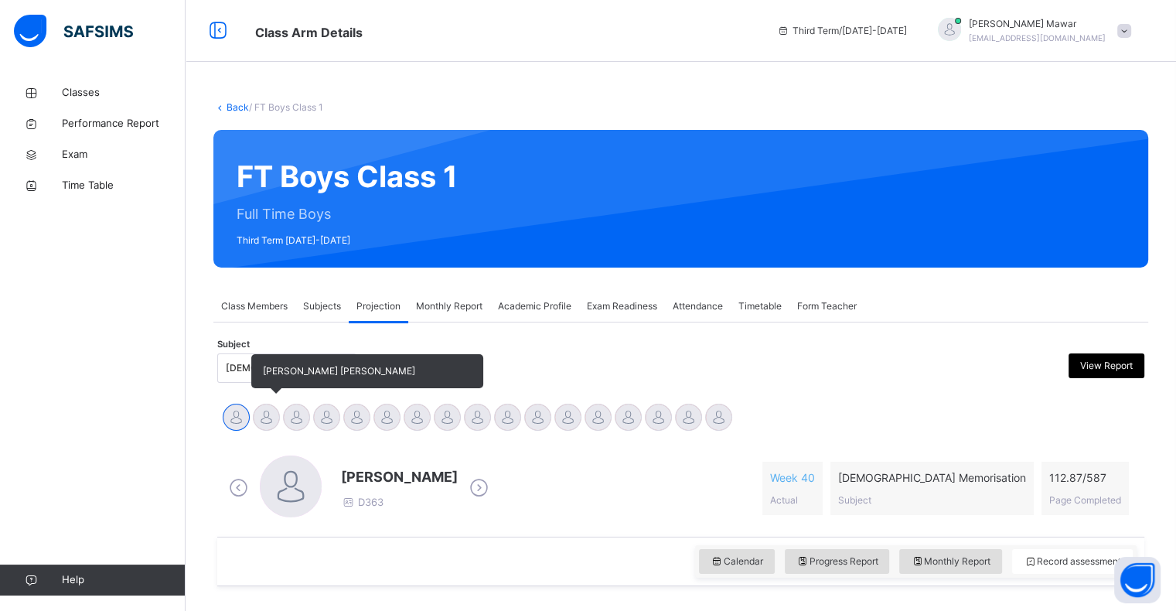
click at [273, 422] on div at bounding box center [266, 416] width 27 height 27
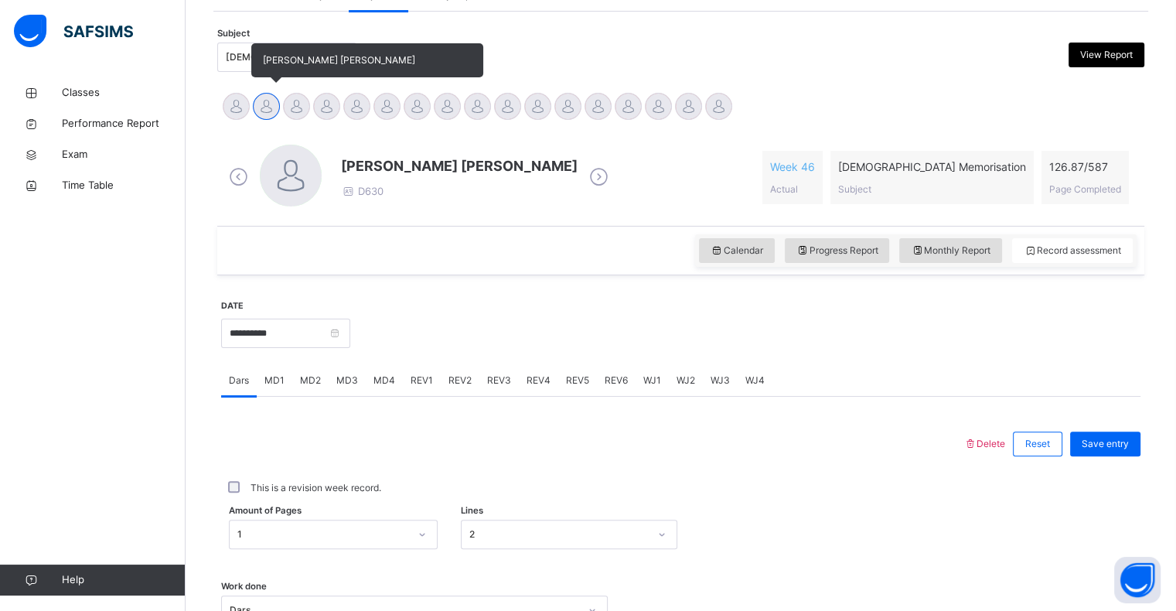
scroll to position [314, 0]
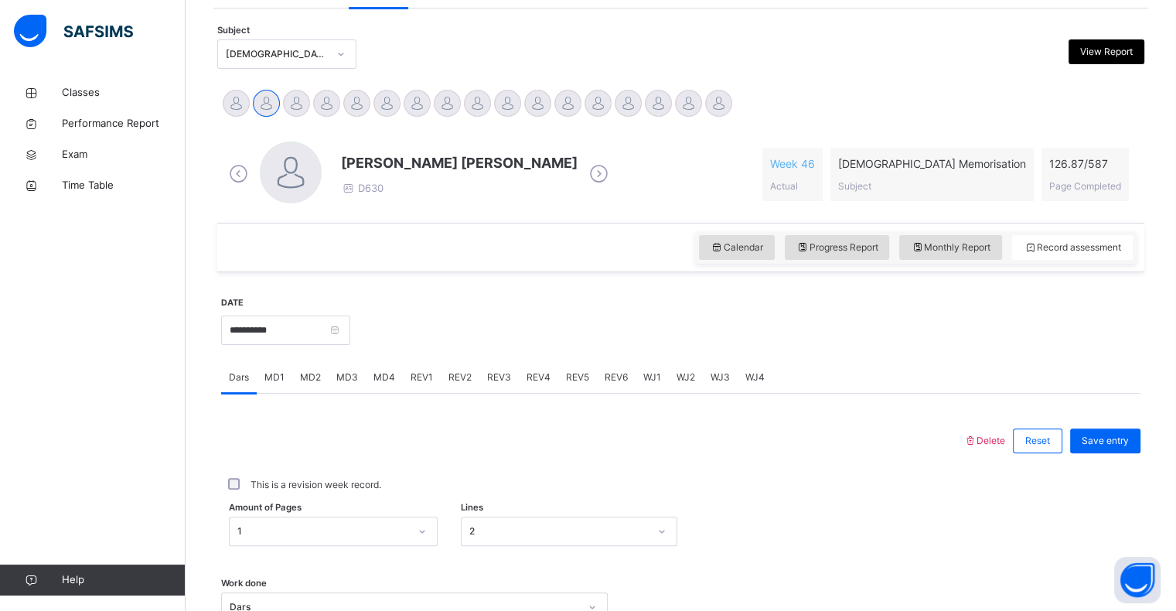
click at [424, 373] on span "REV1" at bounding box center [421, 377] width 22 height 14
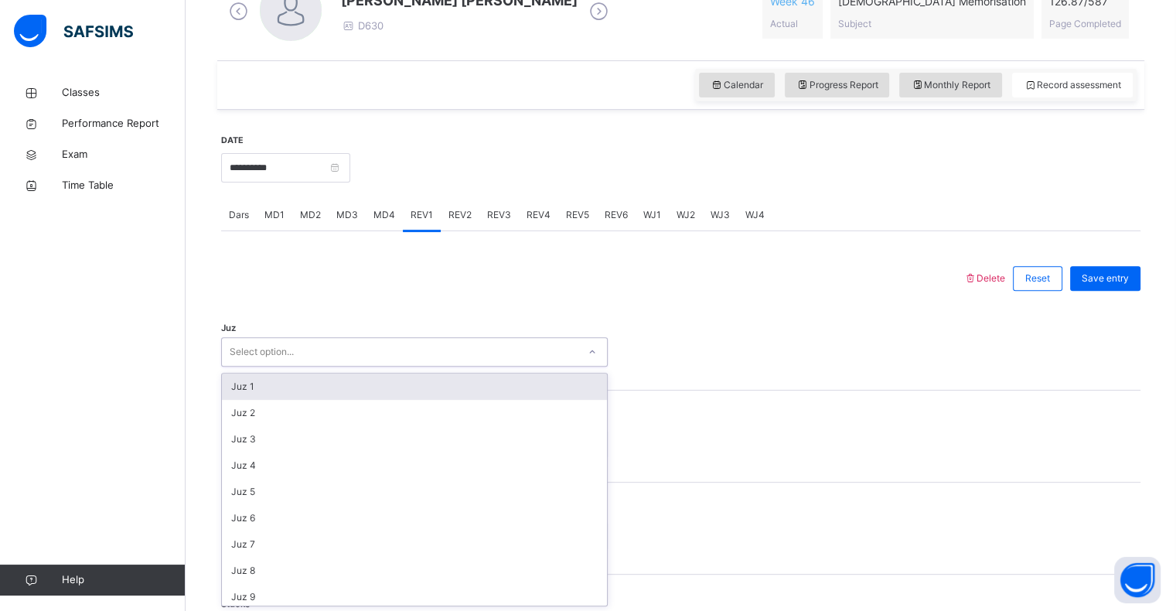
scroll to position [477, 0]
type input "**"
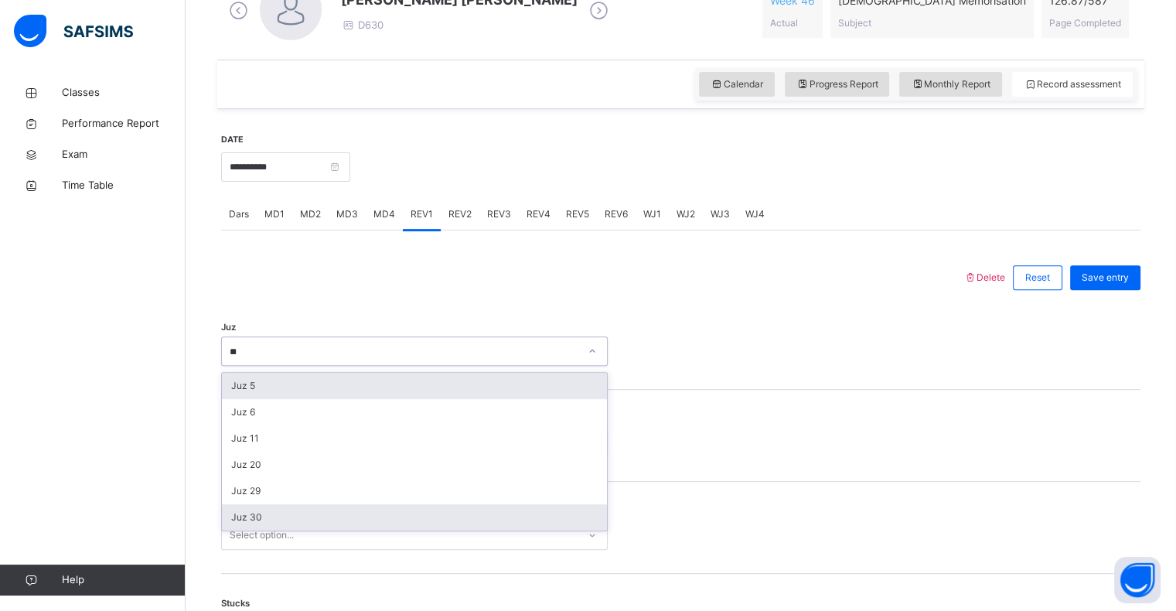
click at [241, 519] on div "Juz 30" at bounding box center [414, 517] width 385 height 26
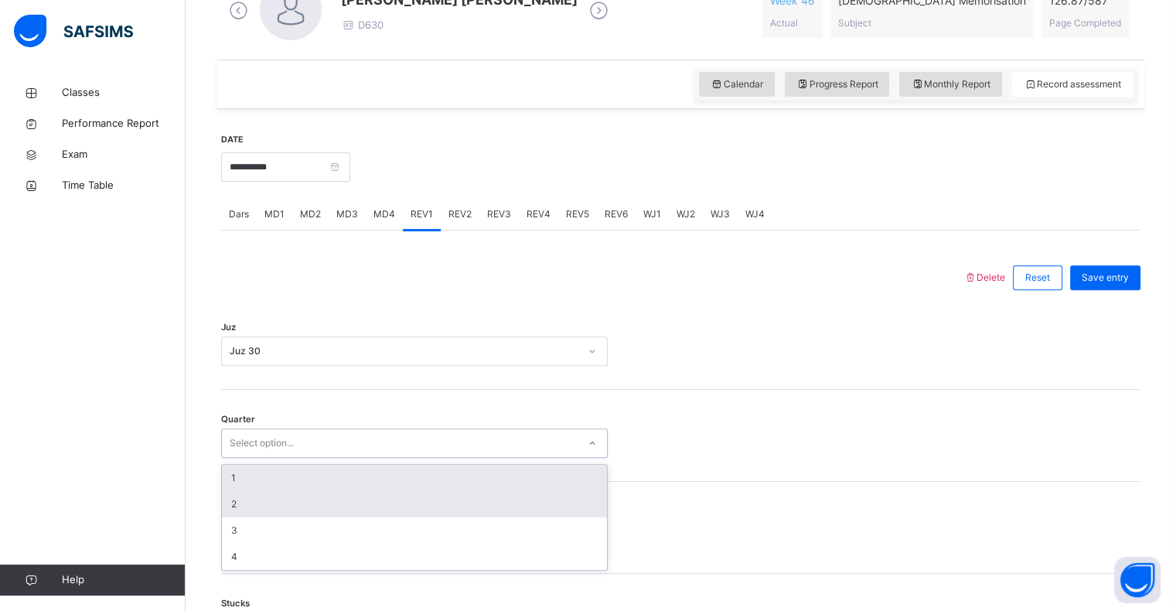
click at [226, 498] on div "2" at bounding box center [414, 504] width 385 height 26
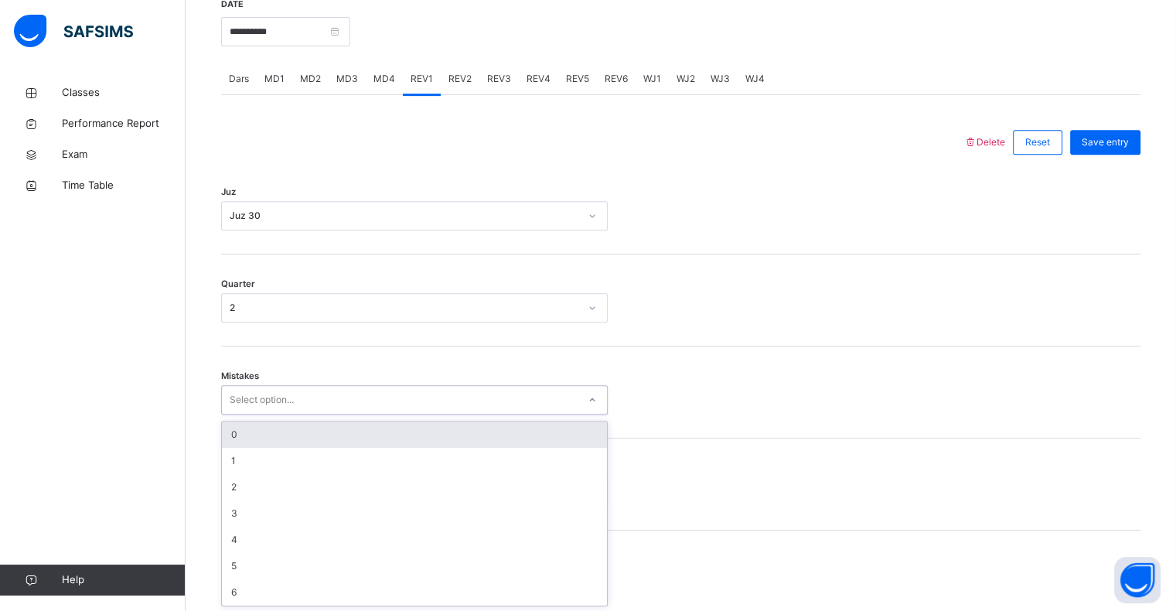
scroll to position [612, 0]
click at [231, 454] on div "1" at bounding box center [414, 460] width 385 height 26
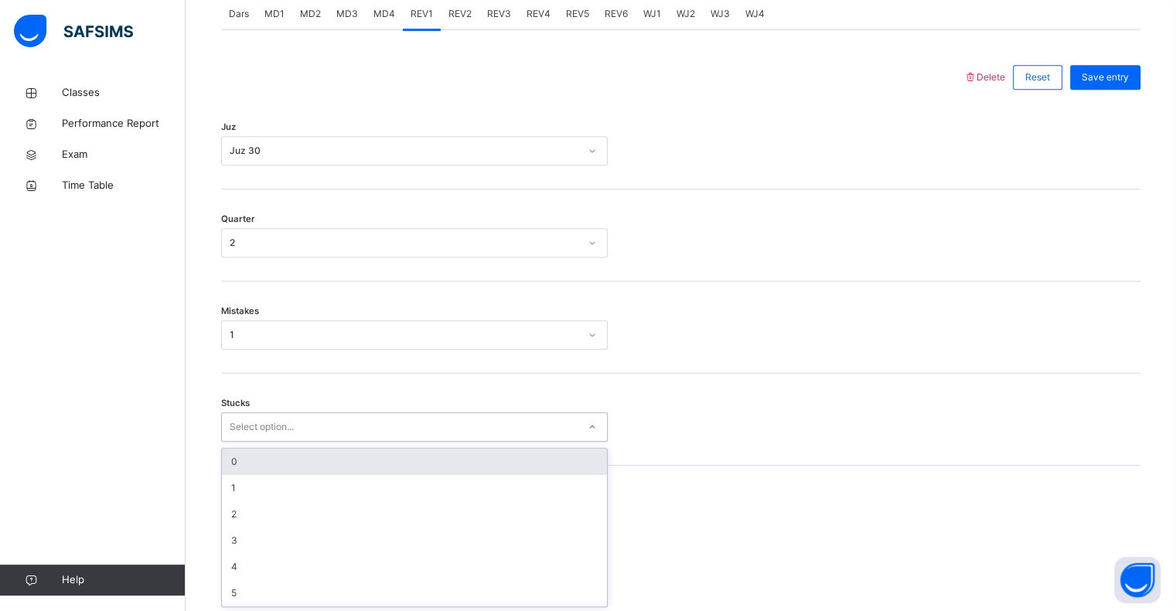
scroll to position [678, 0]
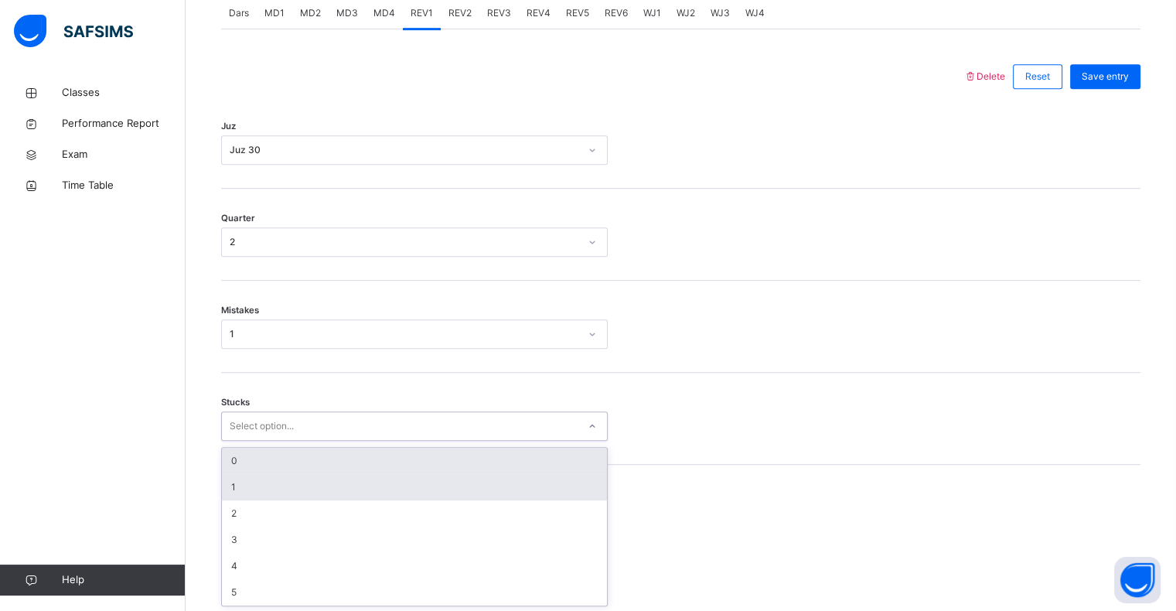
click at [231, 488] on div "1" at bounding box center [414, 487] width 385 height 26
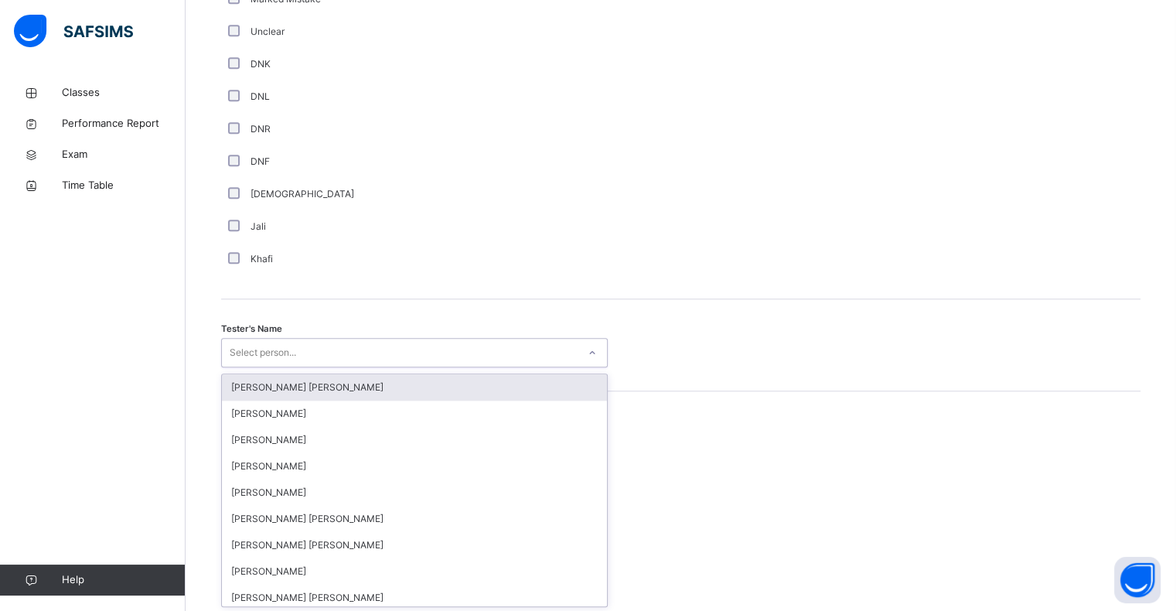
scroll to position [1342, 0]
type input "****"
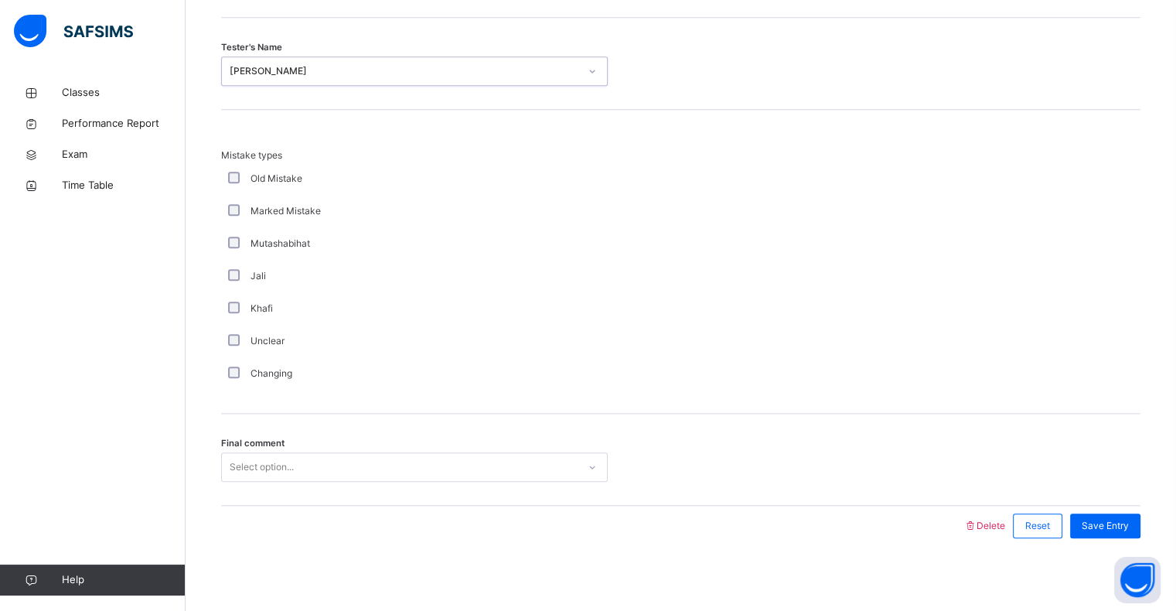
scroll to position [1626, 0]
click at [1129, 531] on div "Save Entry" at bounding box center [1105, 522] width 70 height 25
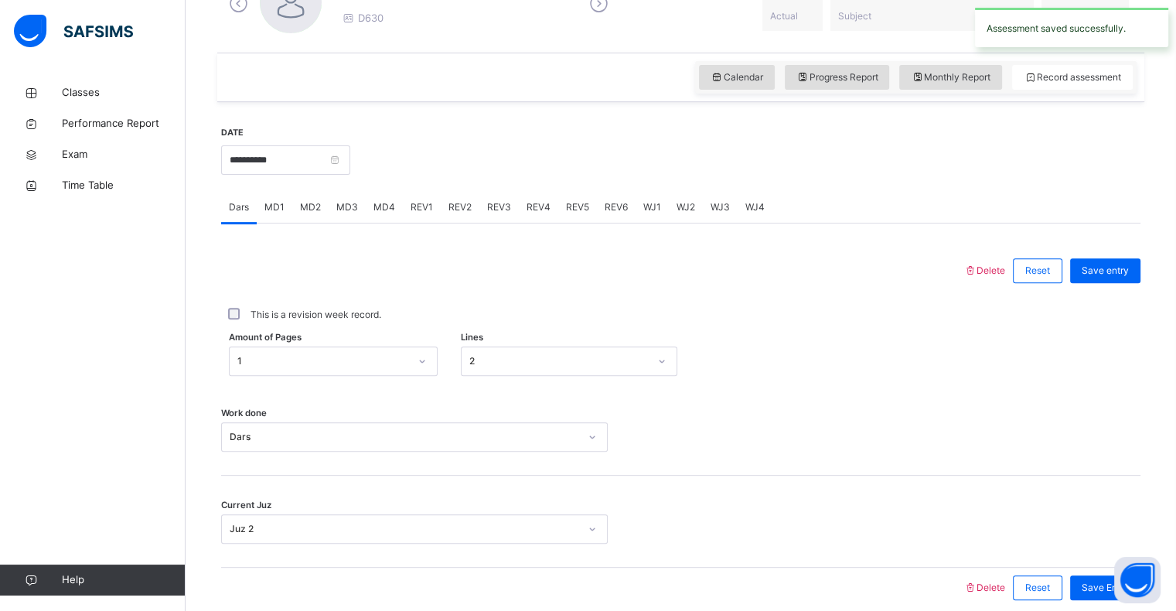
scroll to position [476, 0]
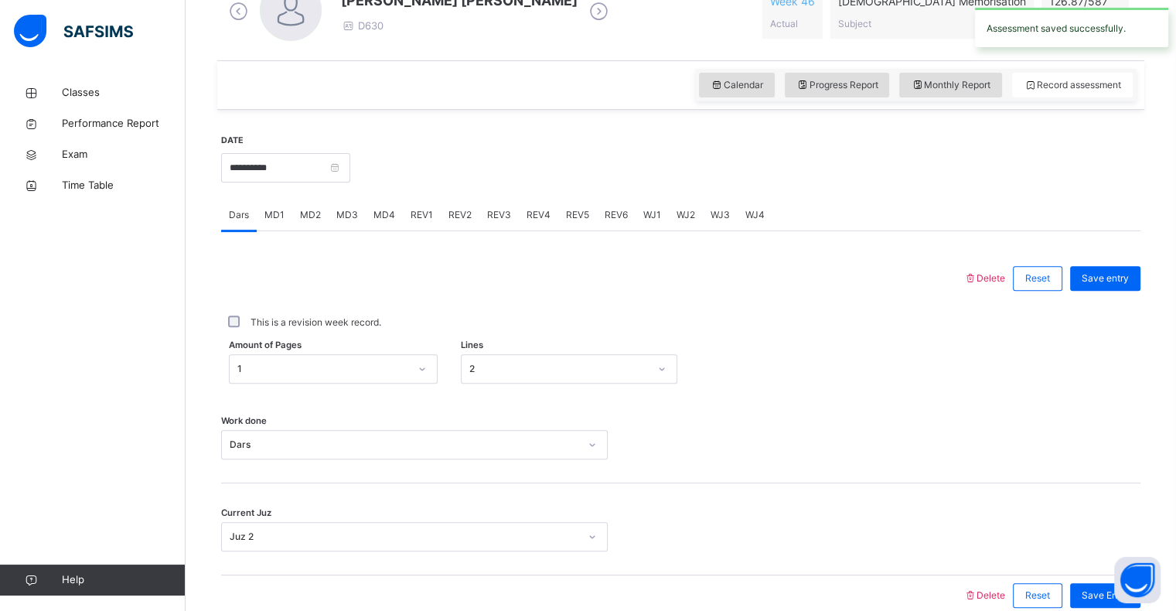
click at [458, 199] on div "REV2" at bounding box center [460, 214] width 39 height 31
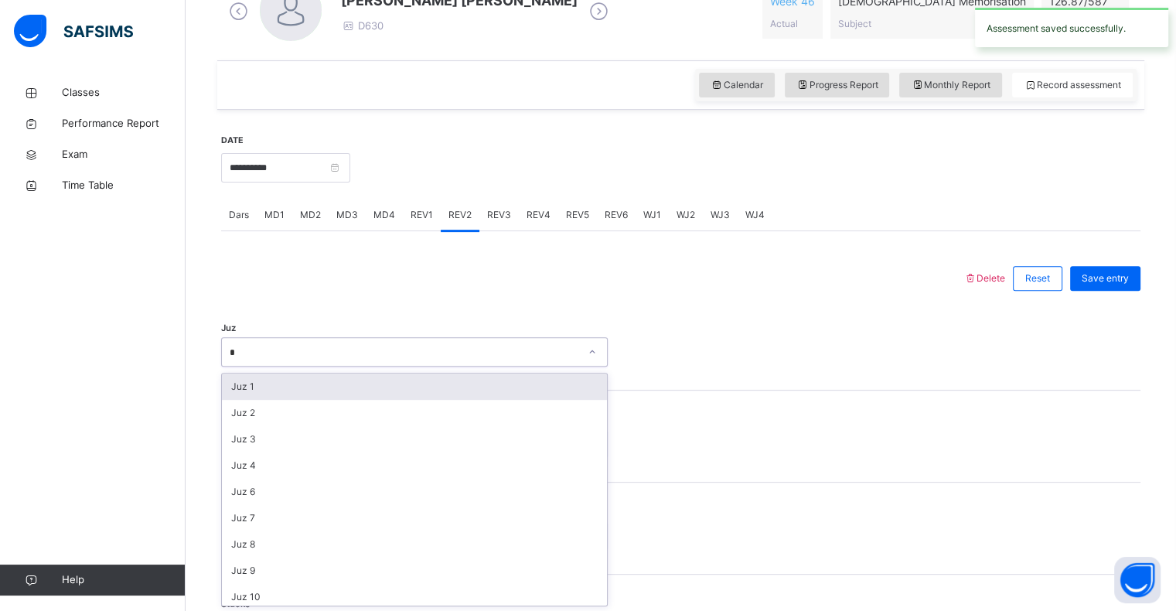
type input "**"
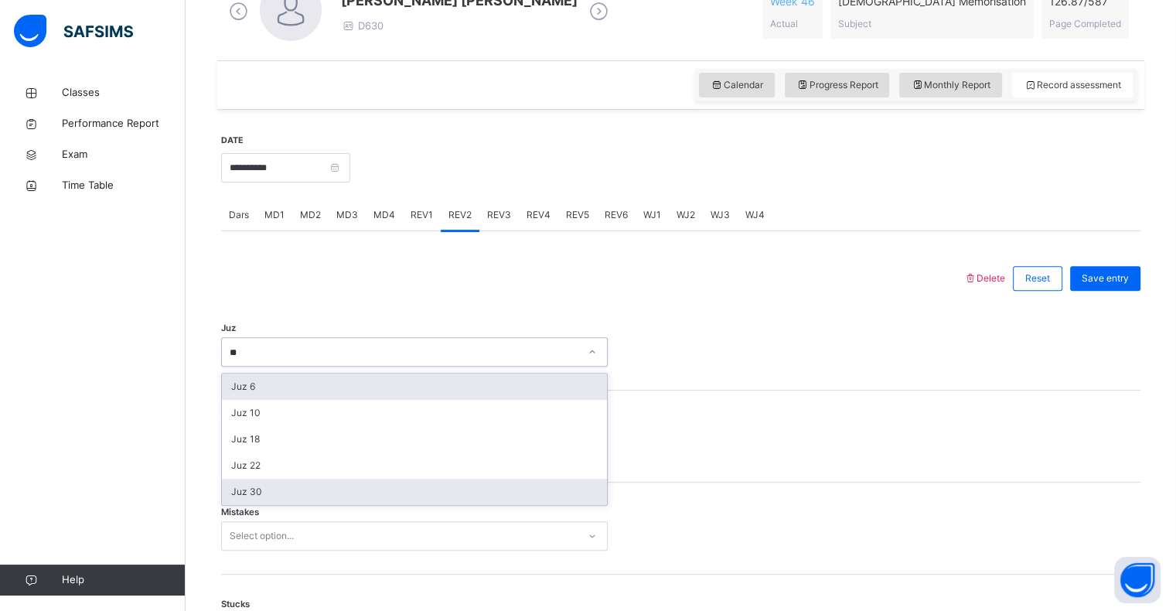
click at [236, 499] on div "Juz 30" at bounding box center [414, 491] width 385 height 26
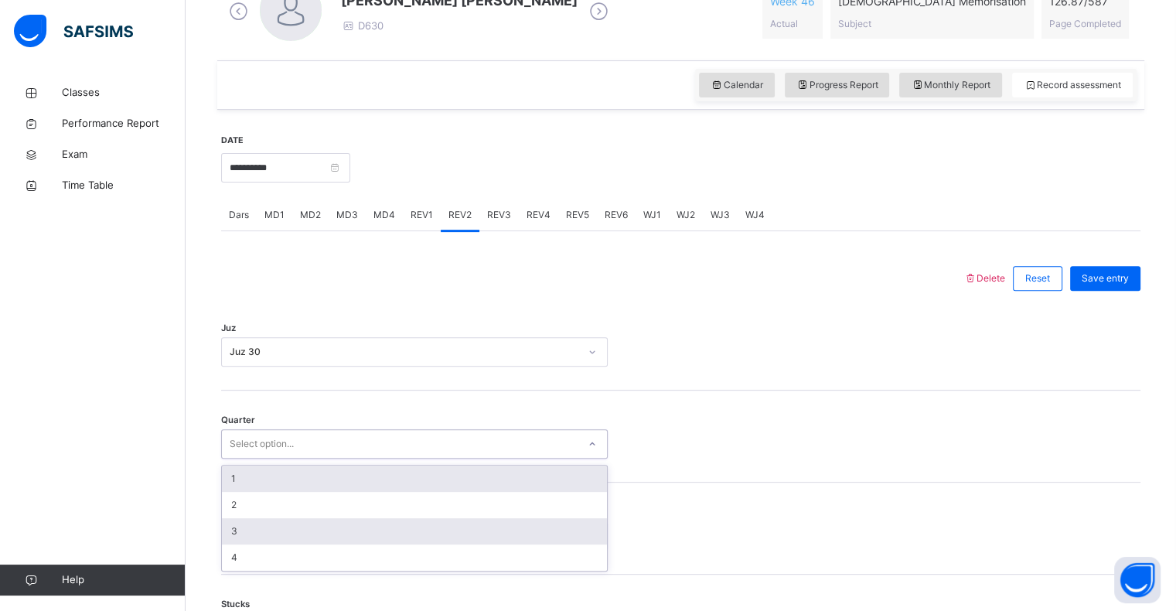
click at [229, 527] on div "3" at bounding box center [414, 531] width 385 height 26
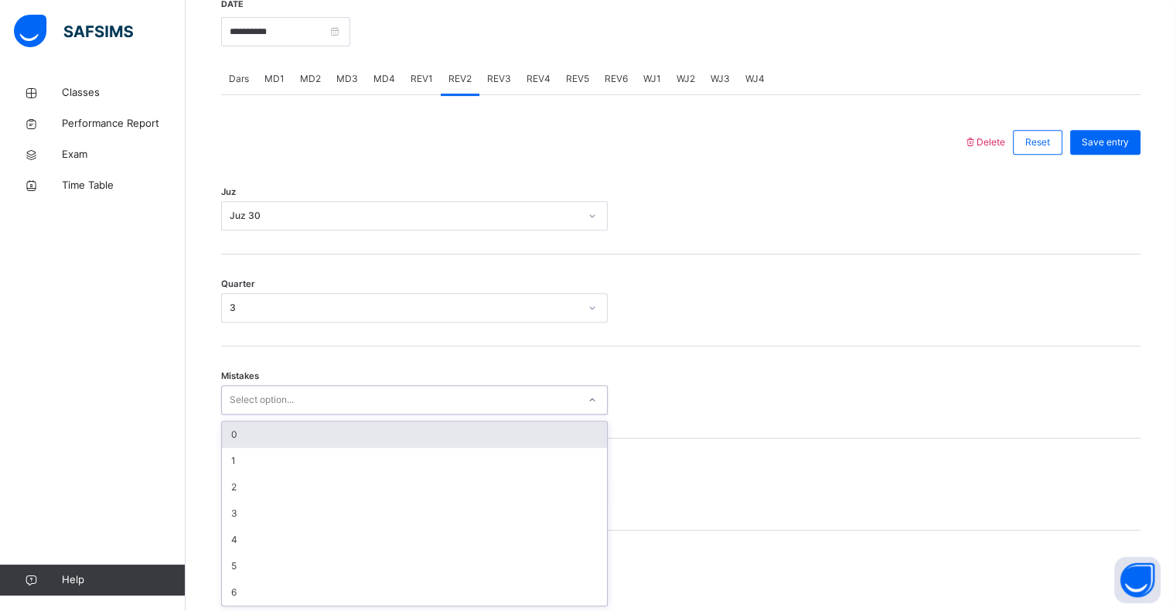
click at [223, 430] on div "0" at bounding box center [414, 434] width 385 height 26
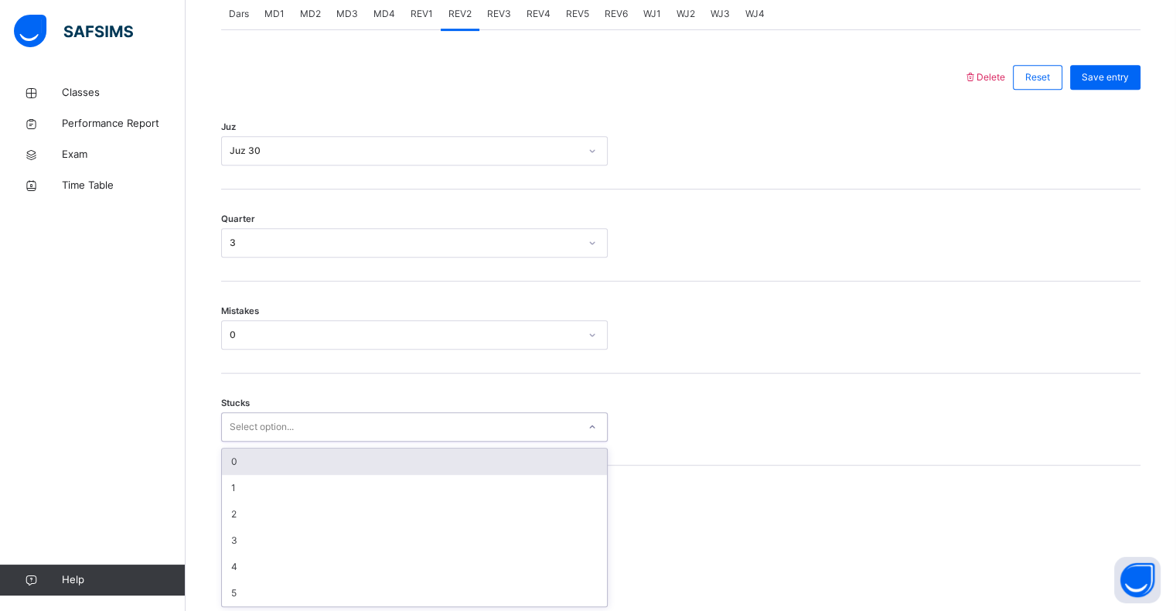
scroll to position [678, 0]
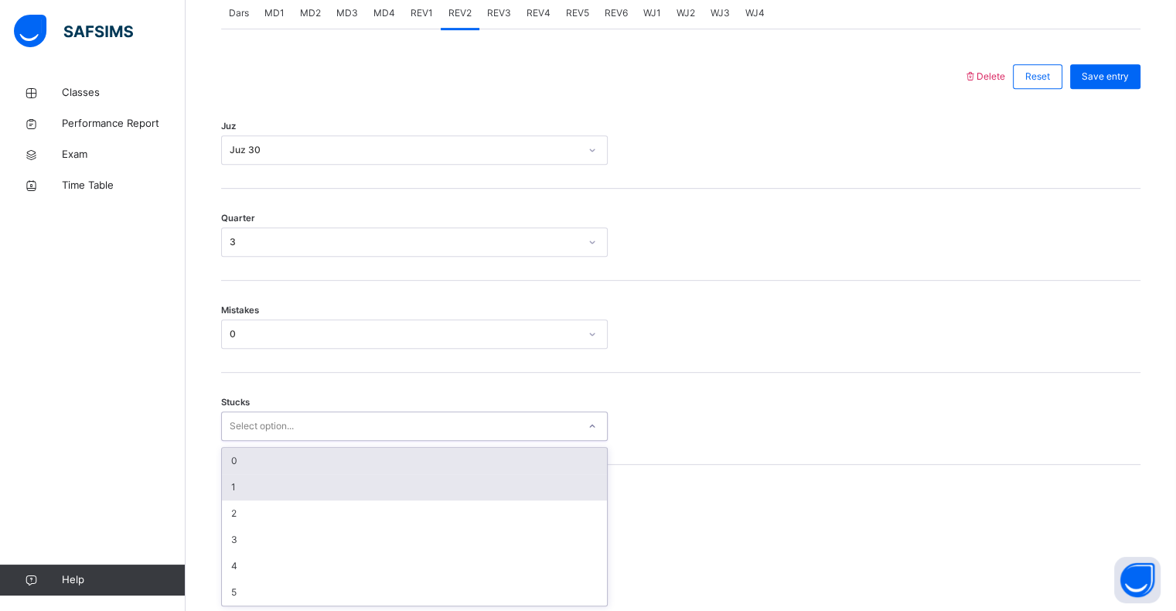
click at [223, 485] on div "1" at bounding box center [414, 487] width 385 height 26
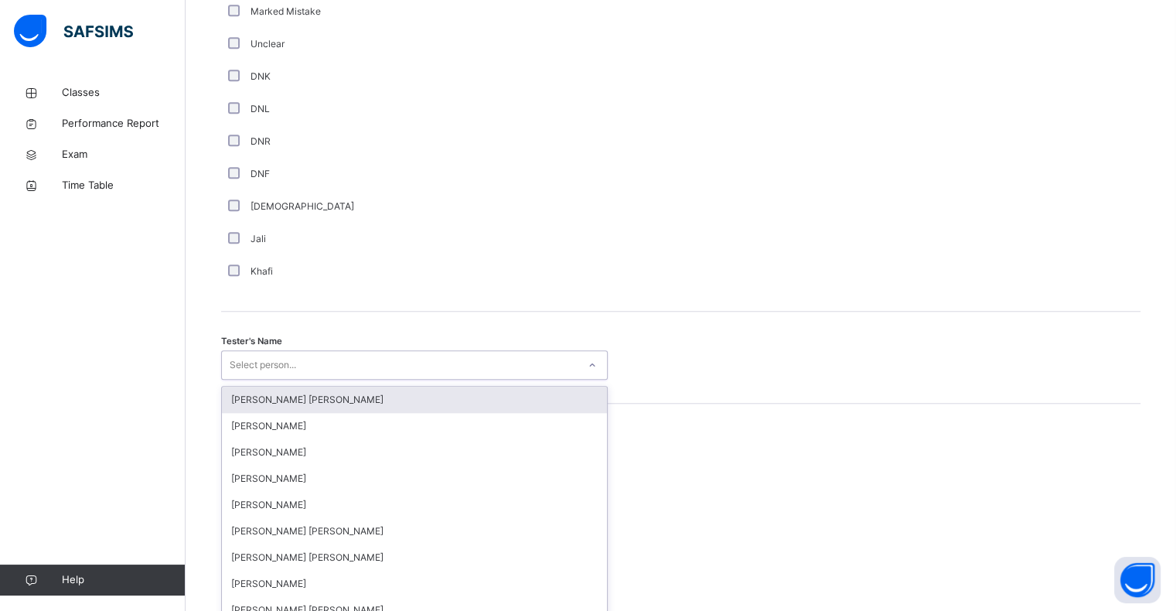
scroll to position [1342, 0]
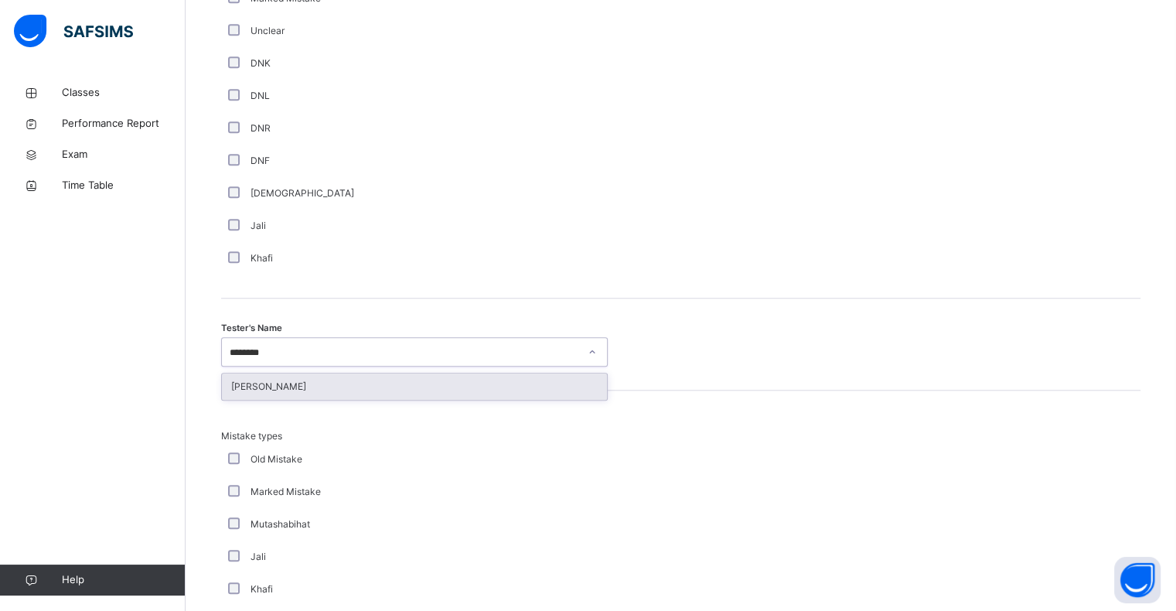
type input "*********"
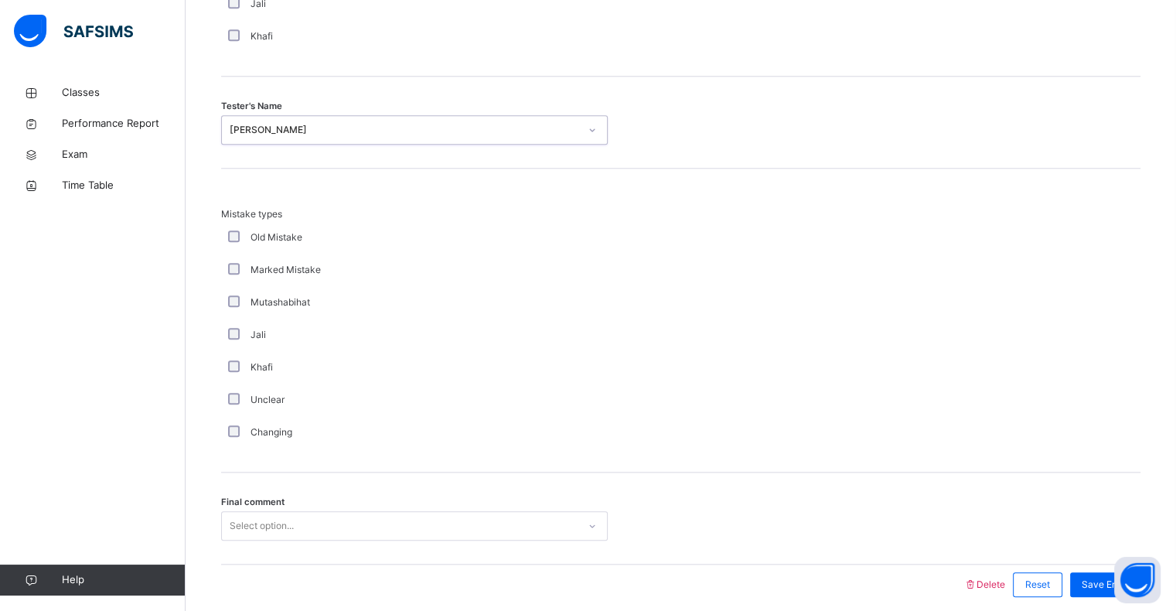
scroll to position [1626, 0]
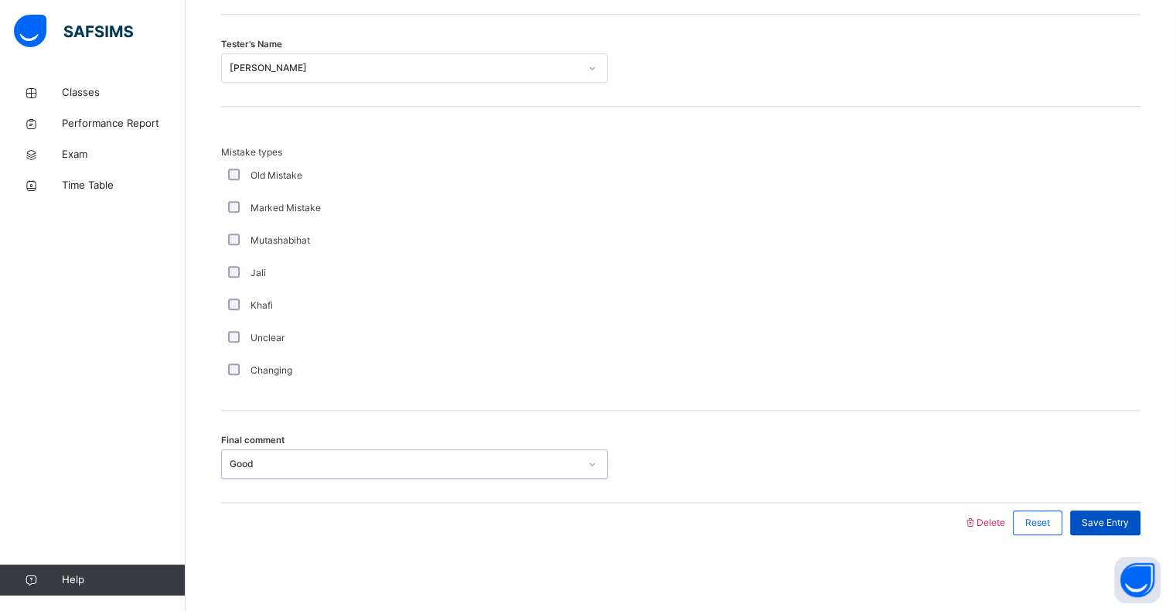
click at [1123, 531] on div "Save Entry" at bounding box center [1105, 522] width 70 height 25
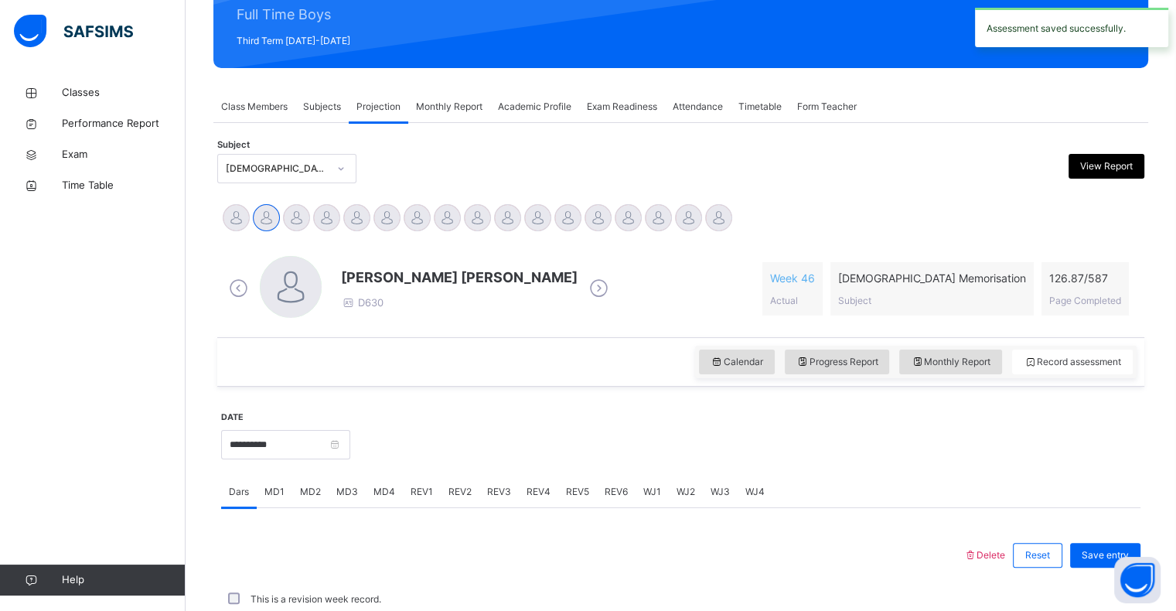
scroll to position [550, 0]
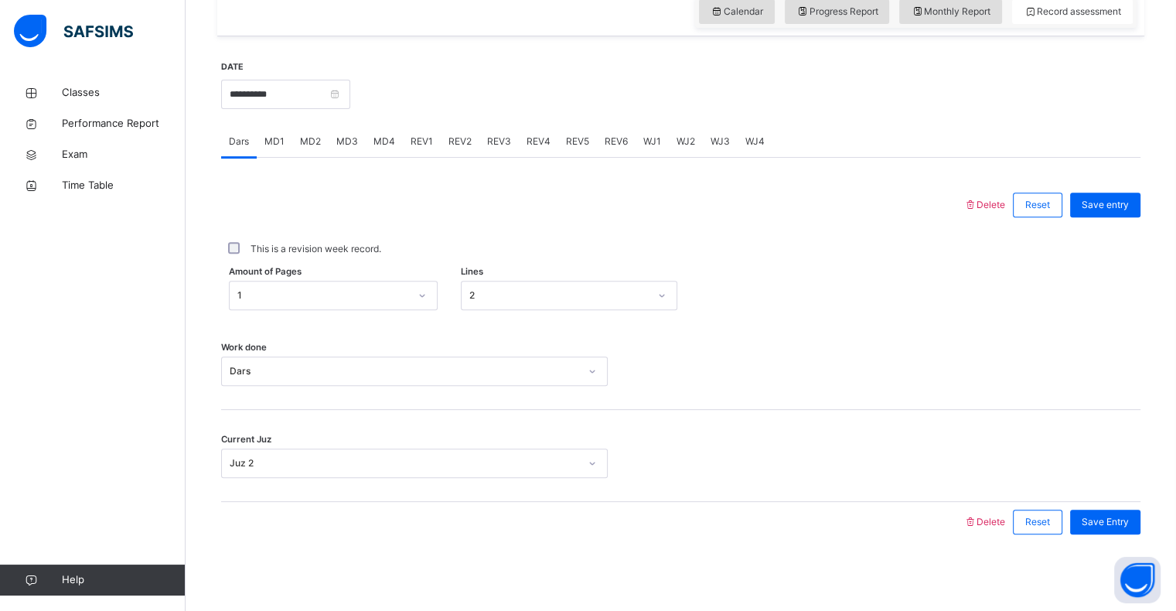
click at [513, 115] on div at bounding box center [745, 93] width 774 height 66
click at [488, 130] on div "REV3" at bounding box center [498, 141] width 39 height 31
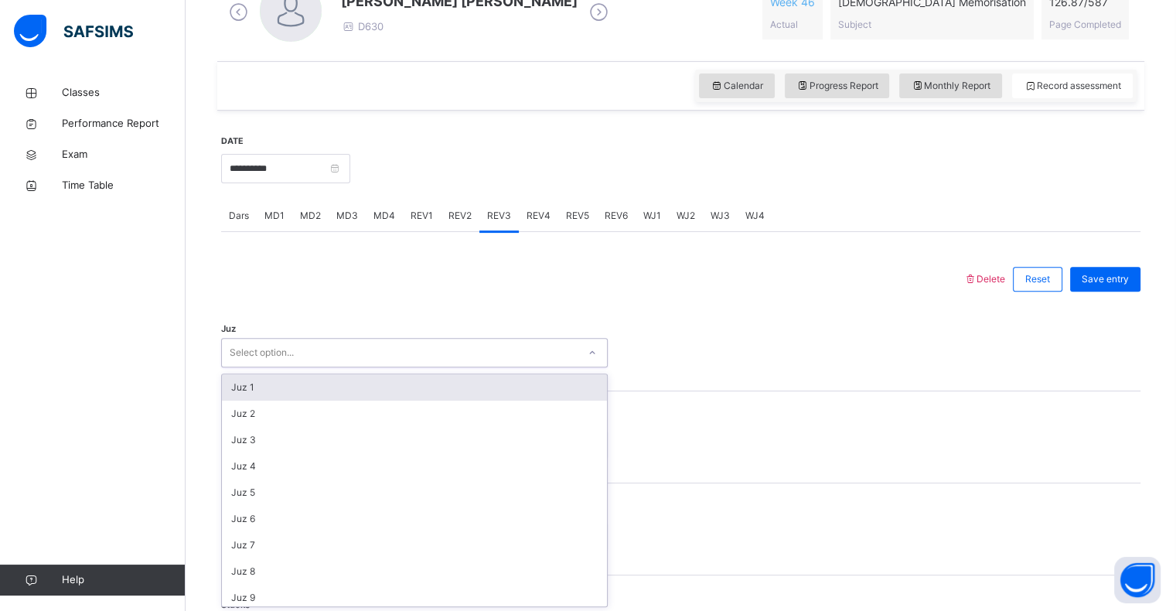
scroll to position [477, 0]
type input "**"
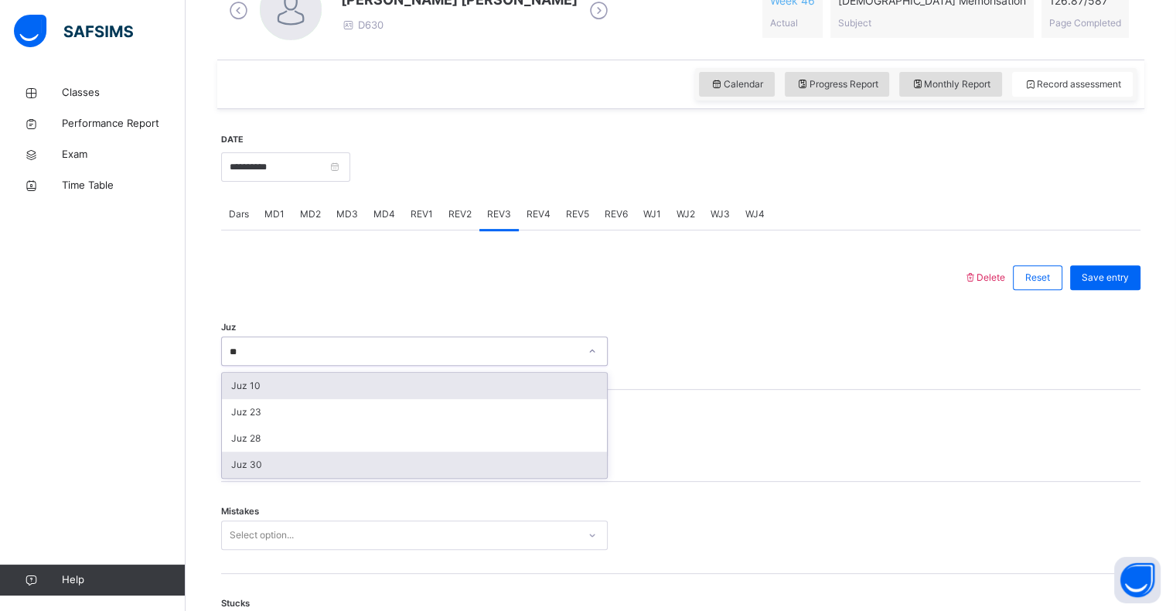
click at [234, 464] on div "Juz 30" at bounding box center [414, 464] width 385 height 26
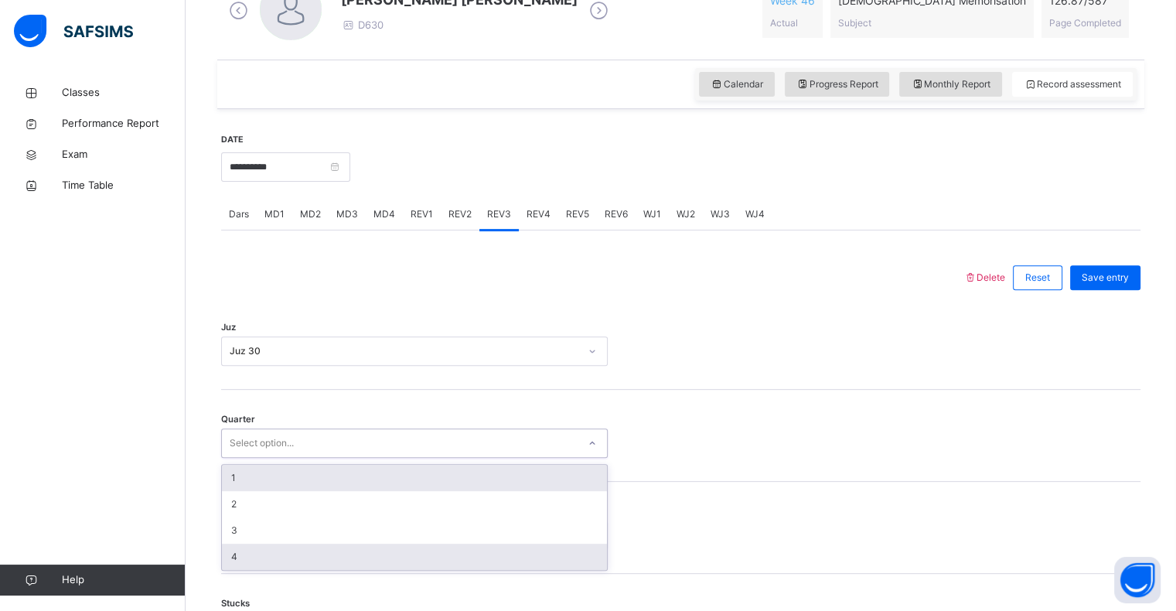
click at [230, 556] on div "4" at bounding box center [414, 556] width 385 height 26
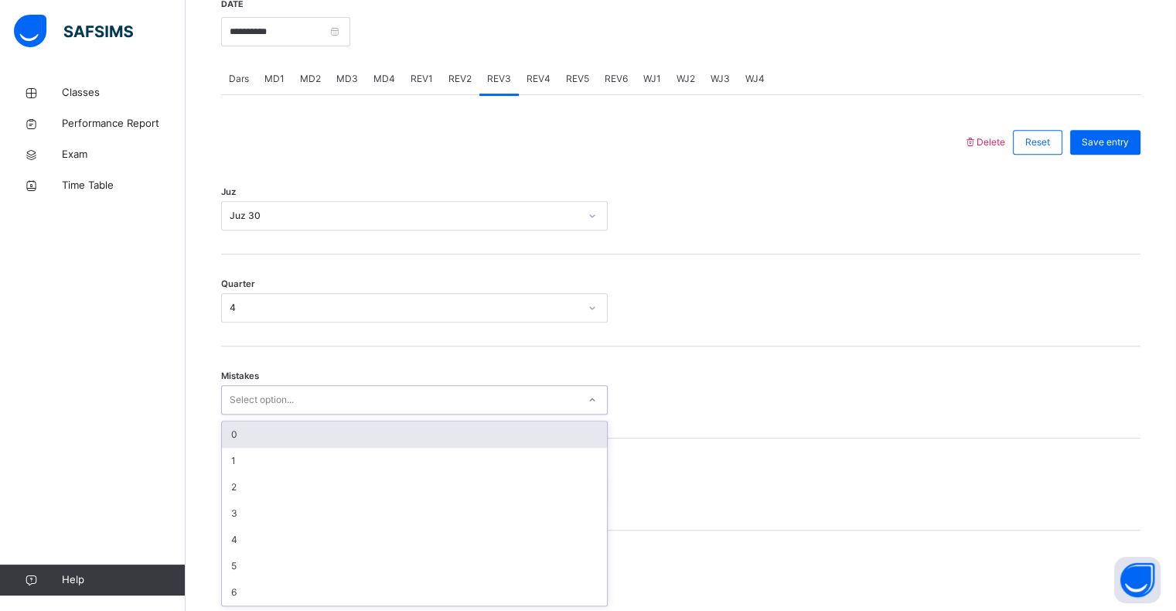
click at [233, 434] on div "0" at bounding box center [414, 434] width 385 height 26
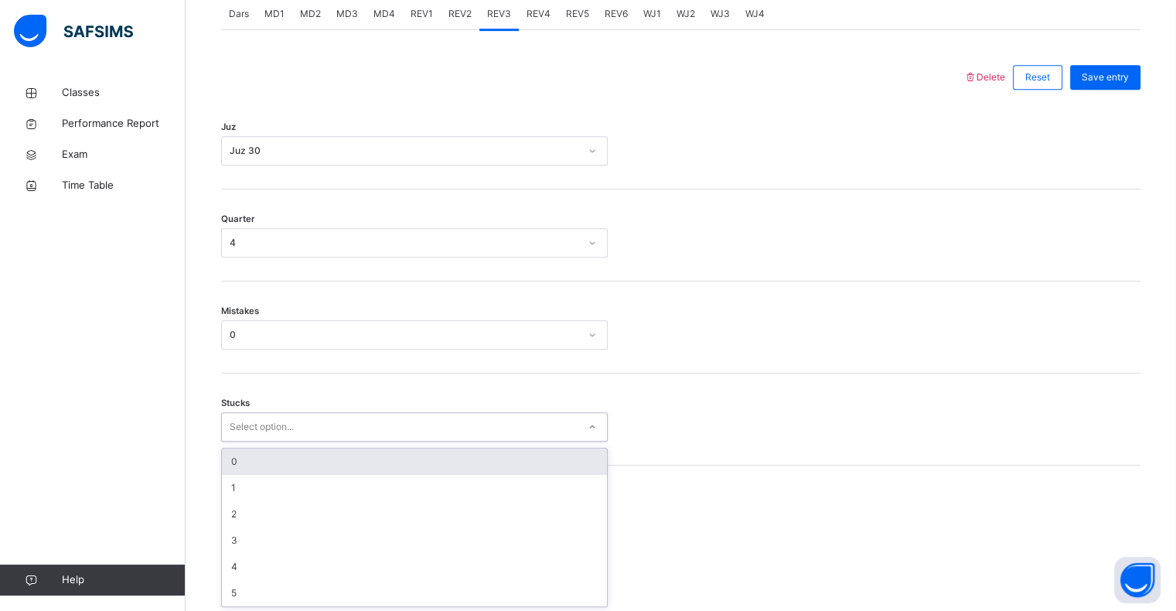
scroll to position [678, 0]
click at [224, 460] on div "0" at bounding box center [414, 460] width 385 height 26
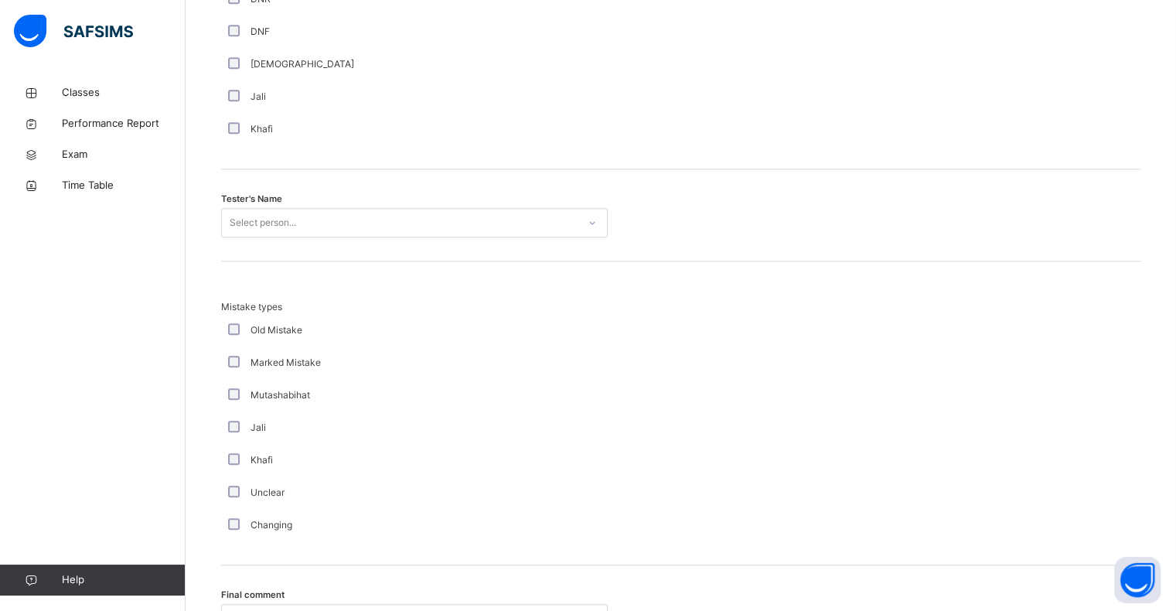
scroll to position [1472, 0]
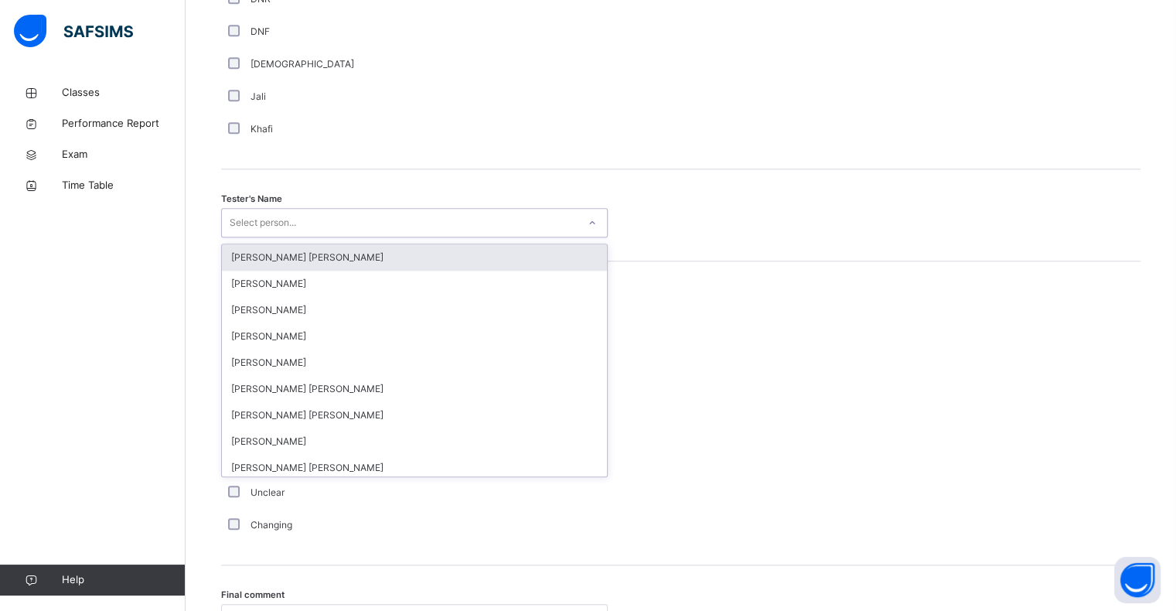
type input "*"
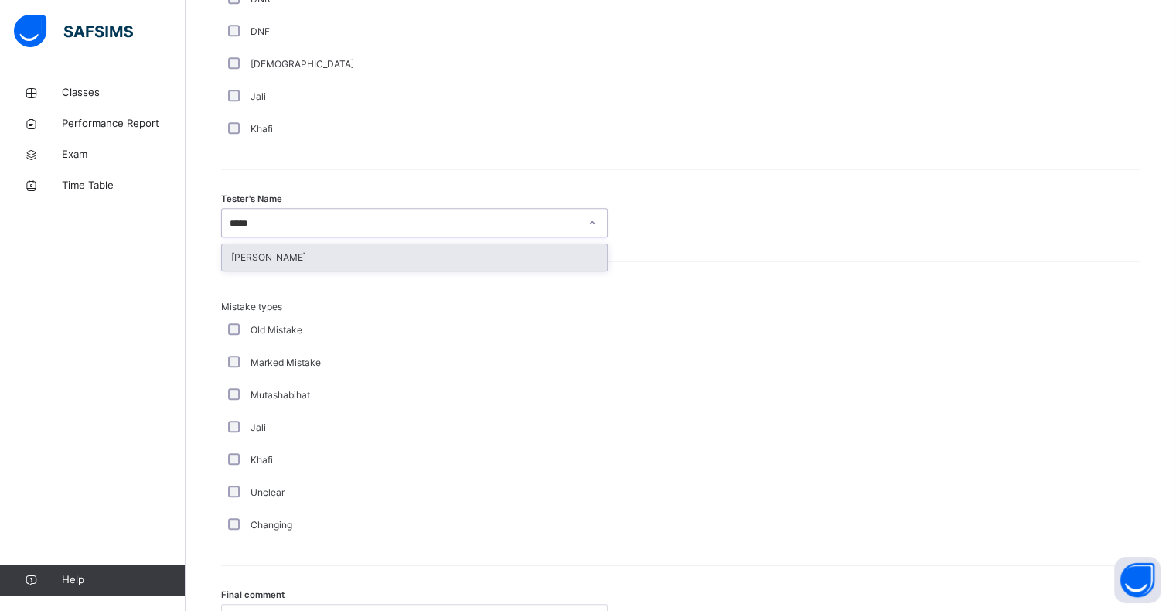
type input "******"
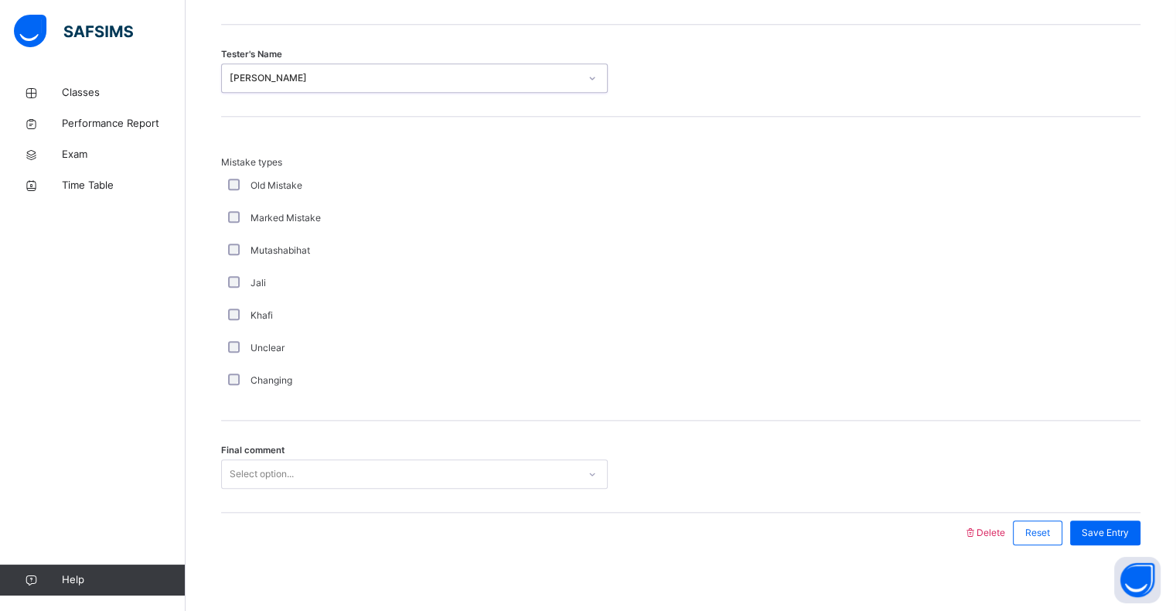
scroll to position [1626, 0]
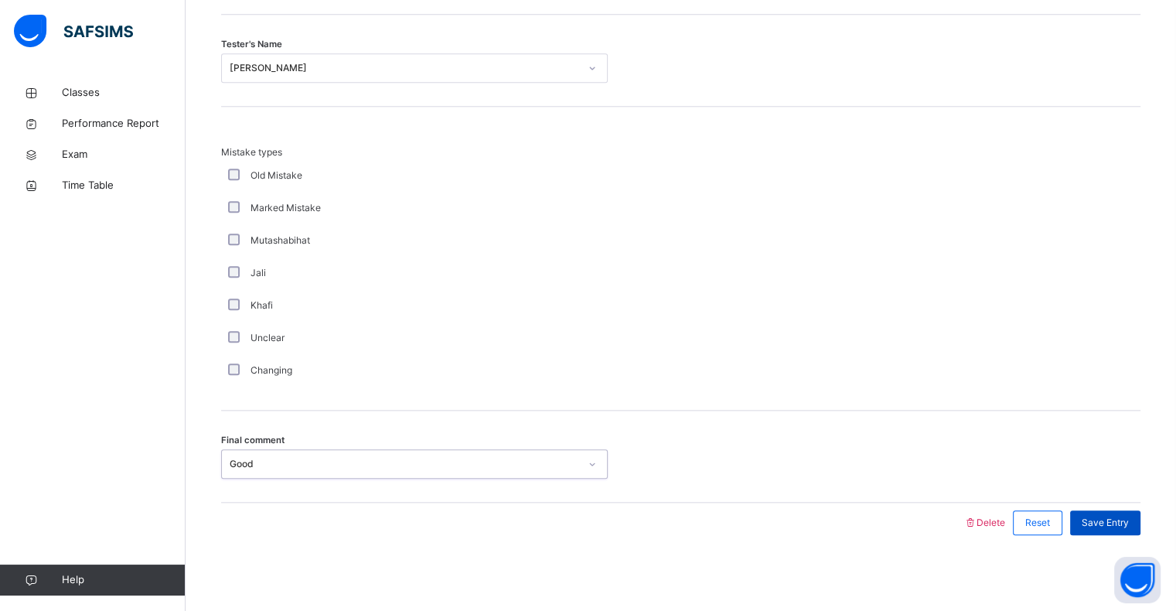
click at [1128, 527] on span "Save Entry" at bounding box center [1104, 523] width 47 height 14
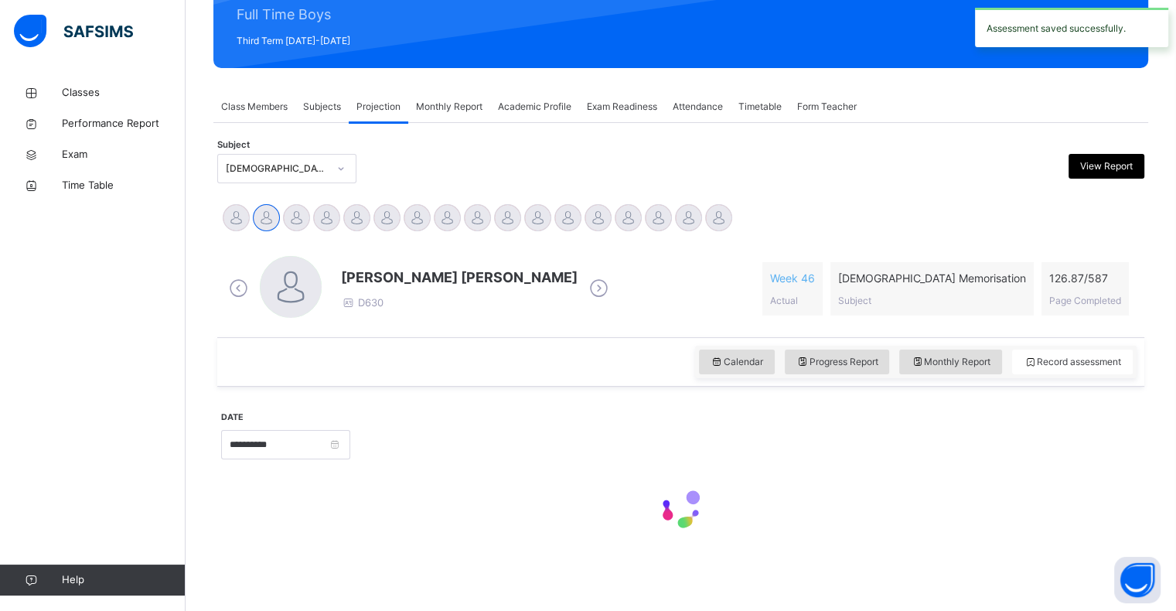
scroll to position [550, 0]
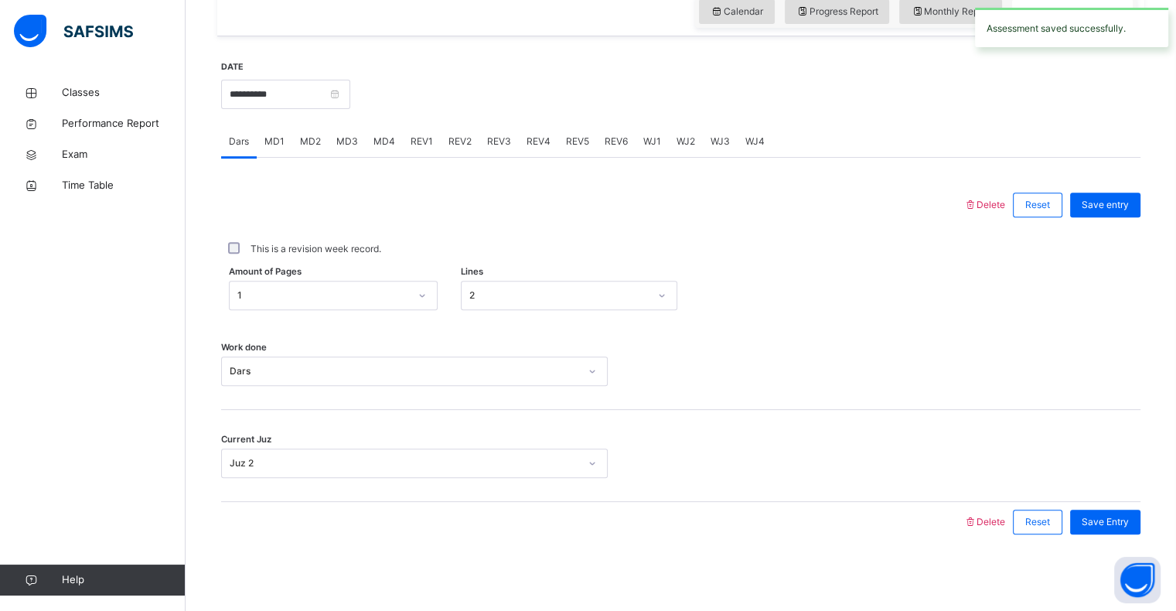
click at [493, 140] on span "REV3" at bounding box center [499, 141] width 24 height 14
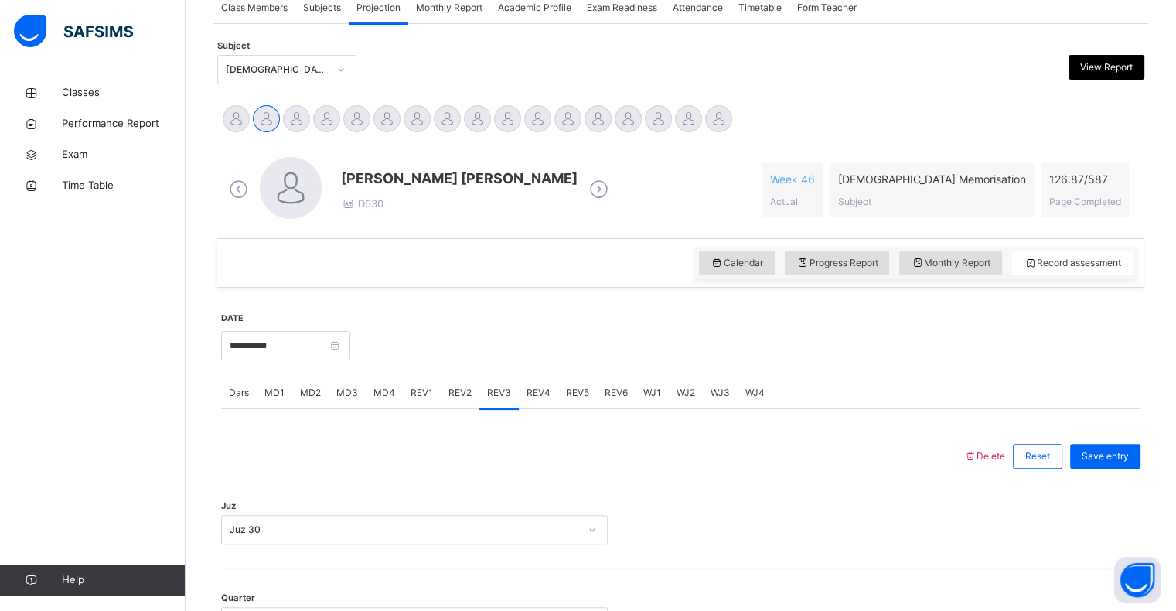
scroll to position [349, 0]
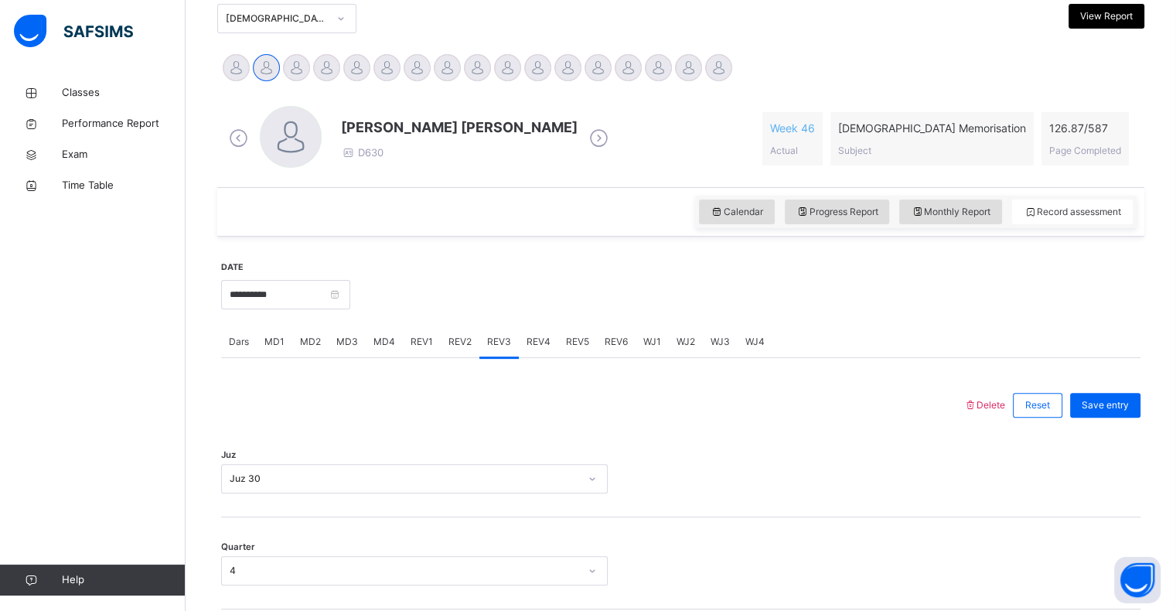
click at [532, 345] on span "REV4" at bounding box center [538, 342] width 24 height 14
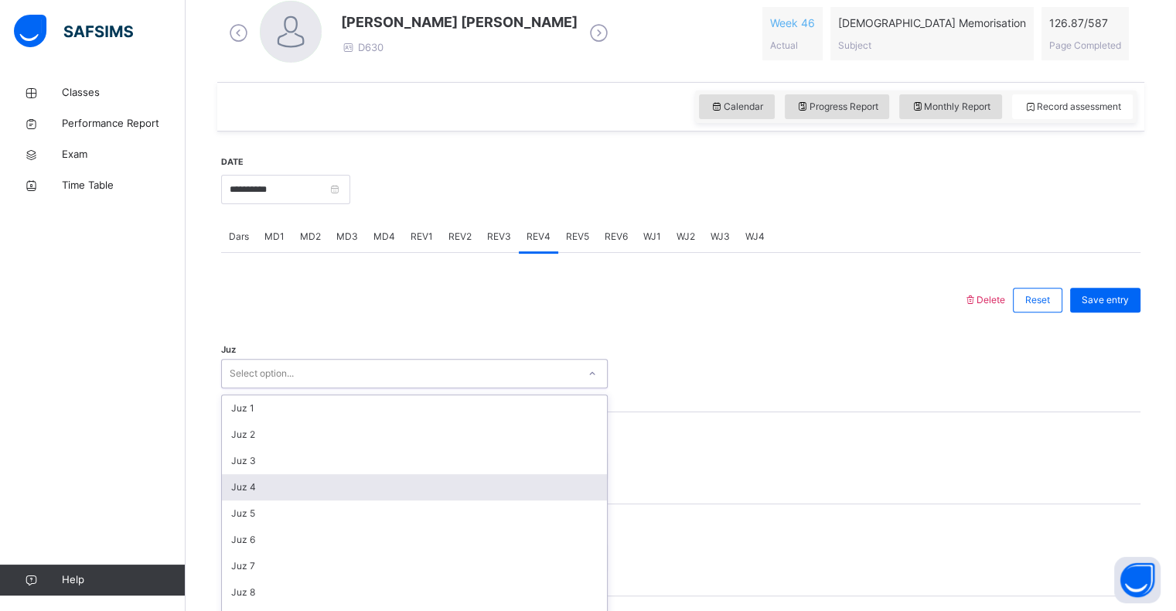
scroll to position [476, 0]
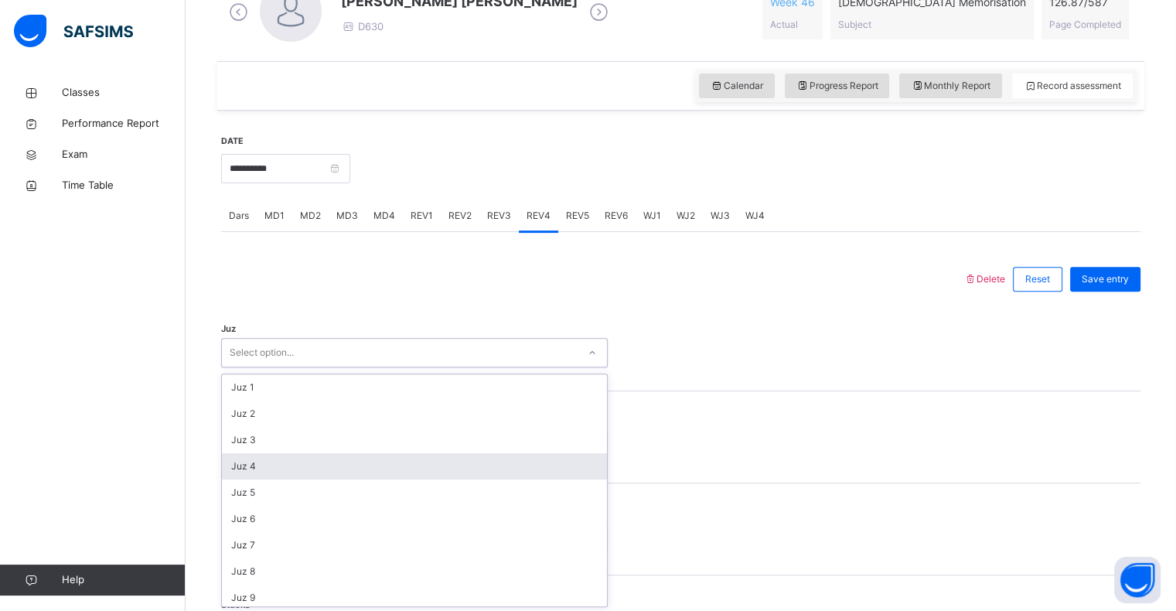
click at [507, 367] on div "option Juz 4 focused, 4 of 30. 30 results available. Use Up and Down to choose …" at bounding box center [414, 352] width 386 height 29
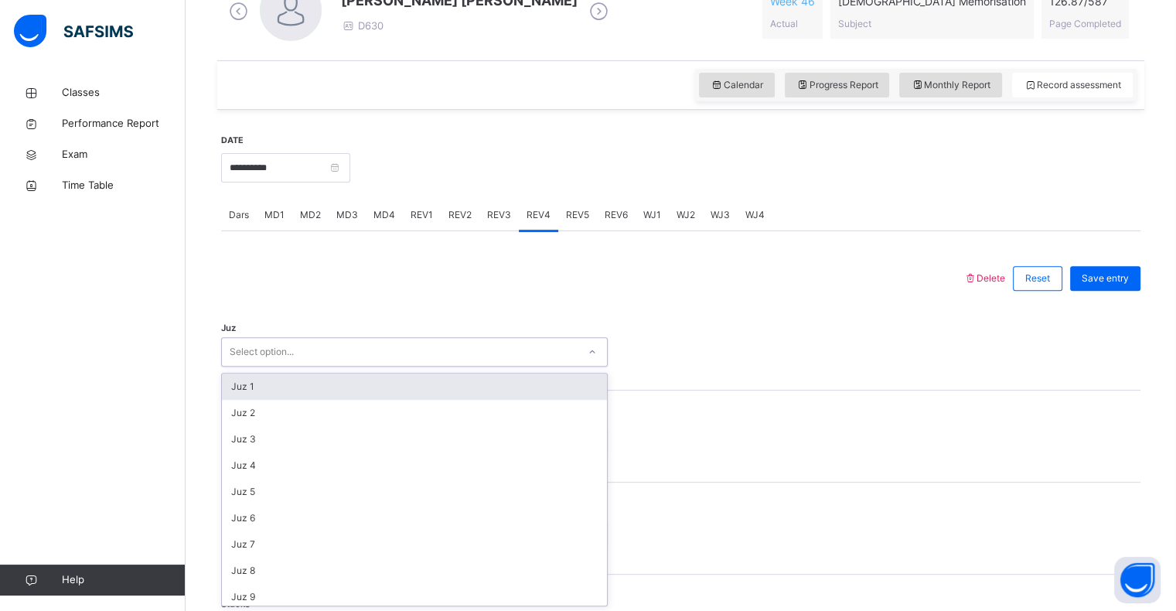
click at [510, 379] on div "Juz 1" at bounding box center [414, 386] width 385 height 26
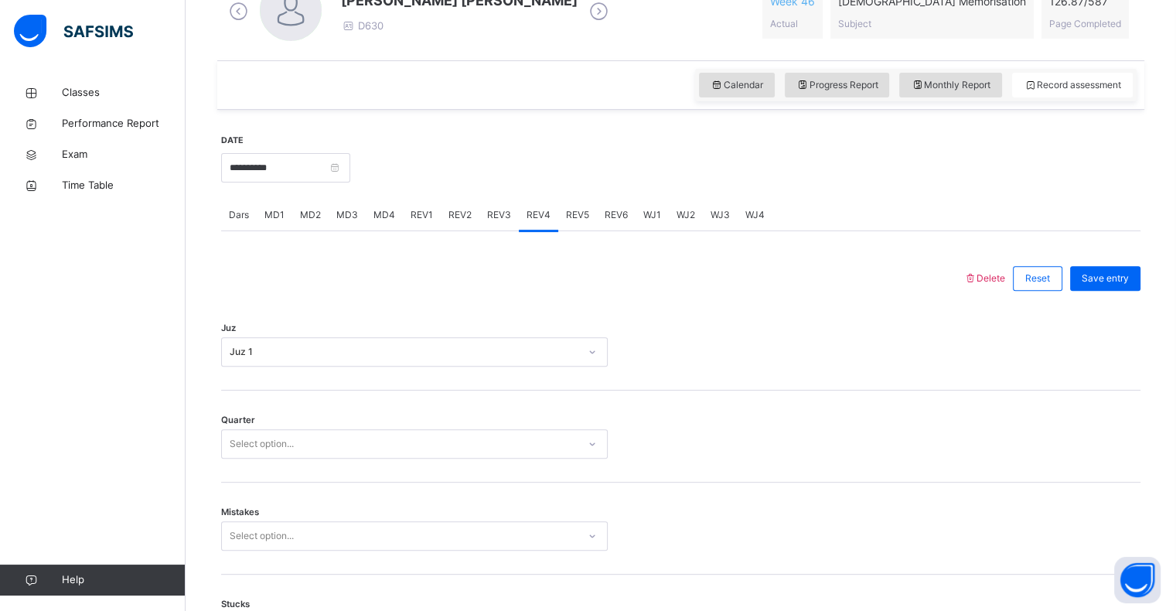
click at [485, 462] on div "Quarter Select option..." at bounding box center [680, 436] width 919 height 92
click at [502, 451] on div "Select option..." at bounding box center [400, 444] width 356 height 24
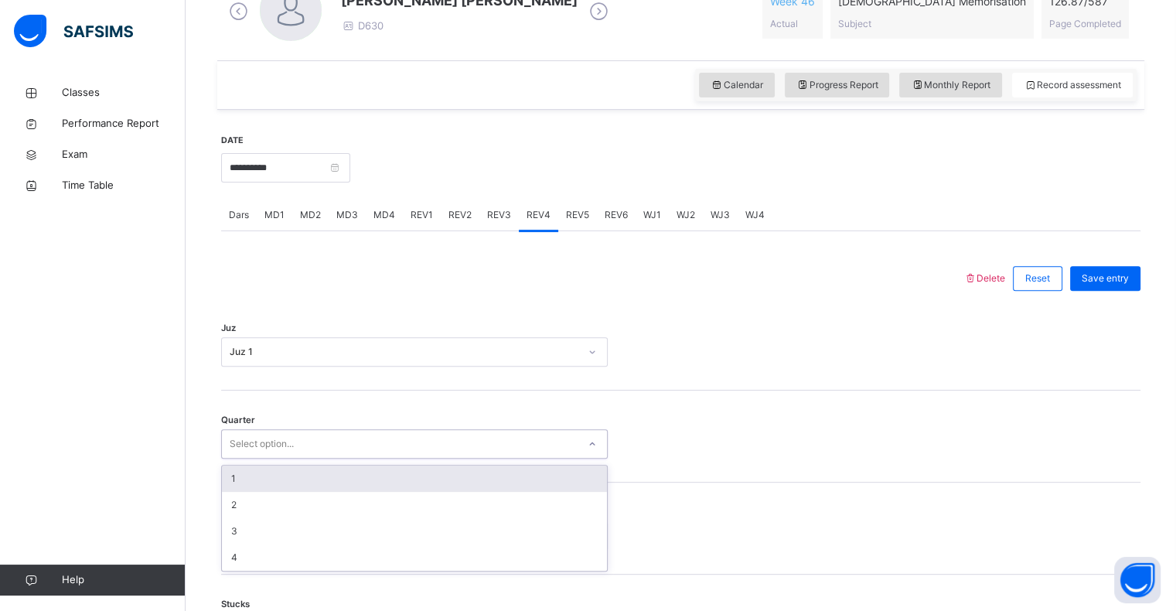
click at [483, 486] on div "1" at bounding box center [414, 478] width 385 height 26
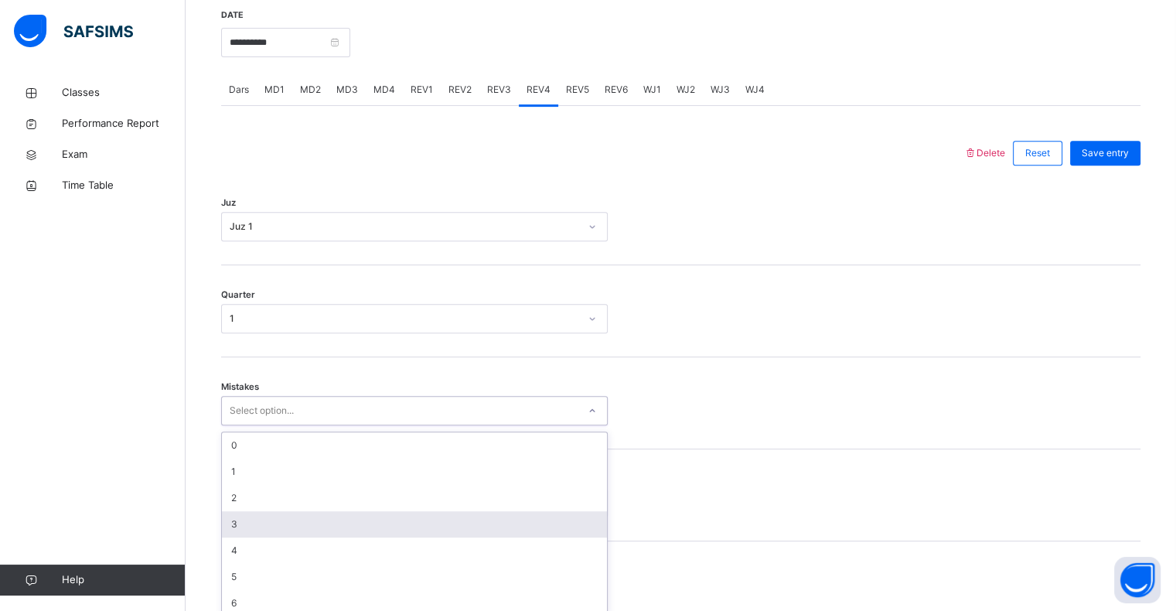
scroll to position [612, 0]
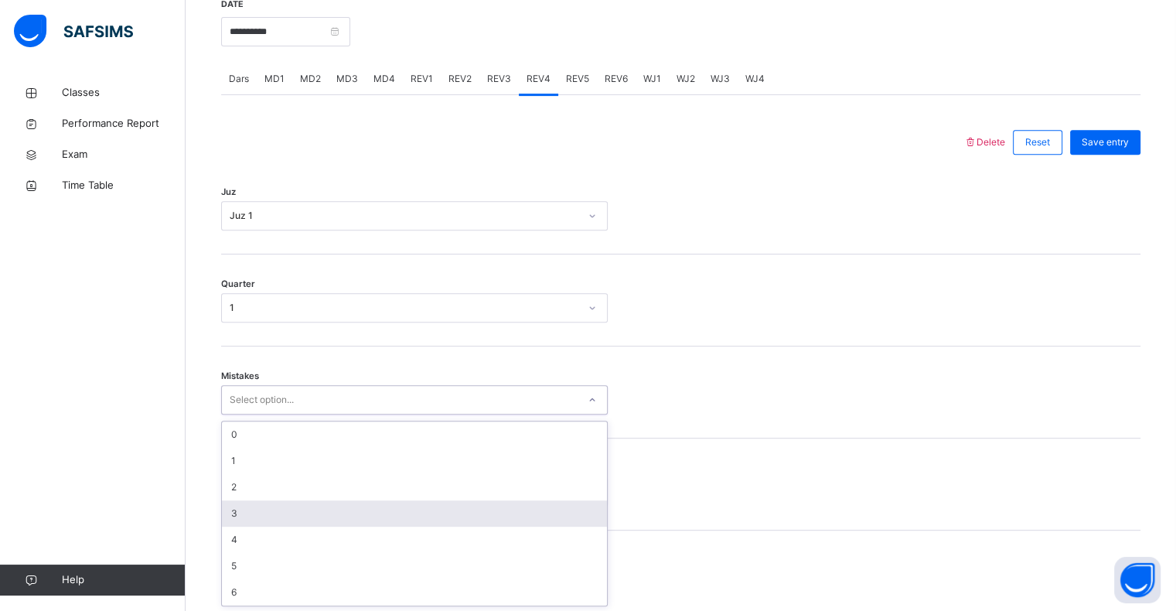
click at [260, 414] on div "option 3 focused, 4 of 7. 7 results available. Use Up and Down to choose option…" at bounding box center [414, 399] width 386 height 29
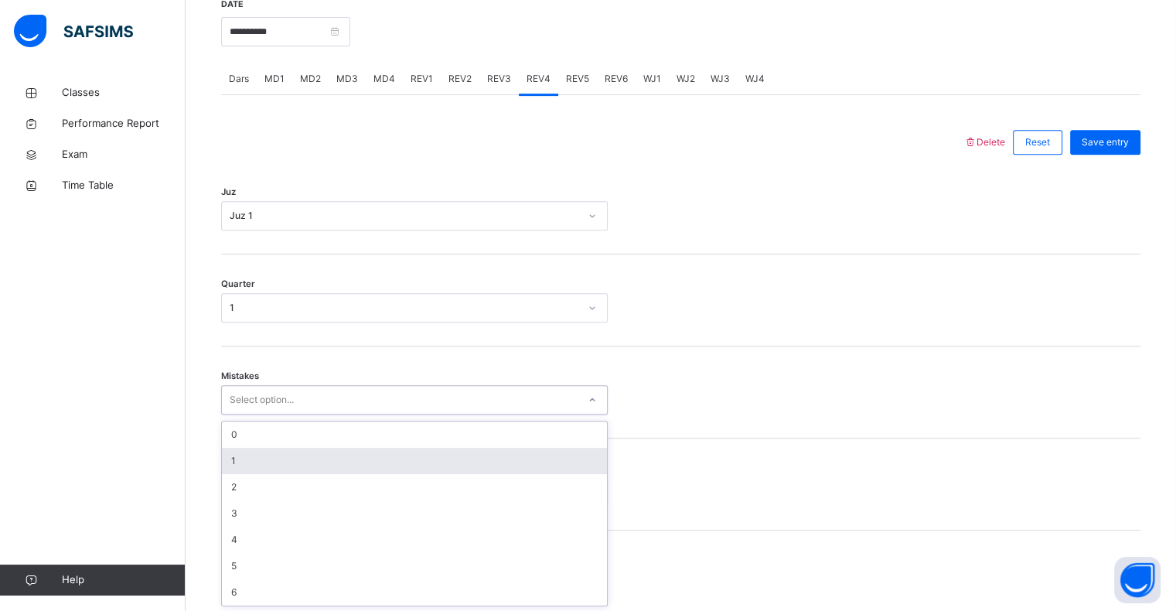
click at [328, 454] on div "1" at bounding box center [414, 460] width 385 height 26
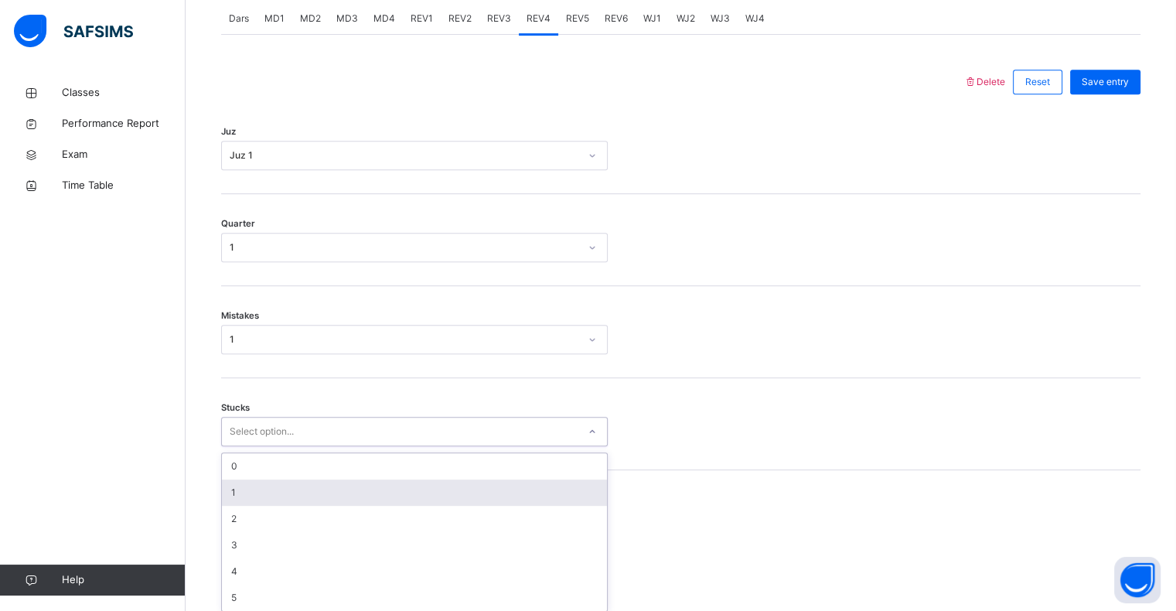
scroll to position [678, 0]
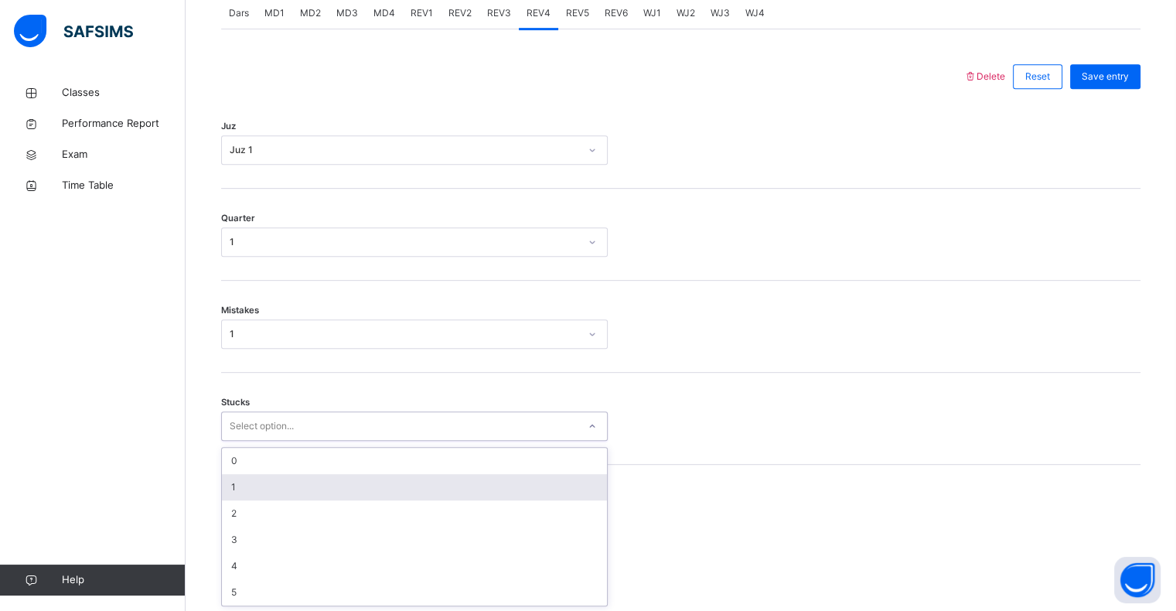
click at [252, 441] on div "option 1 focused, 2 of 6. 6 results available. Use Up and Down to choose option…" at bounding box center [414, 425] width 386 height 29
click at [269, 474] on div "1" at bounding box center [414, 487] width 385 height 26
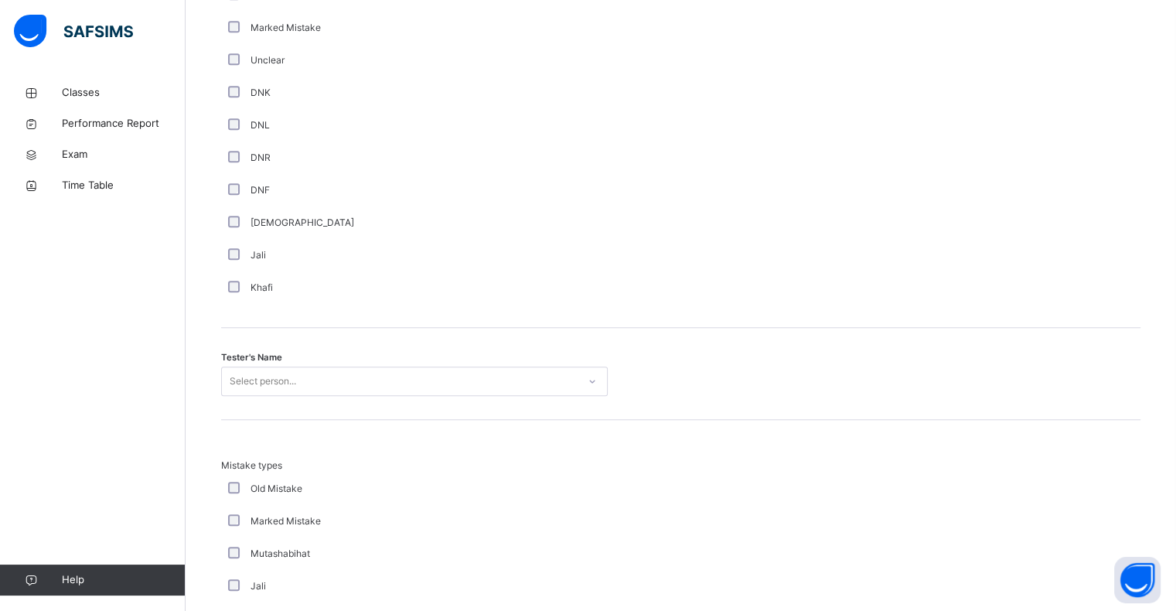
scroll to position [1316, 0]
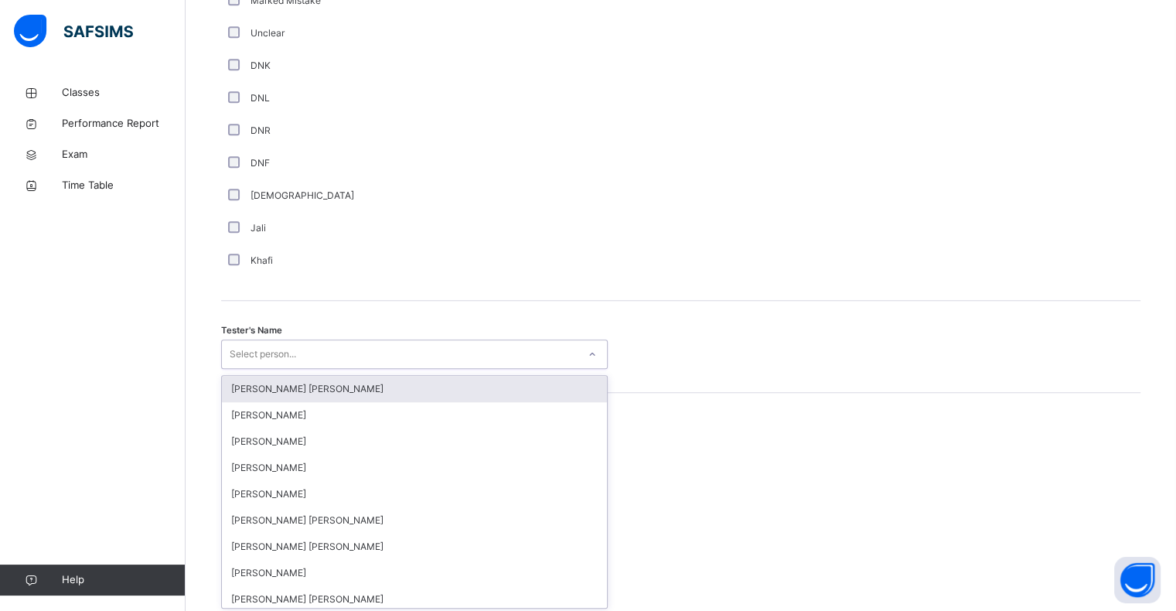
click at [400, 369] on div "option Ryan Punit Purshotam focused, 1 of 90. 90 results available. Use Up and …" at bounding box center [414, 353] width 386 height 29
type input "****"
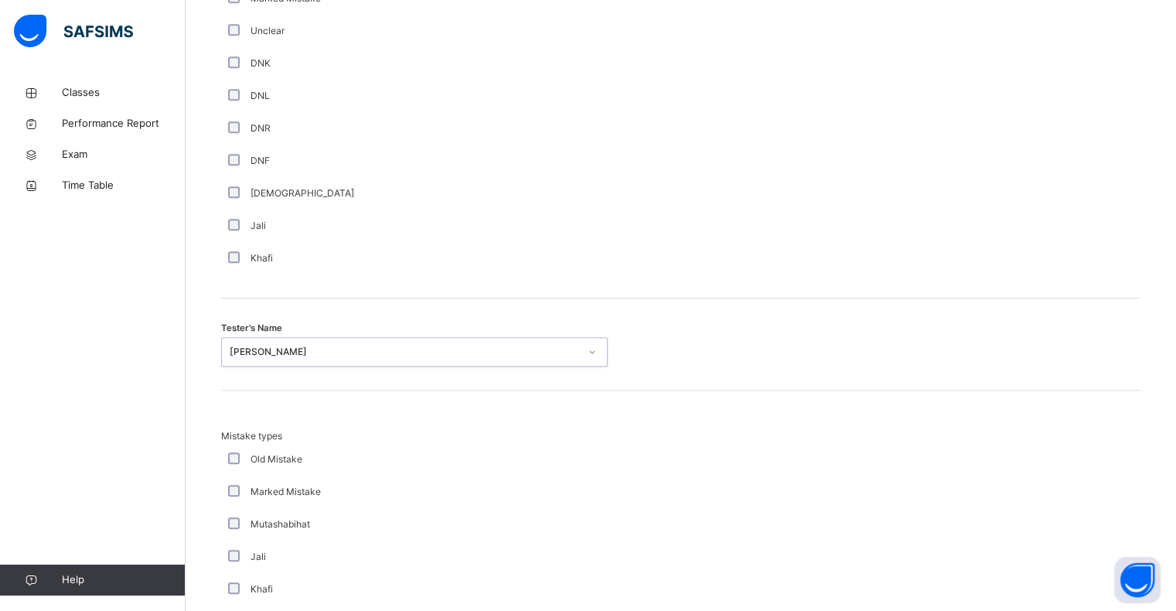
scroll to position [1626, 0]
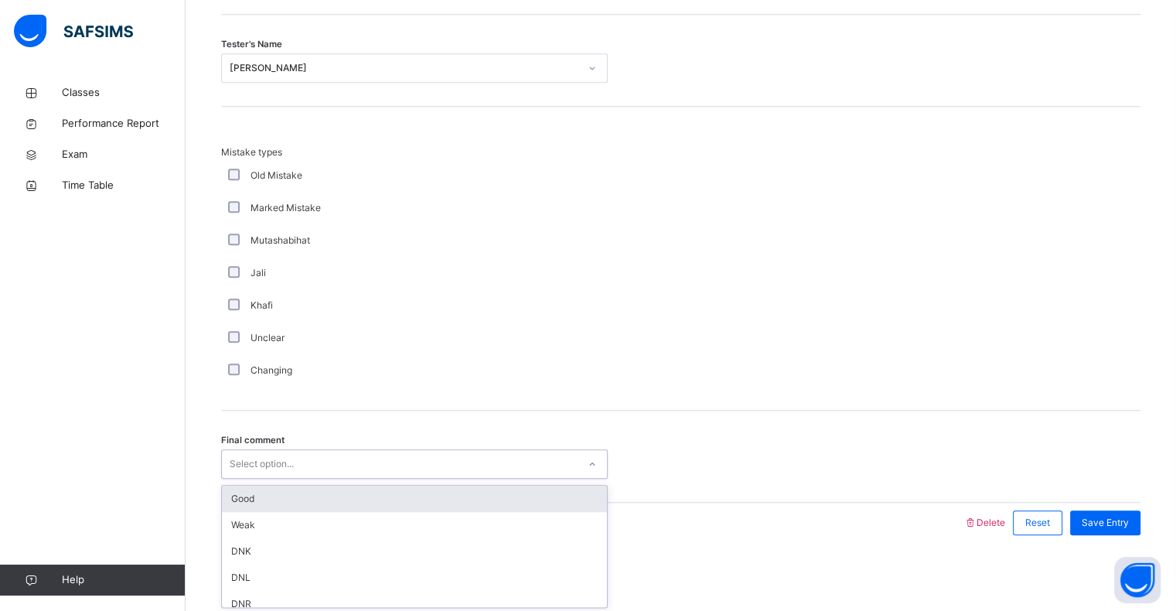
click at [434, 449] on div "Select option..." at bounding box center [414, 463] width 386 height 29
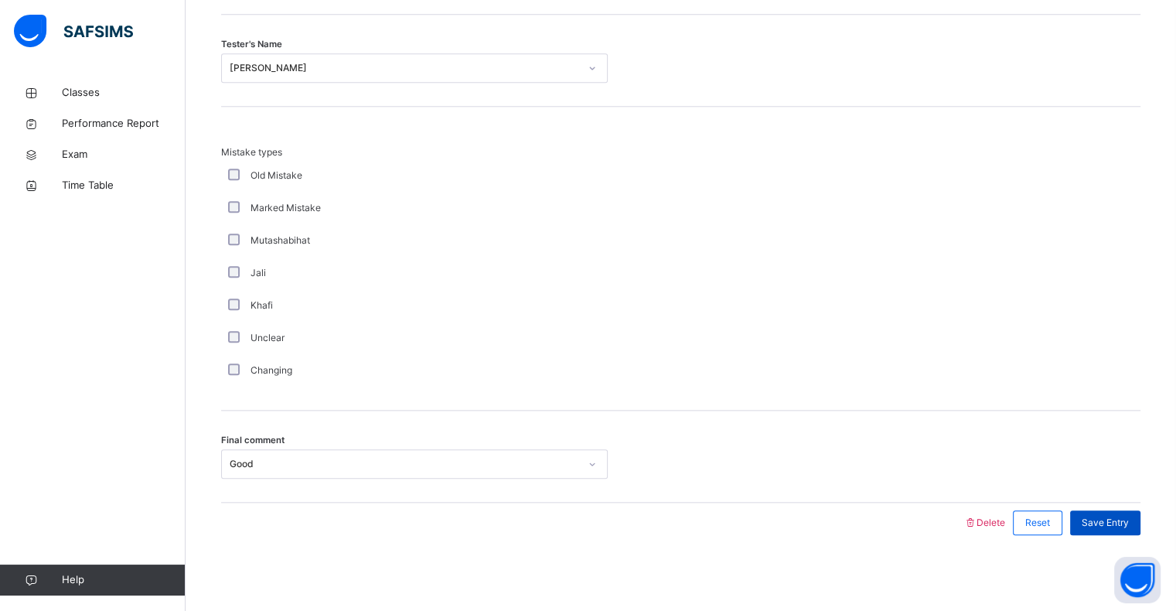
click at [1128, 518] on span "Save Entry" at bounding box center [1104, 523] width 47 height 14
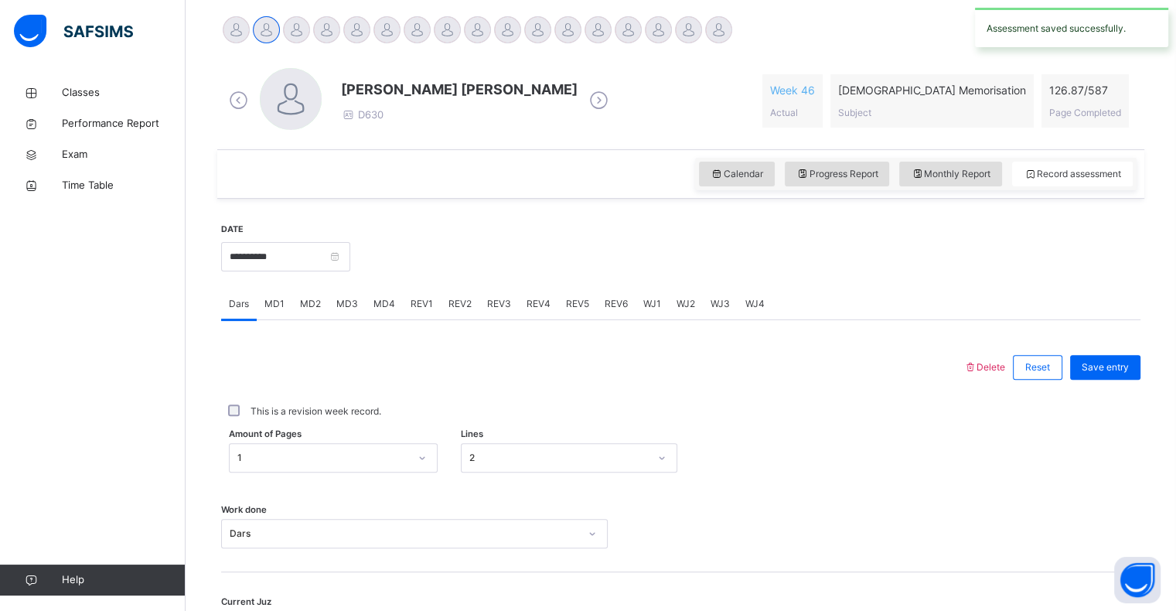
scroll to position [379, 0]
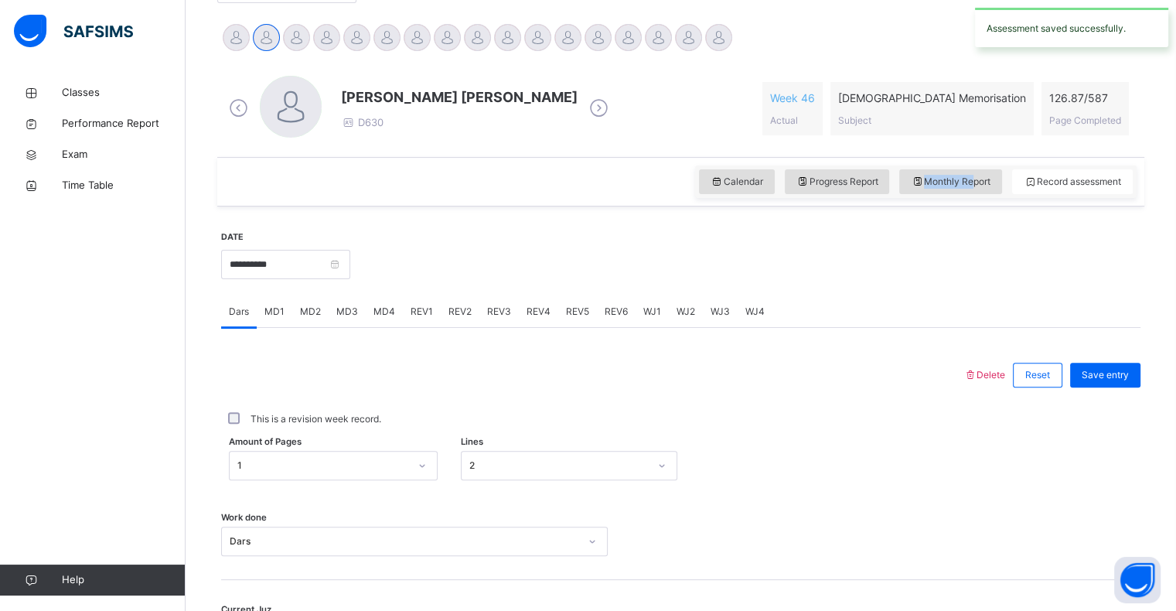
drag, startPoint x: 982, startPoint y: 168, endPoint x: 982, endPoint y: 205, distance: 37.1
click at [982, 205] on div "Calendar Progress Report Monthly Report Record assessment" at bounding box center [680, 181] width 927 height 49
click at [982, 190] on div "Monthly Report" at bounding box center [950, 181] width 103 height 25
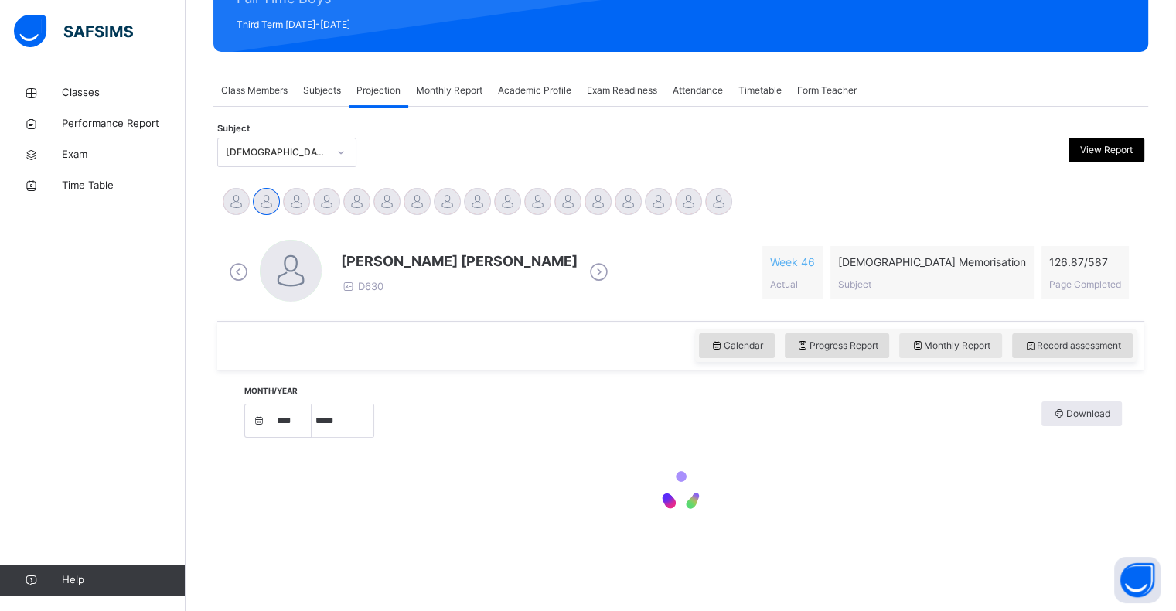
select select "****"
select select "*"
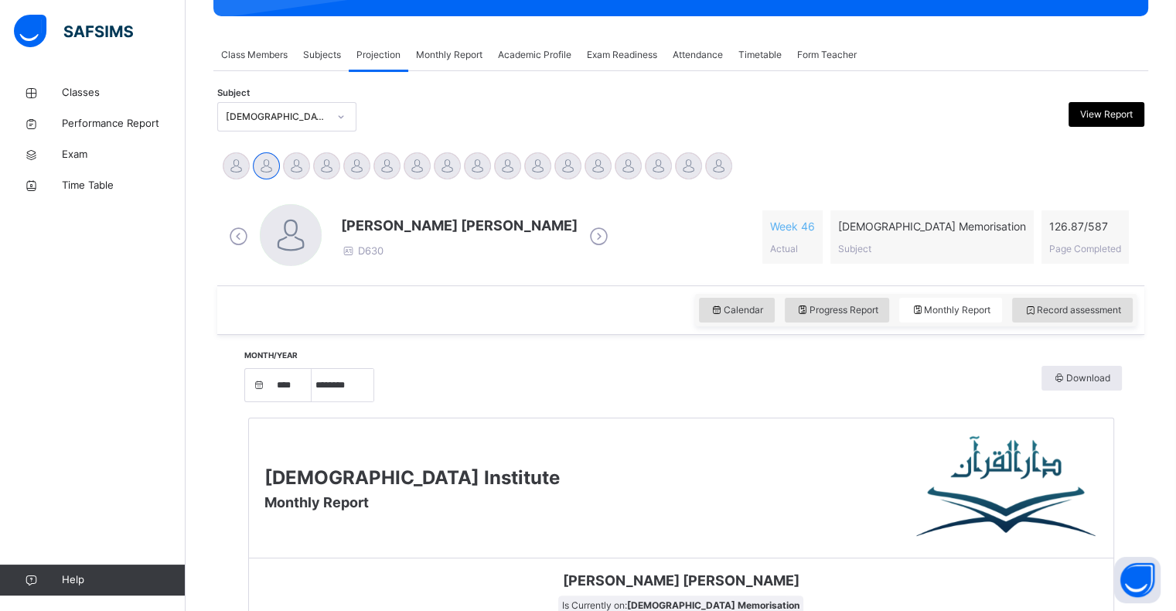
scroll to position [250, 0]
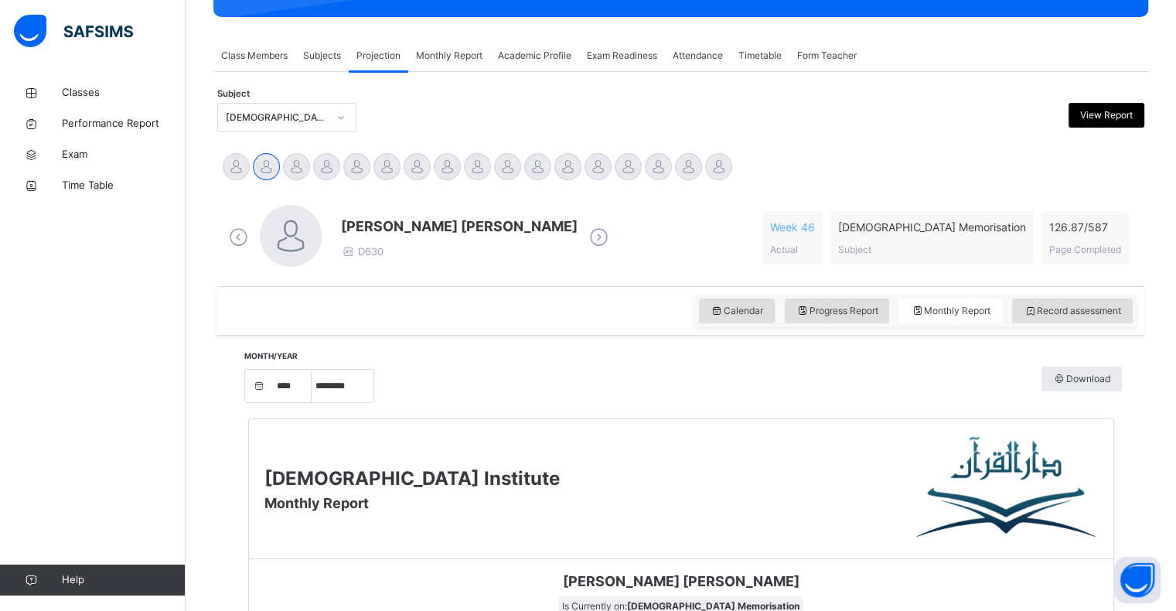
click at [533, 58] on span "Academic Profile" at bounding box center [534, 56] width 73 height 14
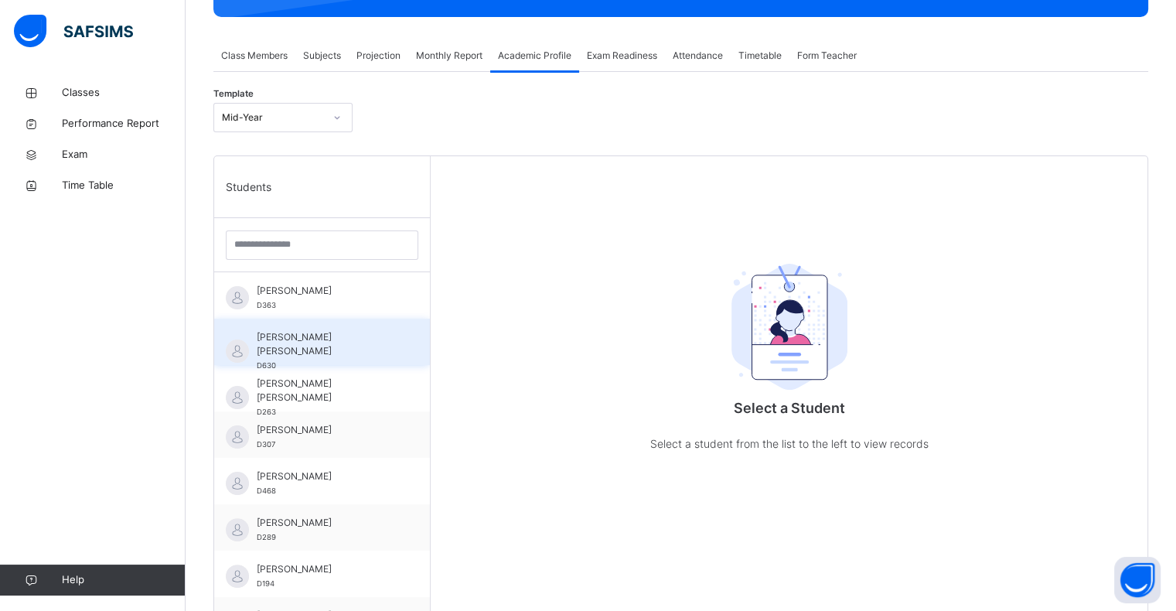
click at [357, 345] on div "Abdul Raheem Durani D630" at bounding box center [326, 351] width 138 height 42
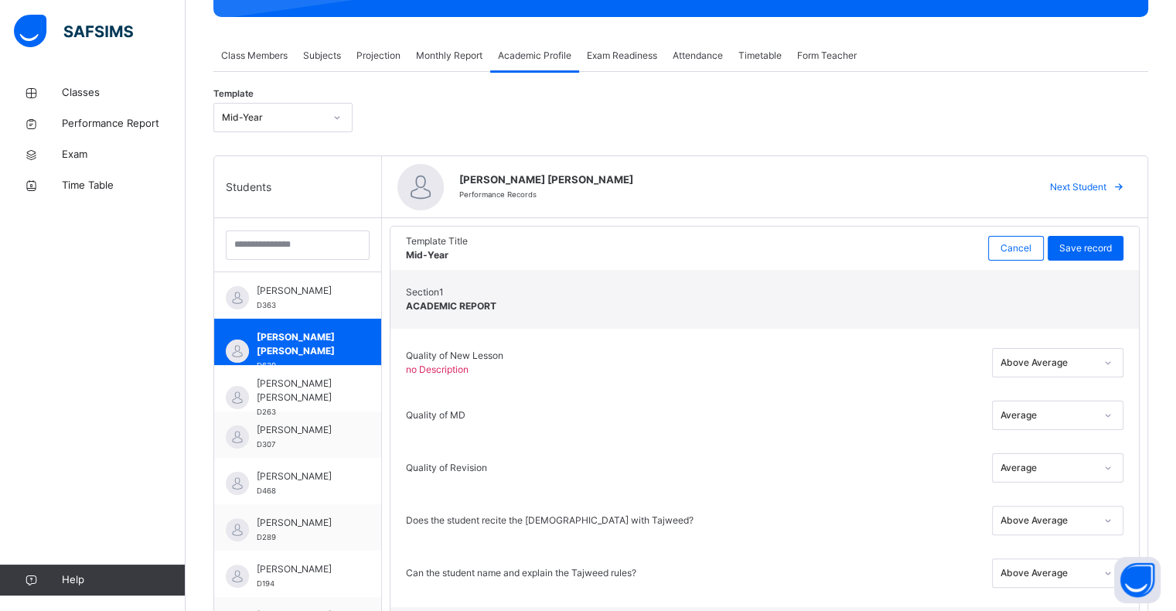
click at [468, 369] on span "no Description" at bounding box center [437, 369] width 63 height 12
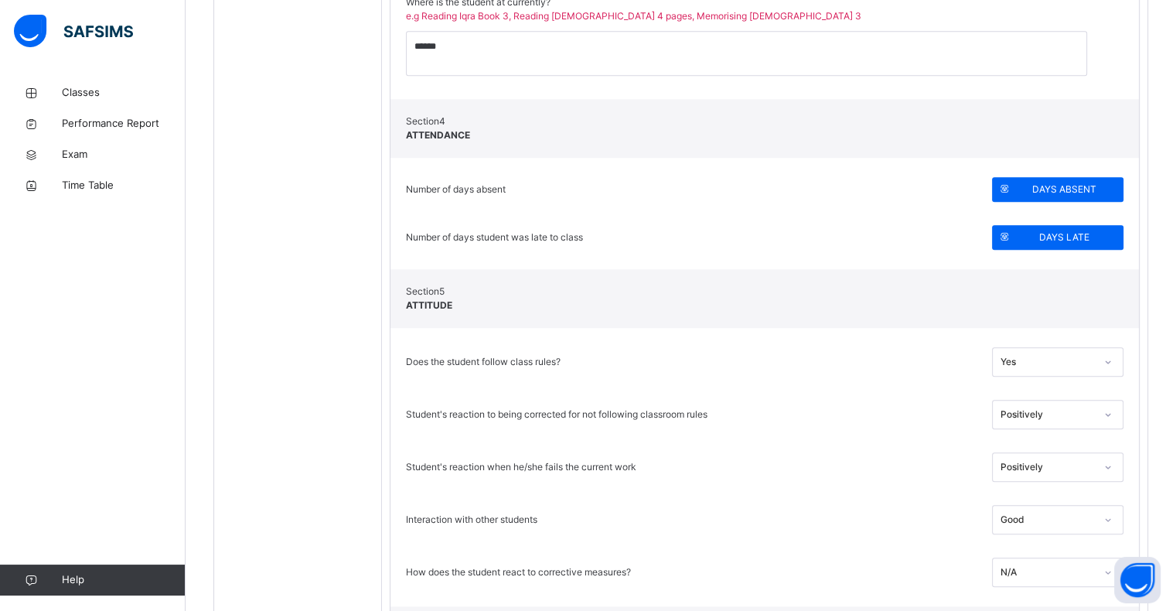
scroll to position [1555, 0]
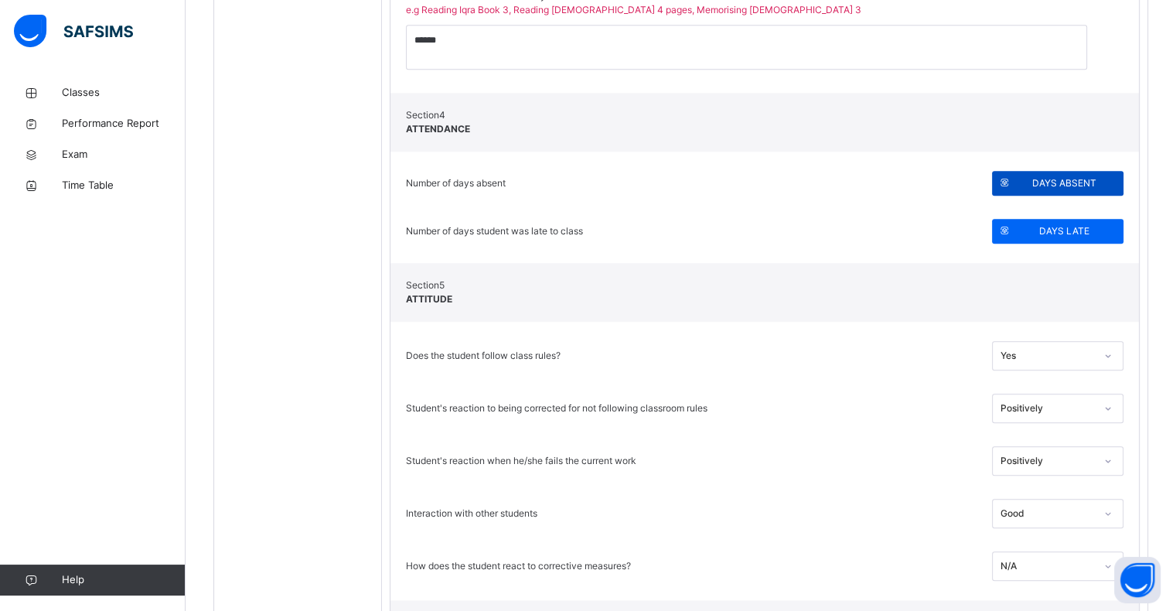
click at [1010, 181] on icon at bounding box center [1005, 183] width 12 height 12
click at [1033, 181] on span "DAYS ABSENT" at bounding box center [1063, 183] width 95 height 14
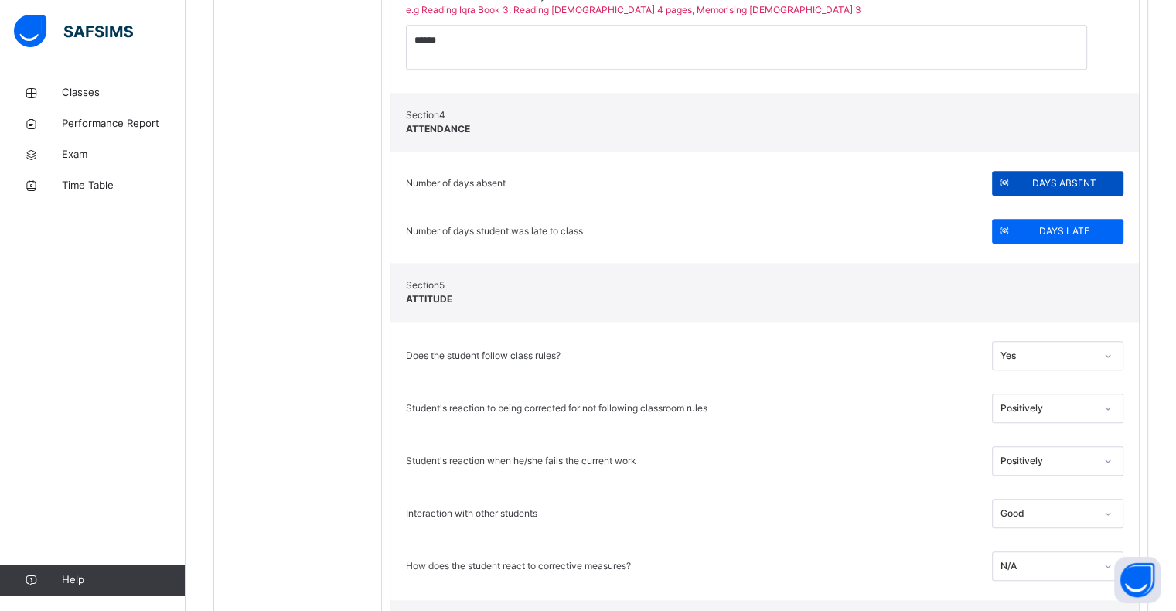
click at [1094, 174] on div "DAYS ABSENT" at bounding box center [1057, 183] width 131 height 25
click at [1062, 189] on div "DAYS ABSENT" at bounding box center [1057, 183] width 131 height 25
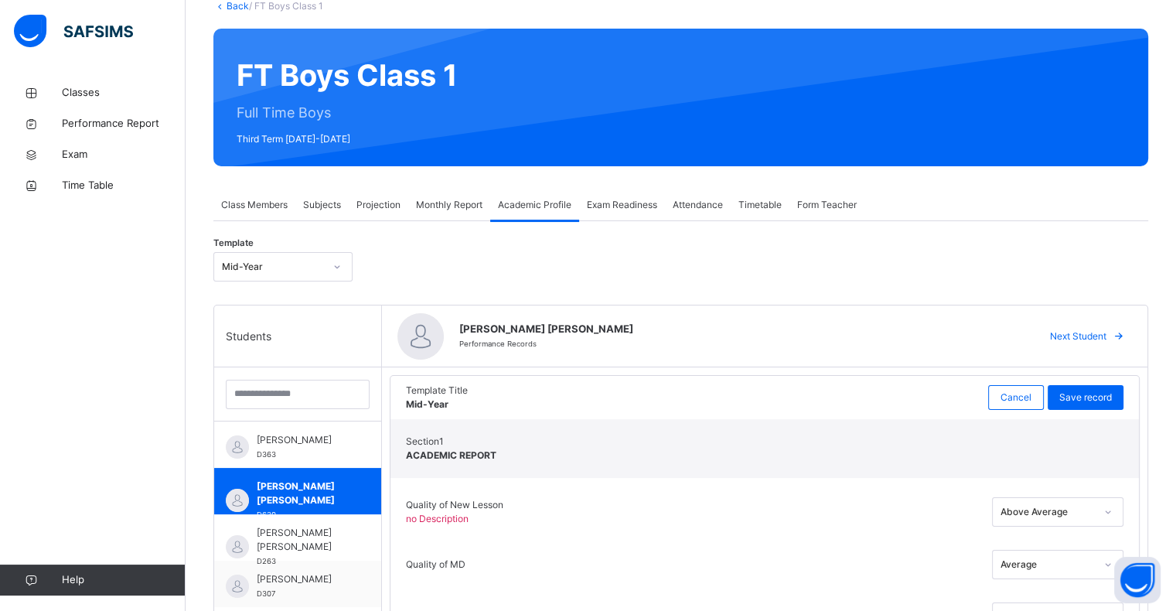
scroll to position [0, 0]
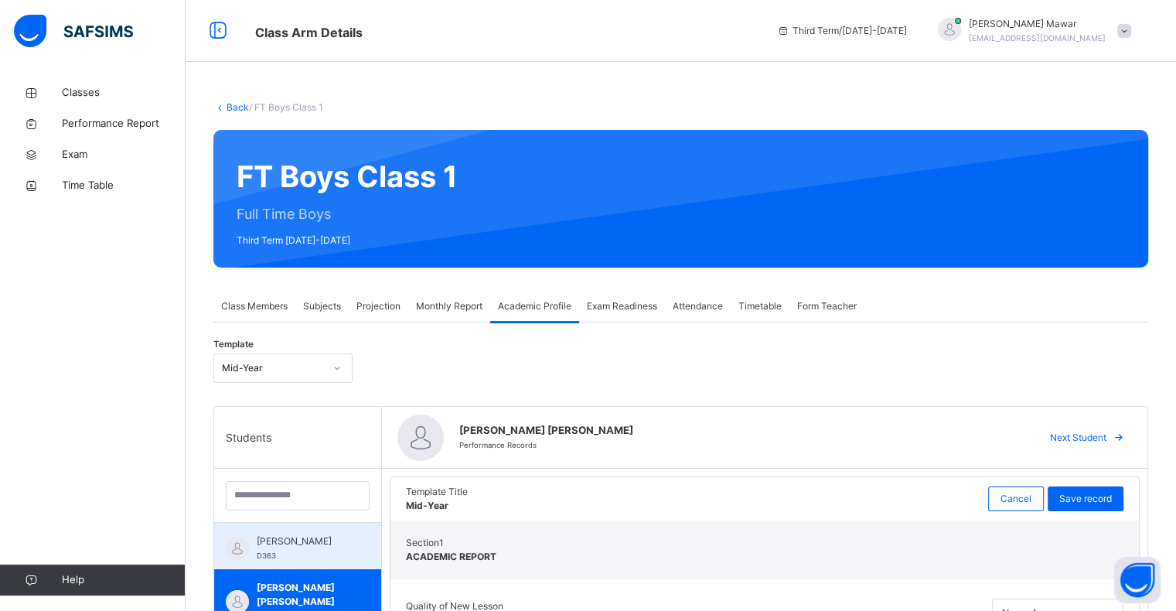
click at [332, 550] on div "Abdibaasit Hussein D363" at bounding box center [302, 548] width 90 height 28
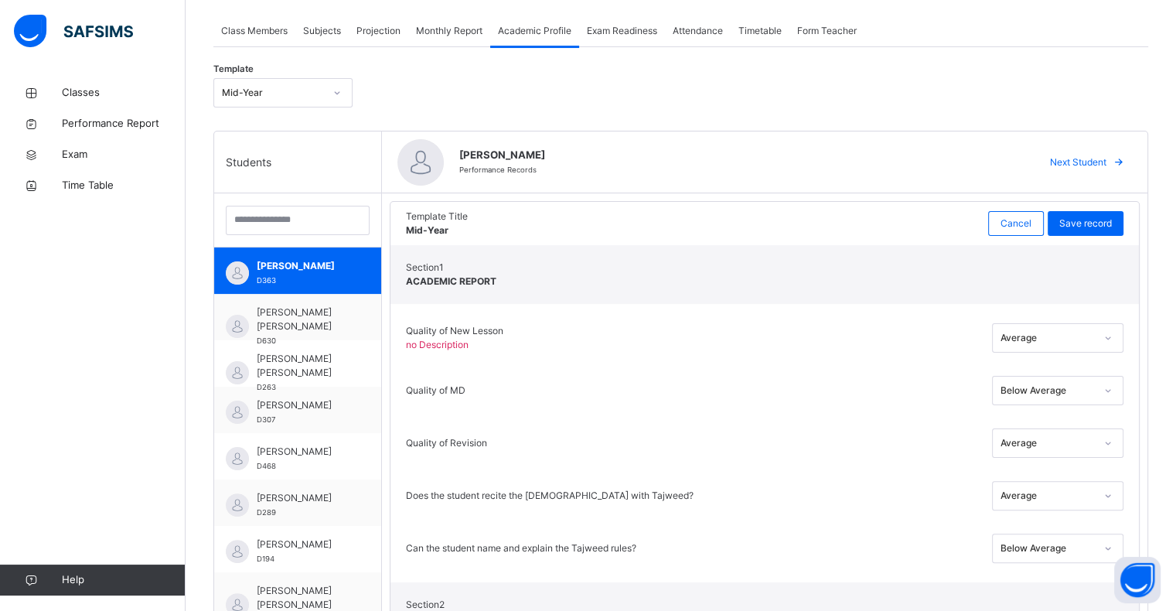
scroll to position [277, 0]
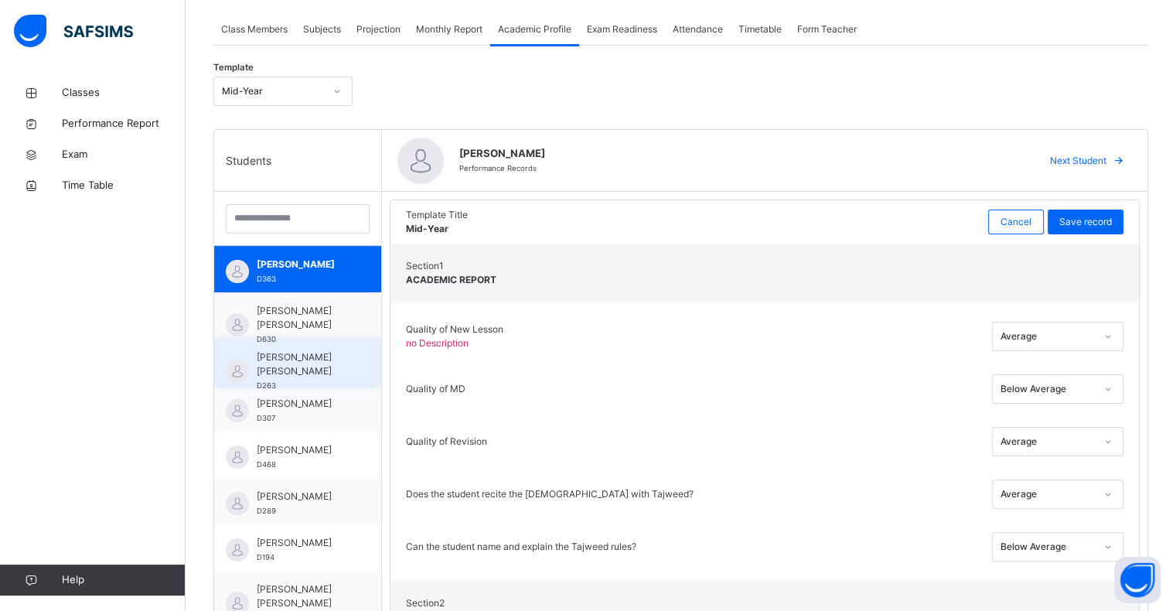
click at [367, 380] on div "Abdul Rahman Ashna D263" at bounding box center [297, 362] width 167 height 46
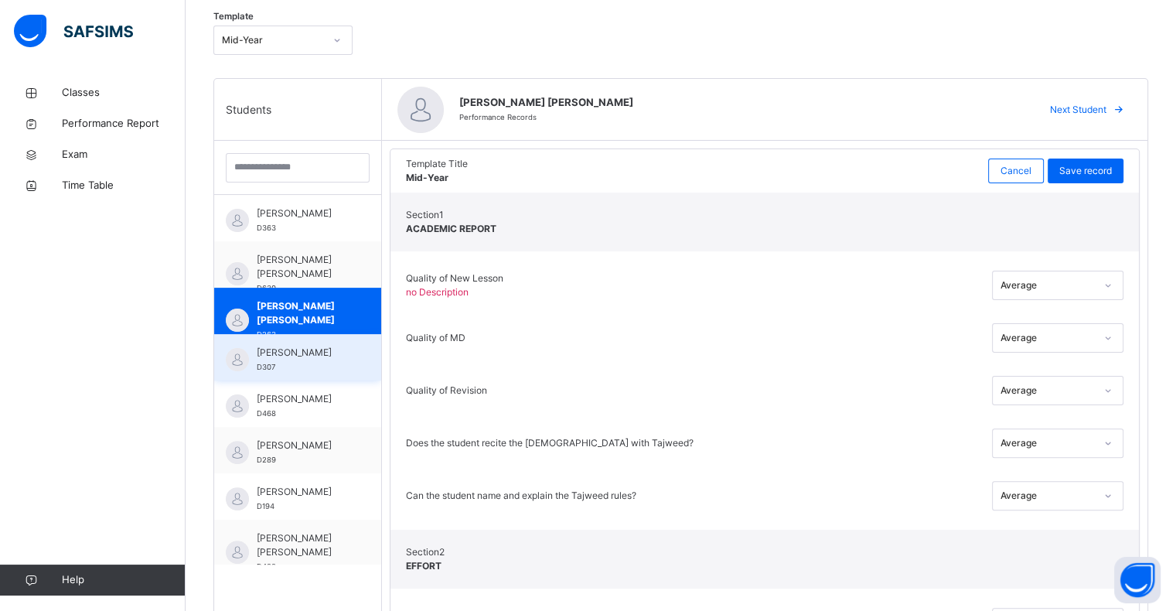
scroll to position [327, 0]
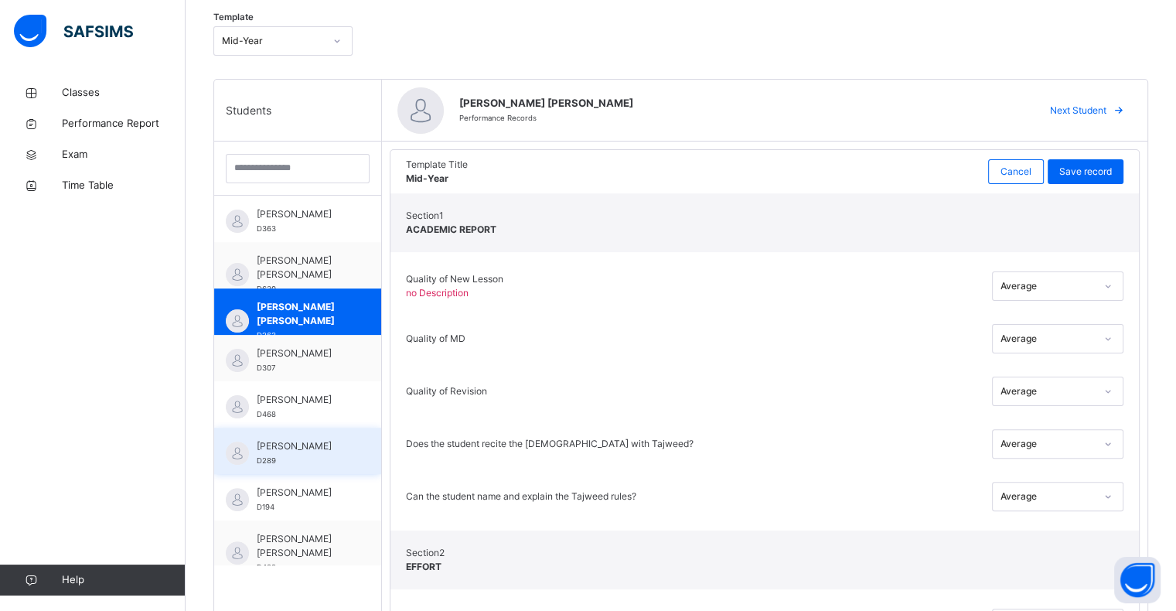
click at [374, 434] on div "Bilal Ahmed D289" at bounding box center [297, 450] width 167 height 46
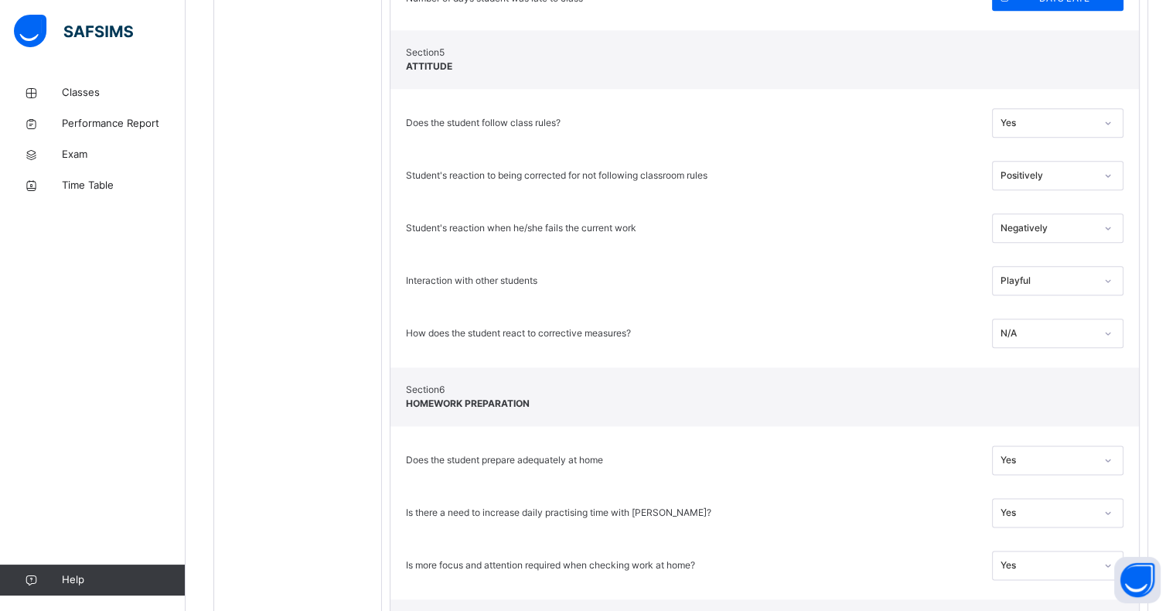
scroll to position [1788, 0]
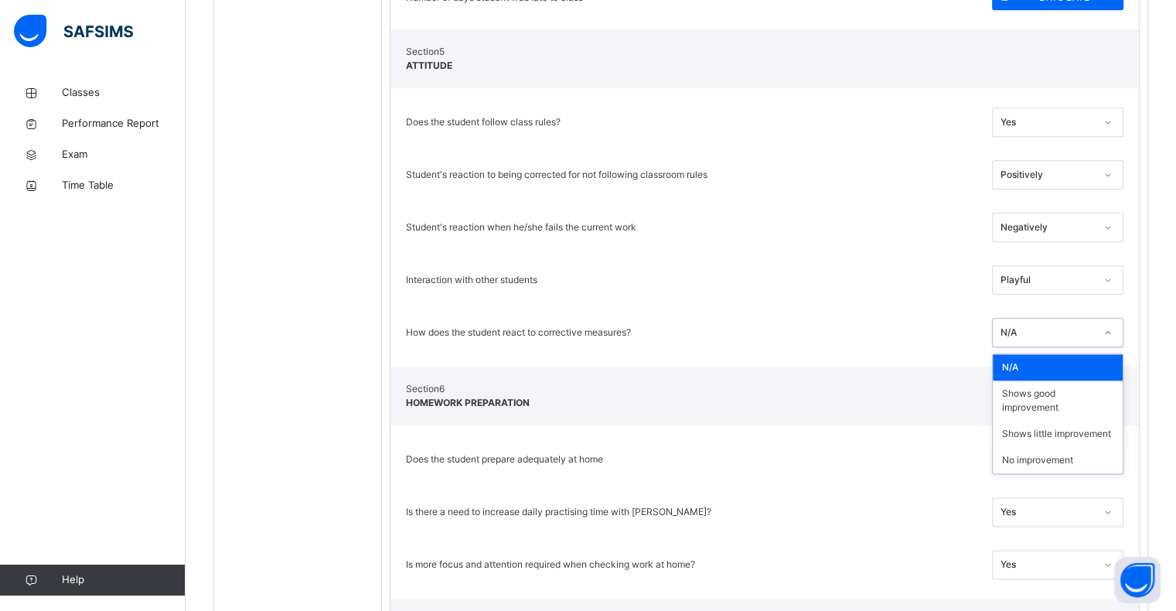
click at [1057, 340] on div "N/A" at bounding box center [1042, 333] width 100 height 24
click at [1075, 447] on div "No improvement" at bounding box center [1057, 460] width 130 height 26
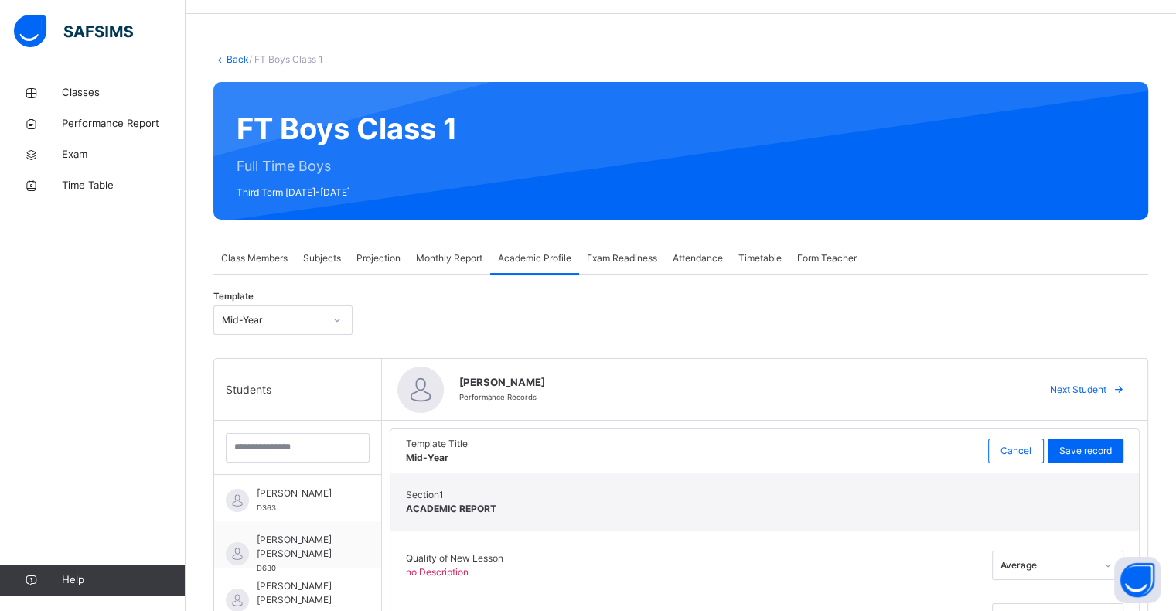
scroll to position [0, 0]
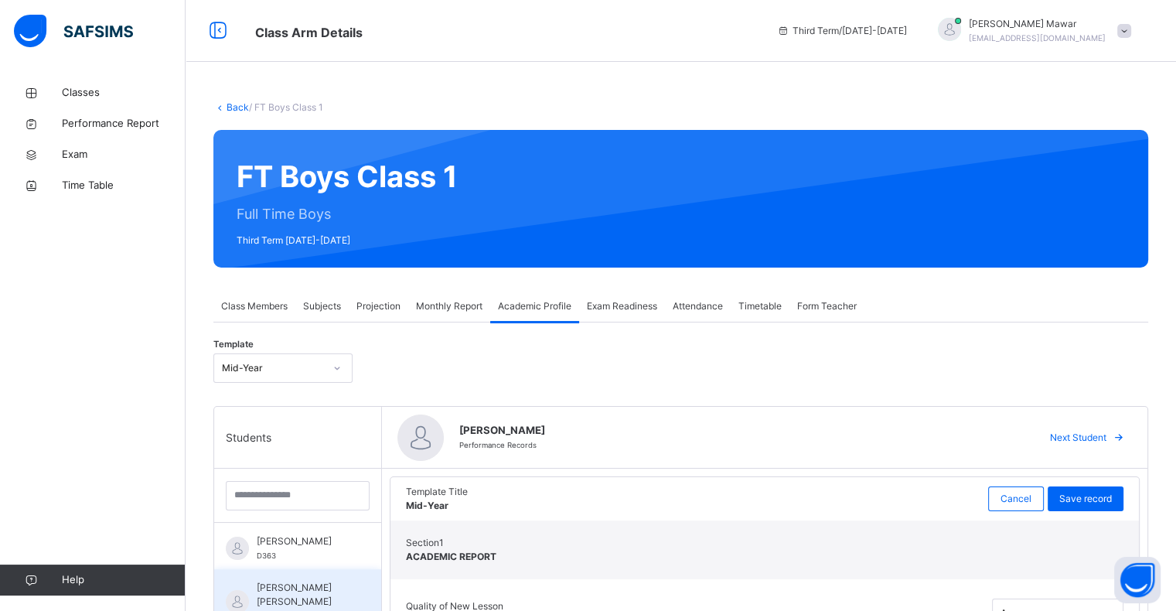
click at [368, 570] on div "Abdul Raheem Durani D630" at bounding box center [297, 592] width 167 height 46
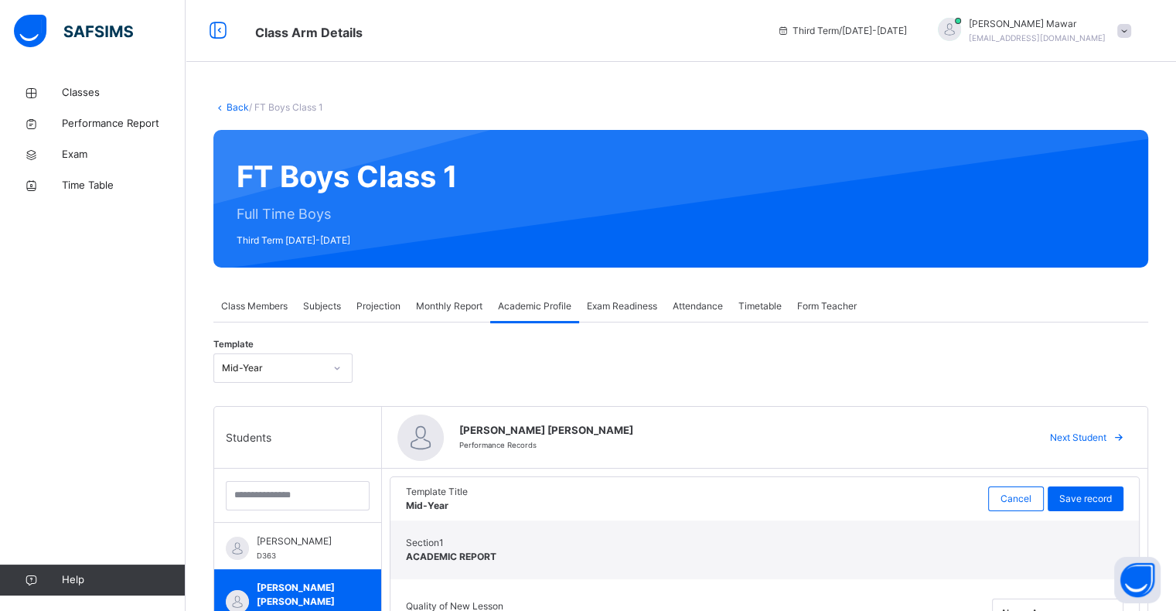
click at [465, 320] on div "Monthly Report" at bounding box center [449, 306] width 82 height 31
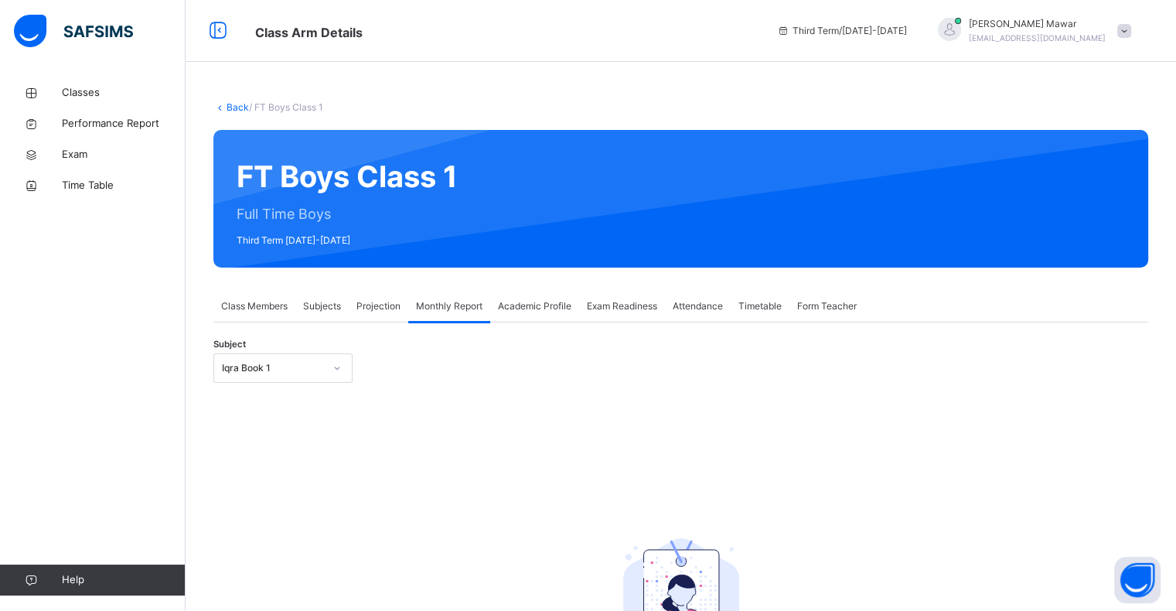
click at [547, 335] on div "Subject Iqra Book 1 No student found Select a subject from the list that has st…" at bounding box center [680, 548] width 934 height 452
click at [631, 298] on div "Exam Readiness" at bounding box center [622, 306] width 86 height 31
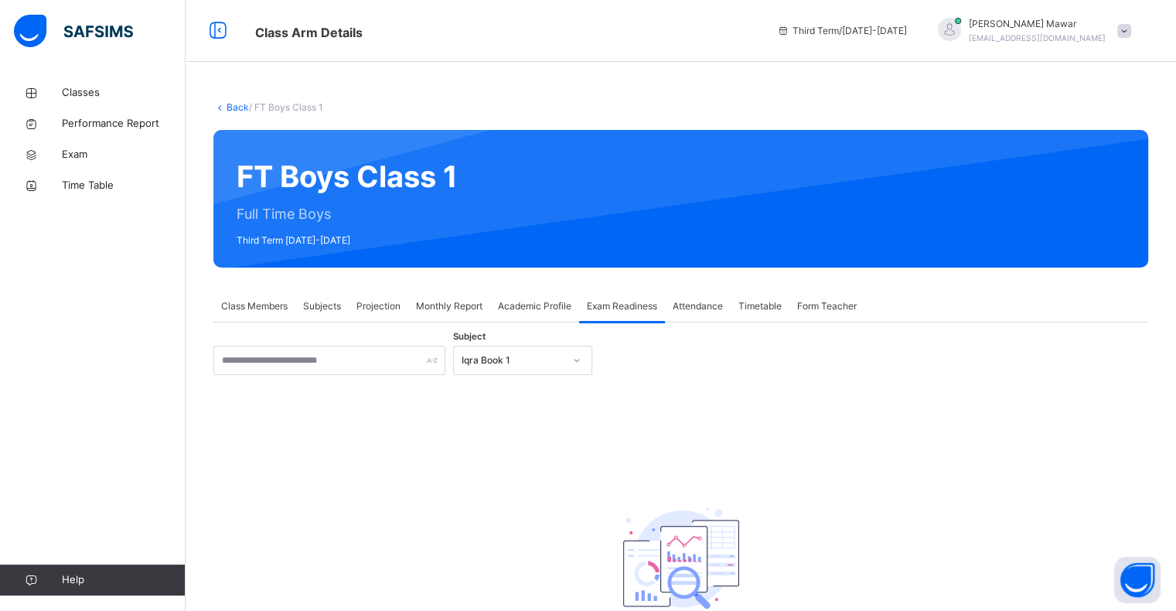
click at [455, 362] on div "Iqra Book 1" at bounding box center [508, 361] width 108 height 24
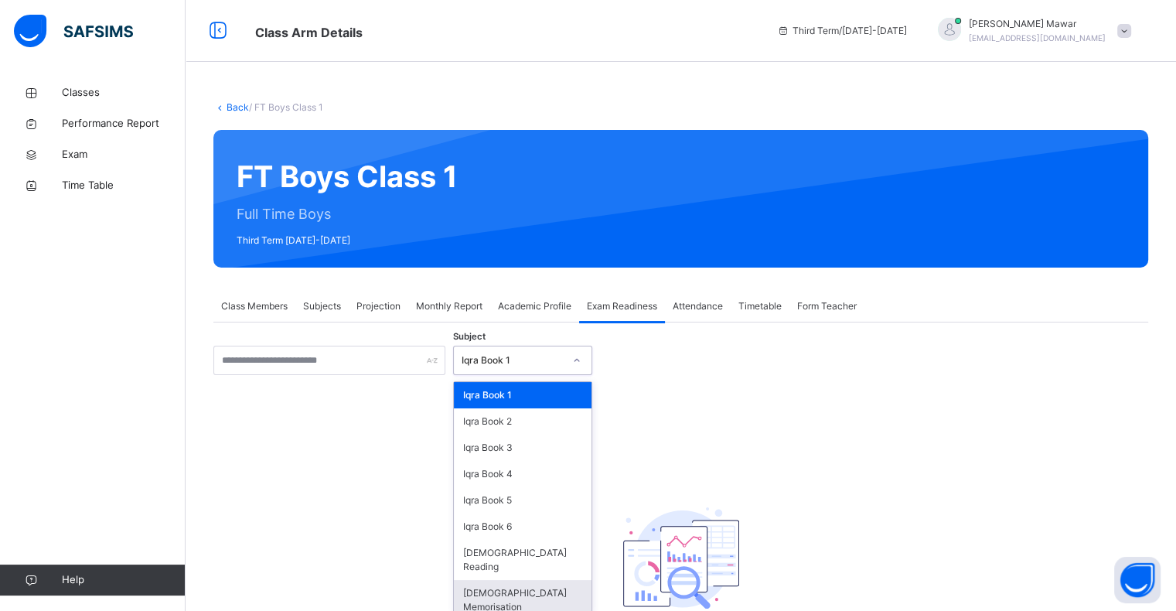
click at [546, 580] on div "Quran Memorisation" at bounding box center [523, 600] width 138 height 40
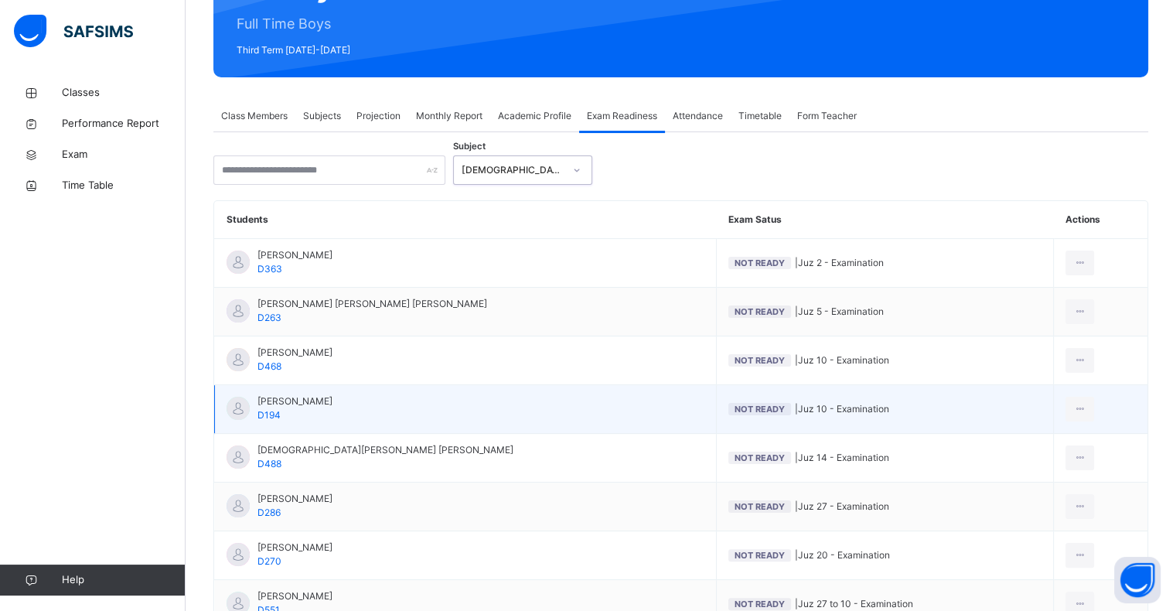
scroll to position [185, 0]
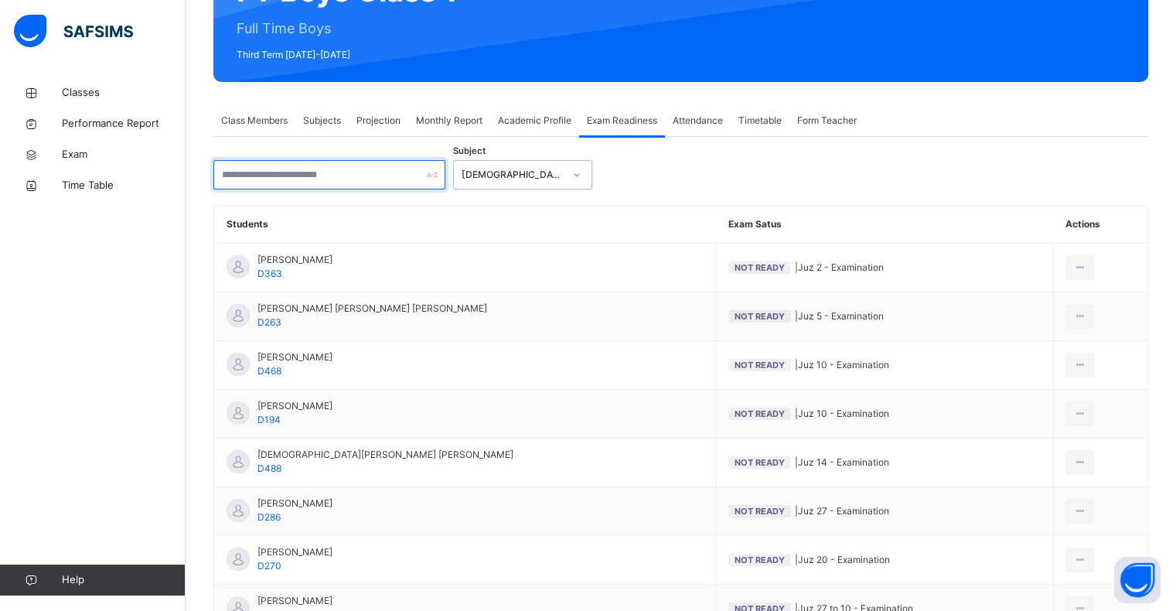
click at [359, 181] on input "text" at bounding box center [329, 174] width 232 height 29
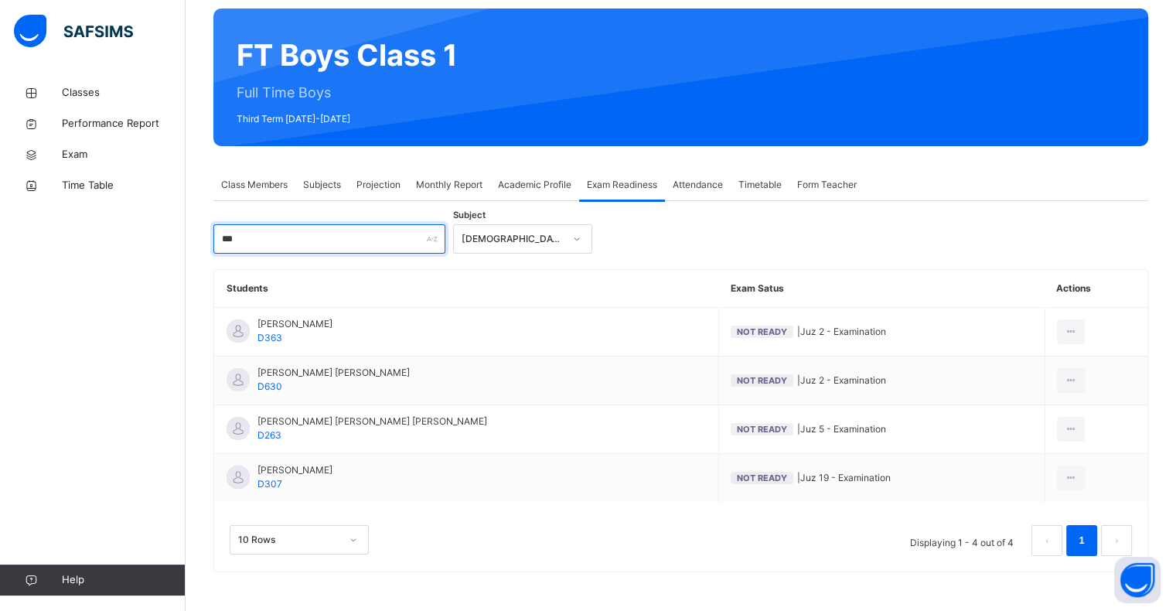
scroll to position [121, 0]
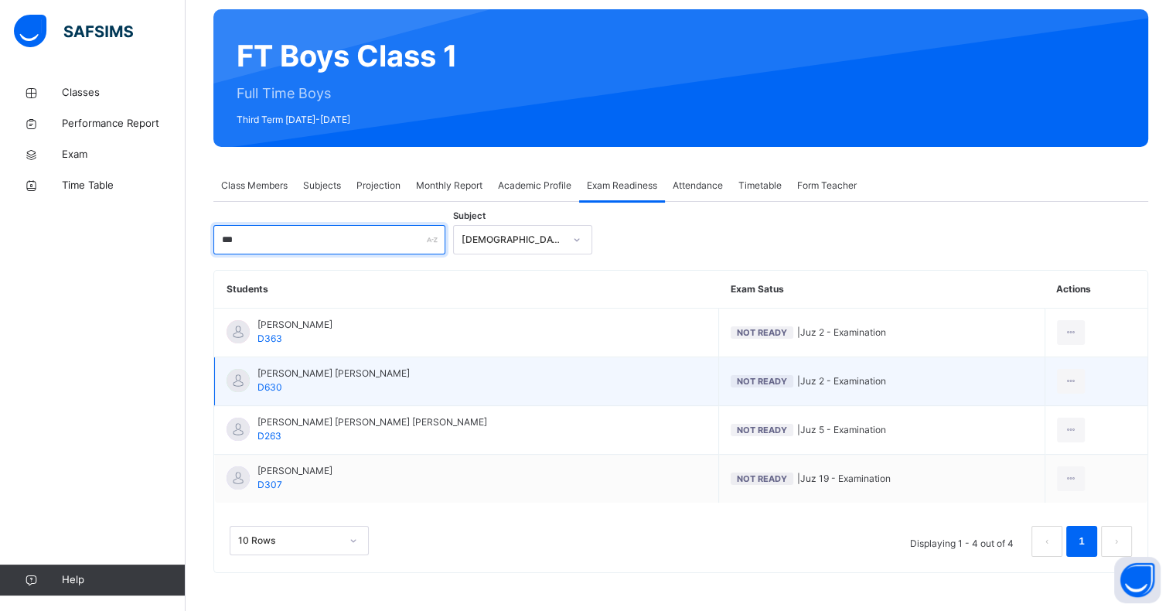
type input "***"
click at [782, 370] on td "Not Ready | Juz 2 - Examination" at bounding box center [881, 381] width 326 height 49
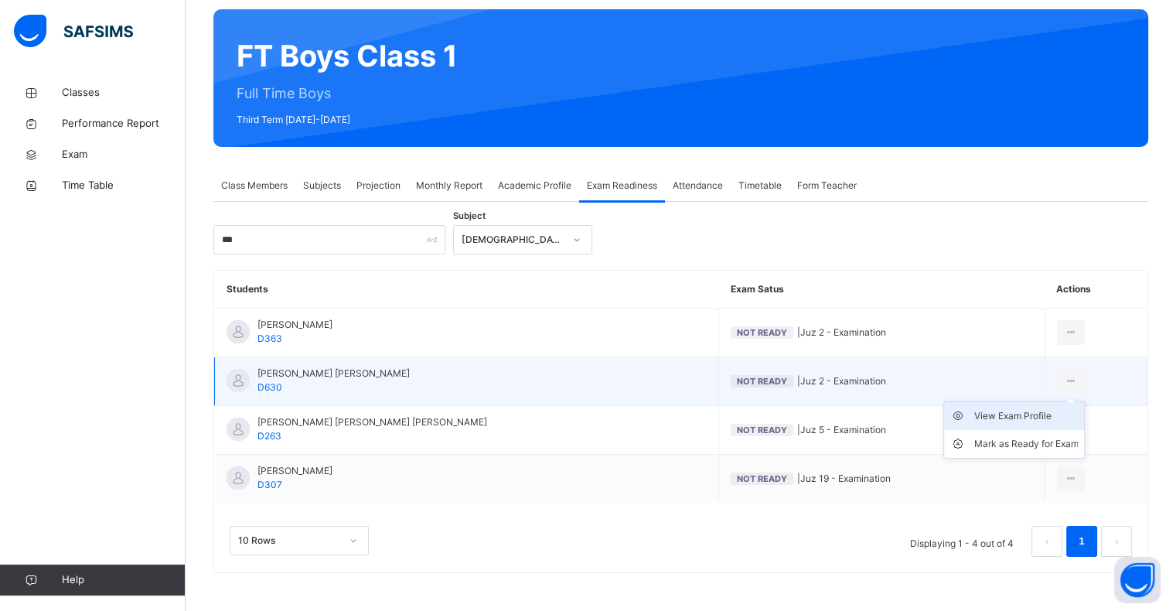
click at [1031, 411] on div "View Exam Profile" at bounding box center [1025, 415] width 104 height 15
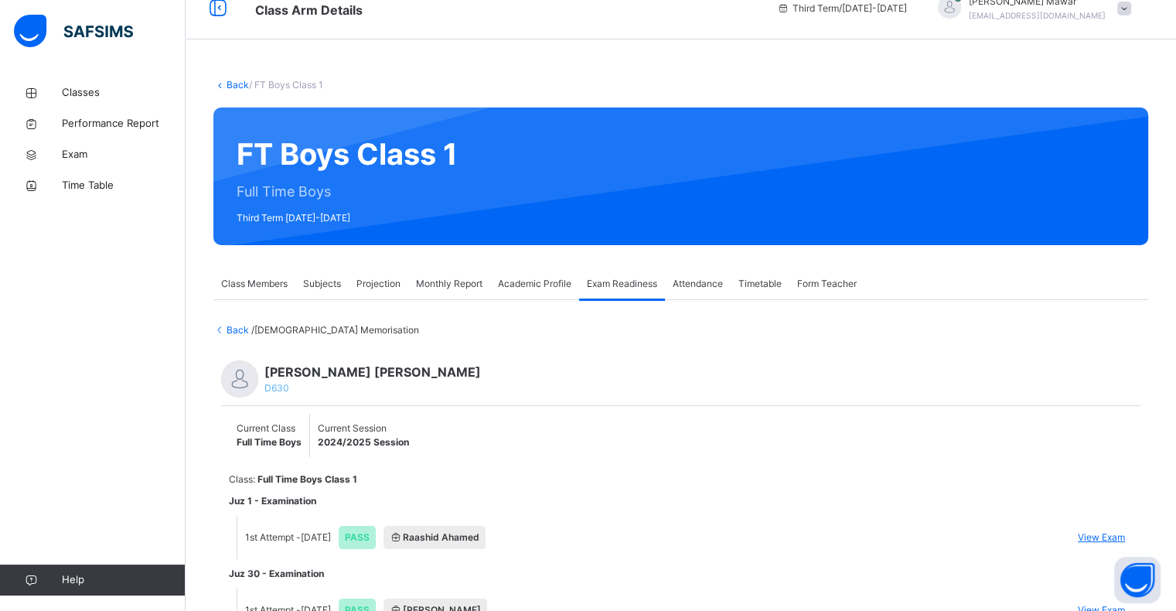
scroll to position [22, 0]
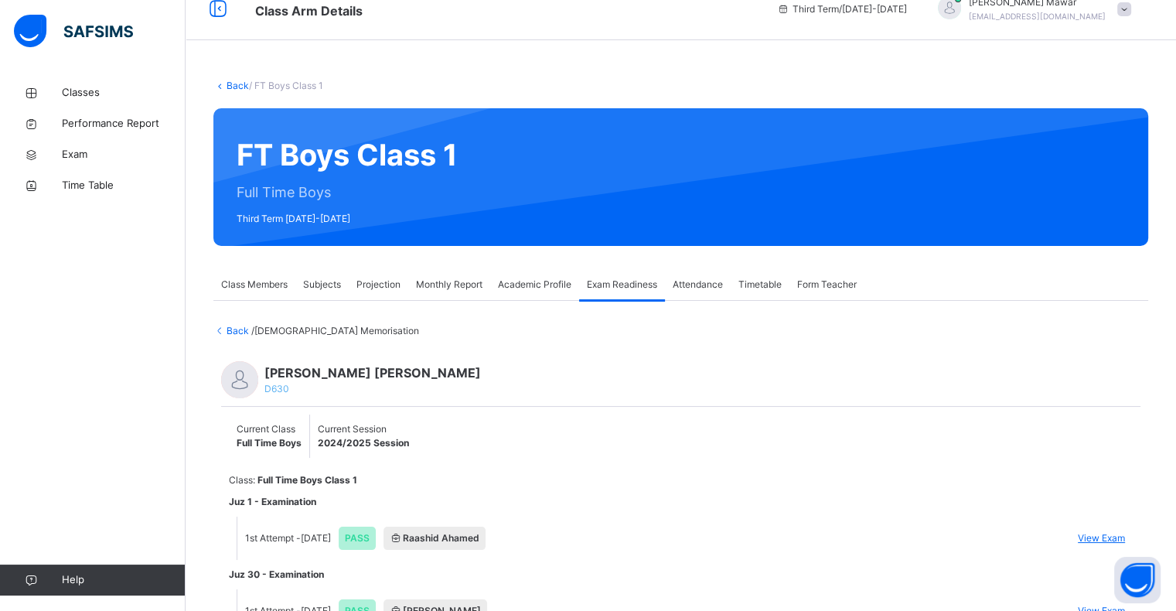
click at [240, 332] on span "Back" at bounding box center [232, 331] width 38 height 12
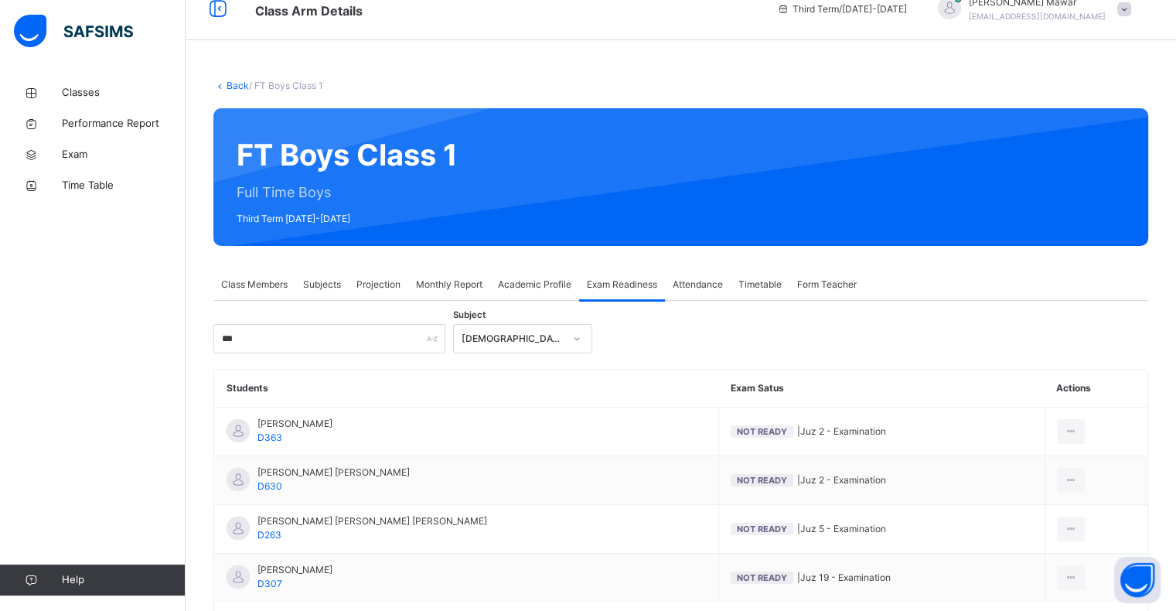
click at [699, 281] on span "Attendance" at bounding box center [697, 284] width 50 height 14
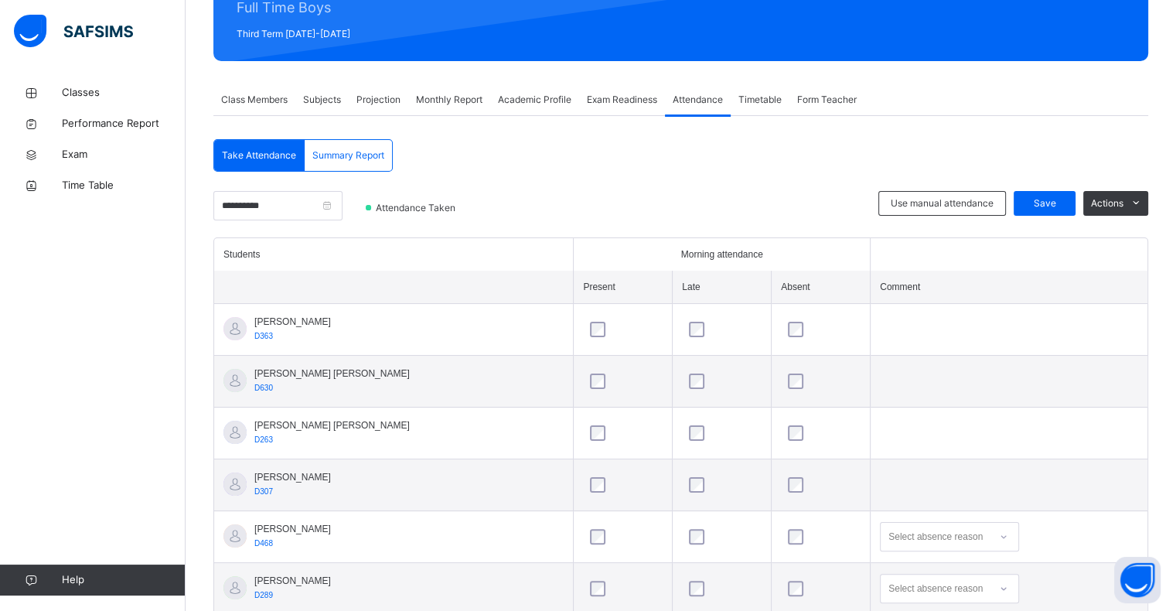
scroll to position [207, 0]
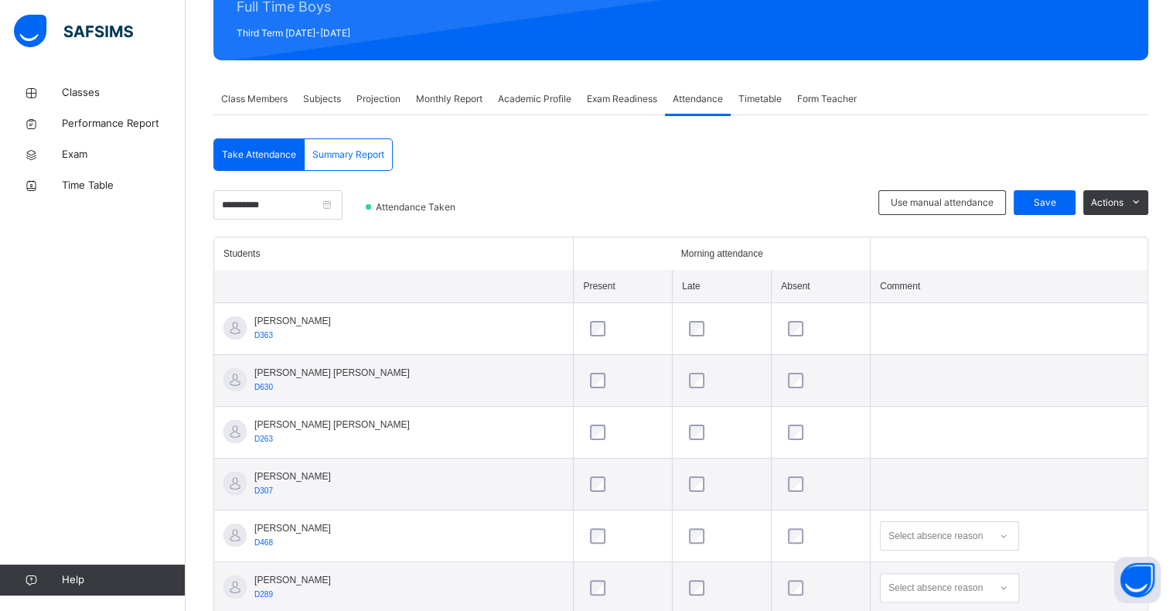
click at [387, 163] on div "Summary Report" at bounding box center [348, 154] width 87 height 31
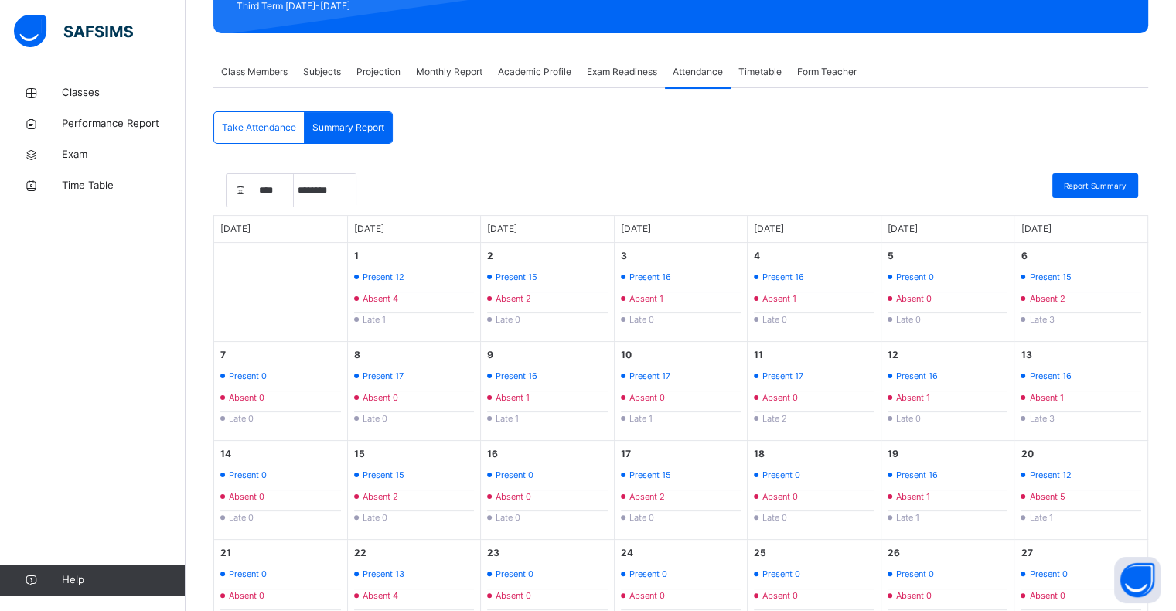
scroll to position [232, 0]
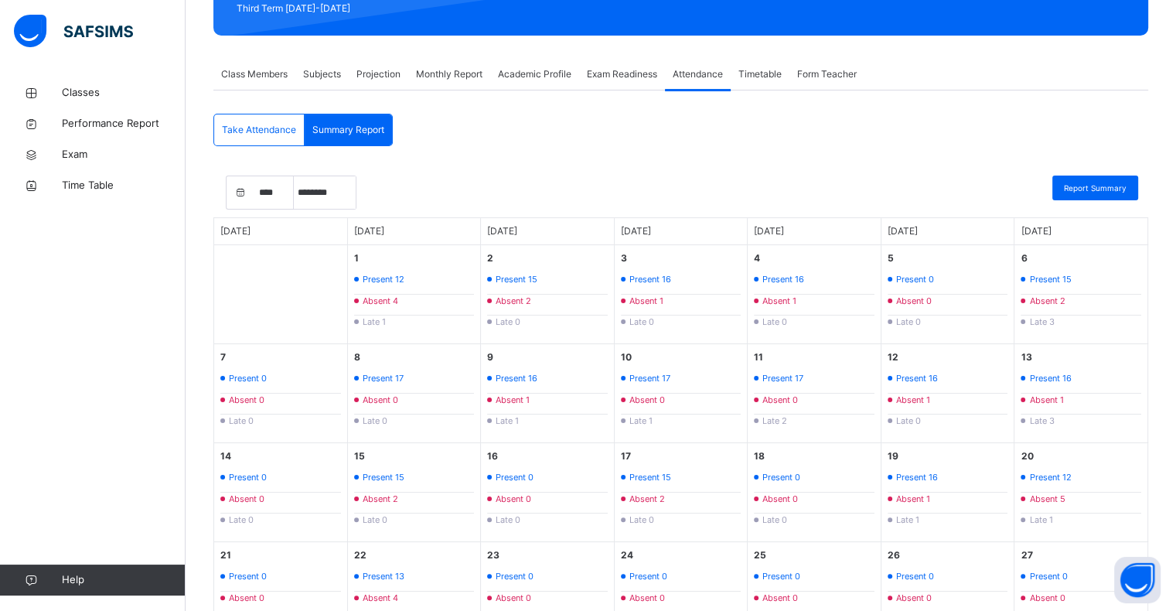
click at [373, 316] on span "Late 1" at bounding box center [373, 321] width 23 height 13
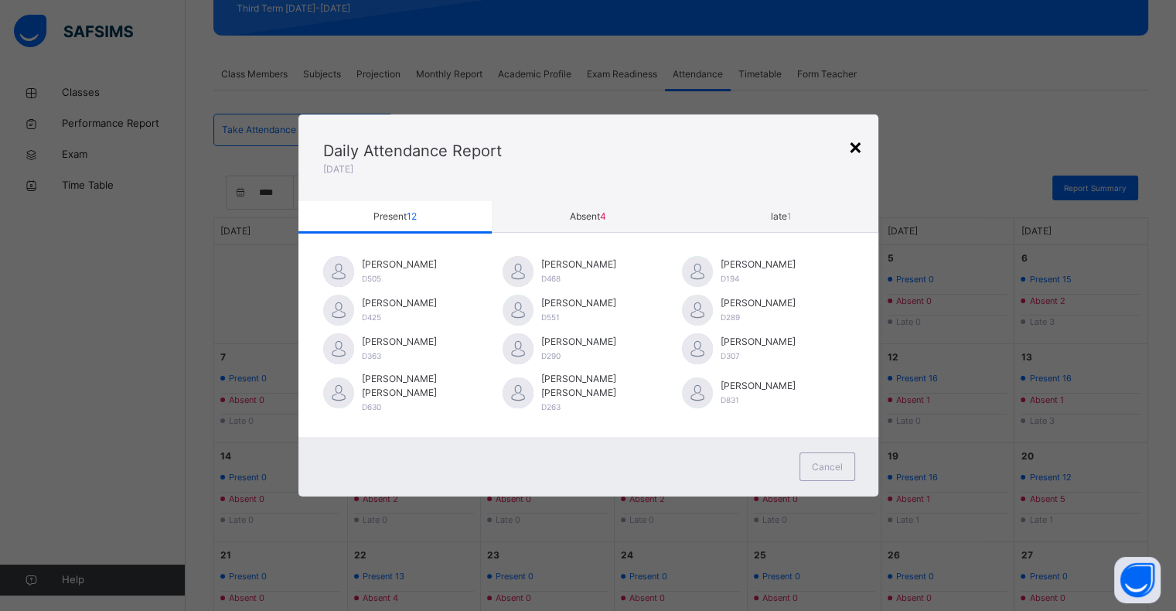
click at [856, 161] on div "×" at bounding box center [855, 146] width 15 height 32
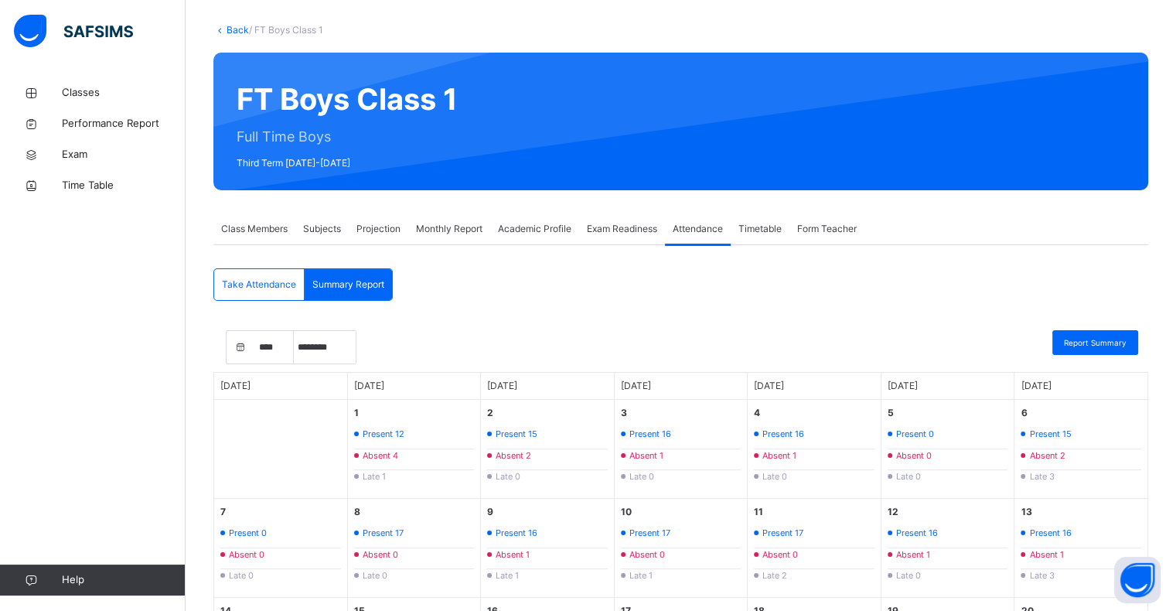
scroll to position [0, 0]
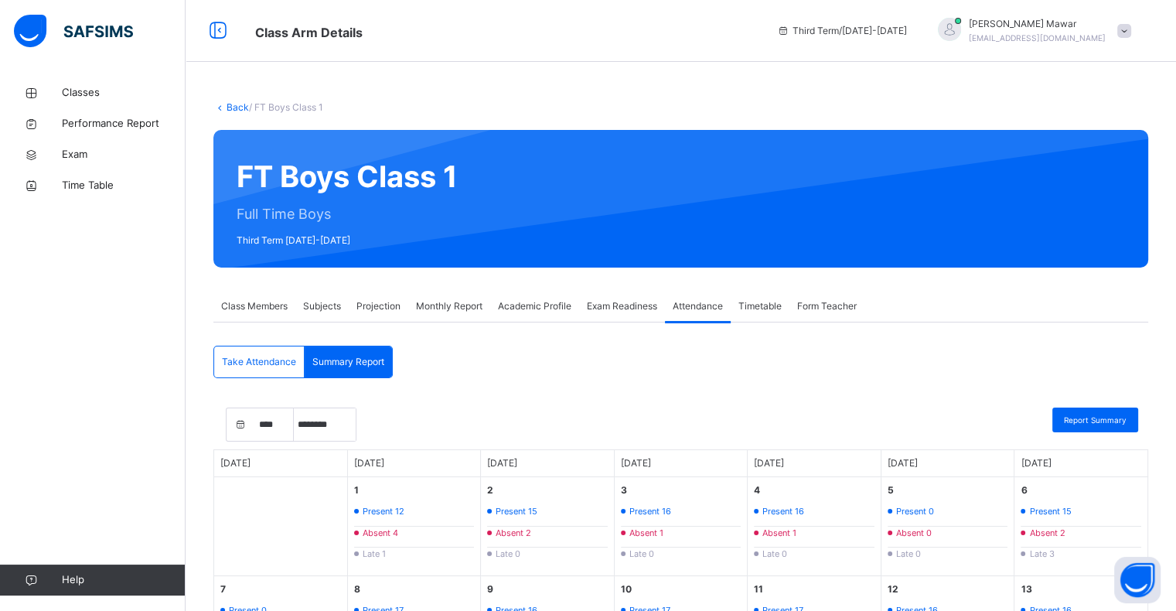
click at [260, 357] on span "Take Attendance" at bounding box center [259, 362] width 74 height 14
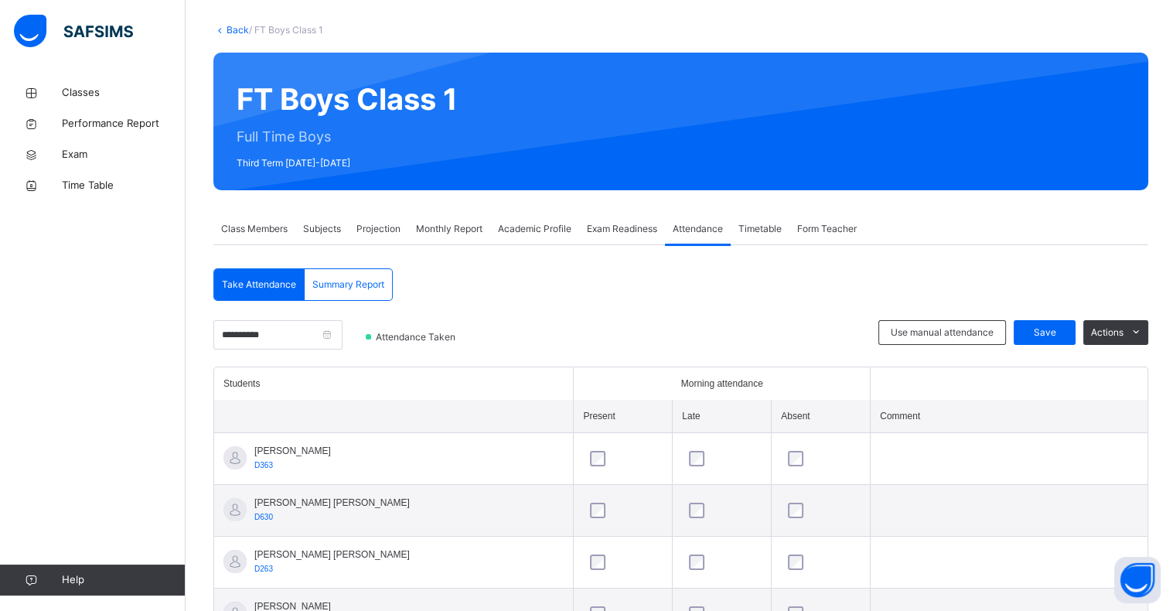
scroll to position [80, 0]
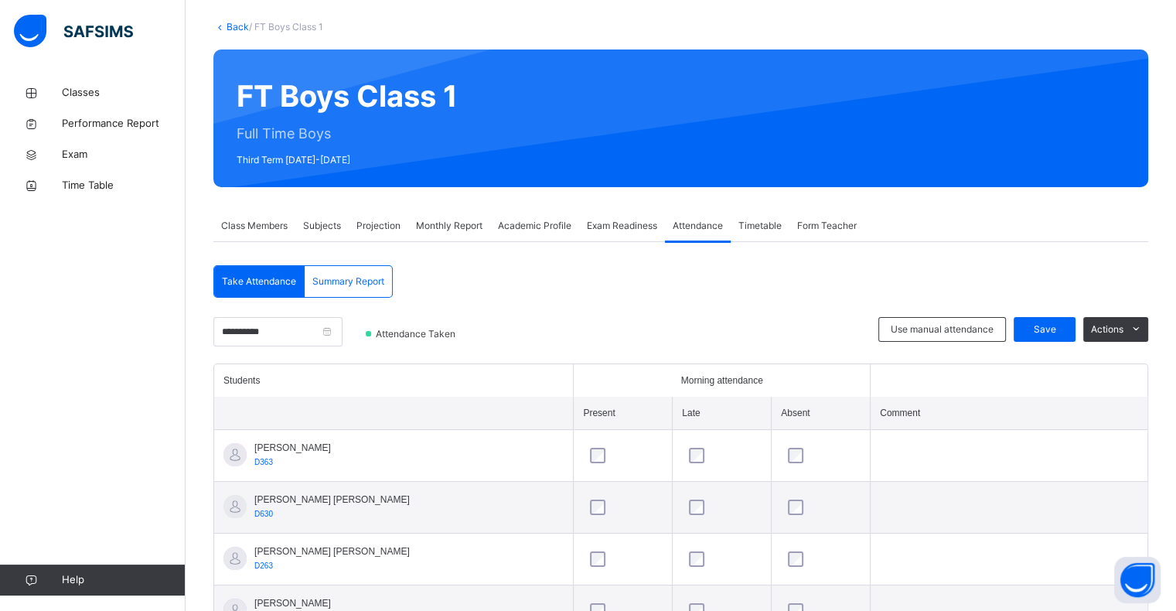
click at [327, 496] on span "Abdul Raheem Durani" at bounding box center [331, 499] width 155 height 14
click at [337, 497] on span "Abdul Raheem Durani" at bounding box center [331, 499] width 155 height 14
click at [267, 518] on div "Abdul Raheem Durani D630" at bounding box center [331, 506] width 155 height 28
click at [264, 516] on span "D630" at bounding box center [263, 513] width 19 height 9
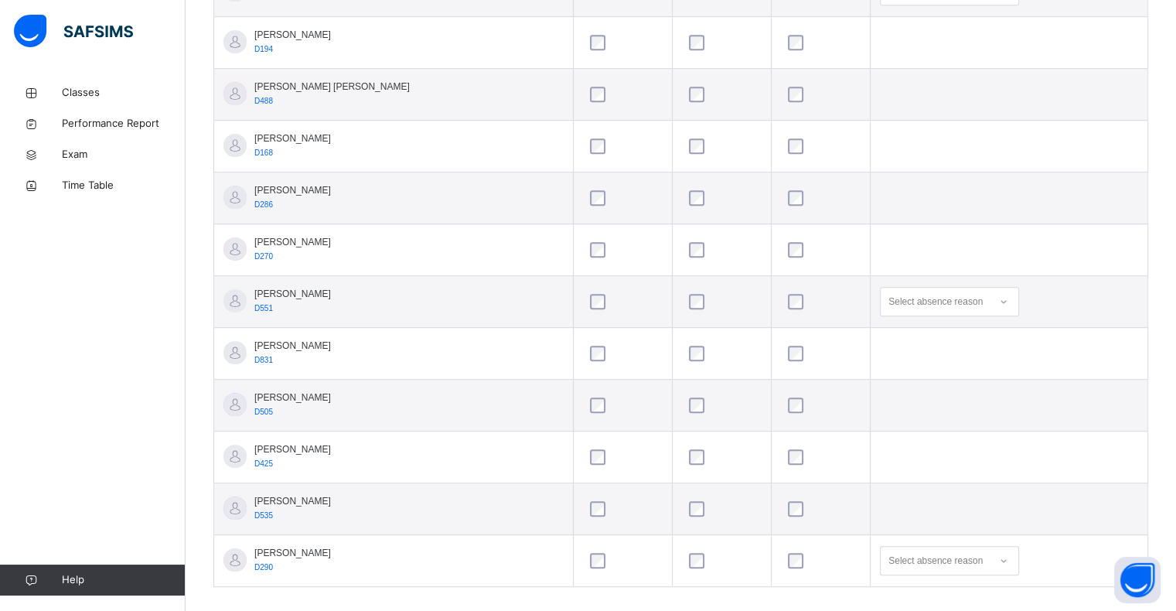
scroll to position [805, 0]
click at [911, 557] on div "Select absence reason" at bounding box center [935, 558] width 94 height 29
click at [920, 536] on td "Select absence reason" at bounding box center [1008, 559] width 277 height 52
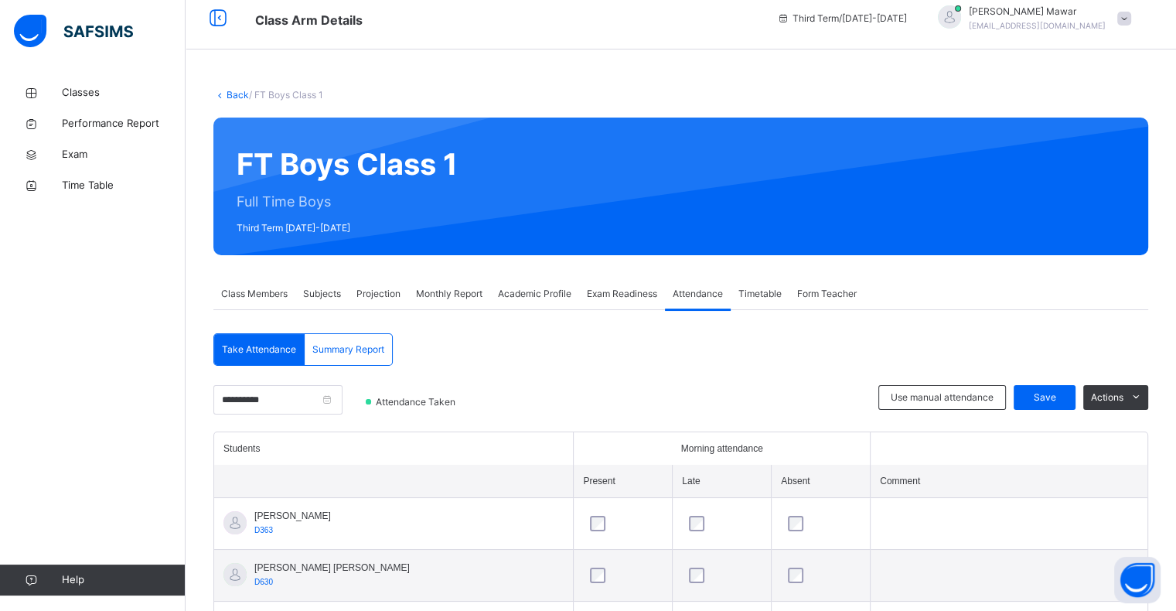
scroll to position [0, 0]
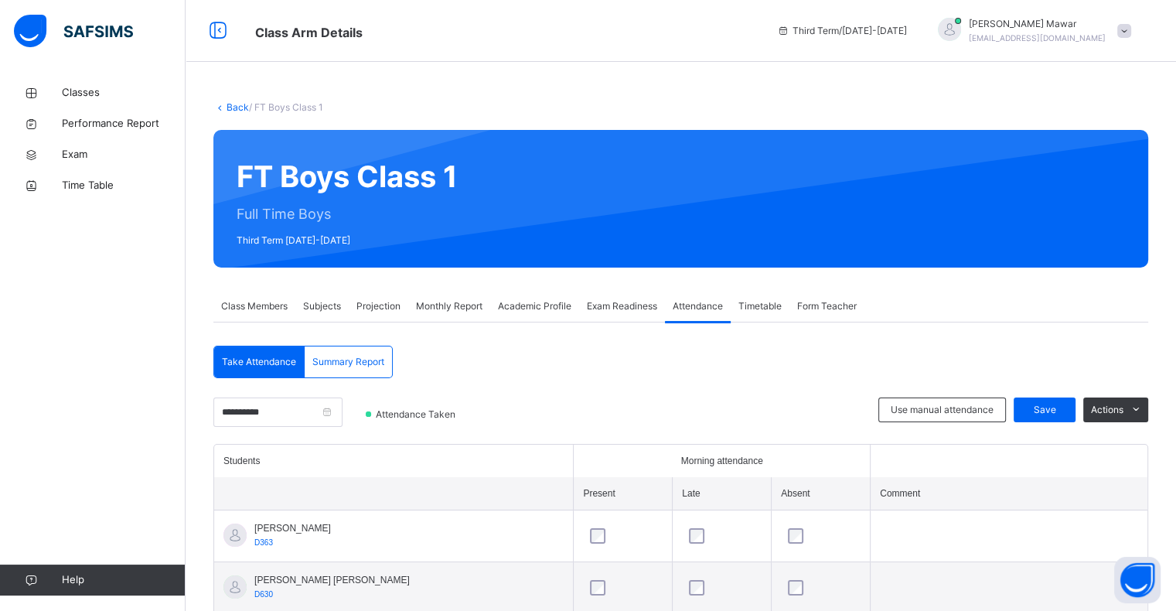
click at [780, 312] on span "Timetable" at bounding box center [759, 306] width 43 height 14
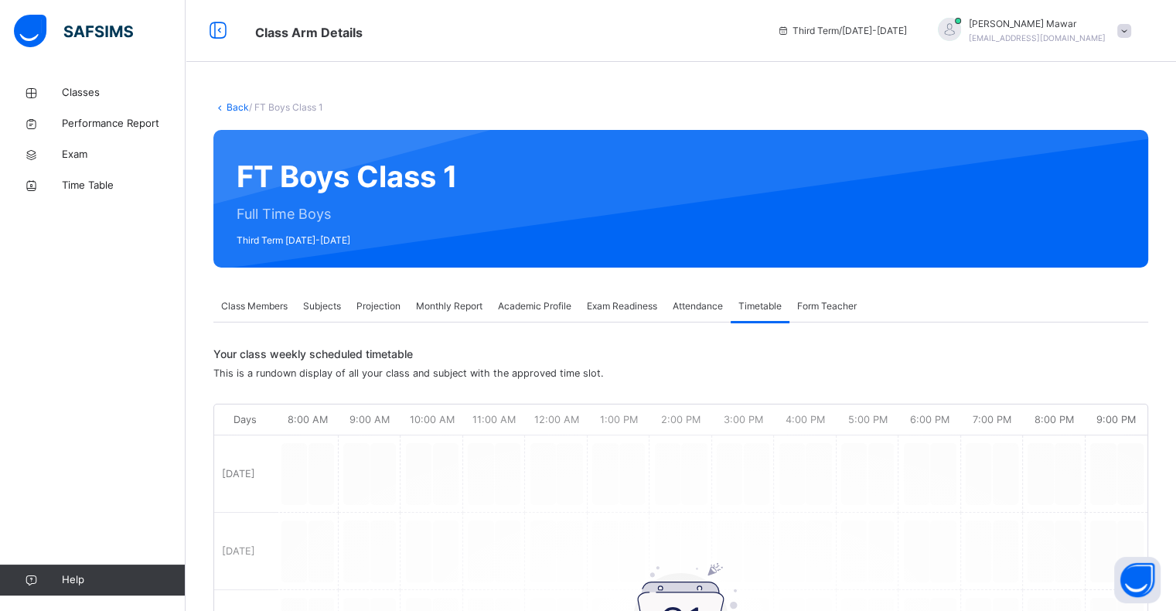
click at [840, 301] on span "Form Teacher" at bounding box center [827, 306] width 60 height 14
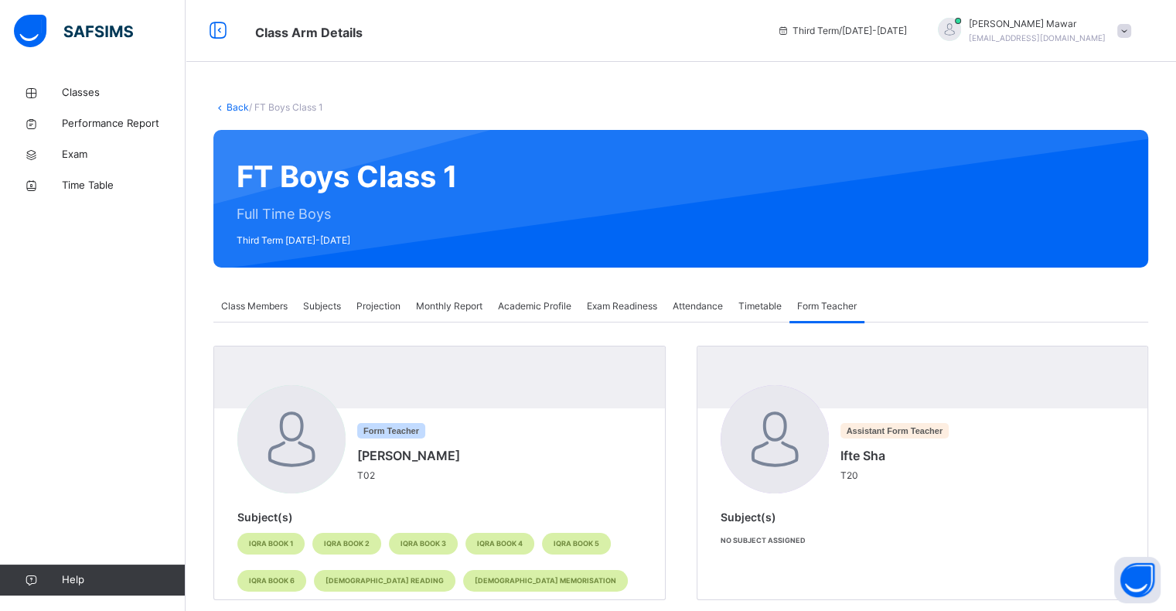
scroll to position [27, 0]
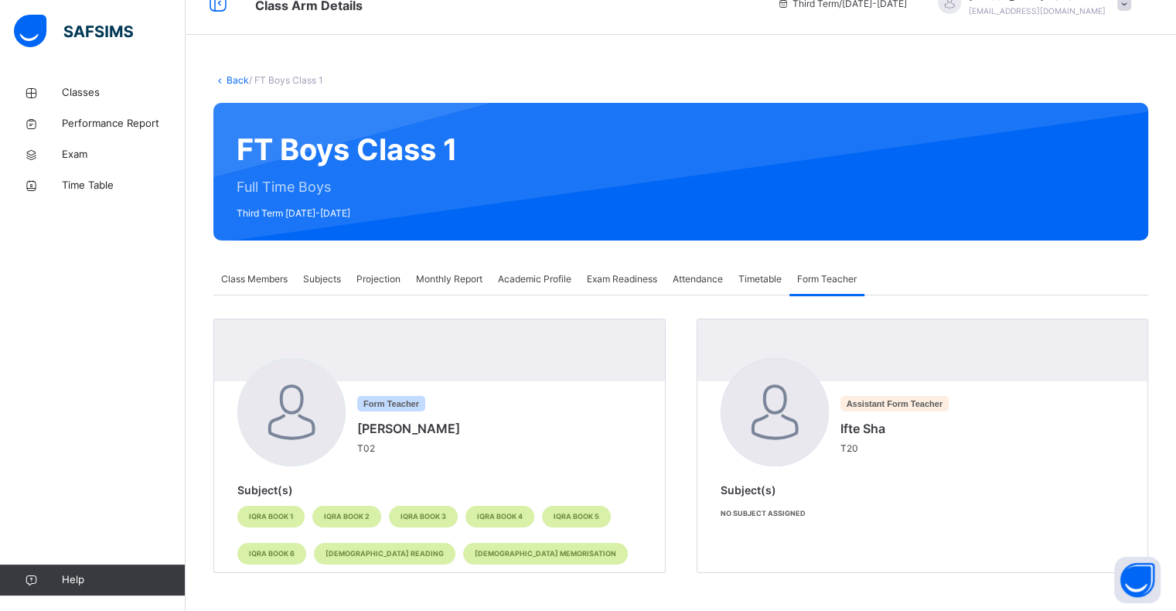
click at [468, 257] on div "Back / FT Boys Class 1 FT Boys Class 1 Full Time Boys Third Term 2024-2025 Clas…" at bounding box center [680, 330] width 990 height 561
click at [468, 274] on span "Monthly Report" at bounding box center [449, 279] width 66 height 14
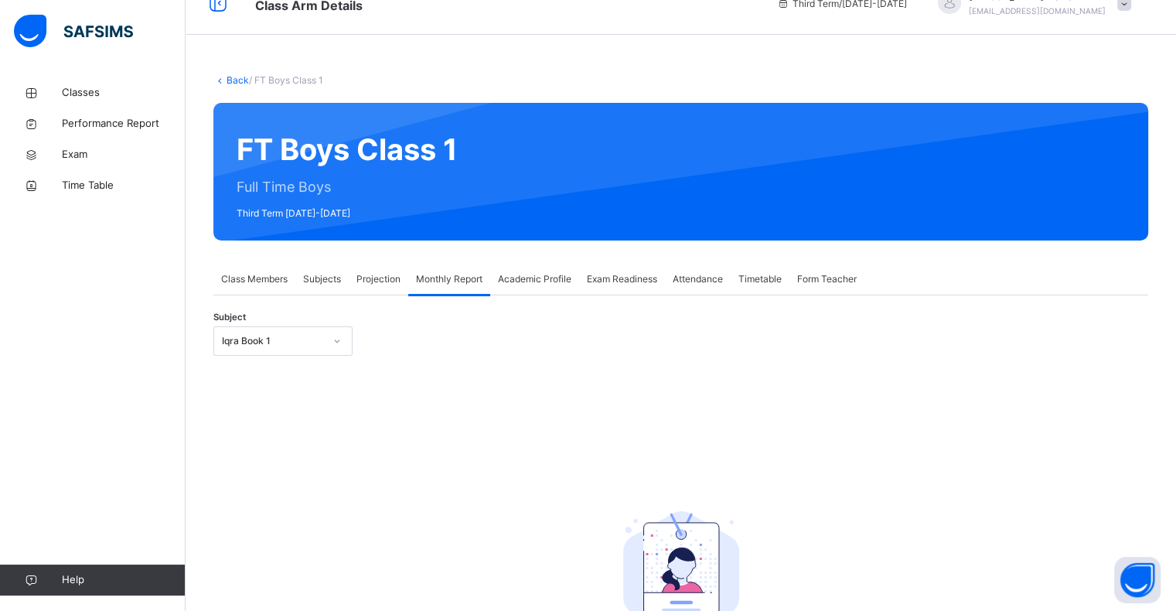
click at [393, 289] on div "Projection" at bounding box center [379, 279] width 60 height 31
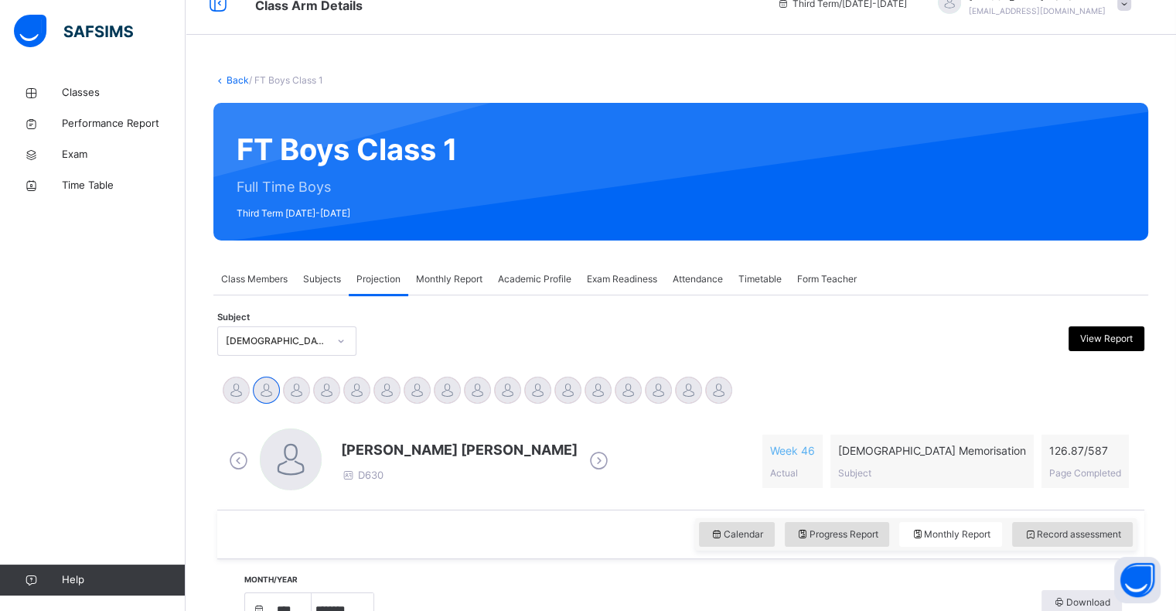
click at [300, 288] on div "Subjects" at bounding box center [321, 279] width 53 height 31
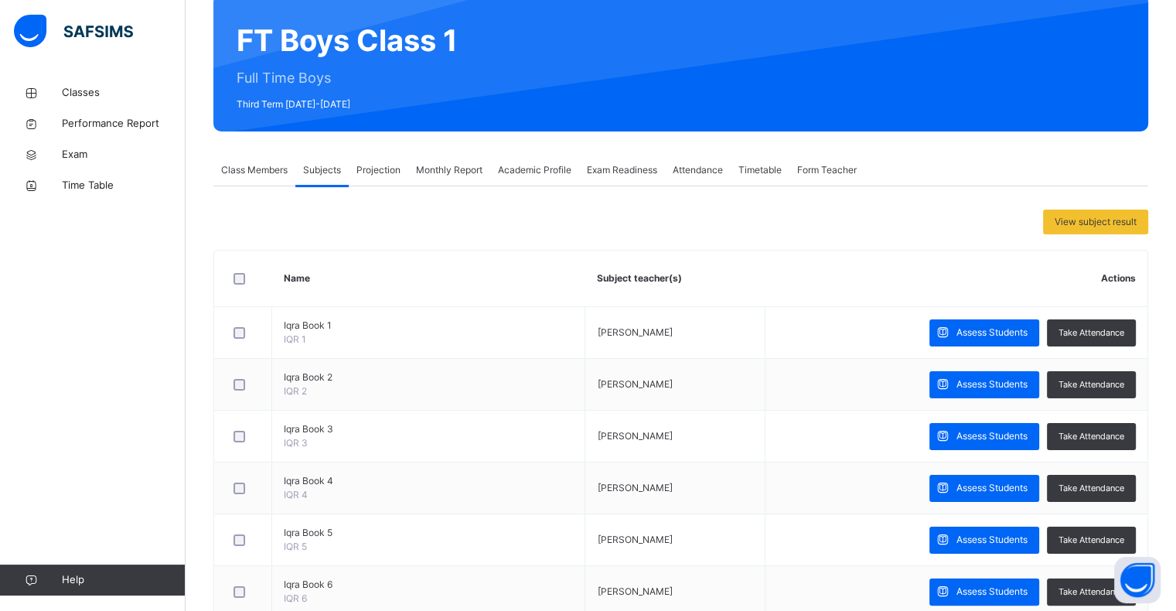
scroll to position [182, 0]
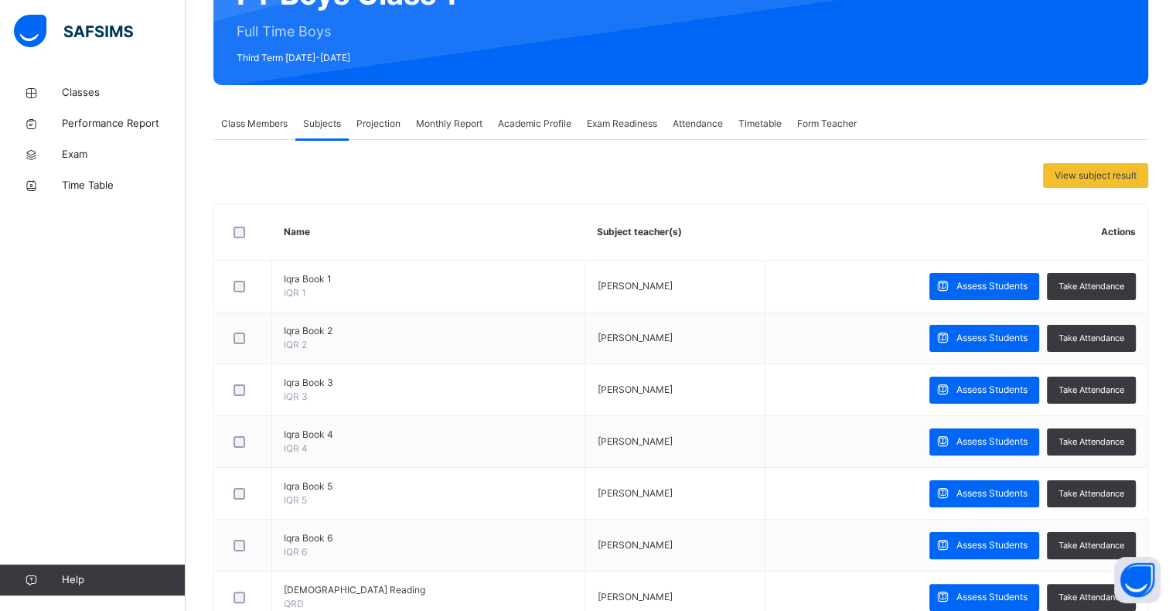
click at [703, 115] on div "Attendance" at bounding box center [698, 123] width 66 height 31
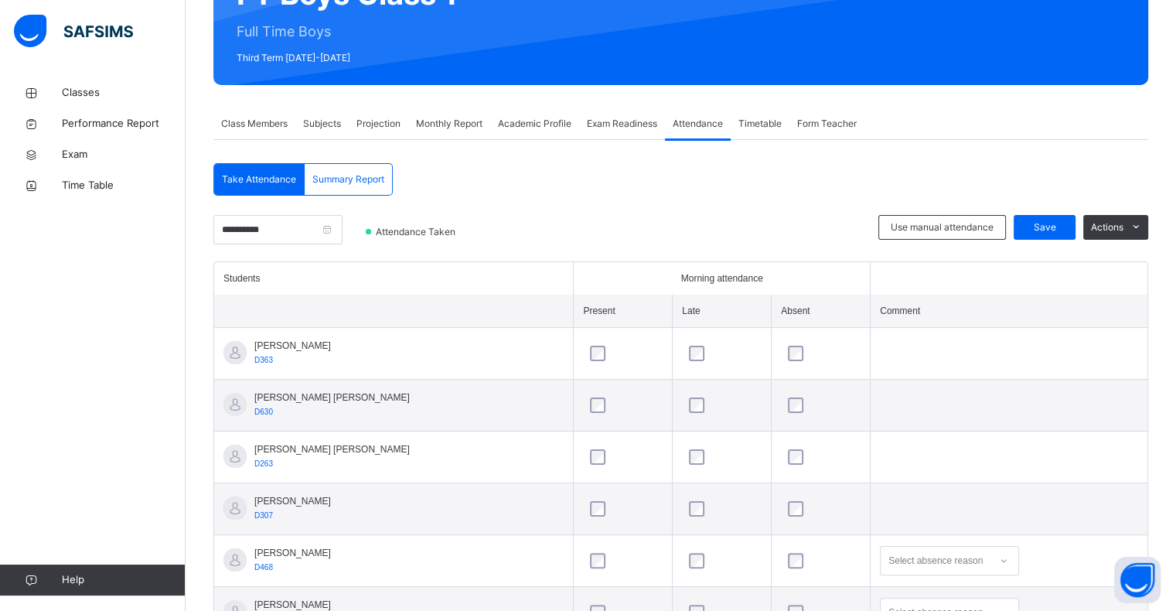
click at [763, 127] on span "Timetable" at bounding box center [759, 124] width 43 height 14
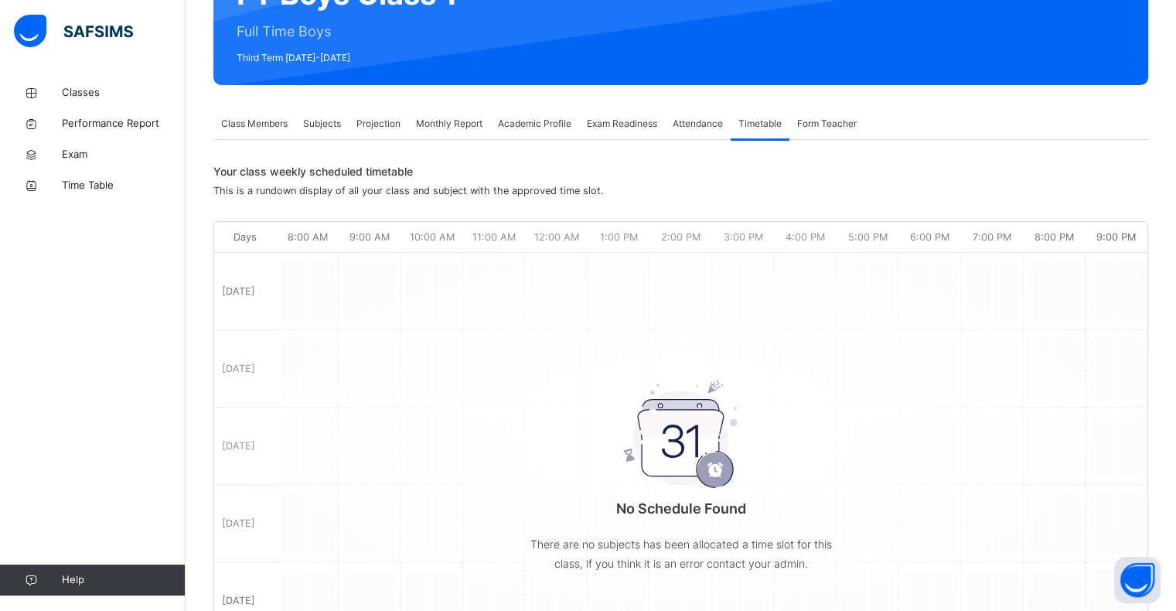
click at [268, 133] on div "Class Members" at bounding box center [254, 123] width 82 height 31
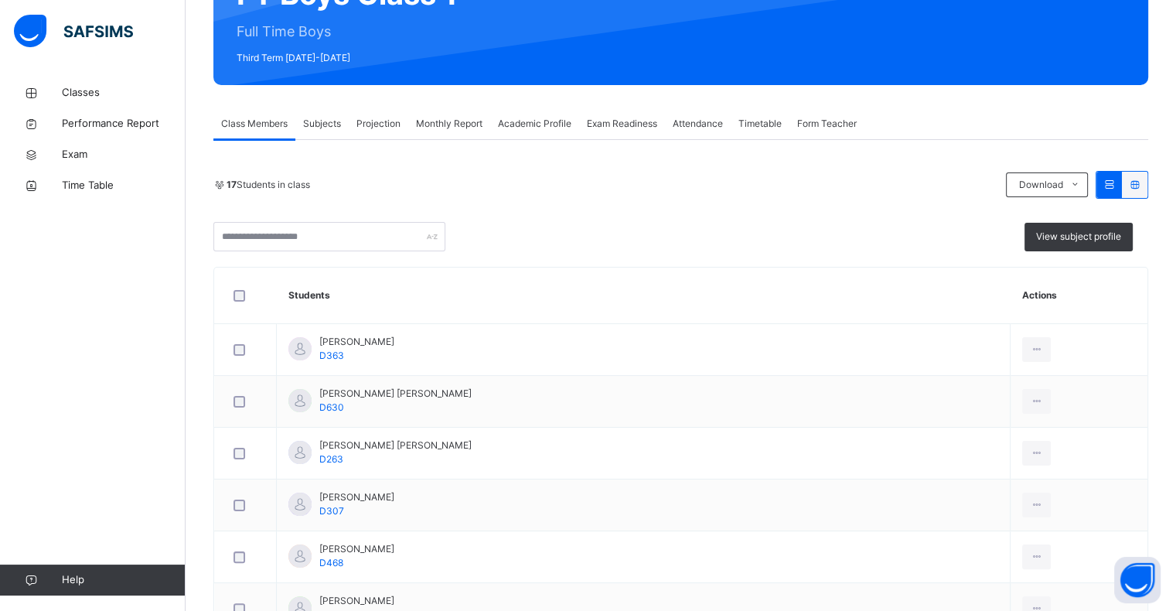
click at [325, 138] on div "Subjects" at bounding box center [321, 123] width 53 height 31
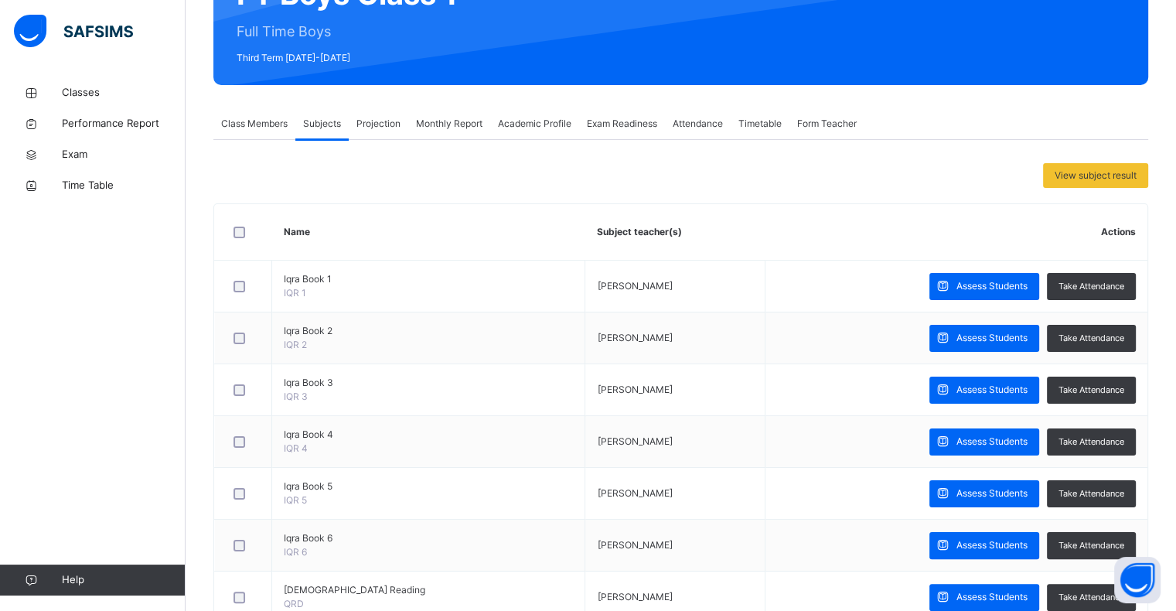
click at [386, 130] on span "Projection" at bounding box center [378, 124] width 44 height 14
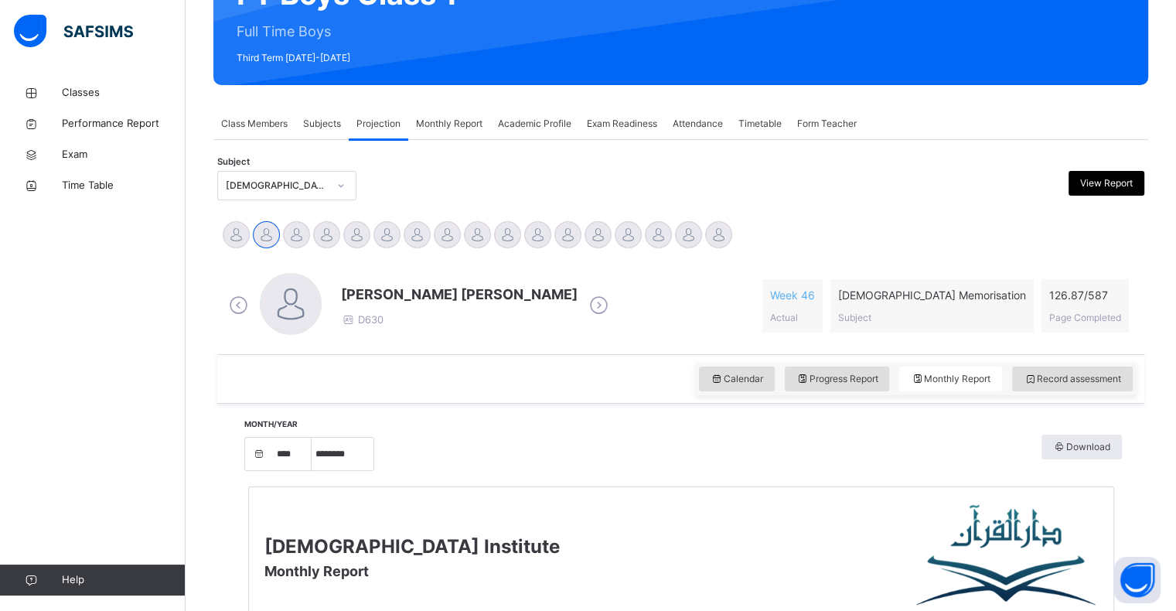
click at [444, 130] on span "Monthly Report" at bounding box center [449, 124] width 66 height 14
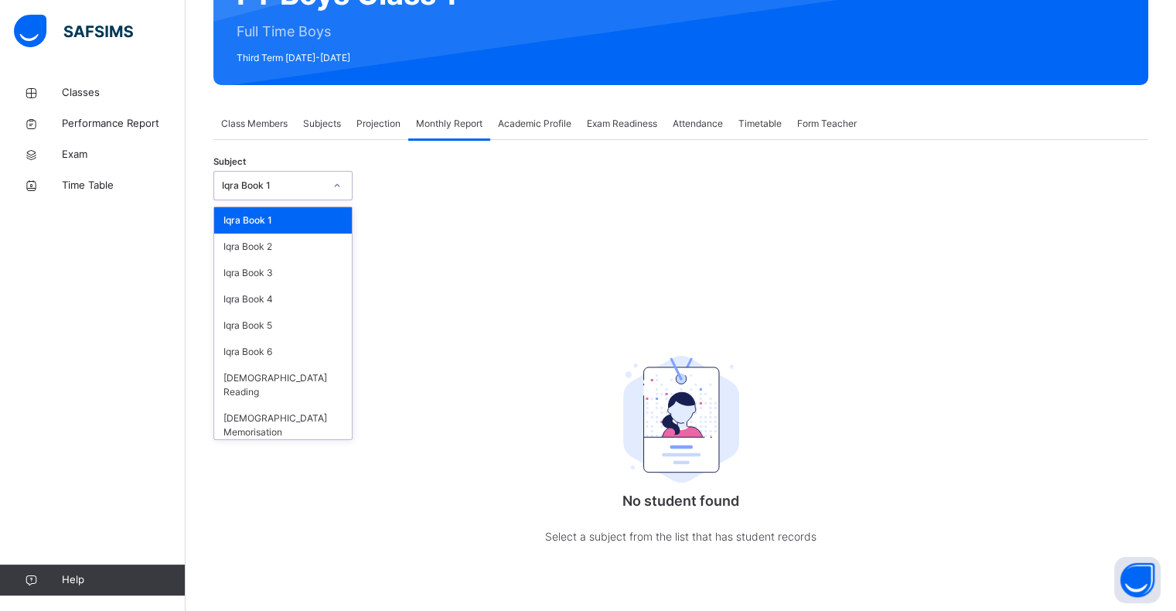
click at [276, 192] on div "Iqra Book 1" at bounding box center [273, 186] width 102 height 14
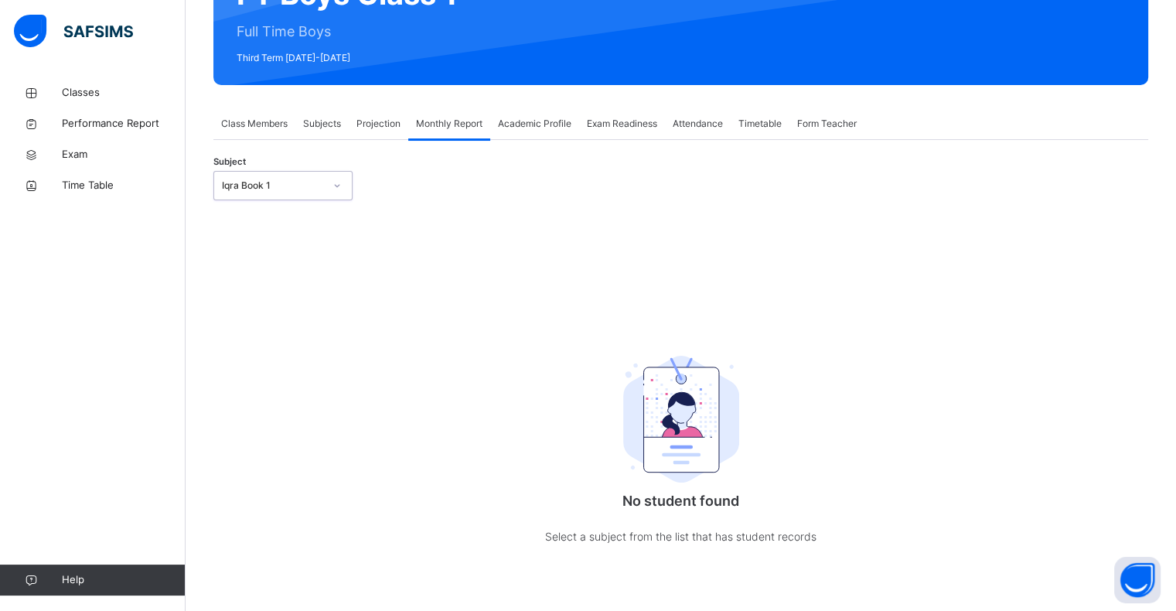
click at [276, 192] on div "Iqra Book 1" at bounding box center [273, 186] width 102 height 14
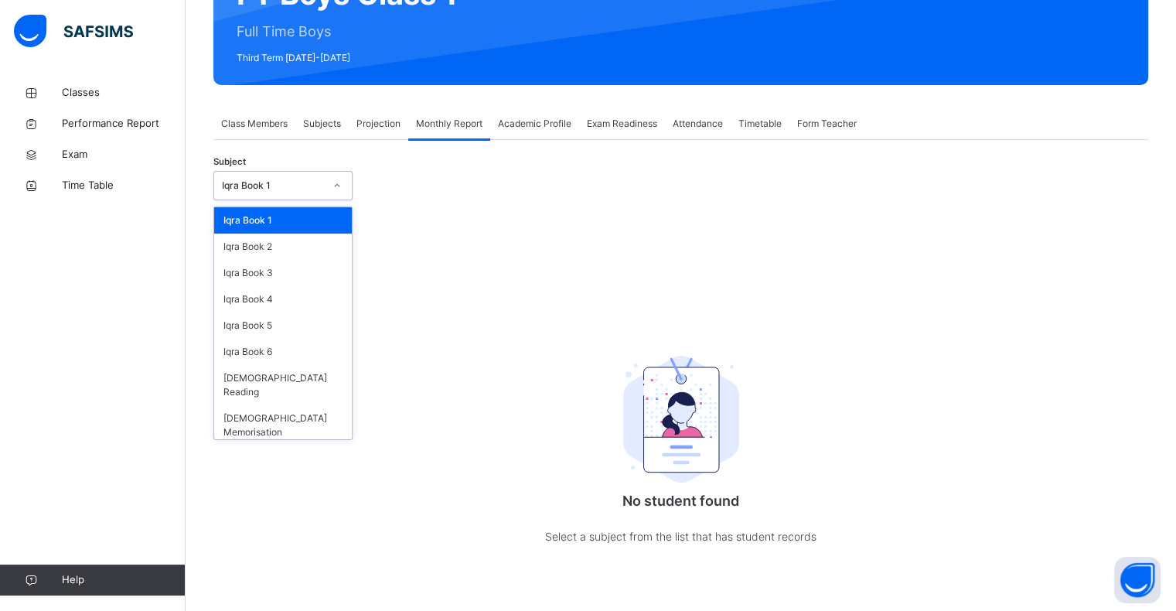
click at [276, 192] on div "Iqra Book 1" at bounding box center [273, 186] width 102 height 14
drag, startPoint x: 276, startPoint y: 192, endPoint x: 257, endPoint y: 195, distance: 18.8
click at [257, 195] on div "Iqra Book 1" at bounding box center [268, 186] width 108 height 24
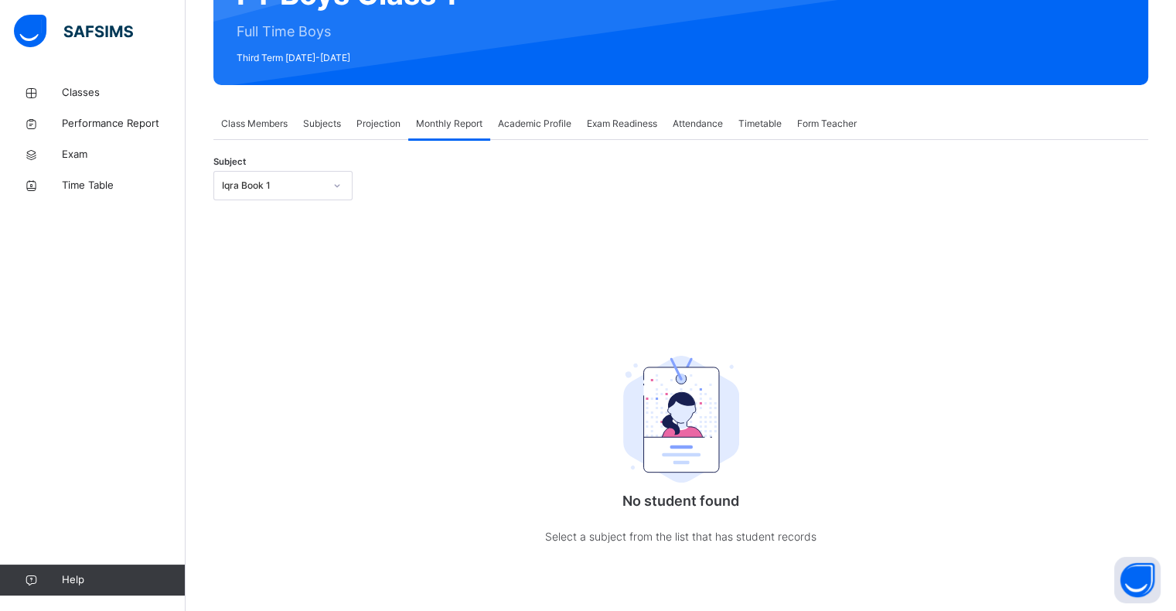
click at [323, 420] on div "No student found Select a subject from the list that has student records" at bounding box center [680, 400] width 934 height 384
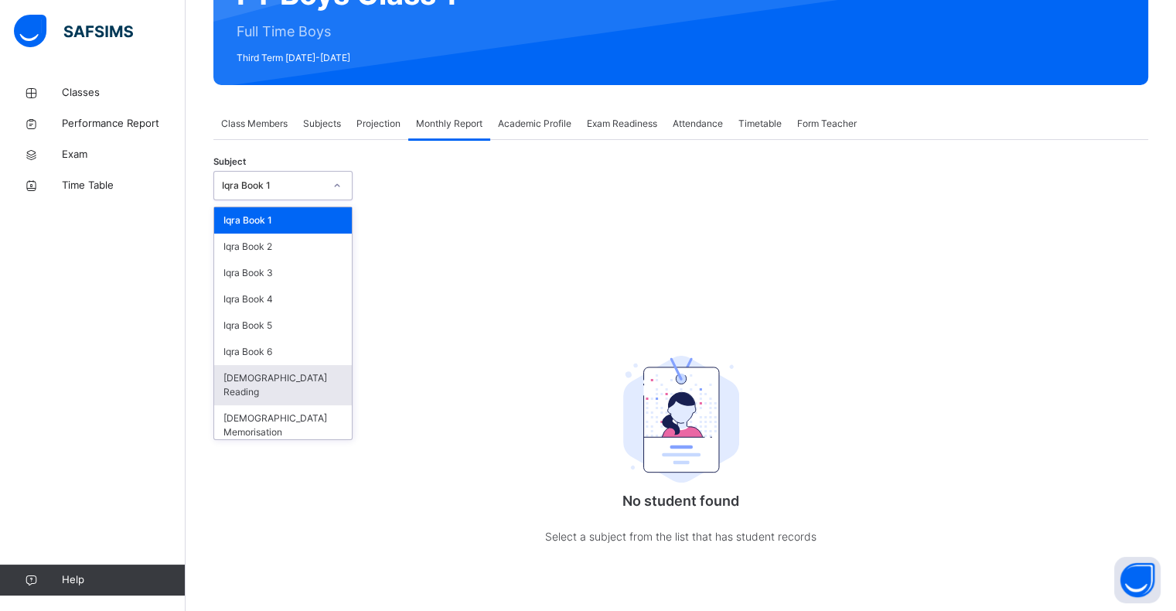
drag, startPoint x: 332, startPoint y: 187, endPoint x: 328, endPoint y: 434, distance: 247.3
click at [328, 434] on div "Subject option Quran Reading focused, 7 of 8. 8 results available. Use Up and D…" at bounding box center [680, 377] width 934 height 429
click at [327, 405] on div "Quran Memorisation" at bounding box center [283, 425] width 138 height 40
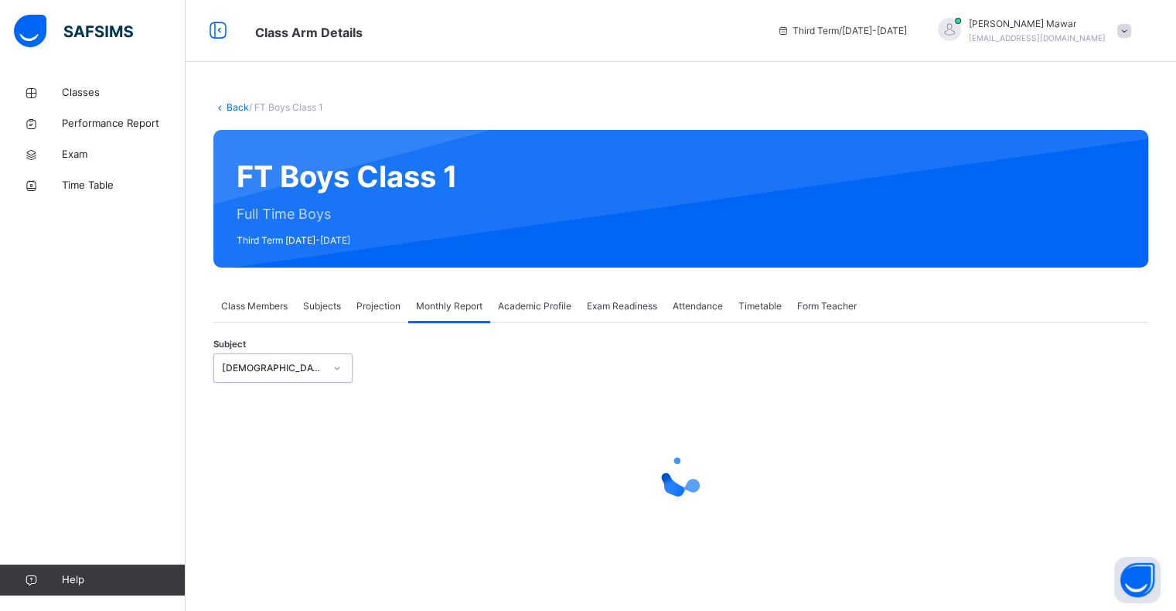
scroll to position [0, 0]
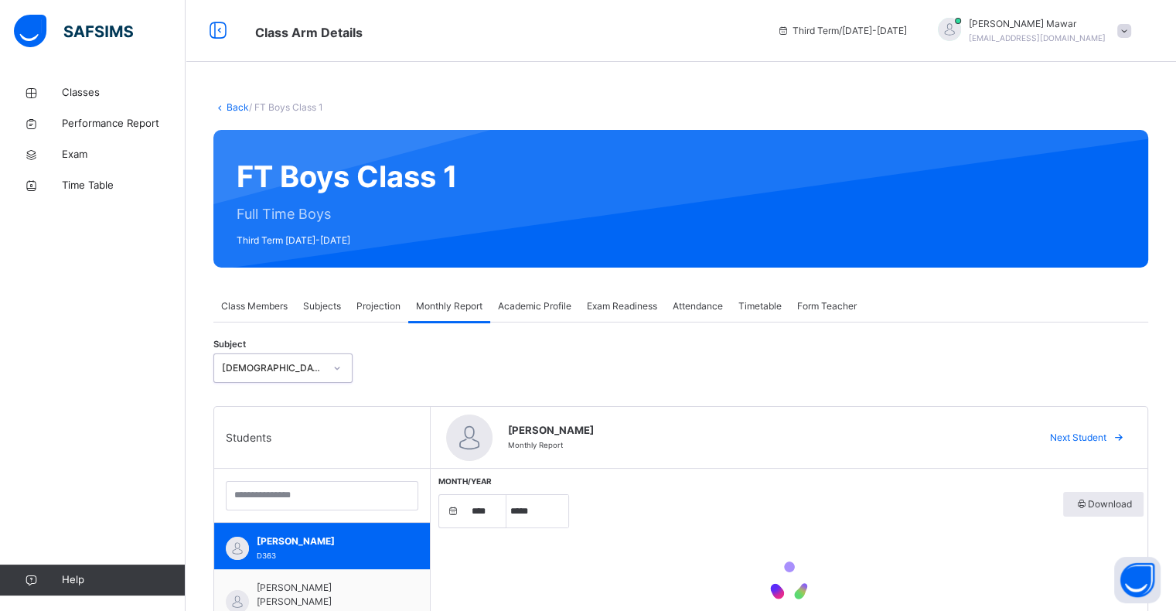
select select "****"
select select "*"
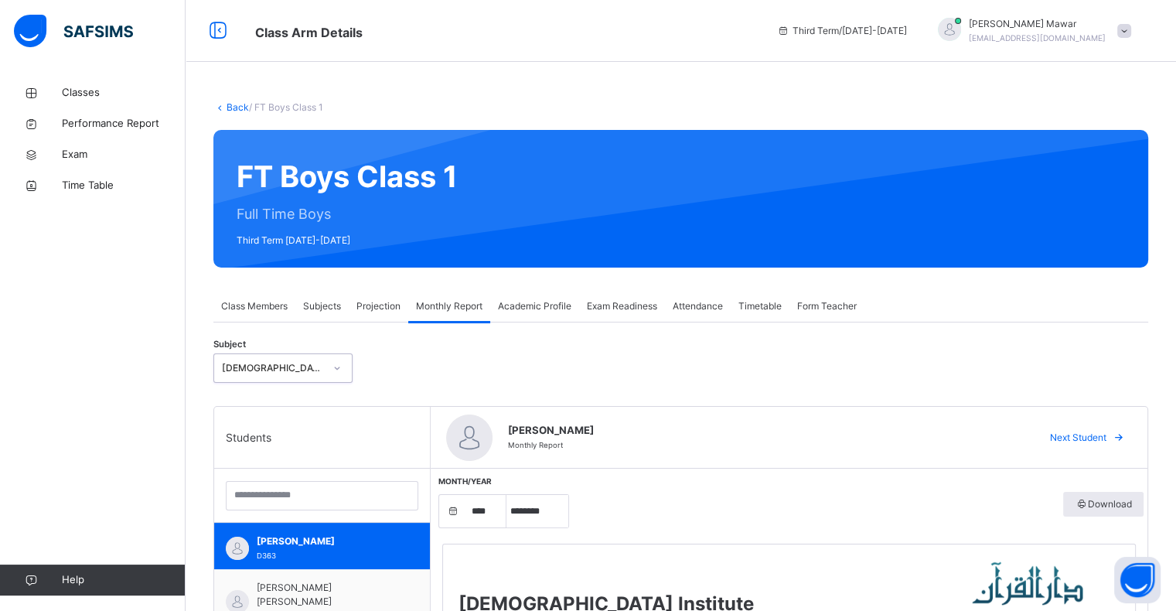
click at [379, 308] on span "Projection" at bounding box center [378, 306] width 44 height 14
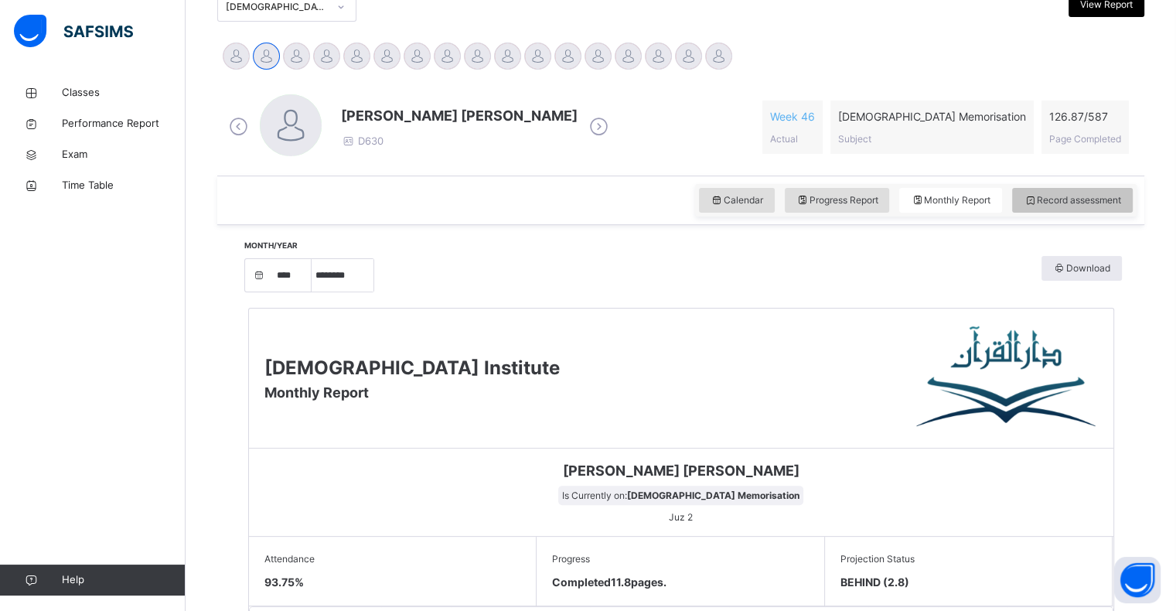
click at [1121, 200] on span "Record assessment" at bounding box center [1071, 200] width 97 height 14
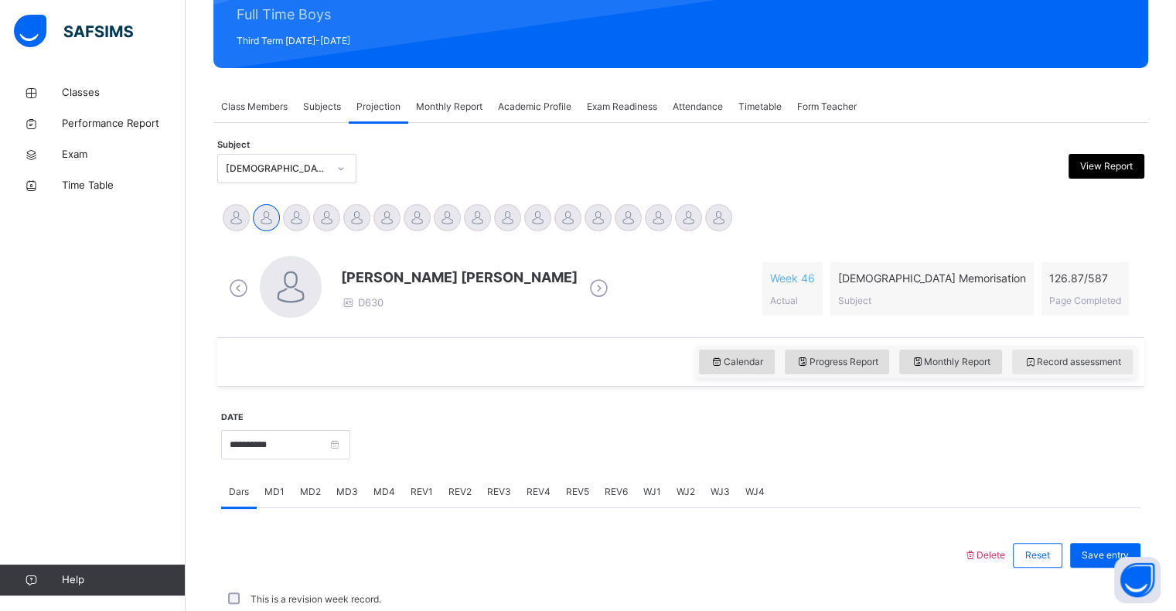
scroll to position [361, 0]
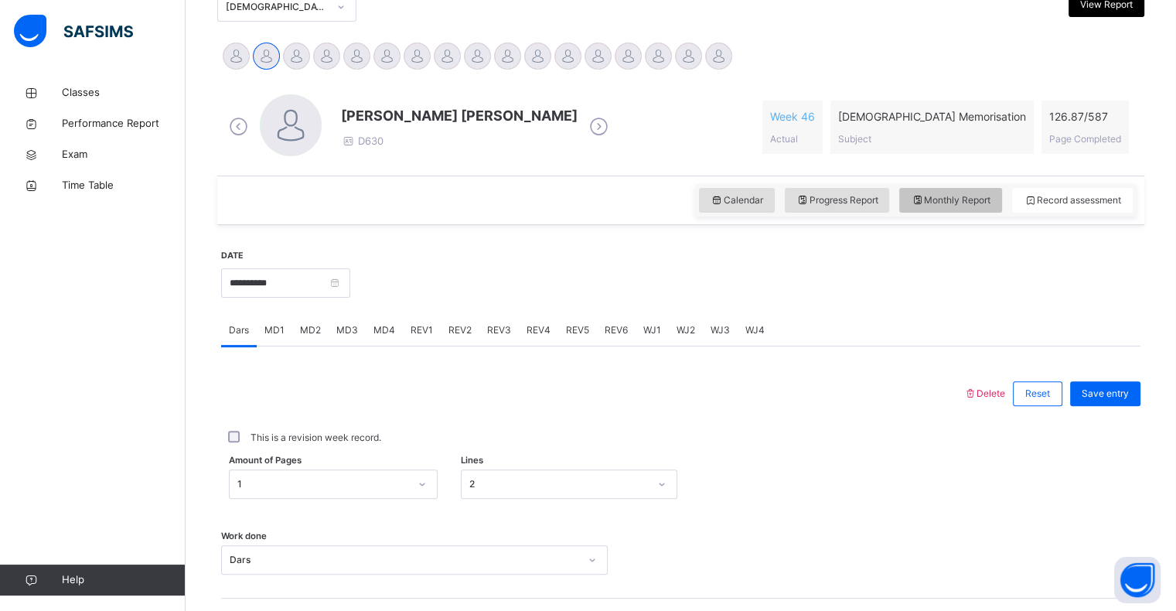
click at [937, 197] on span "Monthly Report" at bounding box center [950, 200] width 80 height 14
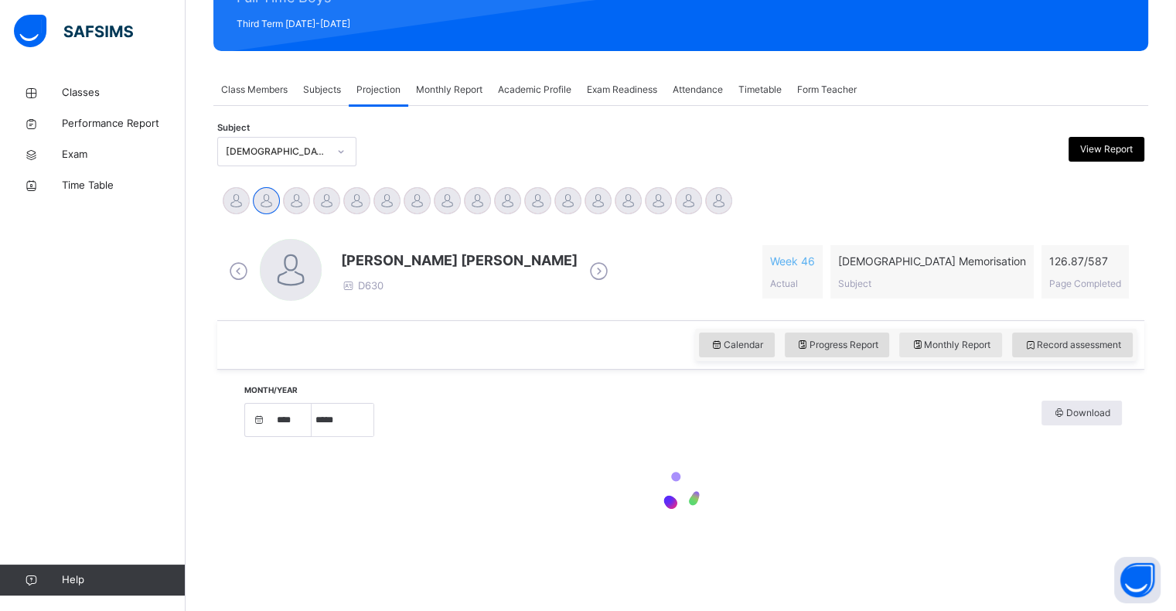
select select "****"
select select "*"
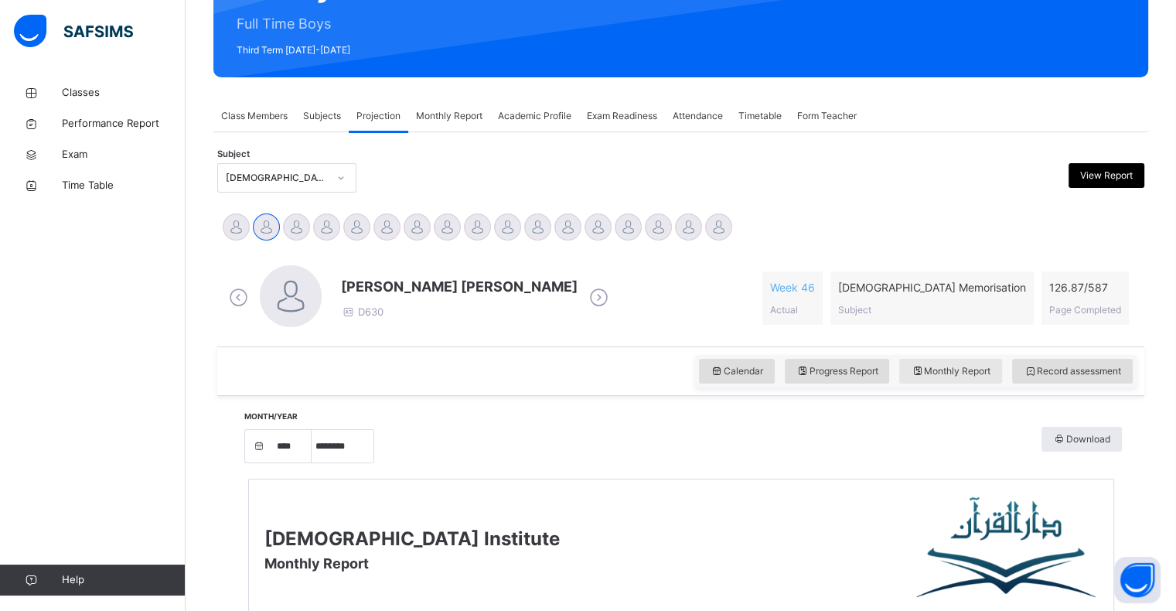
scroll to position [0, 0]
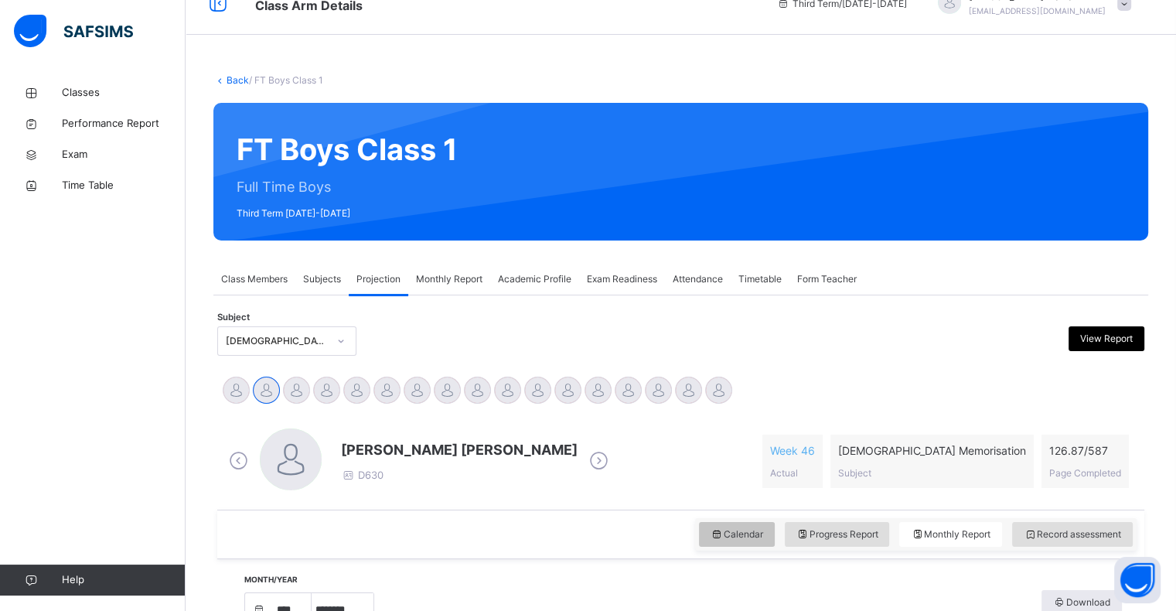
click at [745, 539] on span "Calendar" at bounding box center [736, 534] width 53 height 14
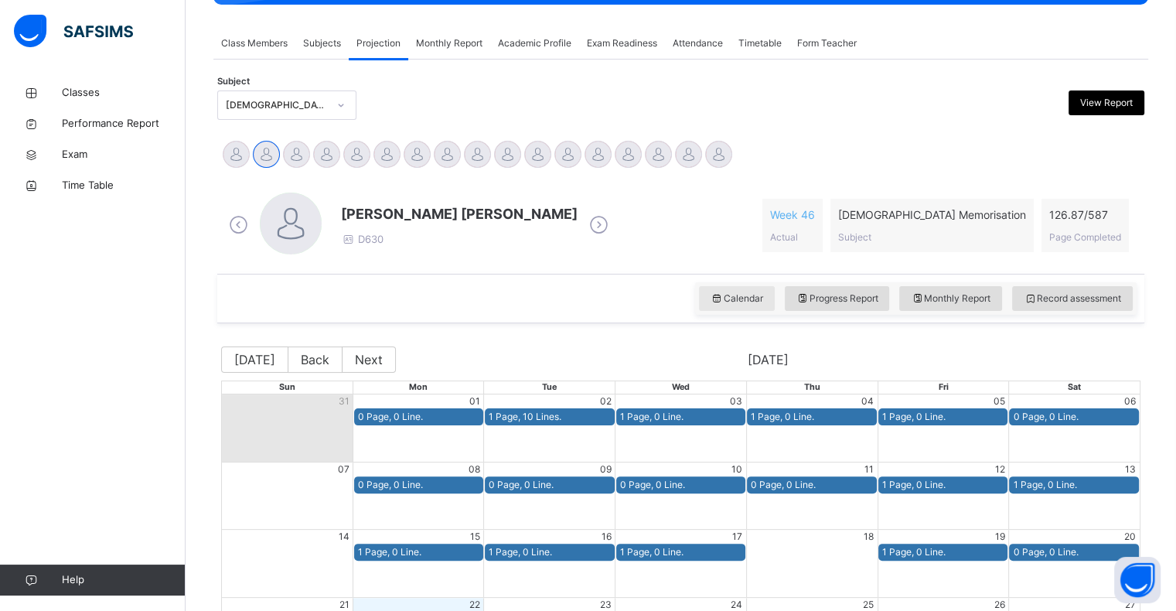
scroll to position [261, 0]
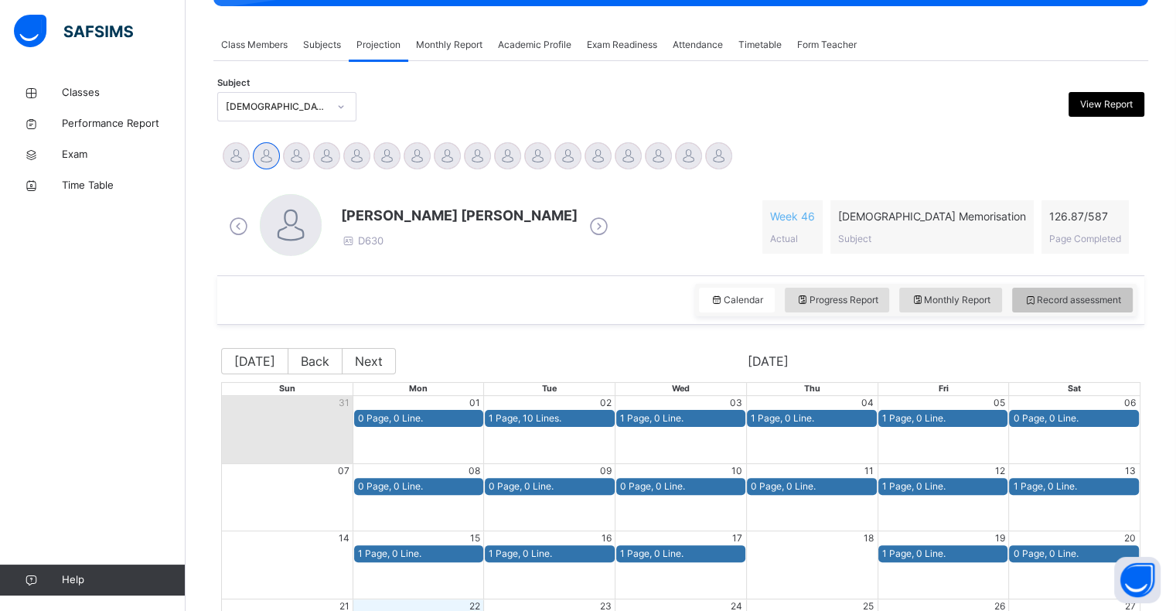
click at [1088, 300] on span "Record assessment" at bounding box center [1071, 300] width 97 height 14
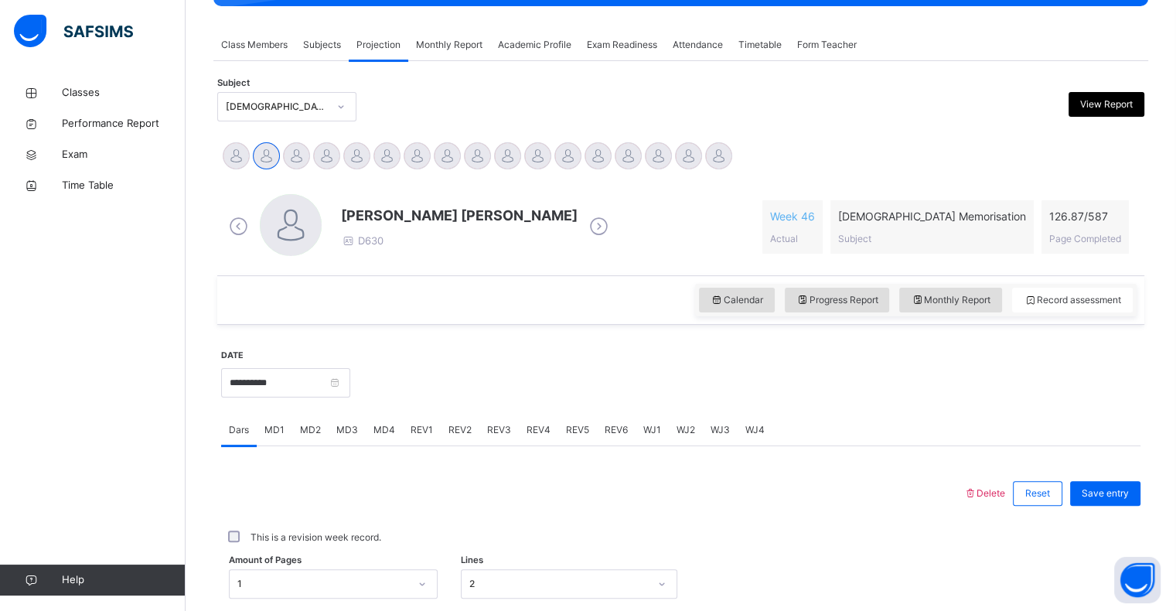
click at [983, 365] on div at bounding box center [745, 381] width 774 height 66
click at [979, 298] on span "Monthly Report" at bounding box center [950, 300] width 80 height 14
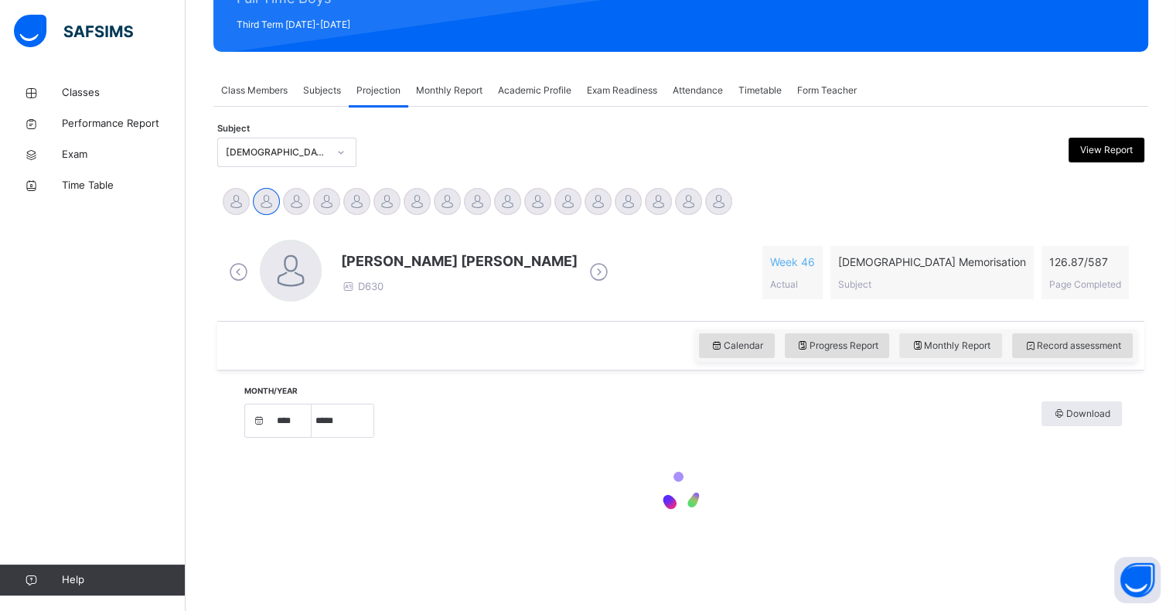
select select "****"
select select "*"
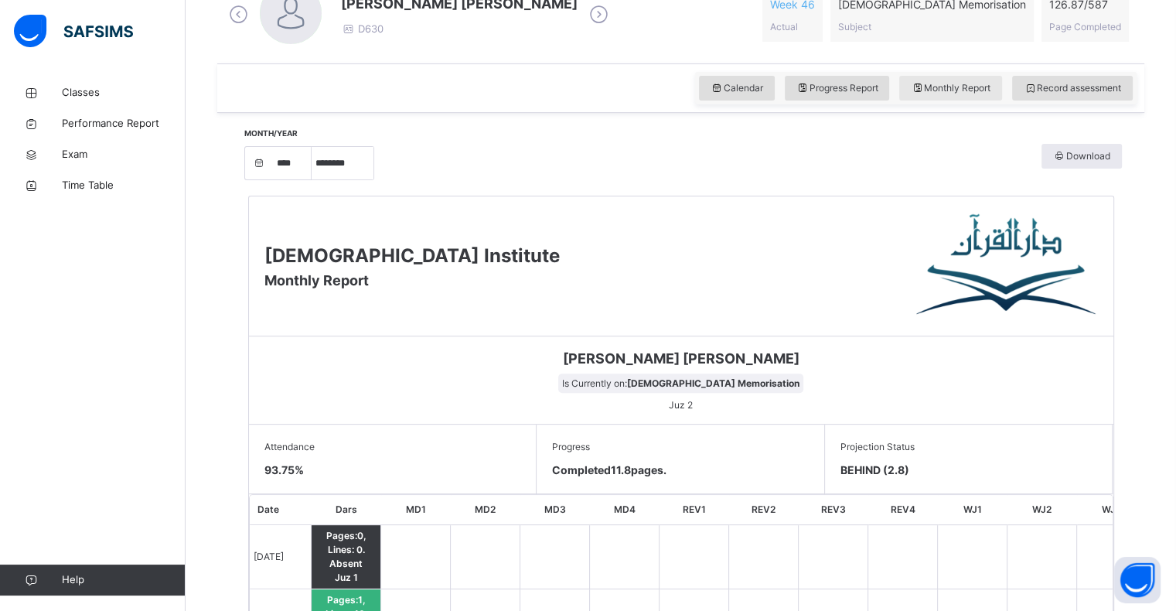
scroll to position [466, 0]
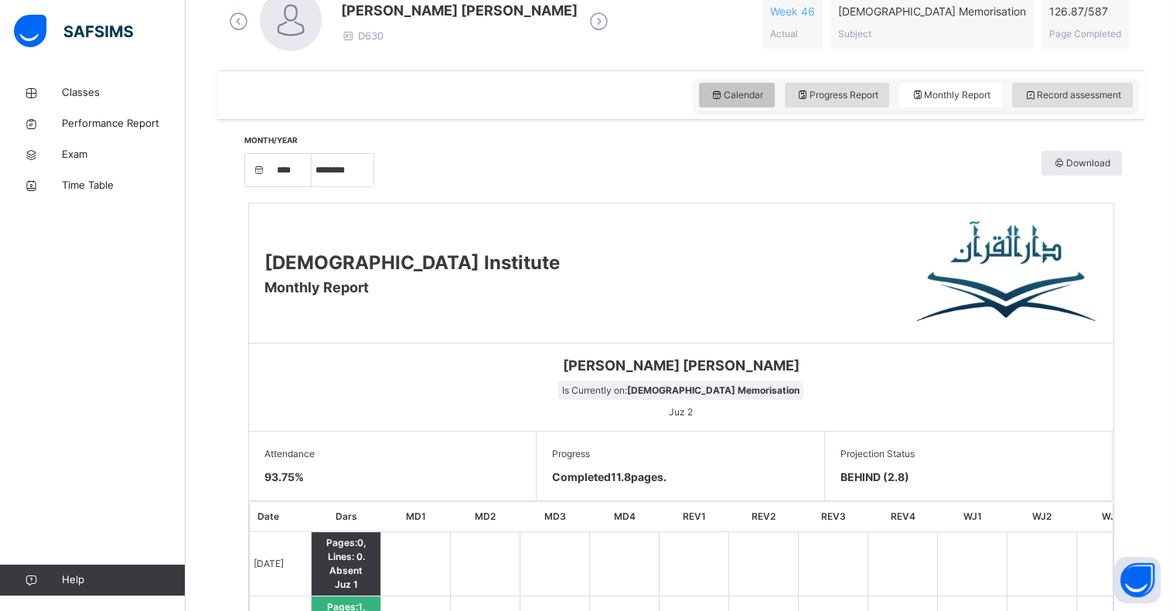
click at [740, 85] on div "Calendar" at bounding box center [737, 95] width 76 height 25
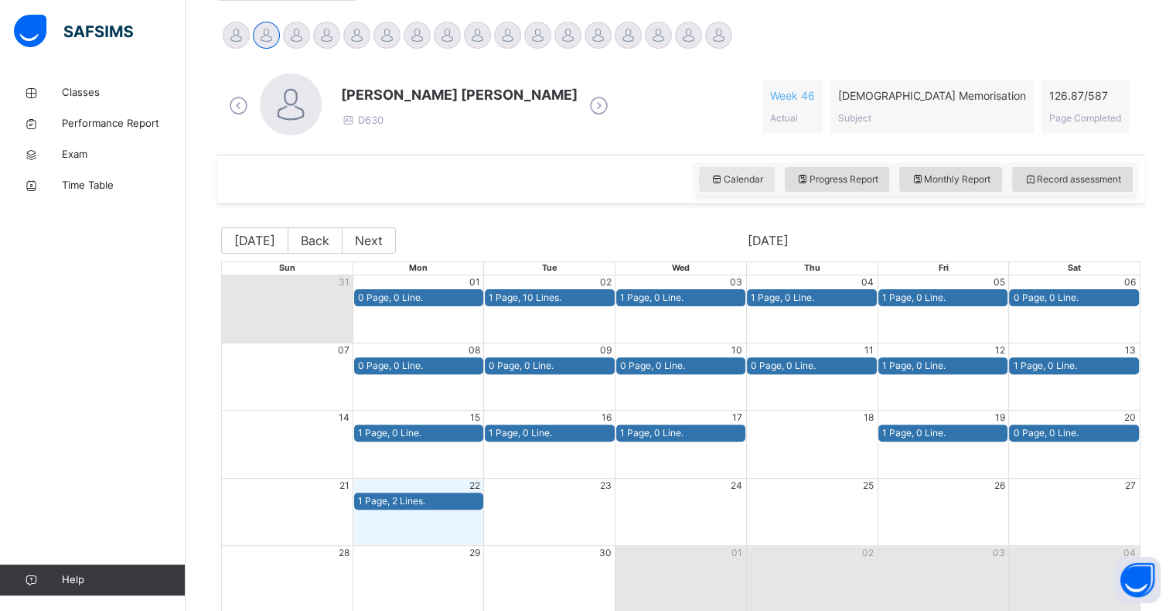
scroll to position [378, 0]
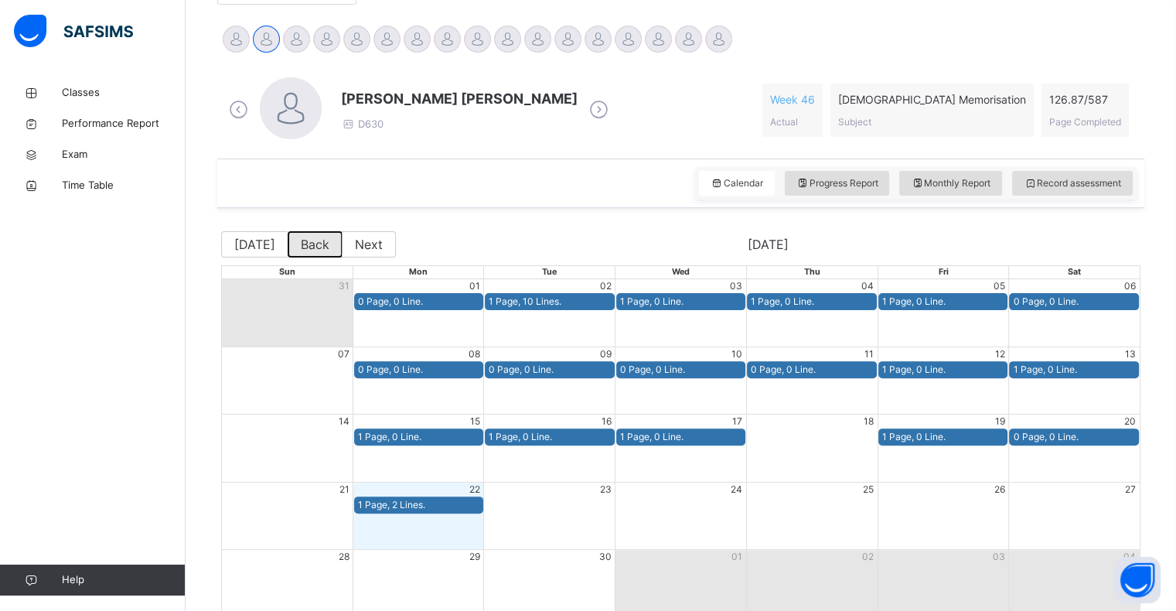
click at [306, 249] on button "Back" at bounding box center [315, 244] width 55 height 26
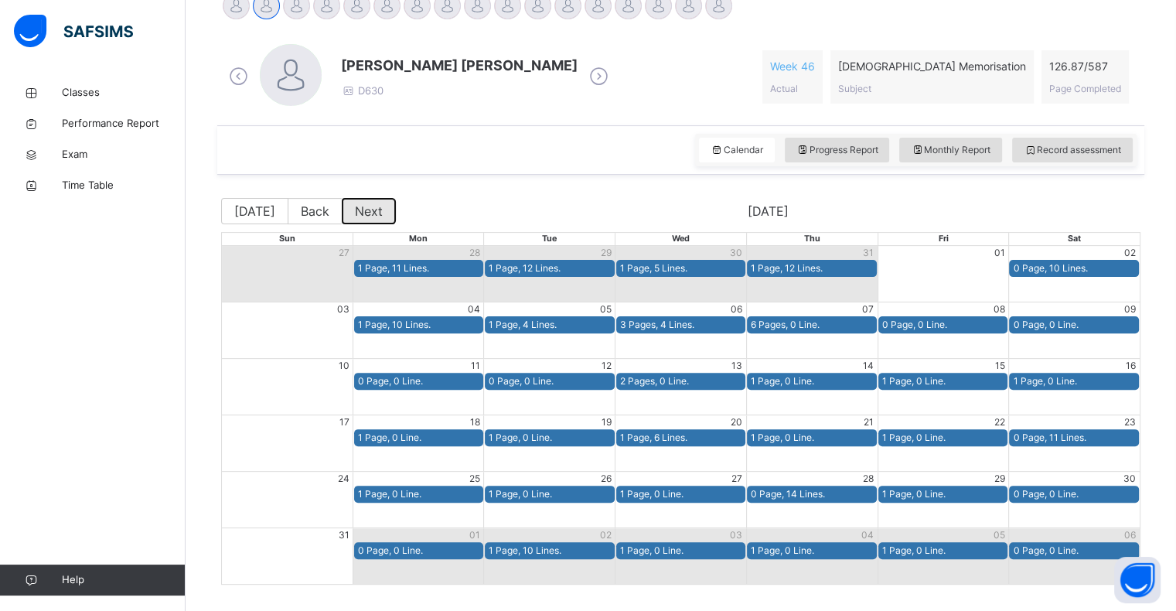
click at [362, 213] on button "Next" at bounding box center [369, 211] width 54 height 26
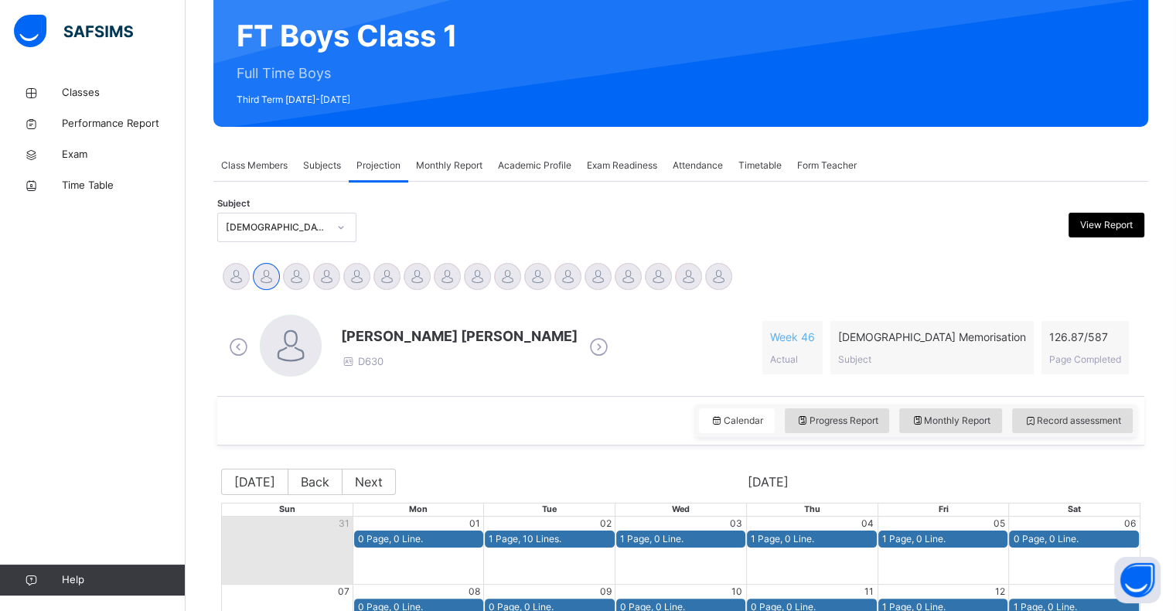
scroll to position [133, 0]
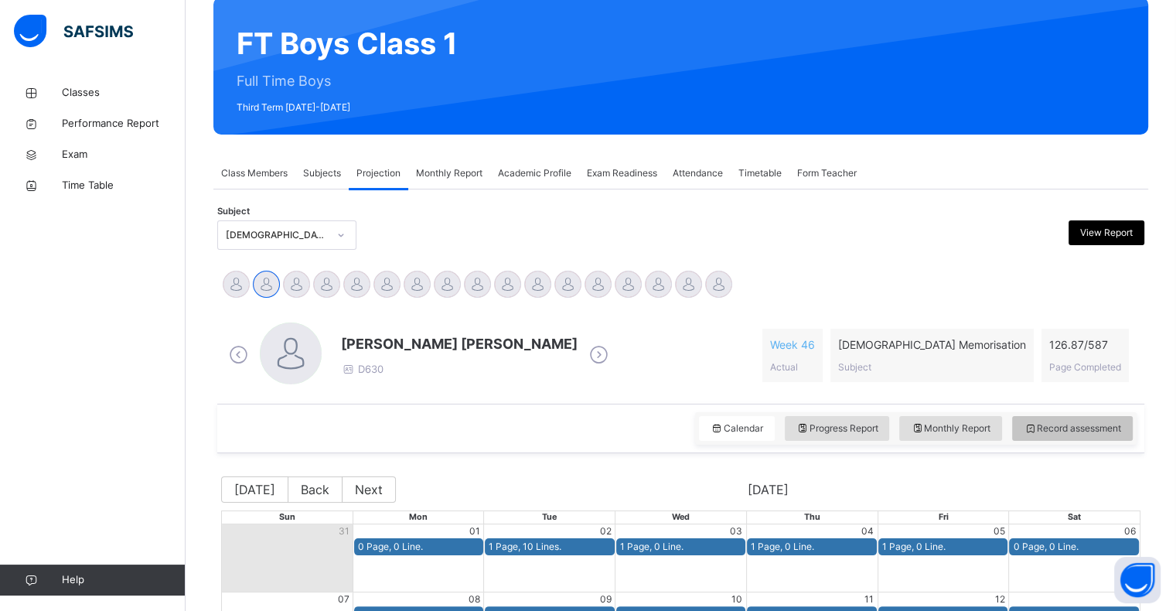
click at [1087, 428] on span "Record assessment" at bounding box center [1071, 428] width 97 height 14
